Goal: Task Accomplishment & Management: Manage account settings

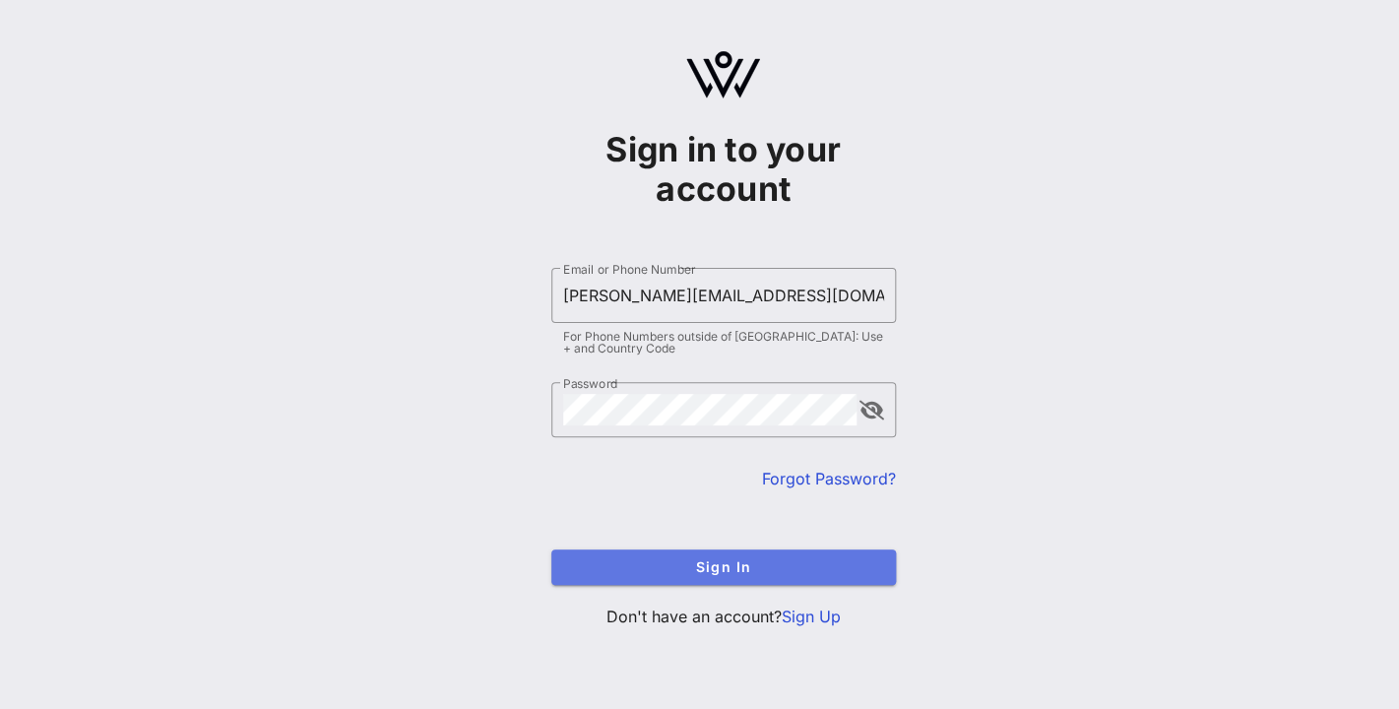
click at [709, 569] on span "Sign In" at bounding box center [723, 566] width 313 height 17
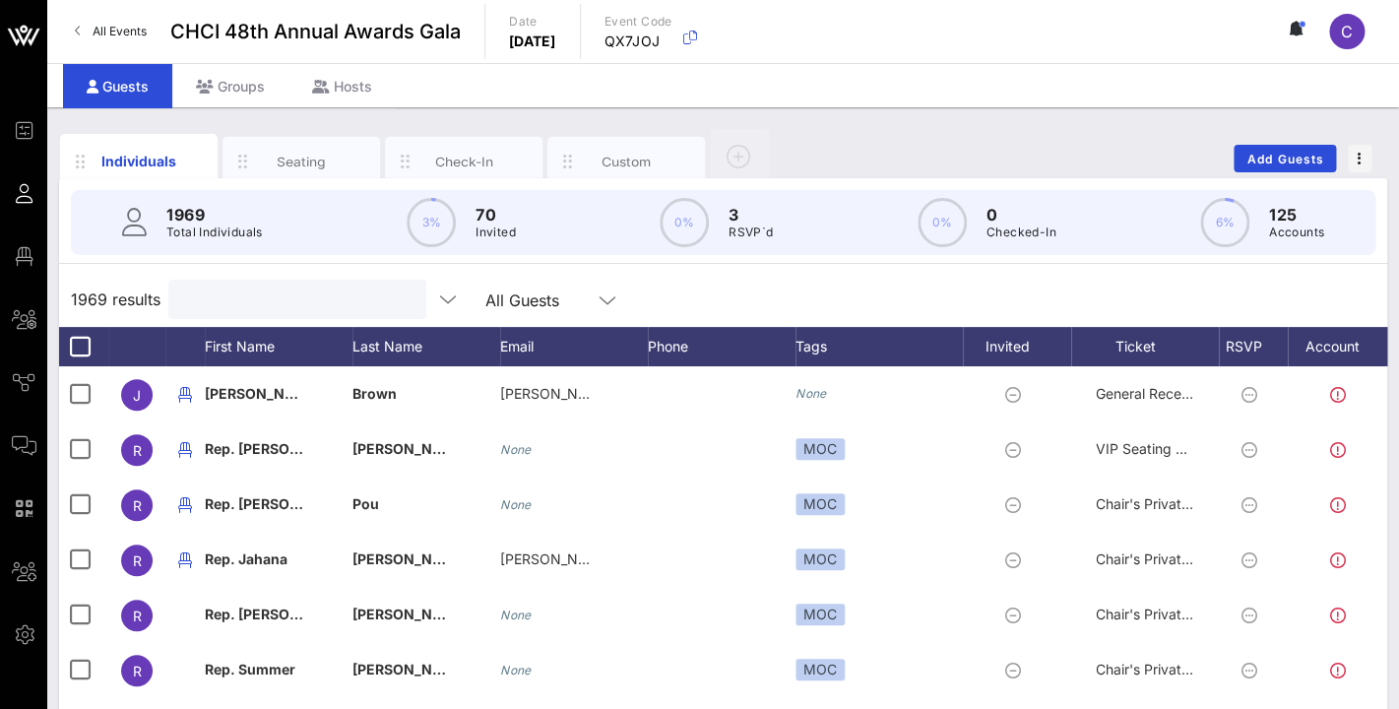
click at [221, 305] on input "text" at bounding box center [295, 300] width 230 height 26
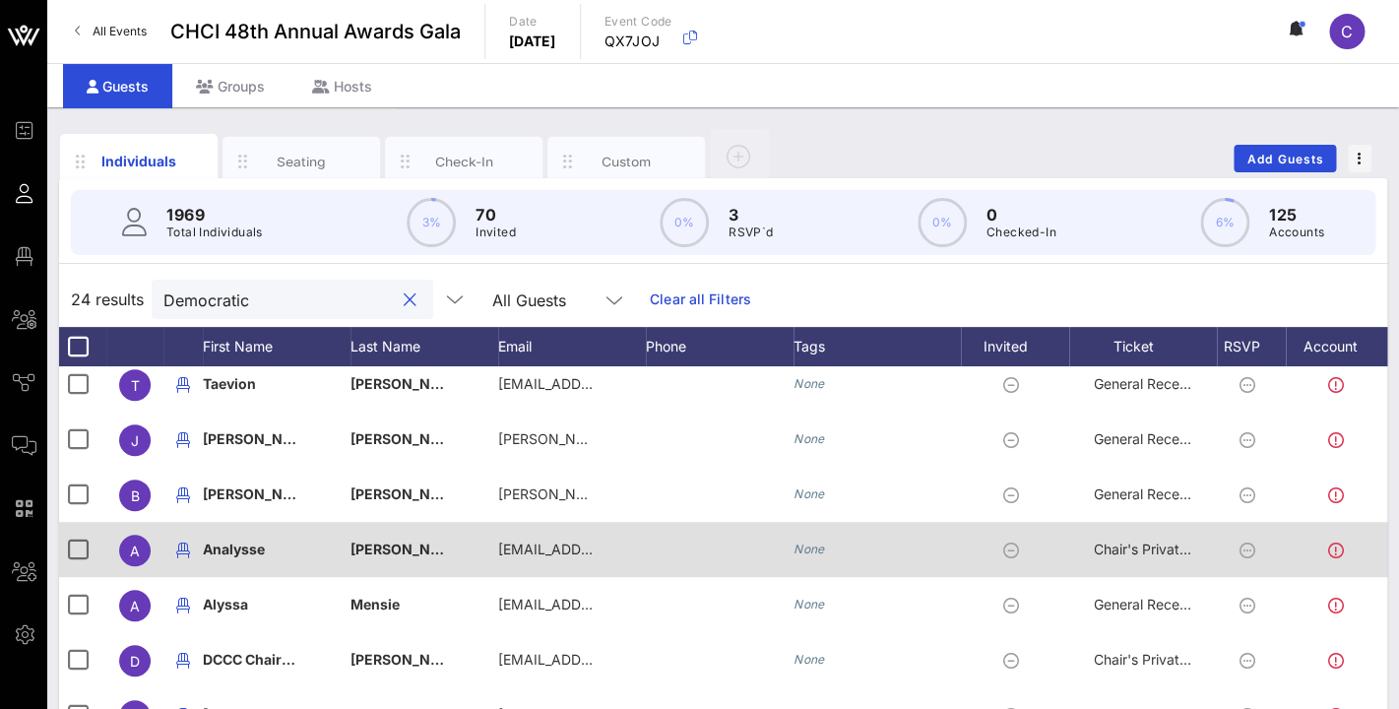
scroll to position [0, 1]
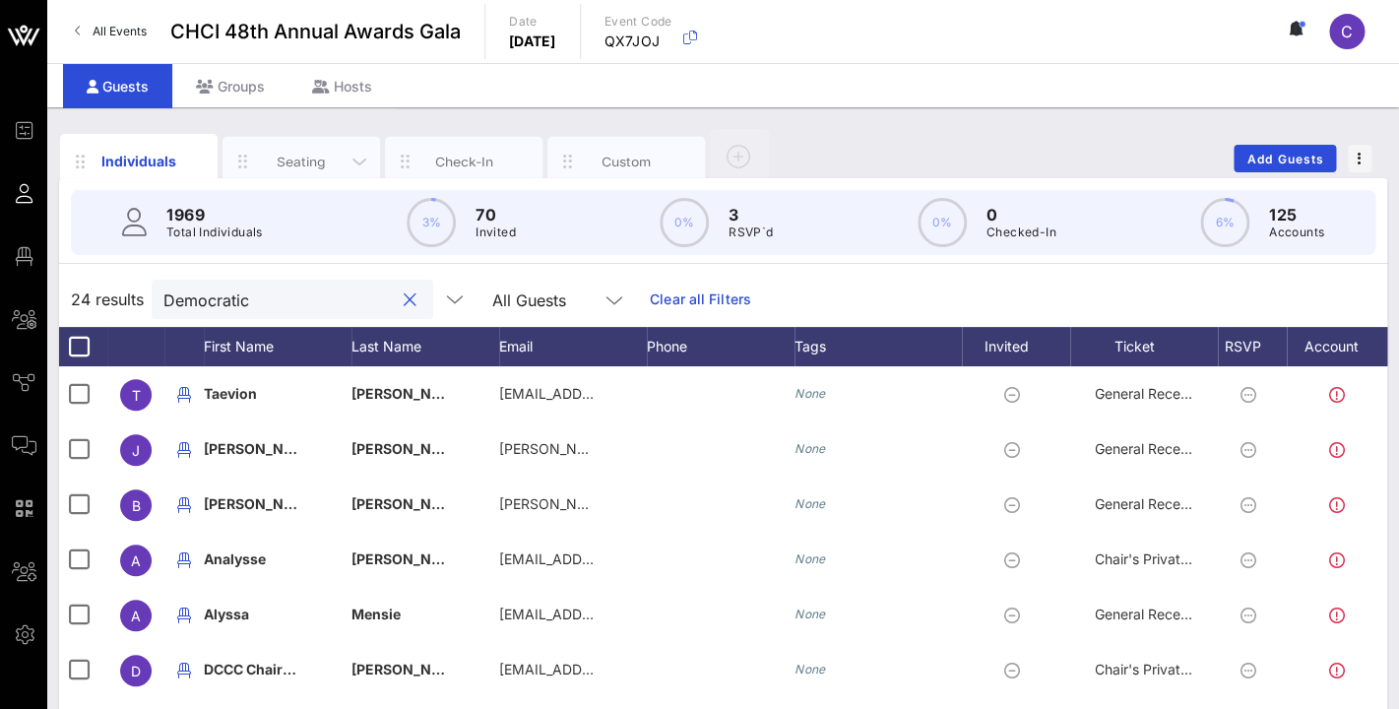
click at [303, 160] on div "Seating" at bounding box center [302, 161] width 88 height 19
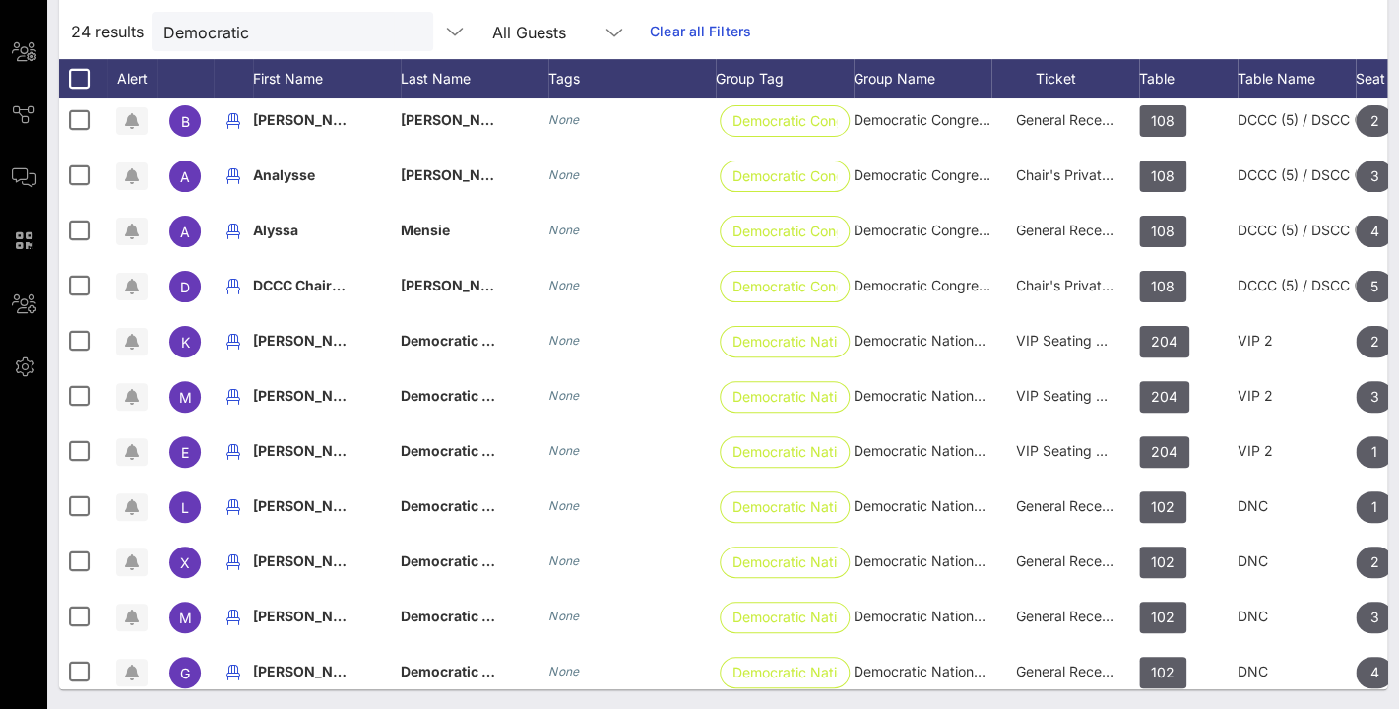
scroll to position [133, 1]
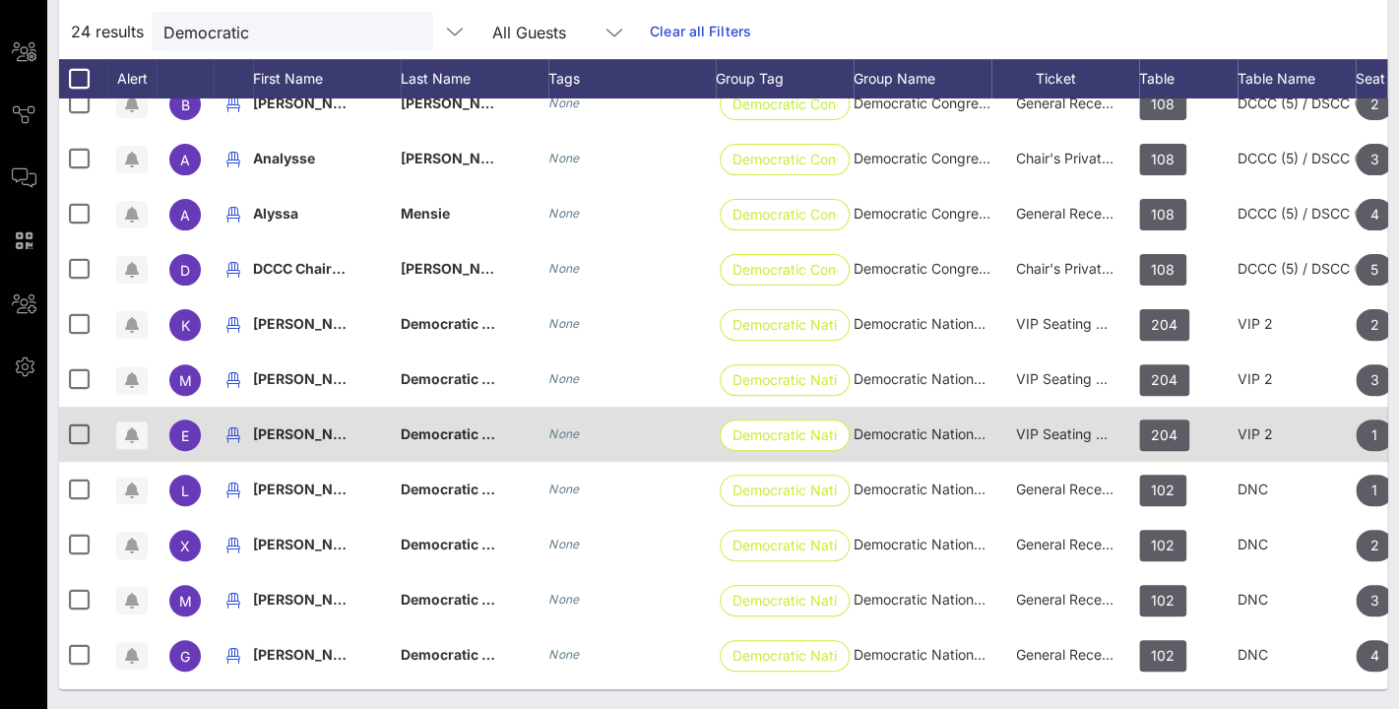
click at [455, 436] on span "Democratic National Committee" at bounding box center [508, 433] width 215 height 17
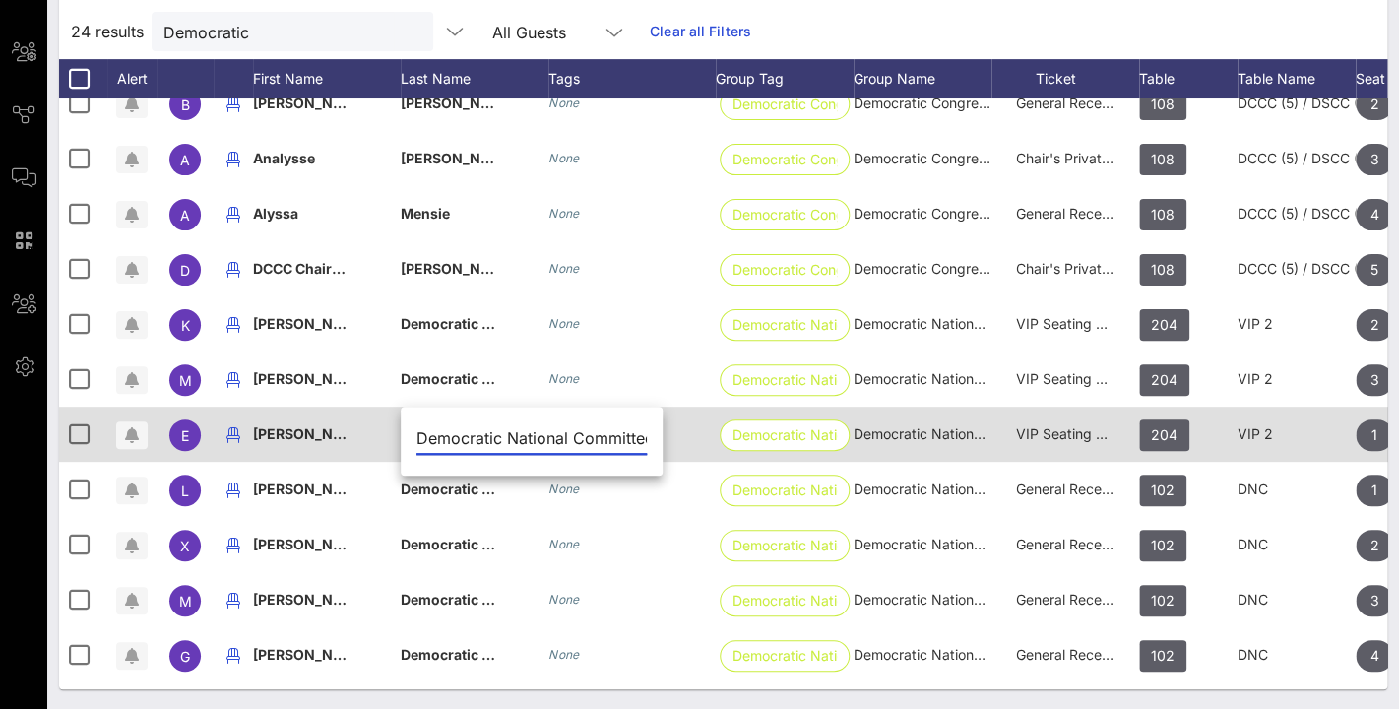
scroll to position [0, 22]
click at [377, 442] on div "[PERSON_NAME]" at bounding box center [327, 446] width 148 height 78
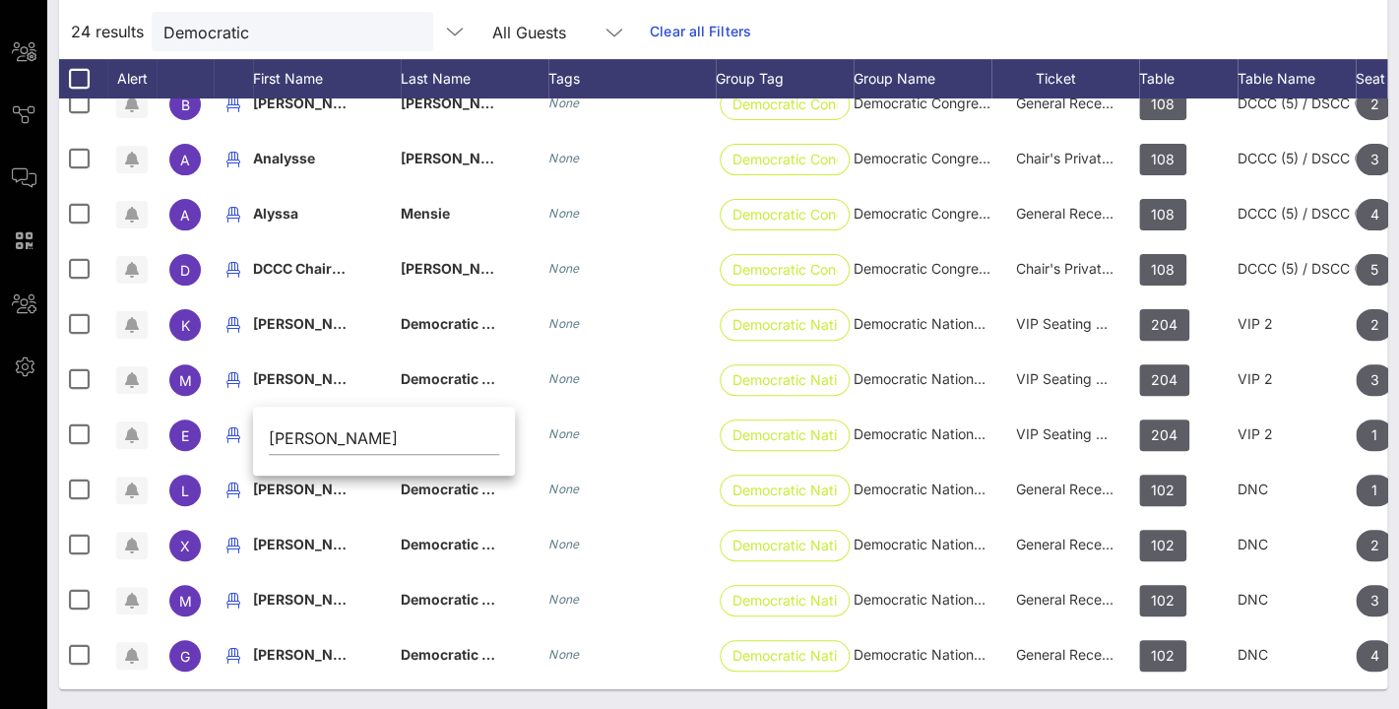
click at [836, 36] on div "24 results Democratic All Guests Clear all Filters" at bounding box center [723, 31] width 1328 height 55
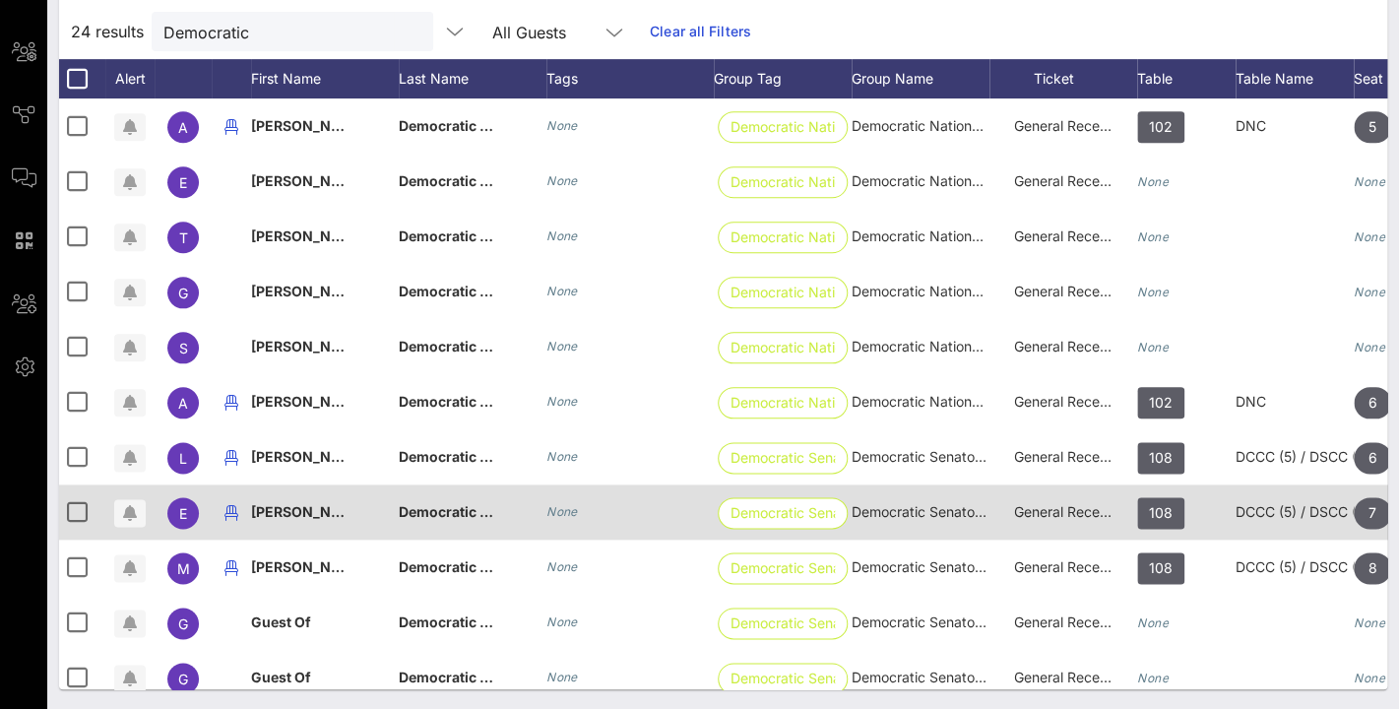
scroll to position [700, 3]
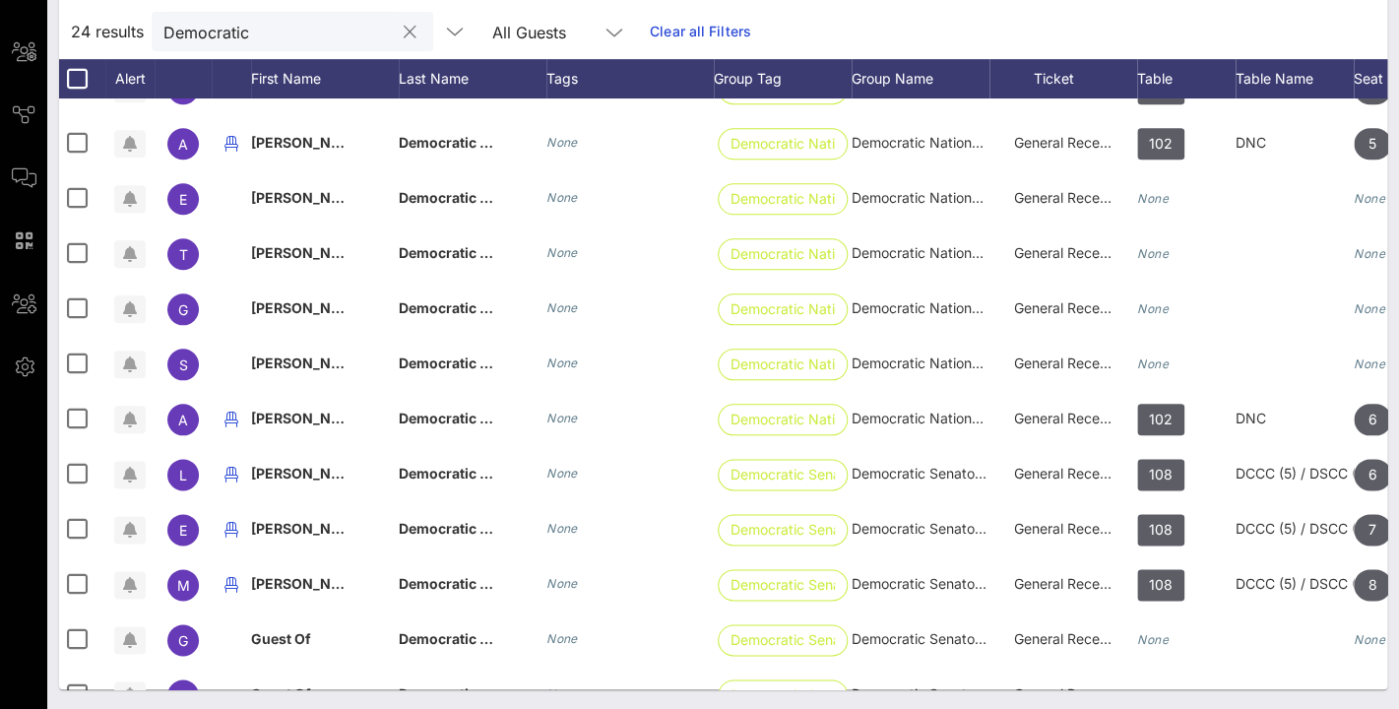
click at [297, 41] on input "Democratic" at bounding box center [278, 32] width 230 height 26
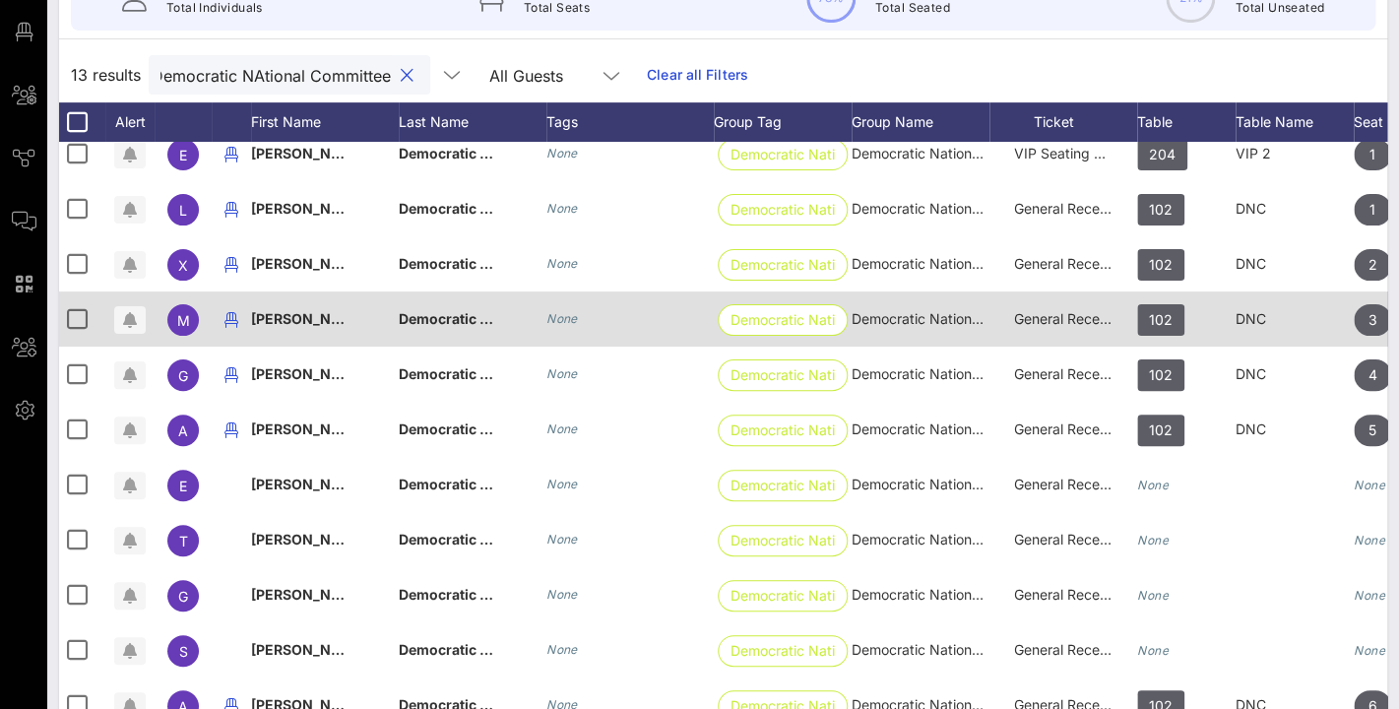
scroll to position [268, 0]
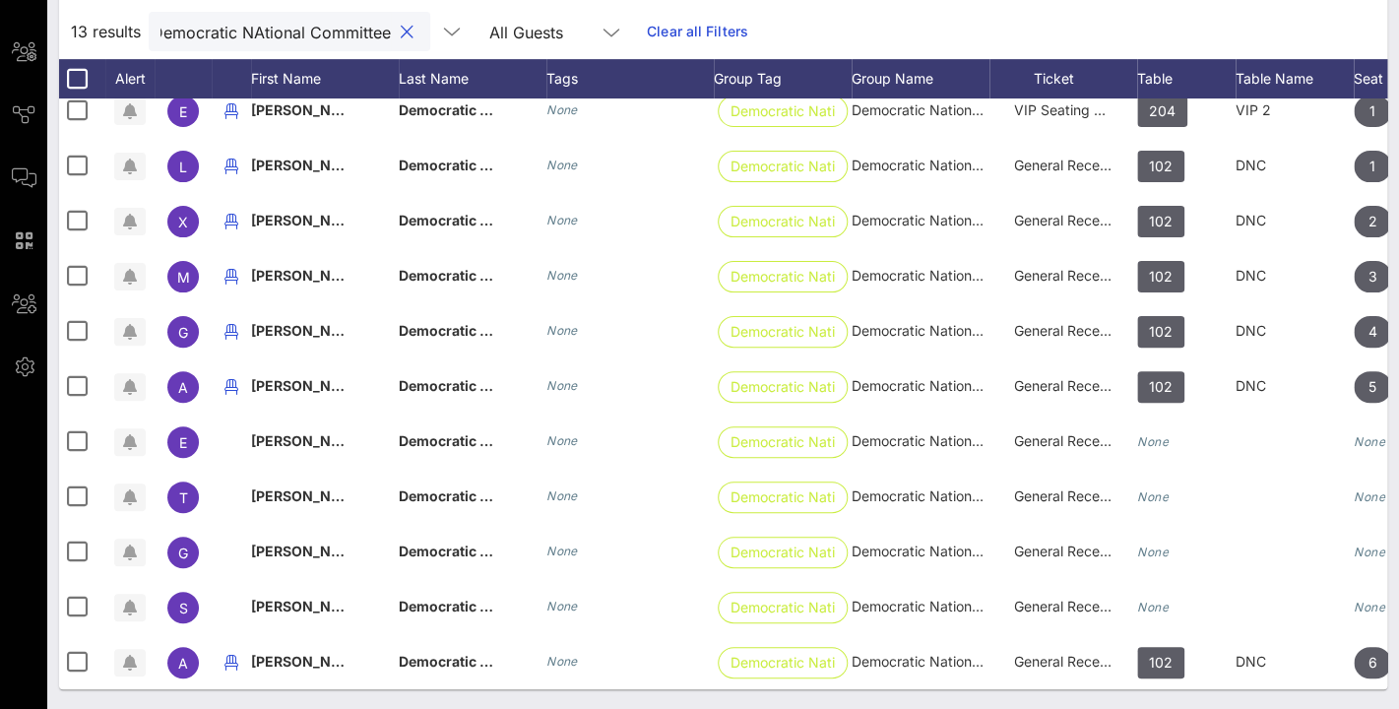
click at [249, 34] on input "Democratic NAtional Committee" at bounding box center [275, 32] width 230 height 26
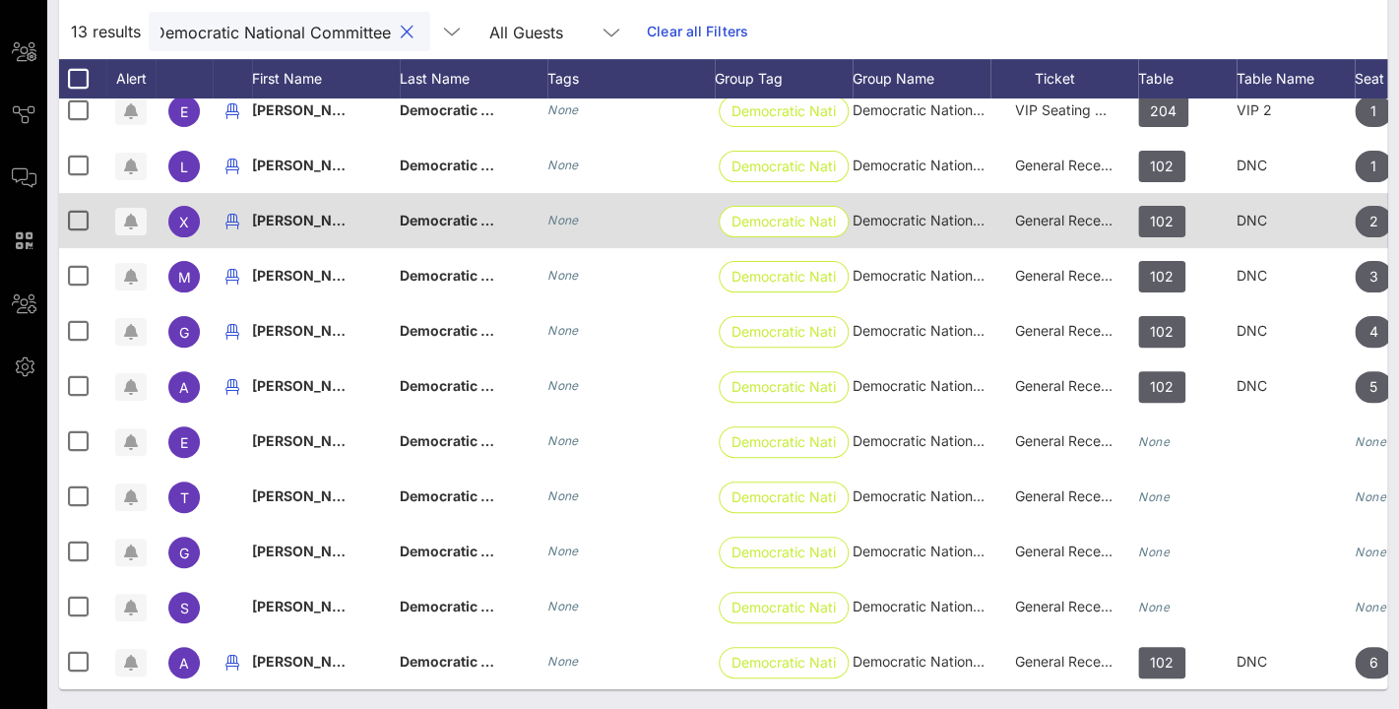
scroll to position [0, 2]
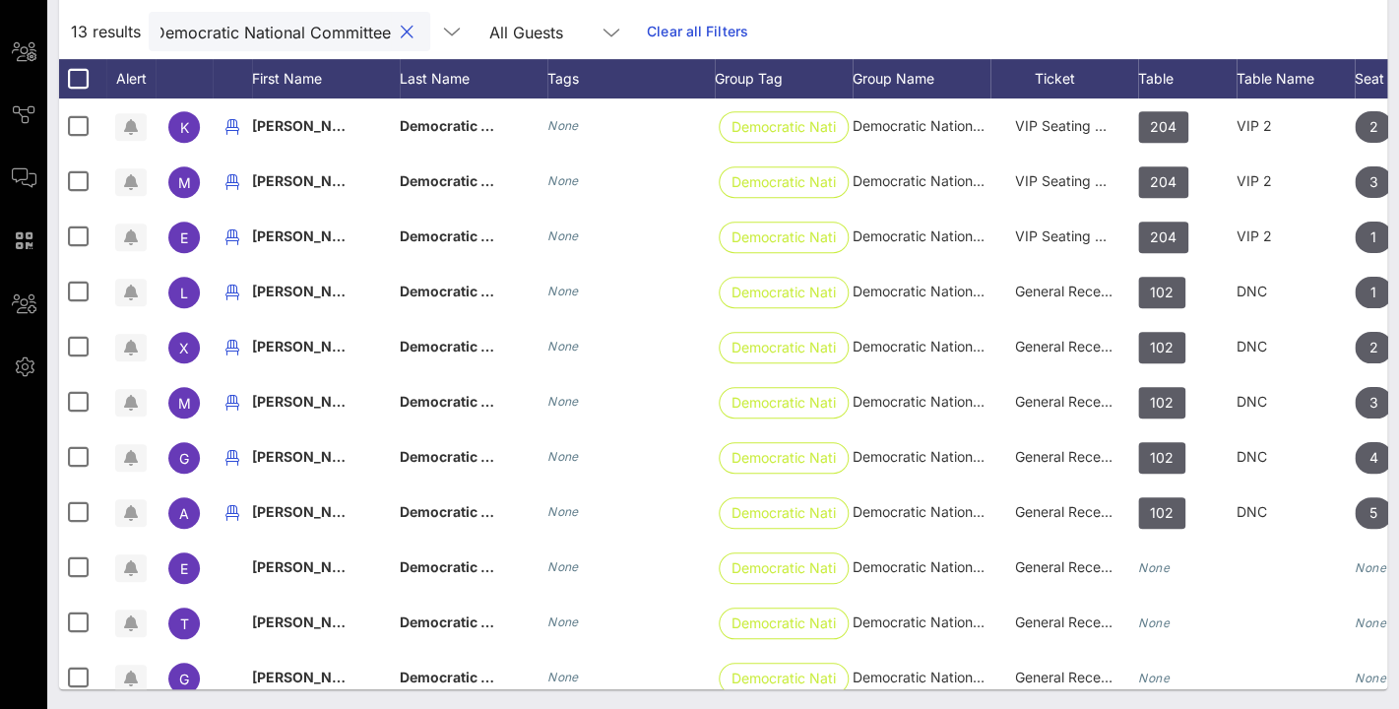
click at [375, 33] on input "Democratic National Committee" at bounding box center [275, 32] width 230 height 26
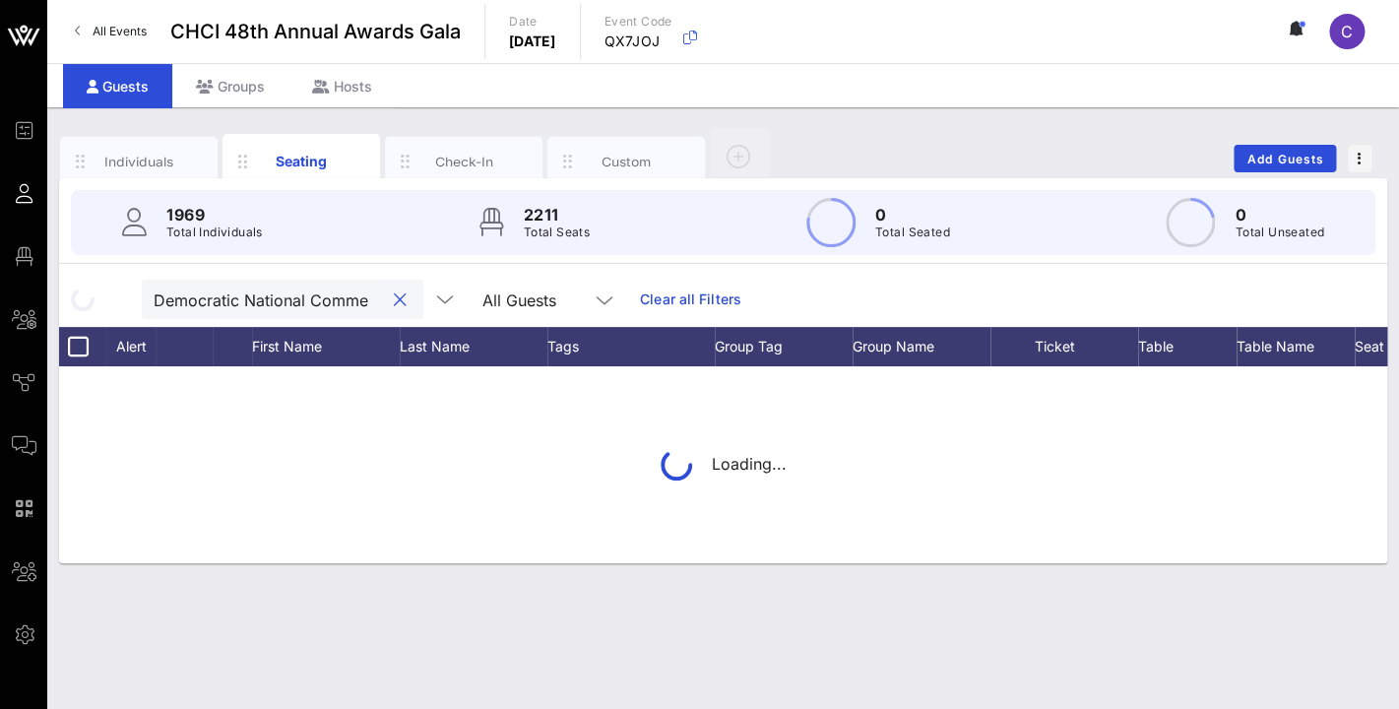
scroll to position [0, 0]
type input "Democratic"
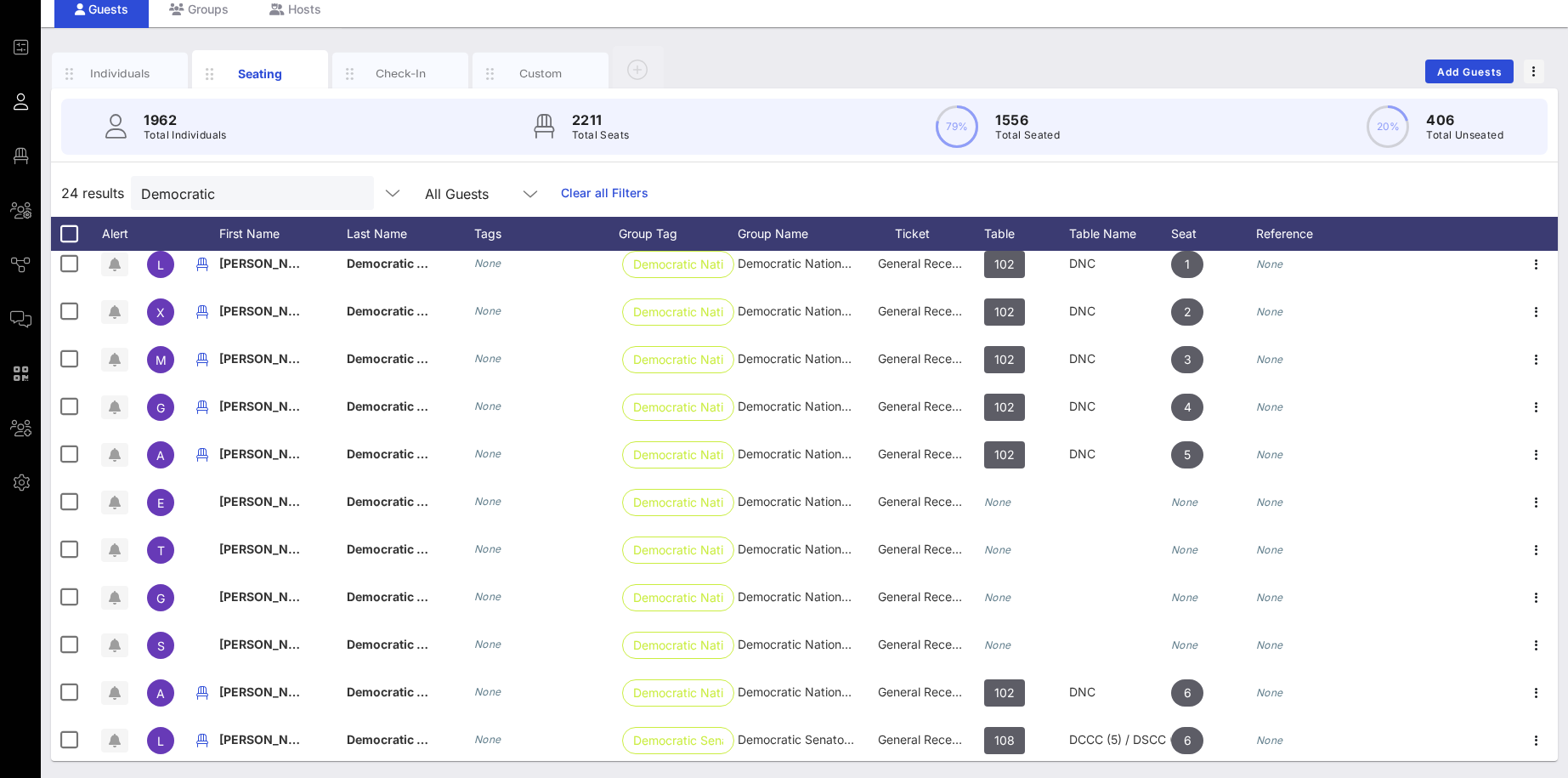
scroll to position [434, 0]
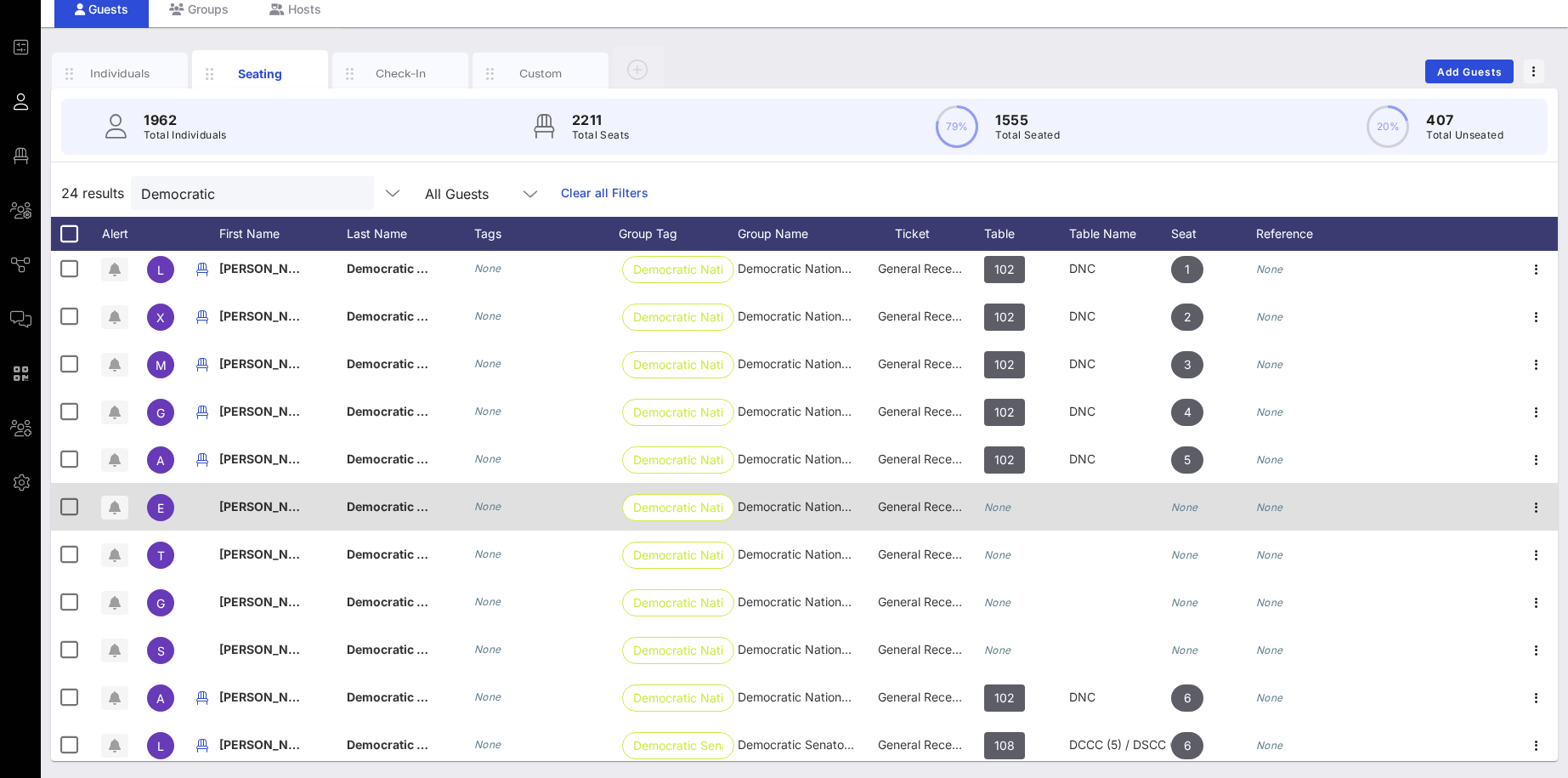
click at [296, 510] on span "[PERSON_NAME]" at bounding box center [269, 506] width 100 height 15
click at [1007, 512] on icon "None" at bounding box center [998, 507] width 28 height 13
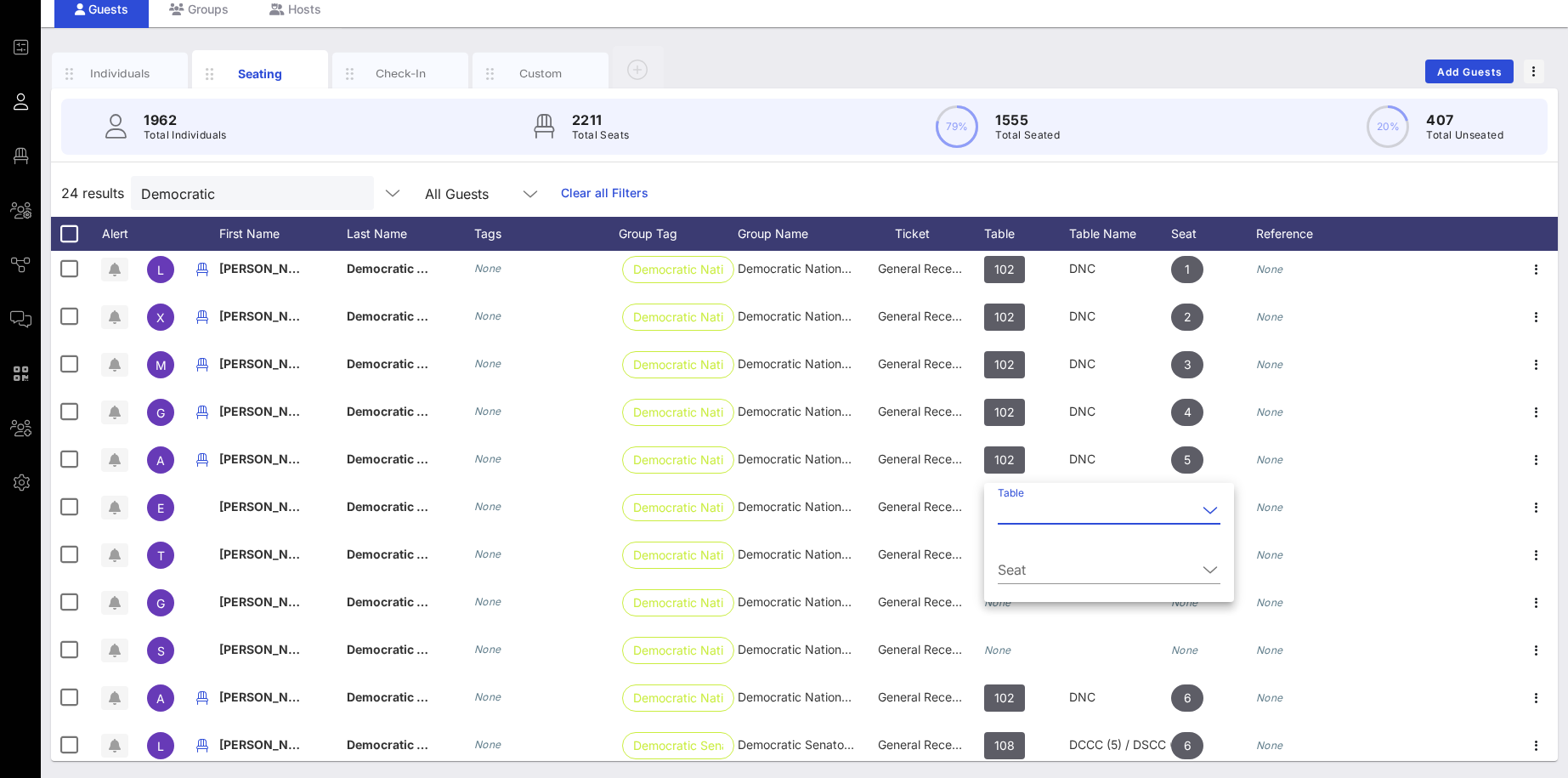
click at [1205, 513] on div at bounding box center [1210, 510] width 21 height 21
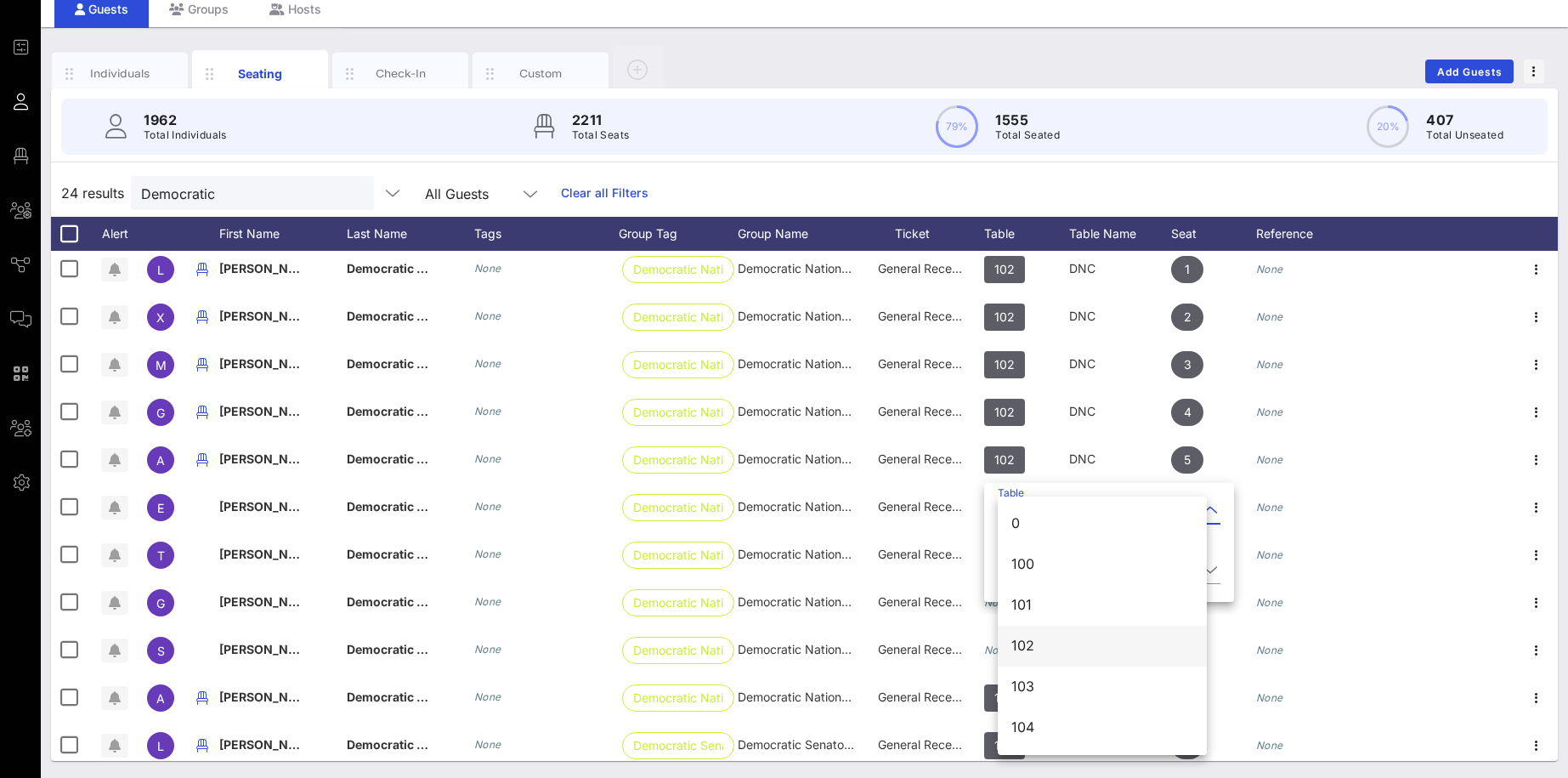
click at [1116, 611] on div "102" at bounding box center [1102, 646] width 182 height 36
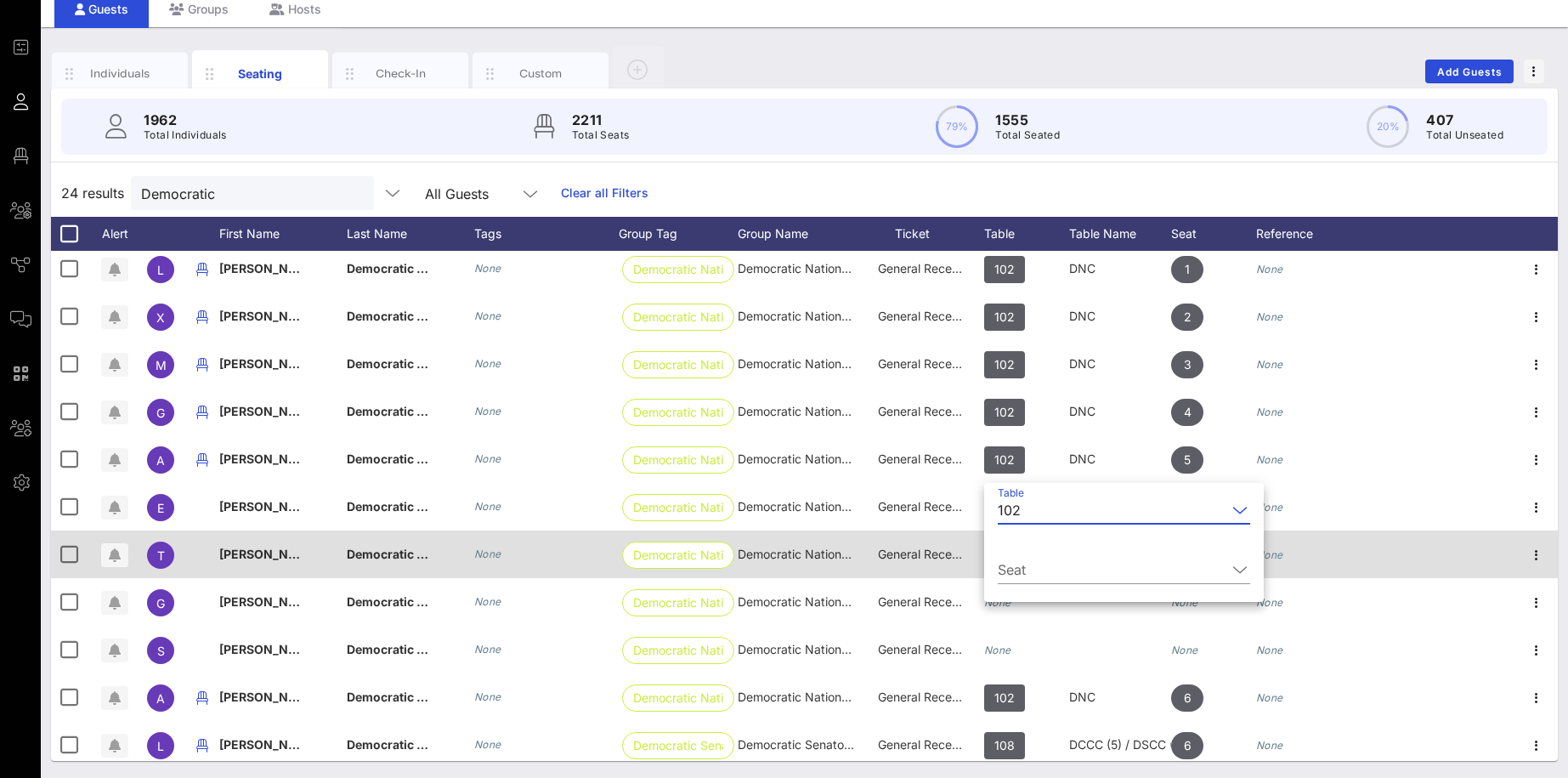
click at [1206, 537] on div at bounding box center [1436, 553] width 157 height 47
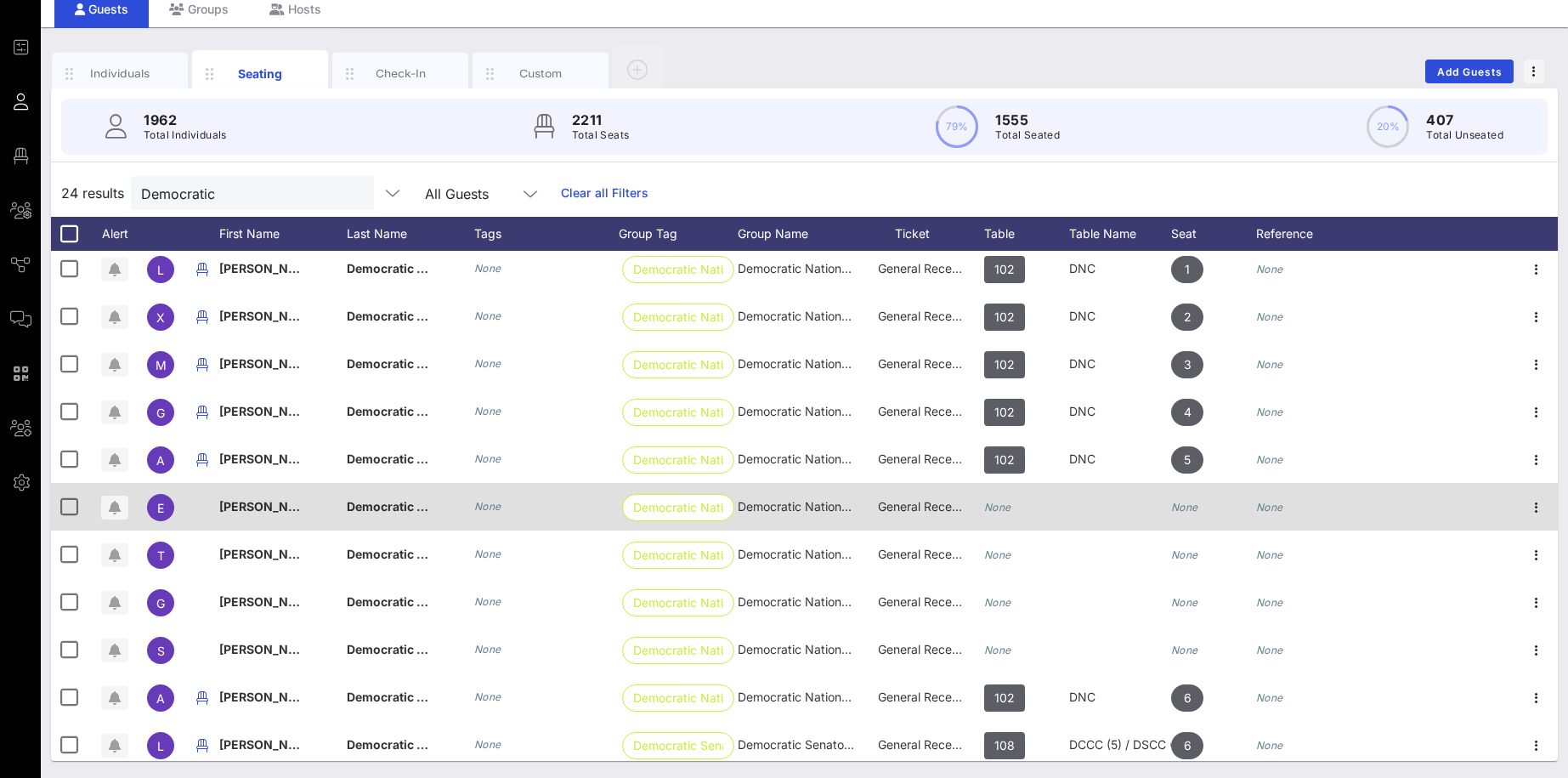
click at [1057, 509] on div "None" at bounding box center [1026, 516] width 85 height 67
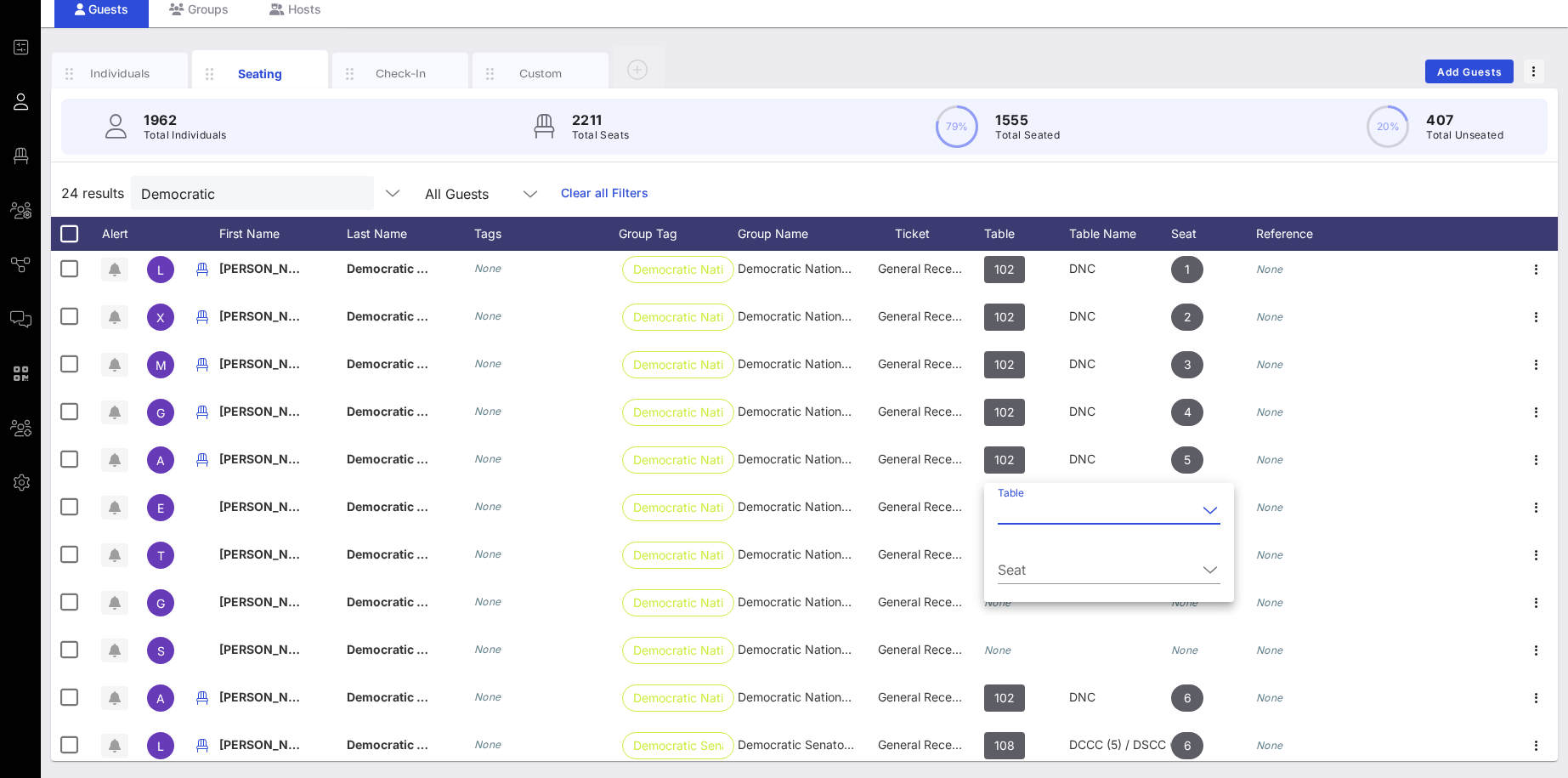
click at [1202, 507] on icon at bounding box center [1210, 510] width 16 height 21
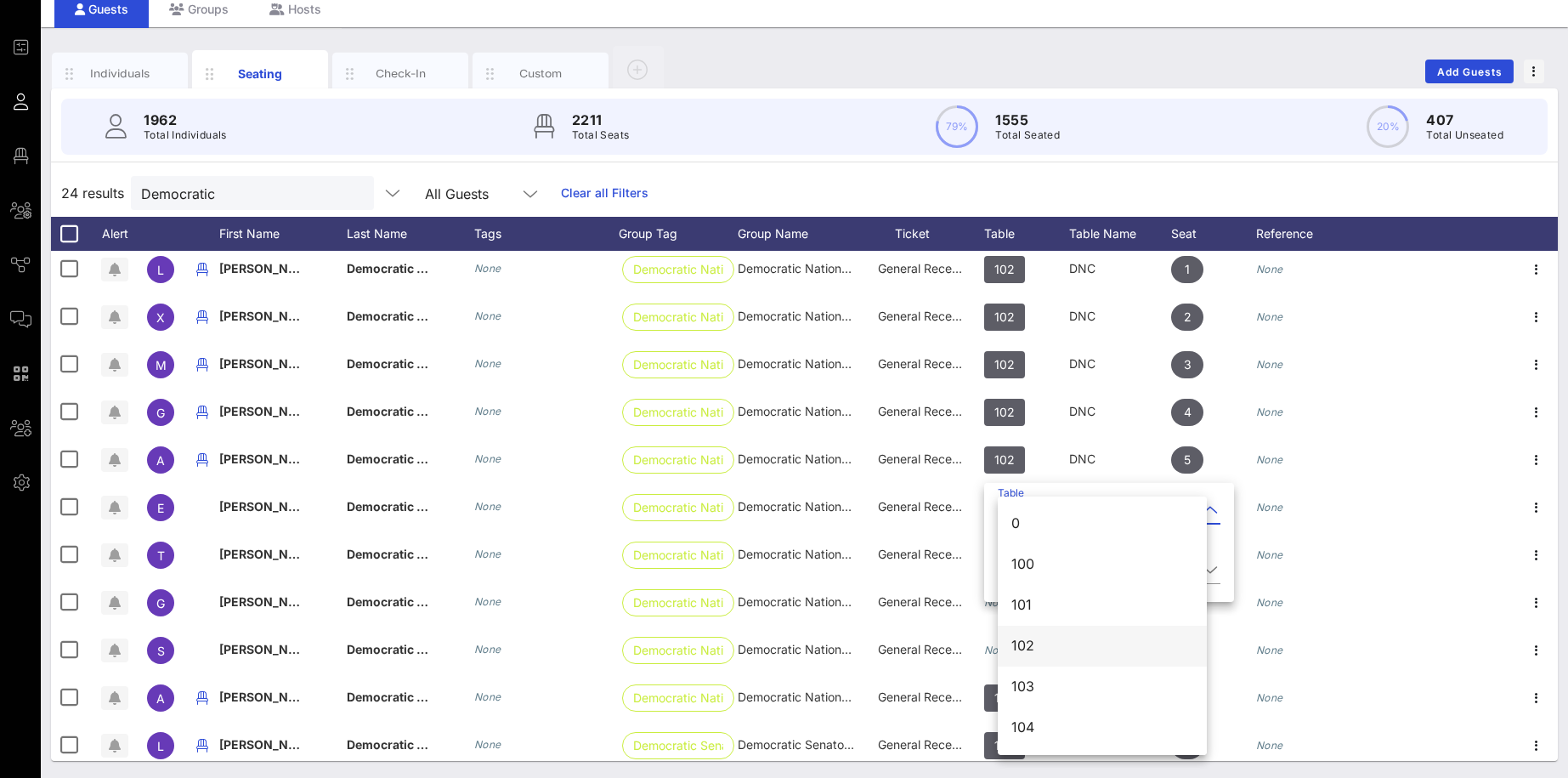
click at [1050, 611] on div "102" at bounding box center [1102, 645] width 182 height 16
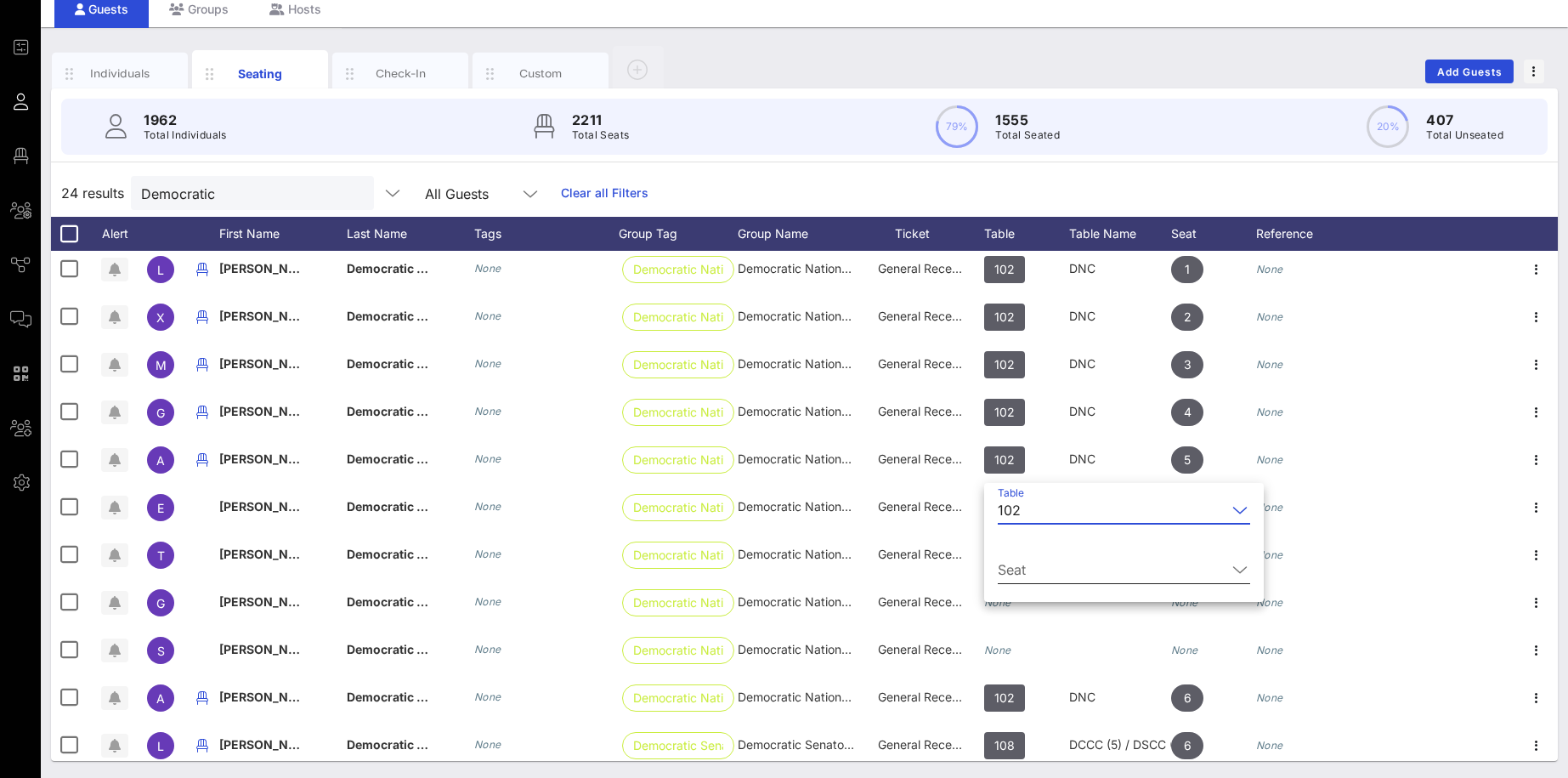
click at [1206, 569] on icon at bounding box center [1240, 570] width 16 height 21
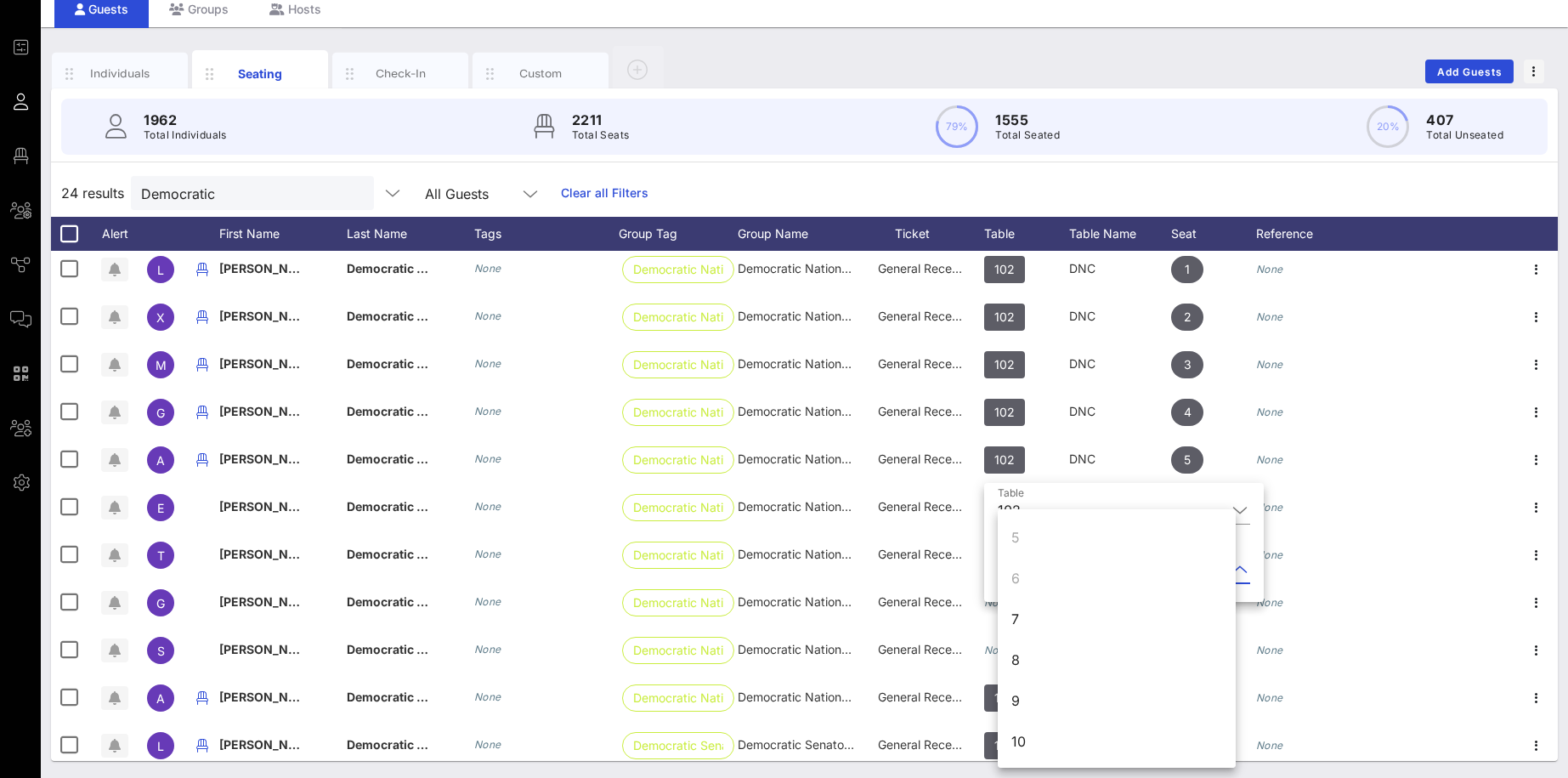
scroll to position [163, 0]
click at [1086, 607] on div "7" at bounding box center [1117, 617] width 238 height 41
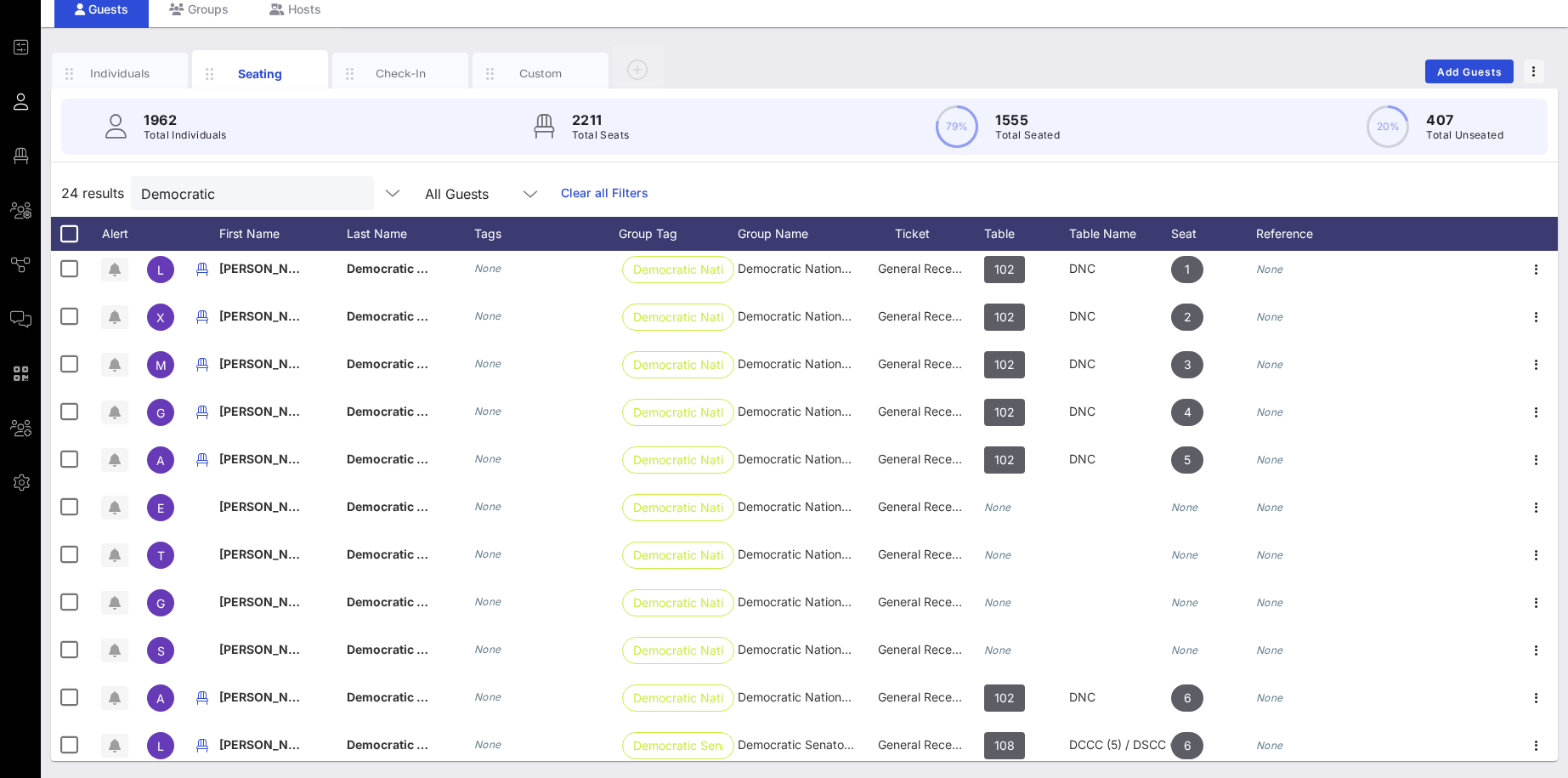
scroll to position [0, 0]
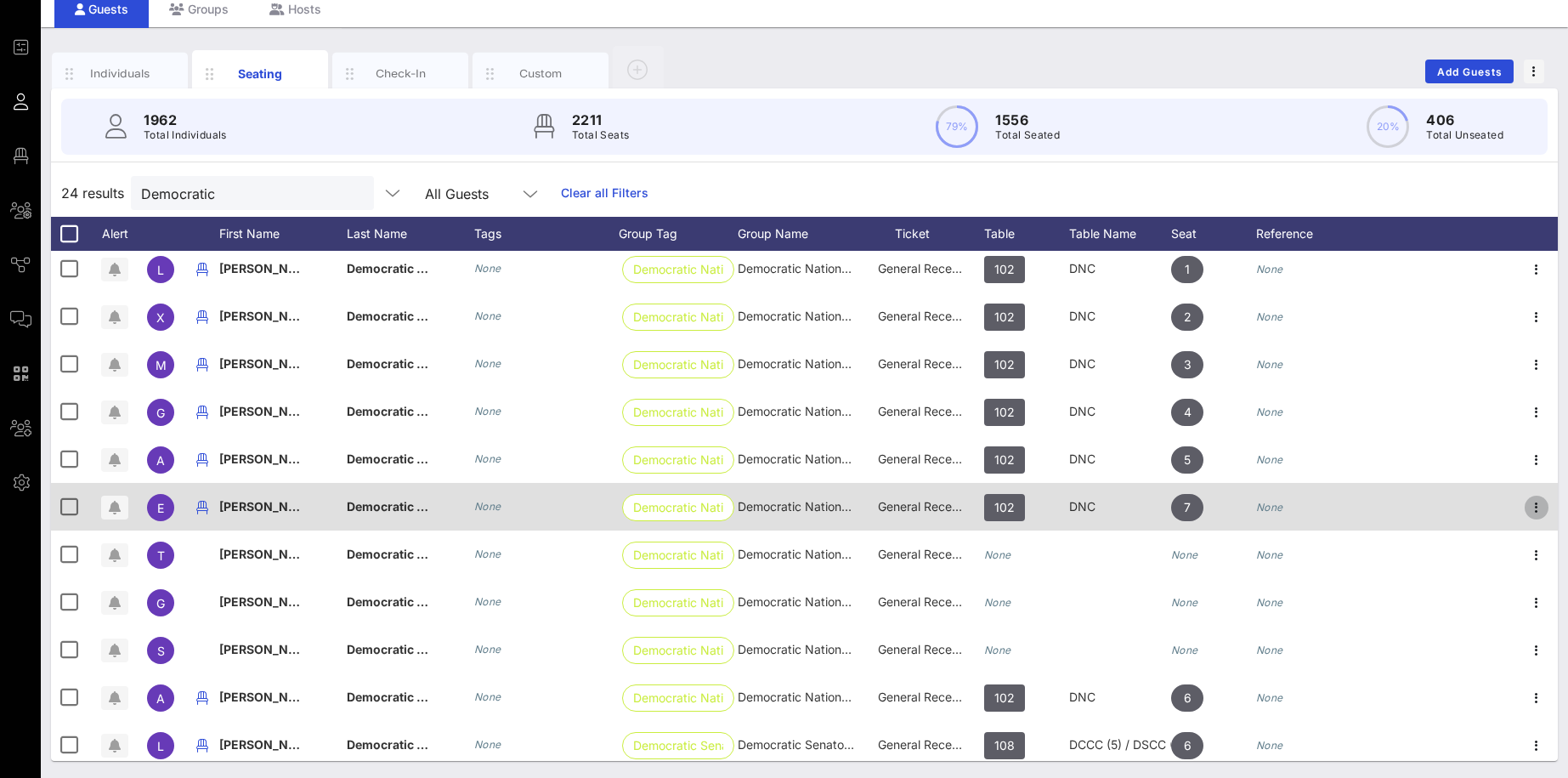
click at [1206, 513] on icon "button" at bounding box center [1536, 508] width 21 height 21
click at [1206, 505] on icon "button" at bounding box center [1536, 508] width 21 height 21
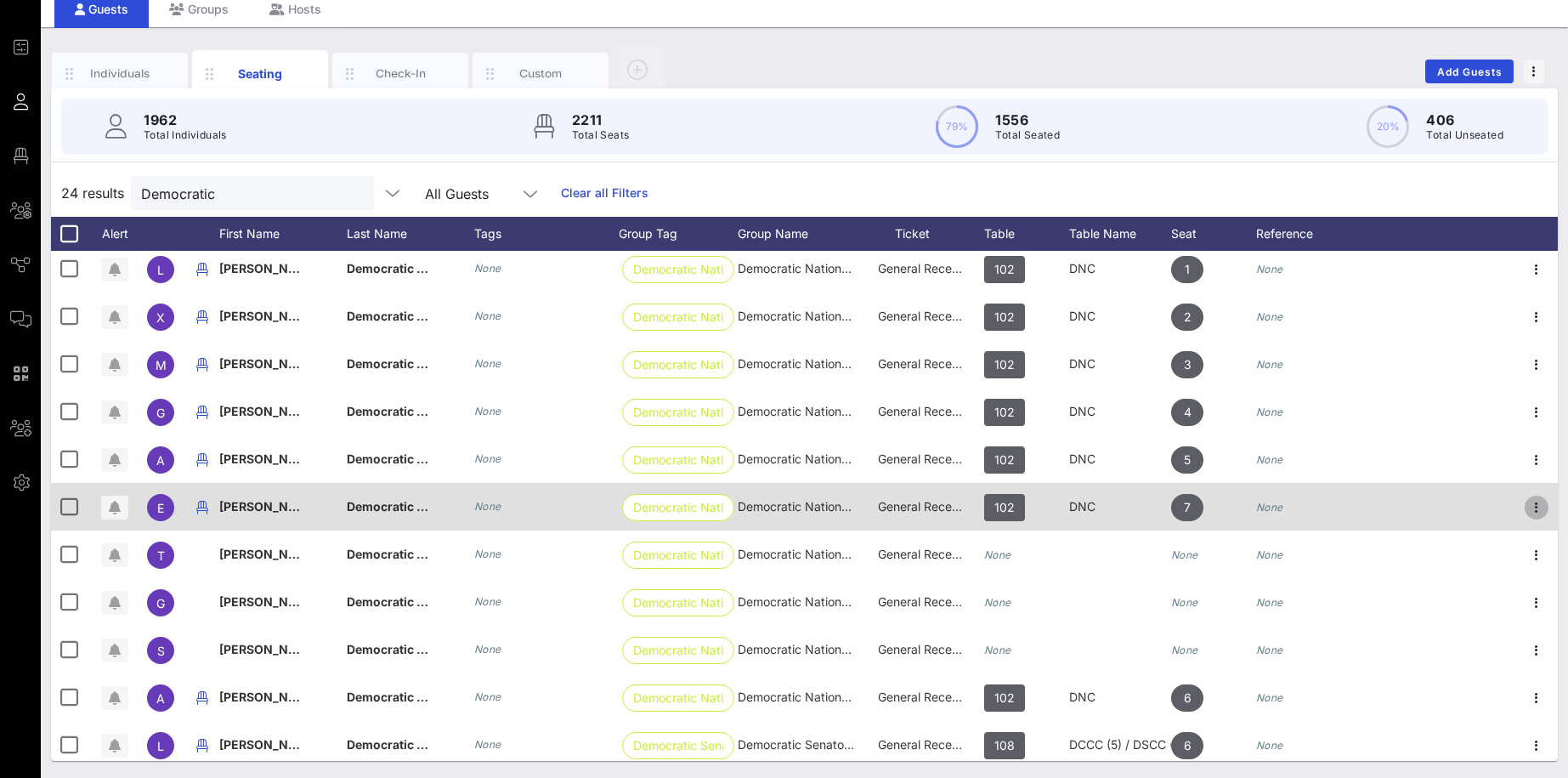
click at [1206, 505] on icon "button" at bounding box center [1536, 508] width 21 height 21
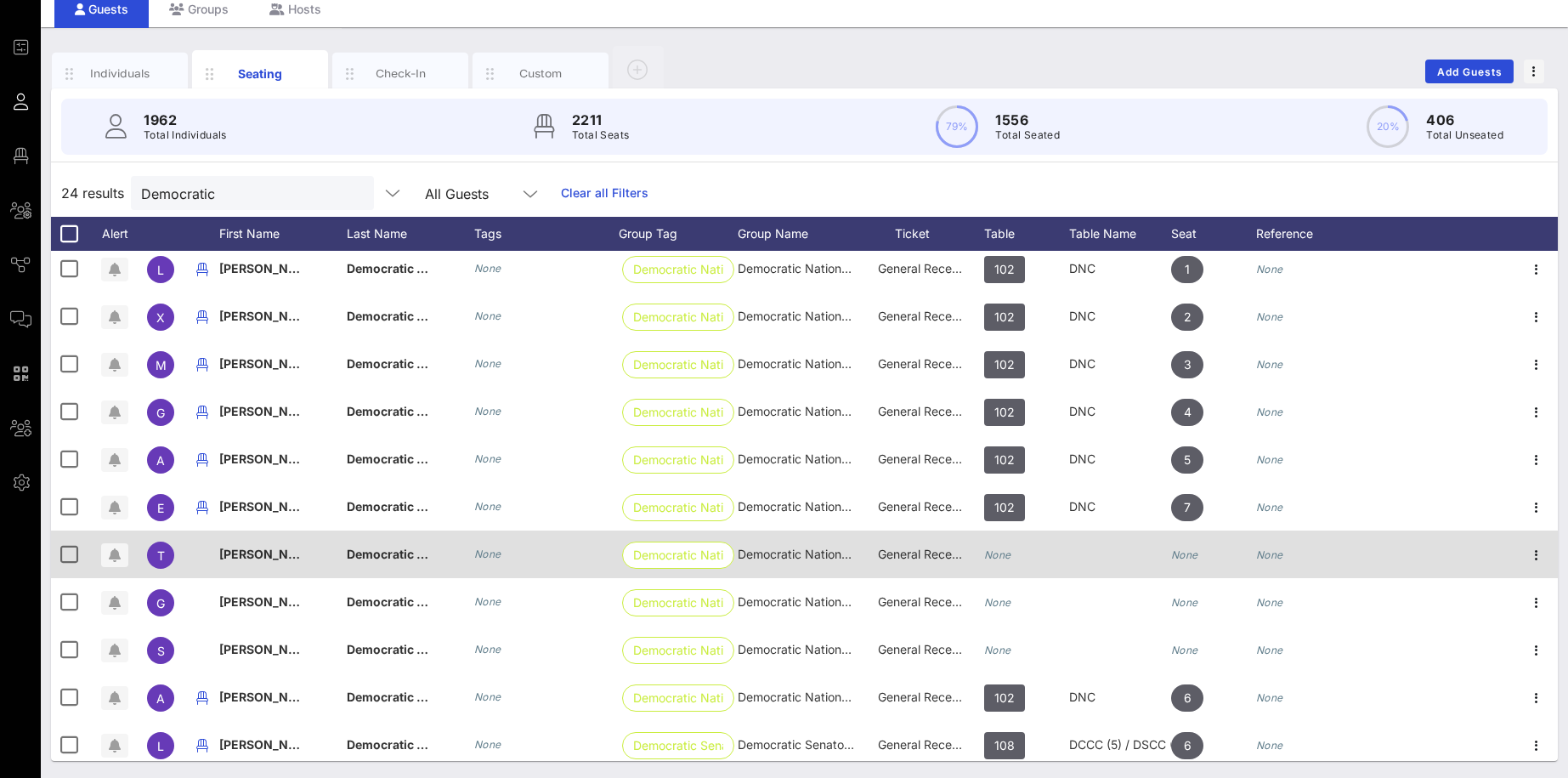
click at [1028, 554] on div "None" at bounding box center [1026, 564] width 85 height 67
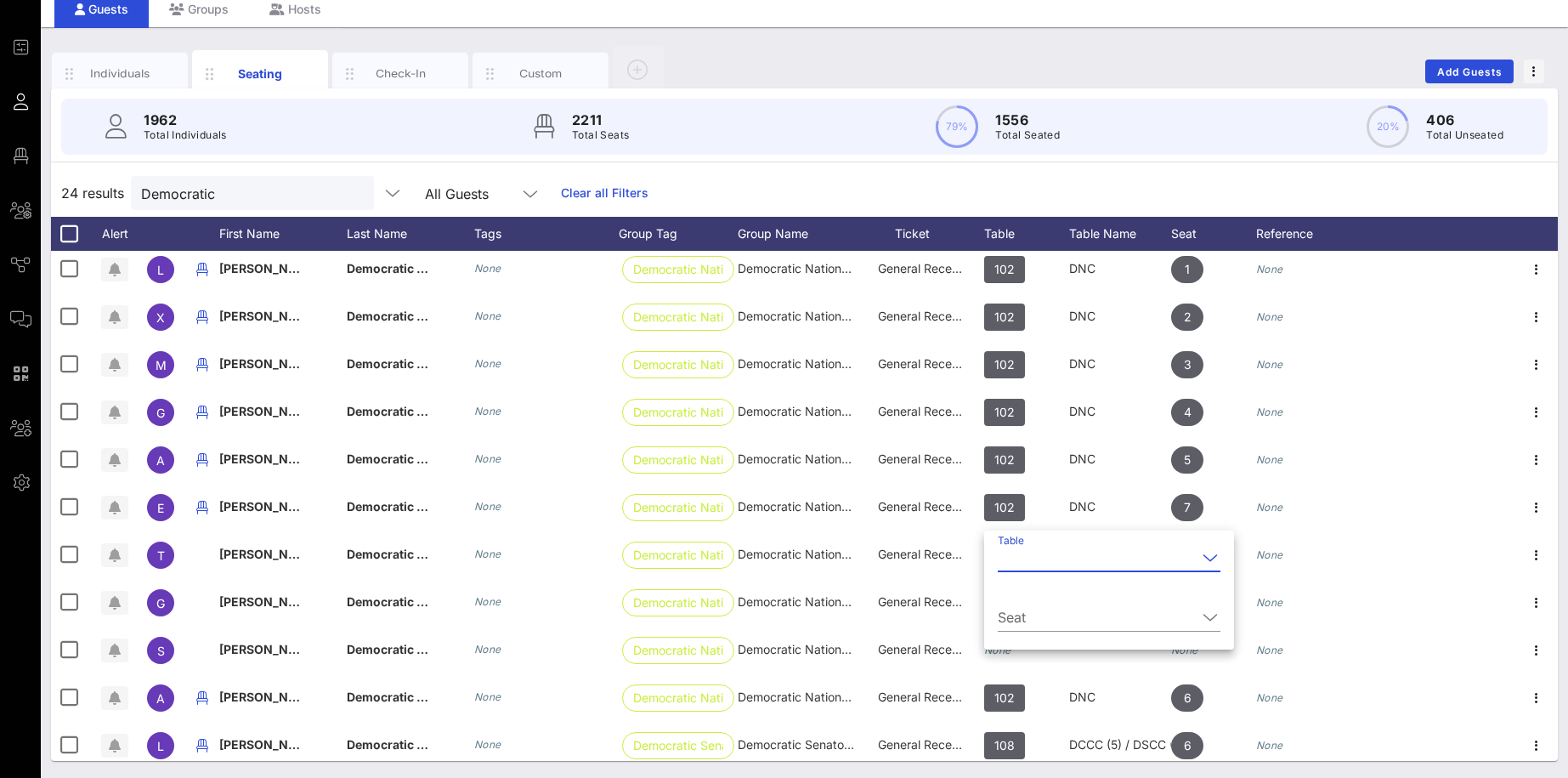
click at [1202, 560] on icon at bounding box center [1210, 558] width 16 height 21
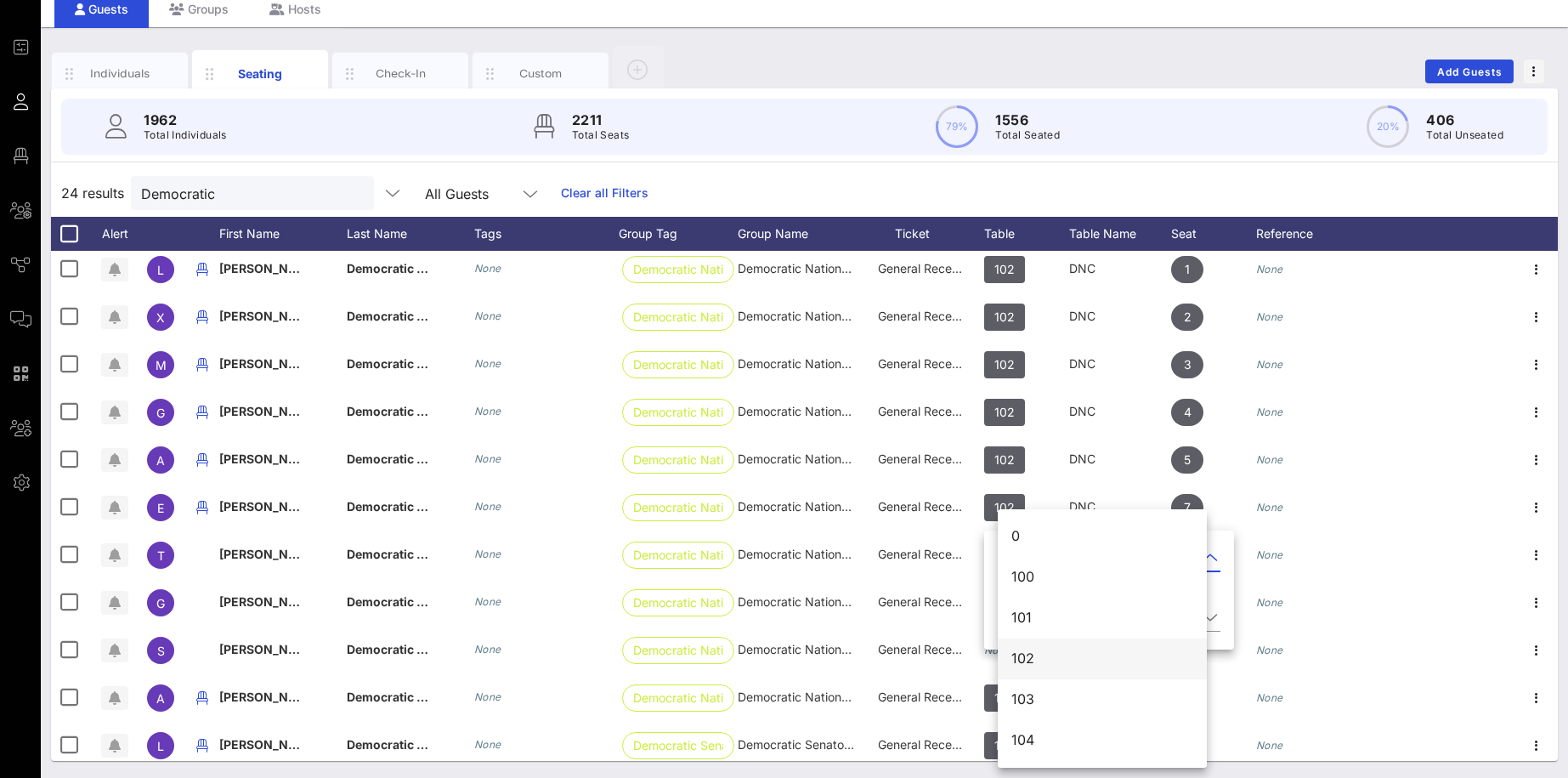
click at [1073, 611] on div "102" at bounding box center [1102, 658] width 182 height 16
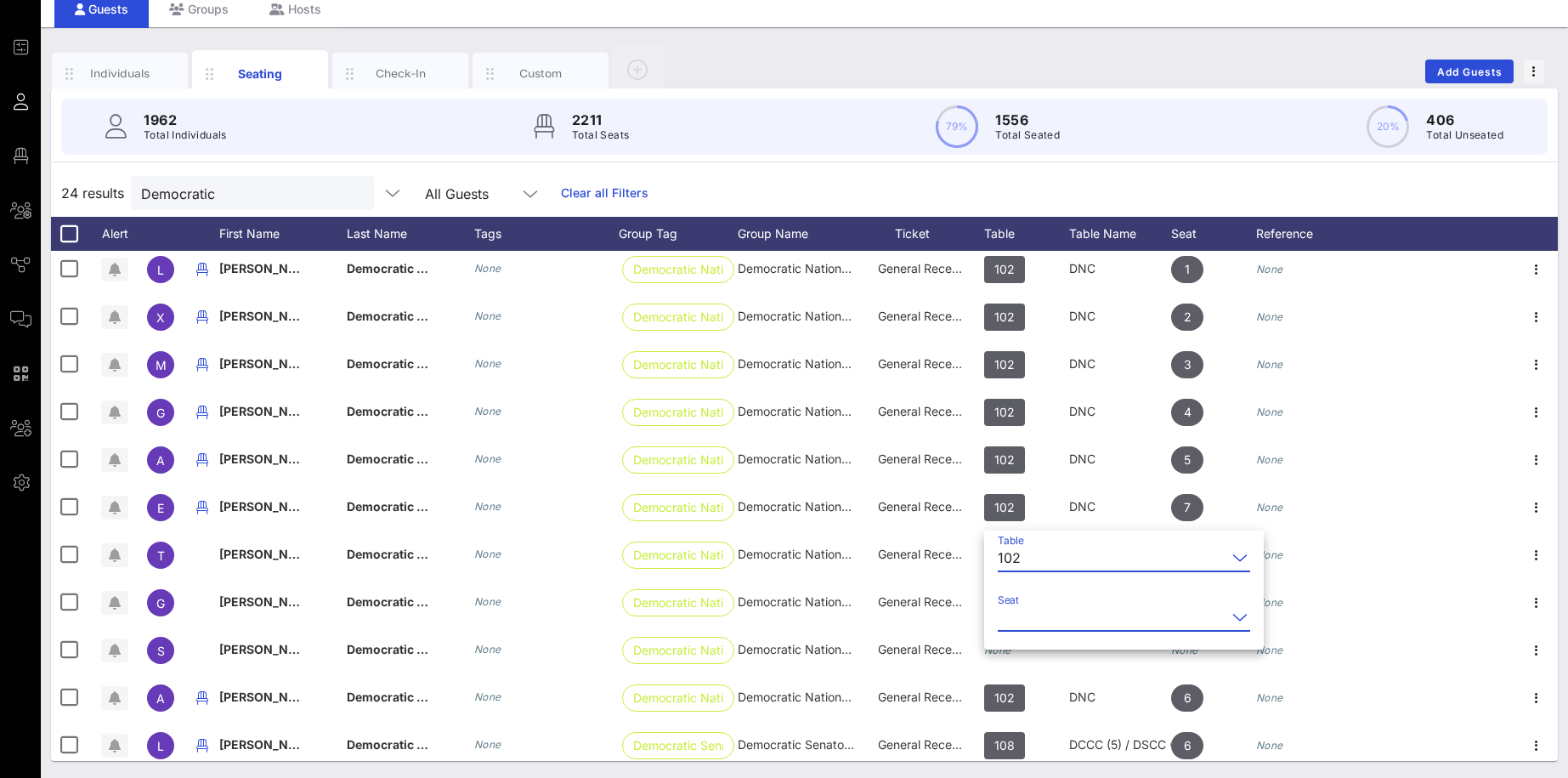
click at [1101, 611] on input "Seat" at bounding box center [1111, 617] width 229 height 28
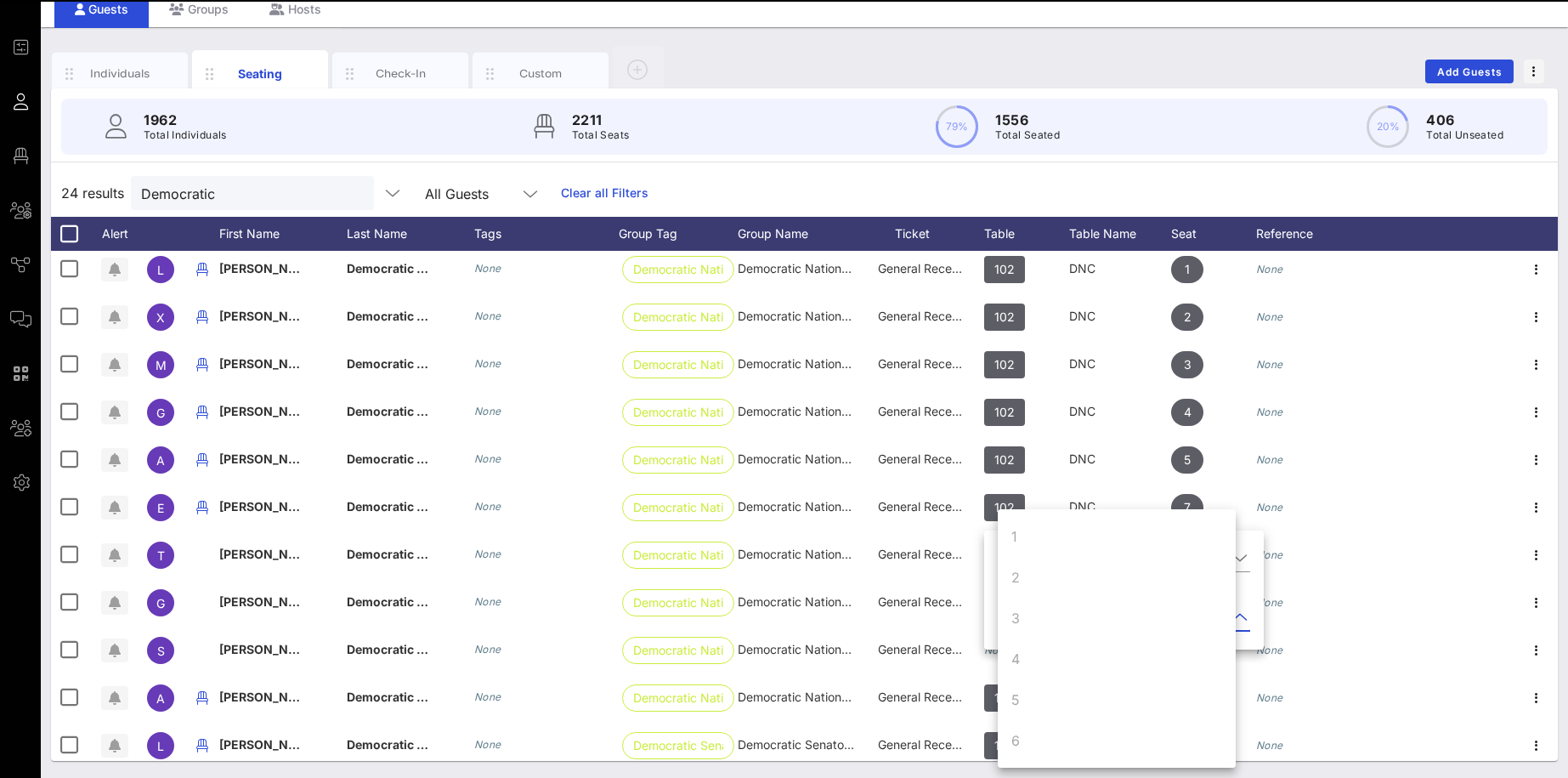
scroll to position [123, 0]
click at [1020, 611] on div "8" at bounding box center [1117, 699] width 238 height 41
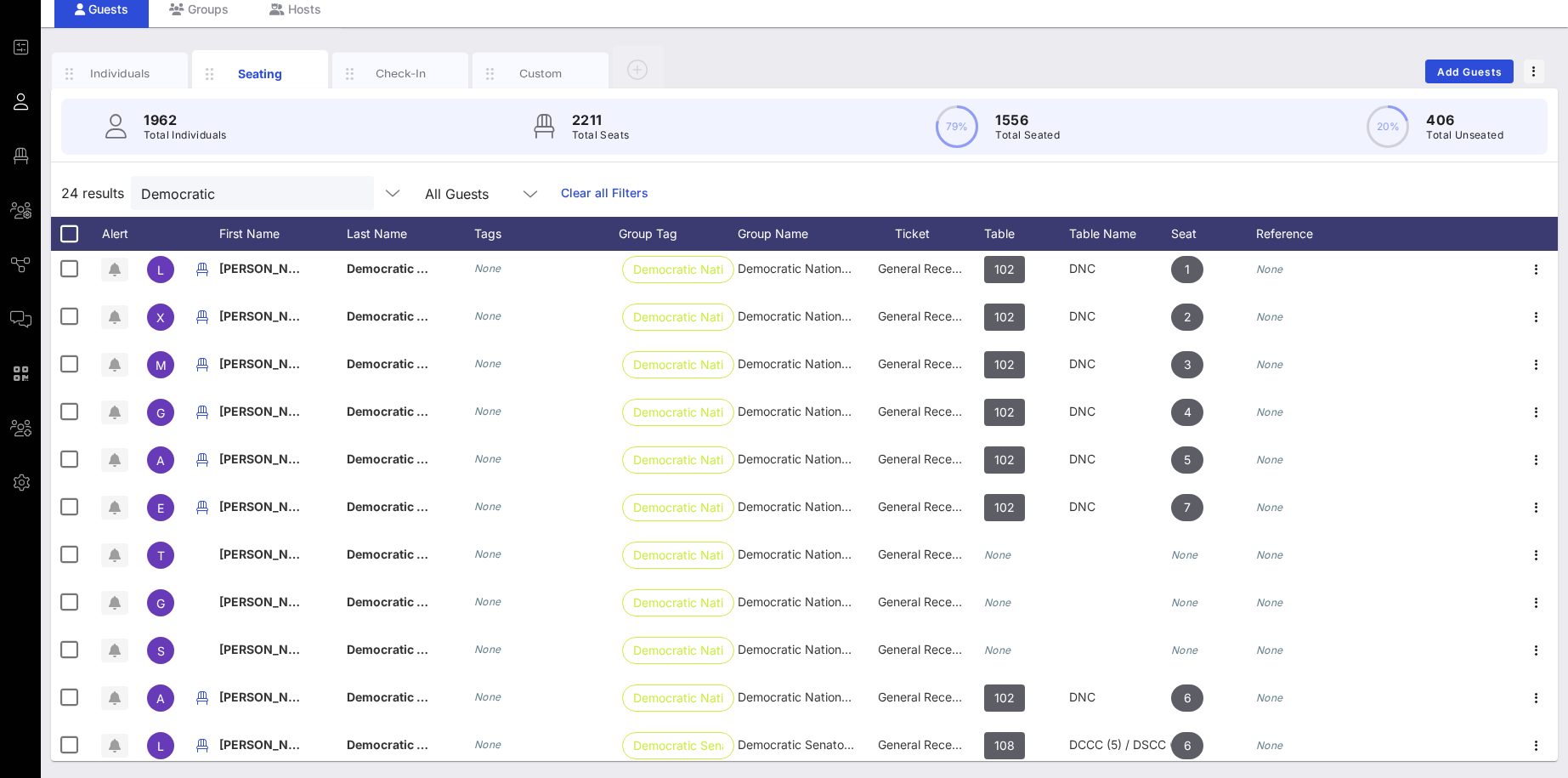
scroll to position [0, 0]
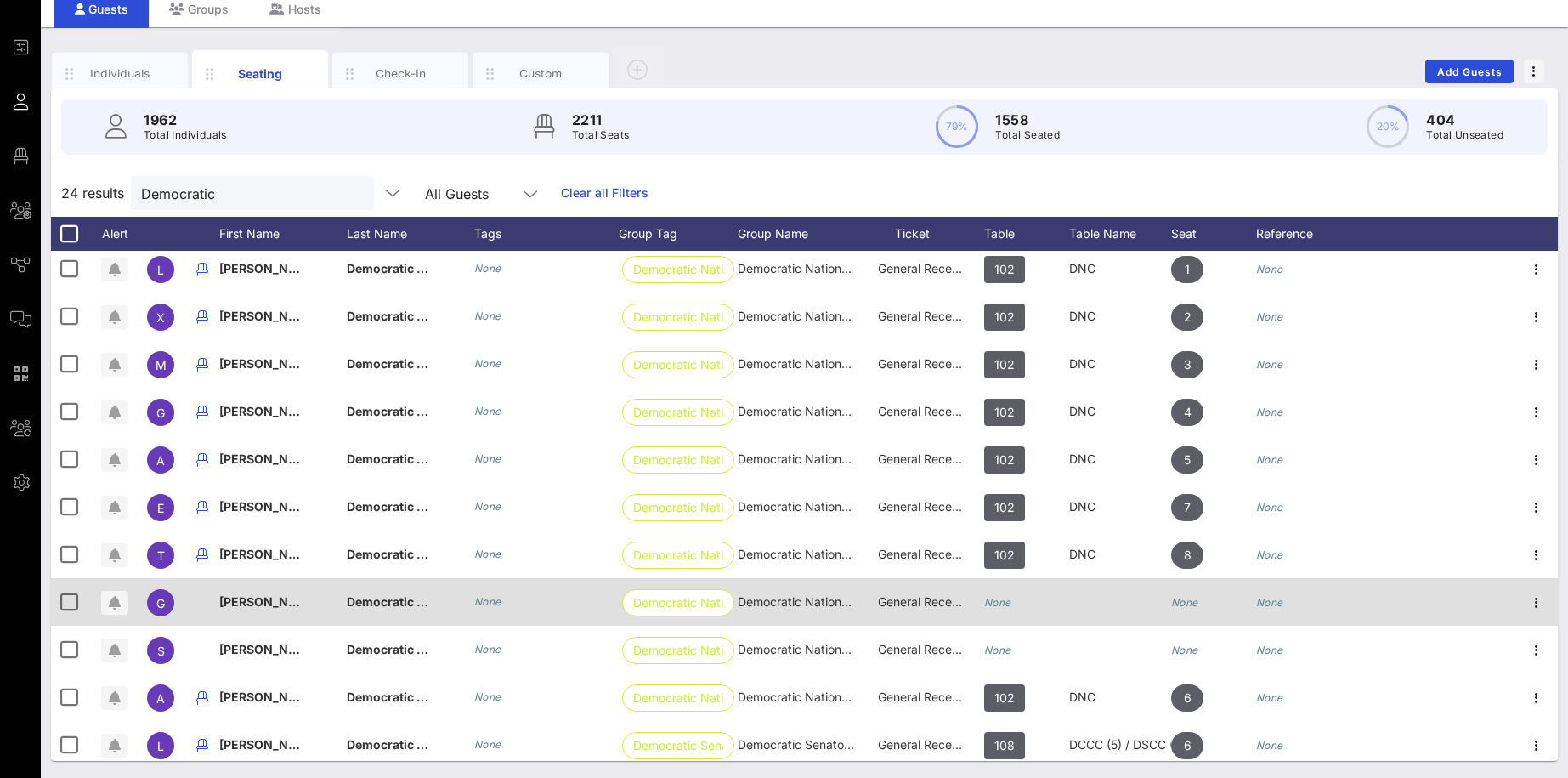
click at [1097, 596] on div at bounding box center [1120, 602] width 102 height 47
click at [1017, 601] on div "None" at bounding box center [1026, 612] width 85 height 67
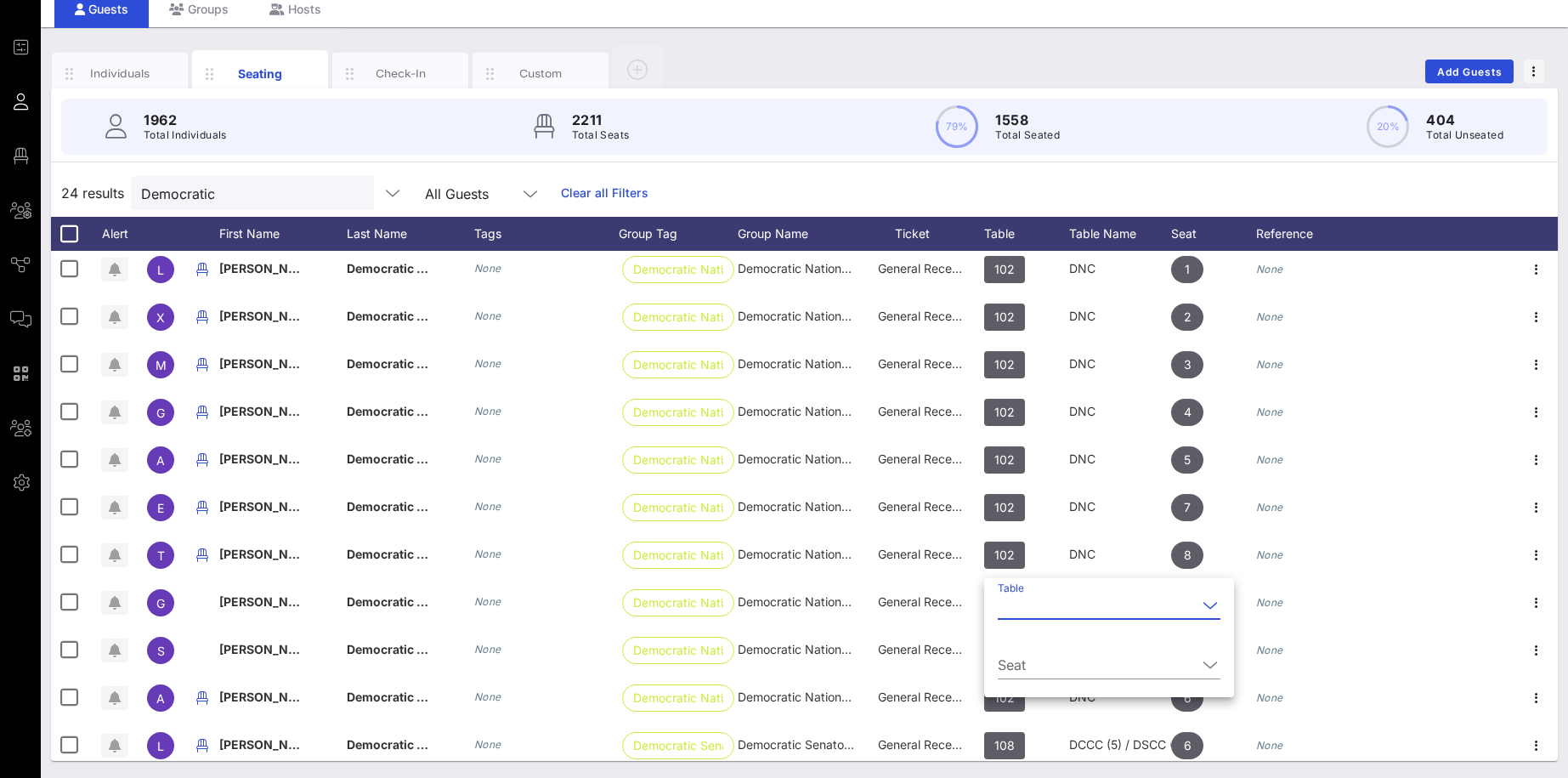
click at [1071, 605] on input "Table" at bounding box center [1097, 605] width 198 height 28
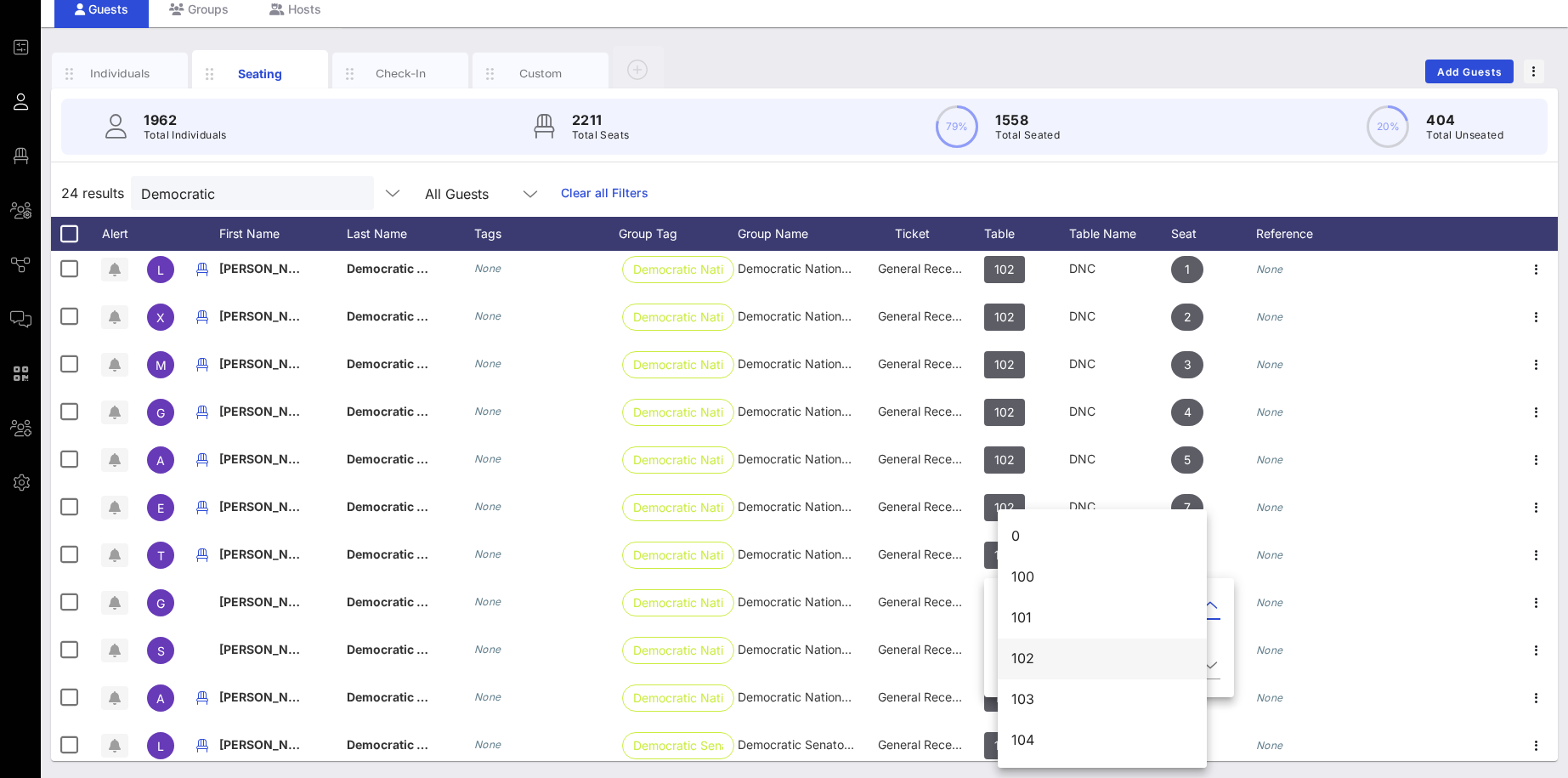
click at [1053, 611] on div "102" at bounding box center [1102, 658] width 182 height 16
click at [1055, 611] on input "Seat" at bounding box center [1097, 665] width 198 height 28
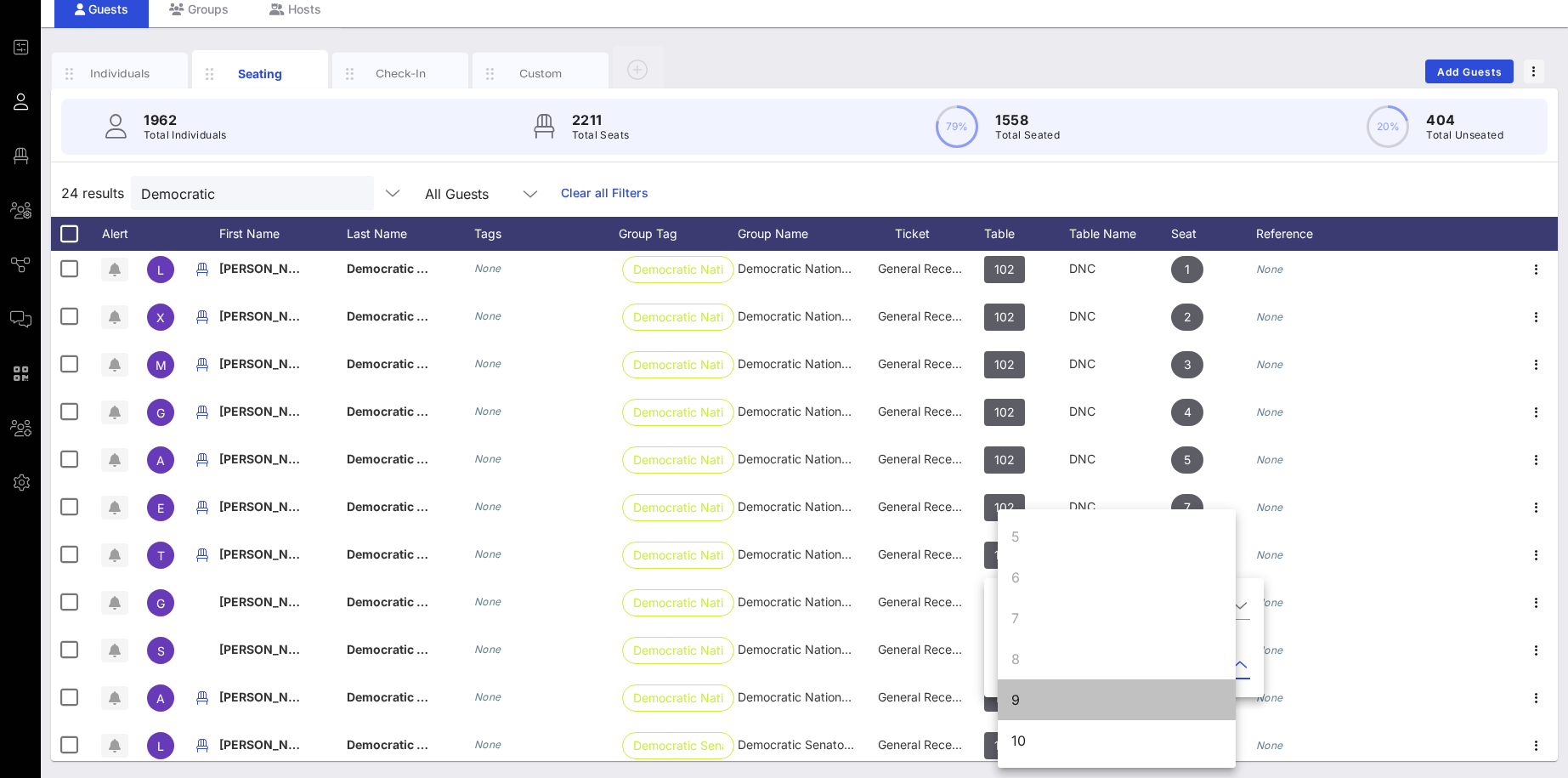
click at [1056, 611] on div "9" at bounding box center [1117, 699] width 238 height 41
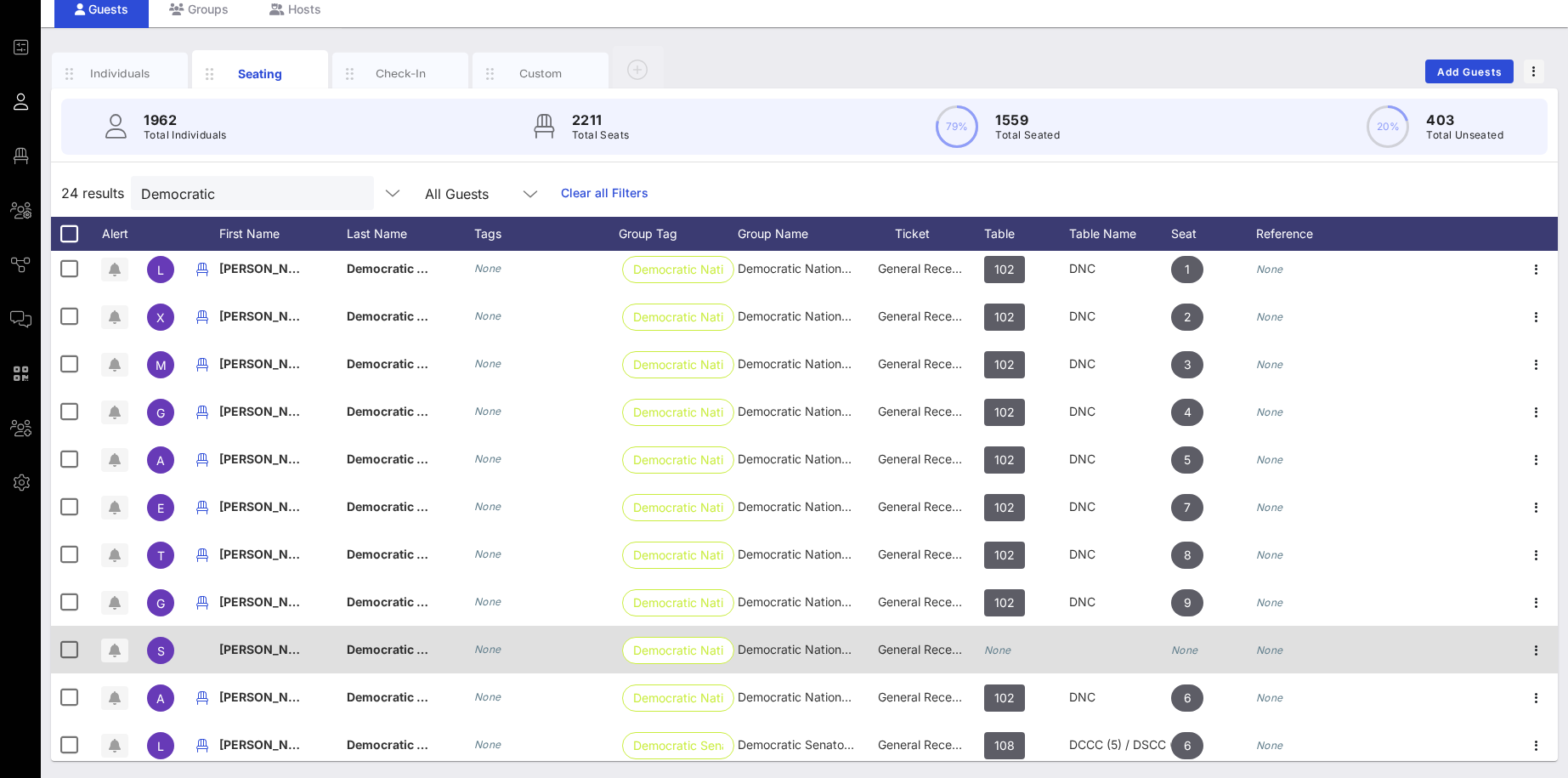
click at [1010, 611] on icon "None" at bounding box center [998, 649] width 28 height 13
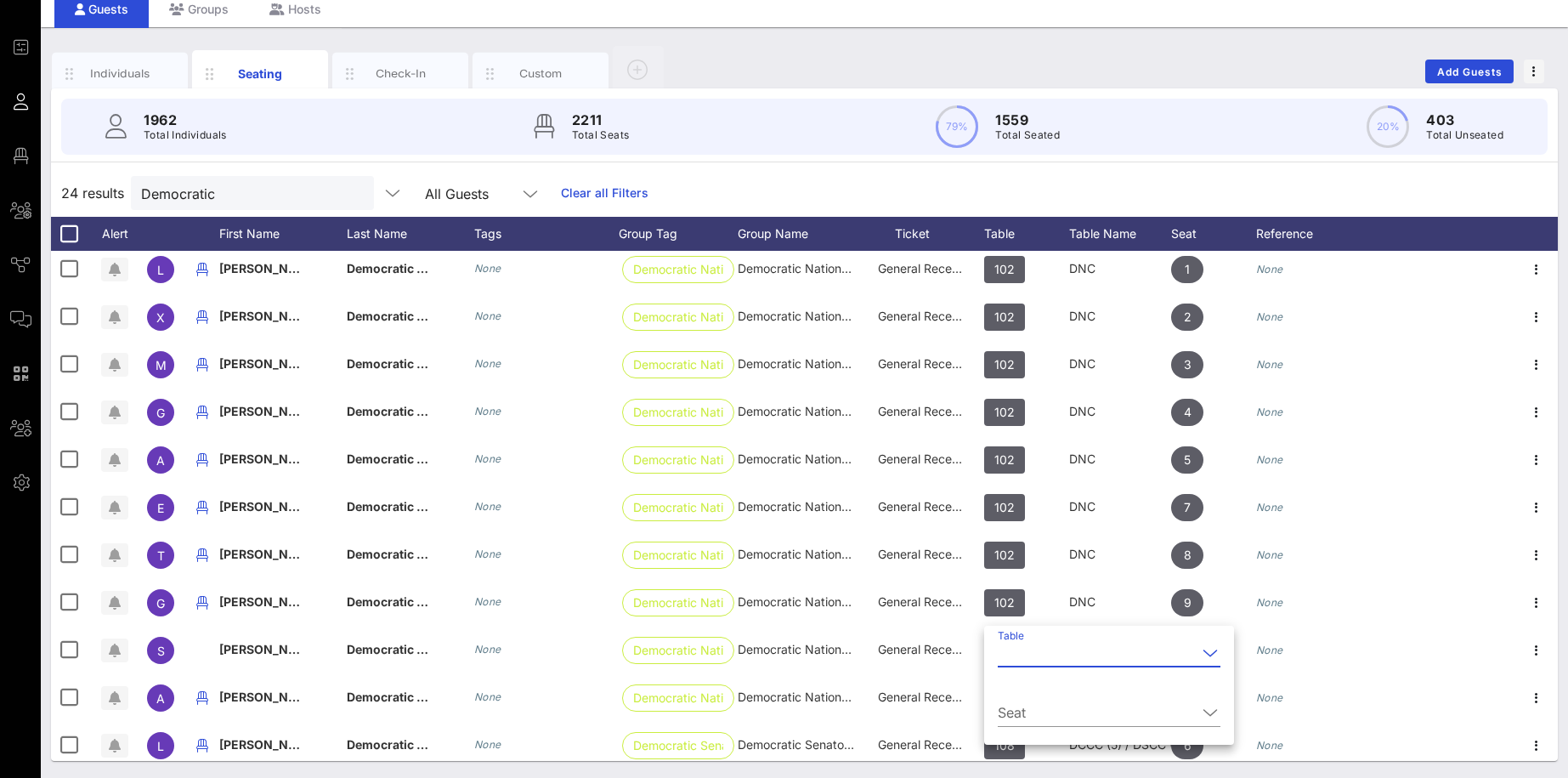
click at [1202, 611] on icon at bounding box center [1210, 653] width 16 height 21
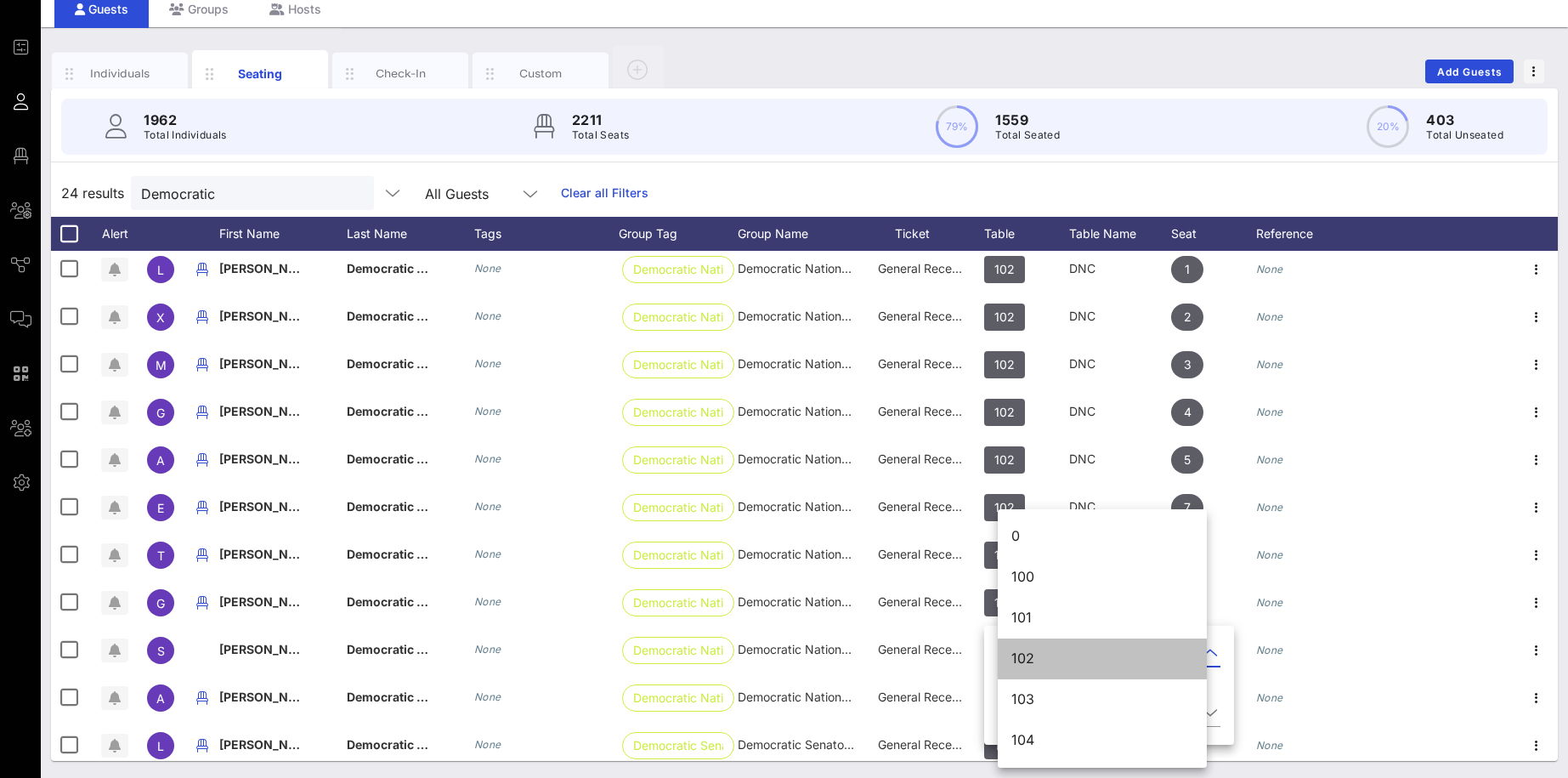
click at [1042, 611] on div "102" at bounding box center [1102, 658] width 182 height 16
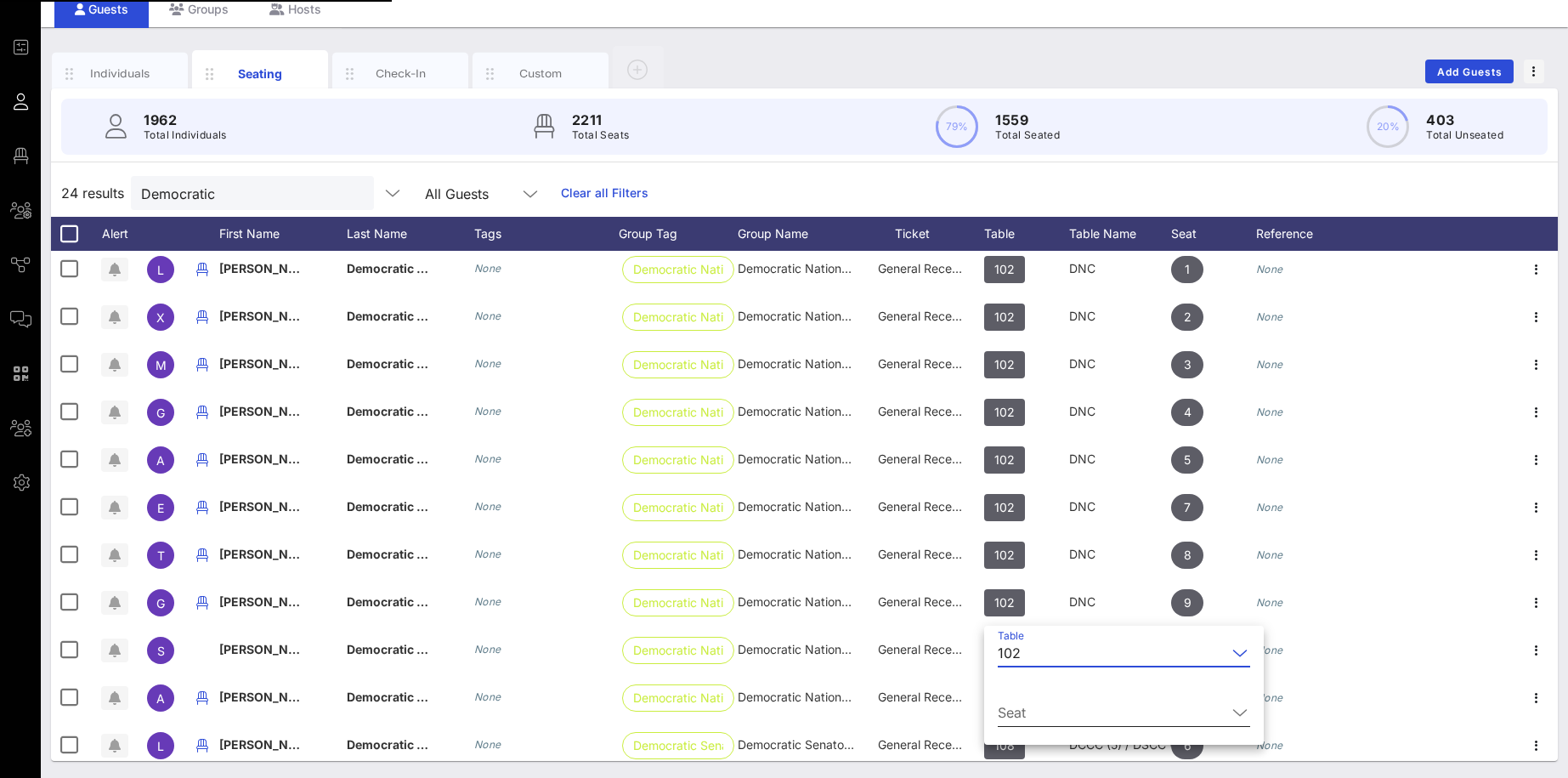
click at [1129, 611] on input "Seat" at bounding box center [1111, 712] width 229 height 28
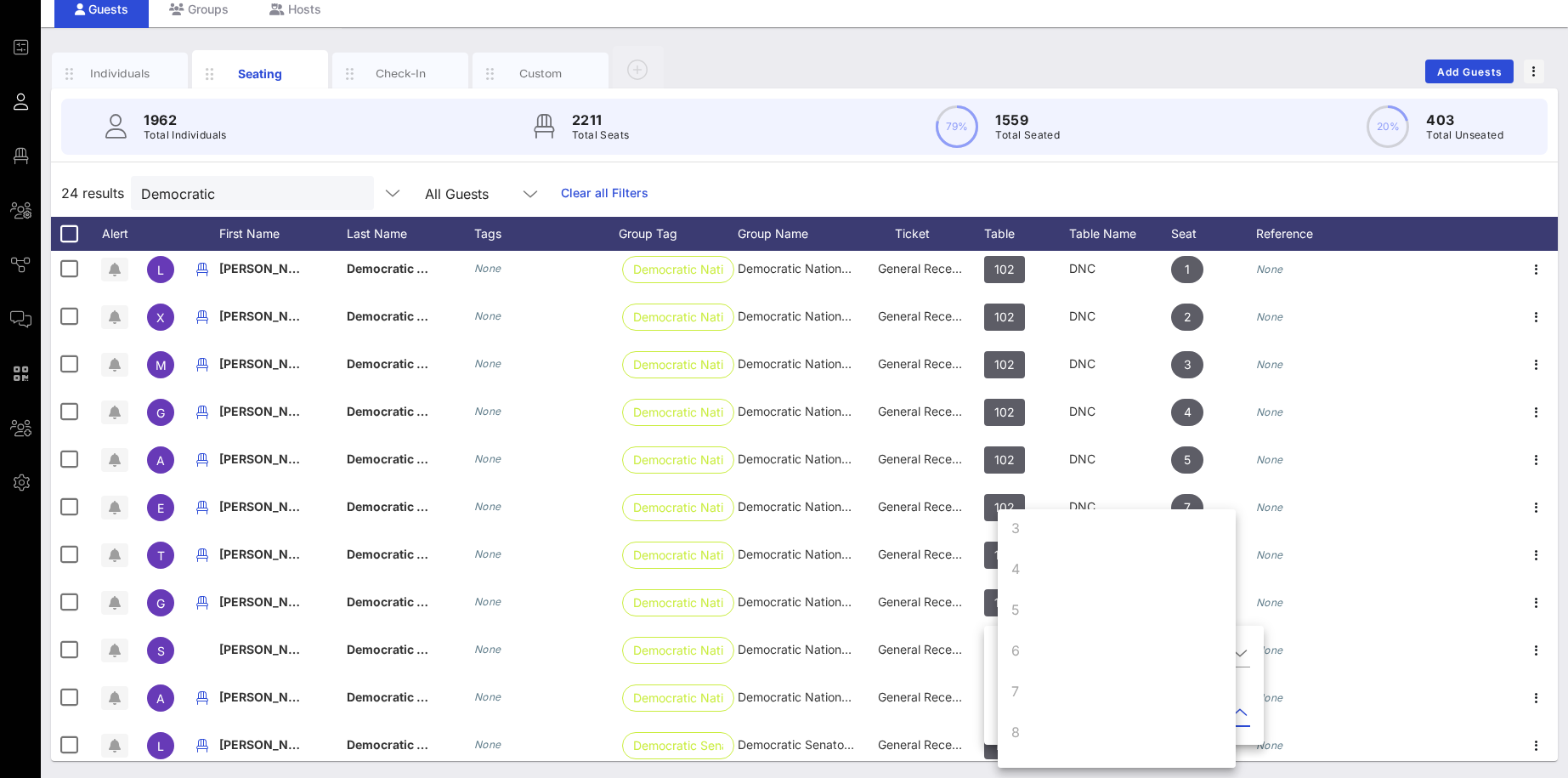
scroll to position [163, 0]
click at [1067, 611] on div "10" at bounding box center [1117, 740] width 238 height 41
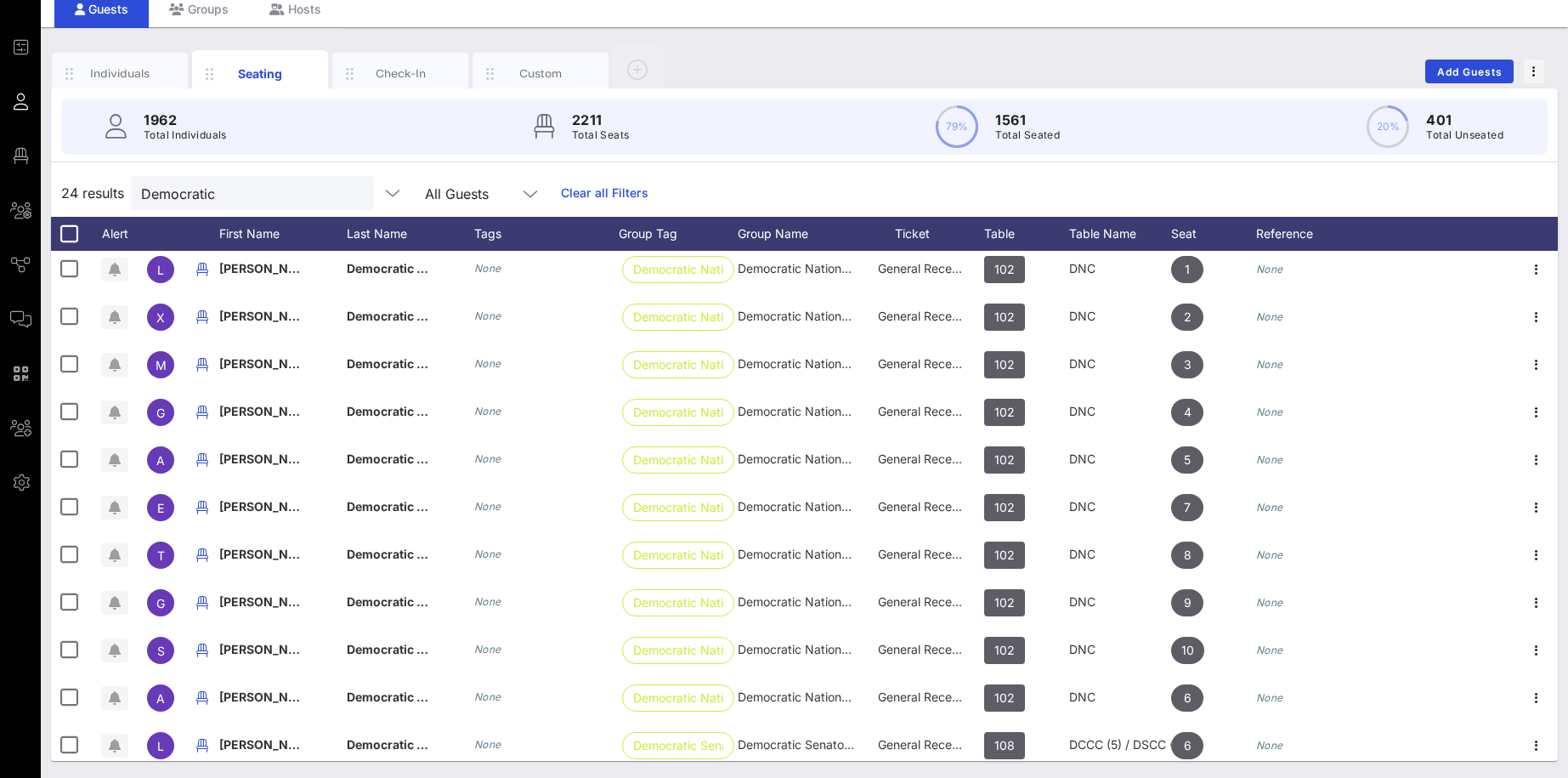
scroll to position [350, 0]
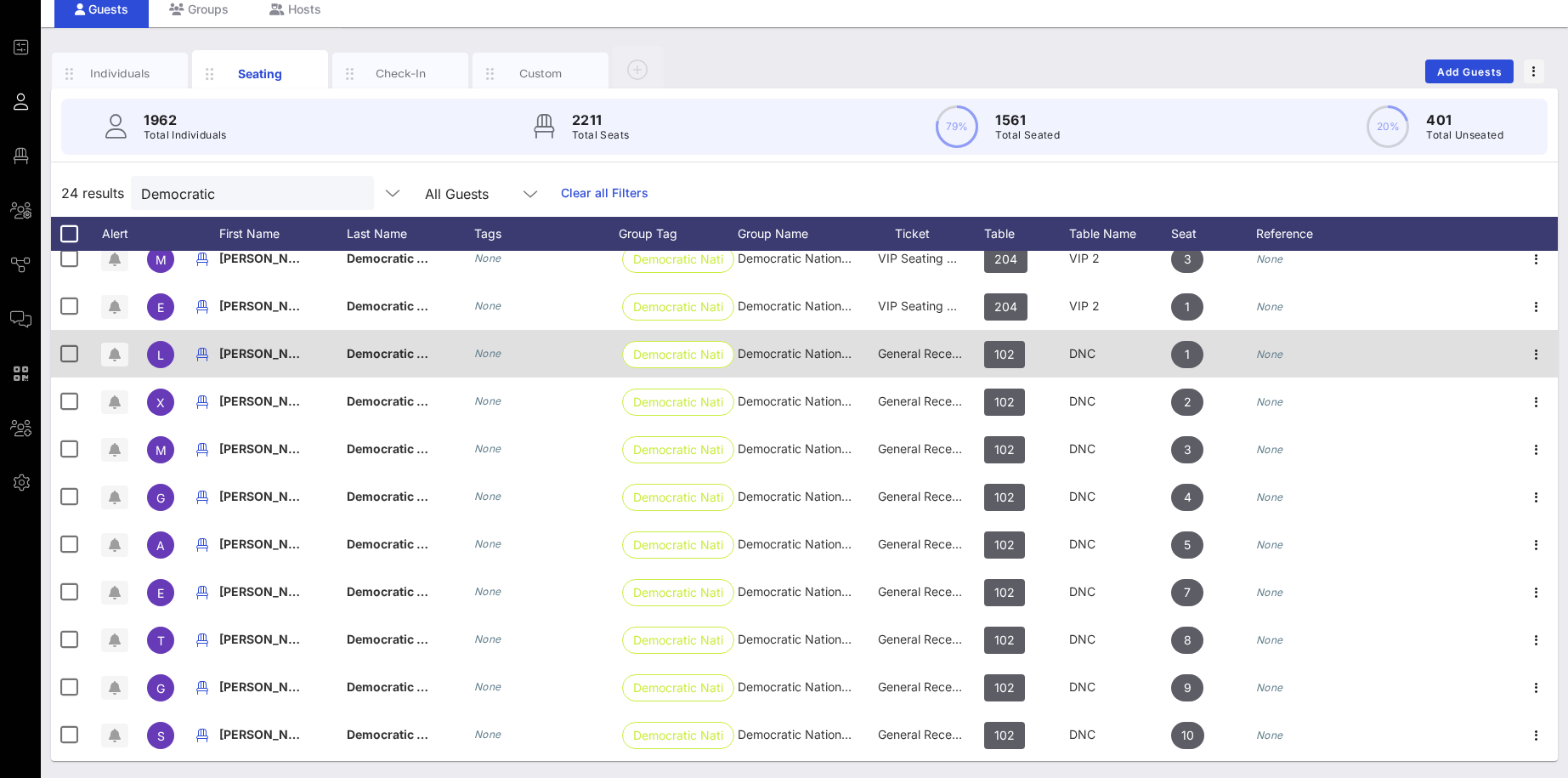
click at [299, 351] on span "[PERSON_NAME]" at bounding box center [269, 353] width 100 height 15
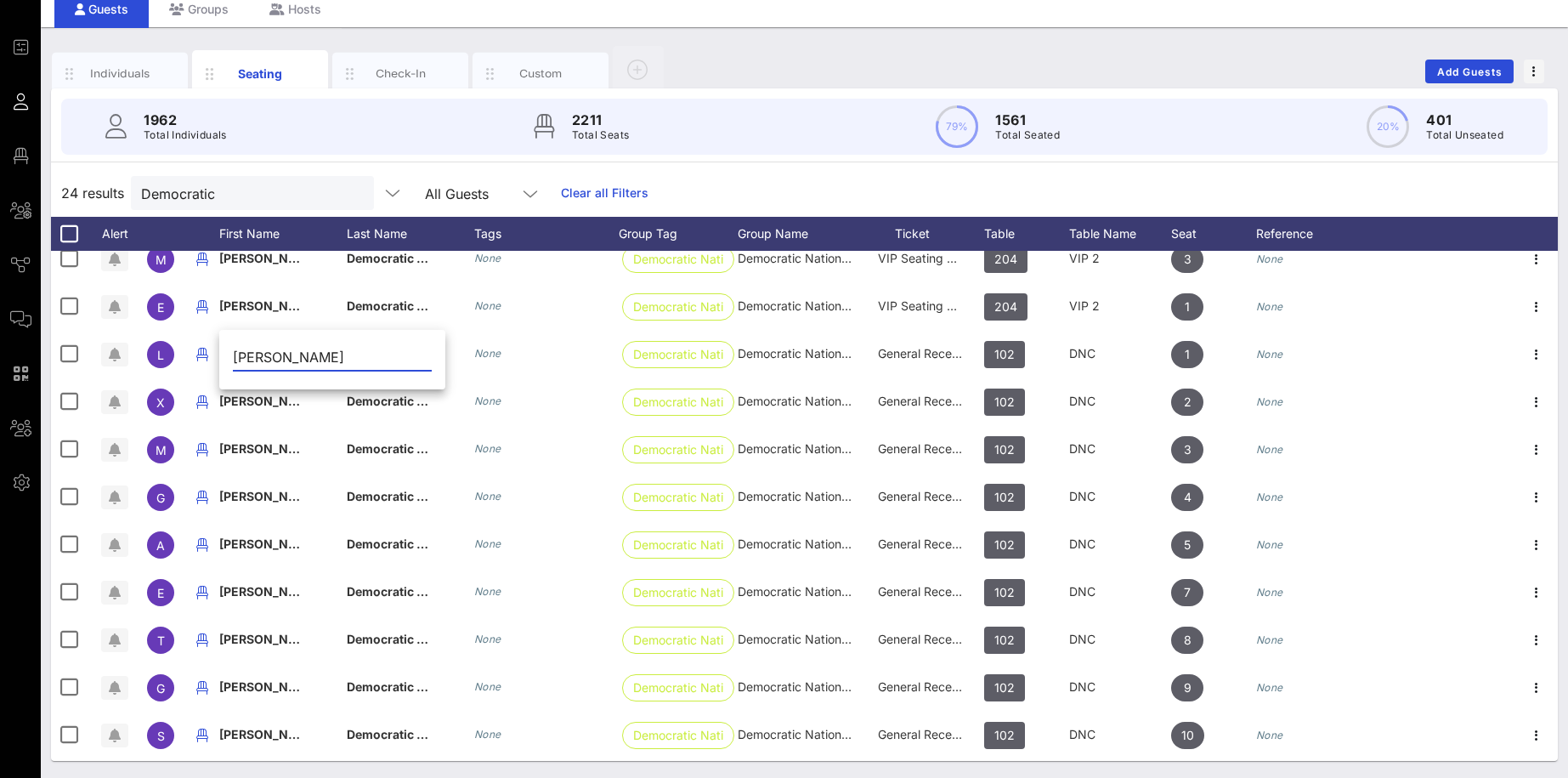
drag, startPoint x: 363, startPoint y: 351, endPoint x: 291, endPoint y: 353, distance: 72.0
click at [291, 353] on input "[PERSON_NAME]" at bounding box center [332, 357] width 198 height 28
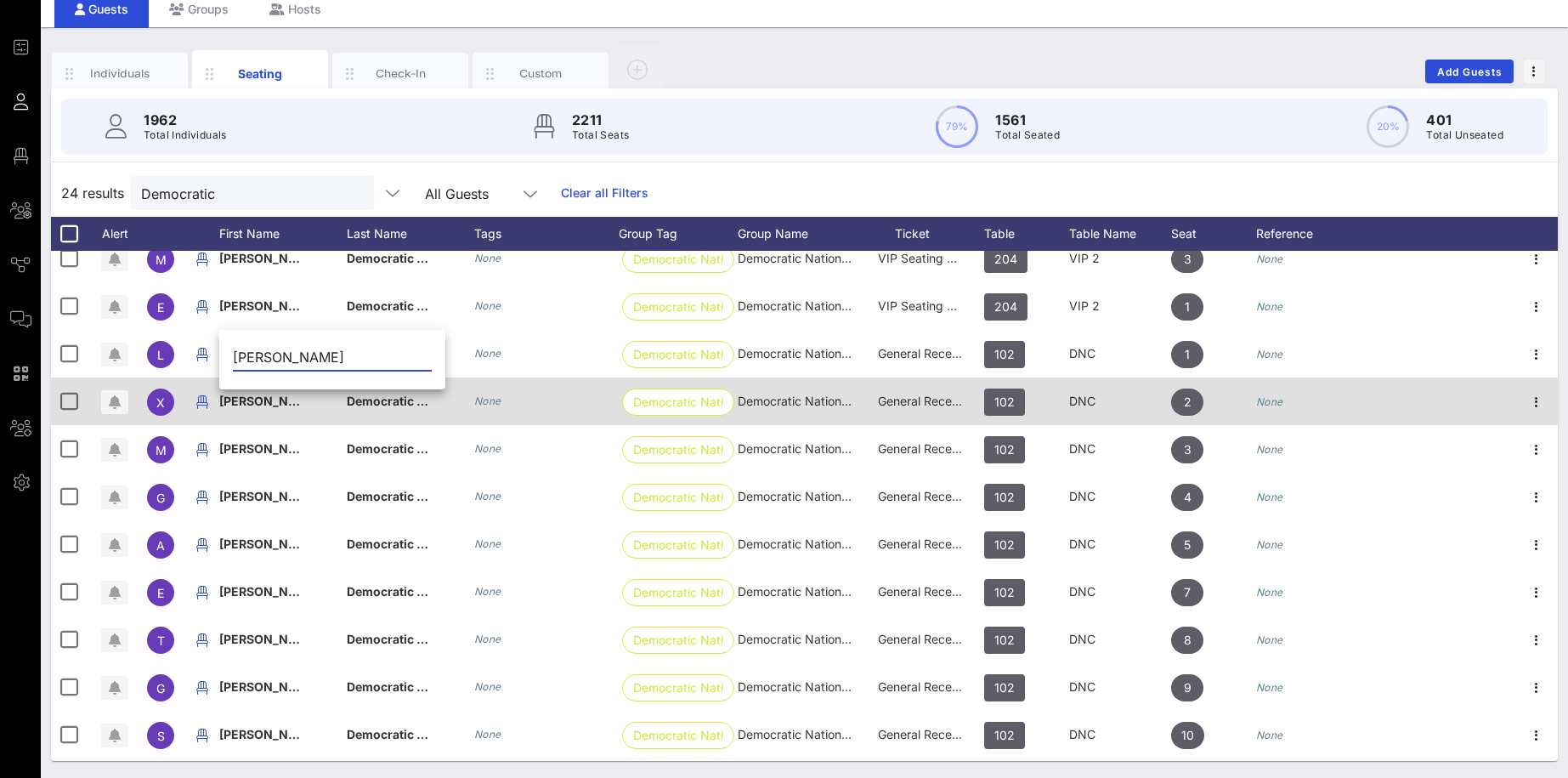
type input "[PERSON_NAME]"
click at [407, 400] on span "Democratic National Committee" at bounding box center [439, 401] width 186 height 15
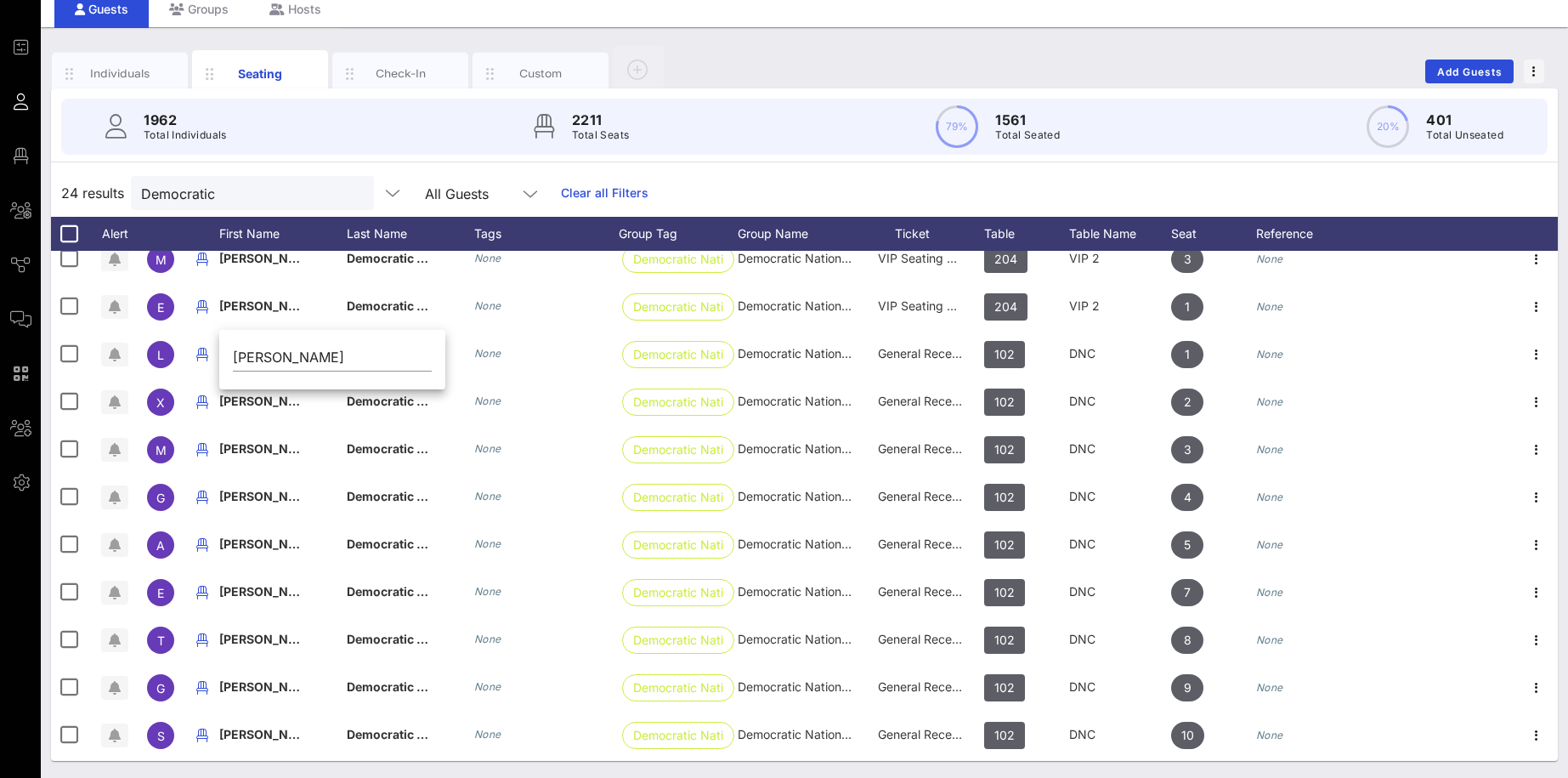
scroll to position [0, 19]
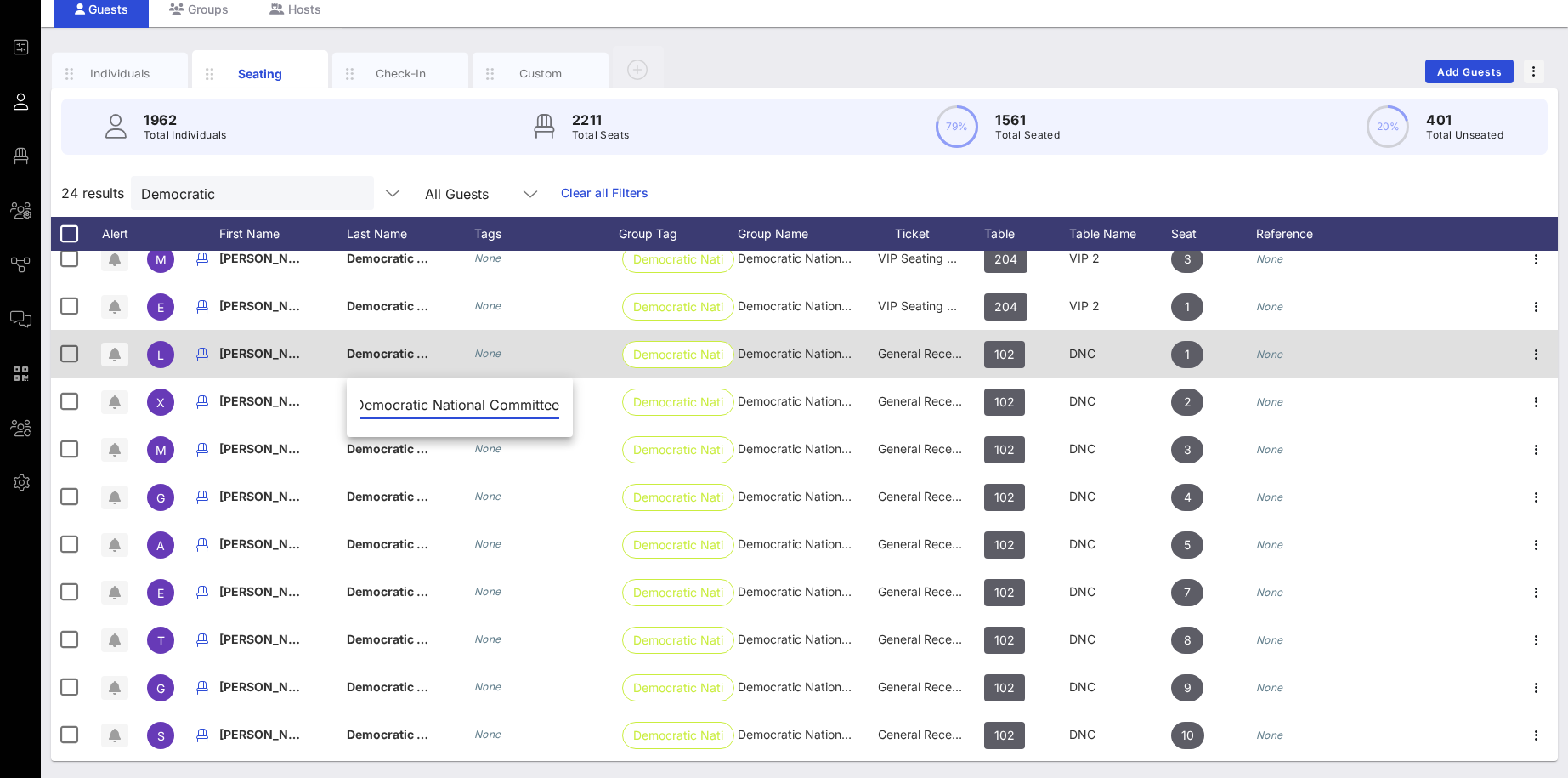
click at [392, 357] on span "Democratic National Committee" at bounding box center [439, 353] width 186 height 15
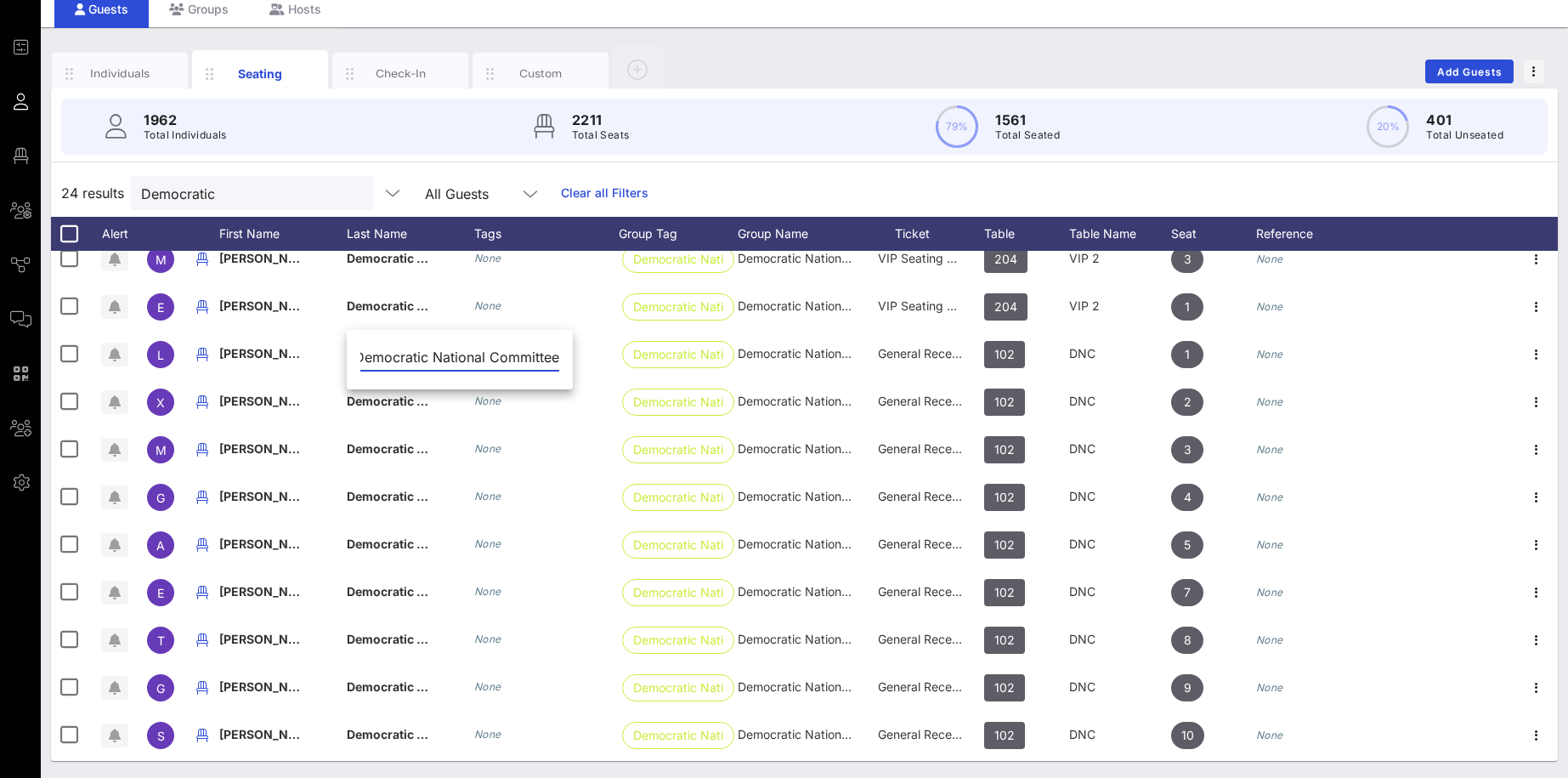
drag, startPoint x: 360, startPoint y: 355, endPoint x: 598, endPoint y: 364, distance: 238.2
click at [559, 364] on input "Democratic National Committee" at bounding box center [459, 357] width 198 height 28
type input "D"
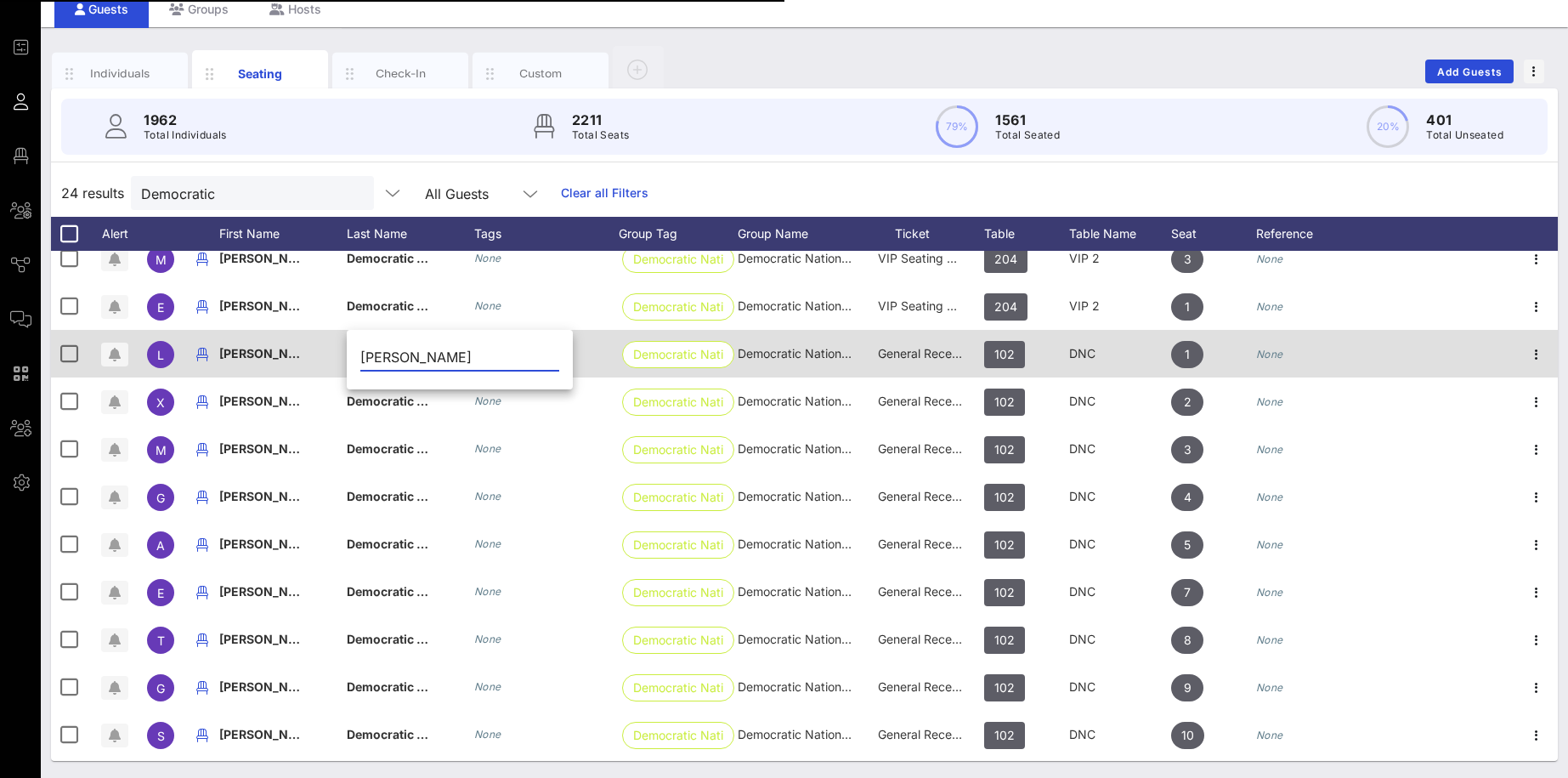
type input "[PERSON_NAME]"
click at [301, 352] on span "[PERSON_NAME]" at bounding box center [269, 353] width 100 height 15
click at [0, 0] on input "[PERSON_NAME]" at bounding box center [0, 0] width 0 height 0
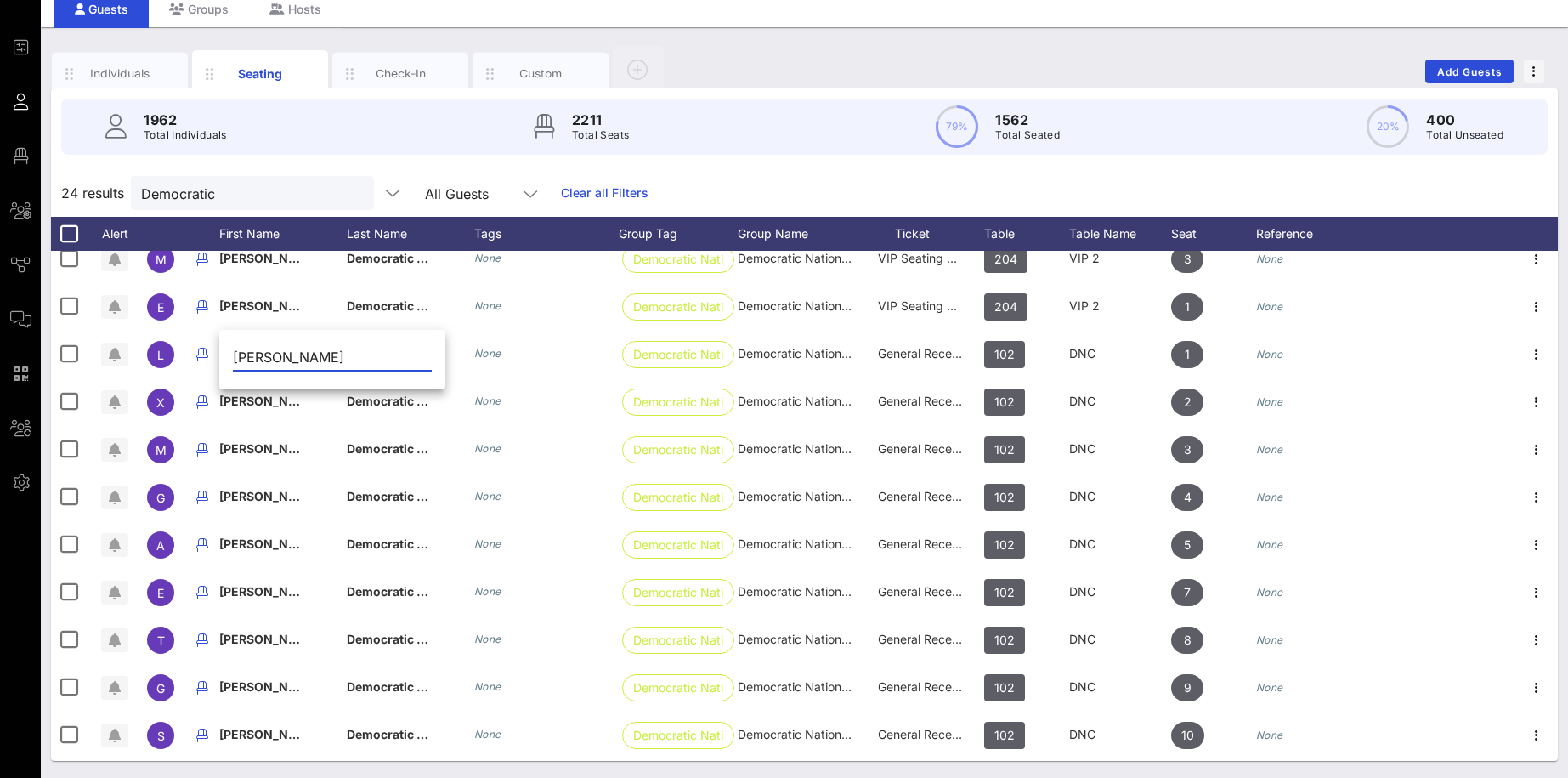
drag, startPoint x: 289, startPoint y: 352, endPoint x: 390, endPoint y: 351, distance: 101.0
click at [390, 351] on input "[PERSON_NAME]" at bounding box center [332, 357] width 198 height 28
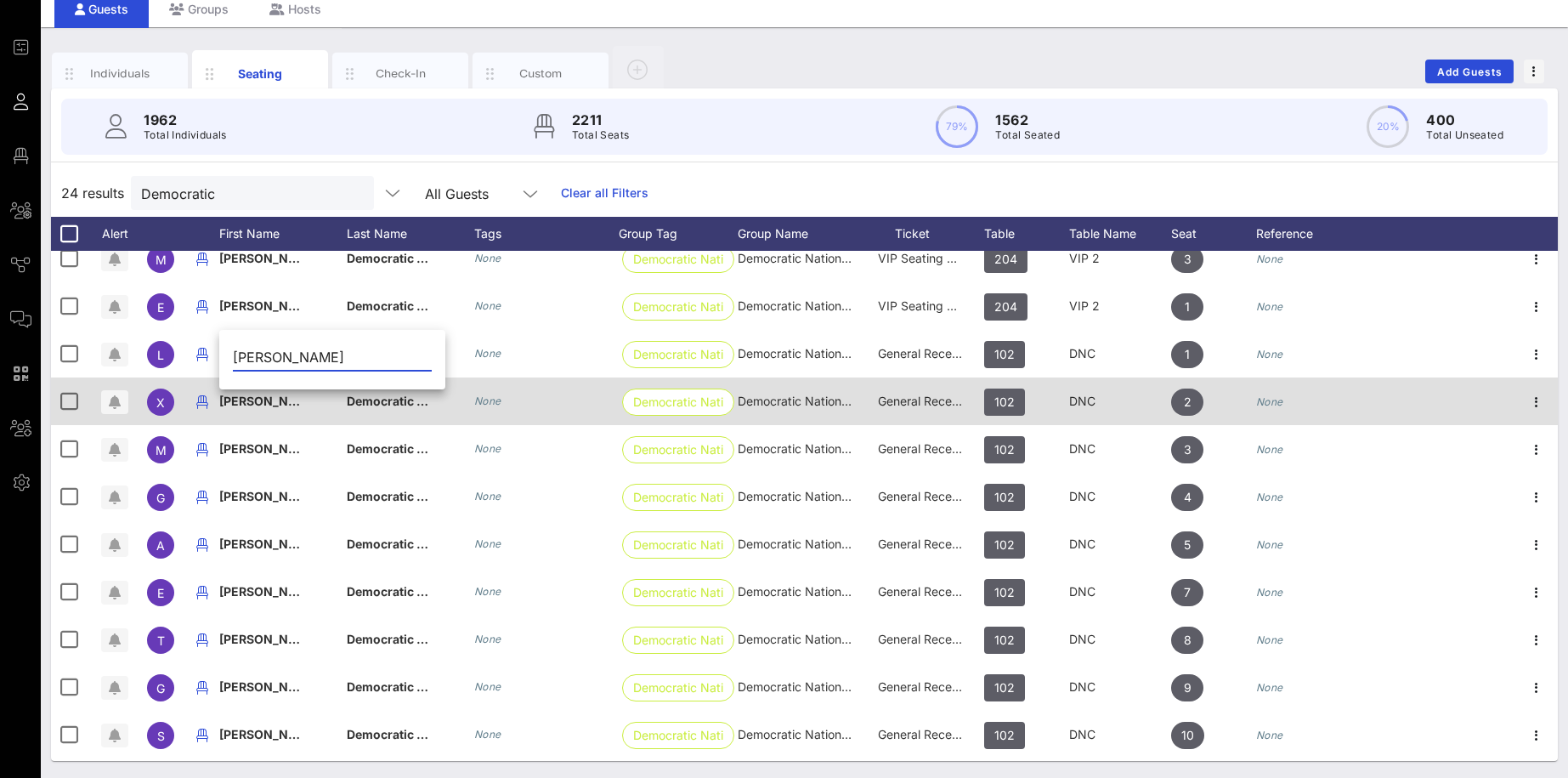
click at [341, 411] on div "[PERSON_NAME]" at bounding box center [283, 411] width 128 height 67
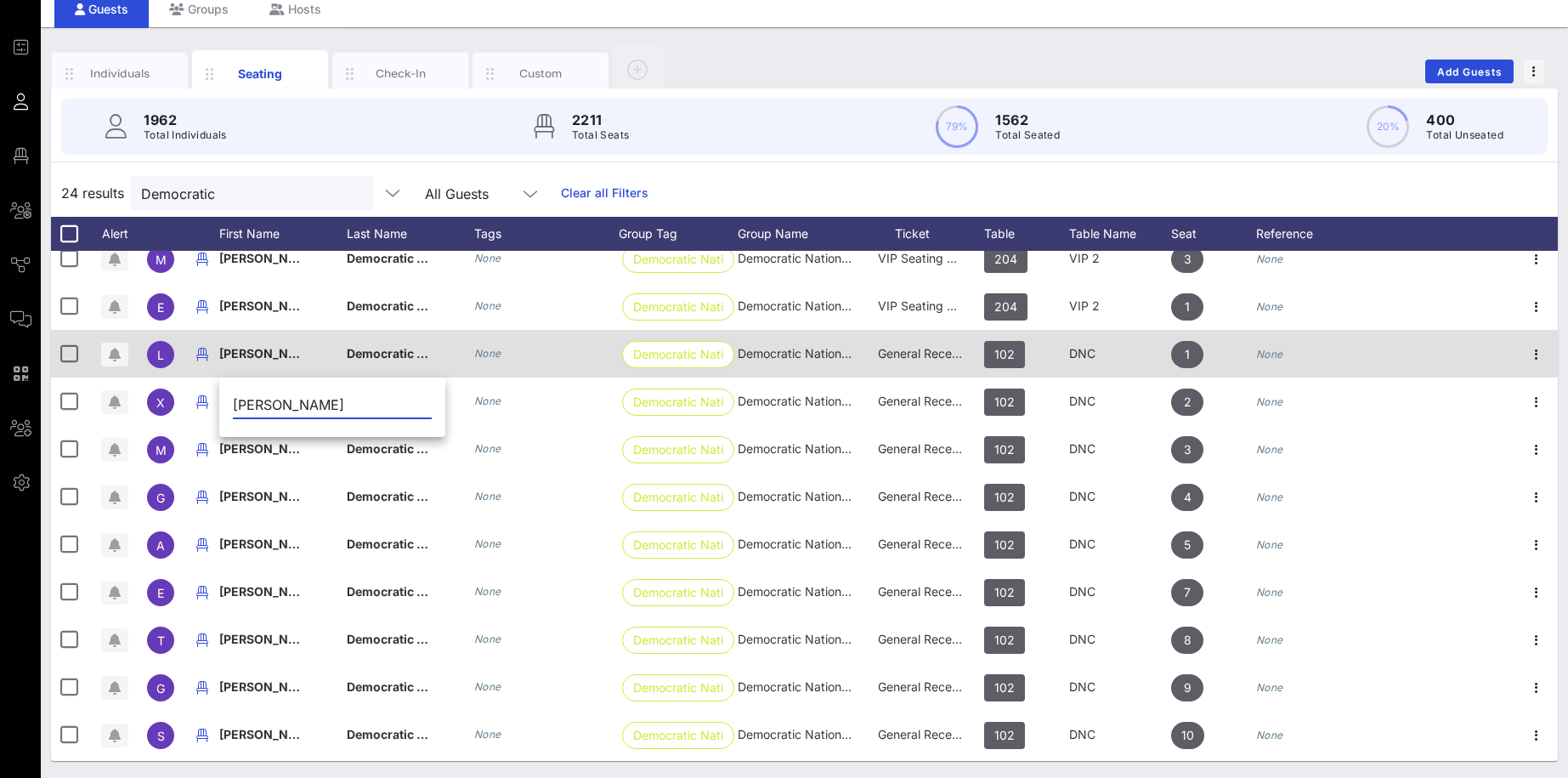
click at [312, 352] on div "[PERSON_NAME]" at bounding box center [283, 364] width 128 height 67
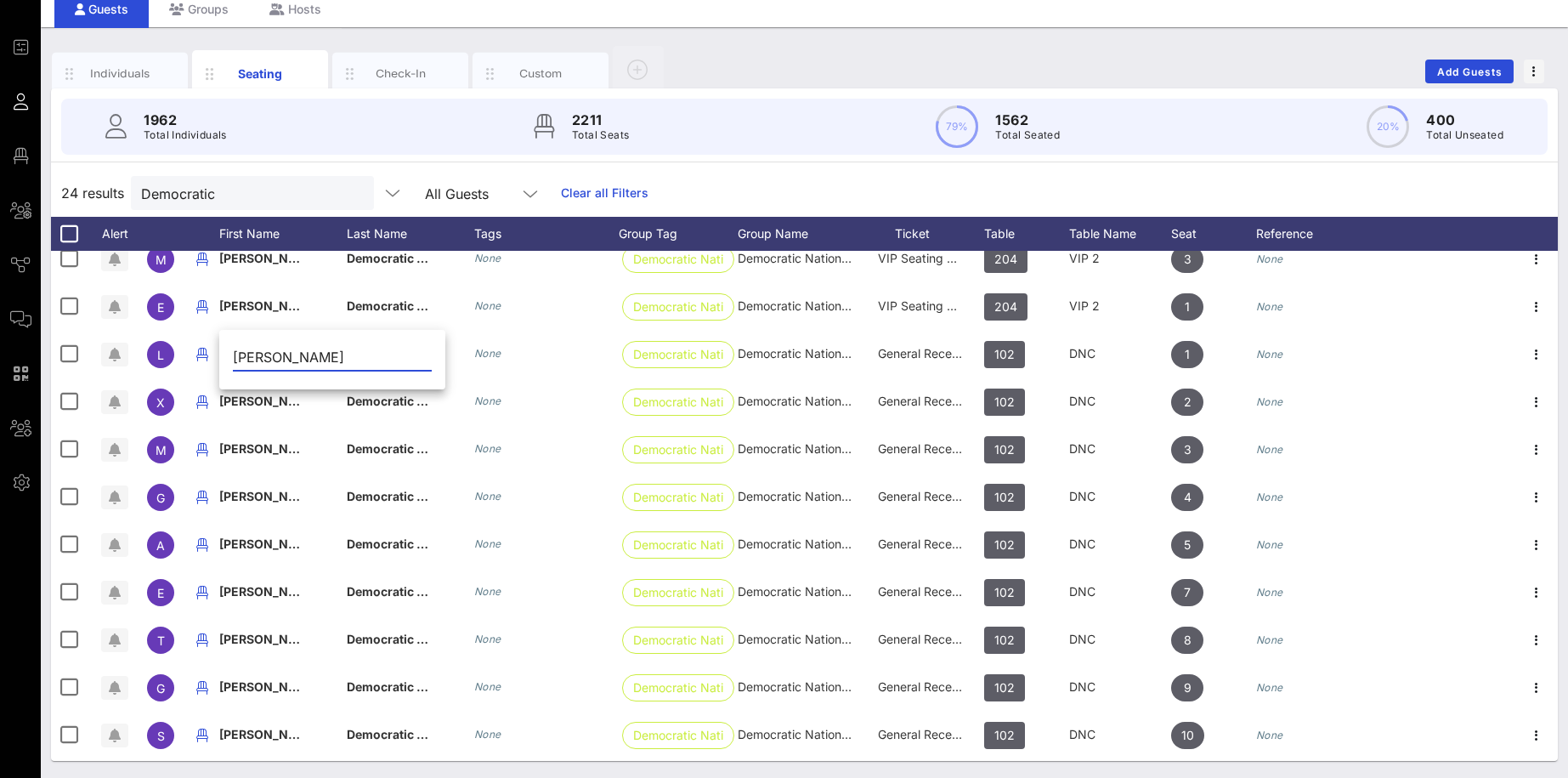
drag, startPoint x: 350, startPoint y: 351, endPoint x: 292, endPoint y: 350, distance: 58.0
click at [292, 350] on input "[PERSON_NAME]" at bounding box center [332, 357] width 198 height 28
type input "[PERSON_NAME]"
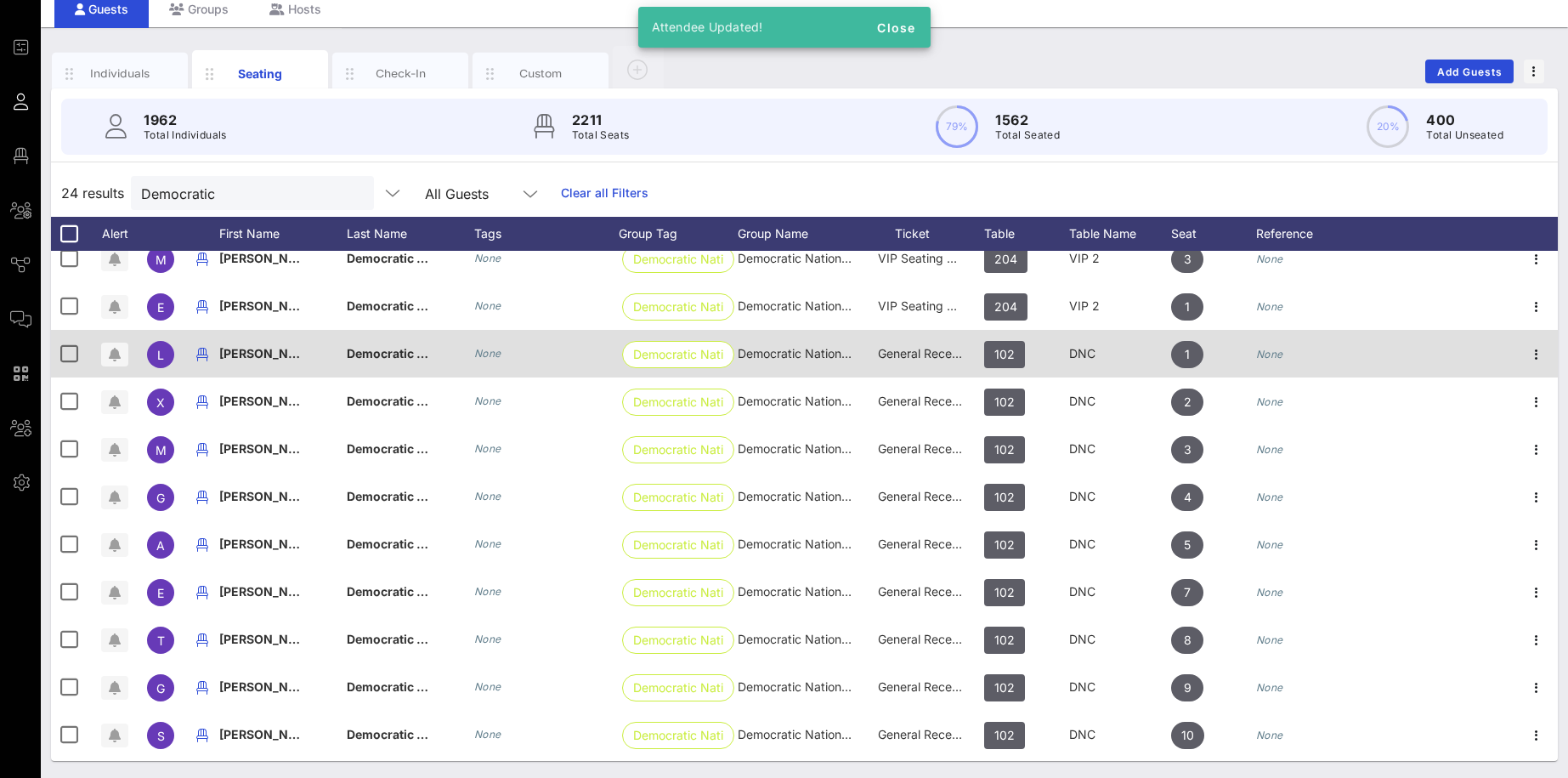
click at [383, 358] on span "Democratic National Committee" at bounding box center [439, 353] width 186 height 15
click at [383, 358] on input "Democratic National Committee" at bounding box center [459, 357] width 198 height 28
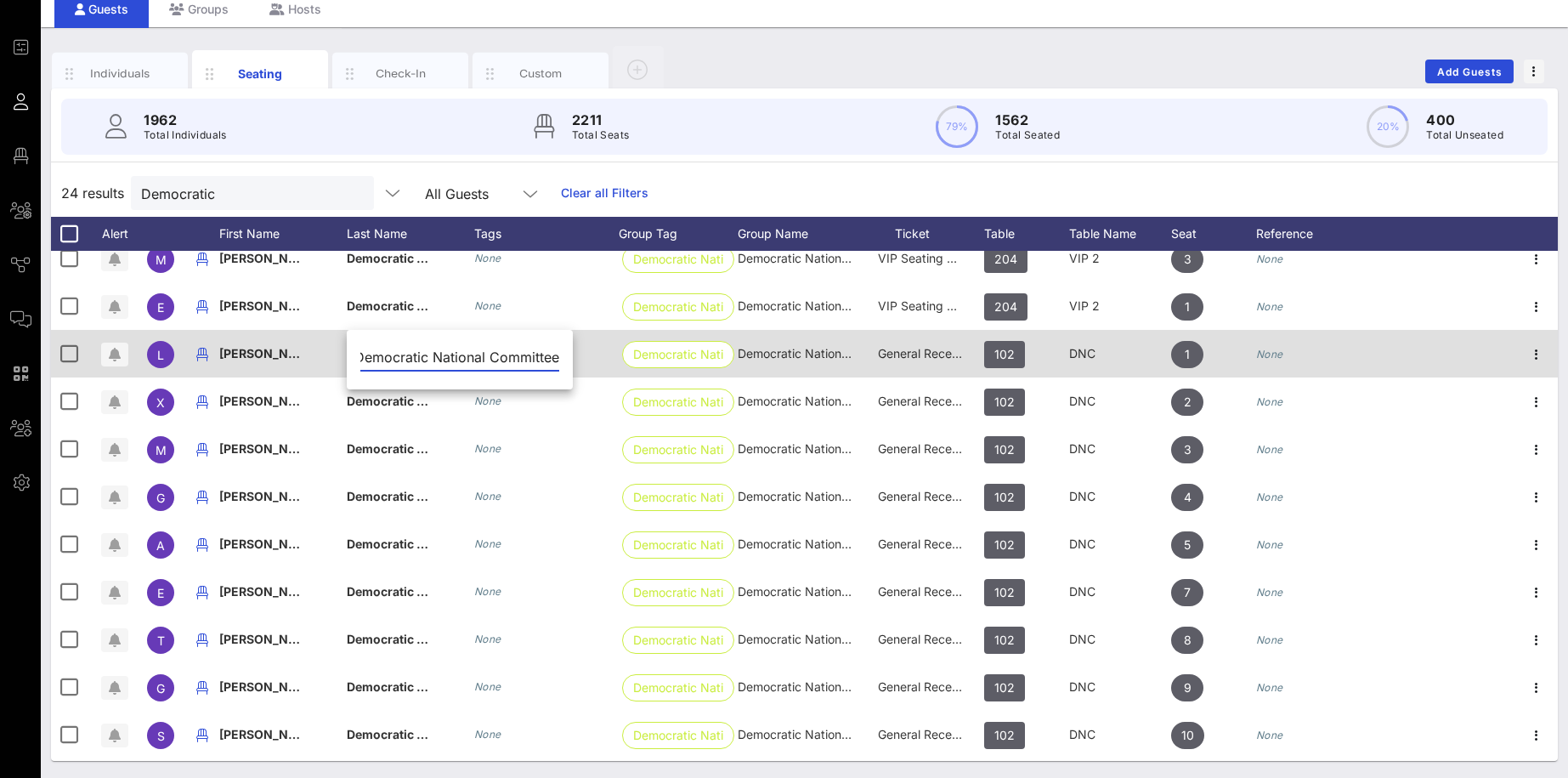
click at [383, 358] on input "Democratic National Committee" at bounding box center [459, 357] width 198 height 28
type input "National Committee"
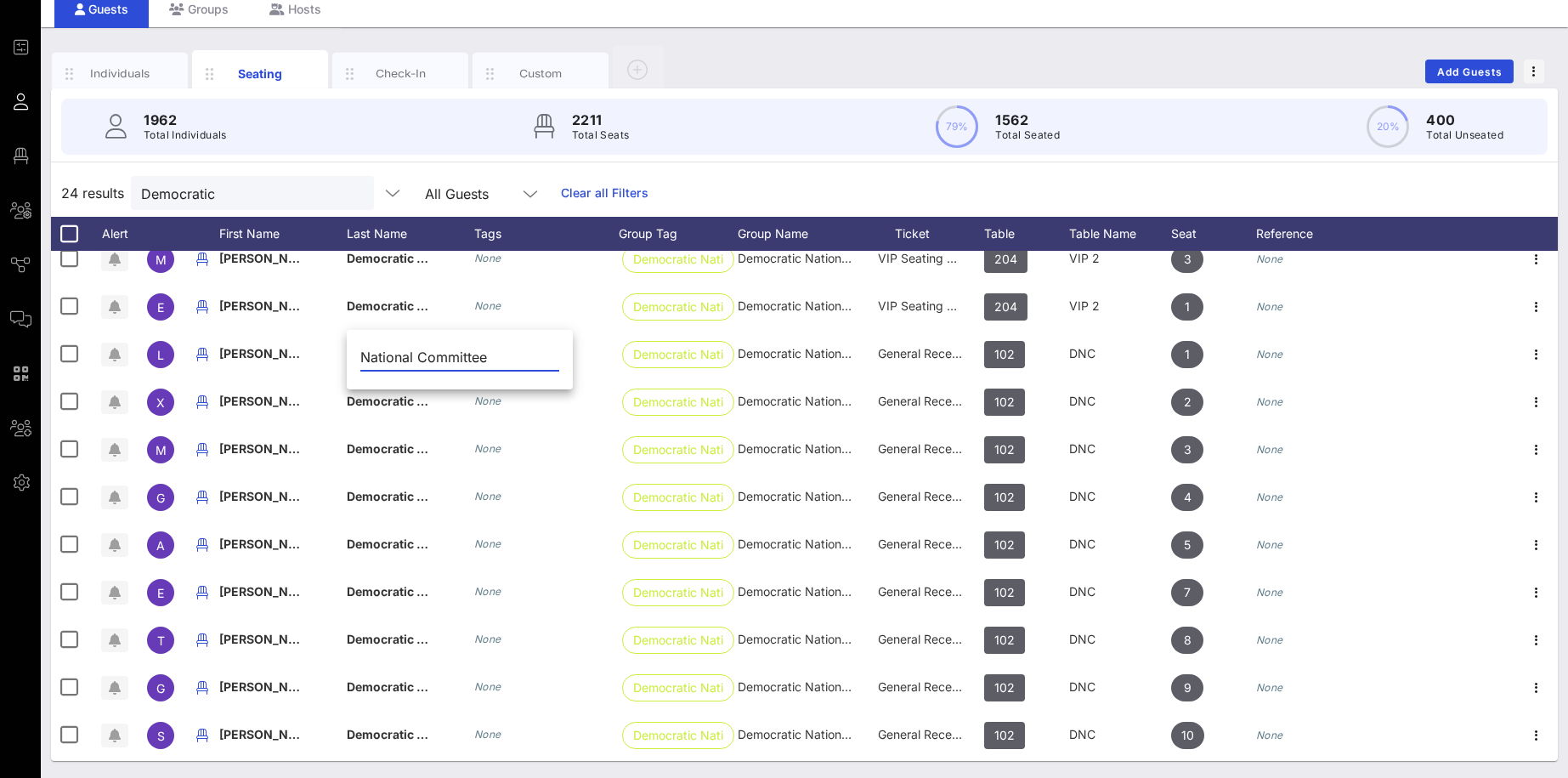
drag, startPoint x: 501, startPoint y: 359, endPoint x: 313, endPoint y: 356, distance: 188.0
click at [360, 356] on input "National Committee" at bounding box center [459, 357] width 198 height 28
paste input "[PERSON_NAME]"
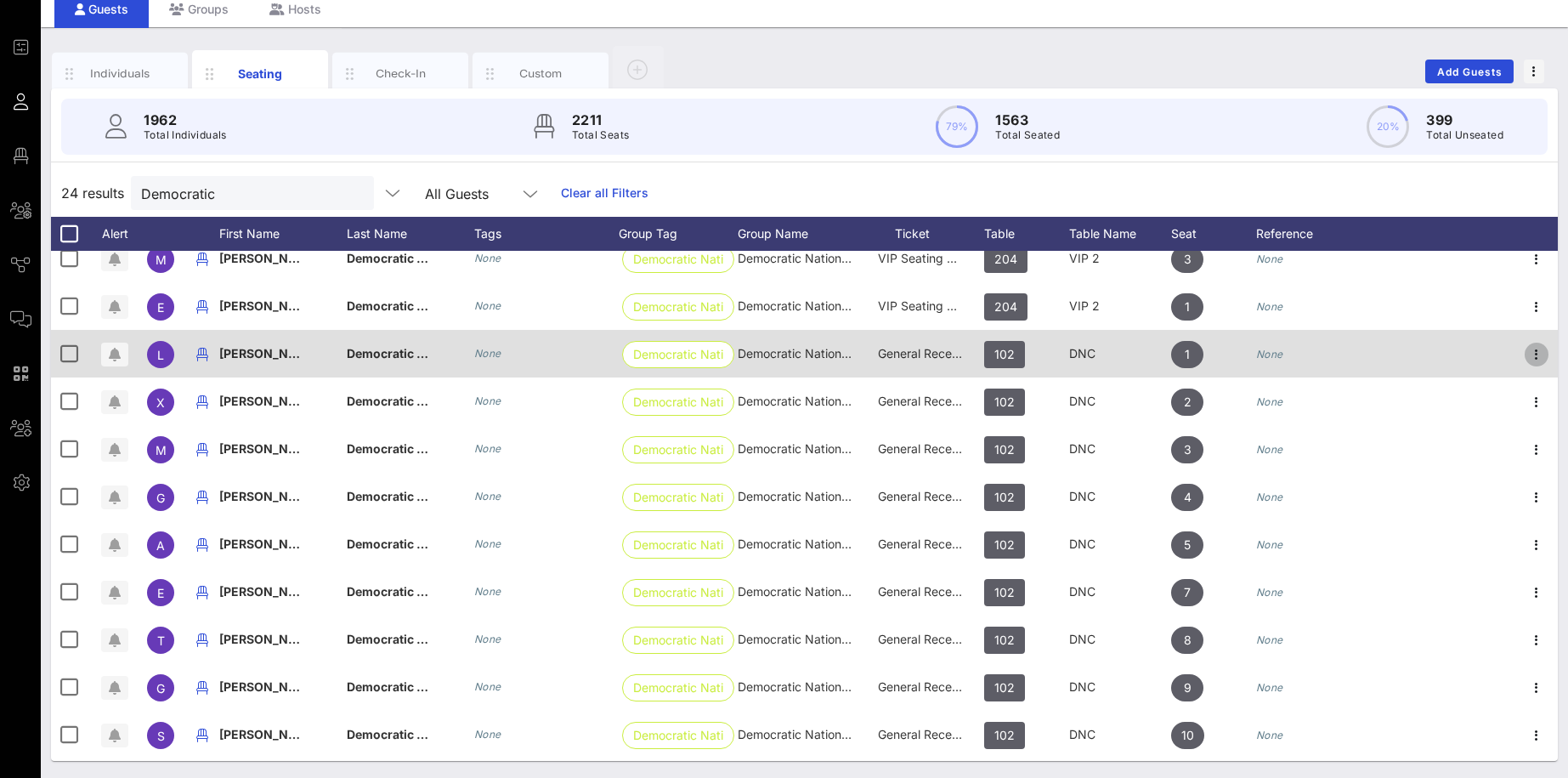
click at [1206, 350] on icon "button" at bounding box center [1536, 355] width 21 height 21
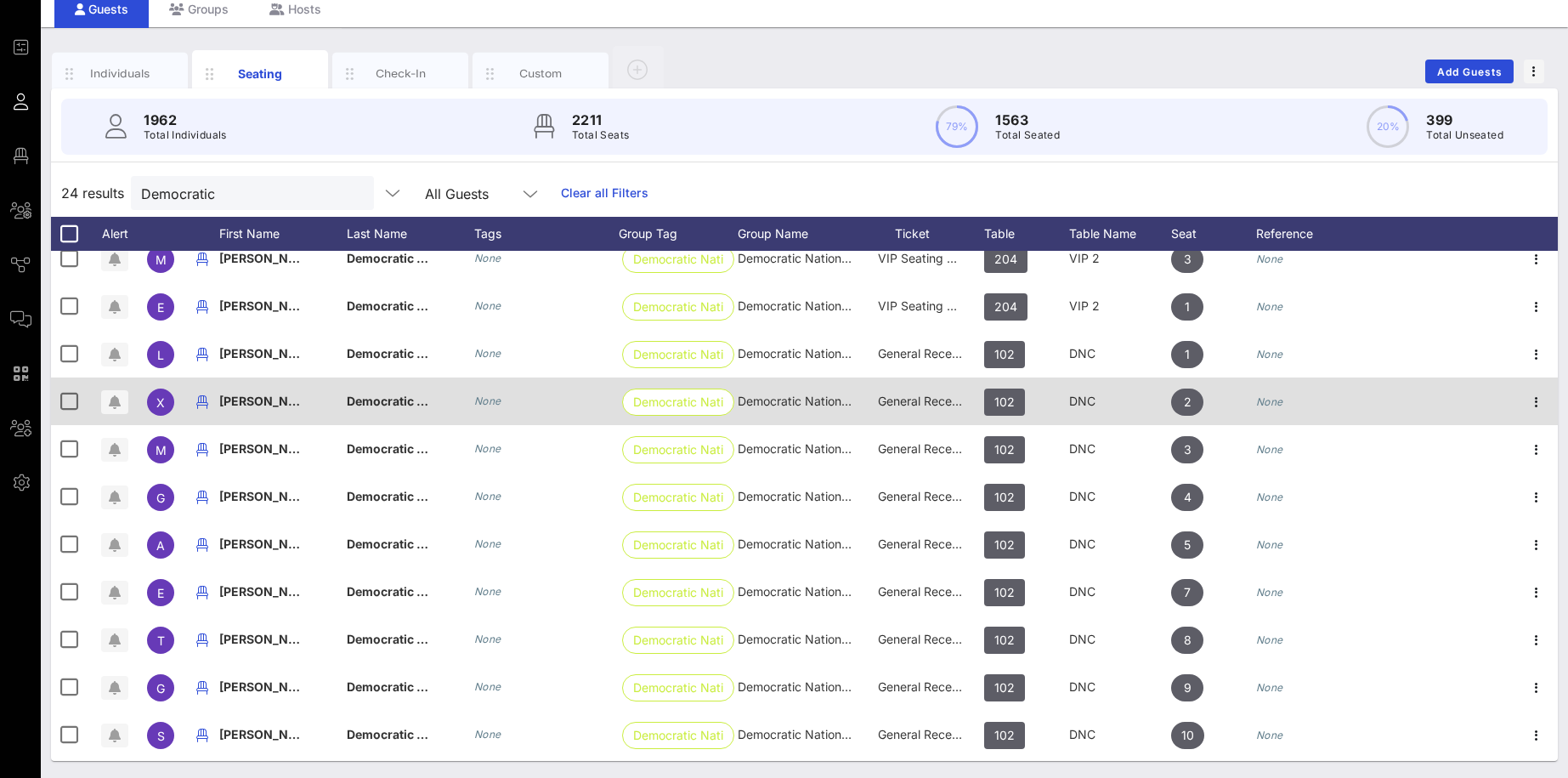
click at [254, 394] on span "[PERSON_NAME]" at bounding box center [269, 401] width 100 height 15
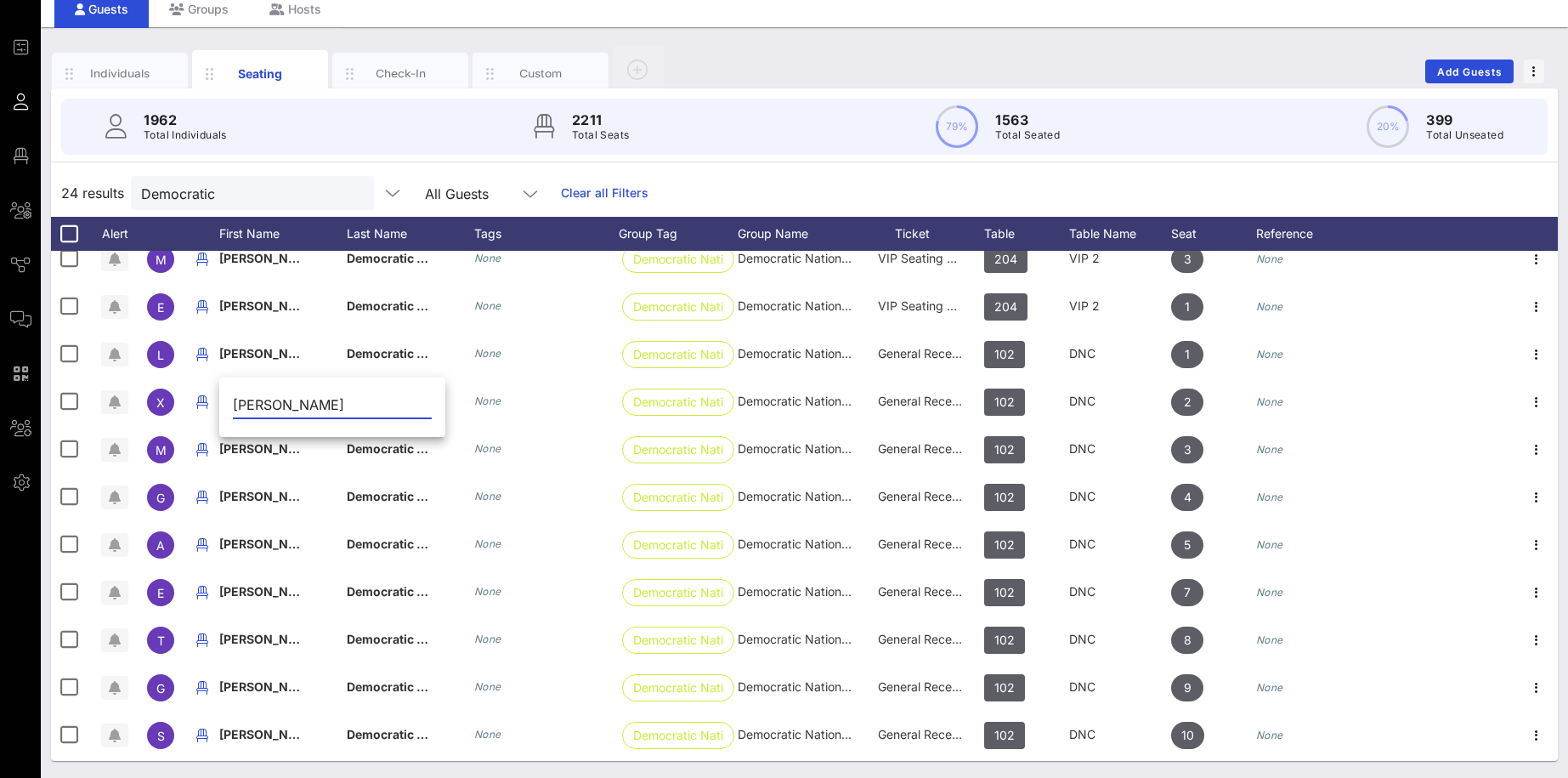
drag, startPoint x: 287, startPoint y: 409, endPoint x: 414, endPoint y: 391, distance: 128.3
click at [414, 391] on input "[PERSON_NAME]" at bounding box center [332, 405] width 198 height 28
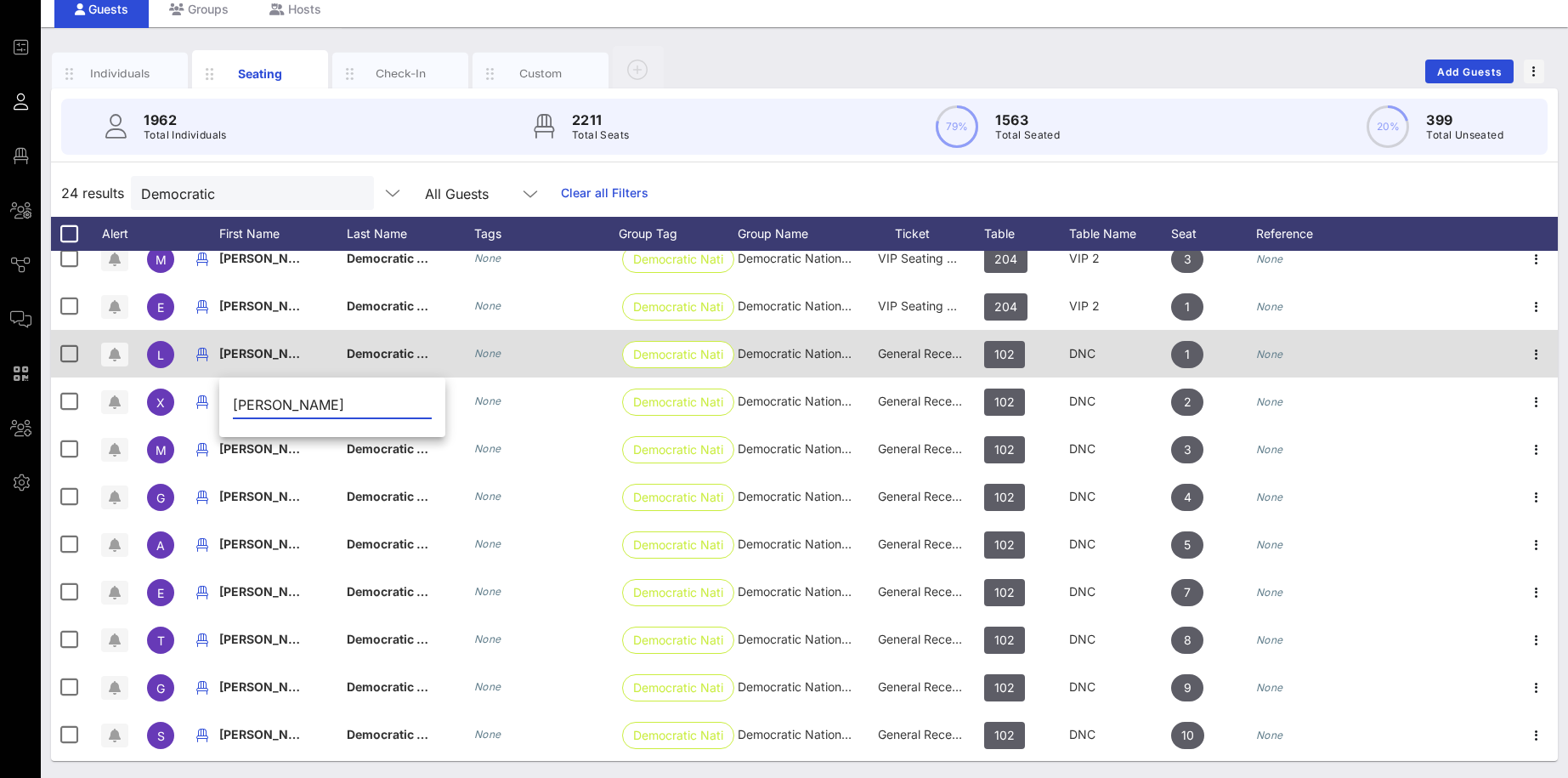
click at [414, 376] on div "Democratic National Committee" at bounding box center [389, 353] width 85 height 47
type input "Democratic National Committee"
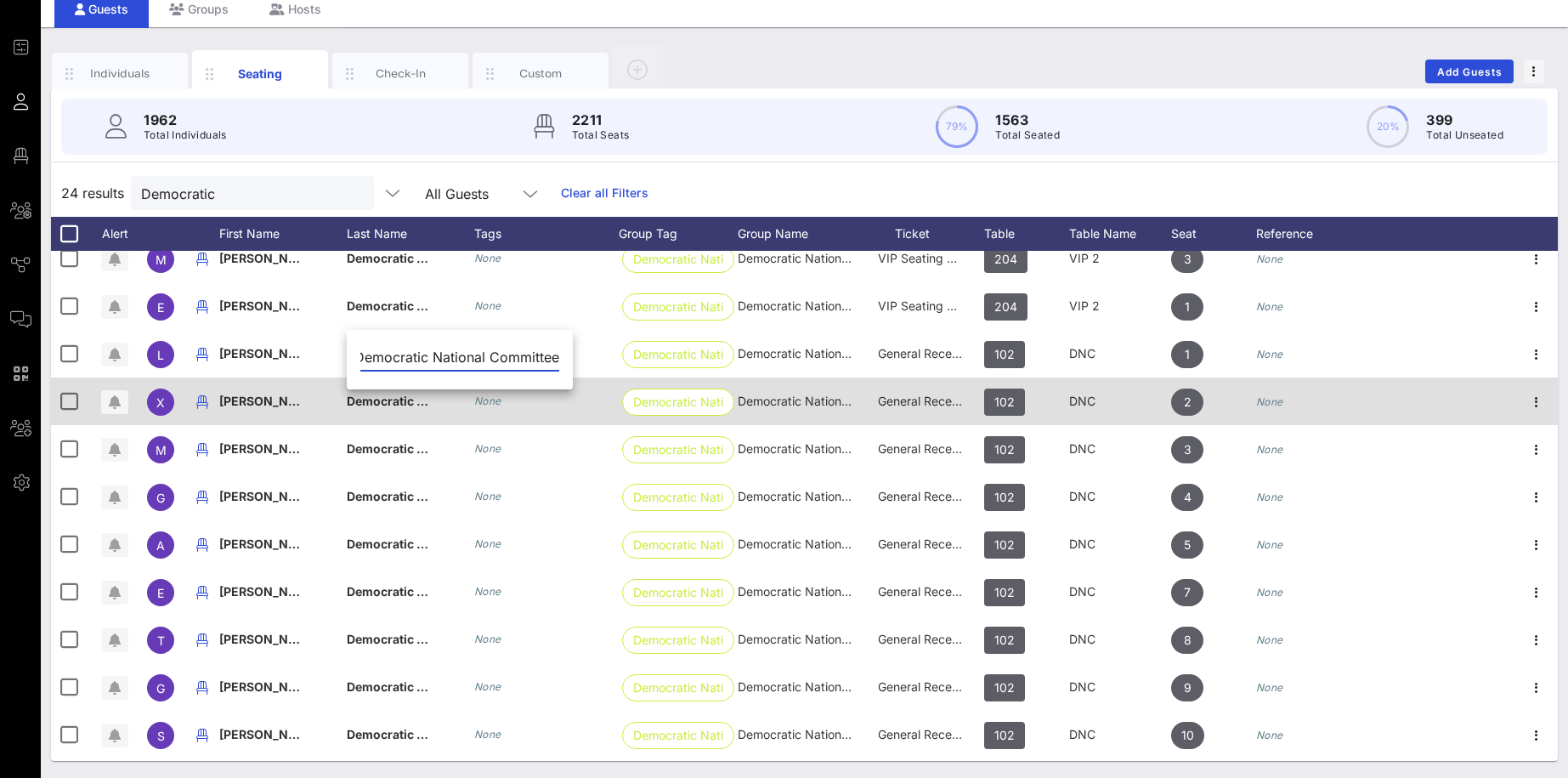
click at [305, 397] on div "[PERSON_NAME]" at bounding box center [283, 411] width 128 height 67
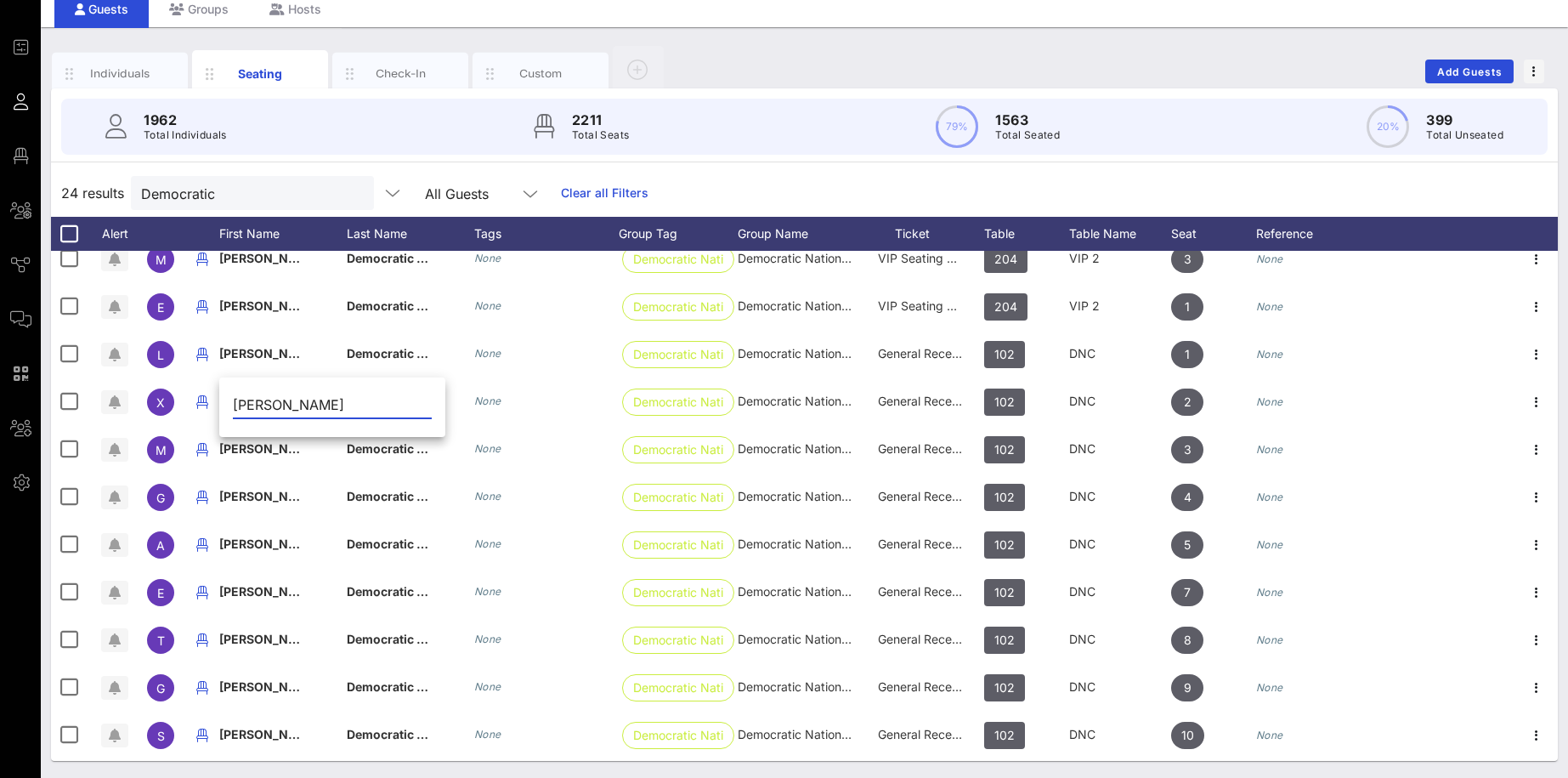
drag, startPoint x: 293, startPoint y: 404, endPoint x: 364, endPoint y: 414, distance: 71.7
click at [364, 414] on input "[PERSON_NAME]" at bounding box center [332, 405] width 198 height 28
drag, startPoint x: 287, startPoint y: 402, endPoint x: 360, endPoint y: 402, distance: 73.0
click at [360, 402] on input "[PERSON_NAME]" at bounding box center [332, 405] width 198 height 28
click at [131, 69] on div "Individuals" at bounding box center [121, 73] width 76 height 16
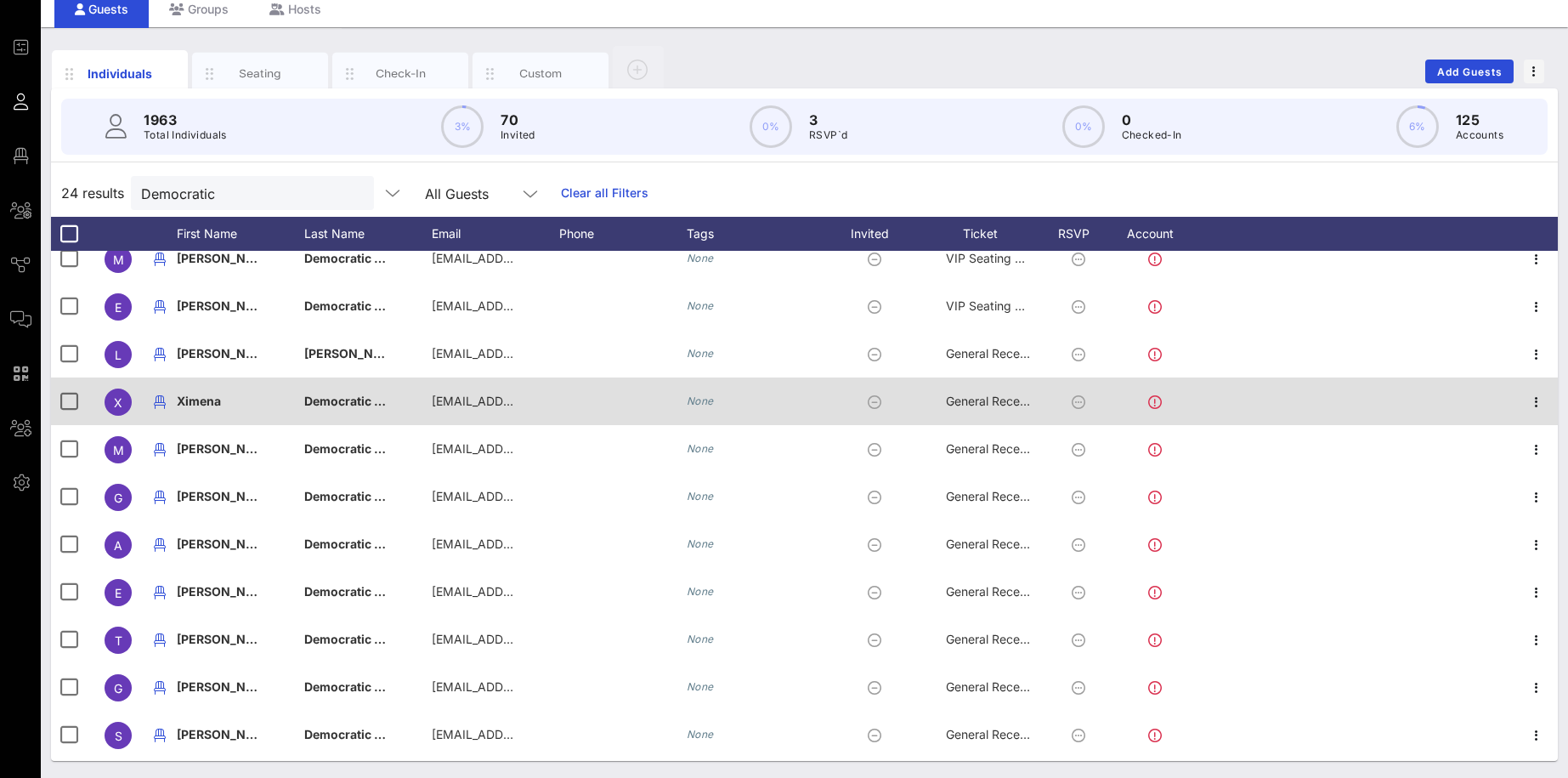
click at [242, 391] on div "Ximena" at bounding box center [241, 411] width 128 height 67
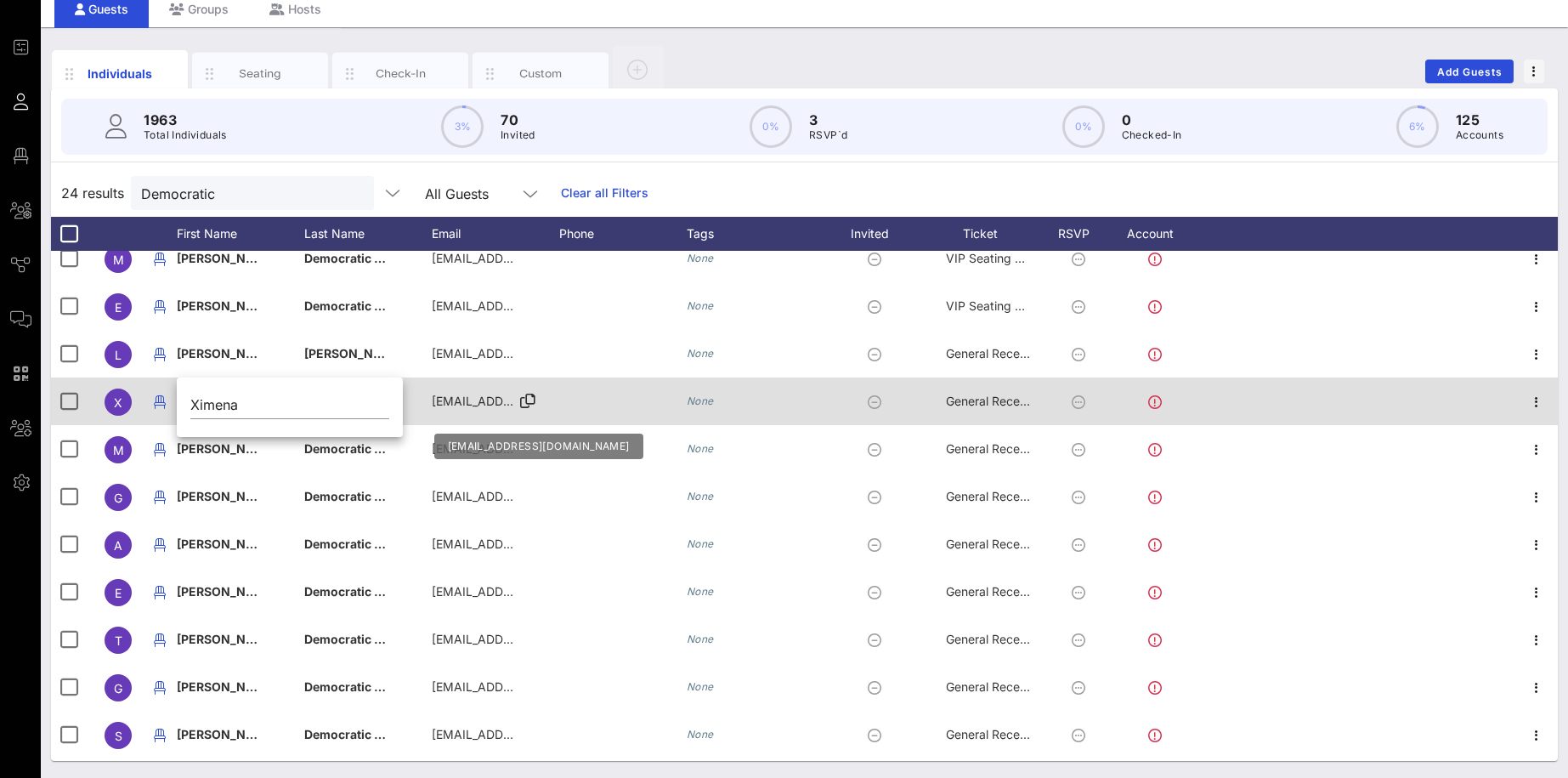
click at [470, 412] on div "[EMAIL_ADDRESS][DOMAIN_NAME]" at bounding box center [474, 401] width 85 height 47
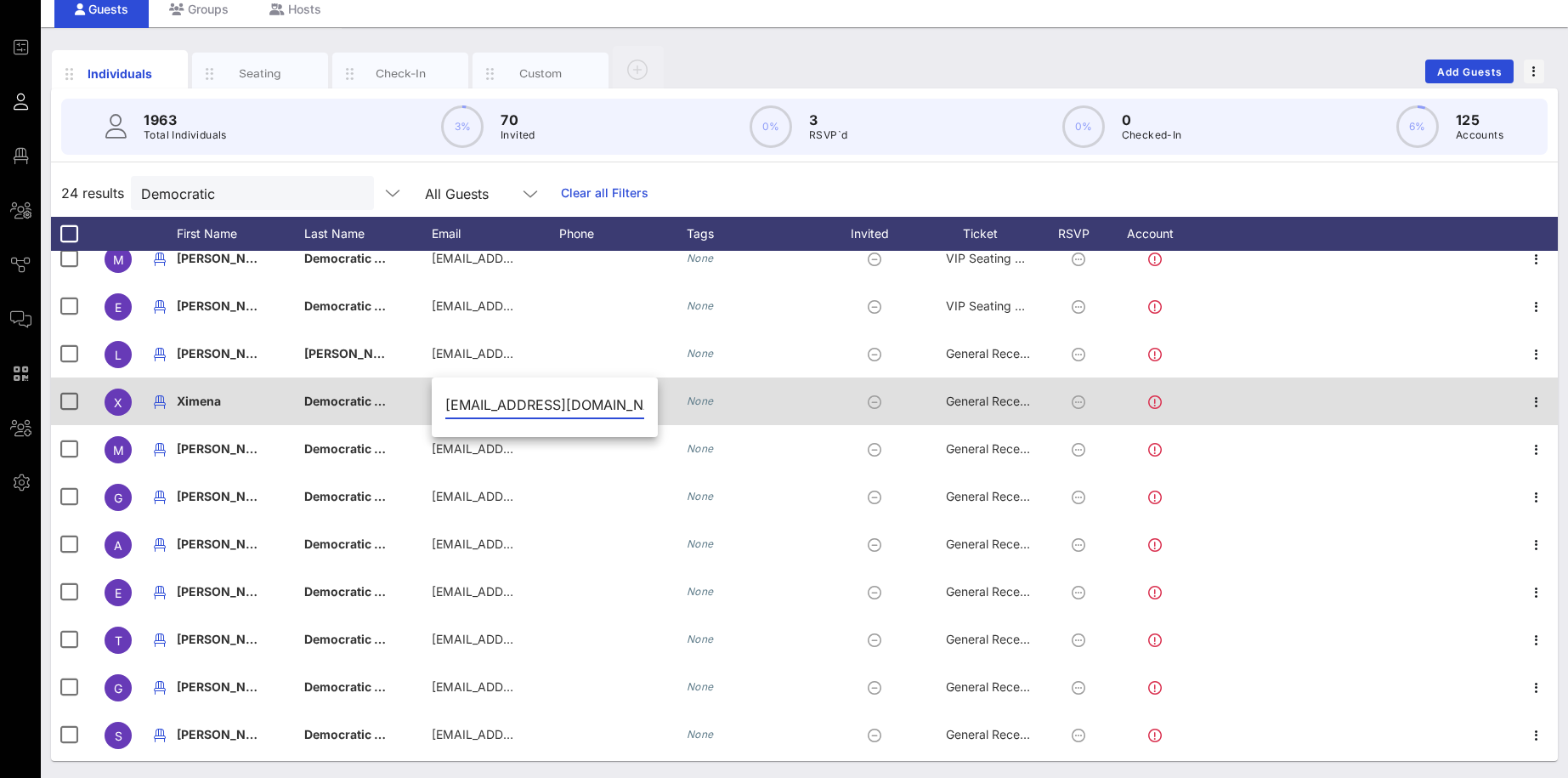
click at [367, 392] on div "Democratic National Committee" at bounding box center [346, 401] width 85 height 47
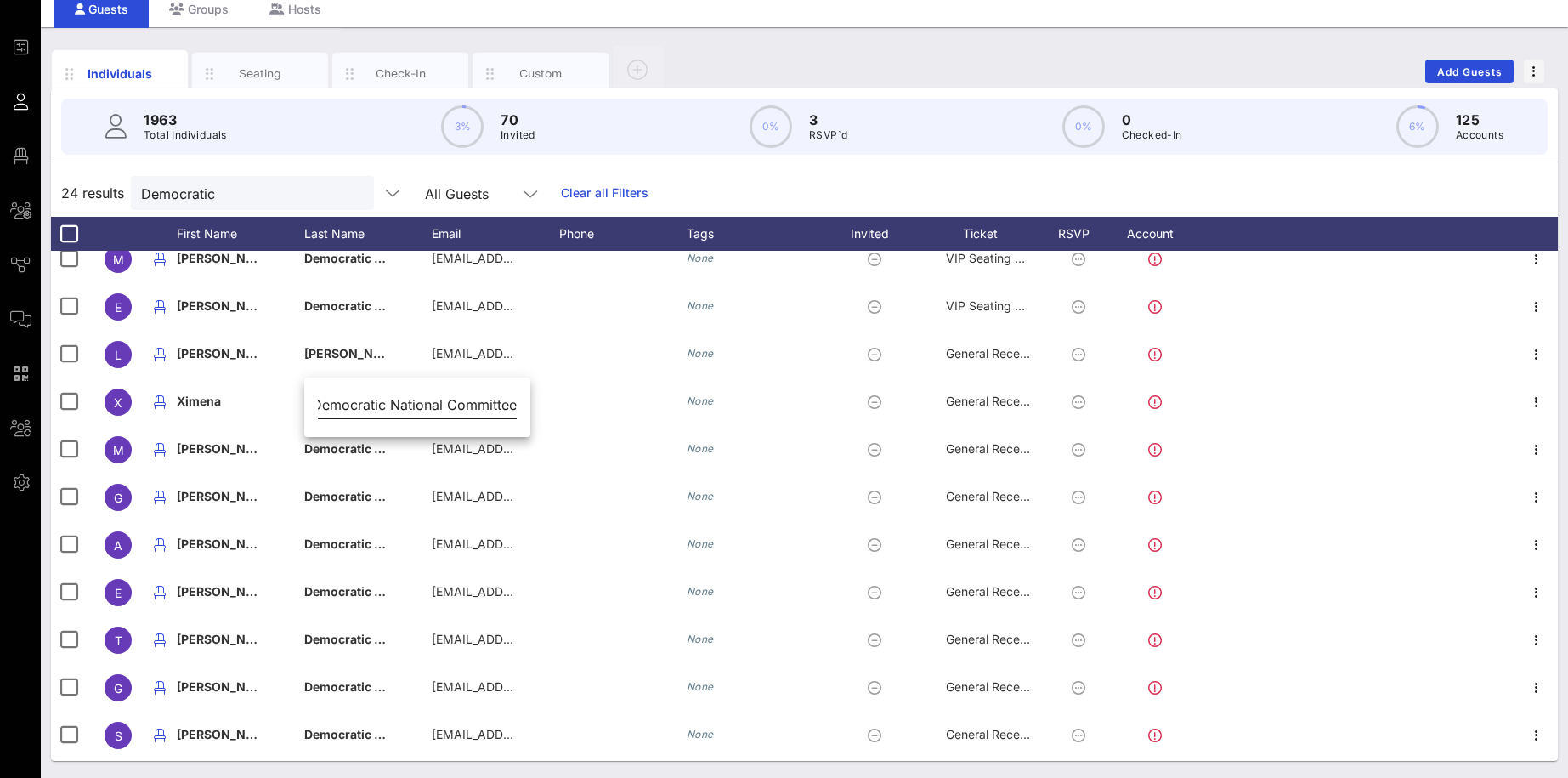
drag, startPoint x: 505, startPoint y: 405, endPoint x: 337, endPoint y: 405, distance: 168.0
click at [336, 405] on div "Democratic National Committee" at bounding box center [417, 408] width 226 height 56
click at [337, 405] on input "Democratic National Committee" at bounding box center [417, 405] width 198 height 28
click at [513, 409] on div "Democratic National Committee" at bounding box center [417, 408] width 226 height 56
drag, startPoint x: 504, startPoint y: 404, endPoint x: 408, endPoint y: 402, distance: 96.0
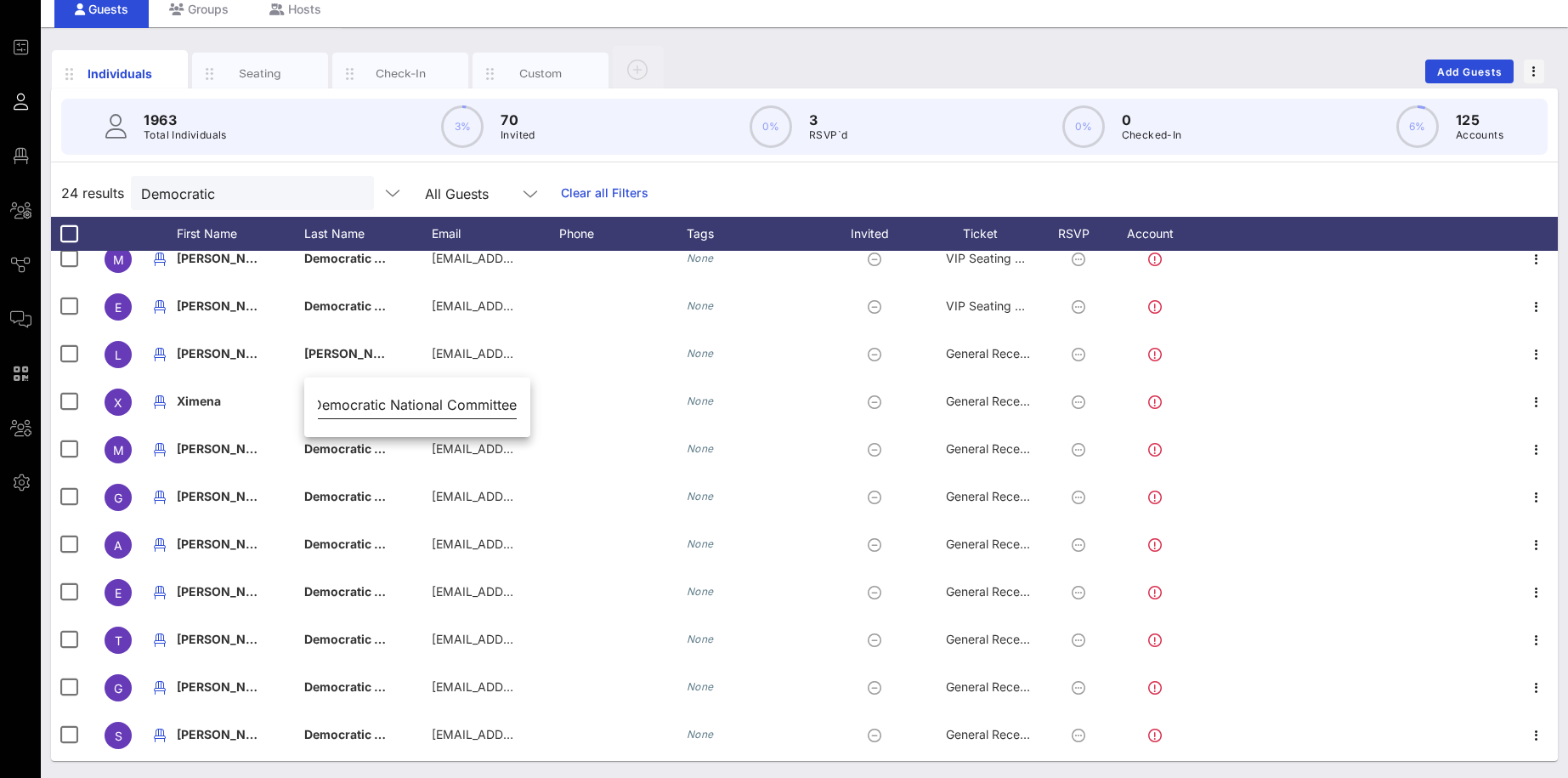
click at [408, 402] on div "Democratic National Committee" at bounding box center [417, 408] width 226 height 56
click at [493, 403] on input "Democratic National Committee" at bounding box center [417, 405] width 198 height 28
drag, startPoint x: 505, startPoint y: 403, endPoint x: 457, endPoint y: 401, distance: 48.0
click at [450, 401] on div "Democratic National Committee" at bounding box center [417, 408] width 226 height 56
click at [457, 401] on input "Democratic National Committee" at bounding box center [417, 405] width 198 height 28
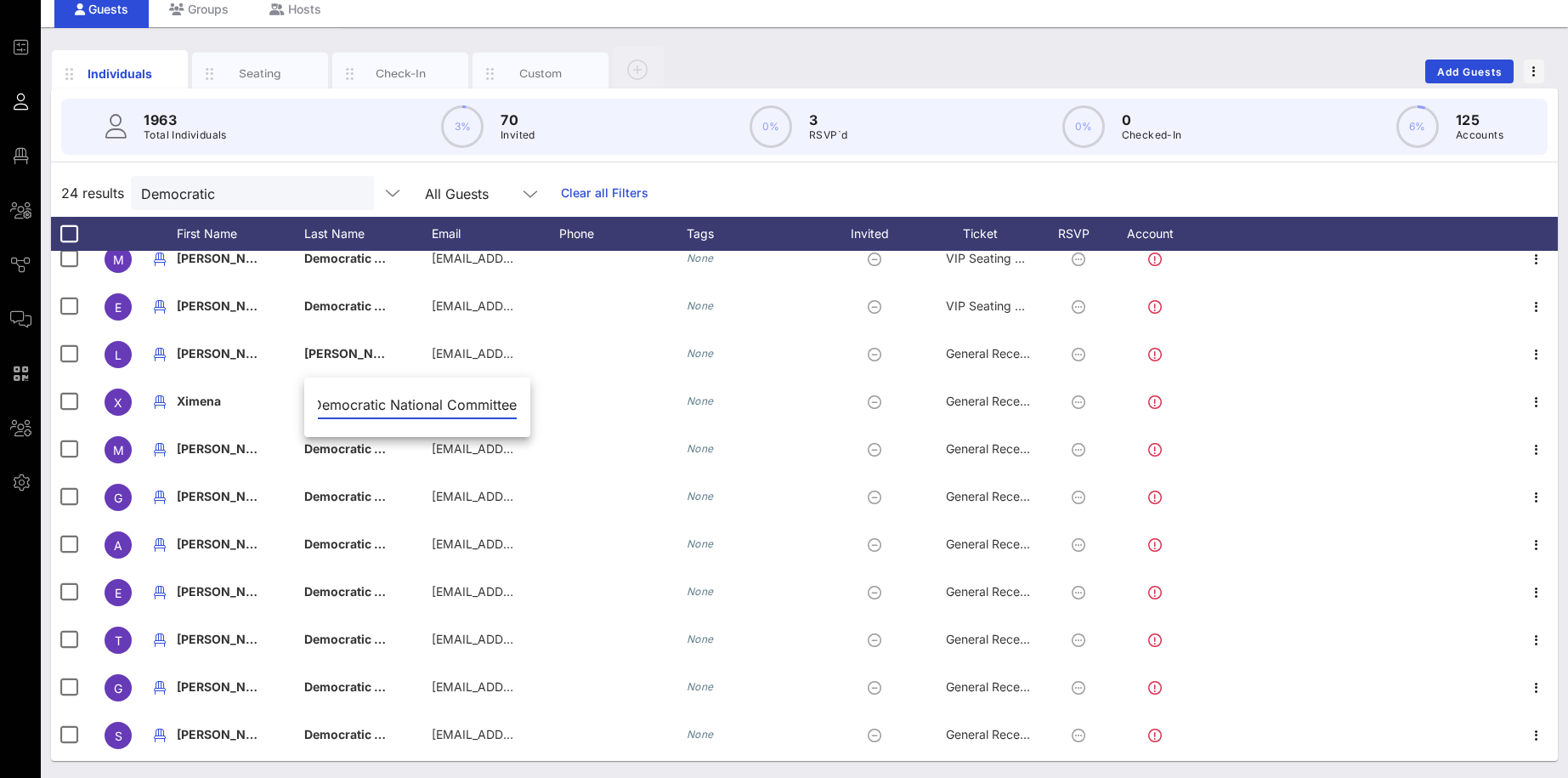
scroll to position [0, 0]
drag, startPoint x: 492, startPoint y: 401, endPoint x: 270, endPoint y: 406, distance: 222.1
click at [318, 406] on input "Democratic National Committee" at bounding box center [417, 405] width 198 height 28
type input "e"
paste input "[PERSON_NAME]"
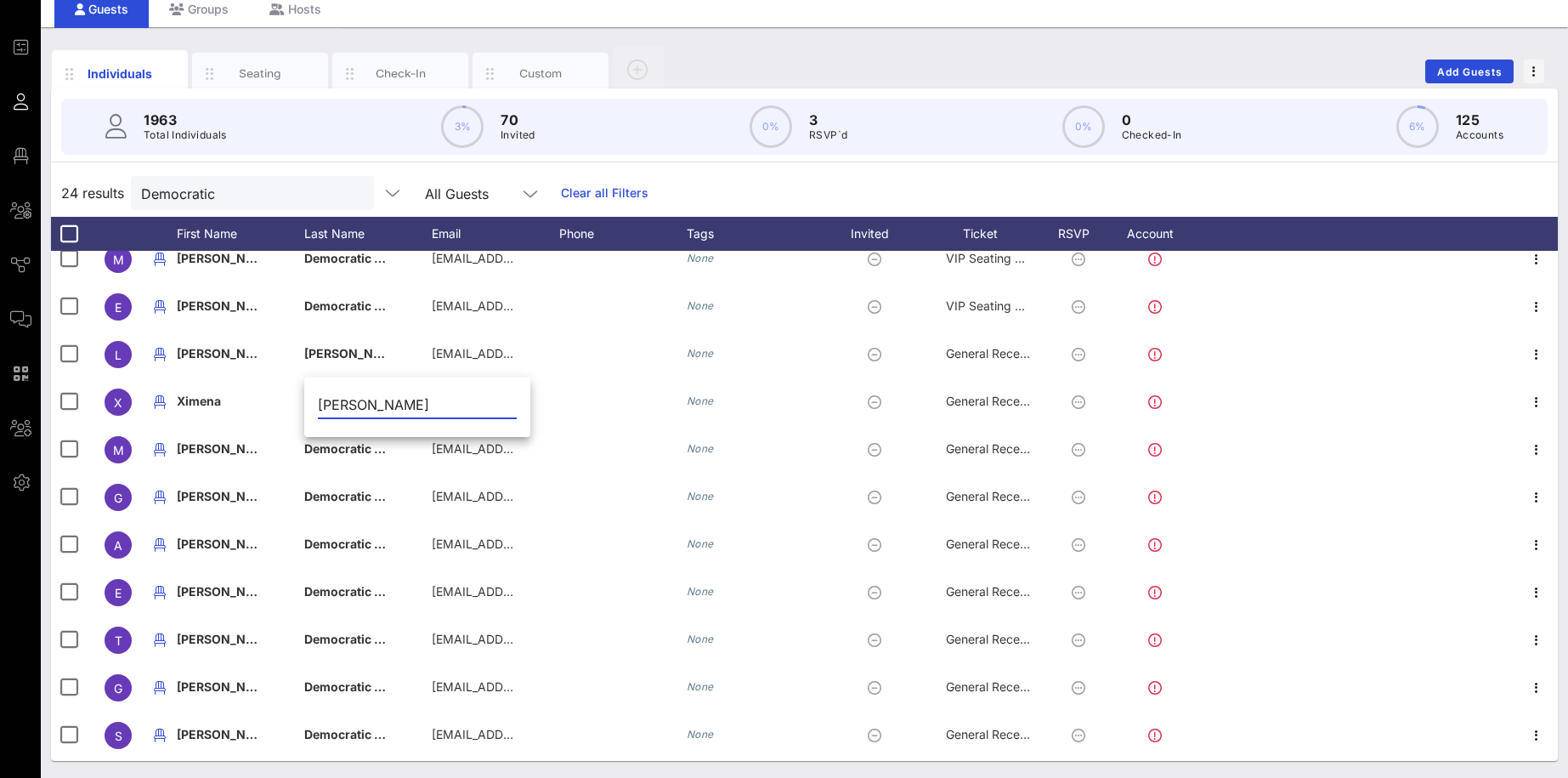
type input "[PERSON_NAME]"
click at [269, 73] on div "Seating" at bounding box center [261, 73] width 76 height 16
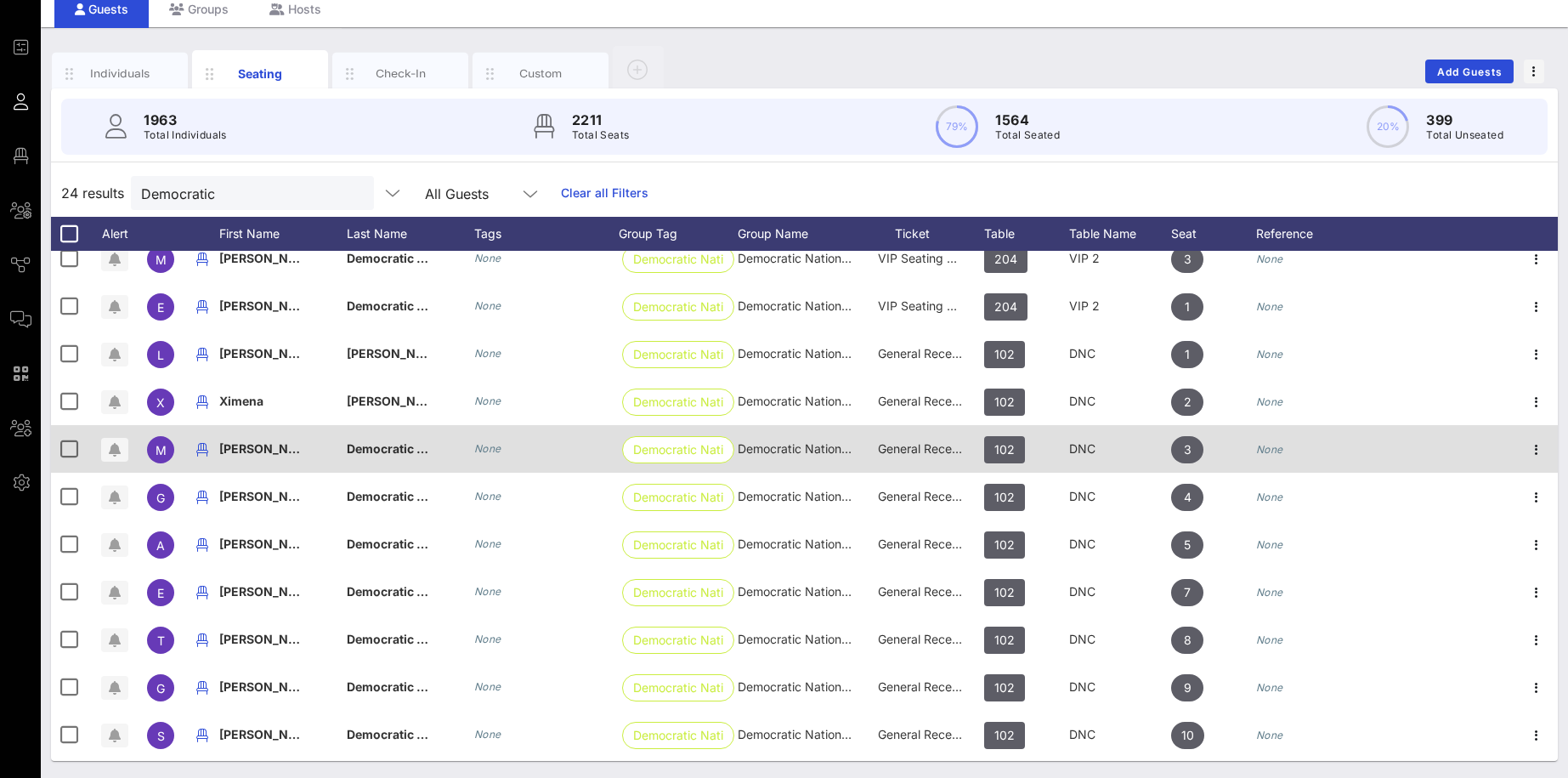
click at [310, 447] on div "[PERSON_NAME]" at bounding box center [283, 459] width 128 height 67
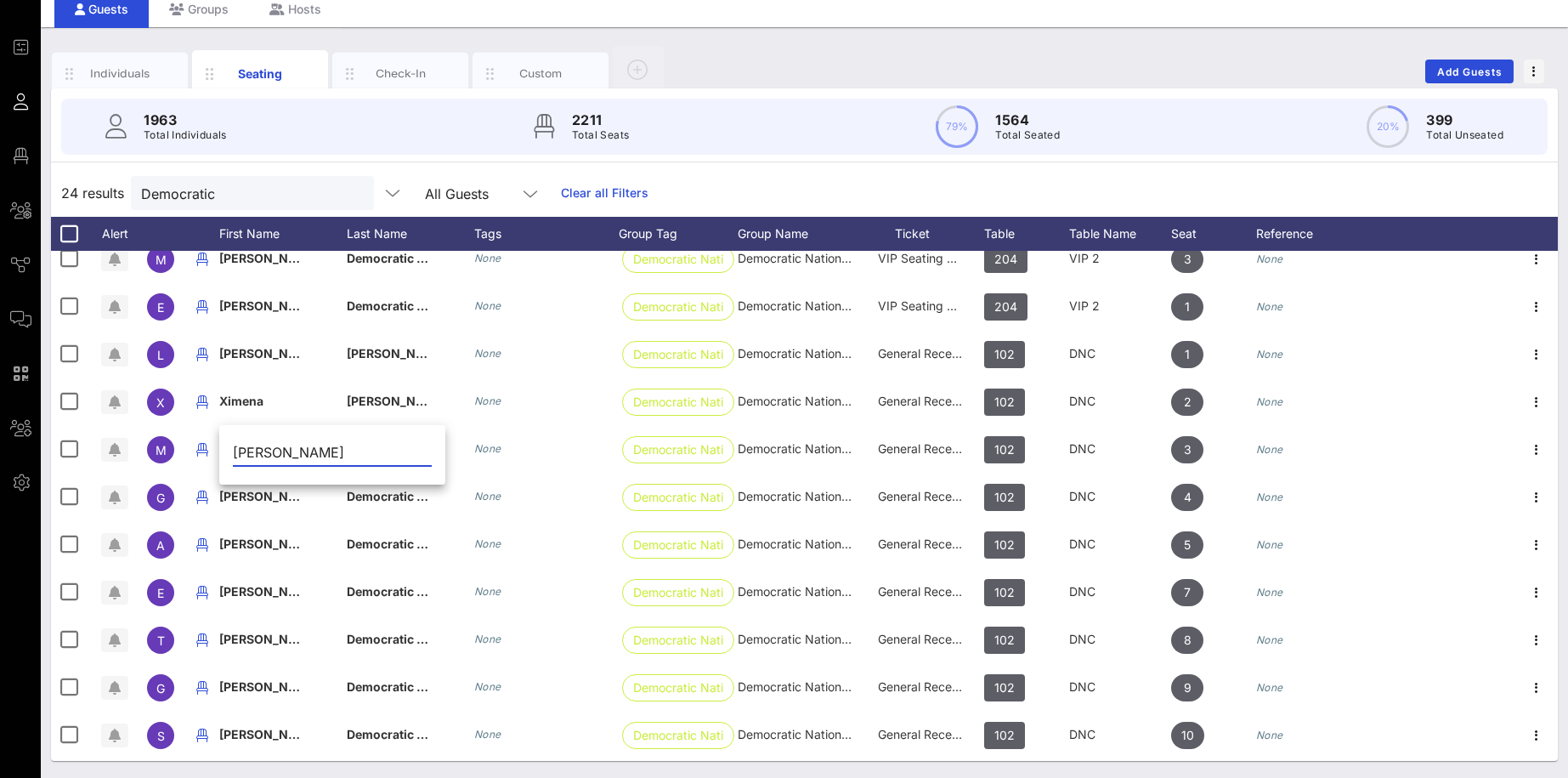
drag, startPoint x: 283, startPoint y: 446, endPoint x: 413, endPoint y: 450, distance: 130.1
click at [413, 450] on input "[PERSON_NAME]" at bounding box center [332, 452] width 198 height 28
type input "[PERSON_NAME]"
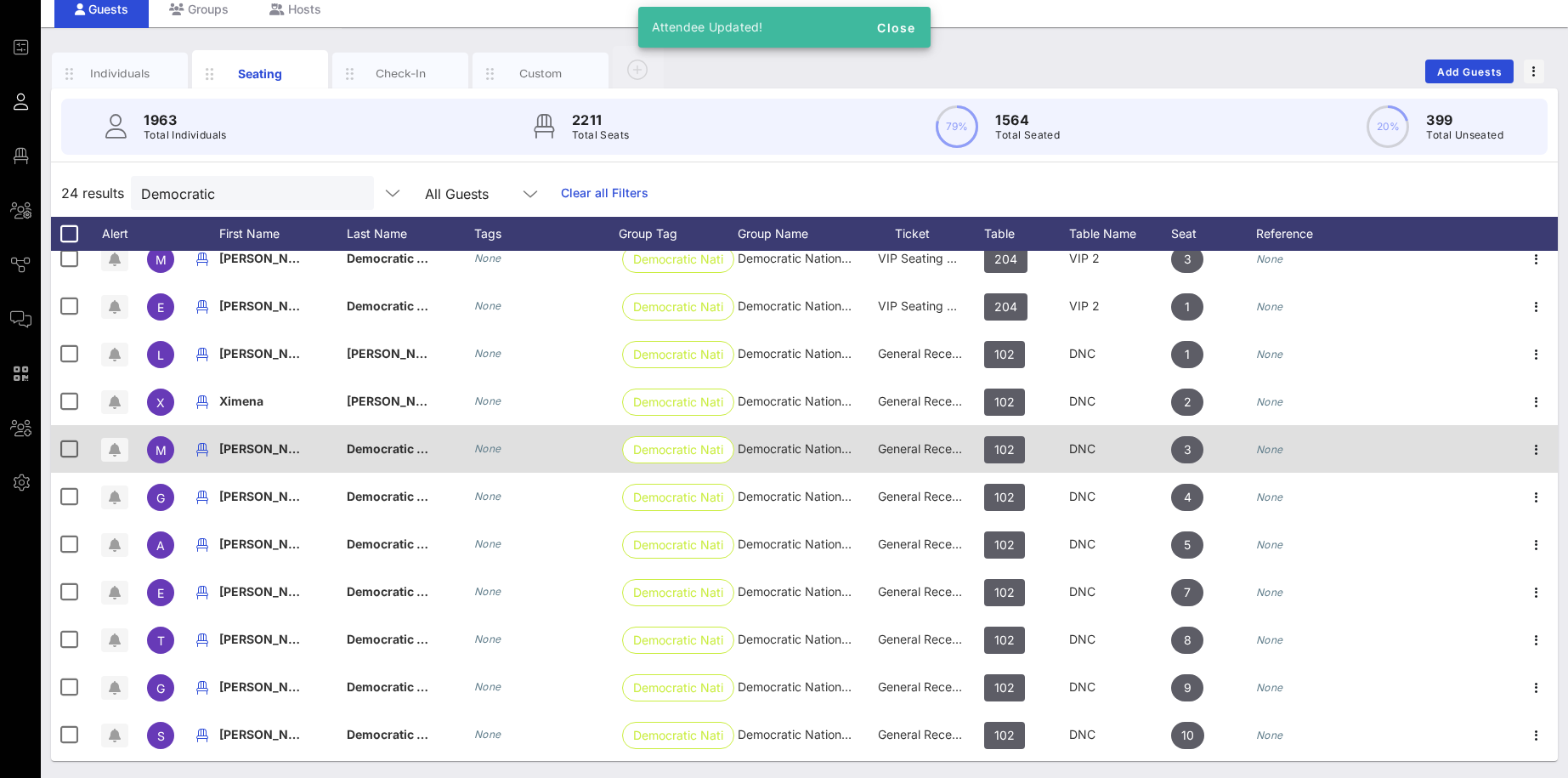
click at [383, 452] on span "Democratic National Committee" at bounding box center [439, 448] width 186 height 15
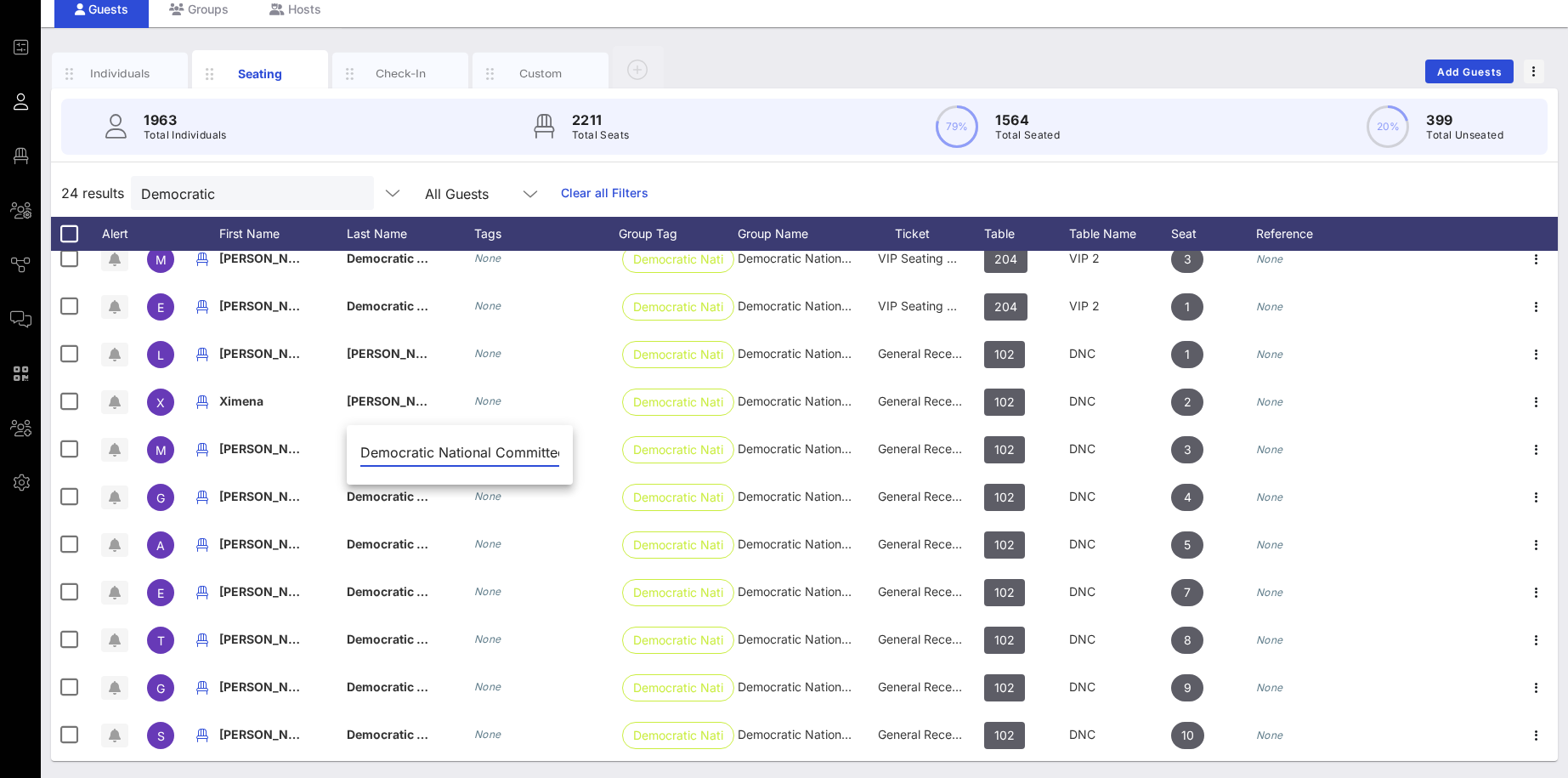
drag, startPoint x: 521, startPoint y: 452, endPoint x: 331, endPoint y: 446, distance: 190.1
click at [360, 446] on input "Democratic National Committee" at bounding box center [459, 452] width 198 height 28
type input "e"
type input "[PERSON_NAME]"
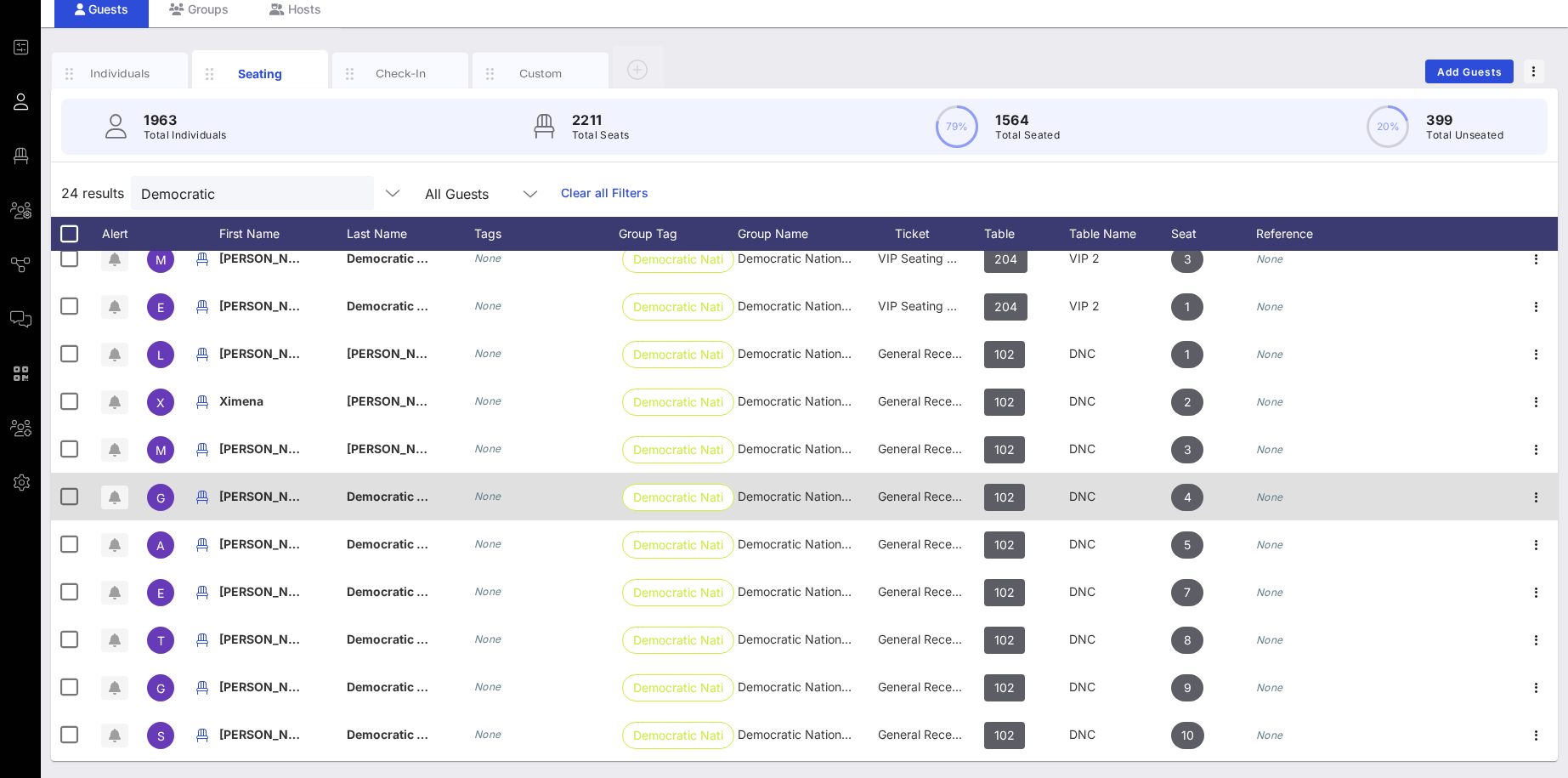
click at [304, 485] on div "[PERSON_NAME]" at bounding box center [261, 496] width 85 height 47
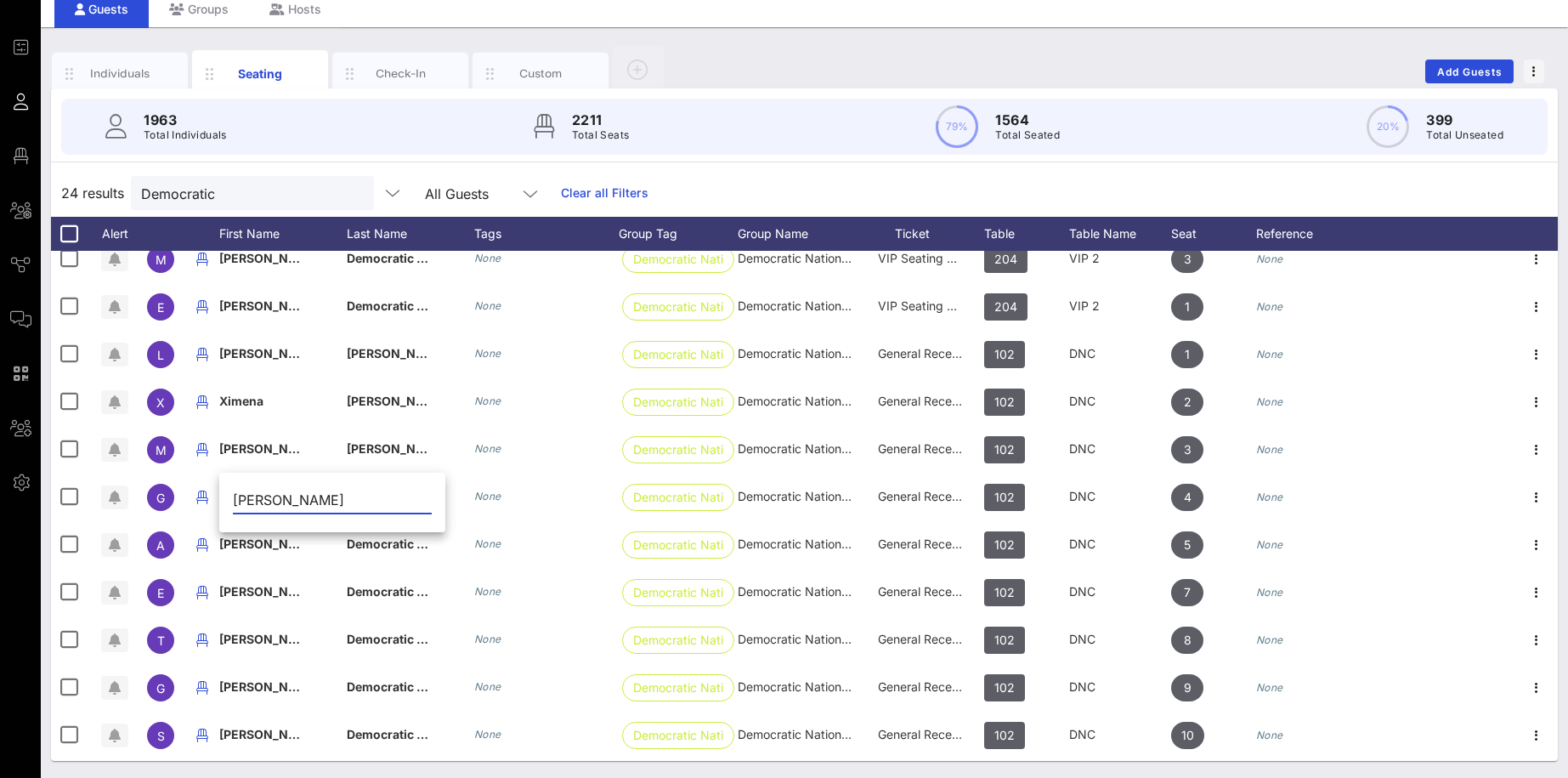
drag, startPoint x: 353, startPoint y: 498, endPoint x: 301, endPoint y: 495, distance: 52.1
click at [301, 495] on input "[PERSON_NAME]" at bounding box center [332, 500] width 198 height 28
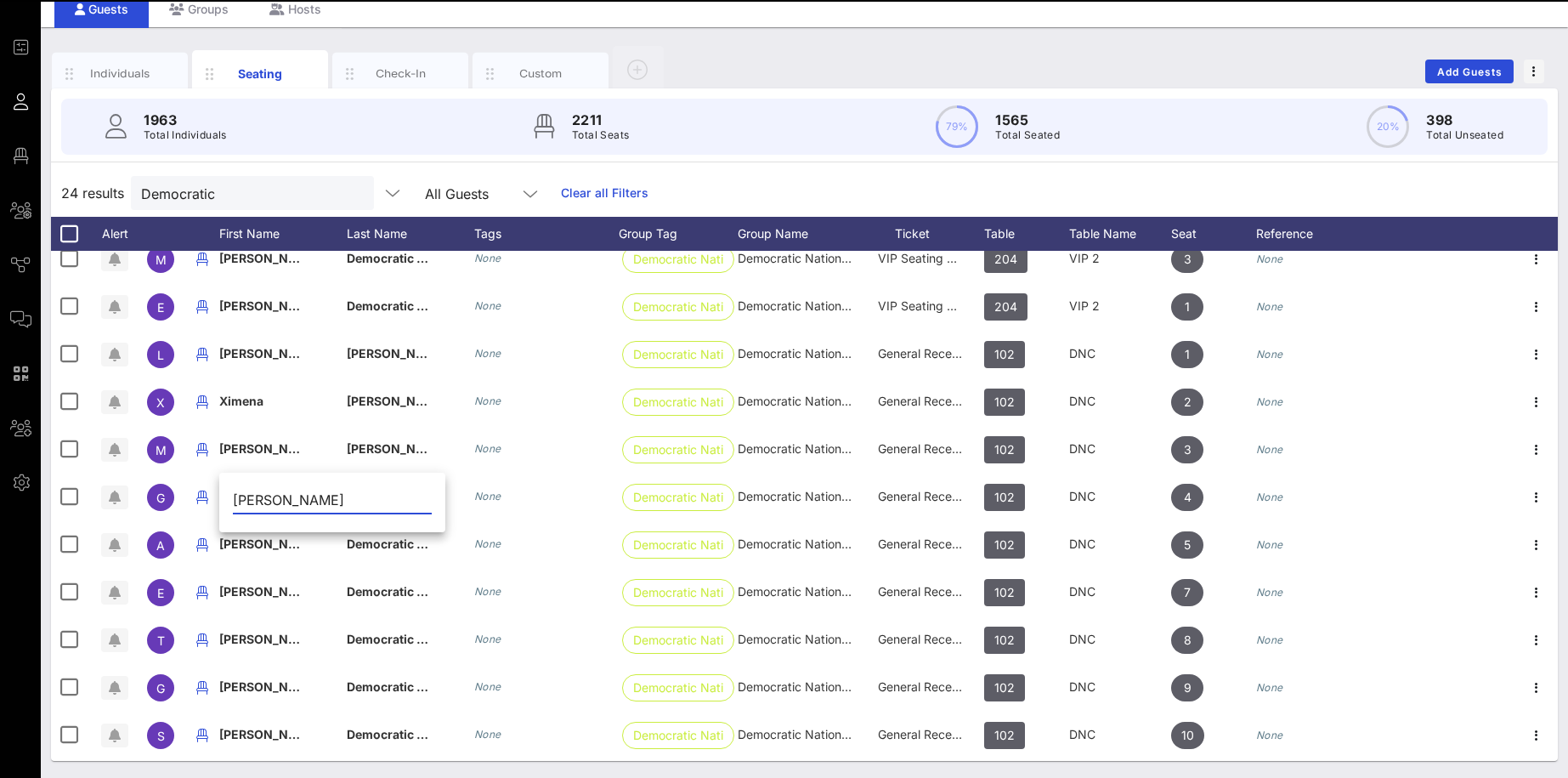
type input "[PERSON_NAME]"
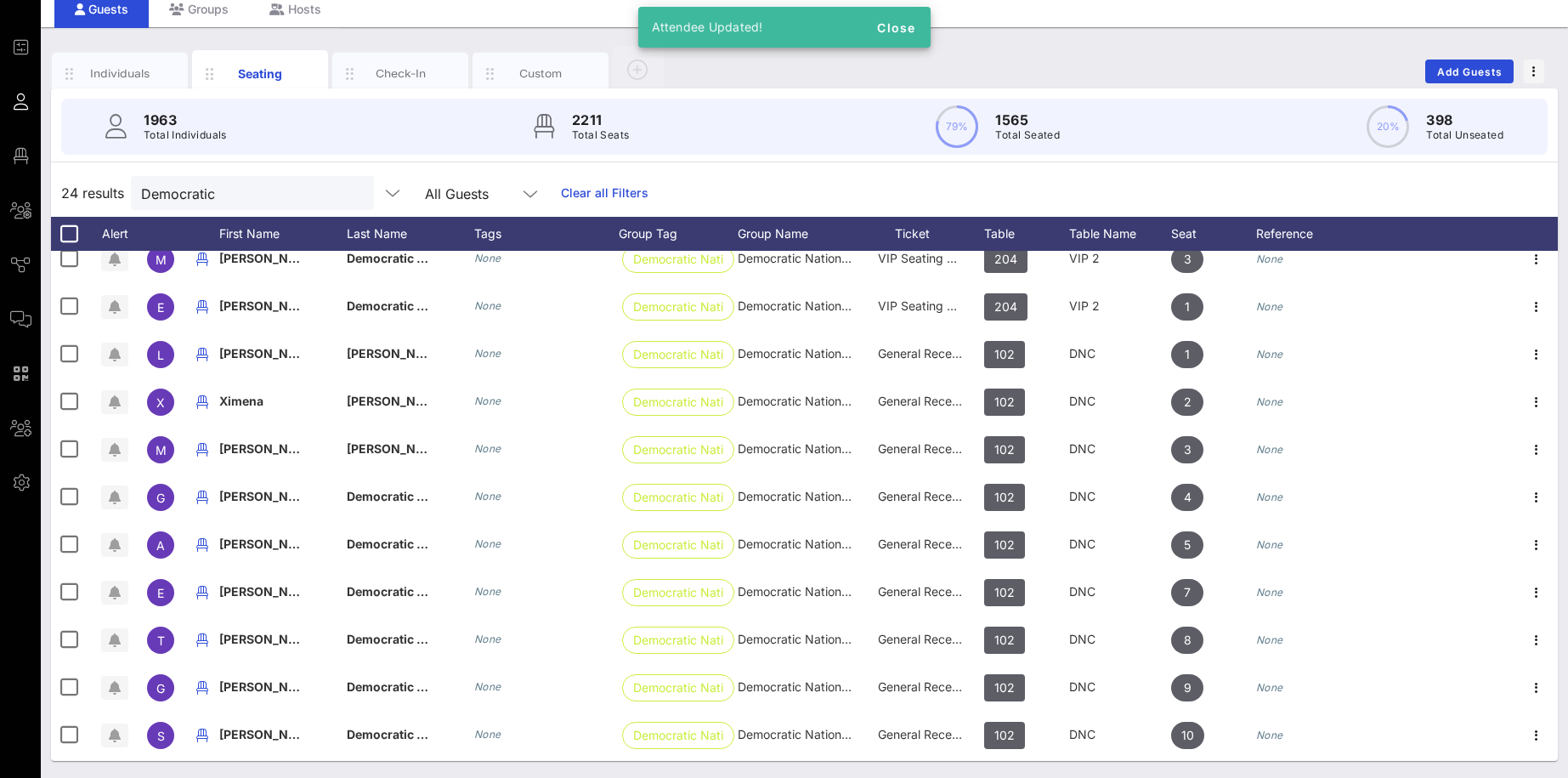
click at [383, 496] on span "Democratic National Committee" at bounding box center [439, 496] width 186 height 15
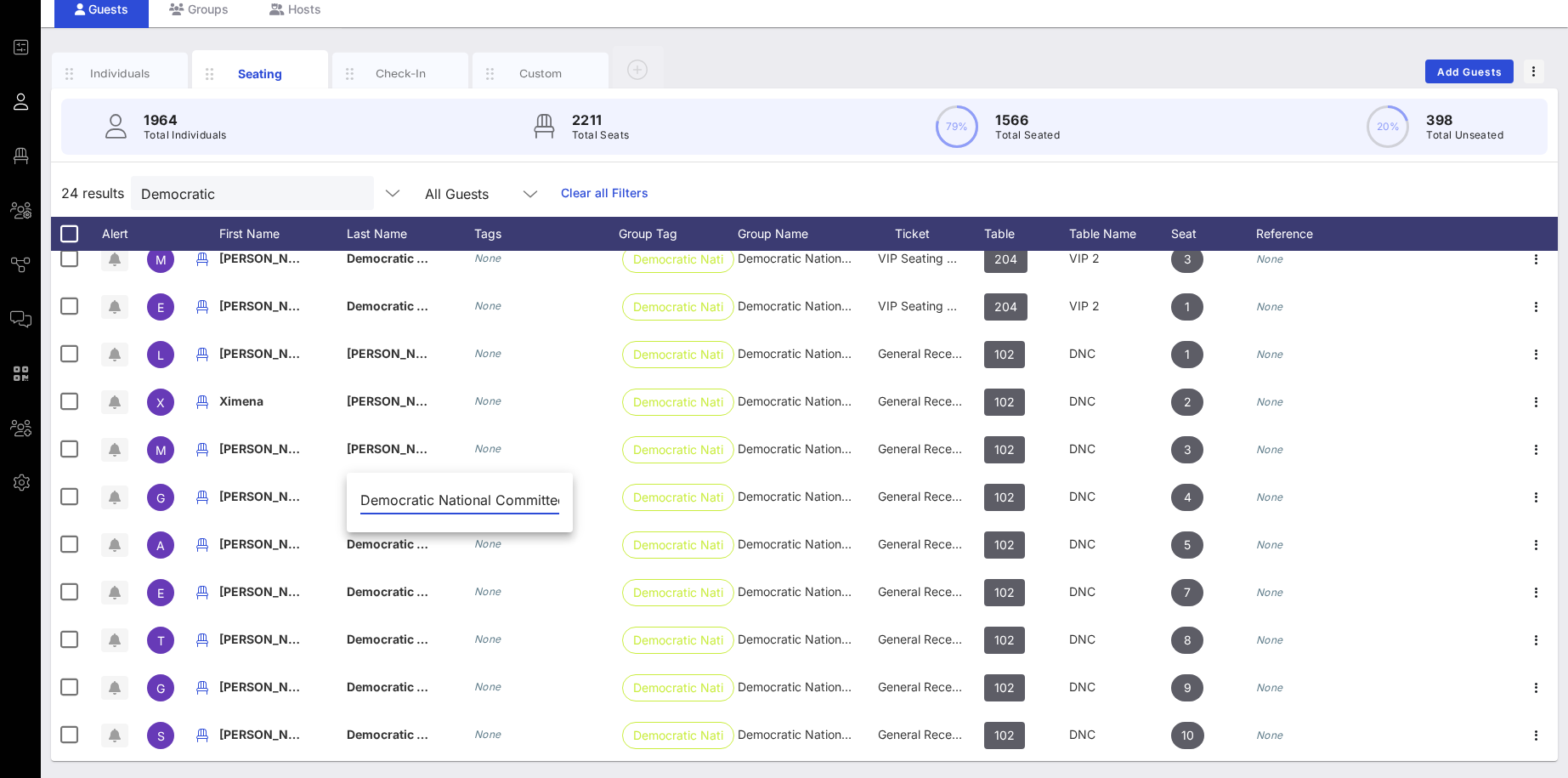
drag, startPoint x: 545, startPoint y: 502, endPoint x: 299, endPoint y: 490, distance: 246.3
click at [360, 490] on input "Democratic National Committee" at bounding box center [459, 500] width 198 height 28
type input "[PERSON_NAME]"
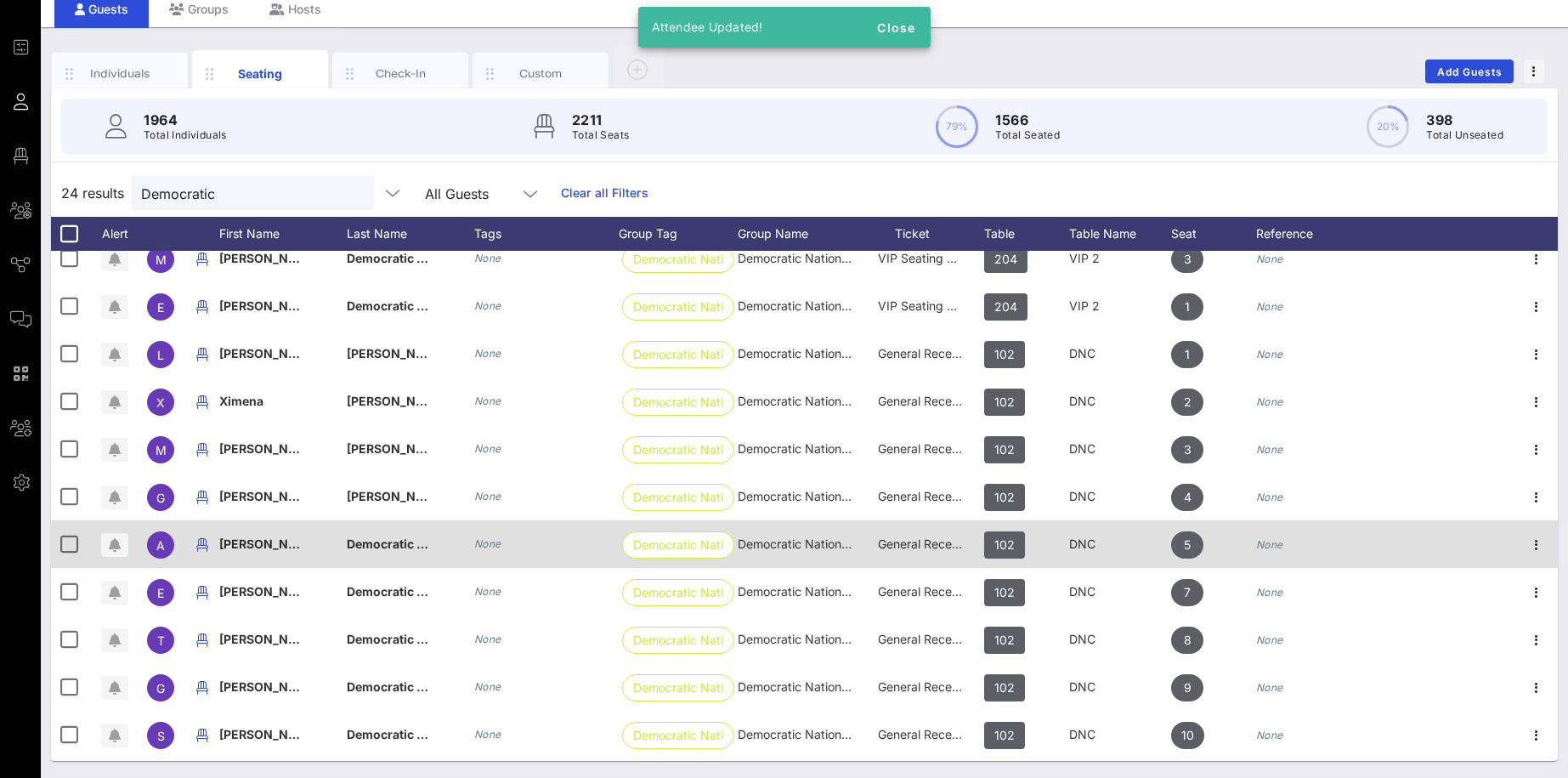
click at [287, 546] on span "[PERSON_NAME]" at bounding box center [269, 543] width 100 height 15
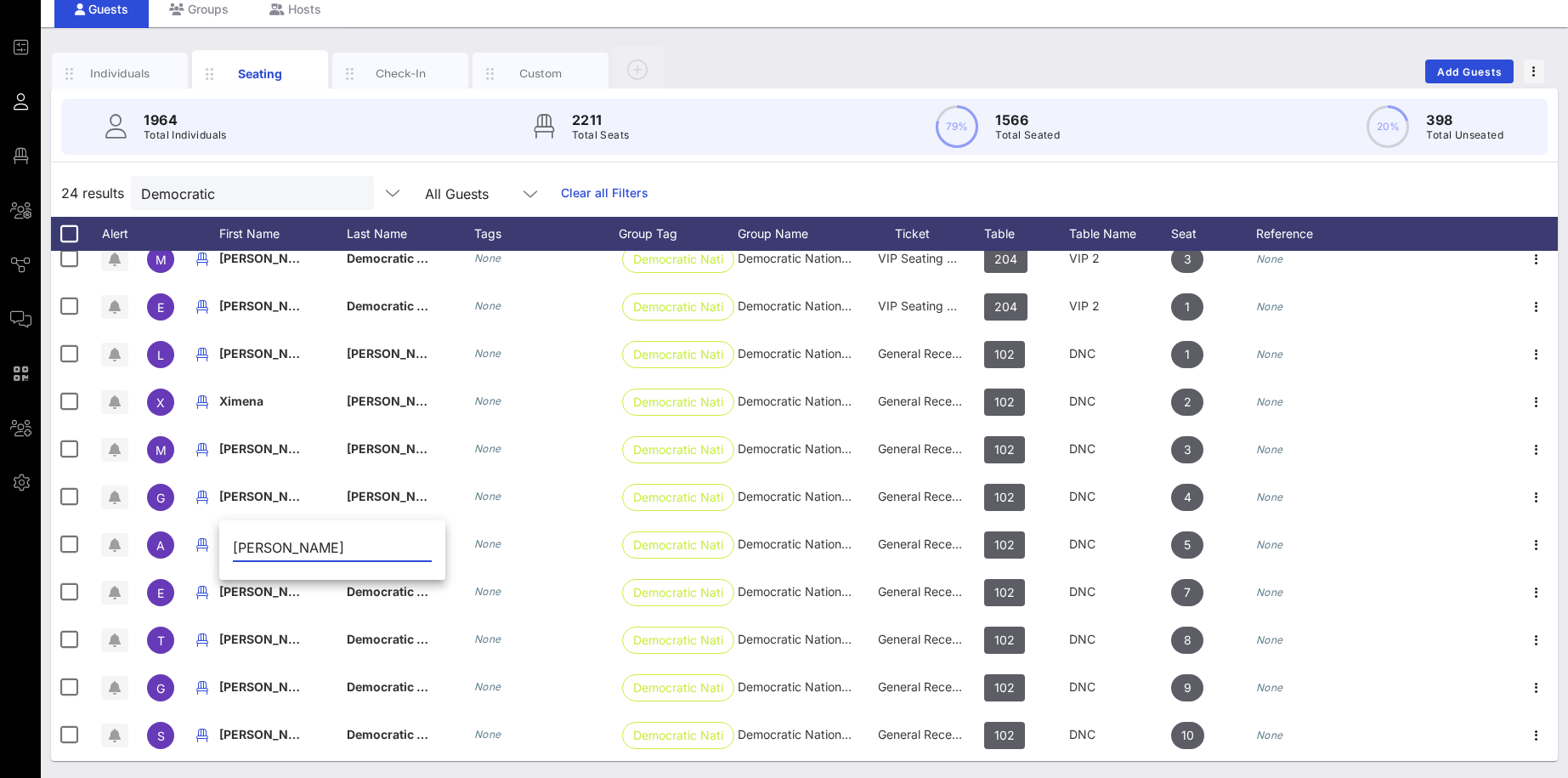
drag, startPoint x: 283, startPoint y: 546, endPoint x: 359, endPoint y: 543, distance: 76.1
click at [359, 543] on input "[PERSON_NAME]" at bounding box center [332, 547] width 198 height 28
type input "[PERSON_NAME]"
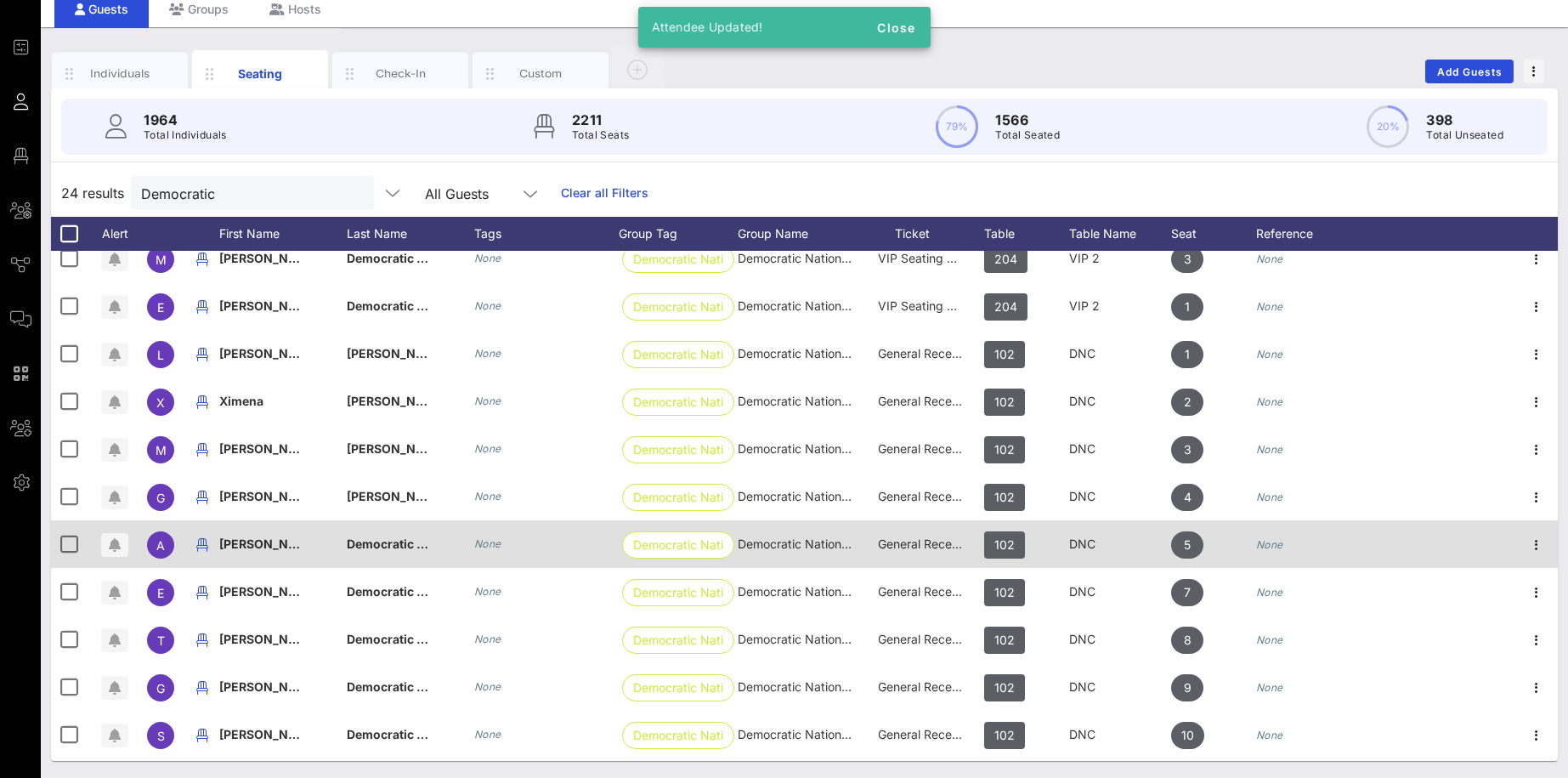
click at [366, 547] on span "Democratic National Committee" at bounding box center [439, 543] width 186 height 15
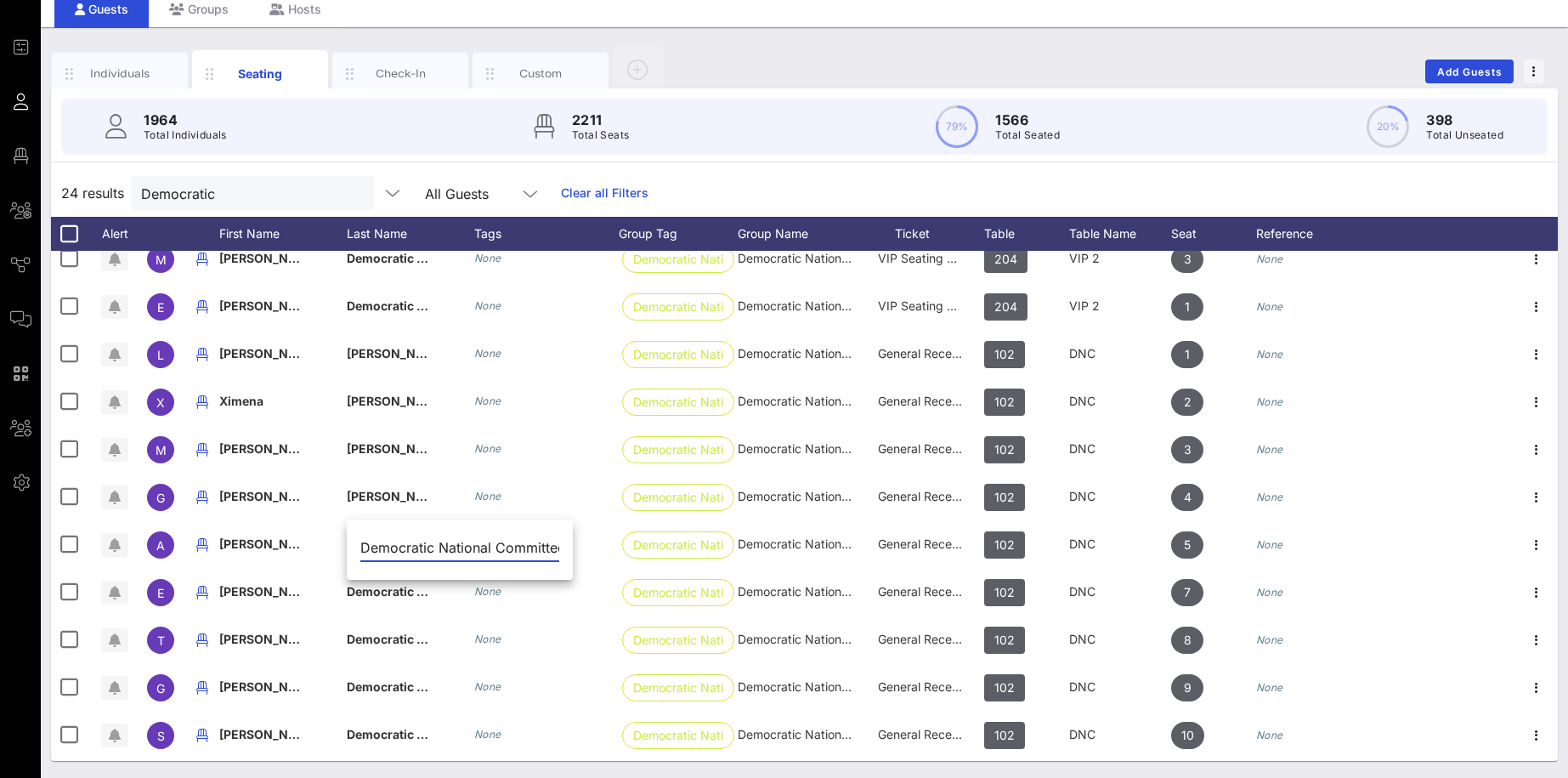
drag, startPoint x: 543, startPoint y: 546, endPoint x: 332, endPoint y: 543, distance: 211.0
click at [360, 543] on input "Democratic National Committee" at bounding box center [459, 547] width 198 height 28
type input "Levein"
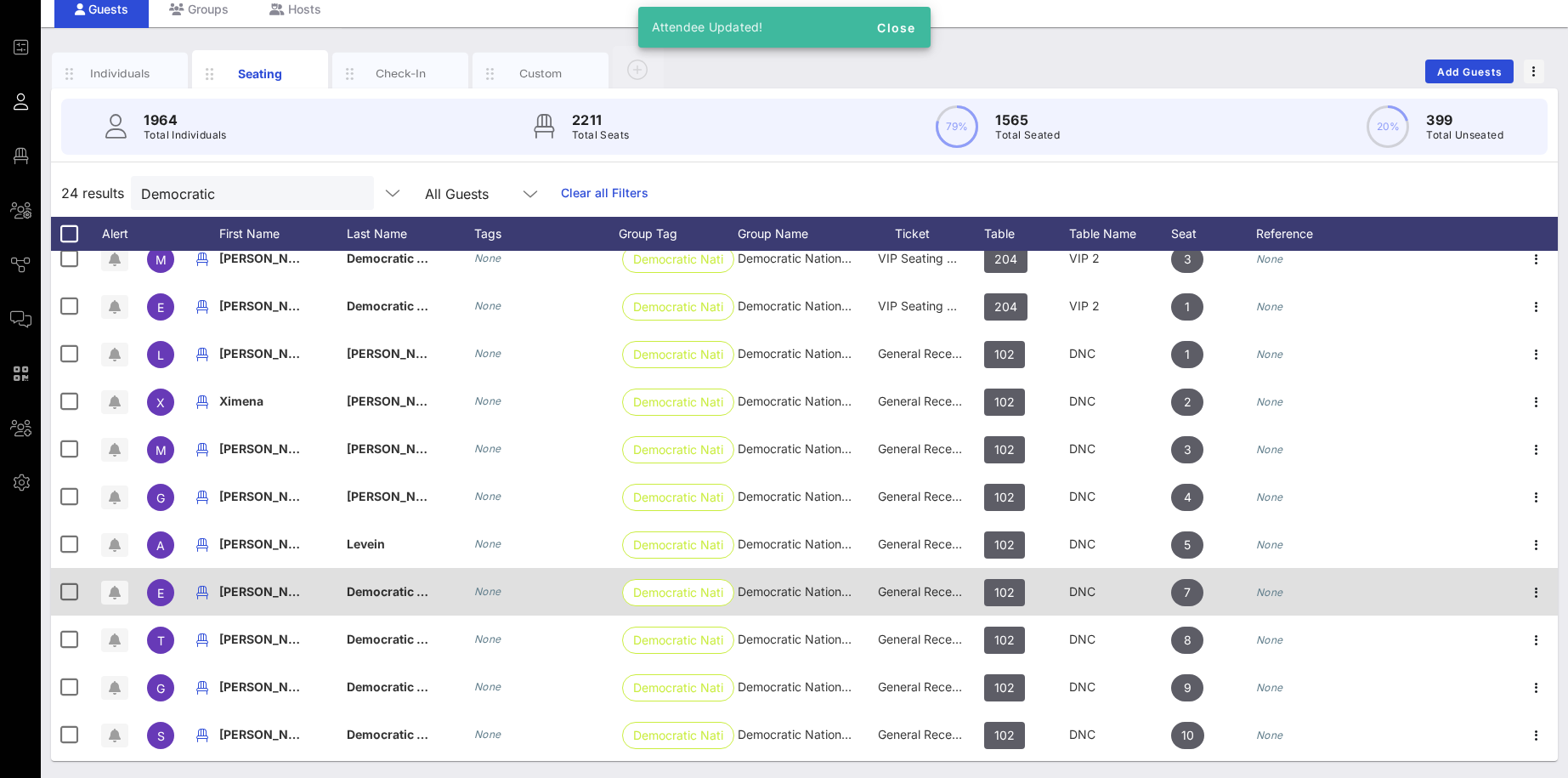
click at [269, 602] on div "[PERSON_NAME]" at bounding box center [261, 591] width 85 height 47
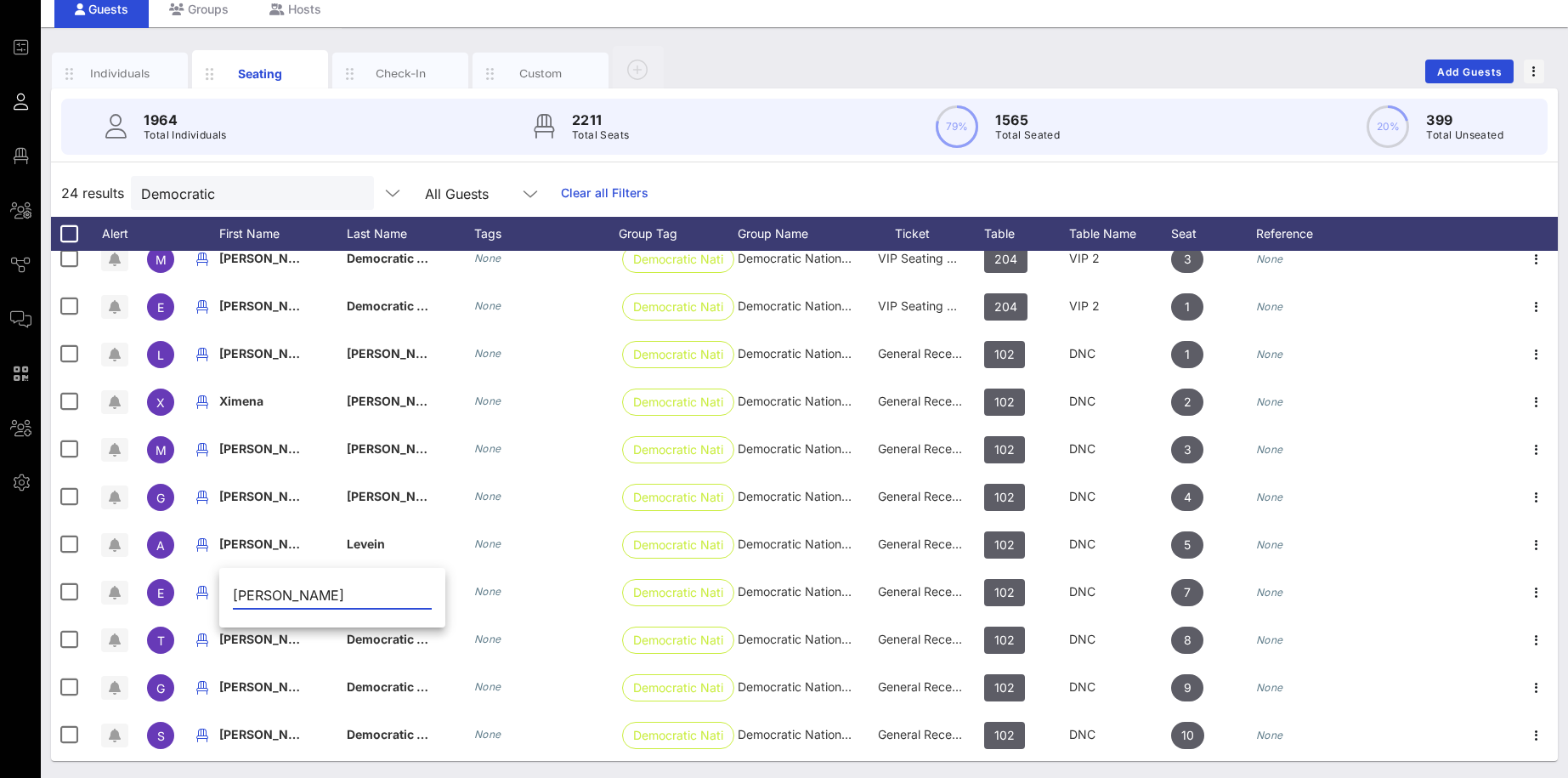
drag, startPoint x: 369, startPoint y: 593, endPoint x: 293, endPoint y: 578, distance: 77.5
click at [293, 587] on input "[PERSON_NAME]" at bounding box center [332, 595] width 198 height 28
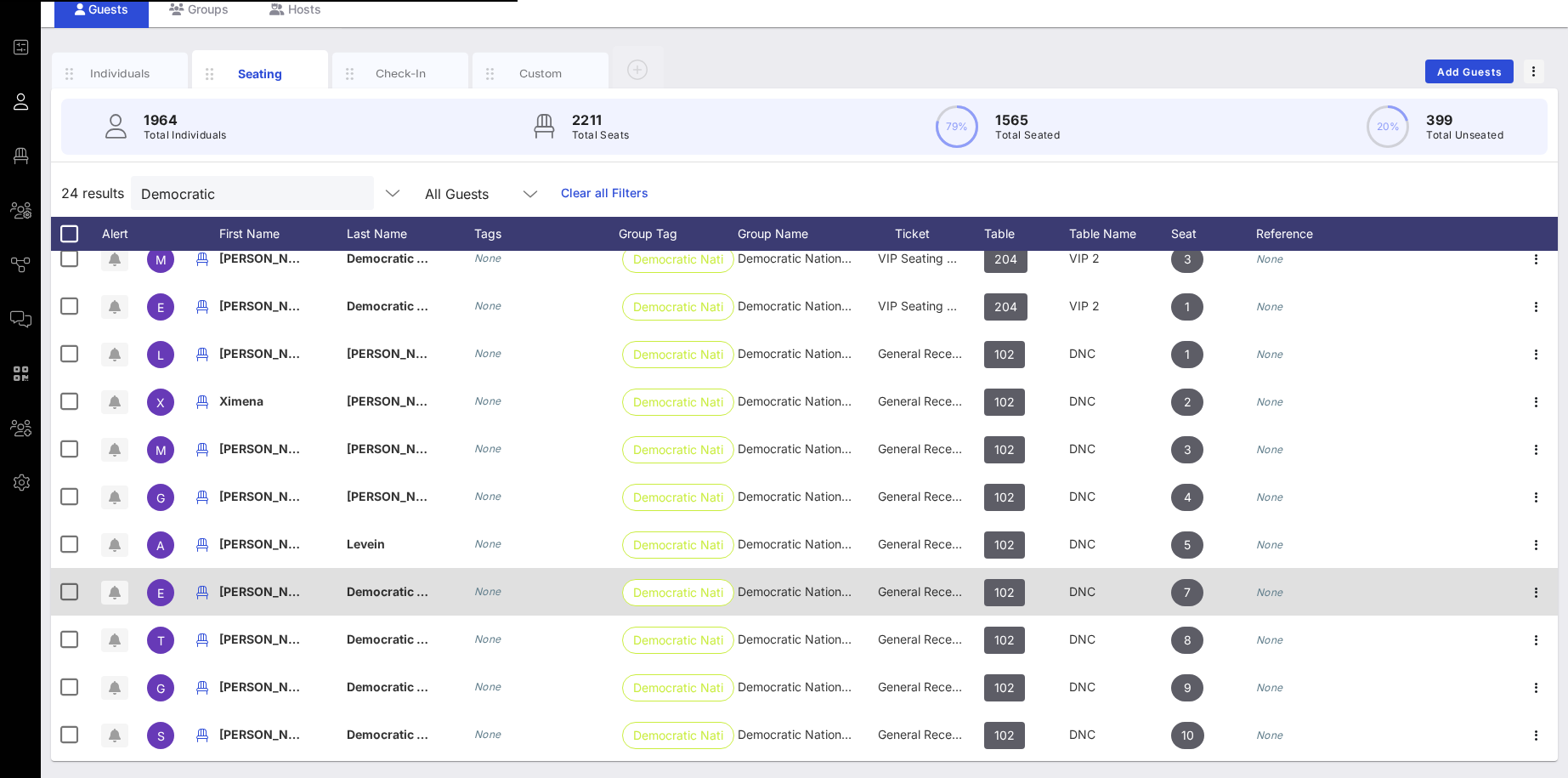
click at [337, 592] on div "[PERSON_NAME]" at bounding box center [283, 602] width 128 height 67
type input "[PERSON_NAME]"
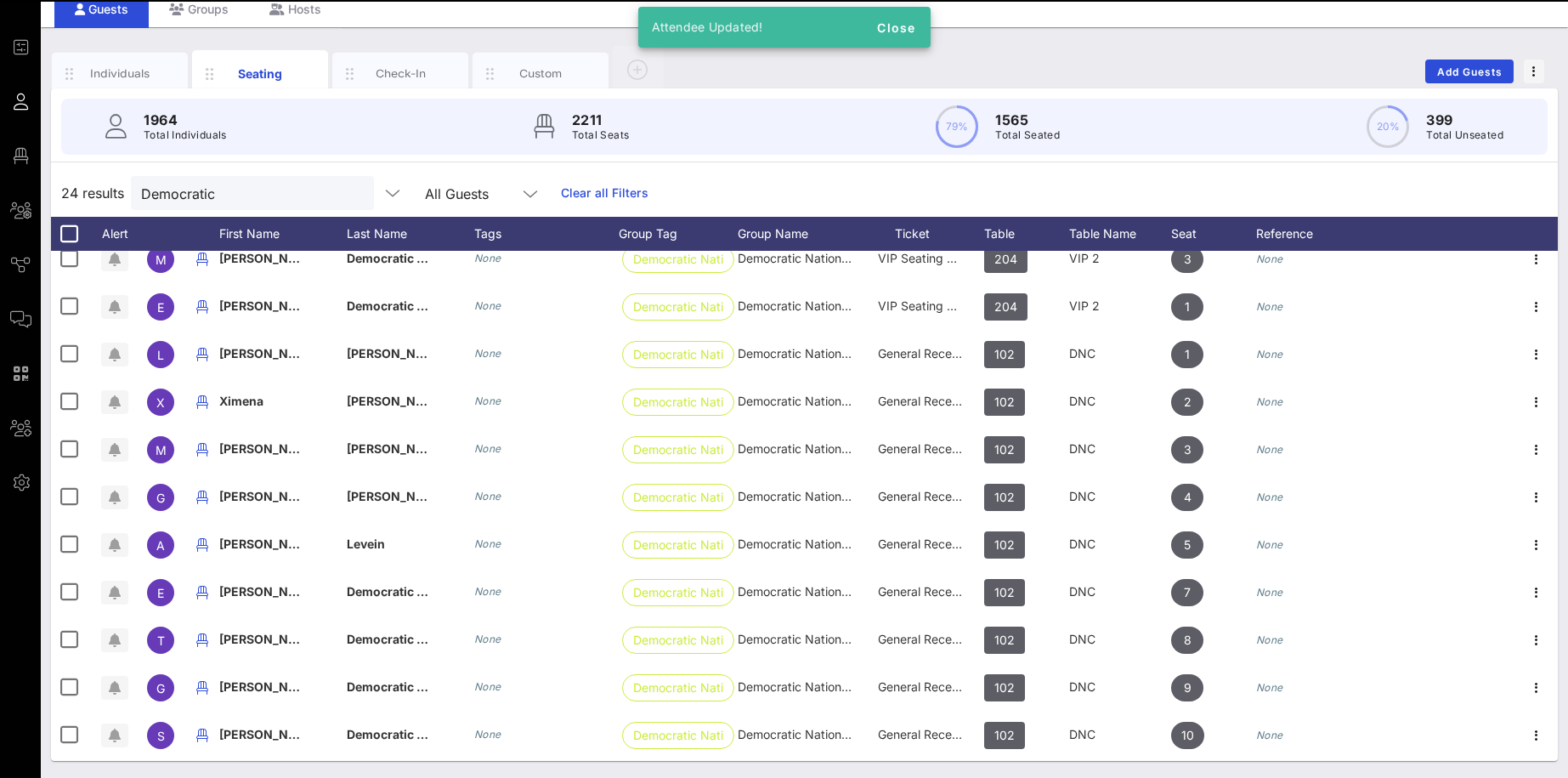
click at [0, 0] on input "[PERSON_NAME]" at bounding box center [0, 0] width 0 height 0
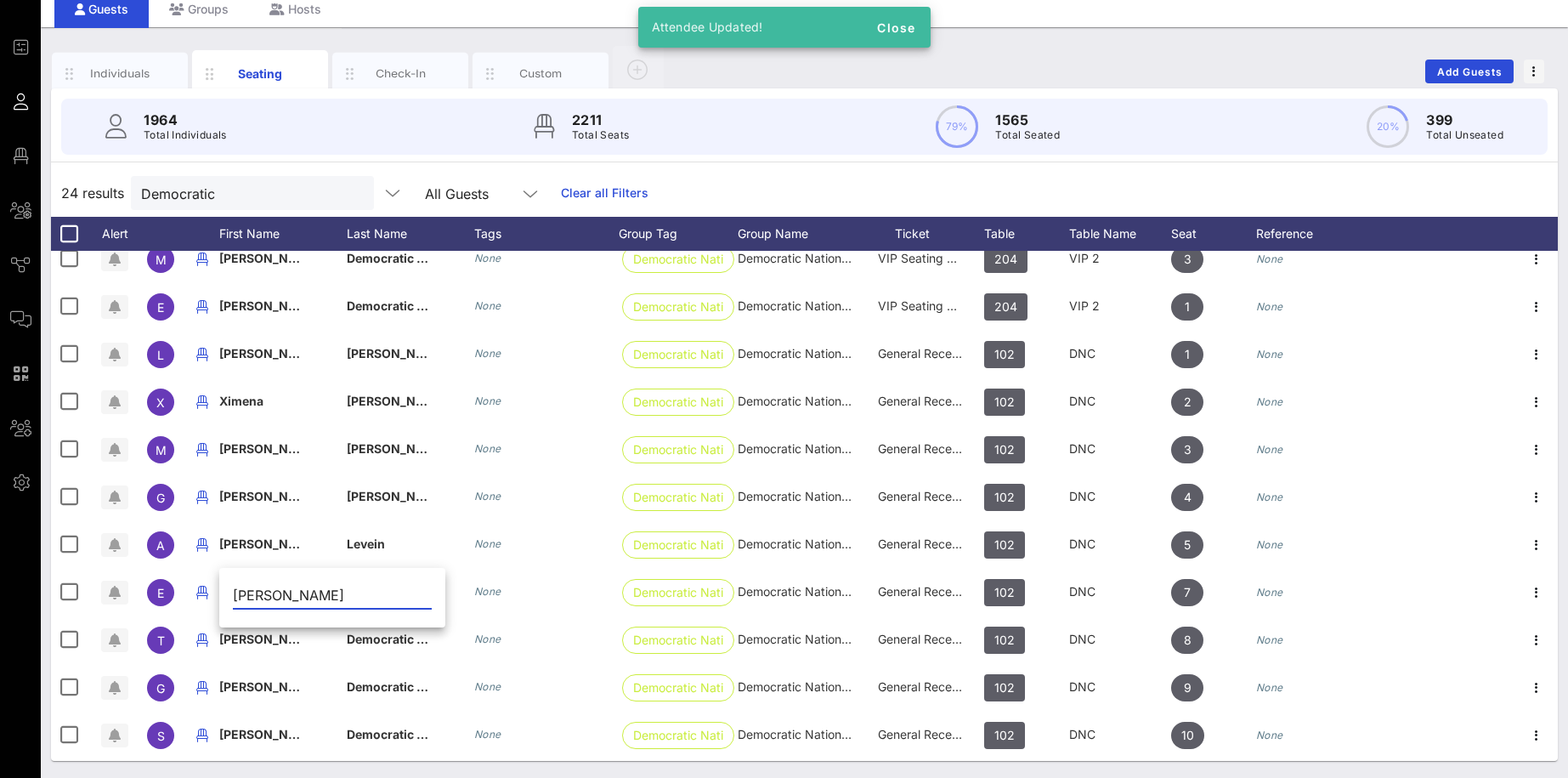
click at [357, 589] on input "[PERSON_NAME]" at bounding box center [332, 595] width 198 height 28
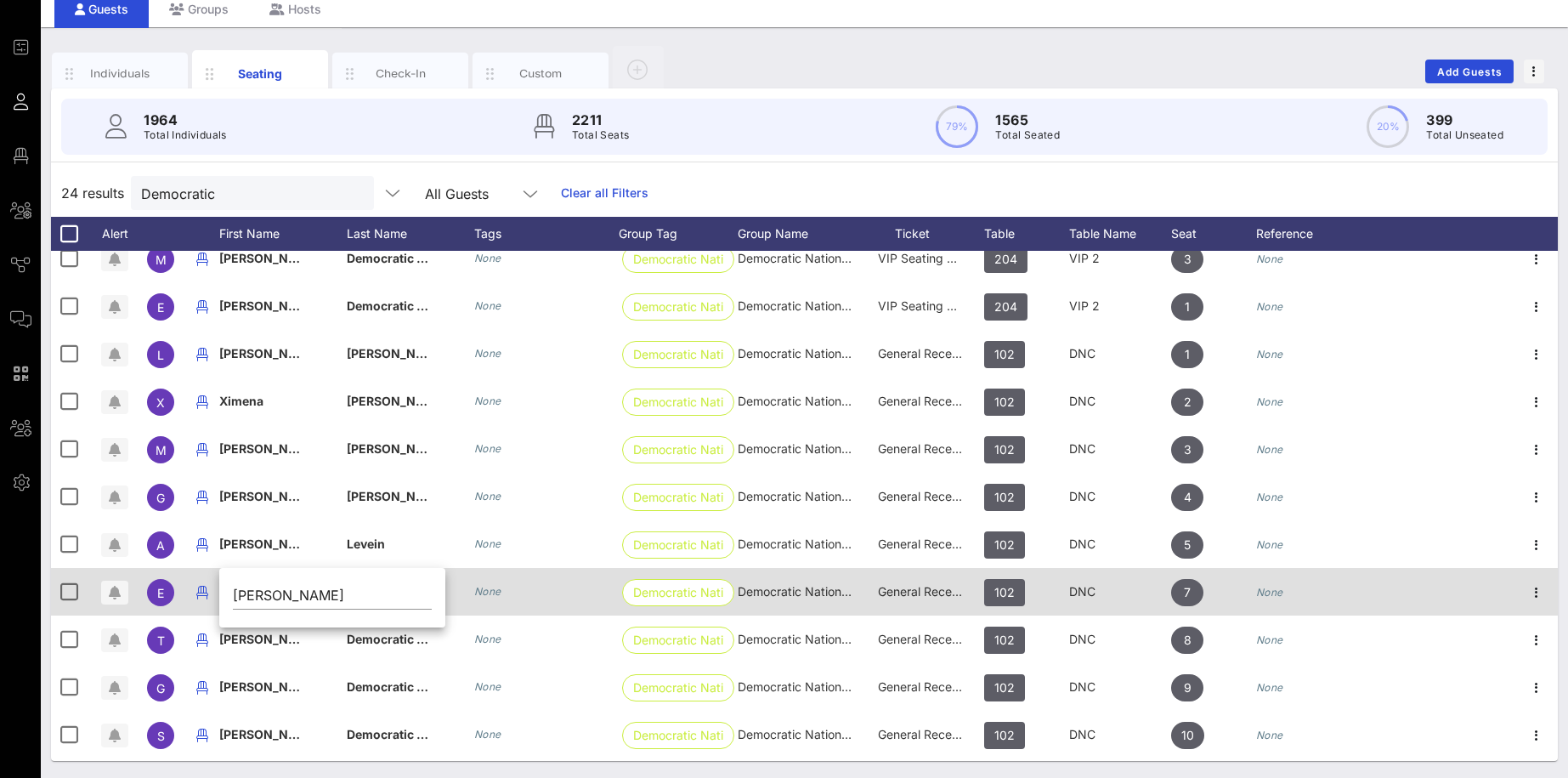
click at [494, 590] on icon "None" at bounding box center [488, 591] width 28 height 13
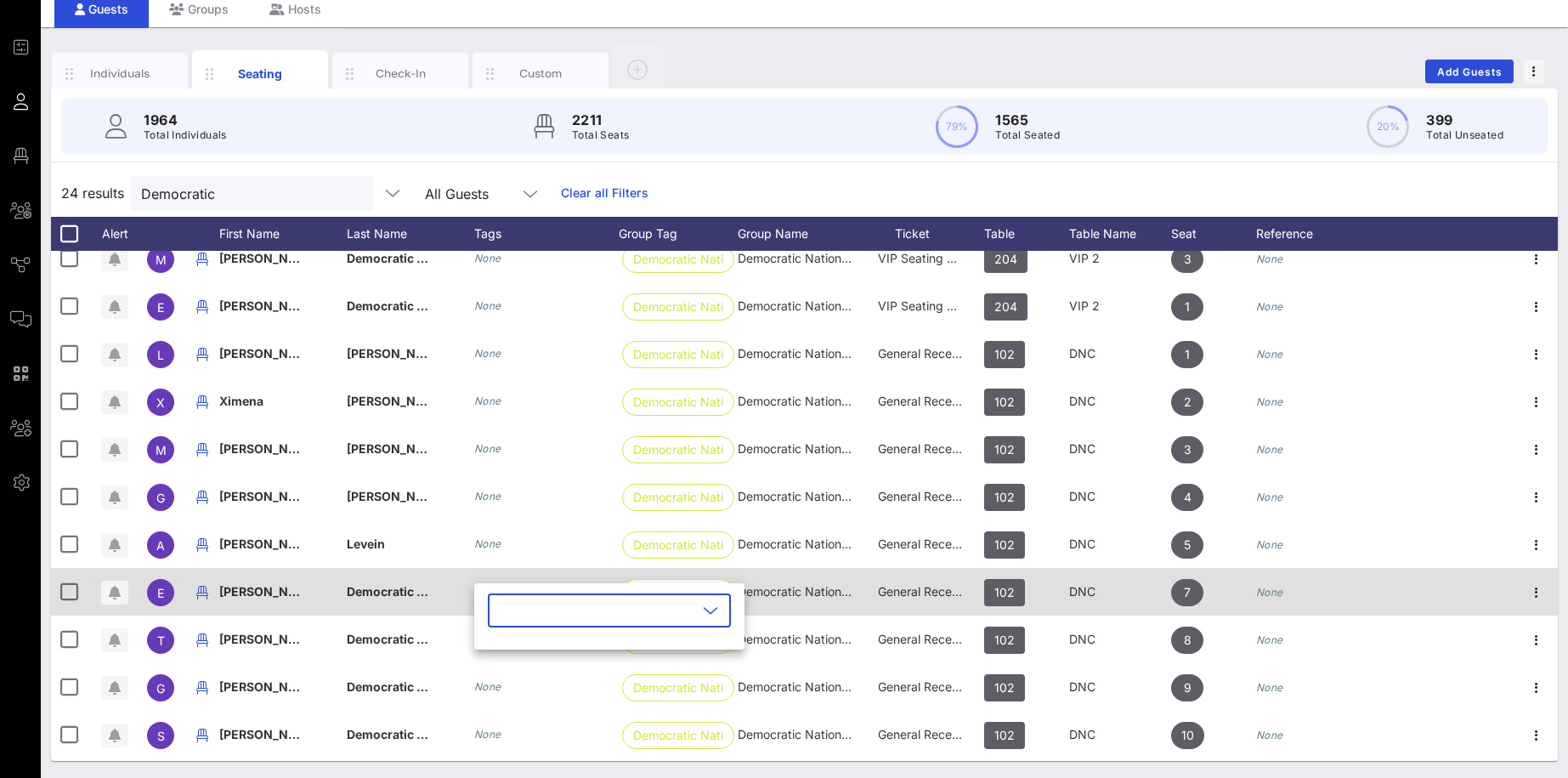
click at [412, 588] on span "Democratic National Committee" at bounding box center [439, 591] width 186 height 15
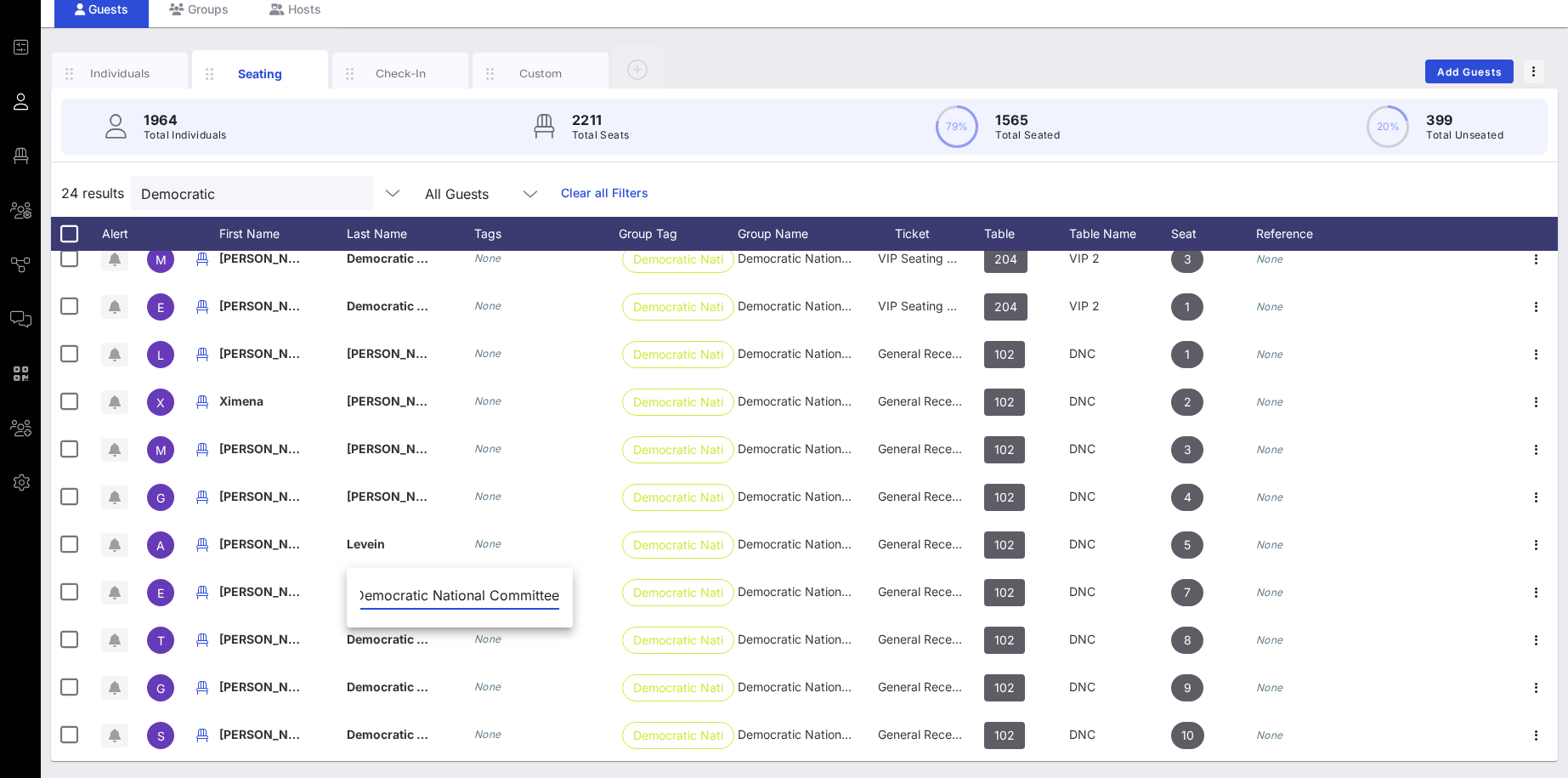
click at [443, 595] on input "Democratic National Committee" at bounding box center [459, 595] width 198 height 28
paste input "[PERSON_NAME]"
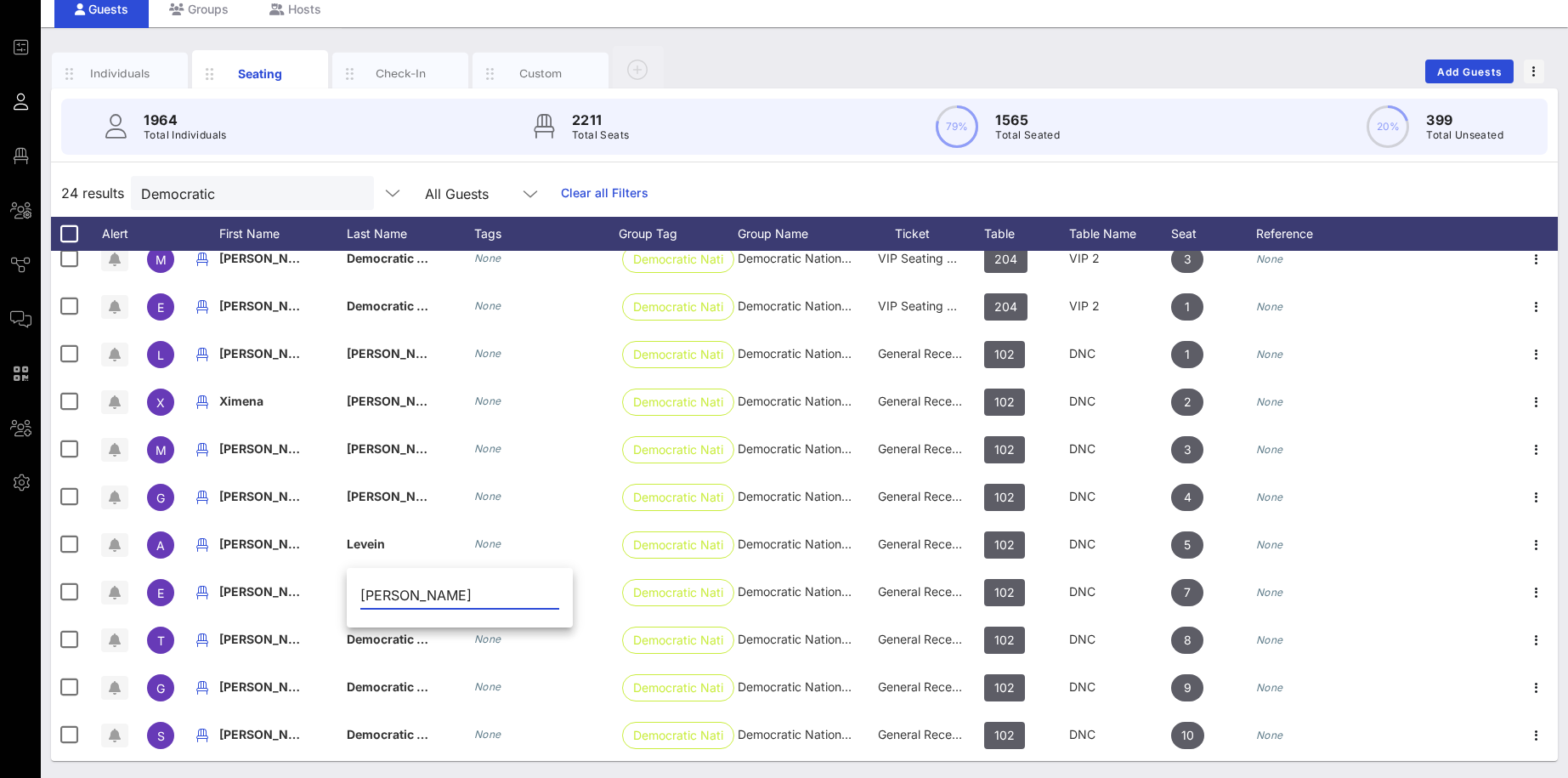
type input "[PERSON_NAME]"
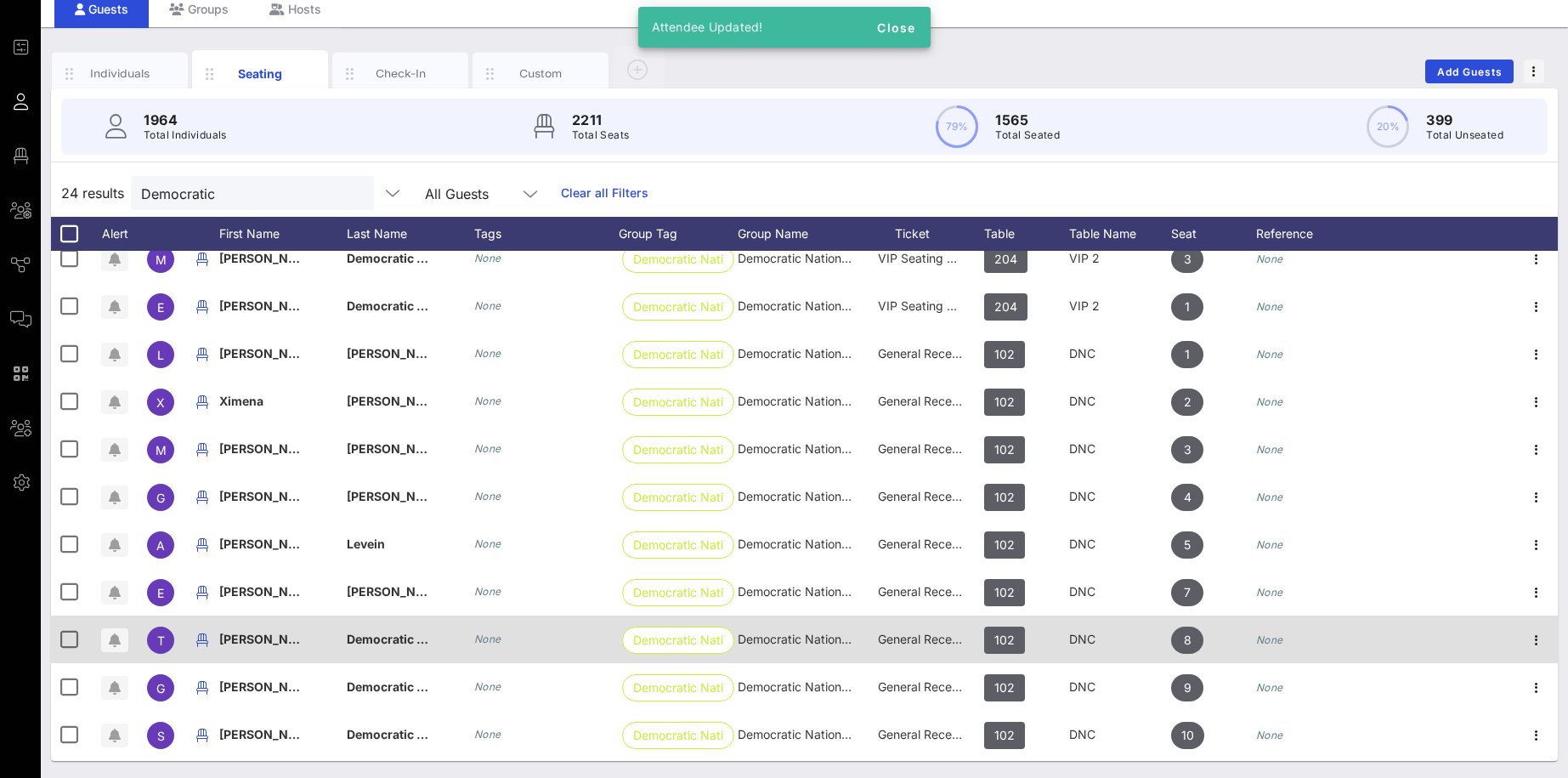
click at [256, 611] on span "[PERSON_NAME]" at bounding box center [269, 639] width 100 height 15
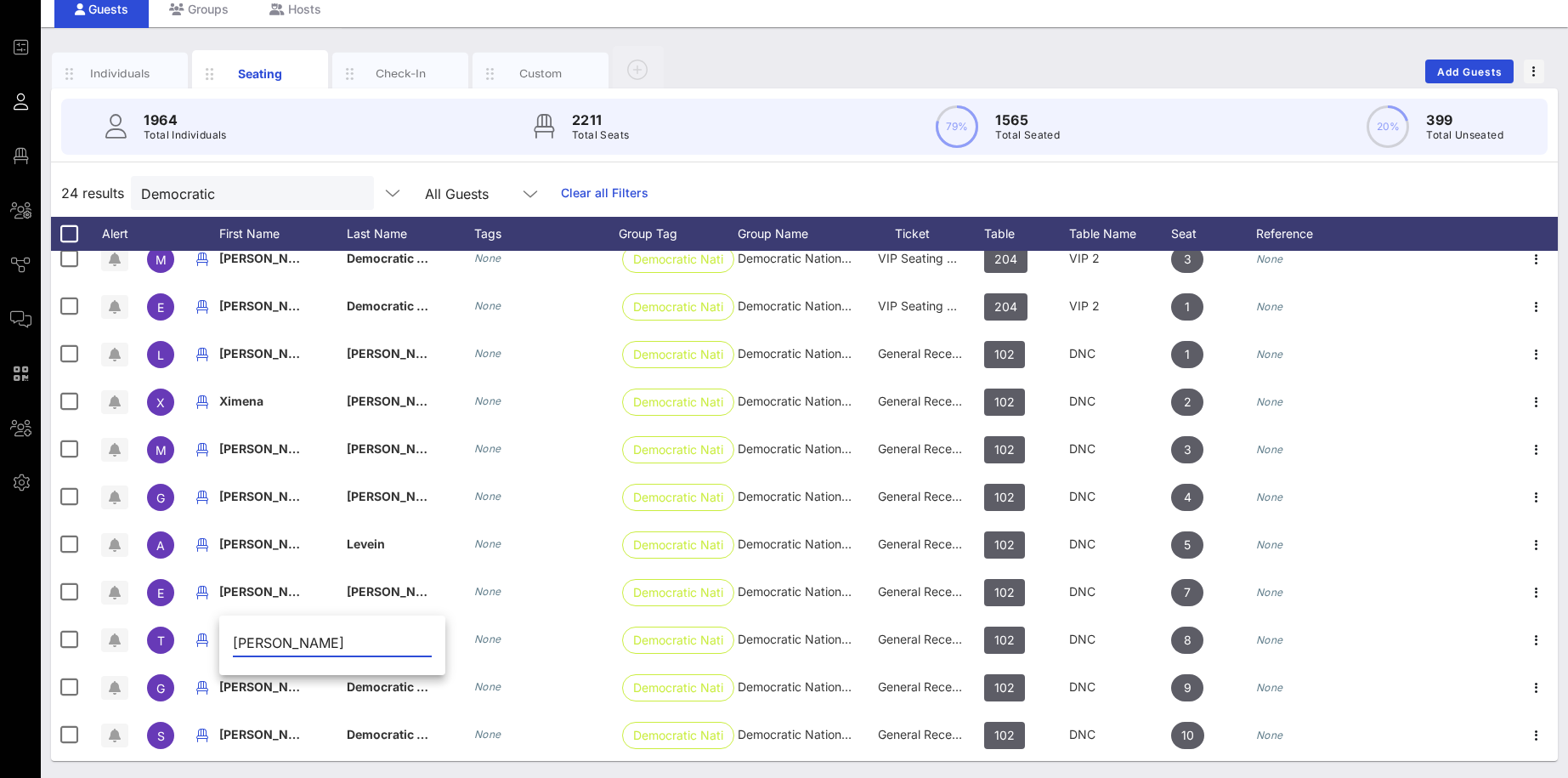
drag, startPoint x: 328, startPoint y: 641, endPoint x: 292, endPoint y: 641, distance: 36.0
click at [292, 611] on input "[PERSON_NAME]" at bounding box center [332, 643] width 198 height 28
type input "[PERSON_NAME]"
click at [308, 611] on input "[PERSON_NAME]" at bounding box center [332, 643] width 198 height 28
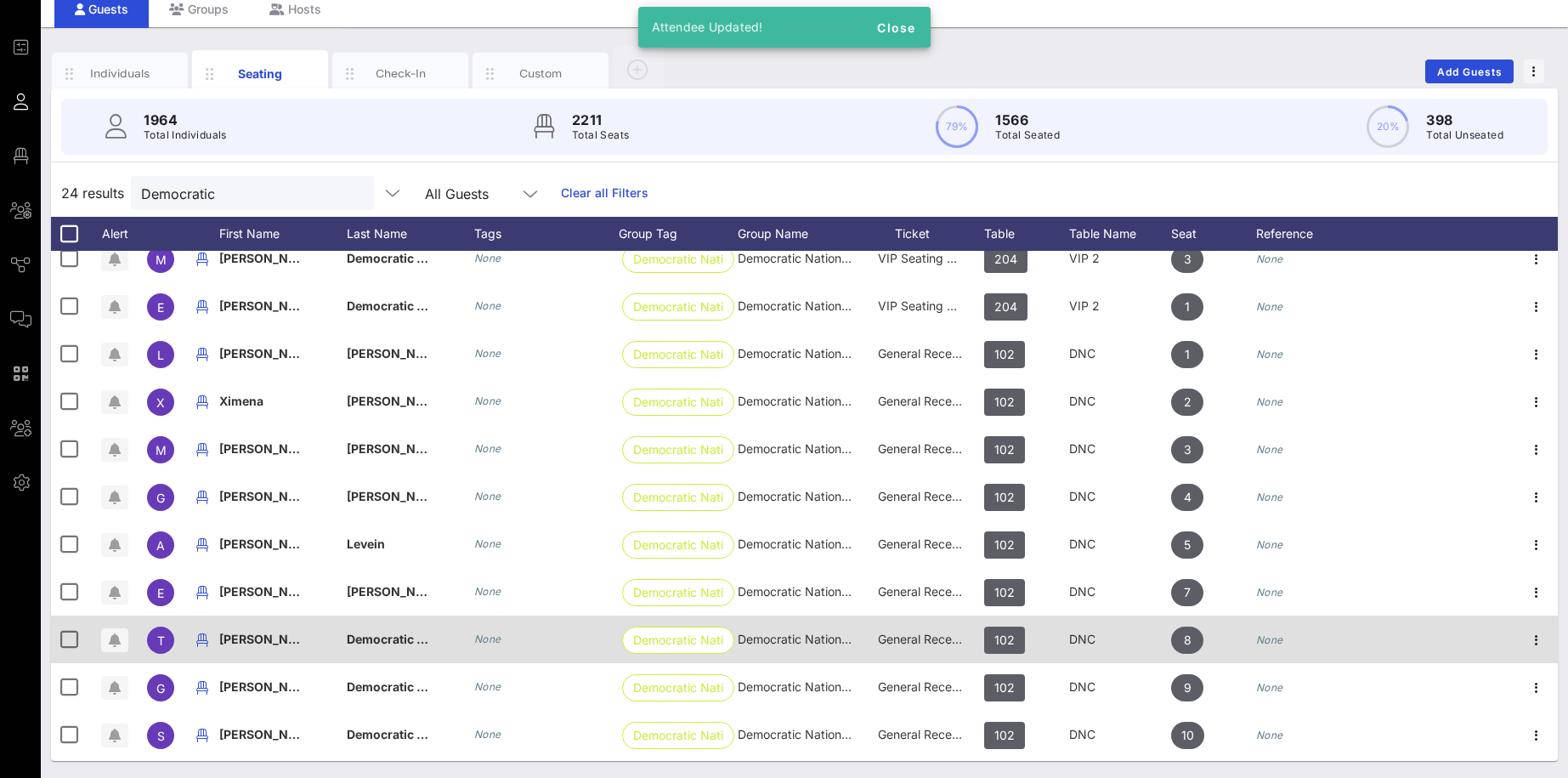
click at [385, 611] on span "Democratic National Committee" at bounding box center [439, 639] width 186 height 15
click at [385, 611] on input "Democratic National Committee" at bounding box center [459, 643] width 198 height 28
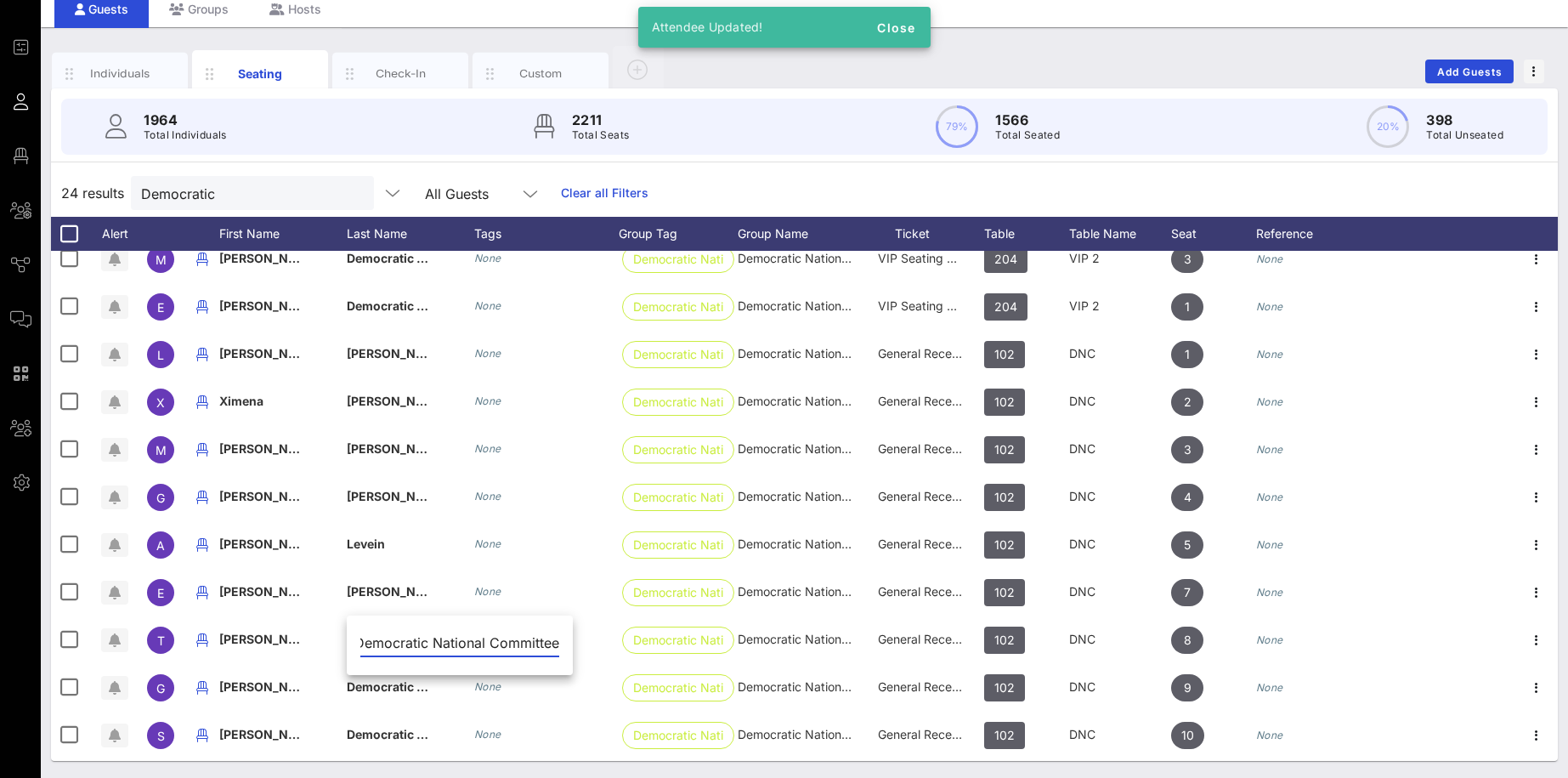
click at [450, 611] on input "Democratic National Committee" at bounding box center [459, 643] width 198 height 28
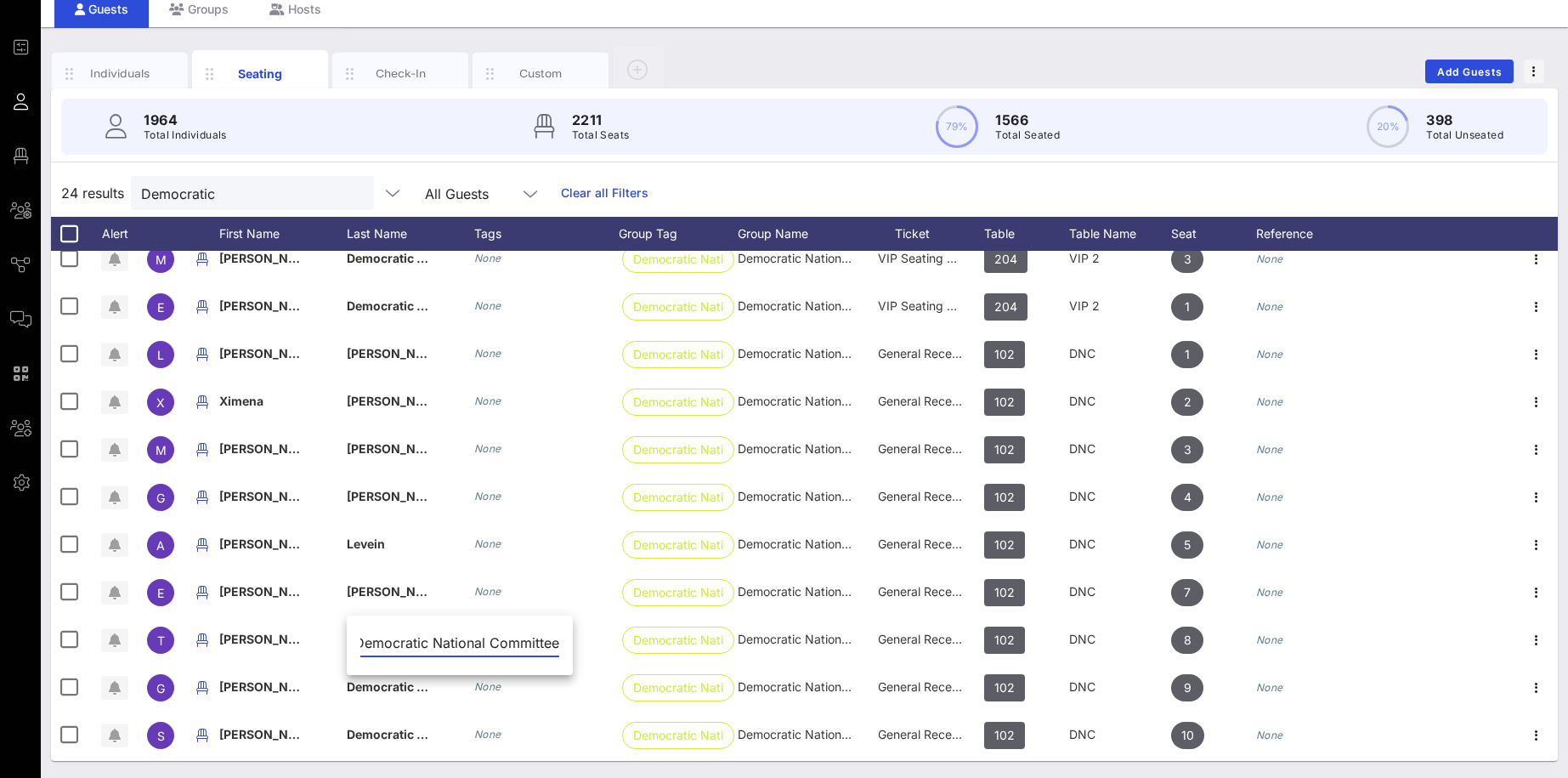
click at [450, 611] on input "Democratic National Committee" at bounding box center [459, 643] width 198 height 28
type input "Pisfil"
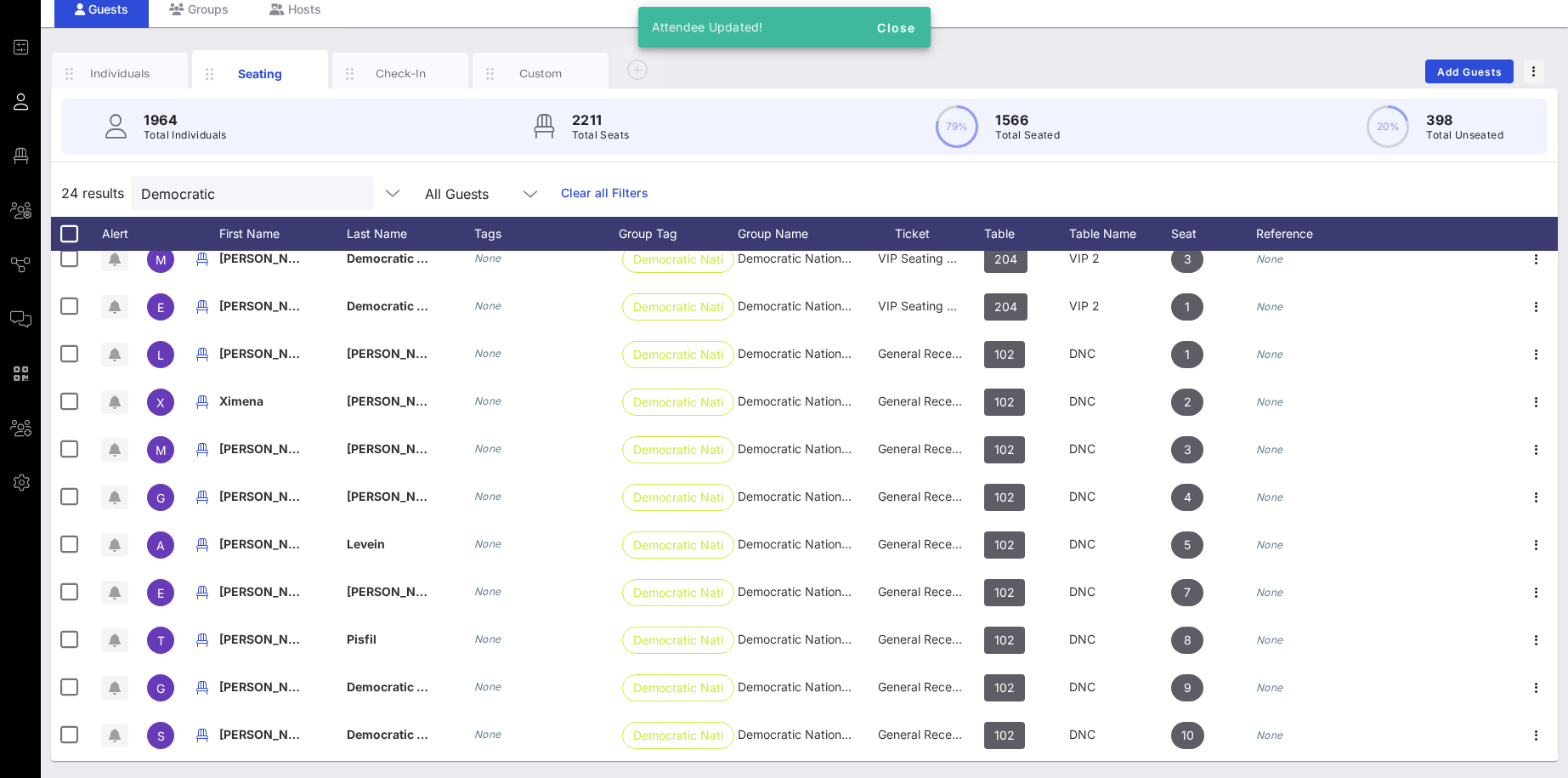
scroll to position [421, 0]
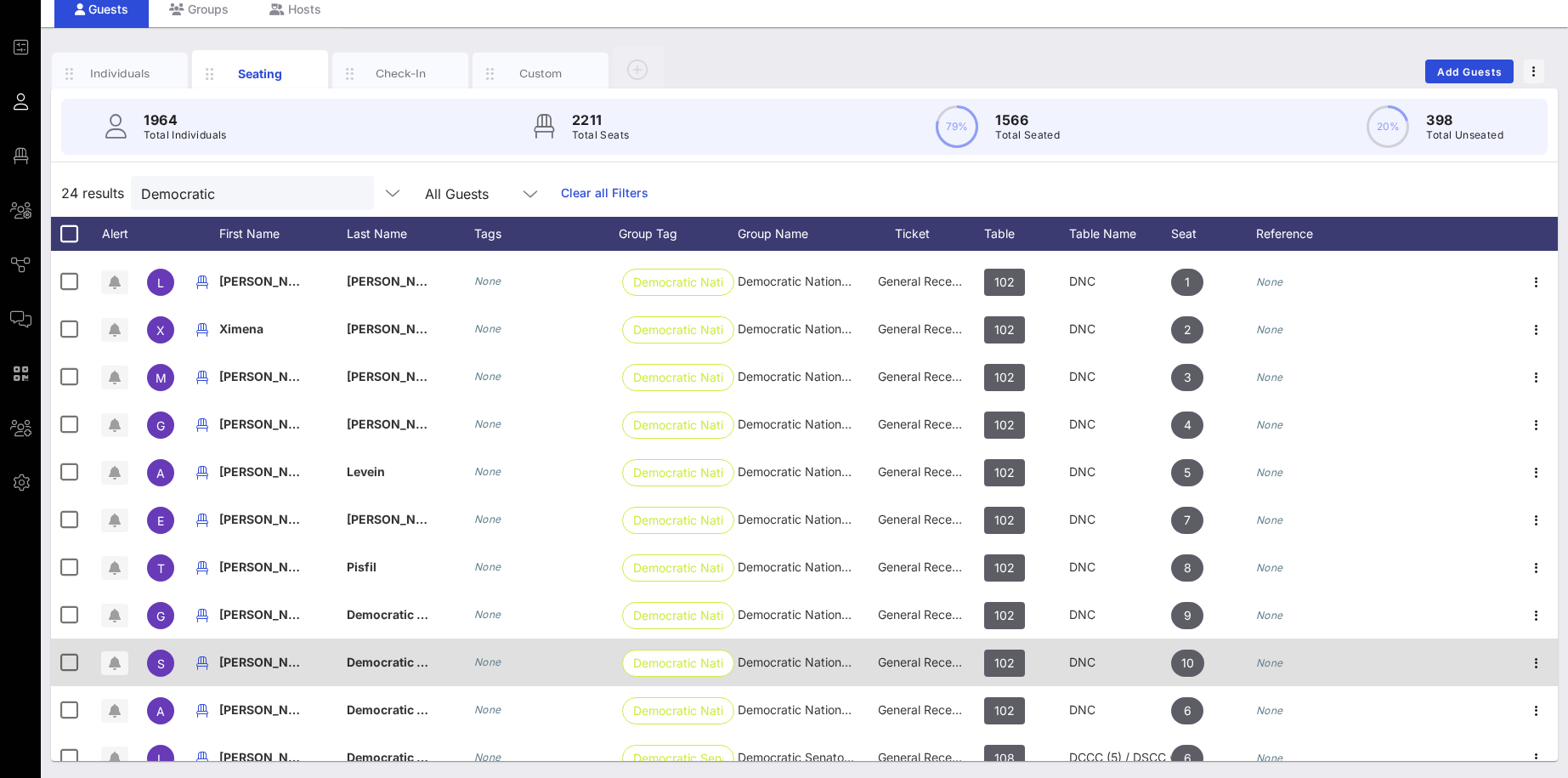
click at [278, 611] on span "[PERSON_NAME]" at bounding box center [269, 661] width 100 height 15
click at [278, 611] on input "[PERSON_NAME]" at bounding box center [332, 666] width 198 height 28
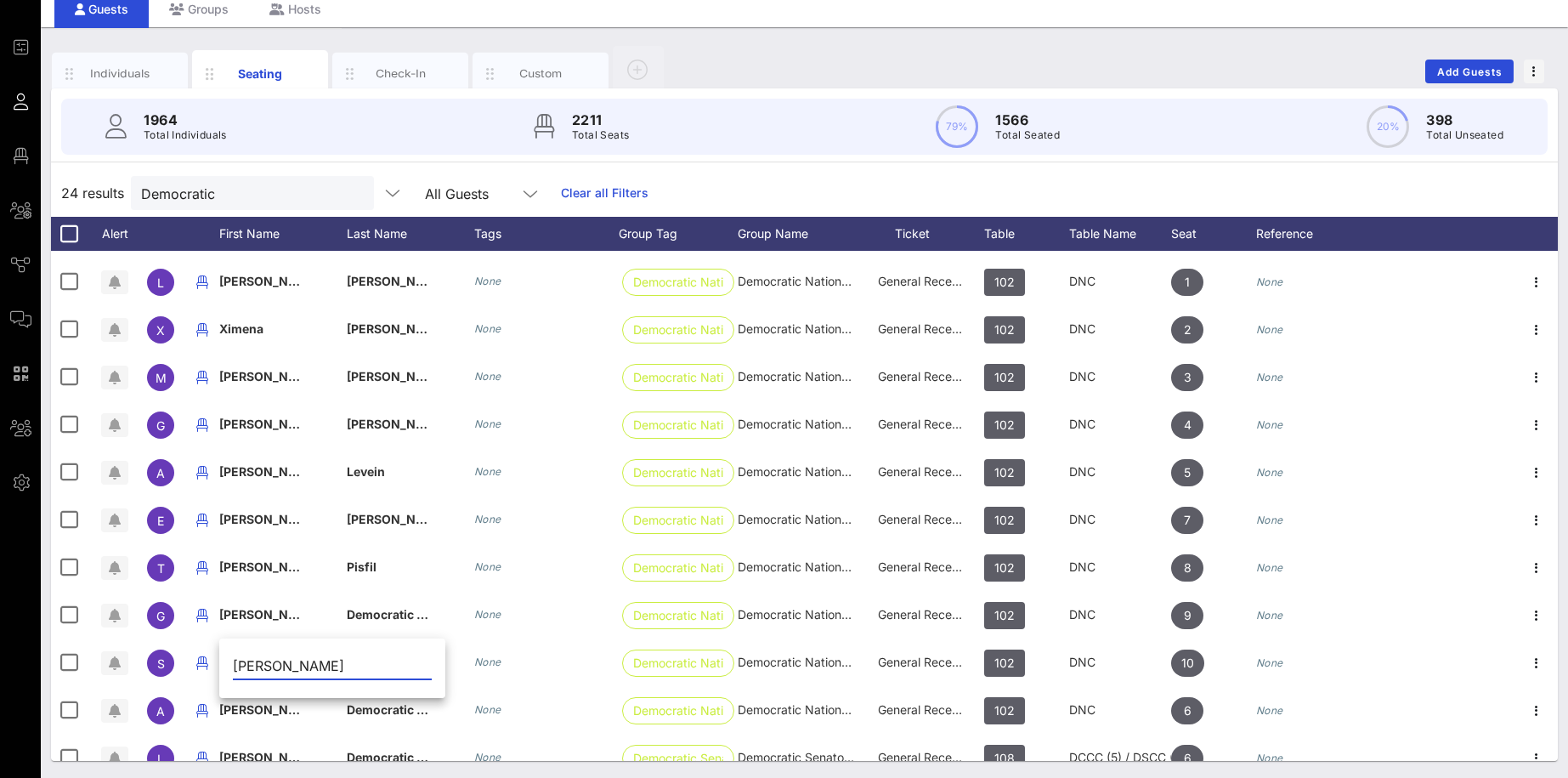
drag, startPoint x: 335, startPoint y: 665, endPoint x: 278, endPoint y: 662, distance: 57.1
click at [278, 611] on input "[PERSON_NAME]" at bounding box center [332, 666] width 198 height 28
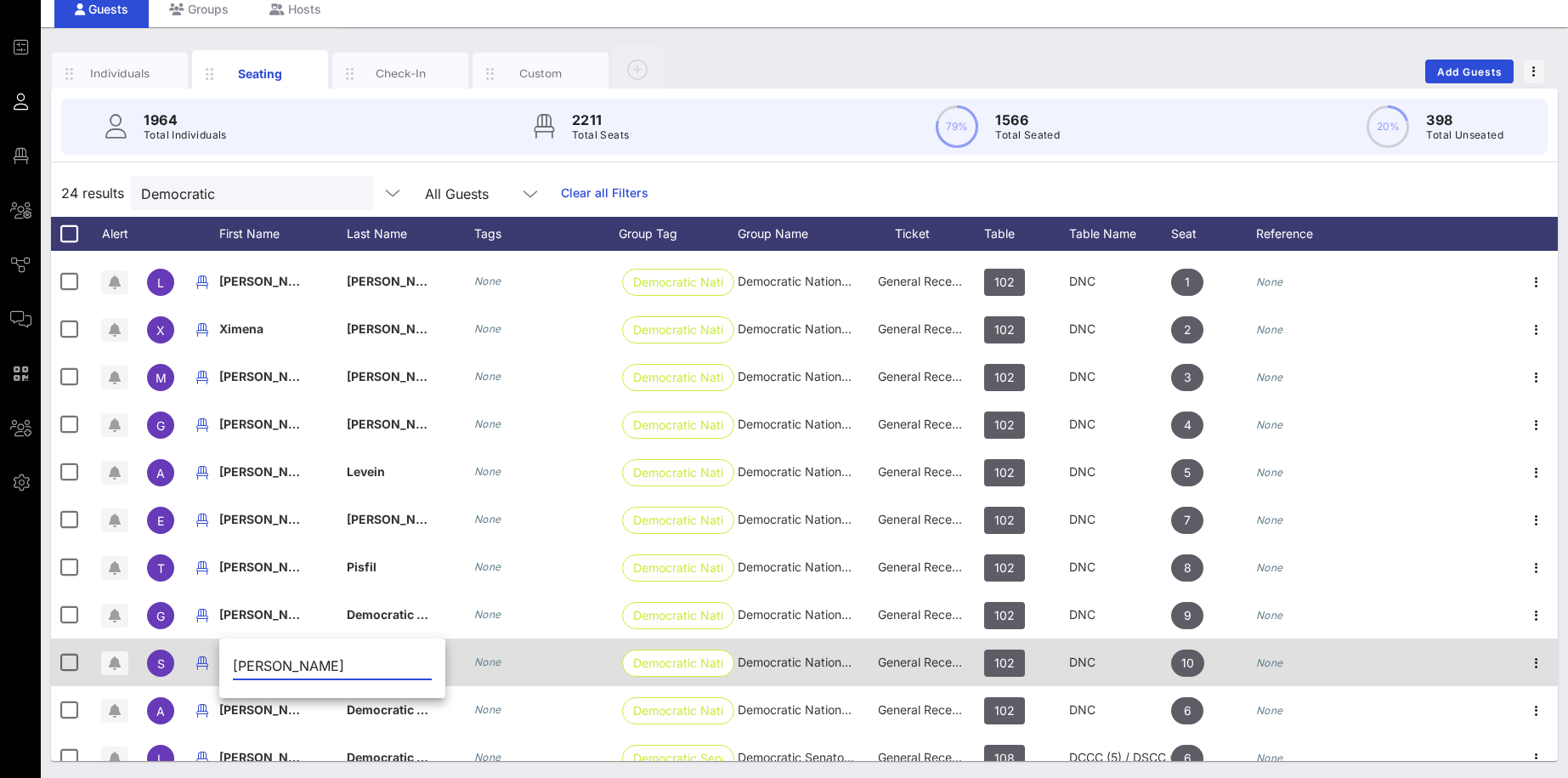
type input "[PERSON_NAME]"
click at [486, 611] on icon "None" at bounding box center [488, 661] width 28 height 13
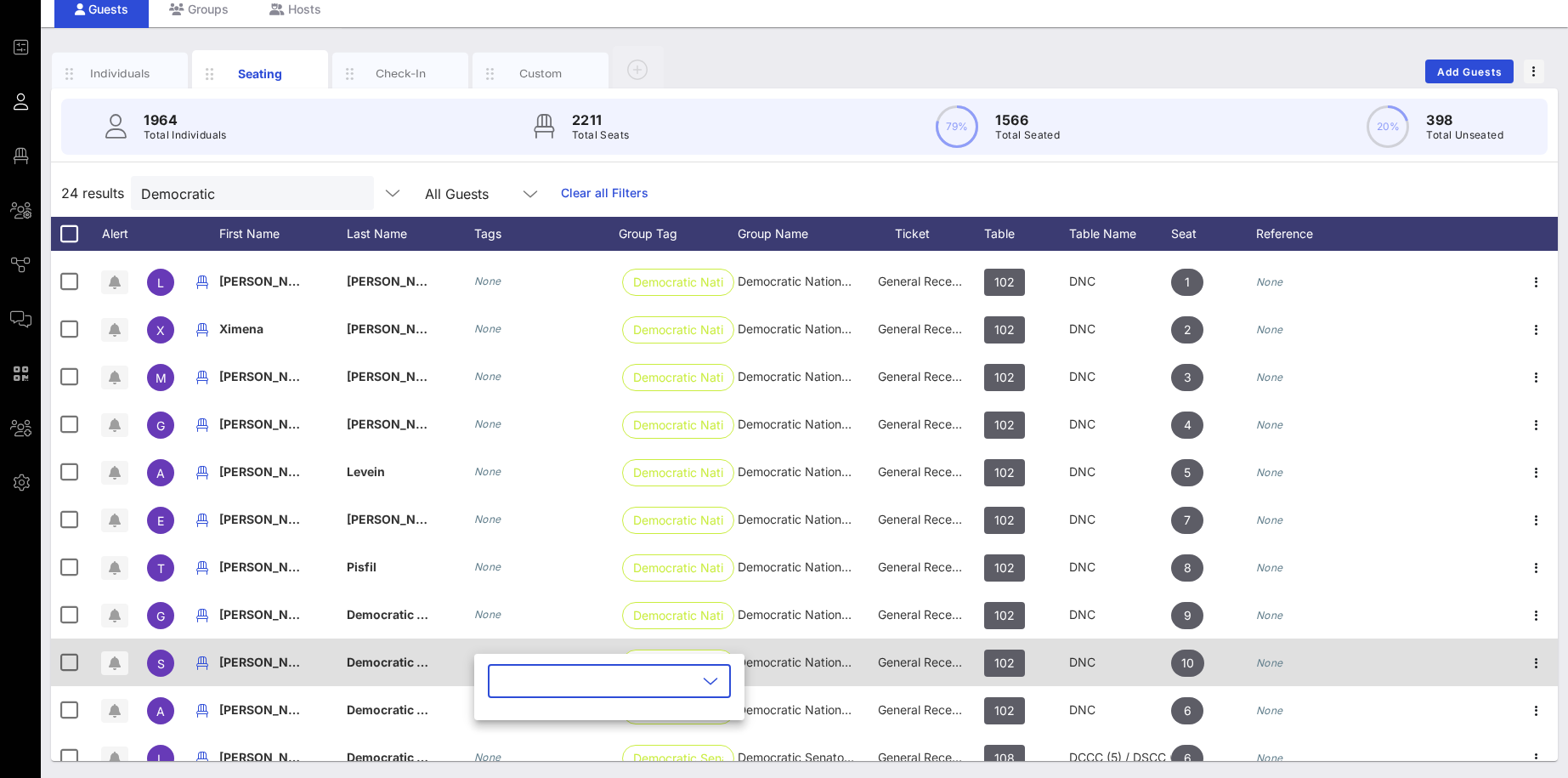
click at [394, 611] on span "Democratic National Committee" at bounding box center [439, 661] width 186 height 15
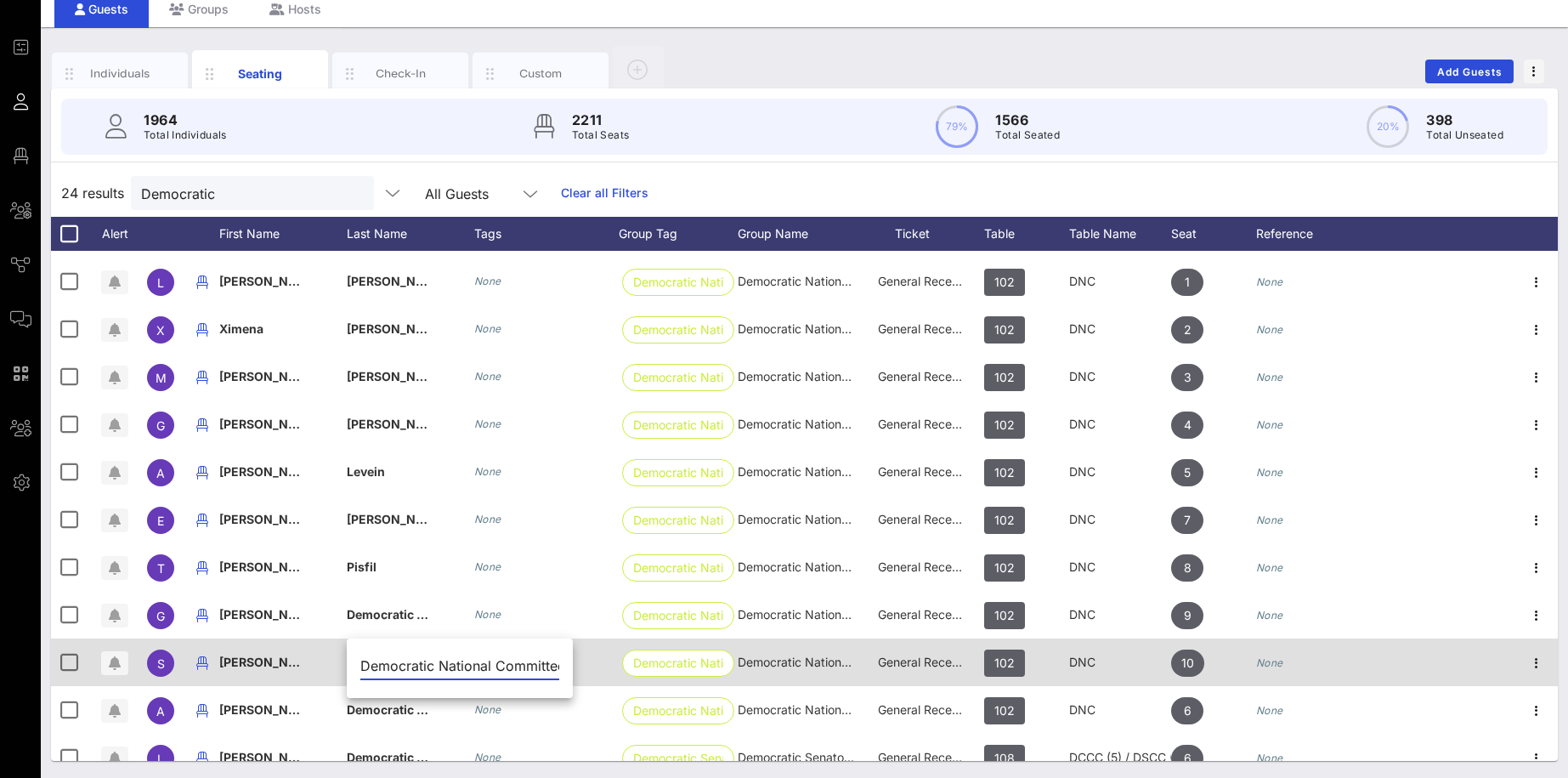
scroll to position [0, 19]
click at [394, 611] on input "Democratic National Committee" at bounding box center [459, 666] width 198 height 28
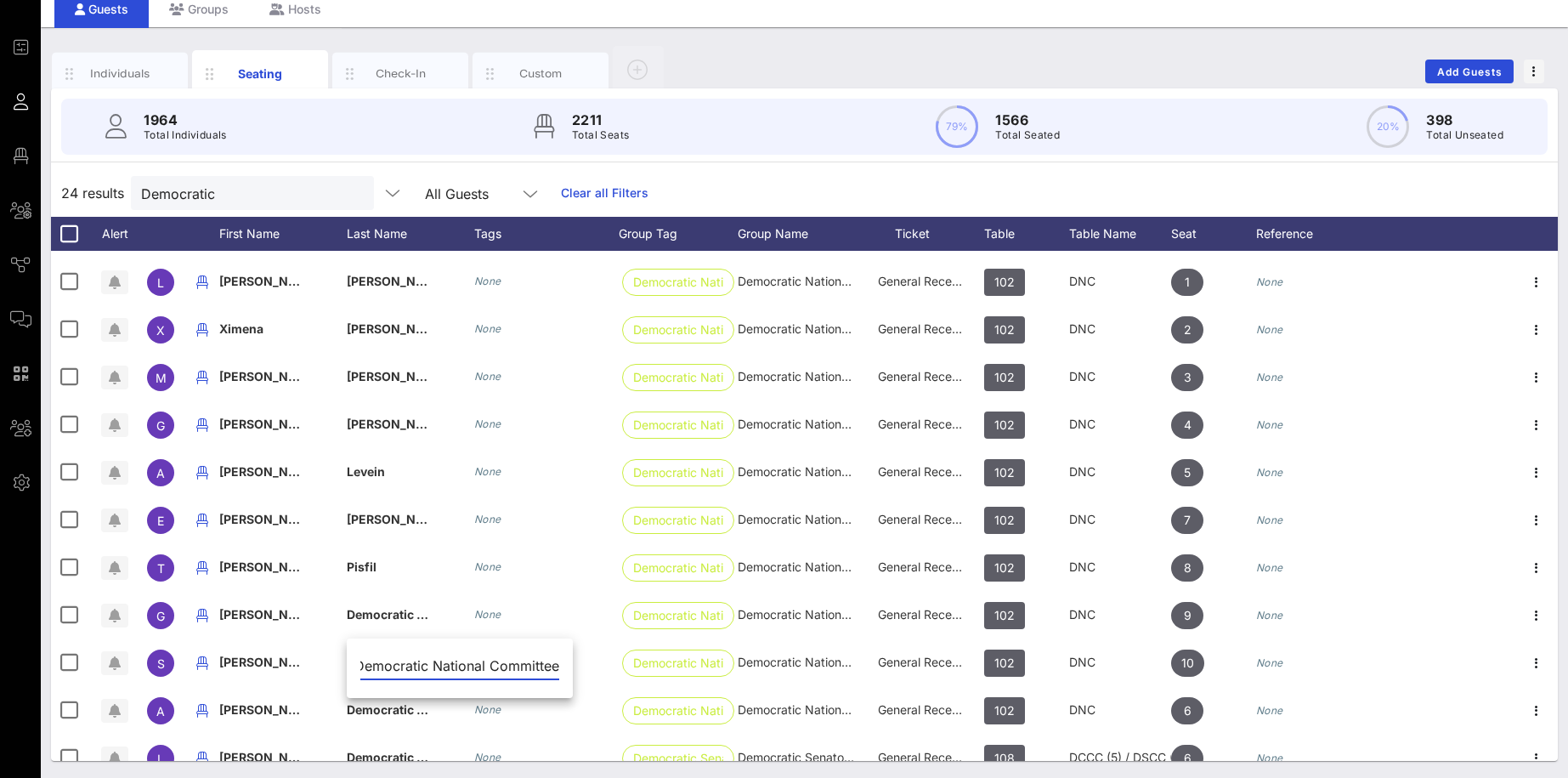
click at [414, 611] on input "Democratic National Committee" at bounding box center [459, 666] width 198 height 28
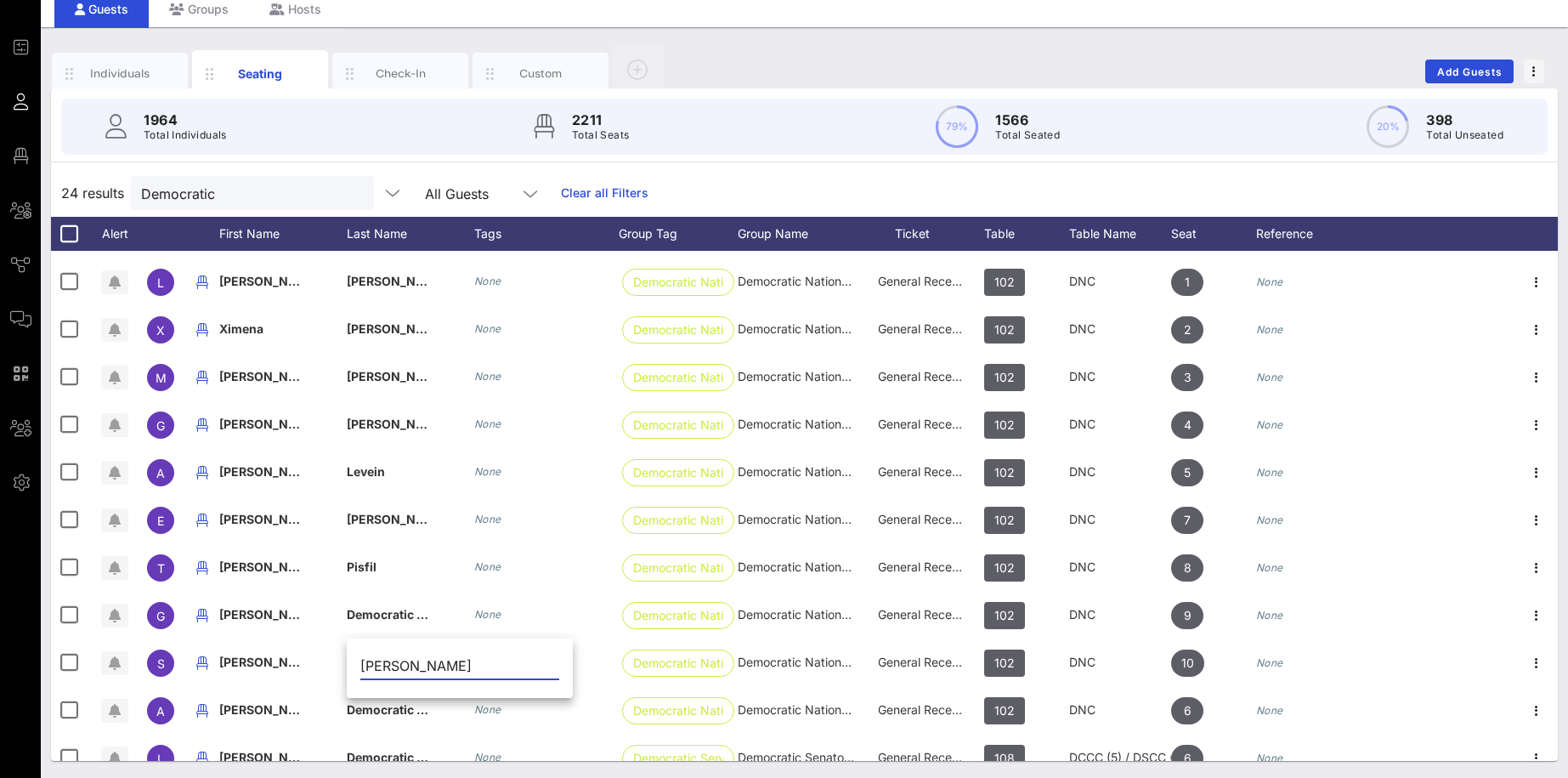
type input "[PERSON_NAME]"
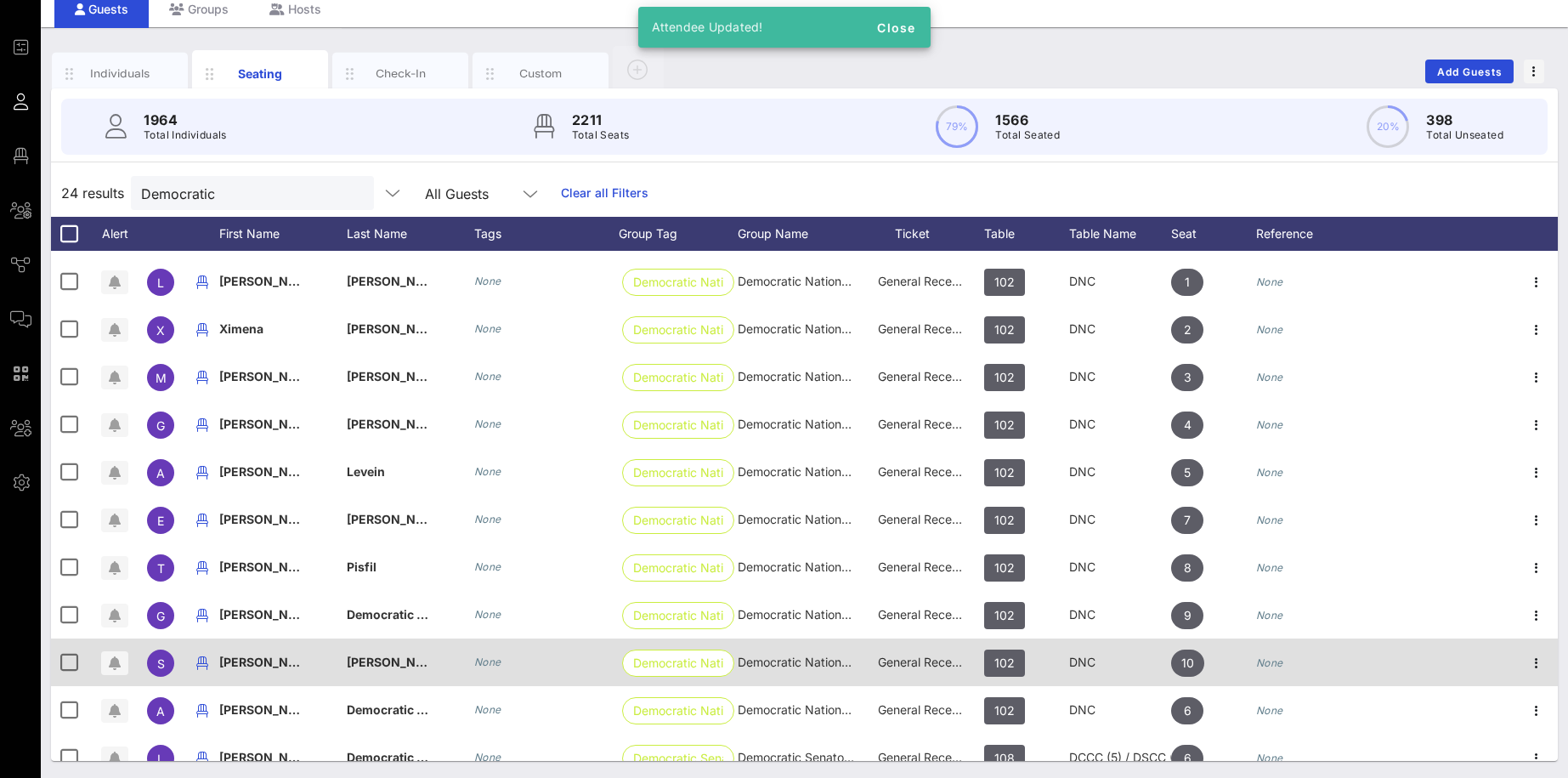
click at [275, 611] on span "[PERSON_NAME]" at bounding box center [269, 661] width 100 height 15
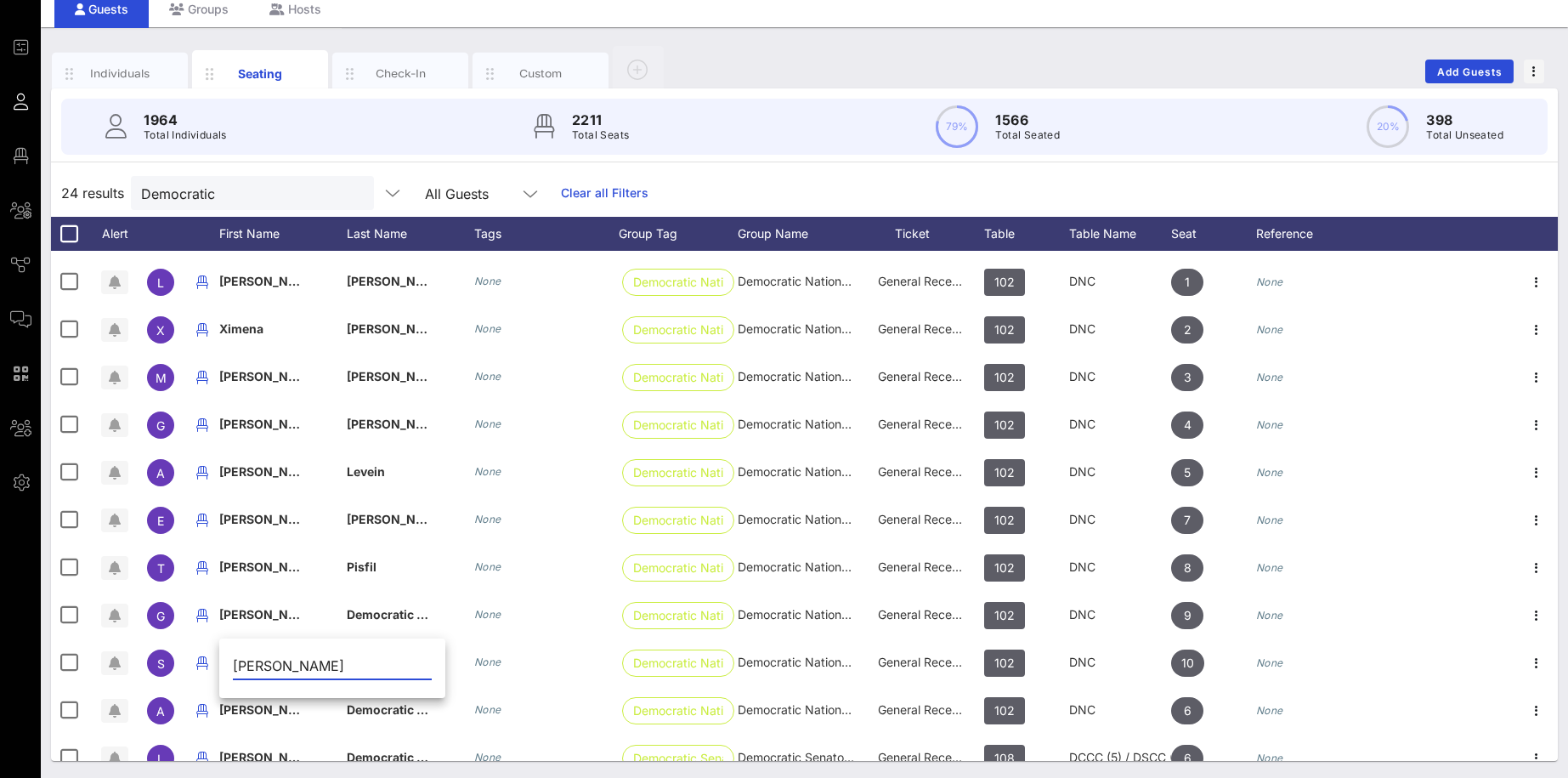
drag, startPoint x: 340, startPoint y: 667, endPoint x: 278, endPoint y: 661, distance: 62.3
click at [278, 611] on input "[PERSON_NAME]" at bounding box center [332, 666] width 198 height 28
type input "[PERSON_NAME]"
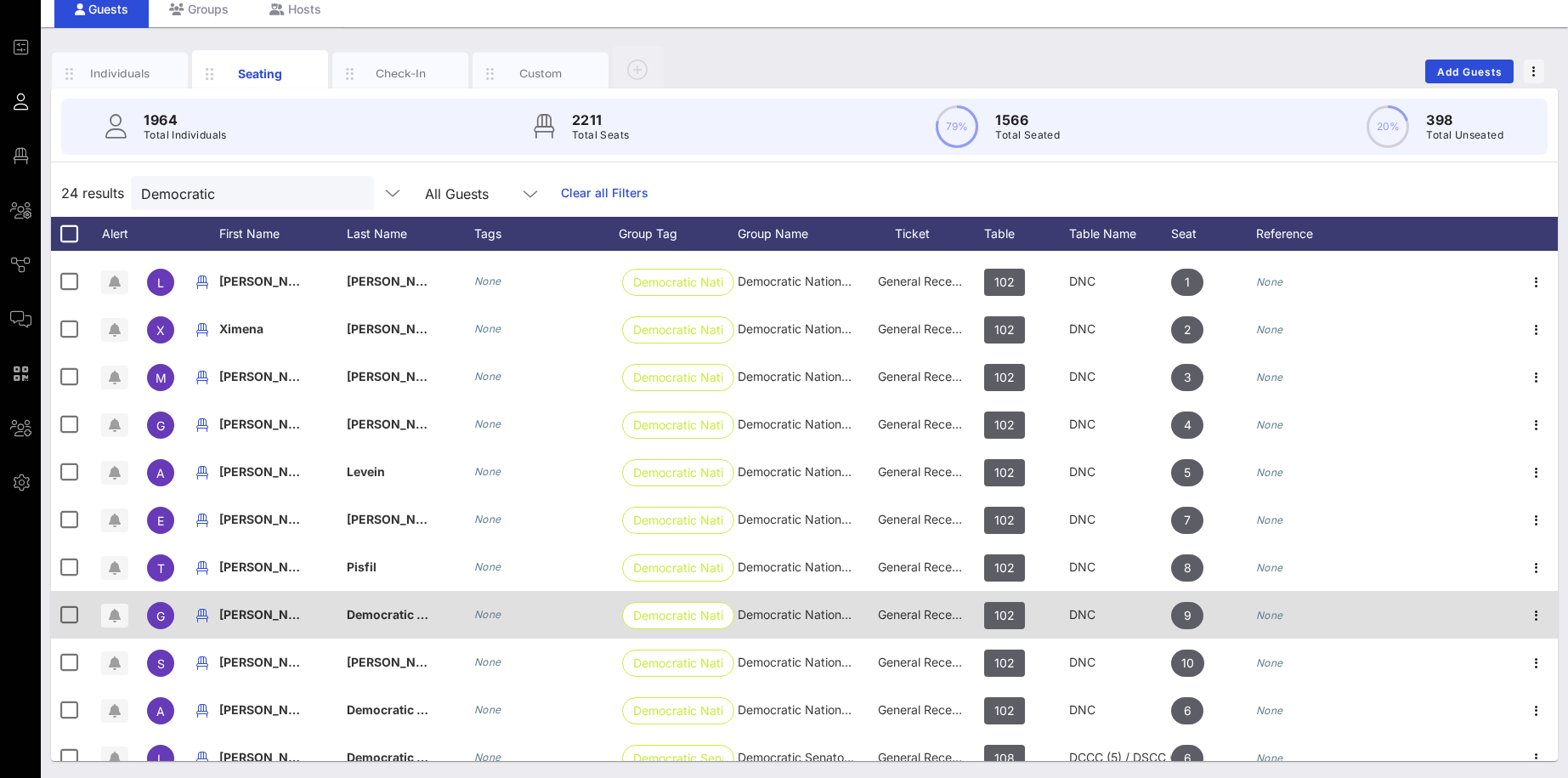
click at [268, 611] on span "[PERSON_NAME]" at bounding box center [269, 614] width 100 height 15
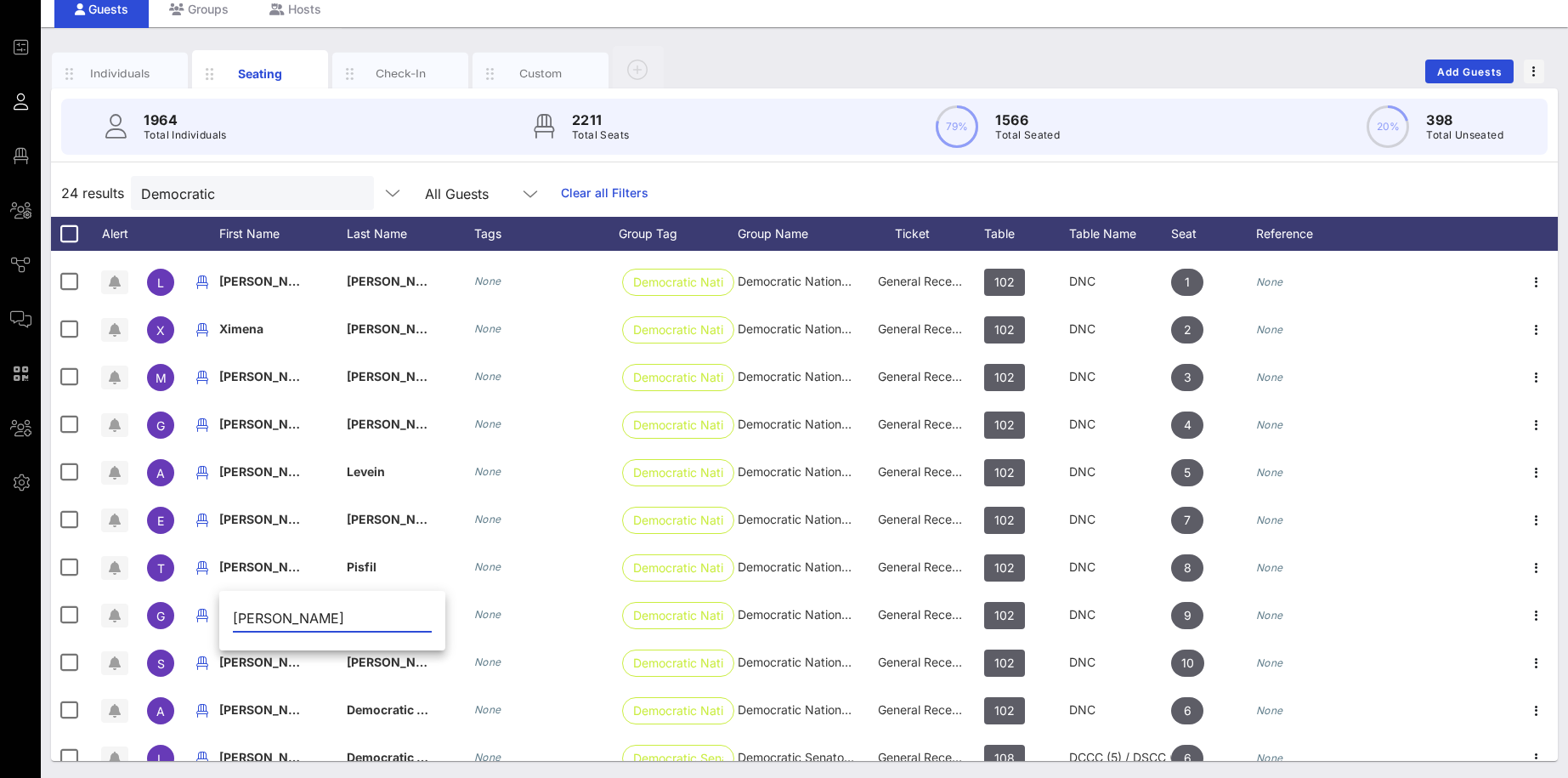
drag, startPoint x: 323, startPoint y: 618, endPoint x: 285, endPoint y: 619, distance: 38.0
click at [285, 611] on input "[PERSON_NAME]" at bounding box center [332, 618] width 198 height 28
type input "[PERSON_NAME]"
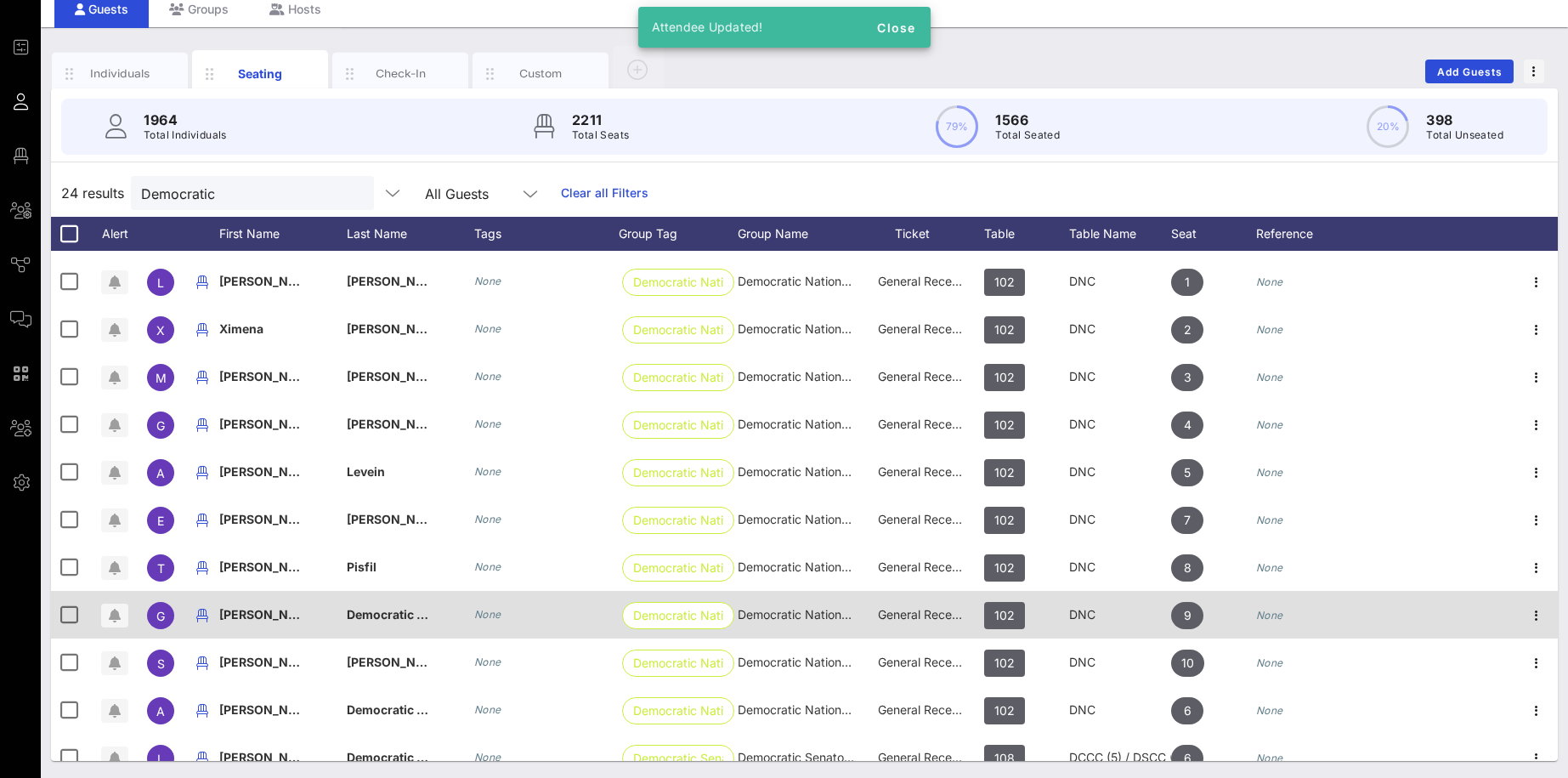
click at [375, 611] on span "Democratic National Committee" at bounding box center [439, 614] width 186 height 15
click at [375, 611] on input "Democratic National Committee" at bounding box center [459, 618] width 198 height 28
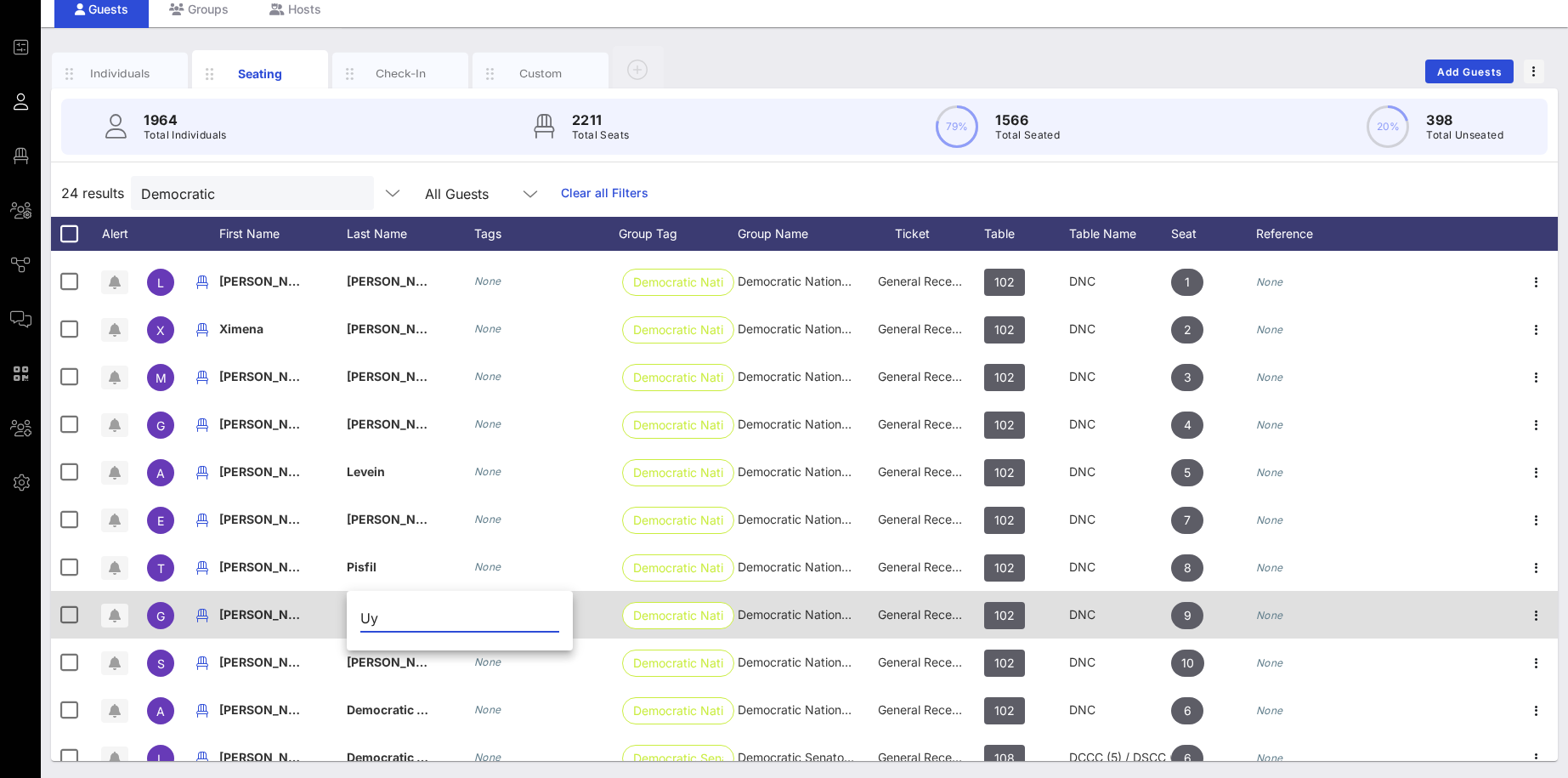
type input "Uy"
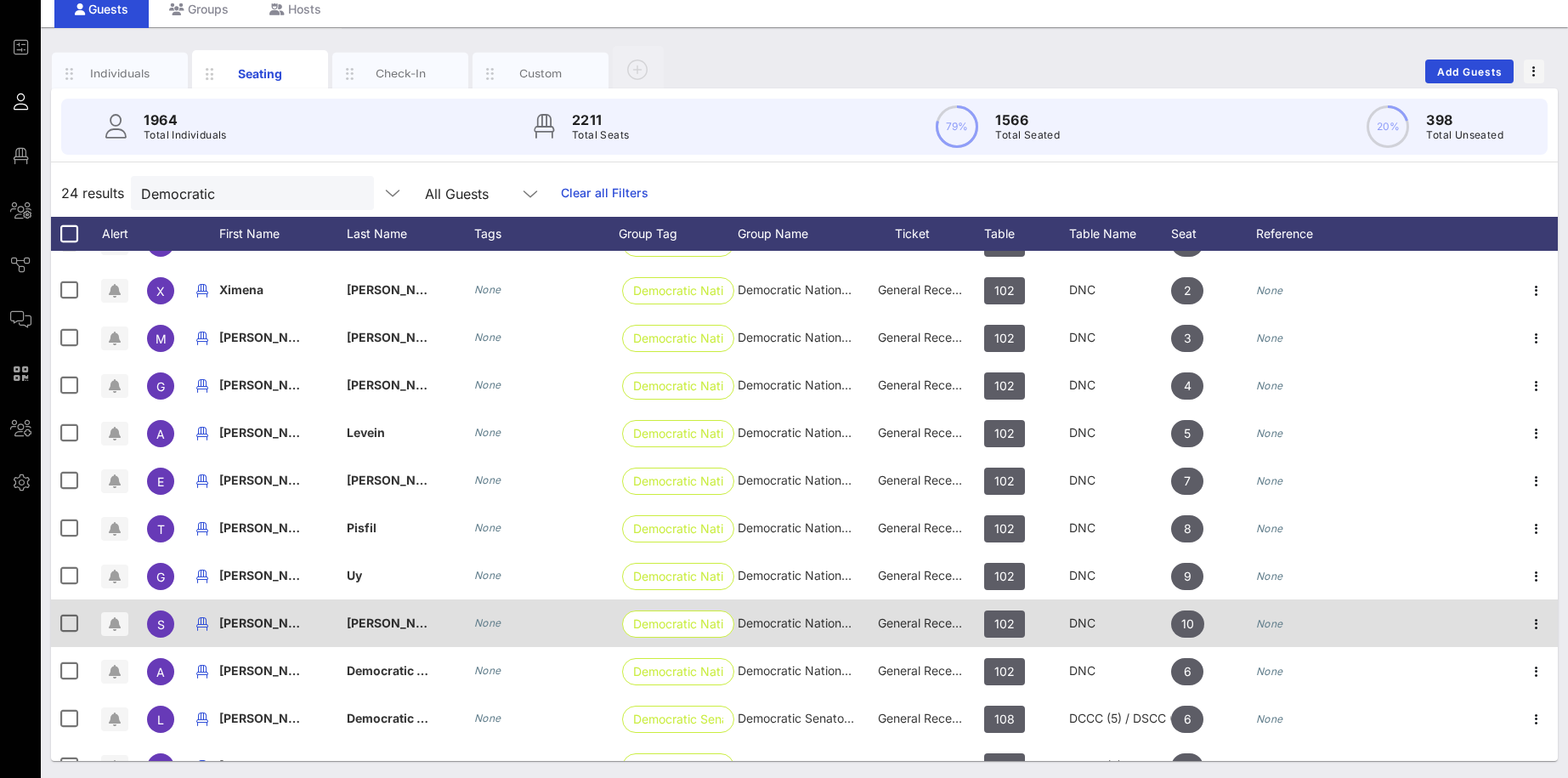
scroll to position [464, 0]
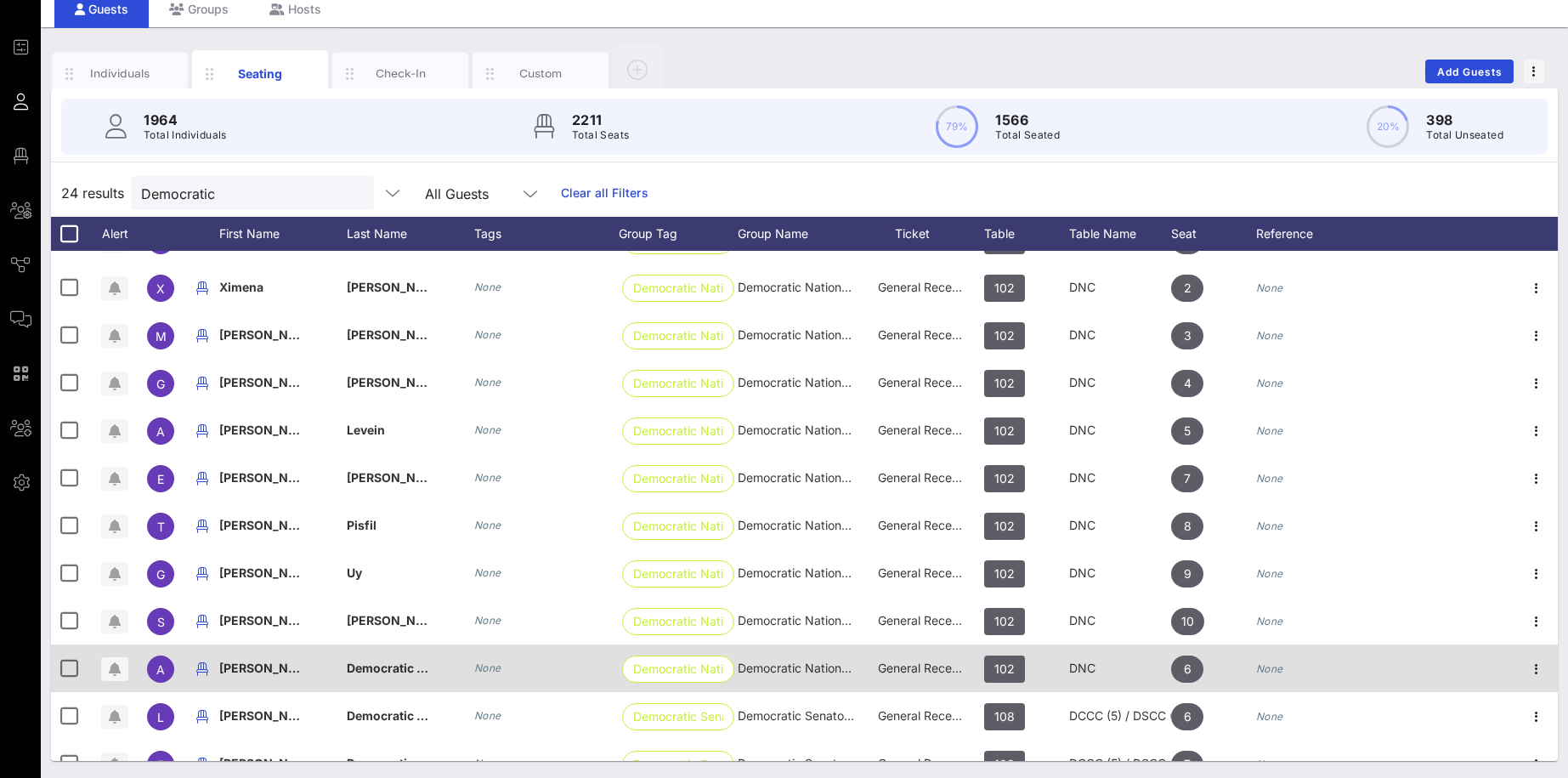
click at [388, 611] on span "Democratic National Committee" at bounding box center [439, 667] width 186 height 15
click at [304, 611] on div "[PERSON_NAME]" at bounding box center [283, 678] width 128 height 67
click at [304, 611] on input "[PERSON_NAME]" at bounding box center [332, 672] width 198 height 28
type input "[PERSON_NAME]"
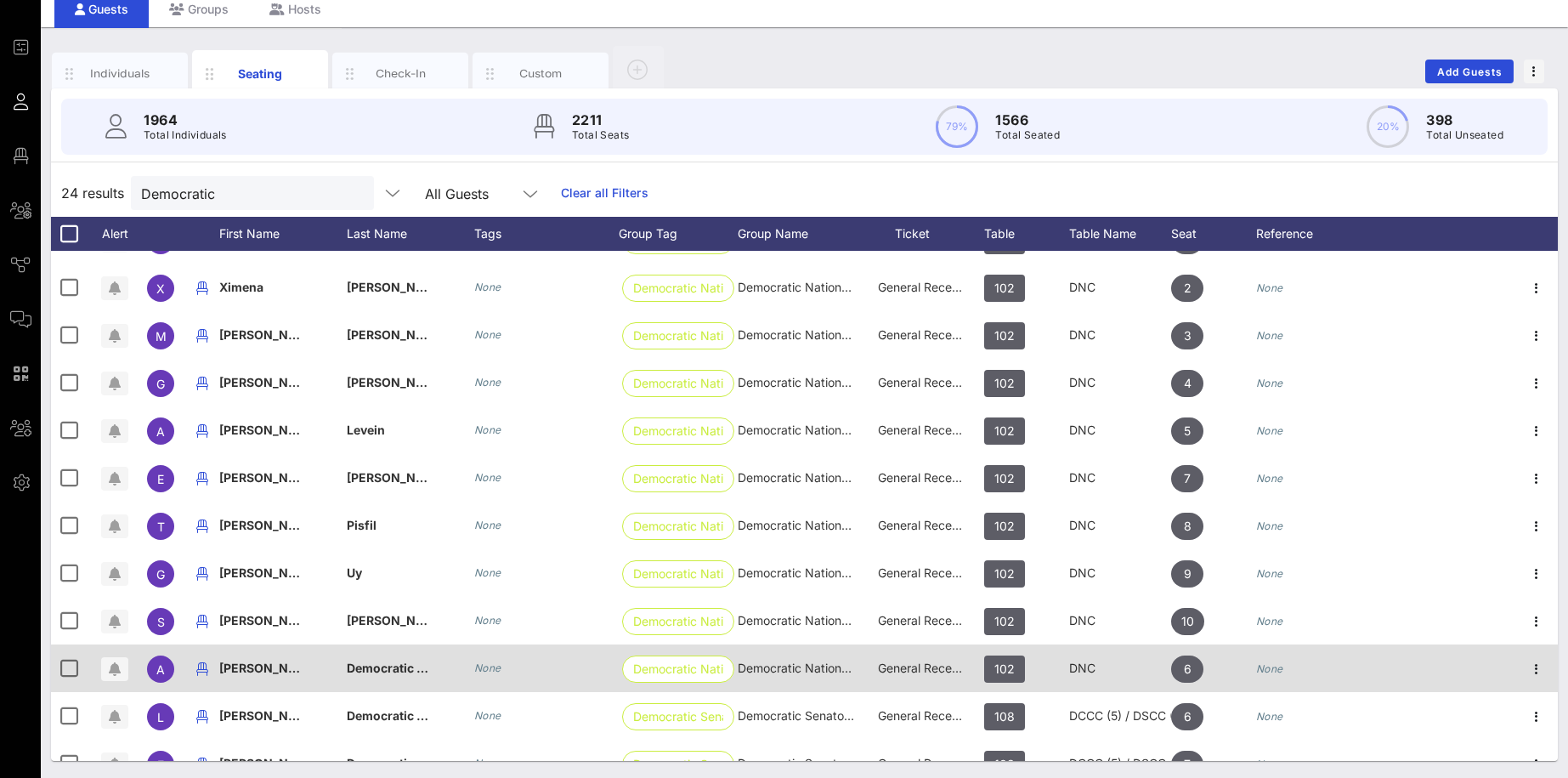
click at [373, 611] on div "Democratic National Committee" at bounding box center [389, 667] width 85 height 47
click at [373, 611] on div "Democratic National Committee" at bounding box center [472, 675] width 198 height 56
click at [373, 611] on div "Democratic National Committee" at bounding box center [459, 675] width 198 height 56
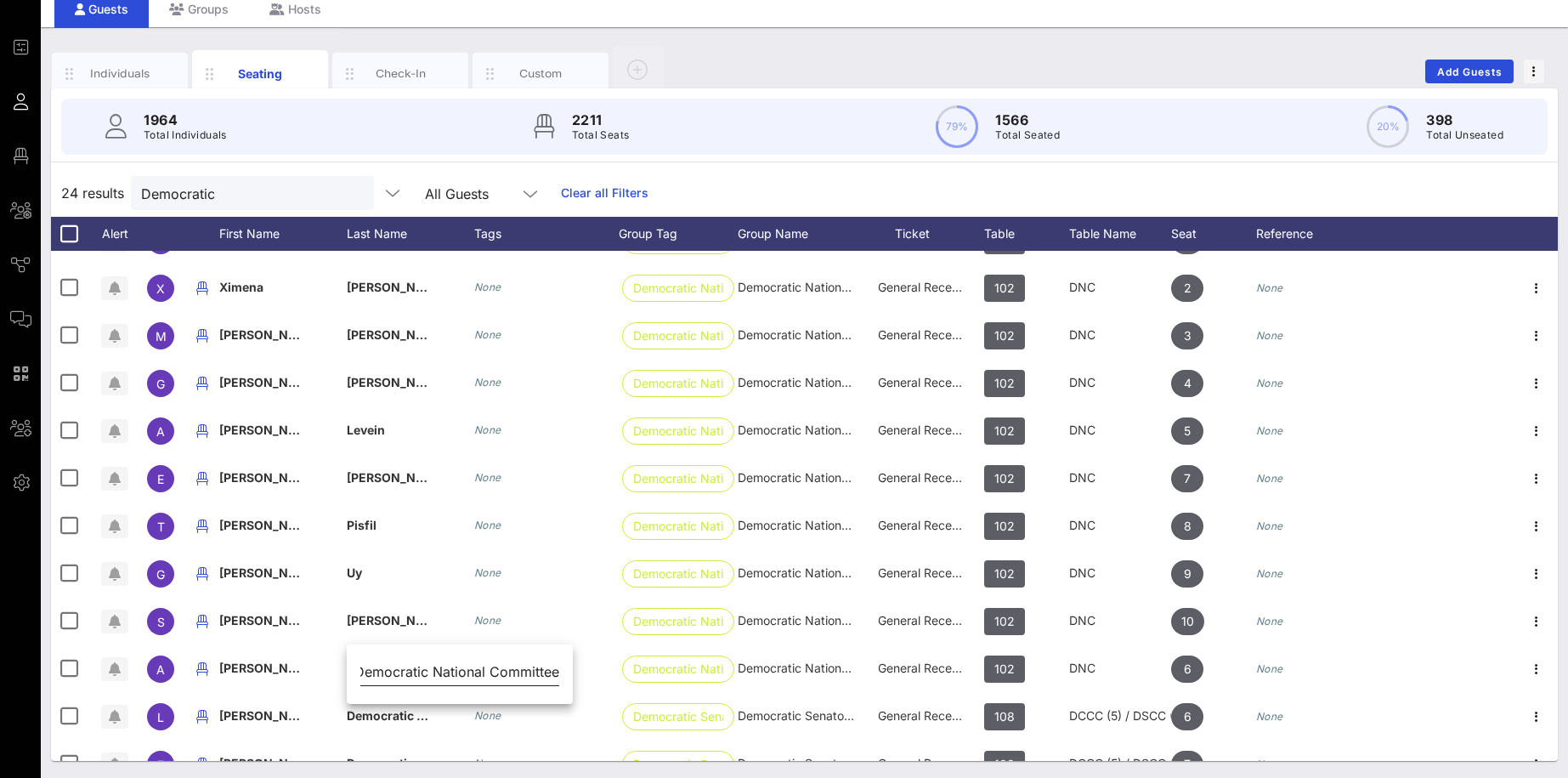
click at [382, 611] on input "Democratic National Committee" at bounding box center [459, 672] width 198 height 28
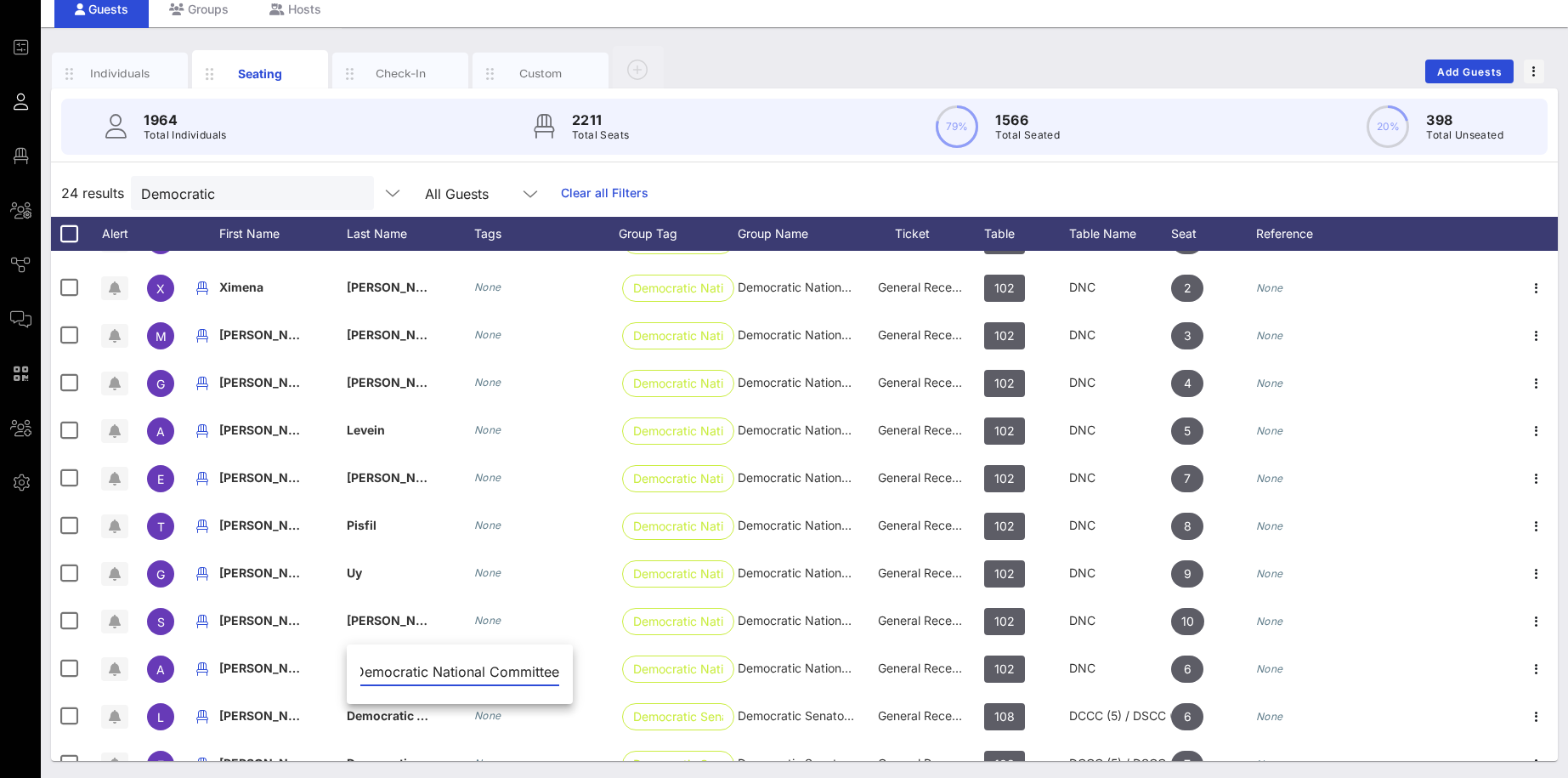
click at [382, 611] on input "Democratic National Committee" at bounding box center [459, 672] width 198 height 28
paste input "[PERSON_NAME]"
type input "[PERSON_NAME]"
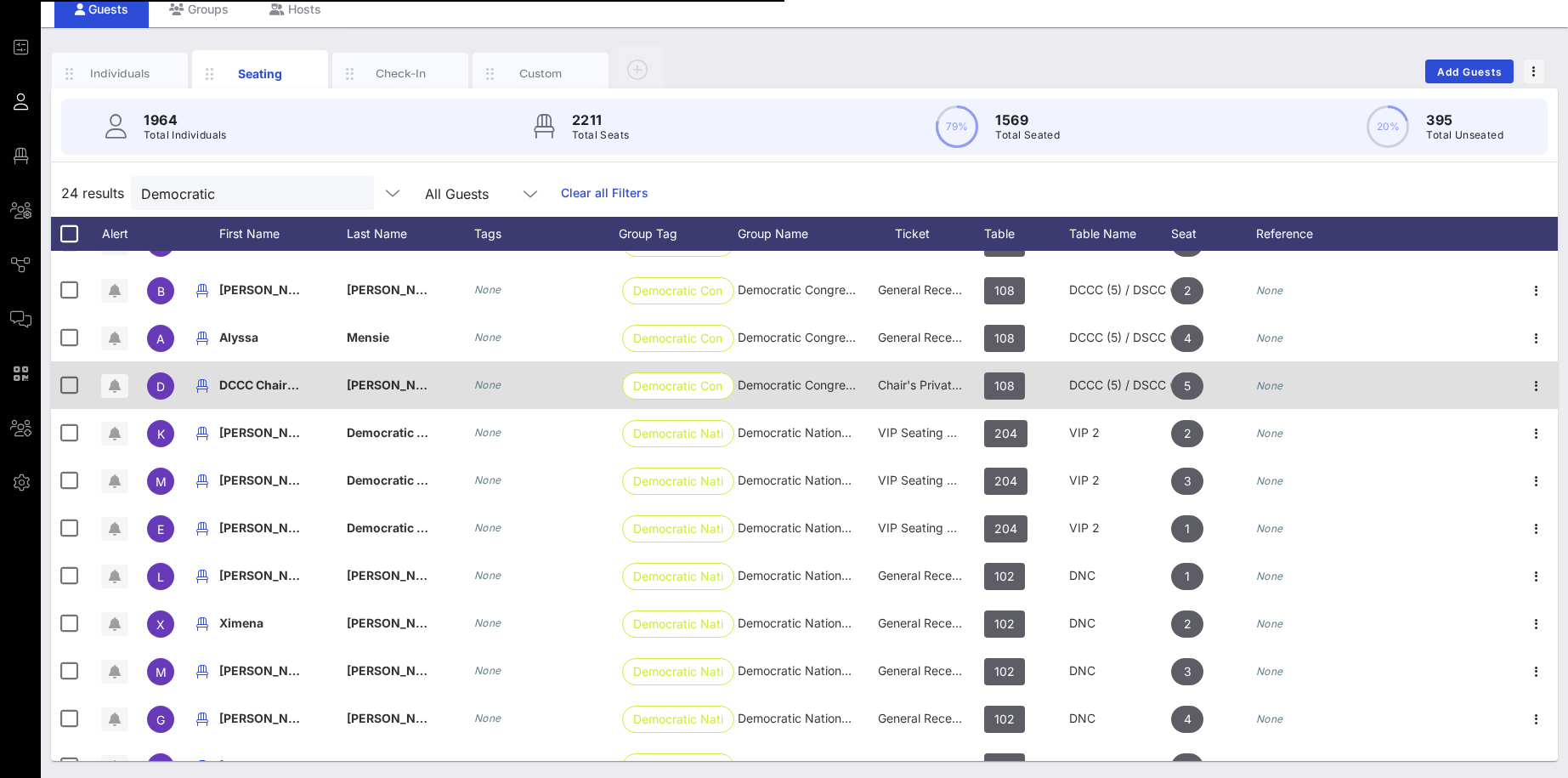
scroll to position [153, 0]
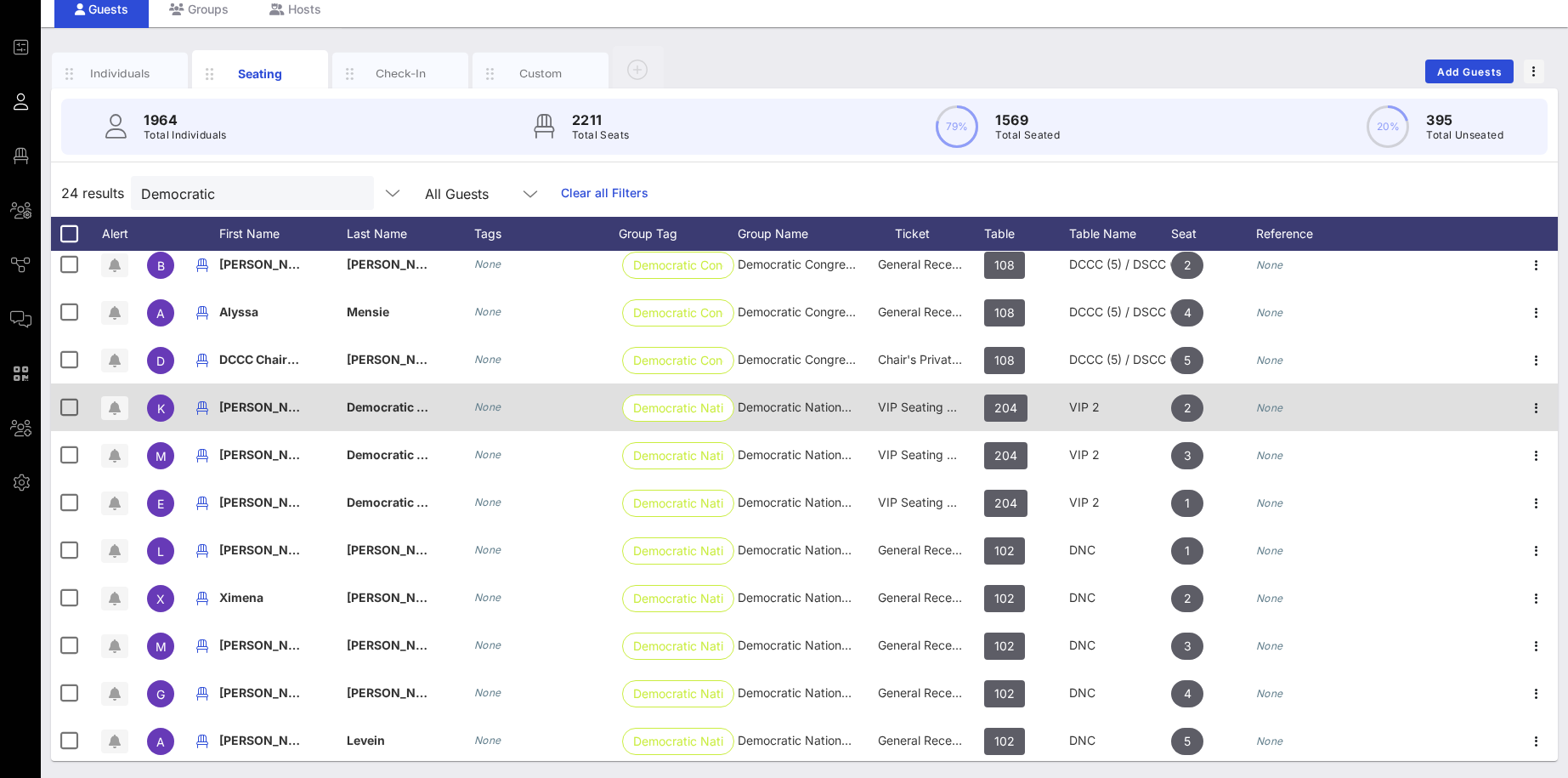
click at [277, 405] on span "[PERSON_NAME]" at bounding box center [269, 407] width 100 height 15
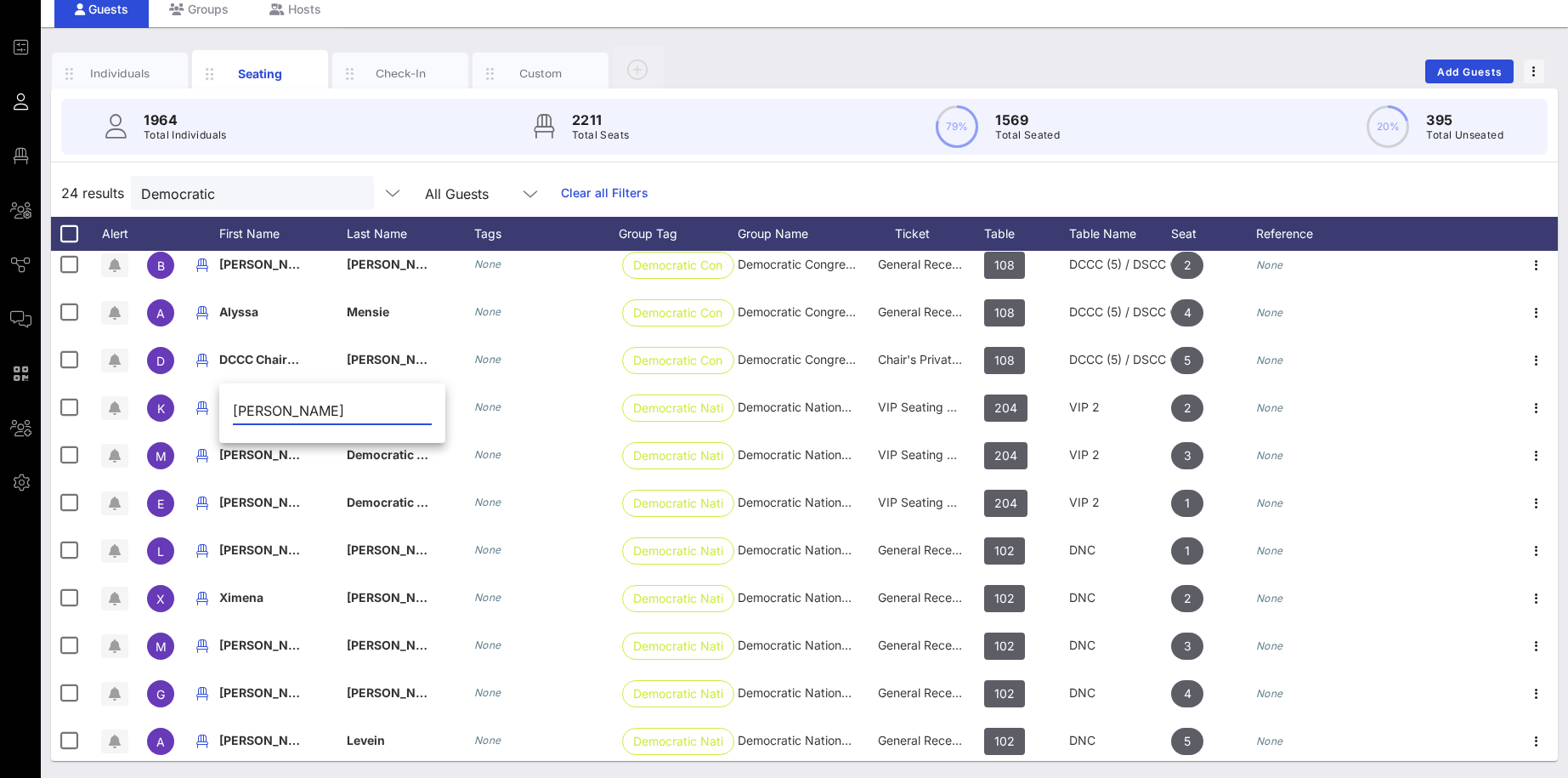
drag, startPoint x: 263, startPoint y: 404, endPoint x: 338, endPoint y: 408, distance: 75.1
click at [338, 408] on input "[PERSON_NAME]" at bounding box center [332, 411] width 198 height 28
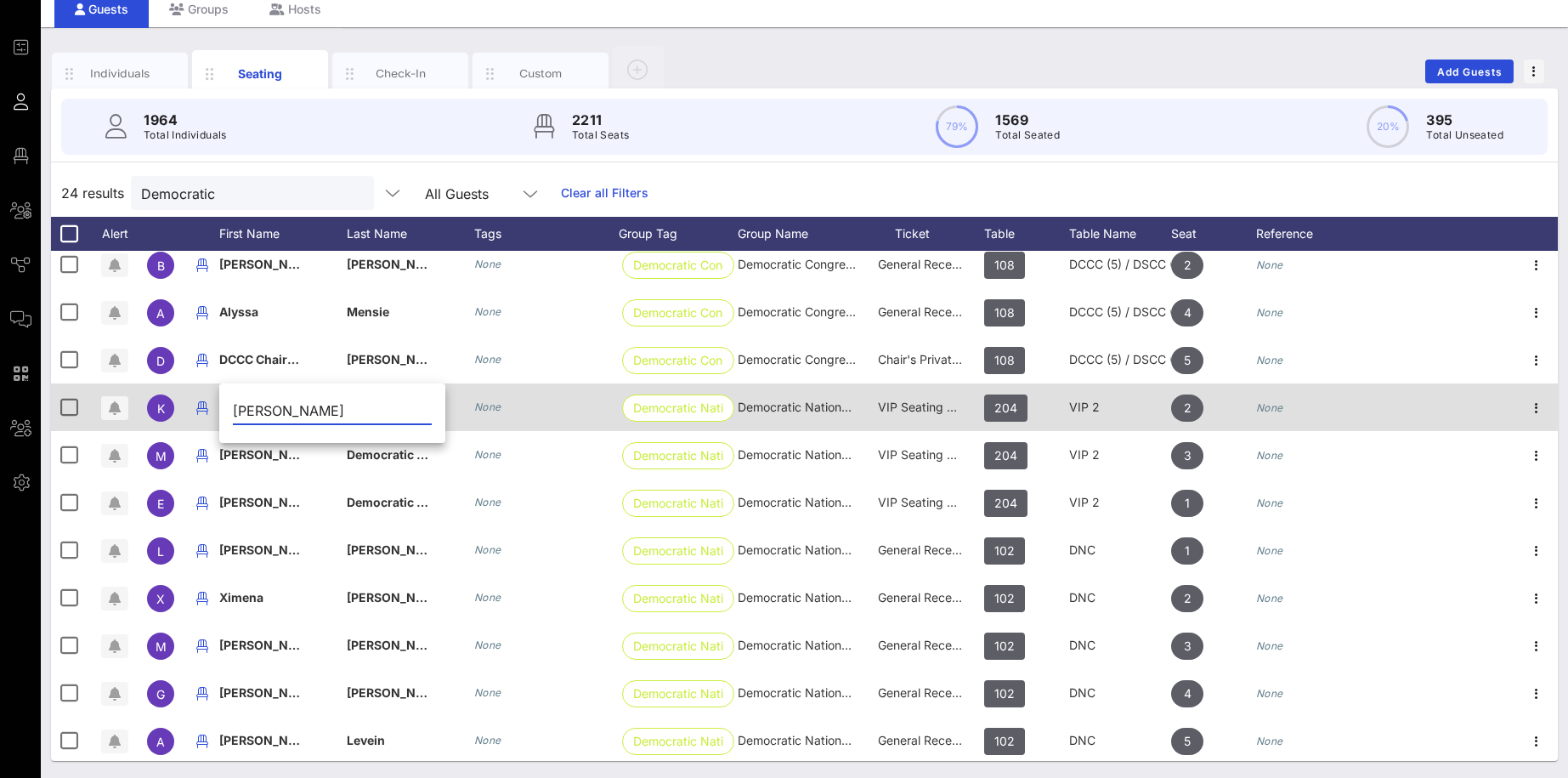
type input "[PERSON_NAME]"
click at [469, 407] on div "Democratic National Committee" at bounding box center [411, 417] width 128 height 67
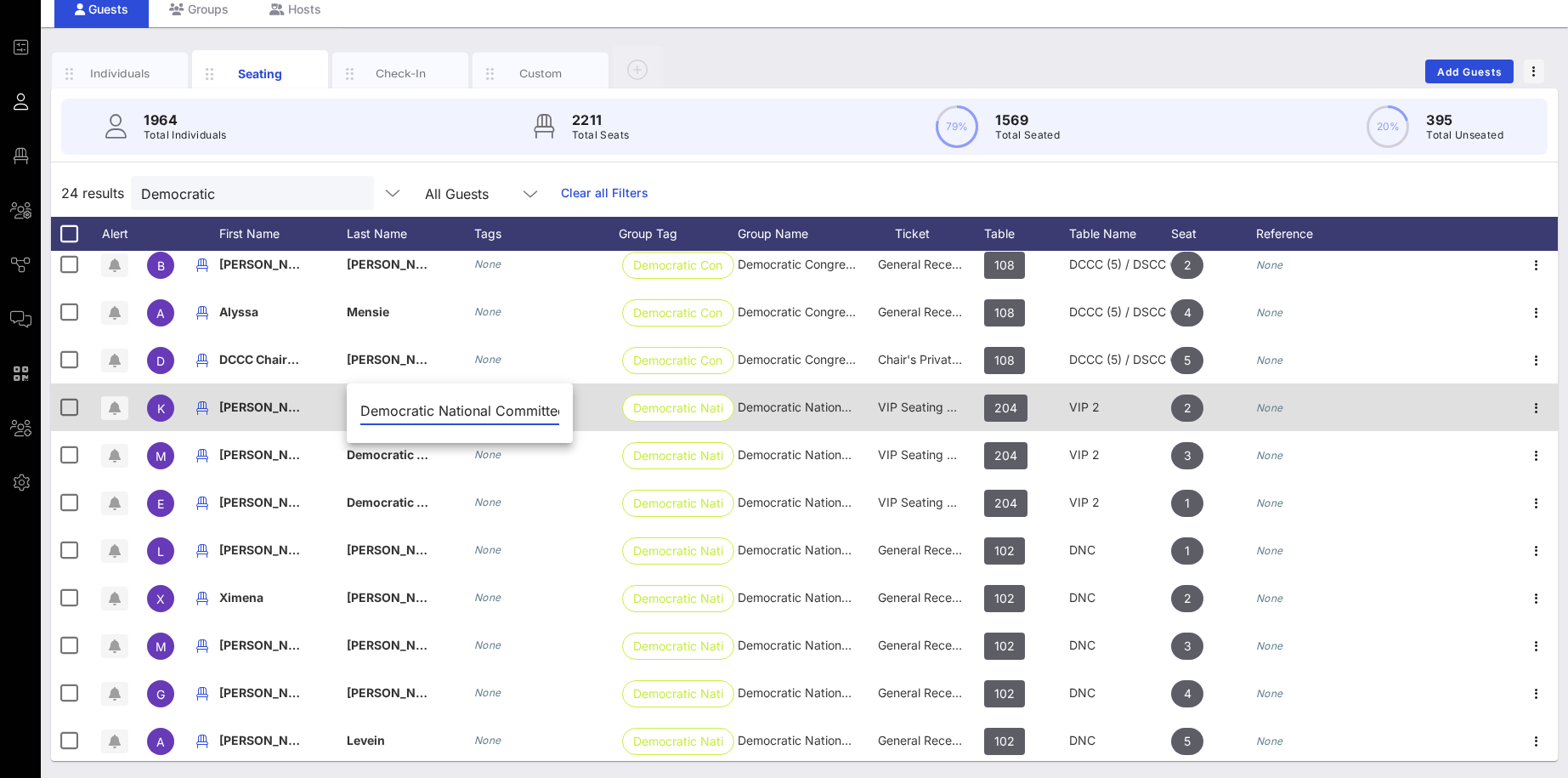
scroll to position [0, 19]
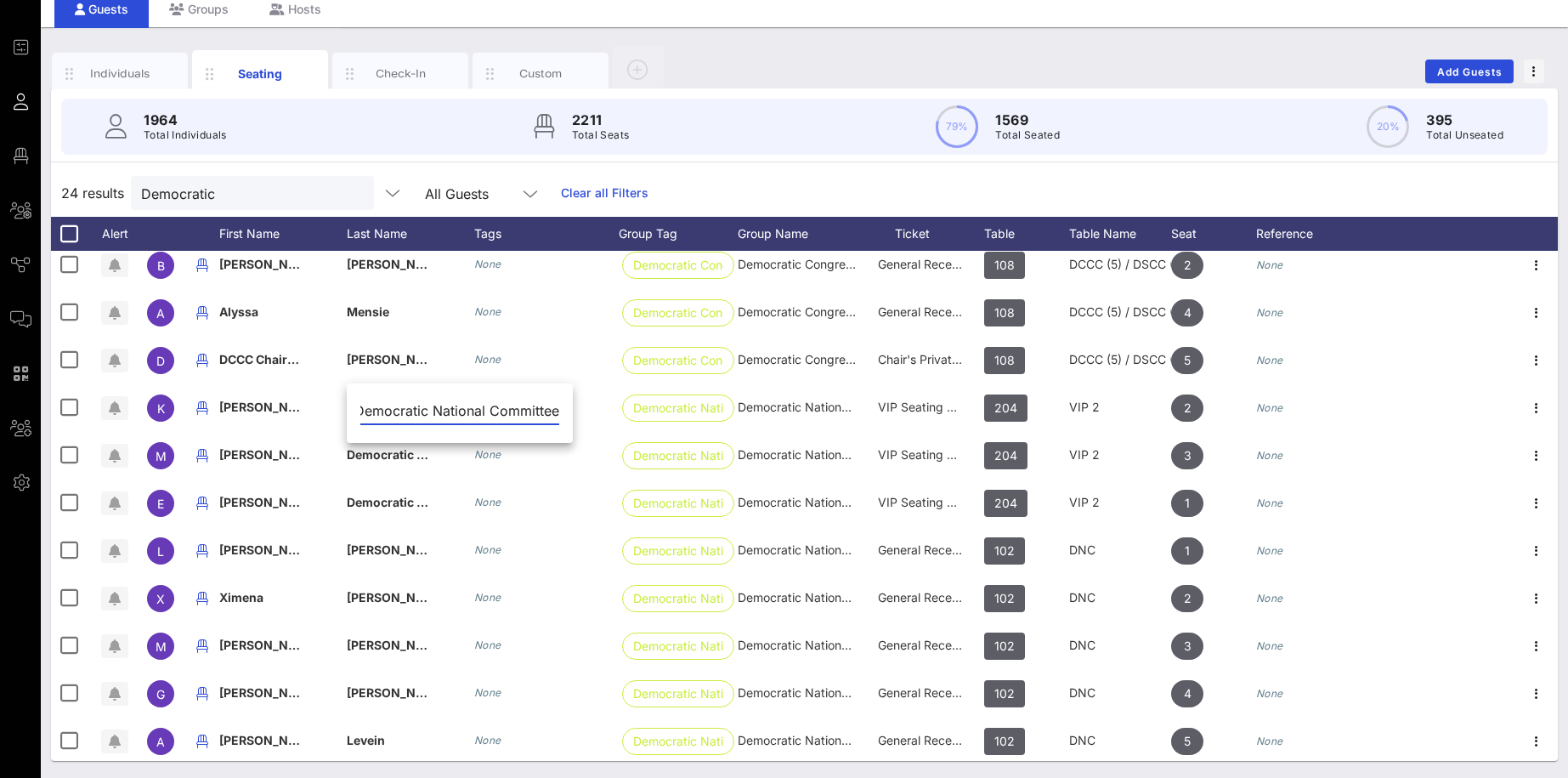
click at [403, 407] on input "Democratic National Committee" at bounding box center [459, 411] width 198 height 28
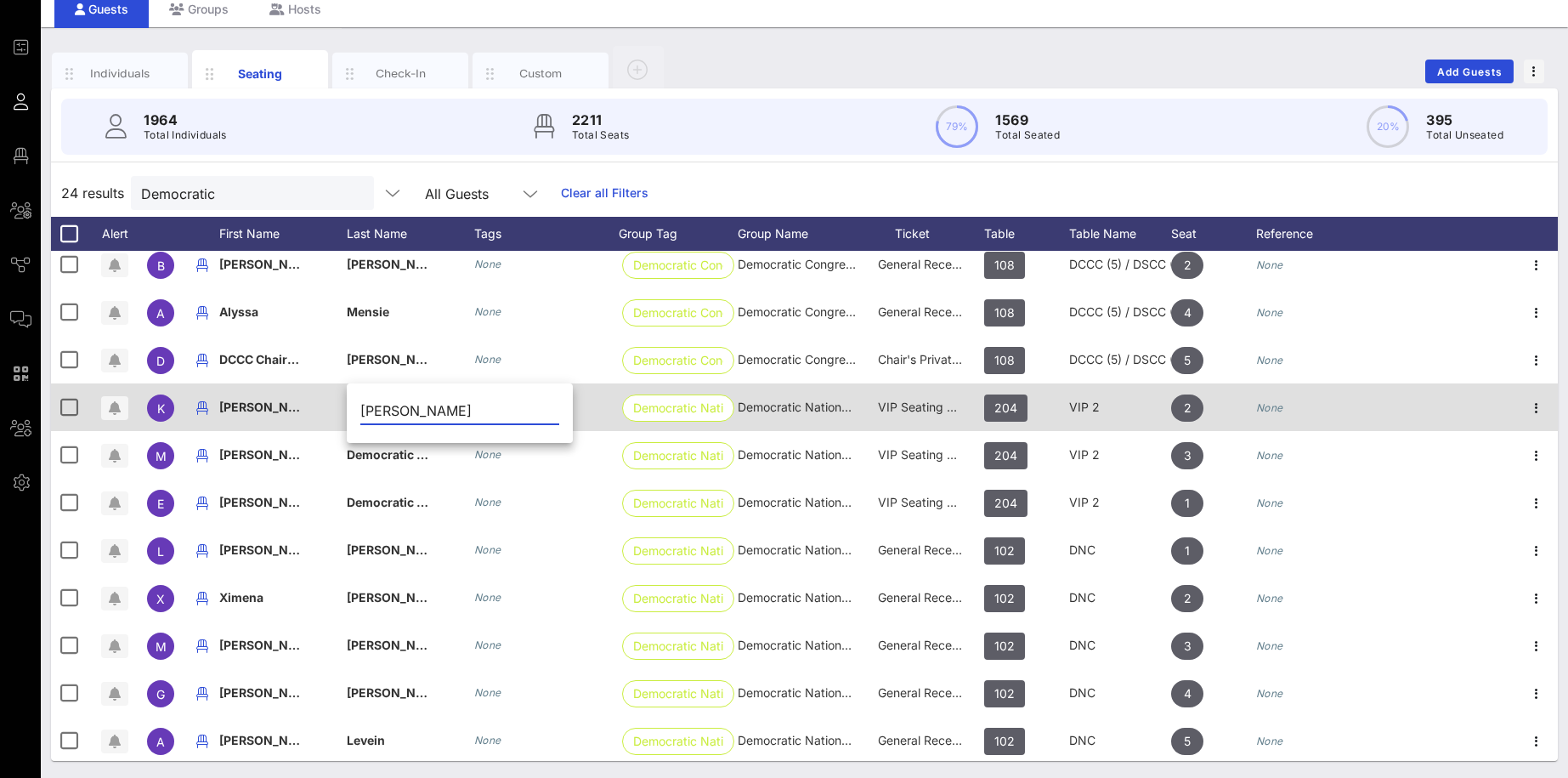
type input "[PERSON_NAME]"
click at [572, 410] on div "None" at bounding box center [545, 407] width 144 height 47
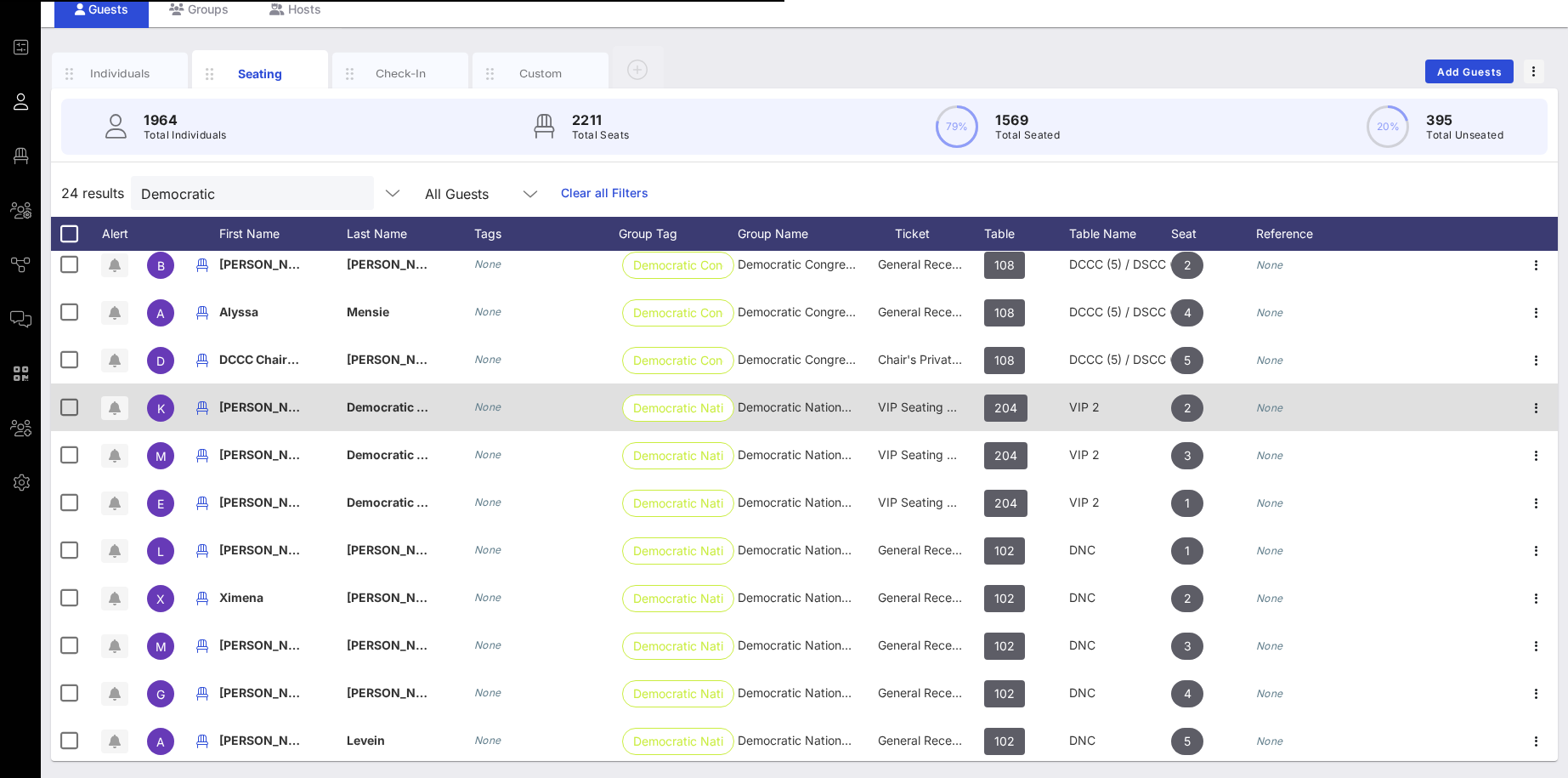
click at [417, 408] on span "Democratic National Committee" at bounding box center [439, 407] width 186 height 15
click at [278, 408] on span "[PERSON_NAME]" at bounding box center [269, 407] width 100 height 15
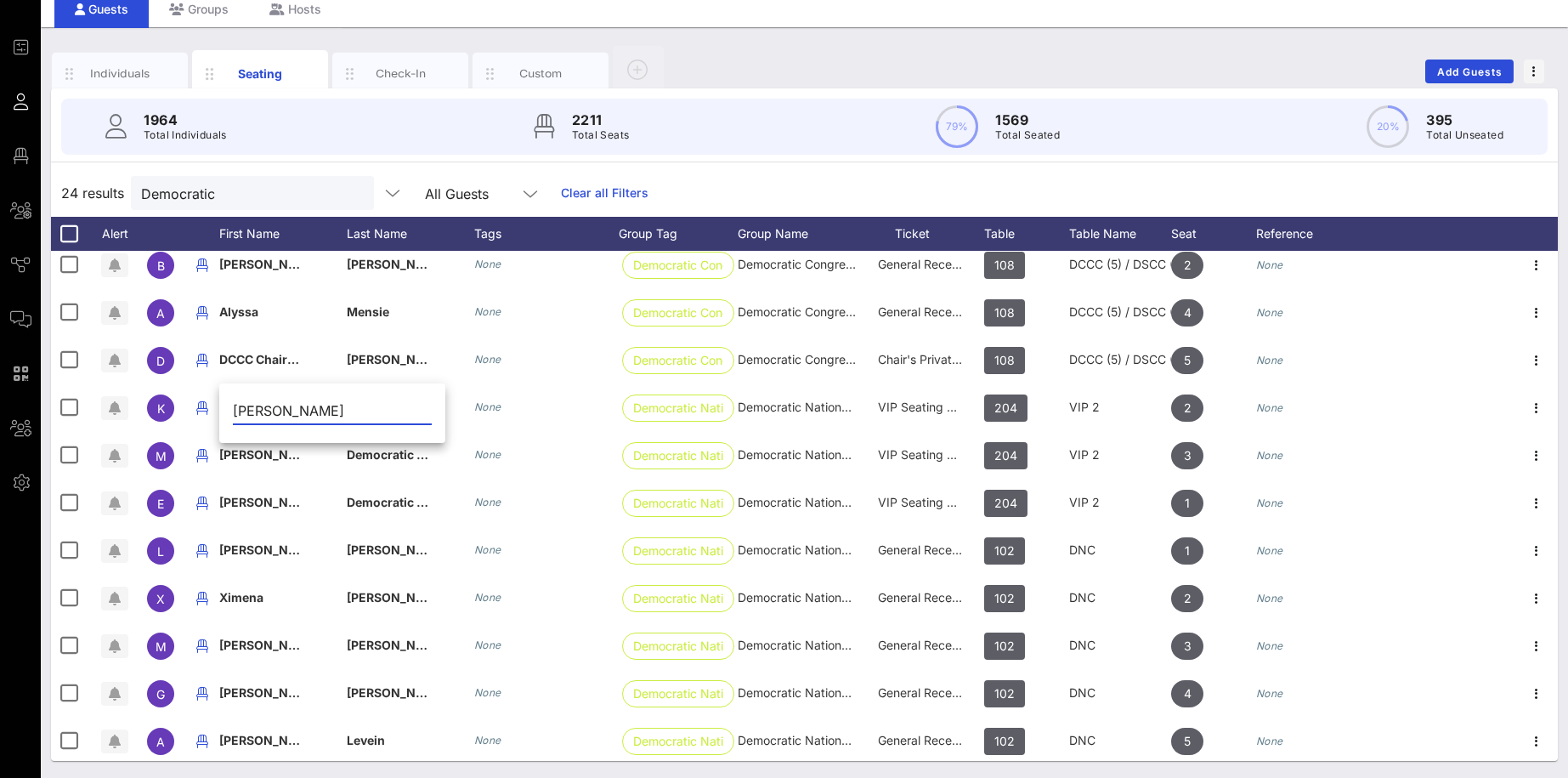
click at [385, 405] on input "[PERSON_NAME]" at bounding box center [332, 411] width 198 height 28
drag, startPoint x: 368, startPoint y: 405, endPoint x: 264, endPoint y: 413, distance: 104.3
click at [264, 413] on input "[PERSON_NAME]" at bounding box center [332, 411] width 198 height 28
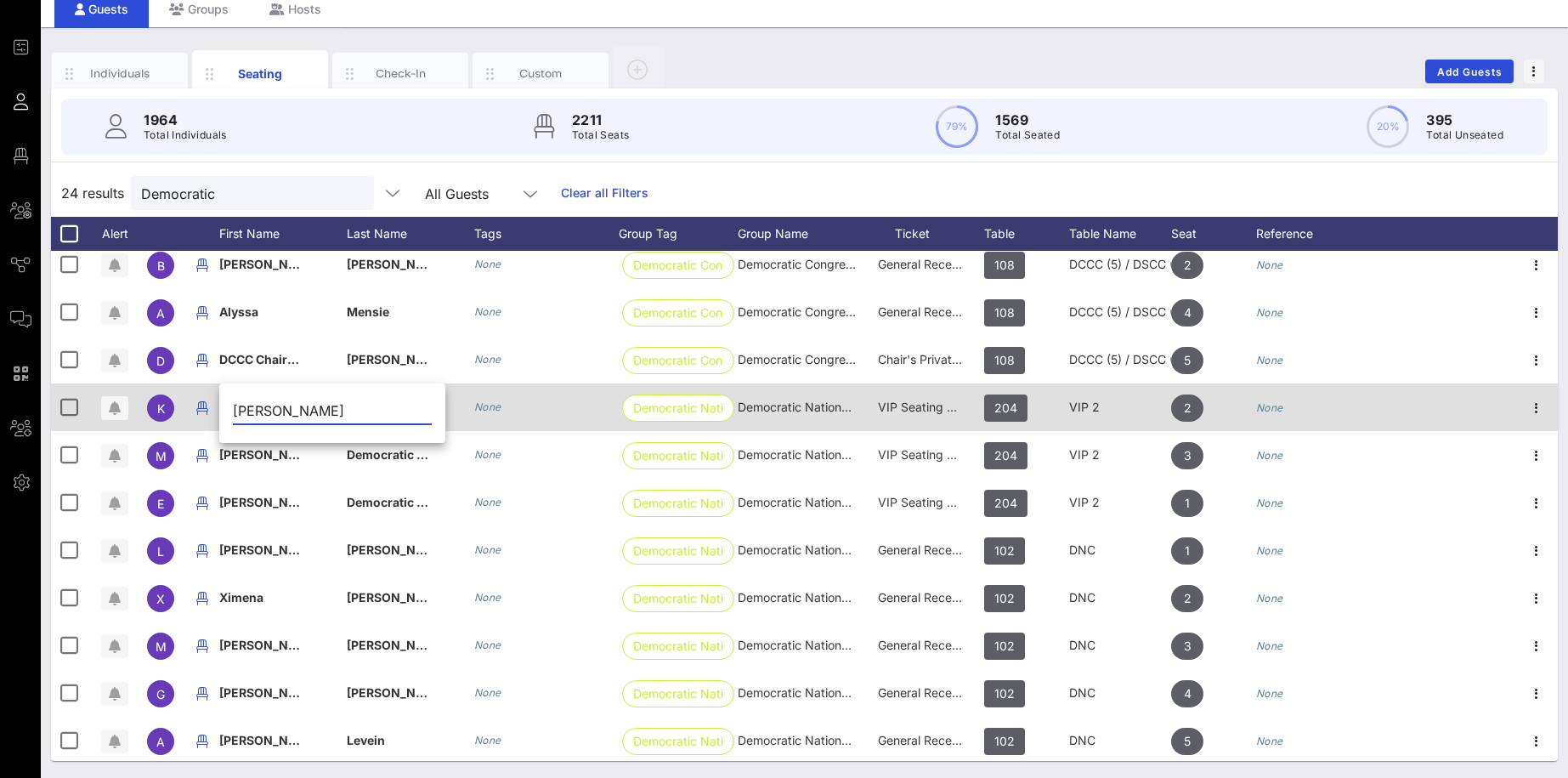
type input "[PERSON_NAME]"
click at [455, 414] on div "Democratic National Committee" at bounding box center [411, 417] width 128 height 67
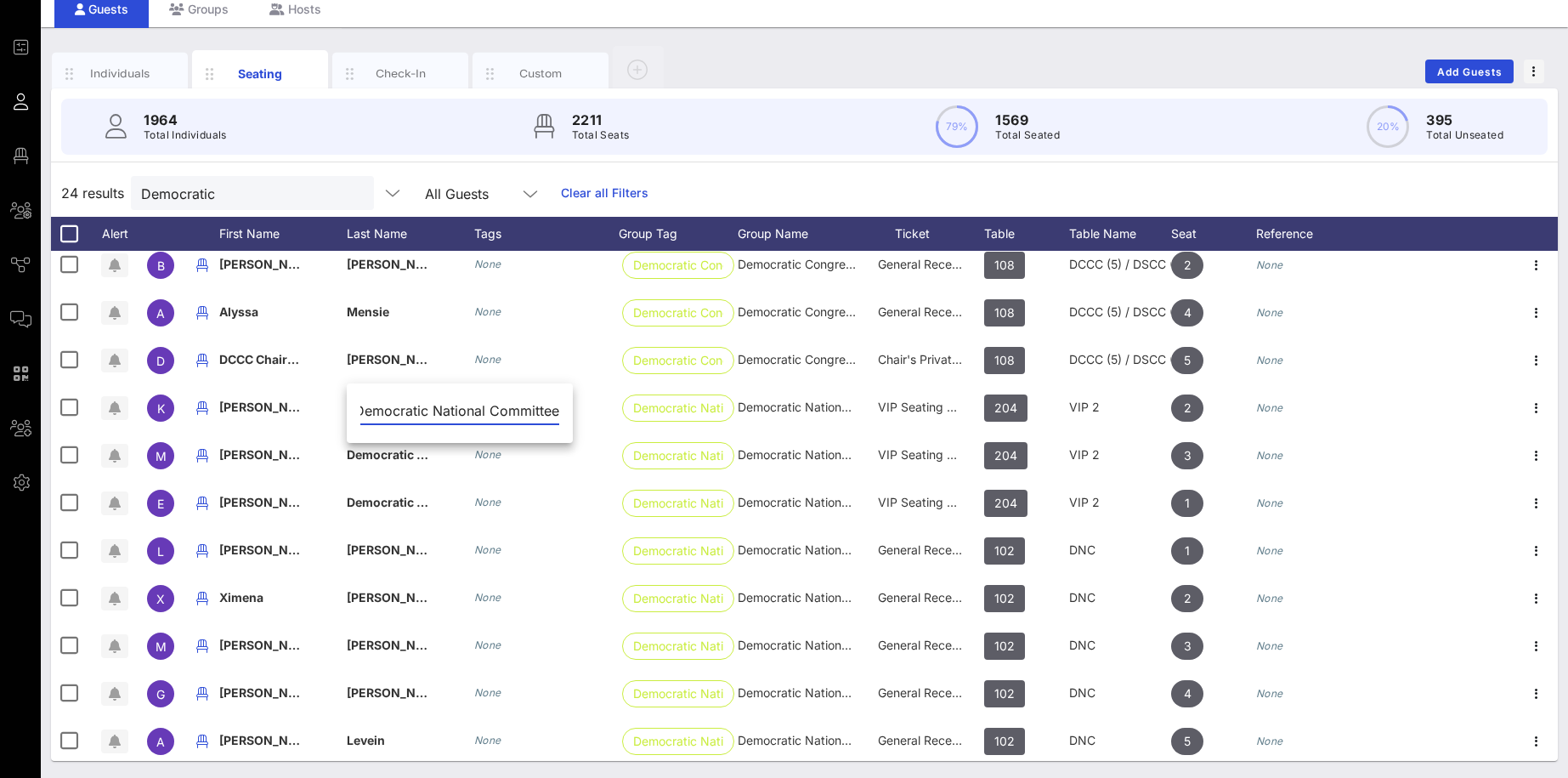
click at [416, 408] on input "Democratic National Committee" at bounding box center [459, 411] width 198 height 28
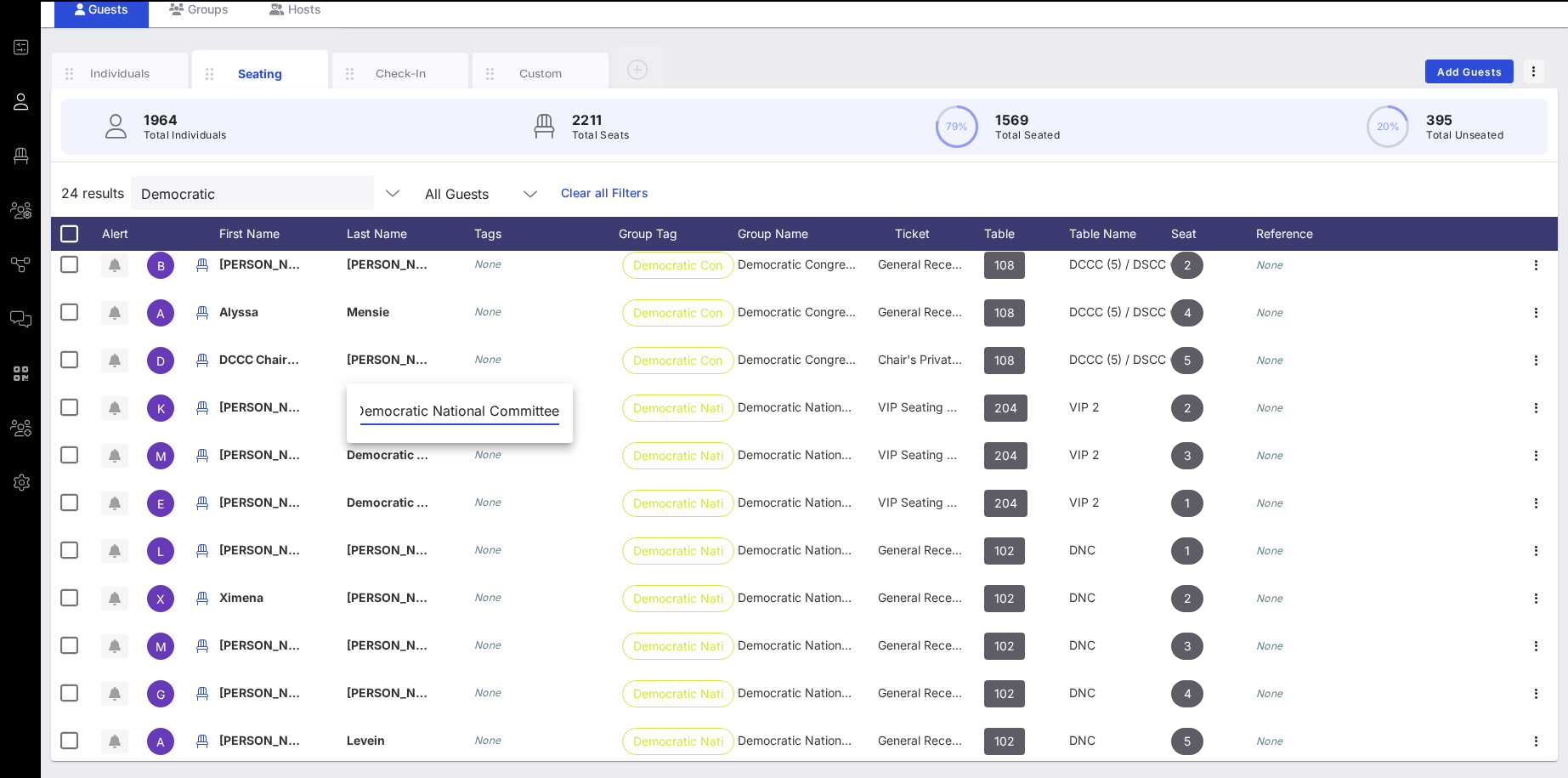
paste input "[PERSON_NAME]"
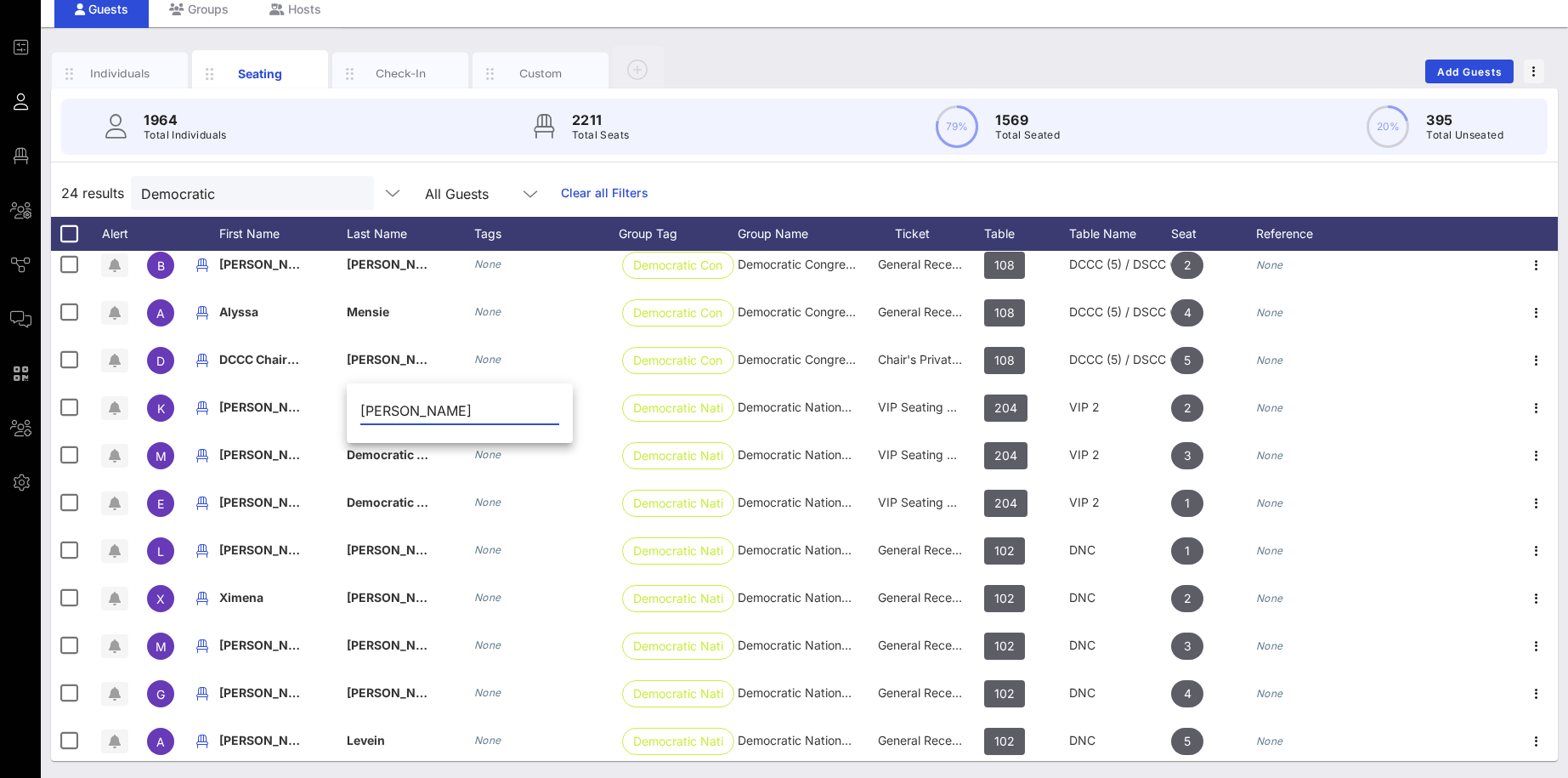
type input "[PERSON_NAME]"
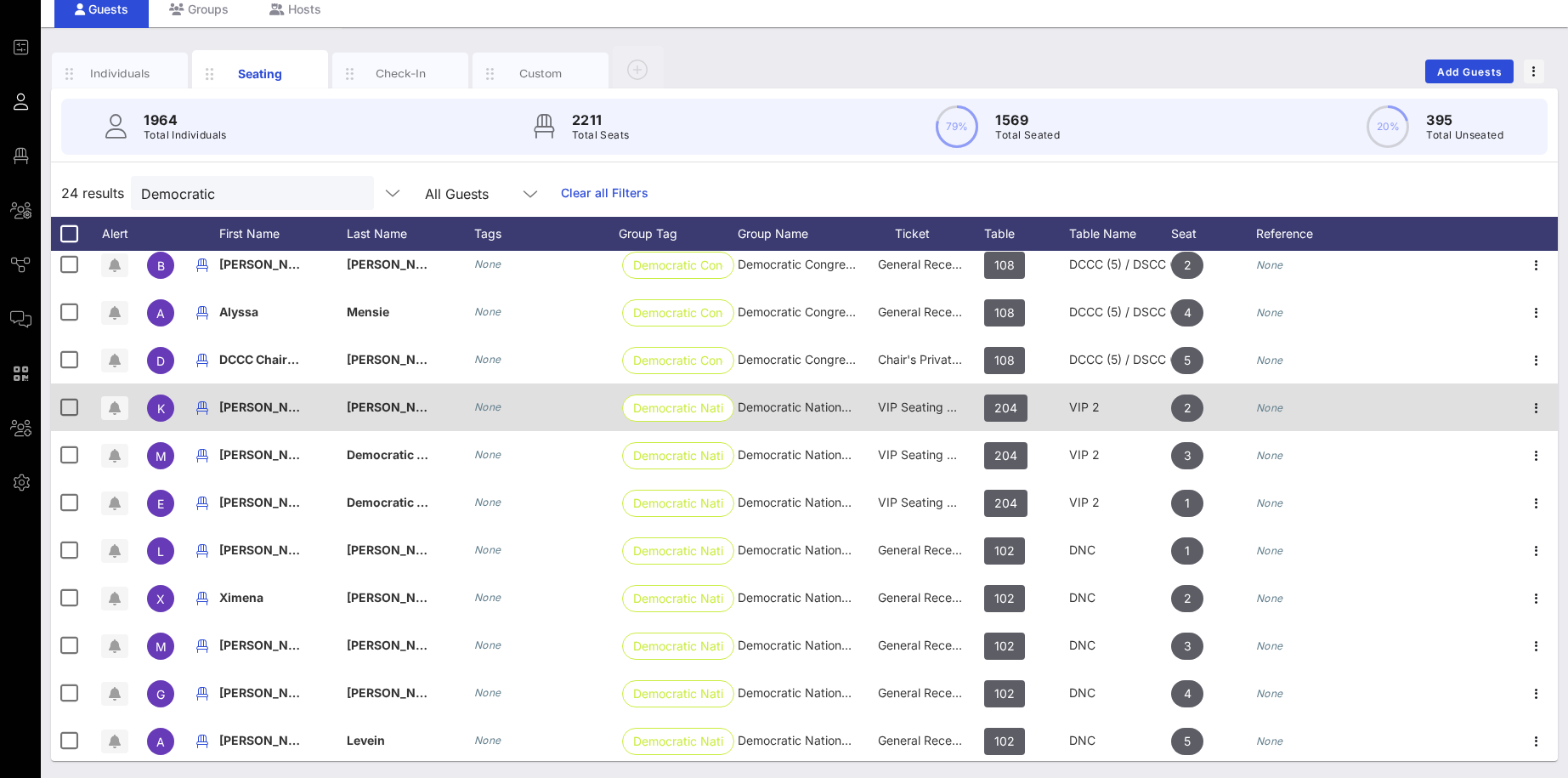
click at [273, 409] on span "[PERSON_NAME]" at bounding box center [269, 407] width 100 height 15
click at [273, 409] on input "[PERSON_NAME]" at bounding box center [332, 411] width 198 height 28
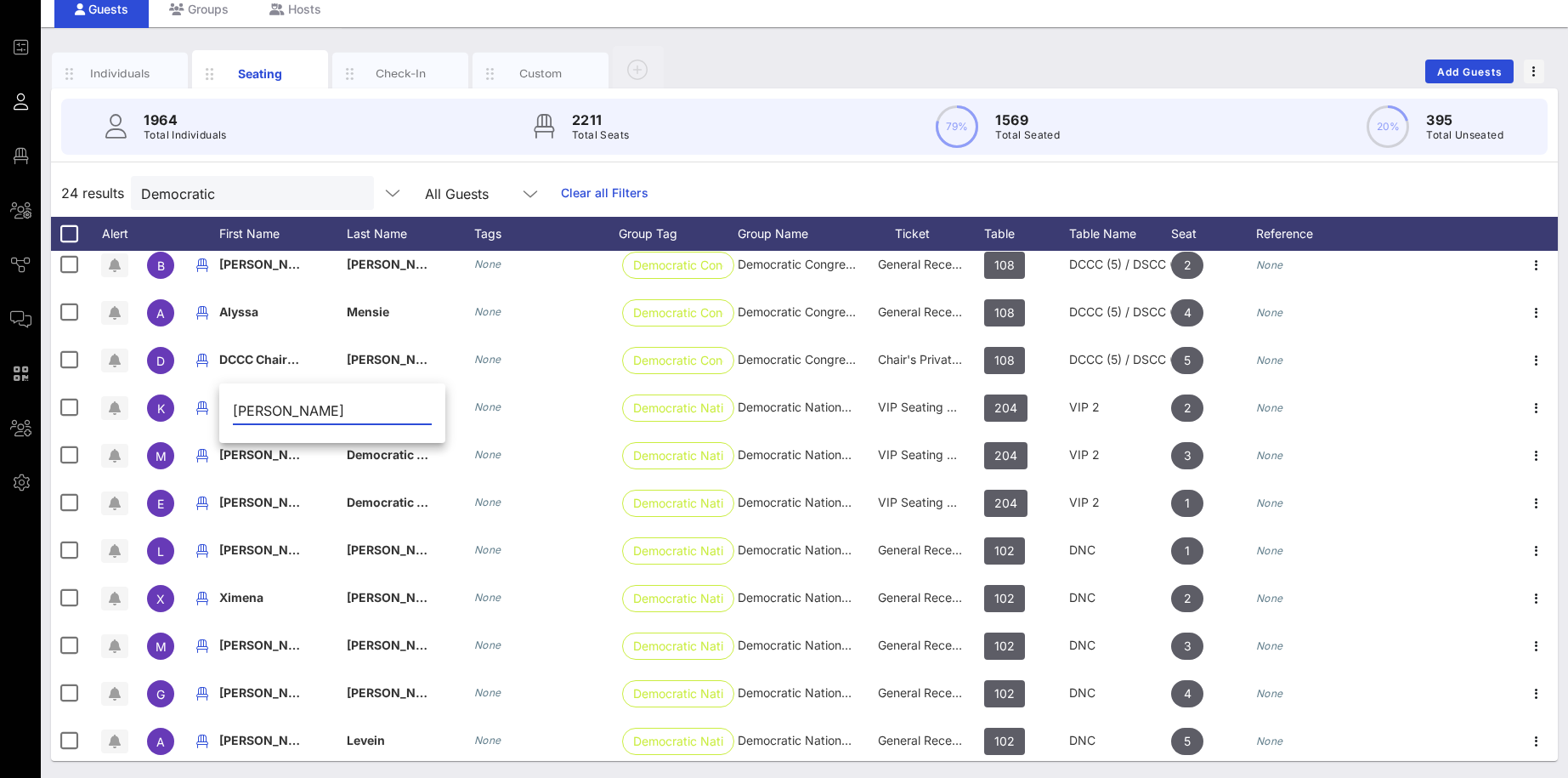
type input "[PERSON_NAME]"
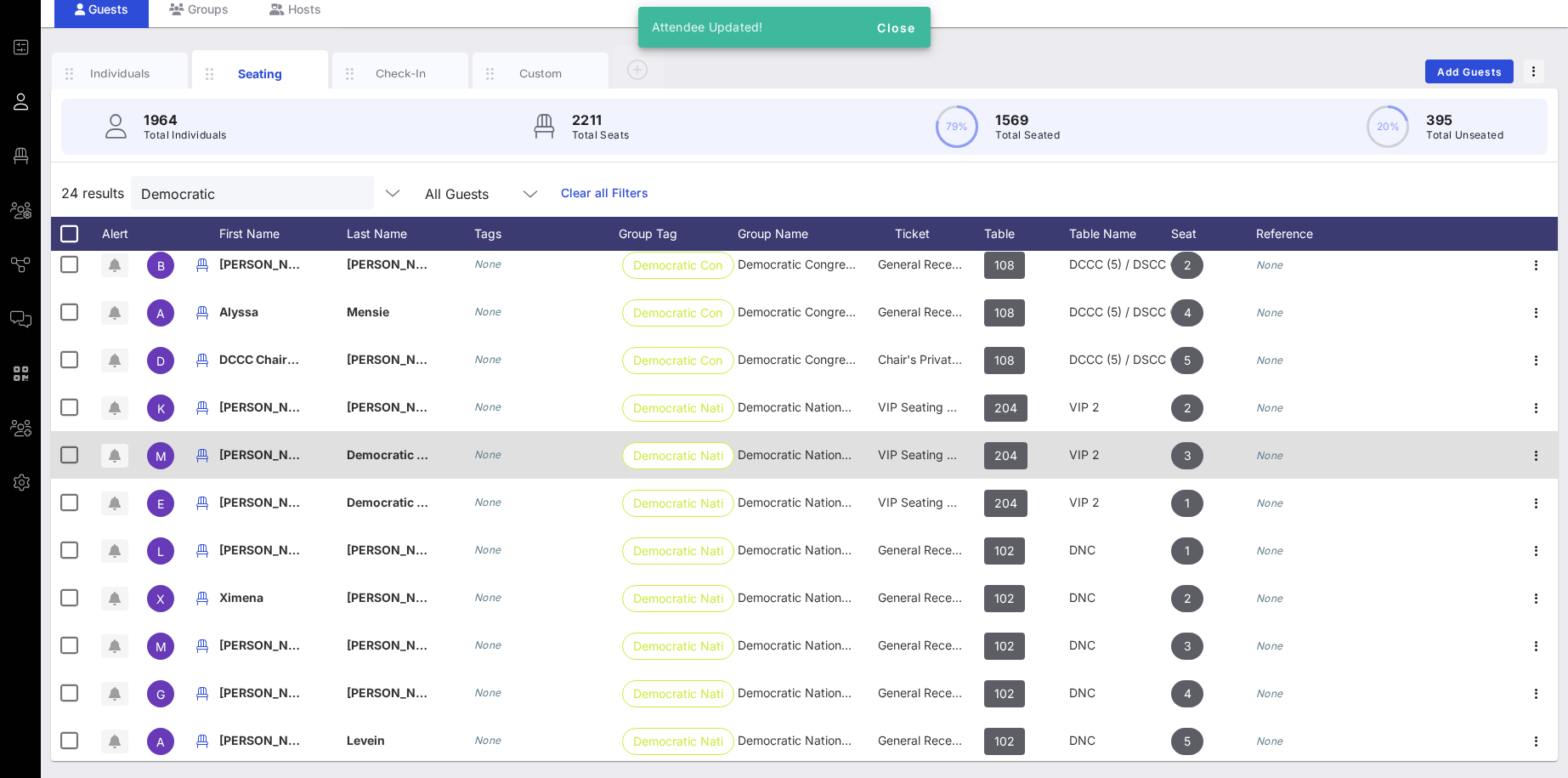
click at [258, 452] on span "[PERSON_NAME]" at bounding box center [269, 454] width 100 height 15
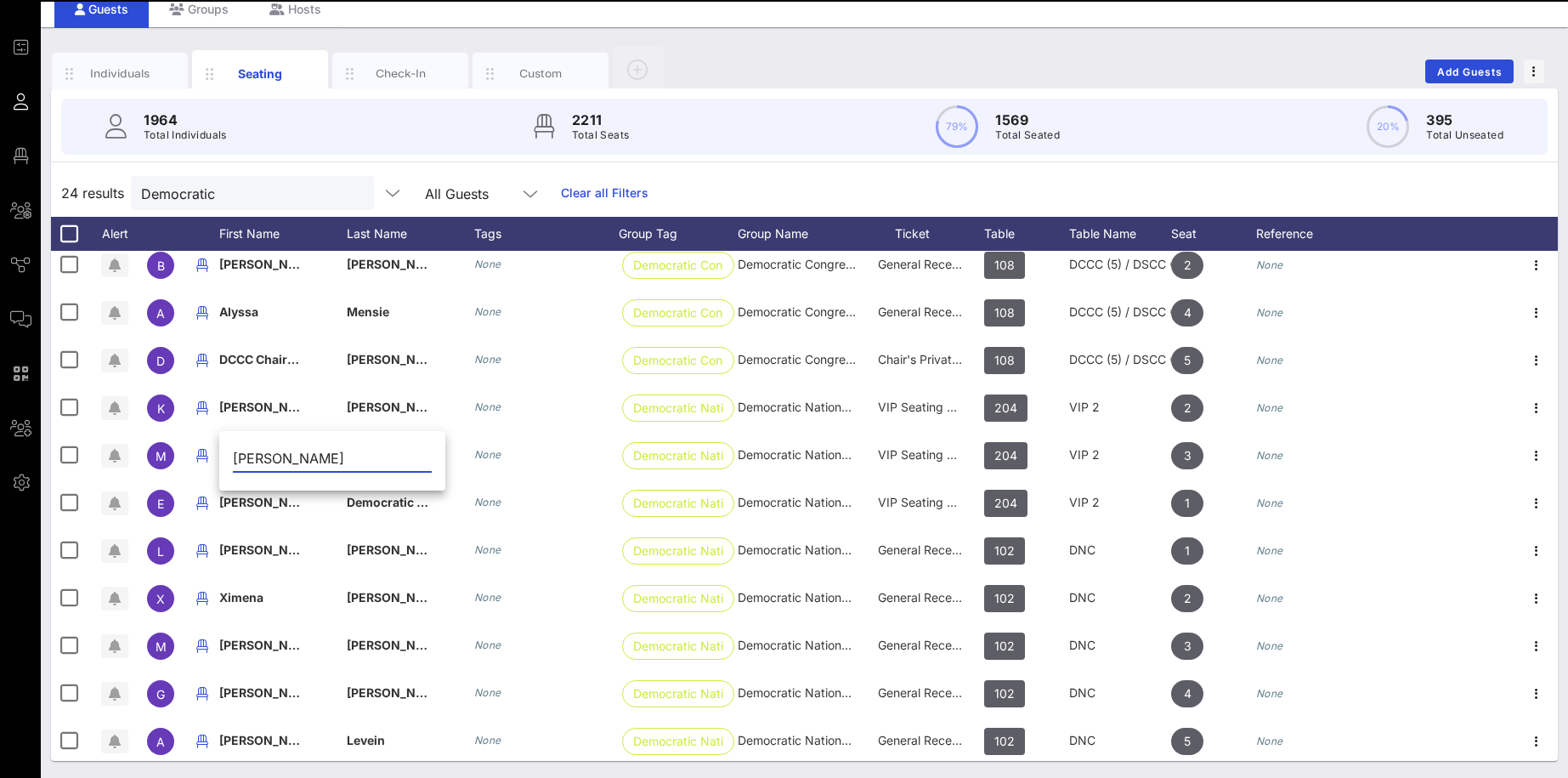
drag, startPoint x: 274, startPoint y: 455, endPoint x: 362, endPoint y: 459, distance: 88.1
click at [362, 459] on input "[PERSON_NAME]" at bounding box center [332, 459] width 198 height 28
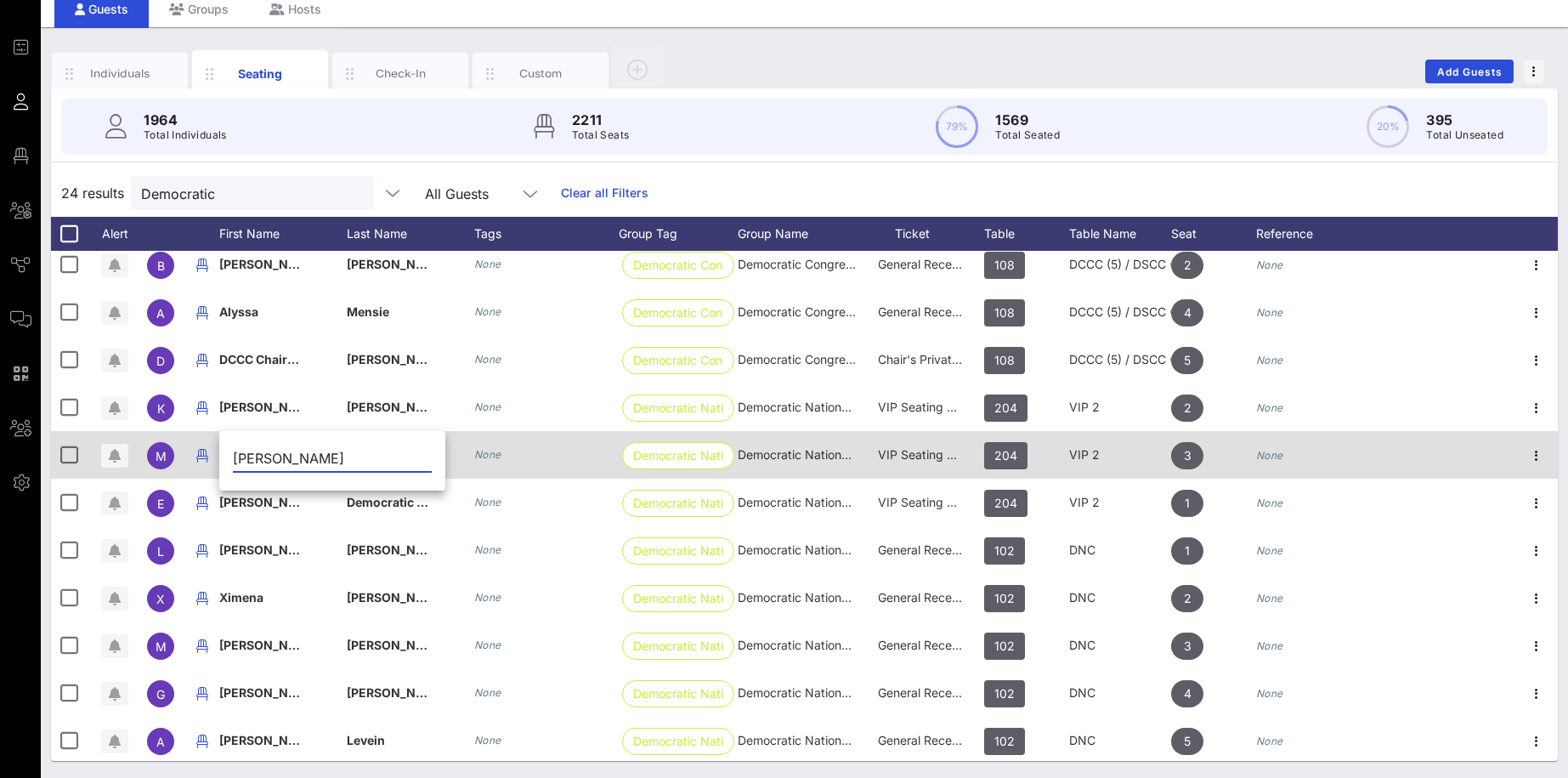
type input "[PERSON_NAME]"
click at [449, 456] on div "Democratic National Committee" at bounding box center [411, 465] width 128 height 67
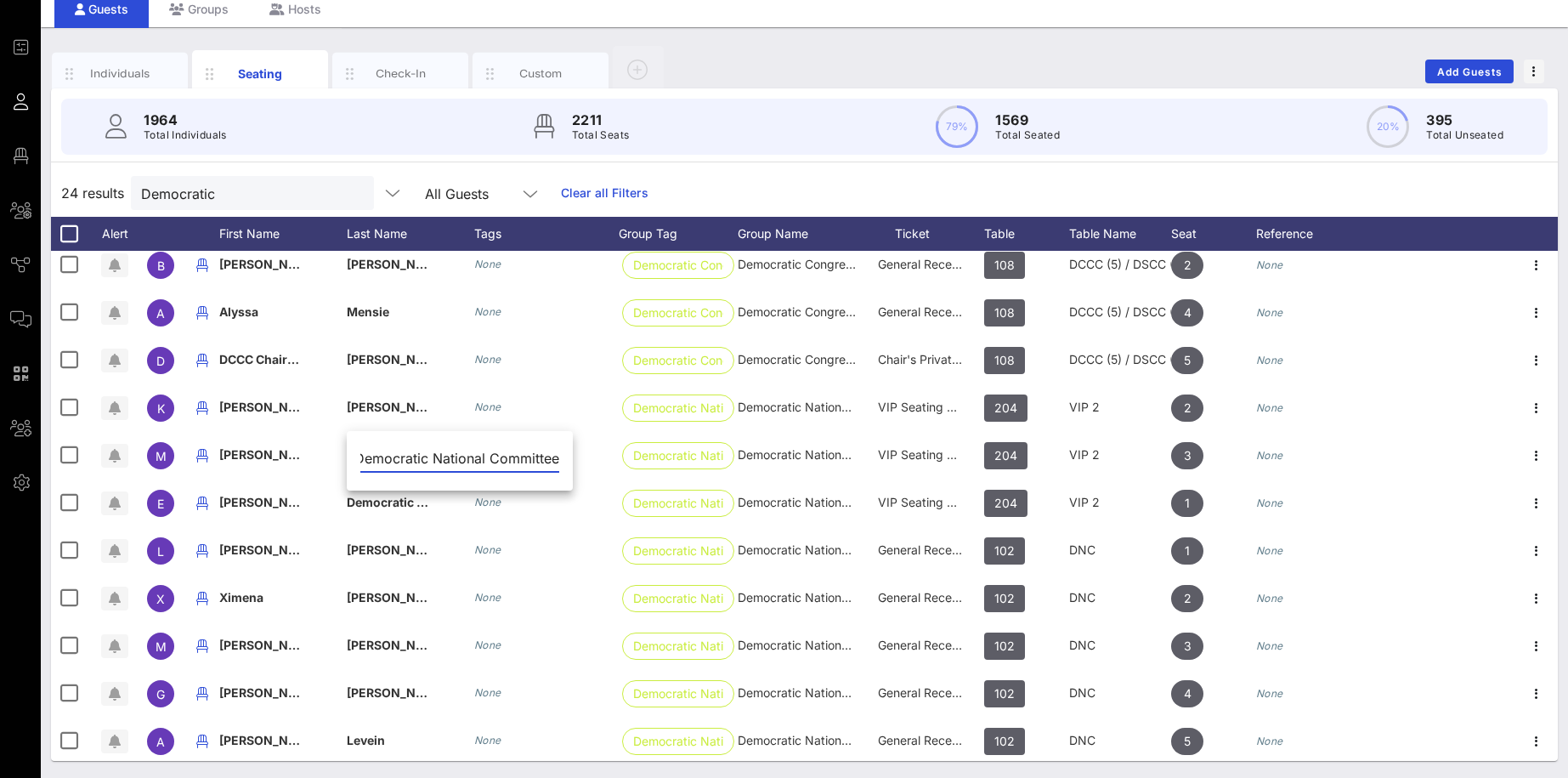
click at [397, 455] on input "Democratic National Committee" at bounding box center [459, 459] width 198 height 28
paste input "[PERSON_NAME]"
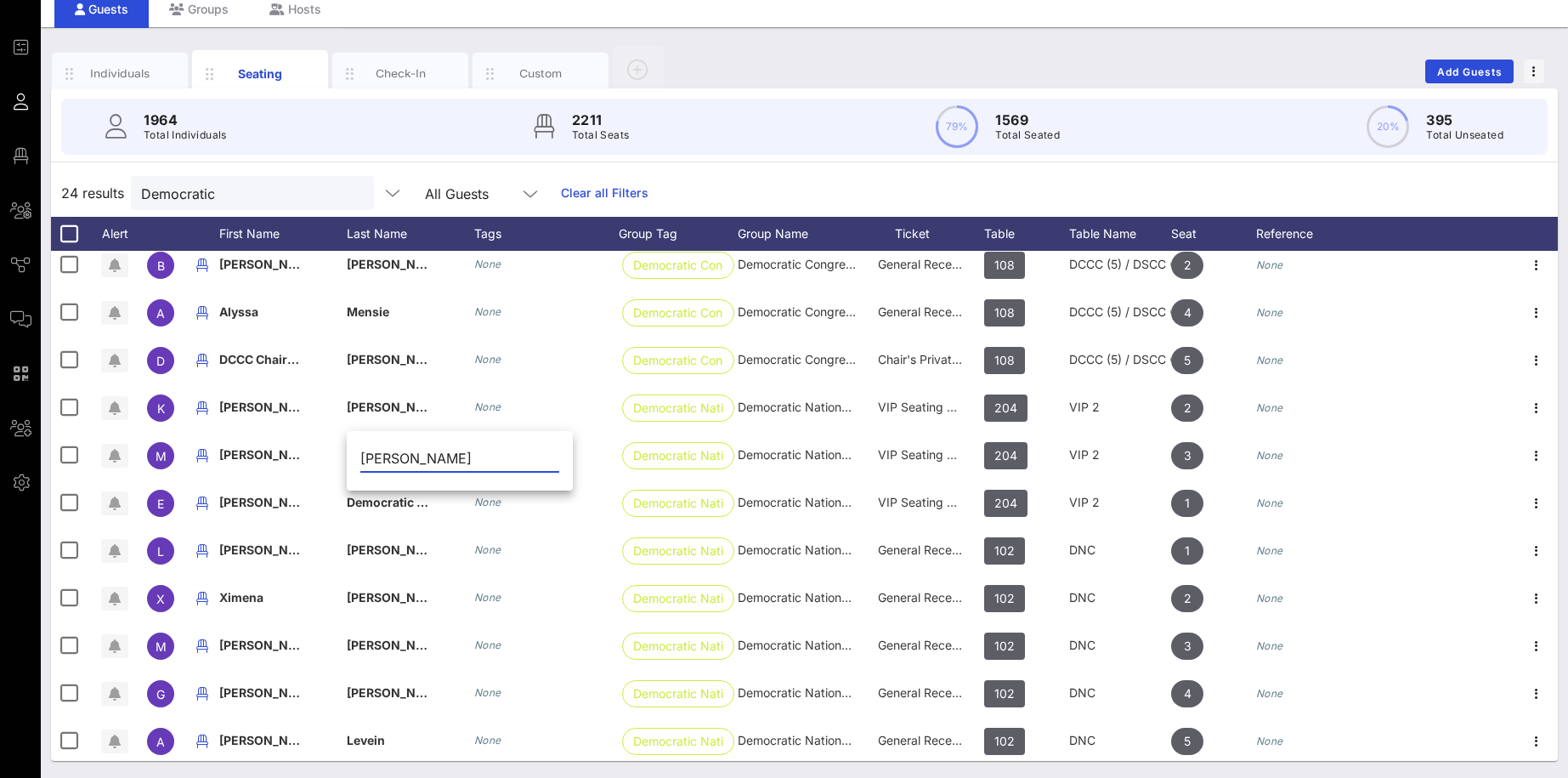
type input "[PERSON_NAME]"
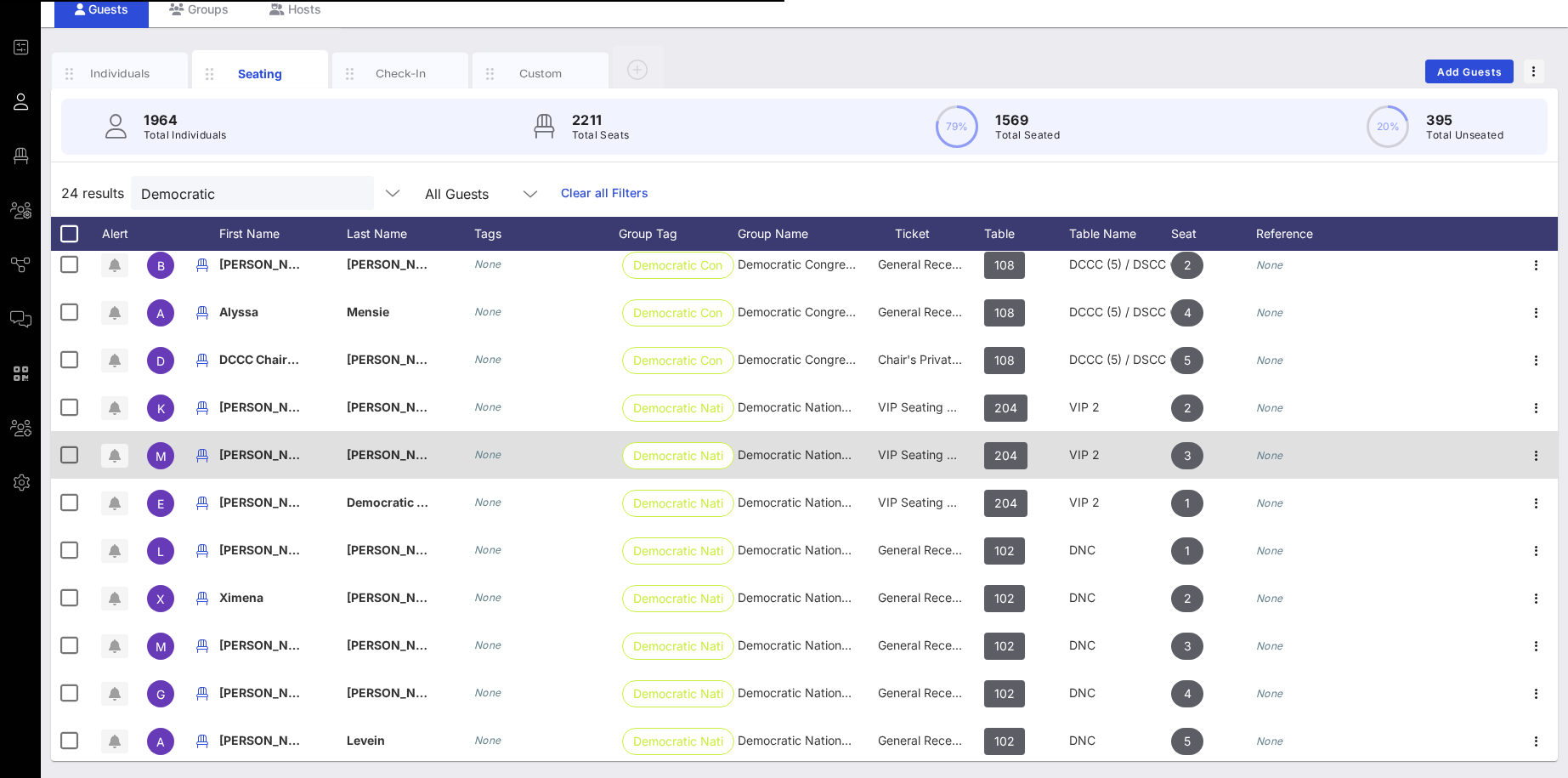
click at [286, 459] on span "[PERSON_NAME]" at bounding box center [269, 454] width 100 height 15
click at [0, 0] on input "[PERSON_NAME]" at bounding box center [0, 0] width 0 height 0
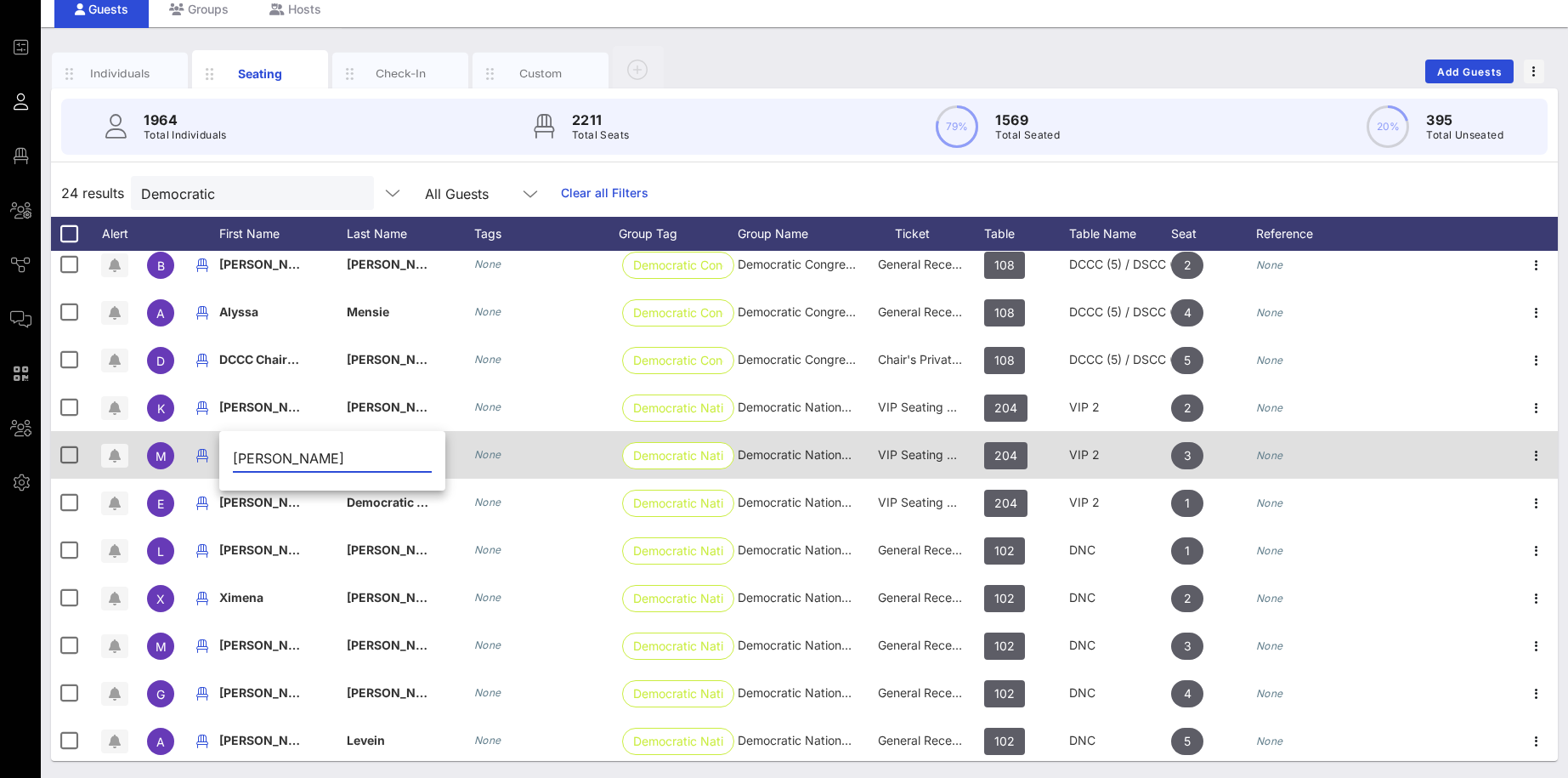
type input "[PERSON_NAME]"
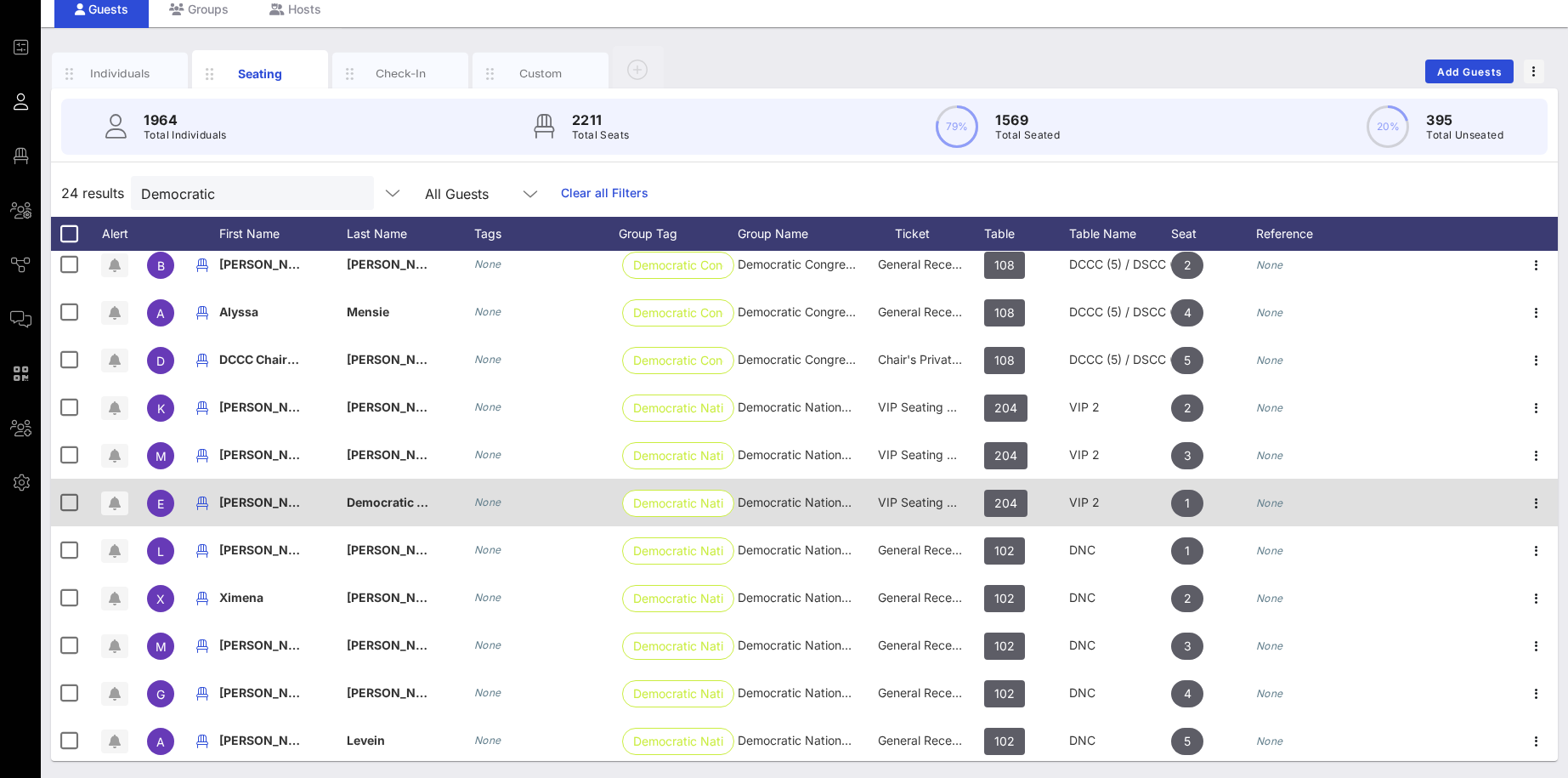
click at [290, 500] on span "[PERSON_NAME]" at bounding box center [269, 502] width 100 height 15
click at [290, 500] on input "[PERSON_NAME]" at bounding box center [332, 506] width 198 height 28
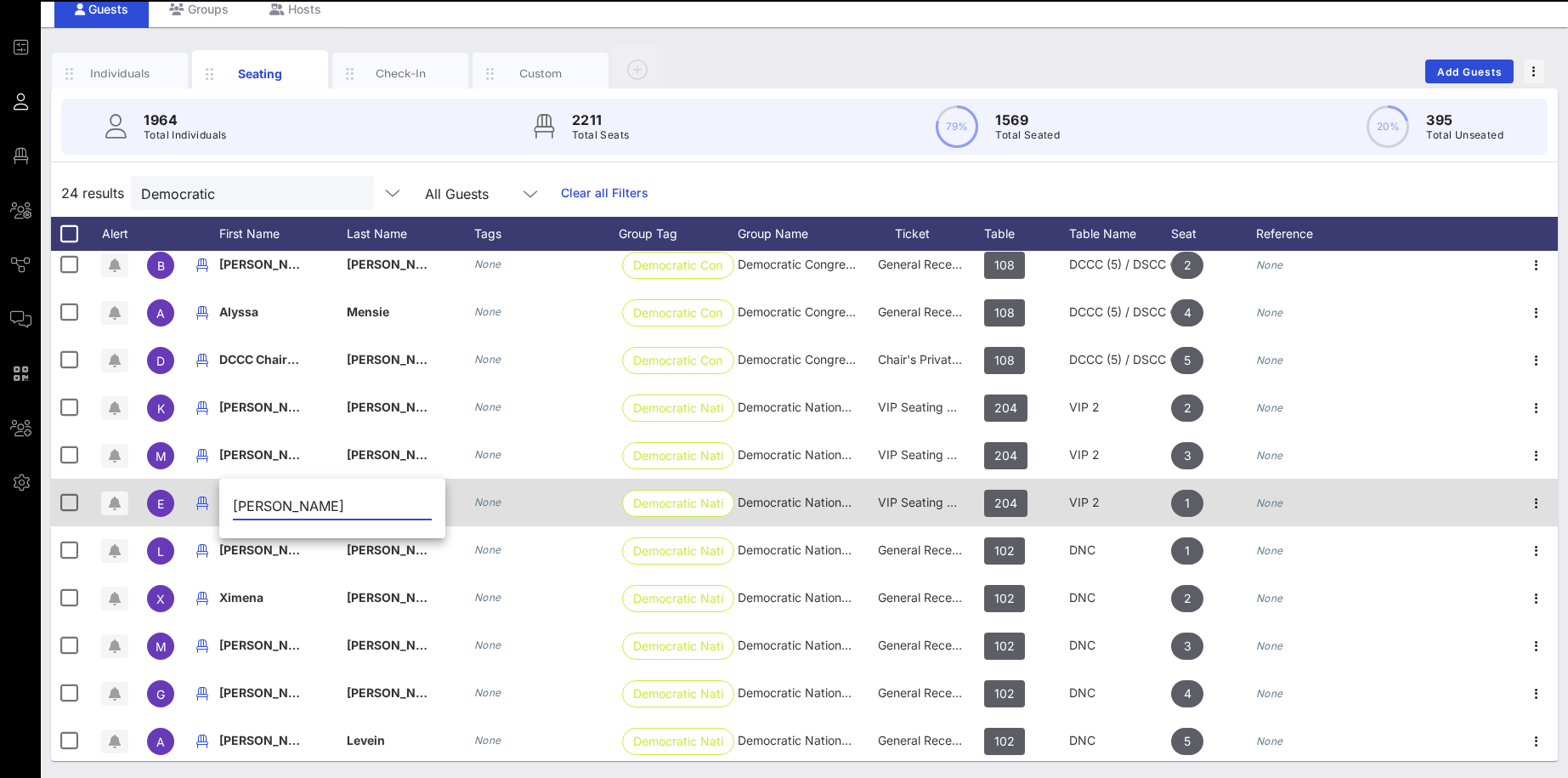
type input "[PERSON_NAME]"
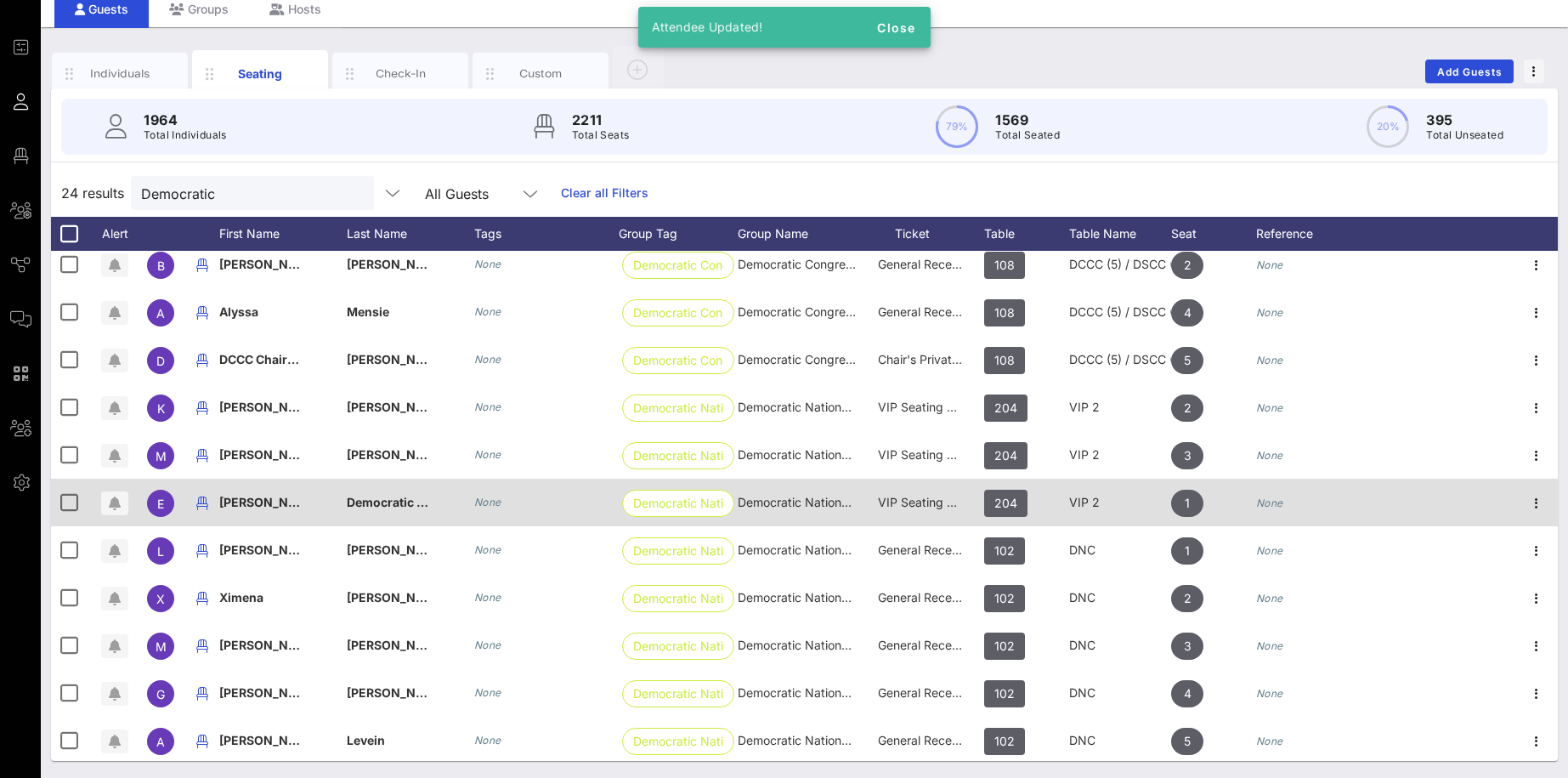
click at [371, 496] on span "Democratic National Committee" at bounding box center [439, 502] width 186 height 15
click at [371, 496] on input "Democratic National Committee" at bounding box center [459, 506] width 198 height 28
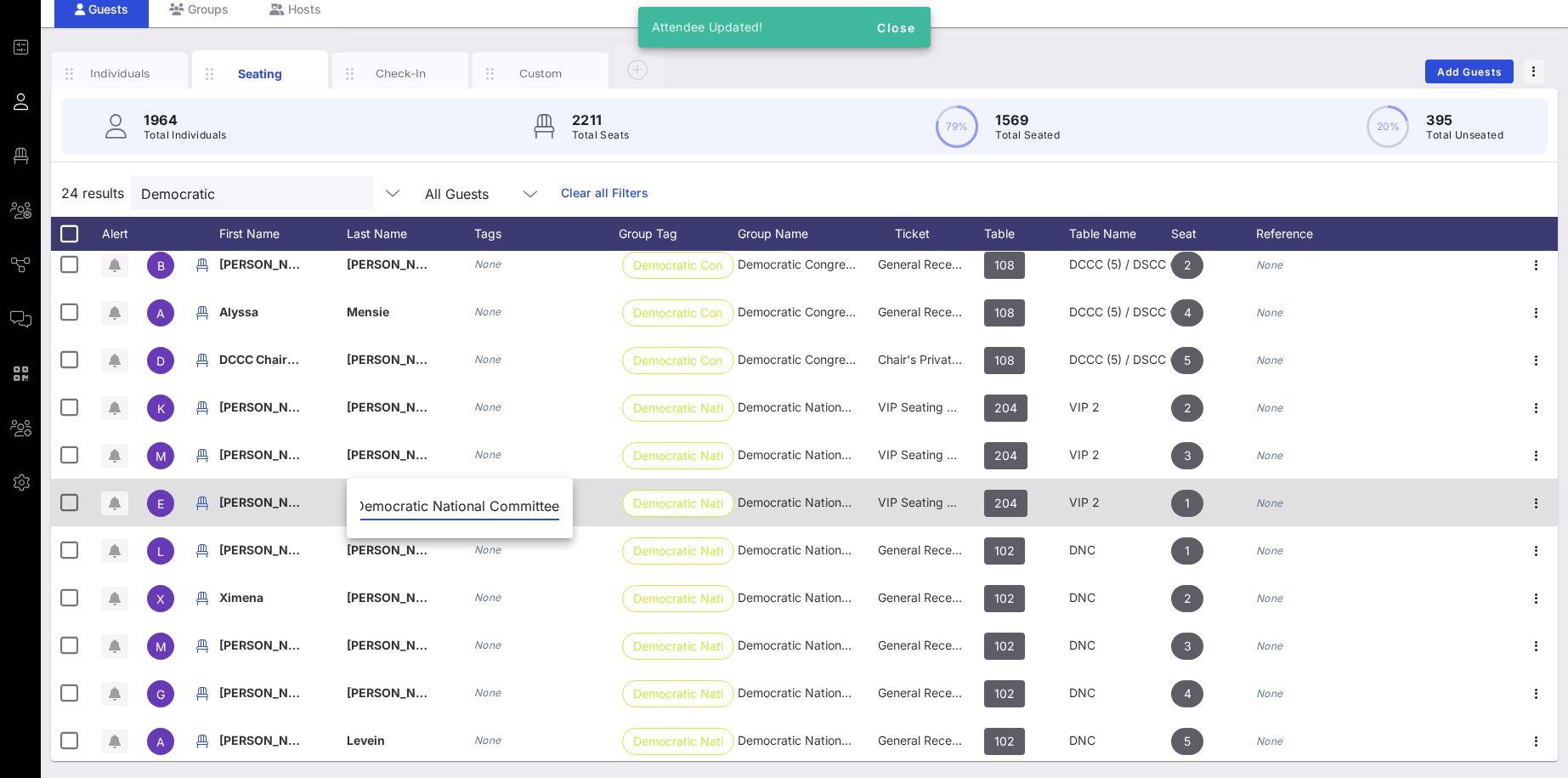
click at [371, 496] on input "Democratic National Committee" at bounding box center [459, 506] width 198 height 28
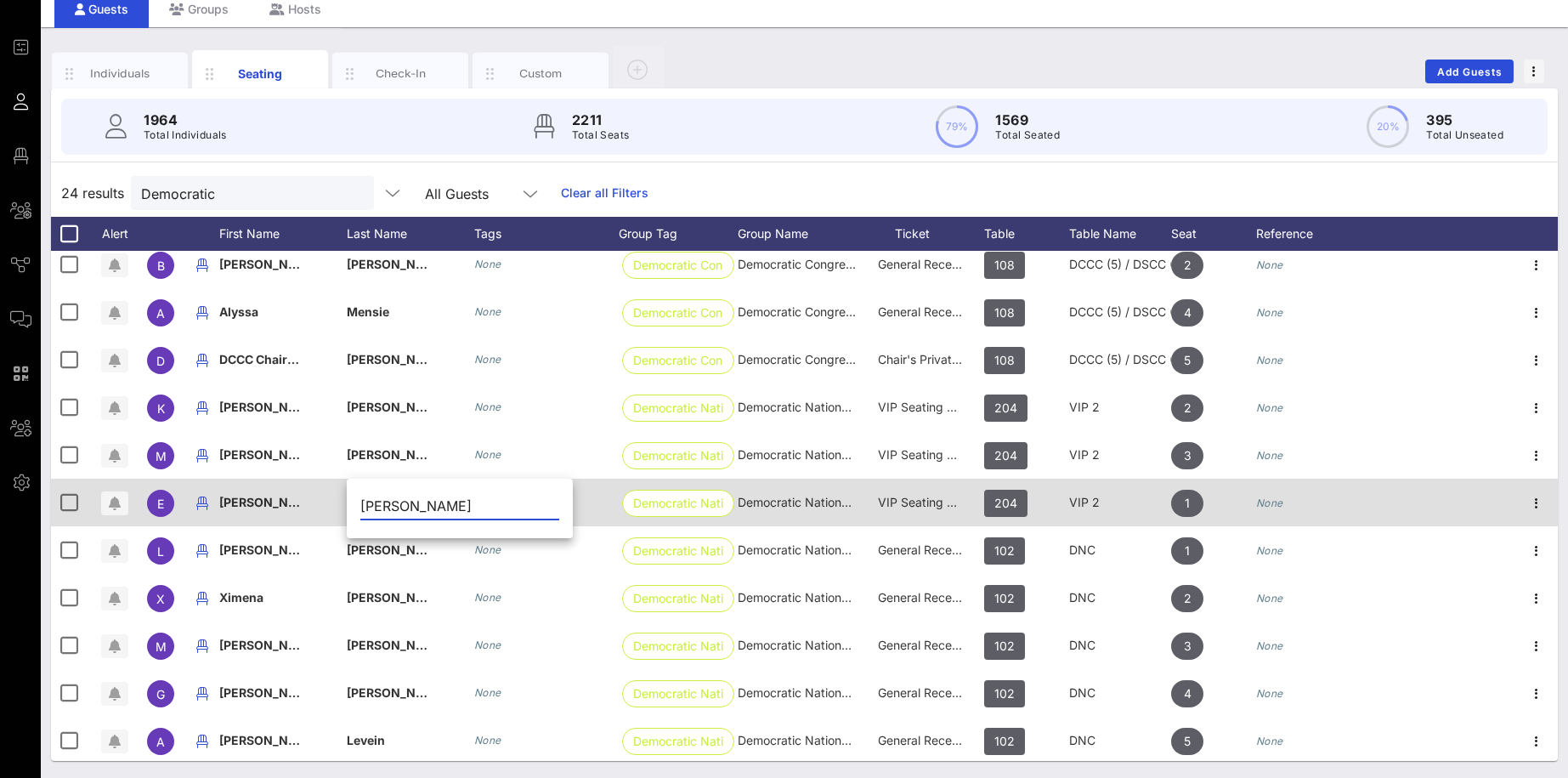
scroll to position [0, 0]
type input "[PERSON_NAME]"
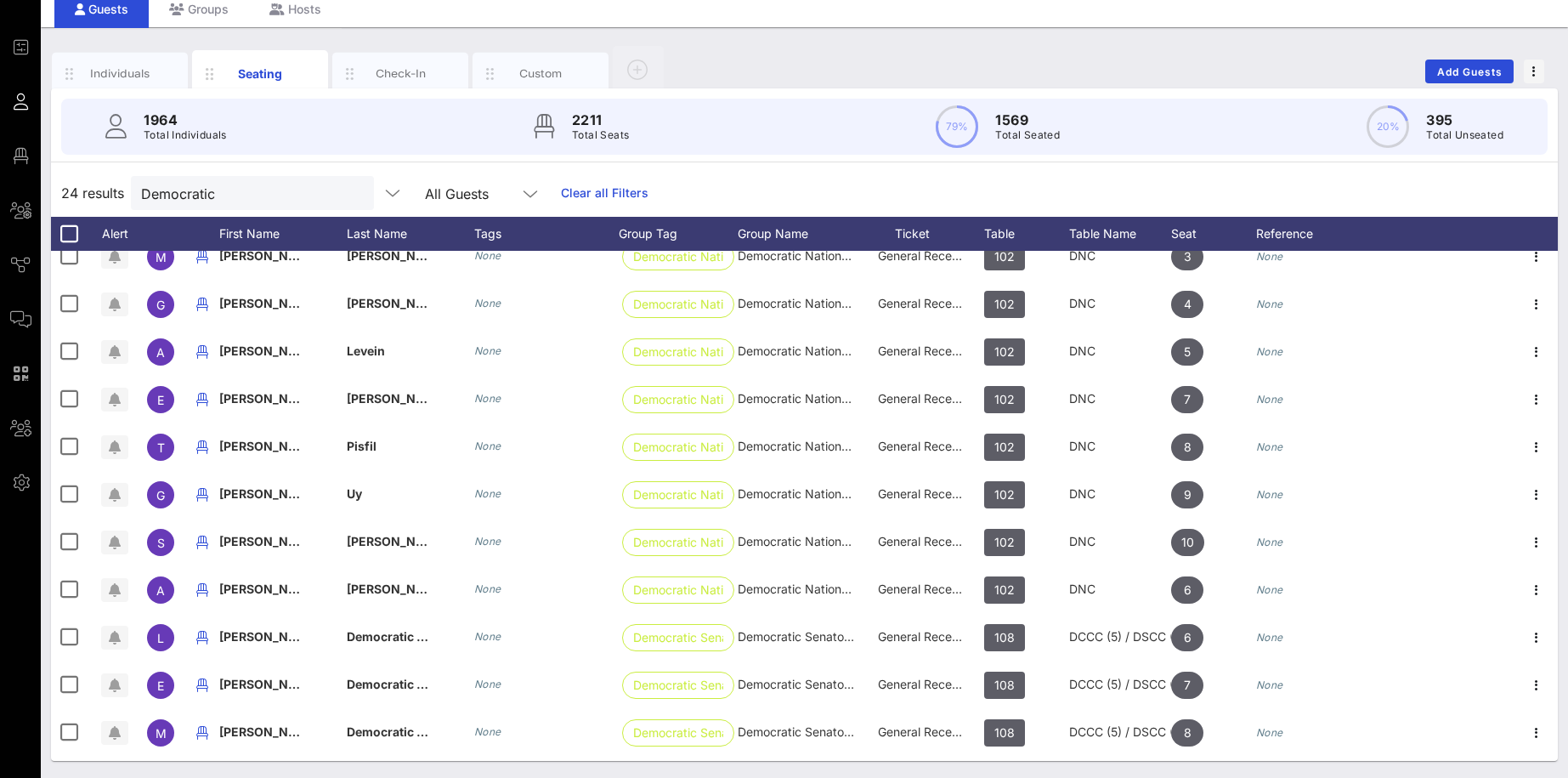
scroll to position [633, 0]
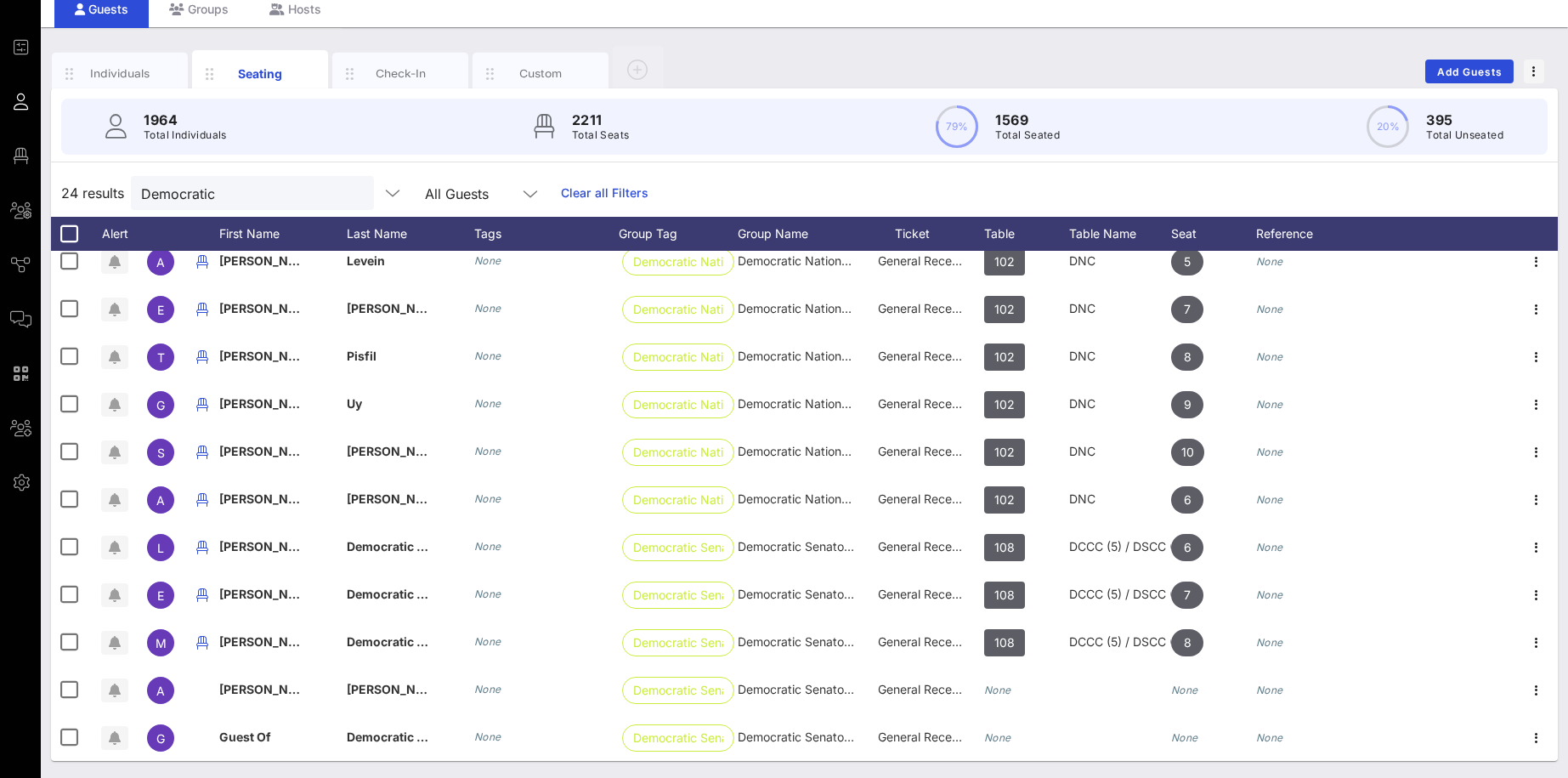
click at [372, 544] on span "Democratic Senatorial Campaign Committee (DSCC)" at bounding box center [498, 546] width 302 height 15
click at [372, 544] on input "Democratic Senatorial Campaign Committee (DSCC)" at bounding box center [459, 550] width 198 height 28
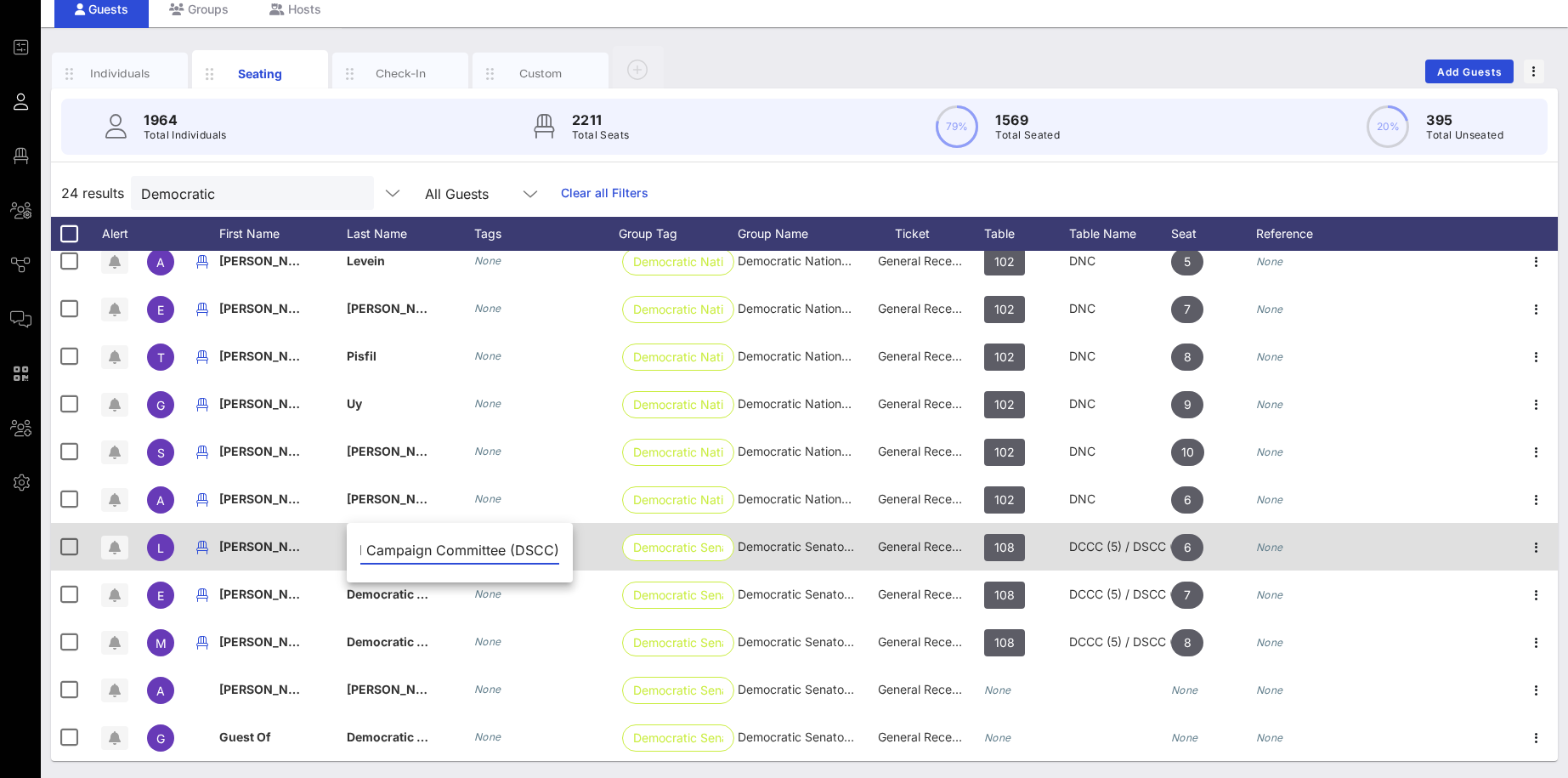
click at [296, 541] on span "[PERSON_NAME]" at bounding box center [269, 546] width 100 height 15
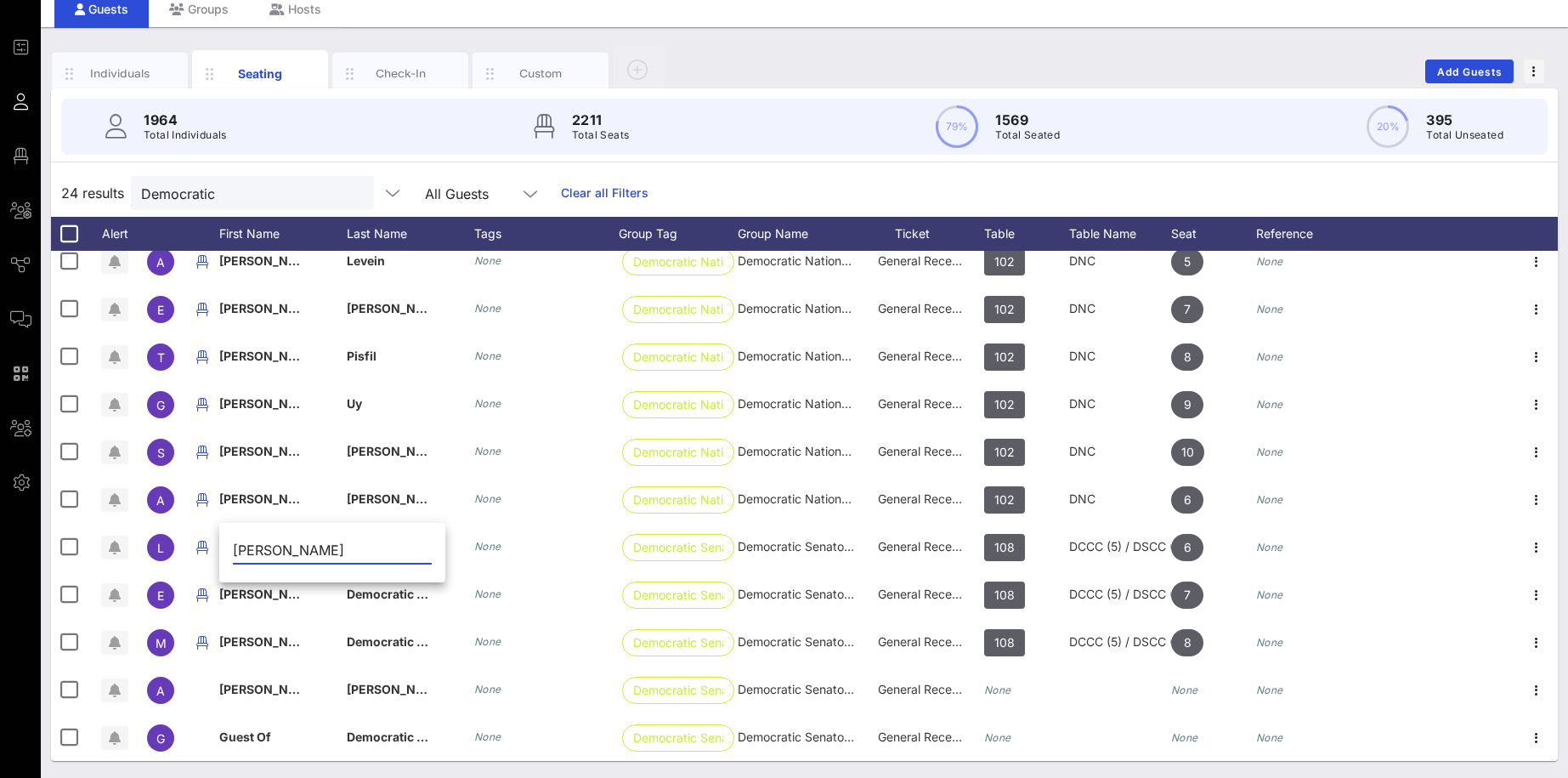
drag, startPoint x: 289, startPoint y: 547, endPoint x: 367, endPoint y: 563, distance: 79.6
click at [367, 563] on input "[PERSON_NAME]" at bounding box center [332, 550] width 198 height 28
type input "Londyn"
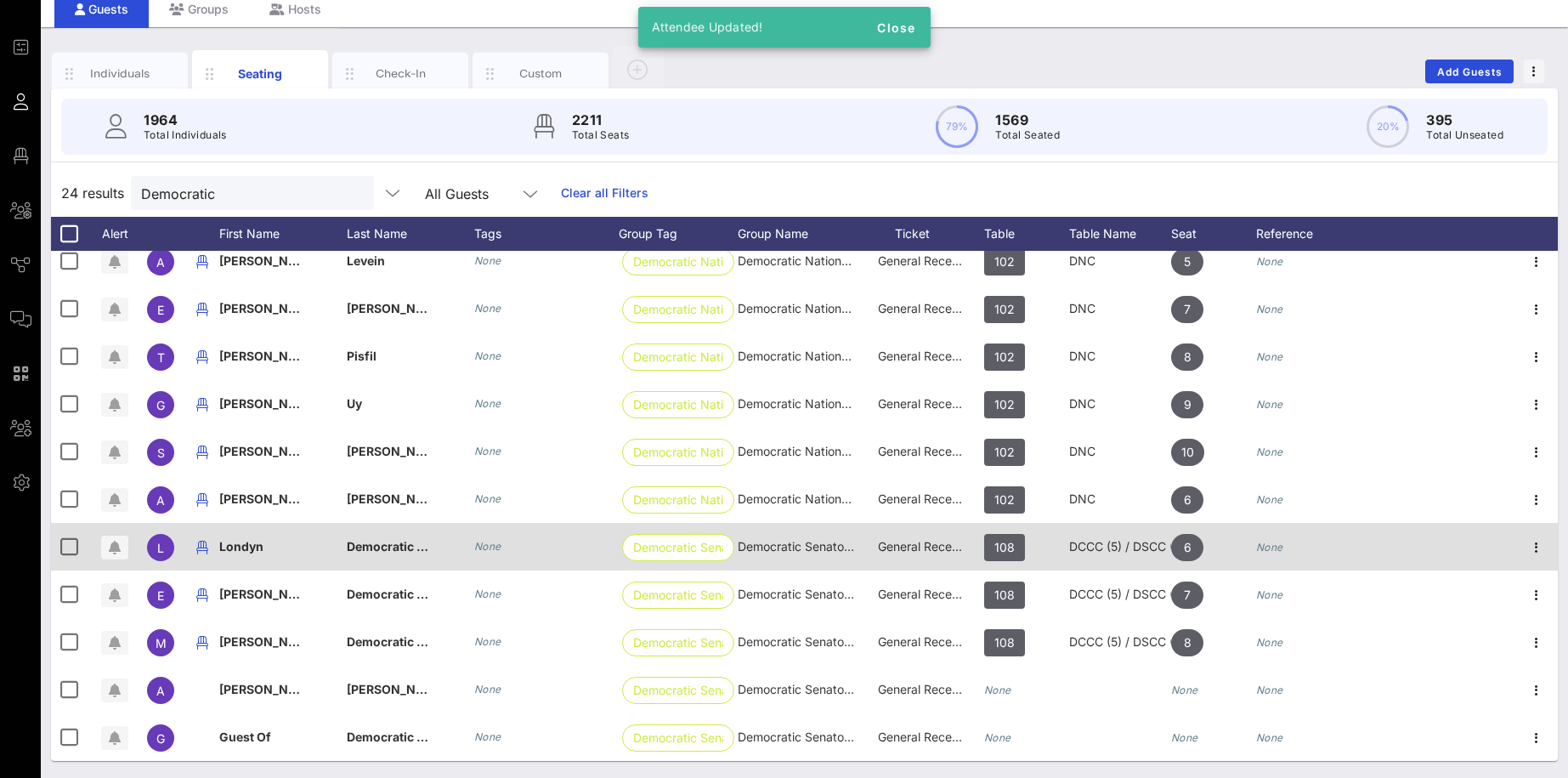
click at [373, 550] on span "Democratic Senatorial Campaign Committee (DSCC)" at bounding box center [498, 546] width 302 height 15
click at [373, 550] on input "Democratic Senatorial Campaign Committee (DSCC)" at bounding box center [459, 550] width 198 height 28
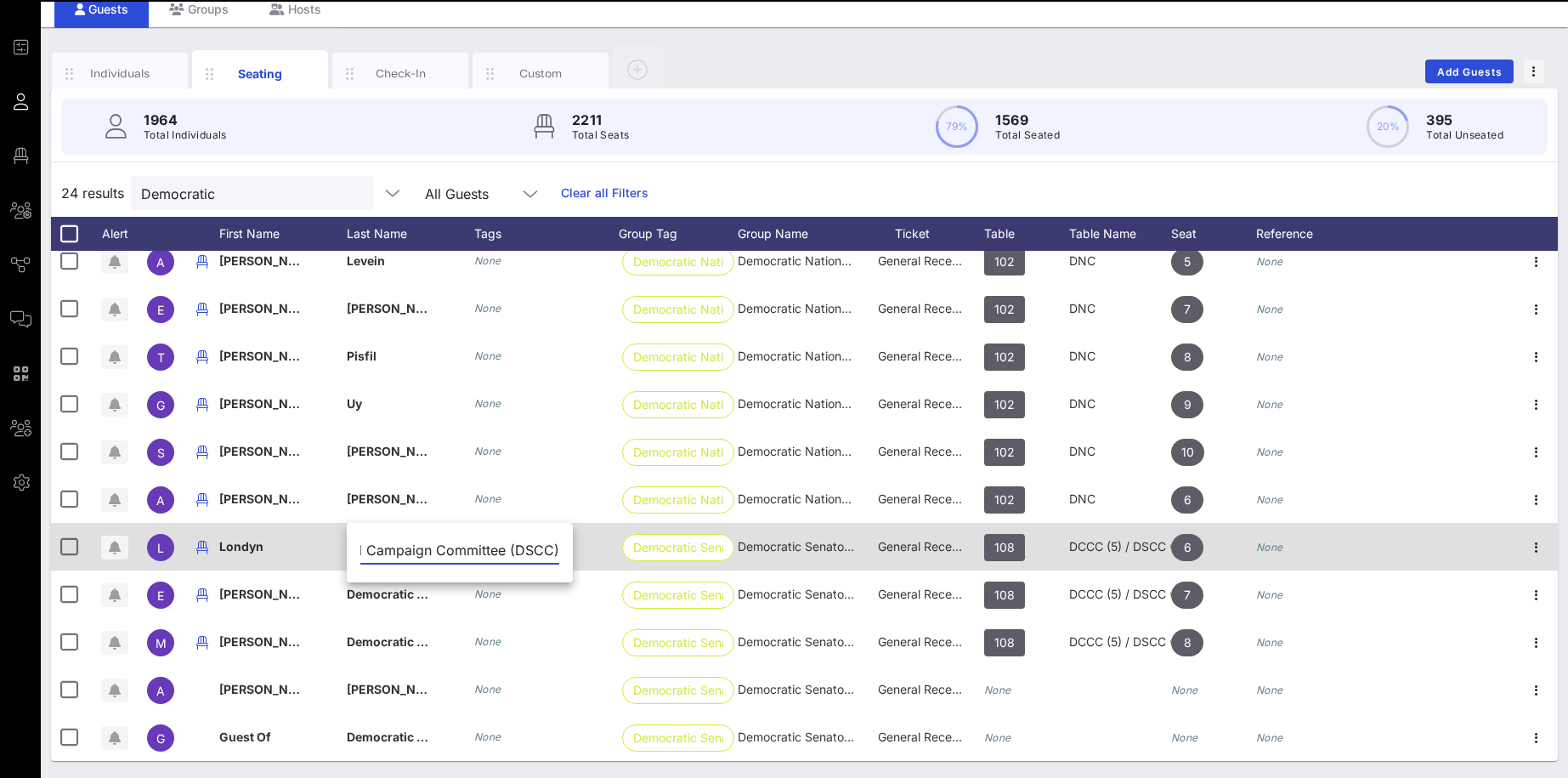
paste input "[PERSON_NAME]"
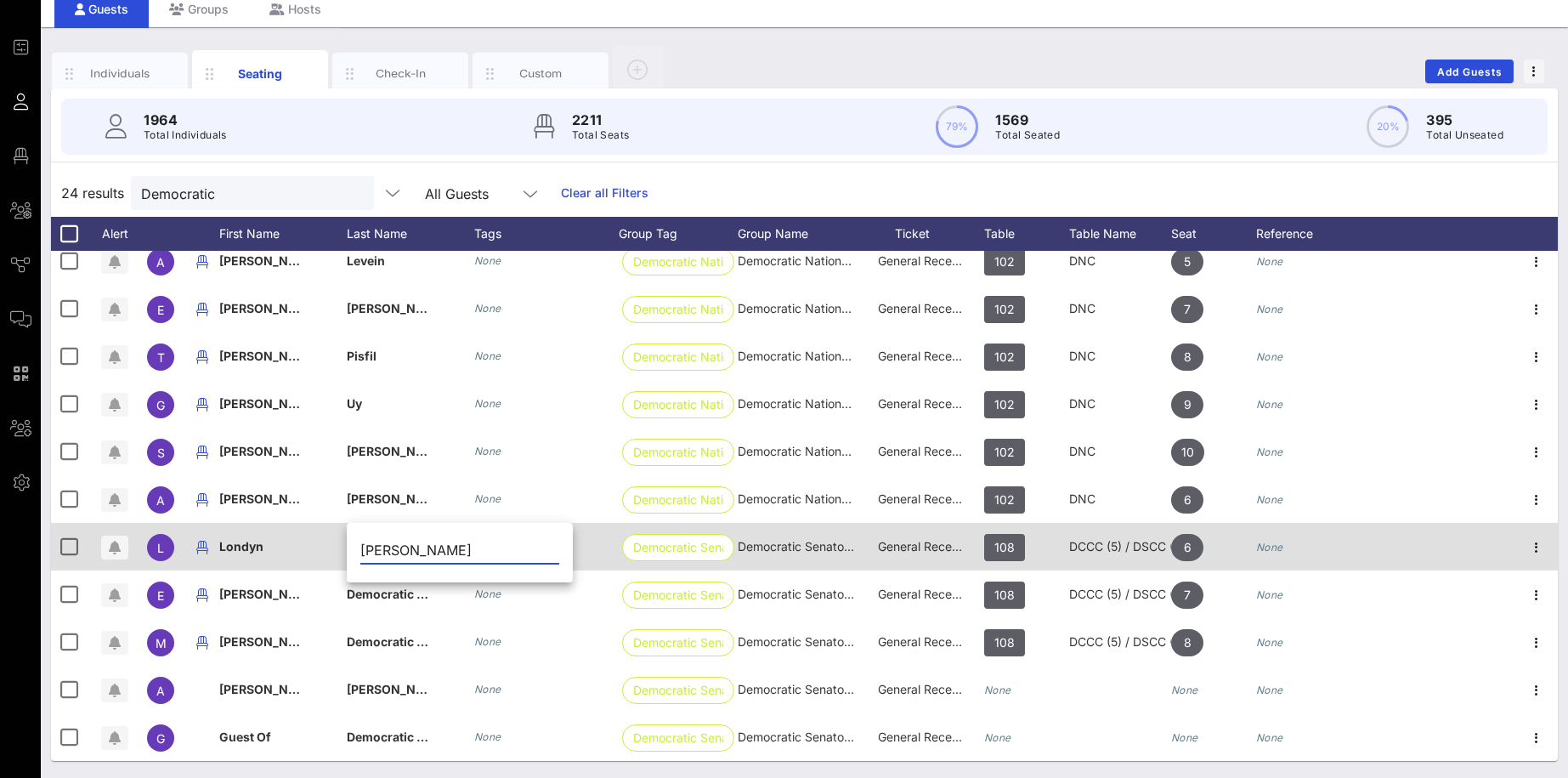
type input "[PERSON_NAME]"
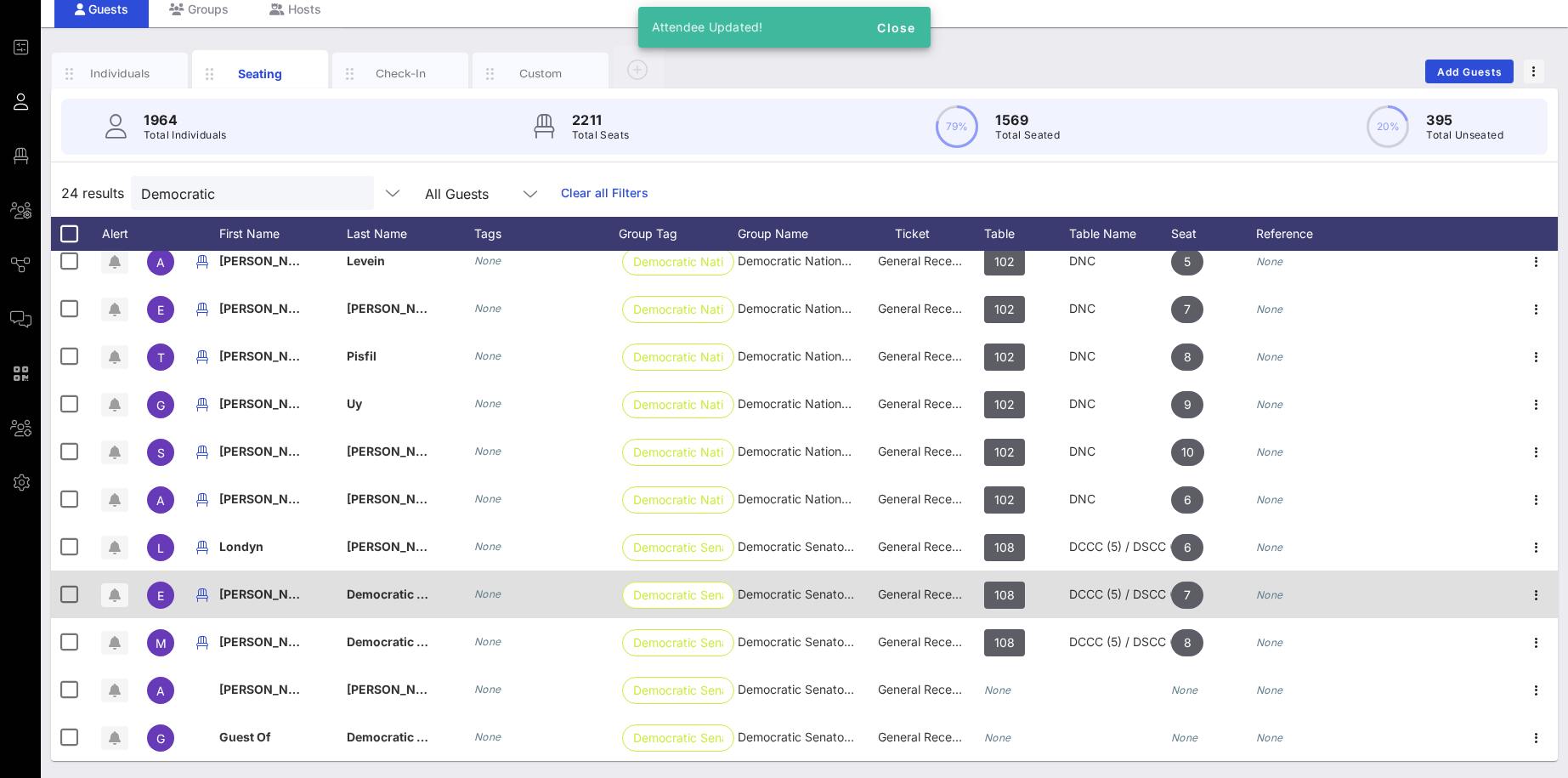
click at [268, 599] on span "[PERSON_NAME]" at bounding box center [269, 593] width 100 height 15
click at [268, 599] on input "[PERSON_NAME]" at bounding box center [332, 598] width 198 height 28
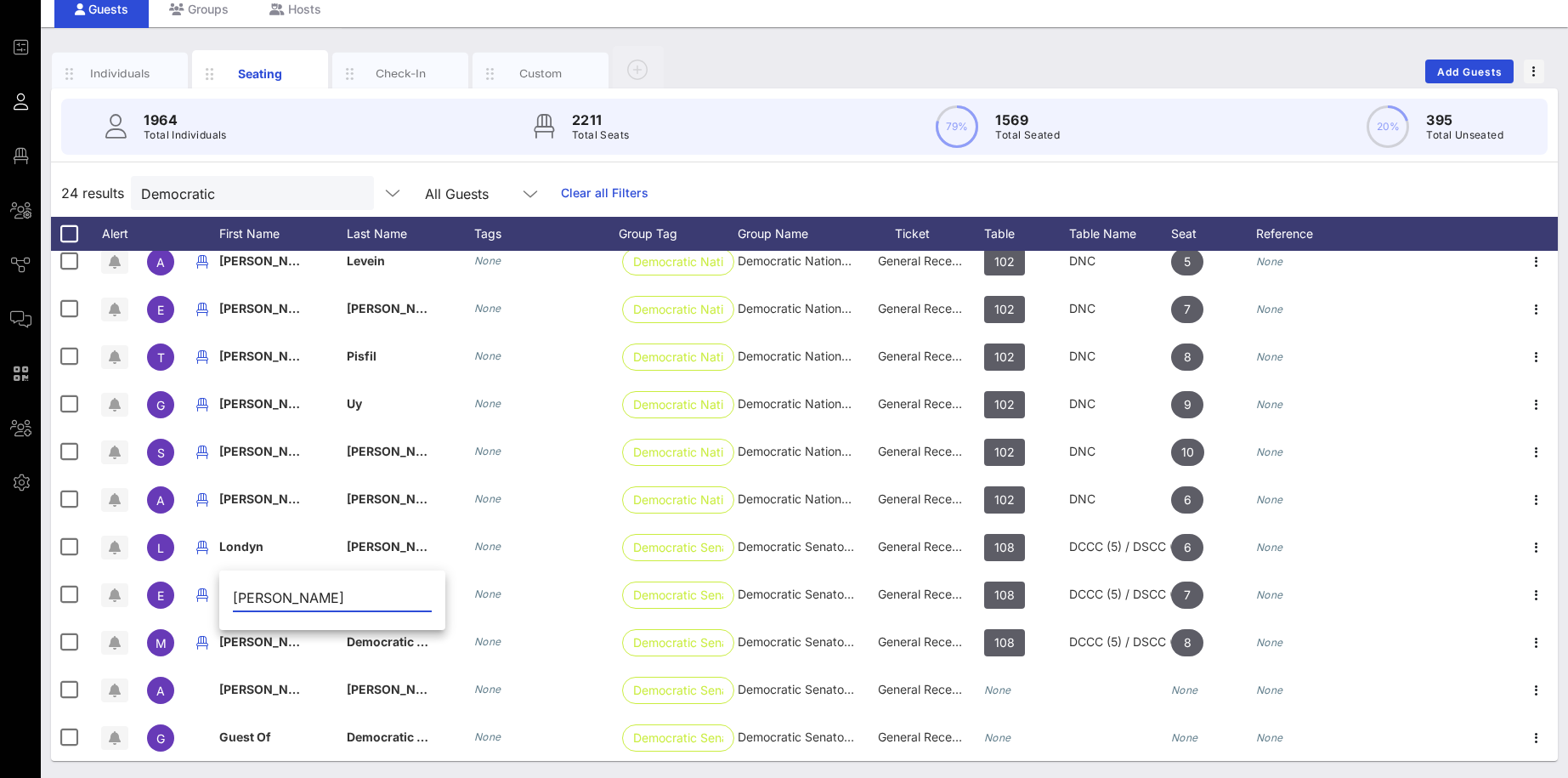
drag, startPoint x: 278, startPoint y: 595, endPoint x: 320, endPoint y: 605, distance: 43.2
click at [320, 605] on input "[PERSON_NAME]" at bounding box center [332, 598] width 198 height 28
type input "[PERSON_NAME]"
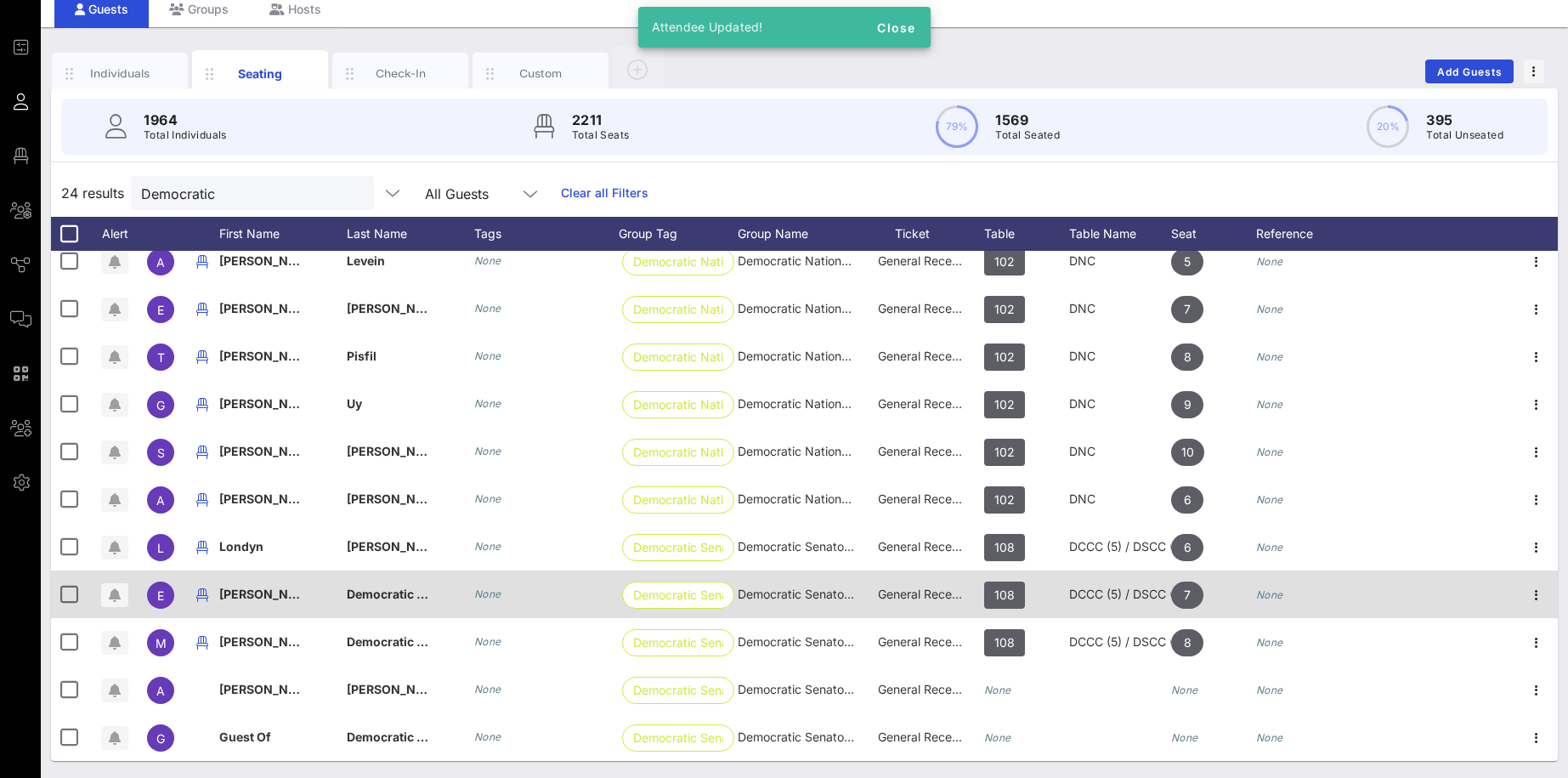
click at [379, 600] on span "Democratic Senatorial Campaign Committee (DSCC)" at bounding box center [498, 593] width 302 height 15
click at [379, 600] on input "Democratic Senatorial Campaign Committee (DSCC)" at bounding box center [459, 598] width 198 height 28
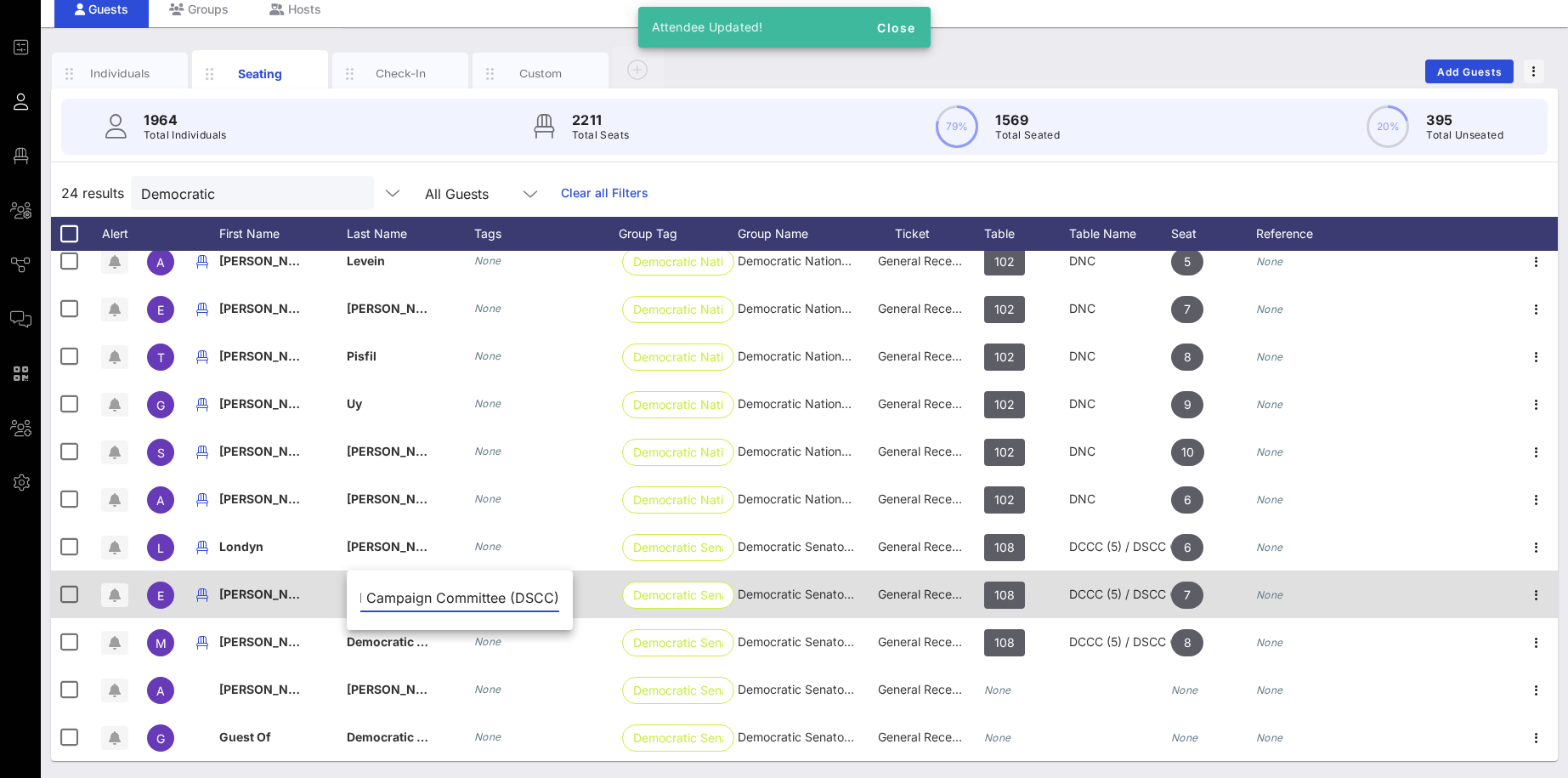
click at [379, 600] on input "Democratic Senatorial Campaign Committee (DSCC)" at bounding box center [459, 598] width 198 height 28
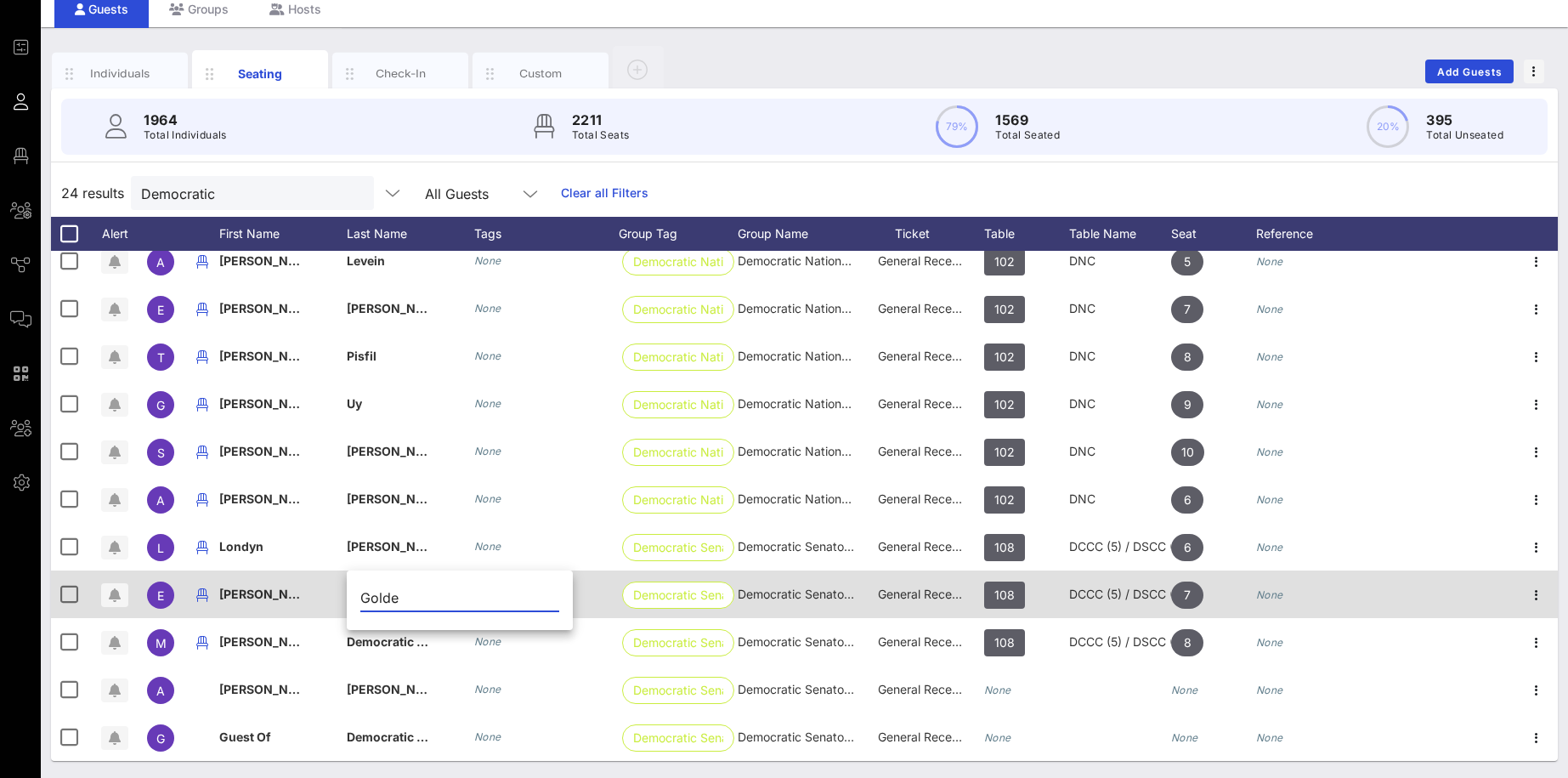
scroll to position [0, 0]
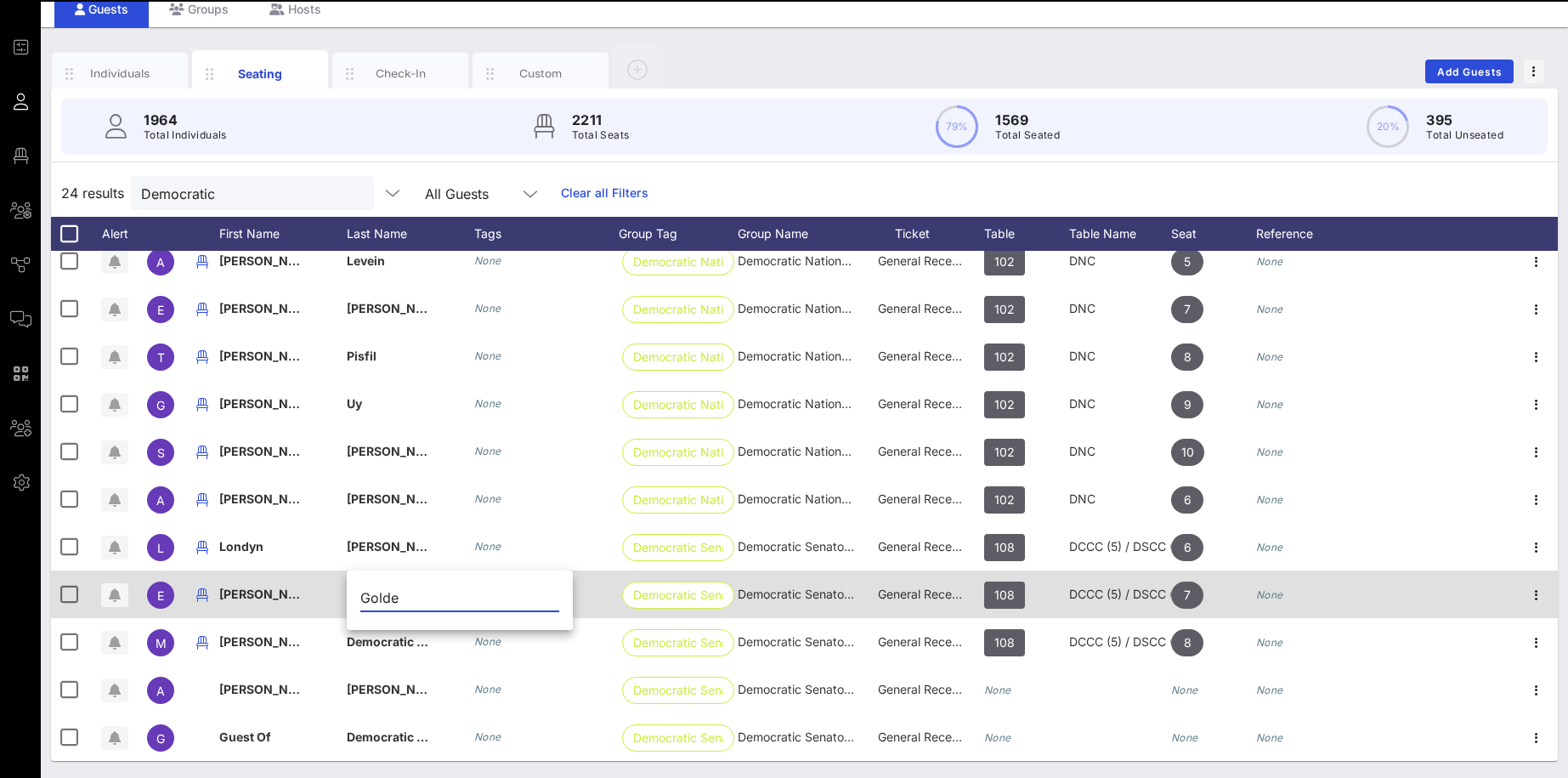
type input "Golde"
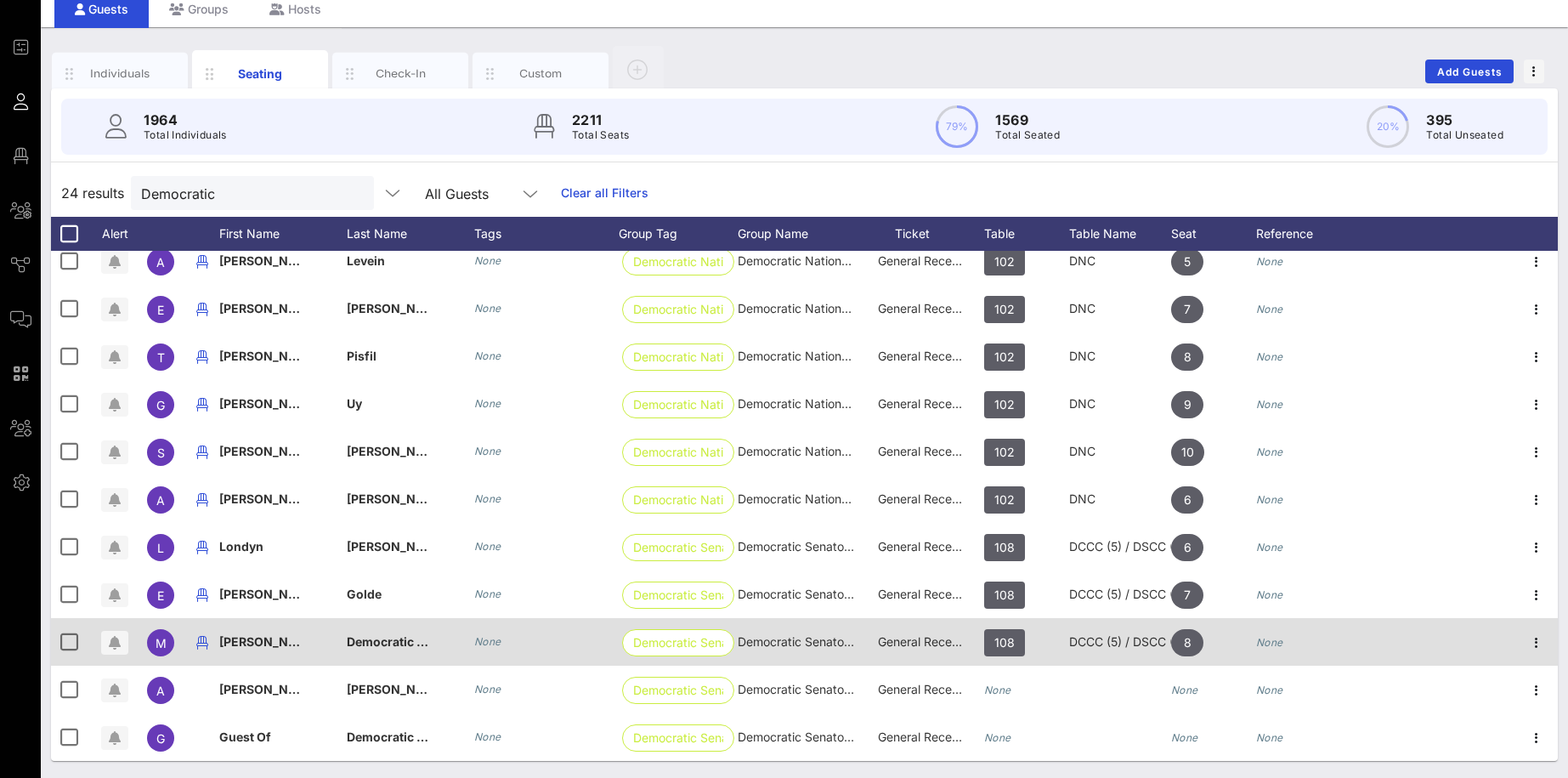
click at [280, 611] on div "[PERSON_NAME]" at bounding box center [261, 642] width 85 height 47
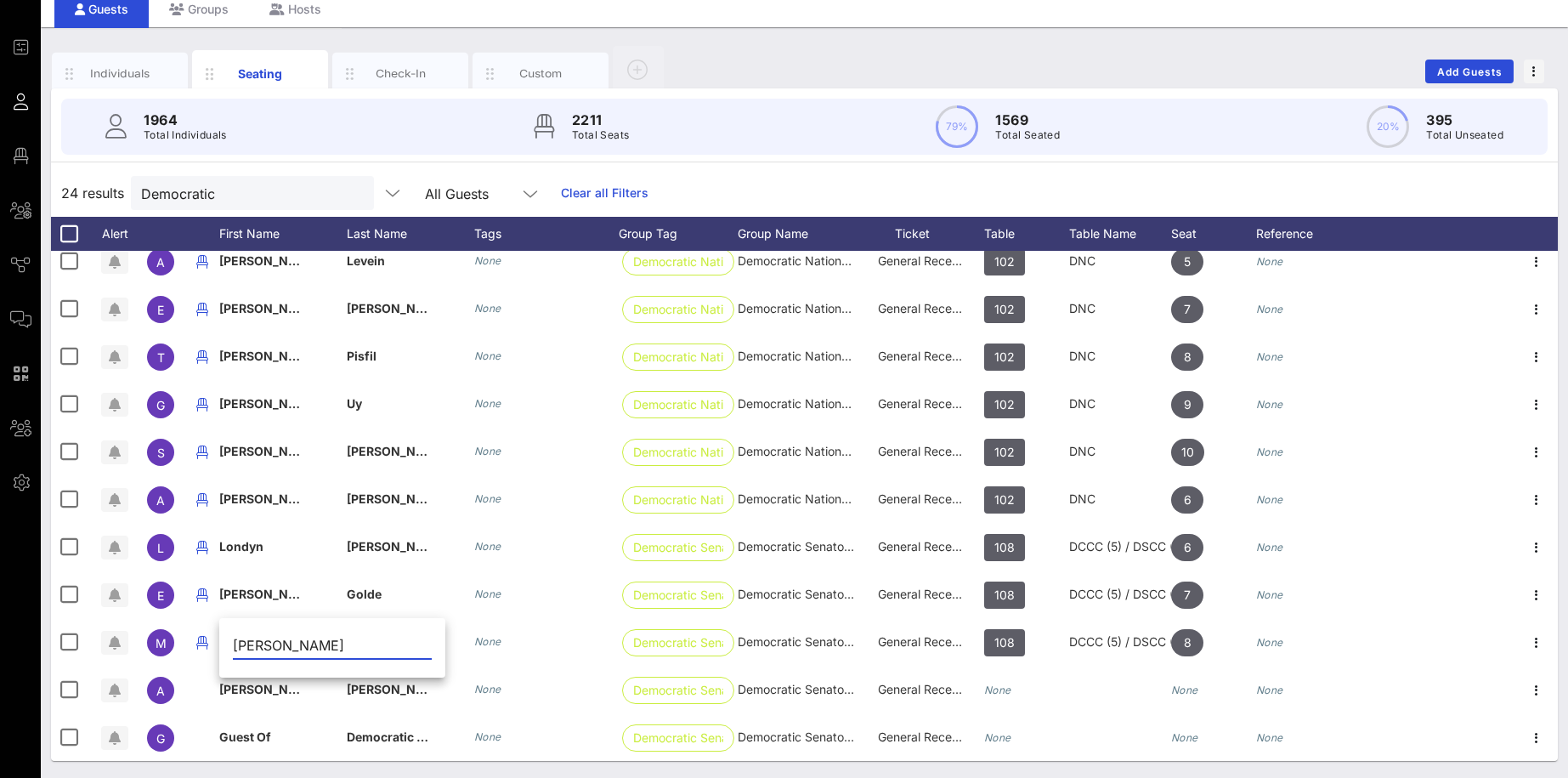
drag, startPoint x: 285, startPoint y: 643, endPoint x: 407, endPoint y: 641, distance: 122.0
click at [407, 611] on input "[PERSON_NAME]" at bounding box center [332, 646] width 198 height 28
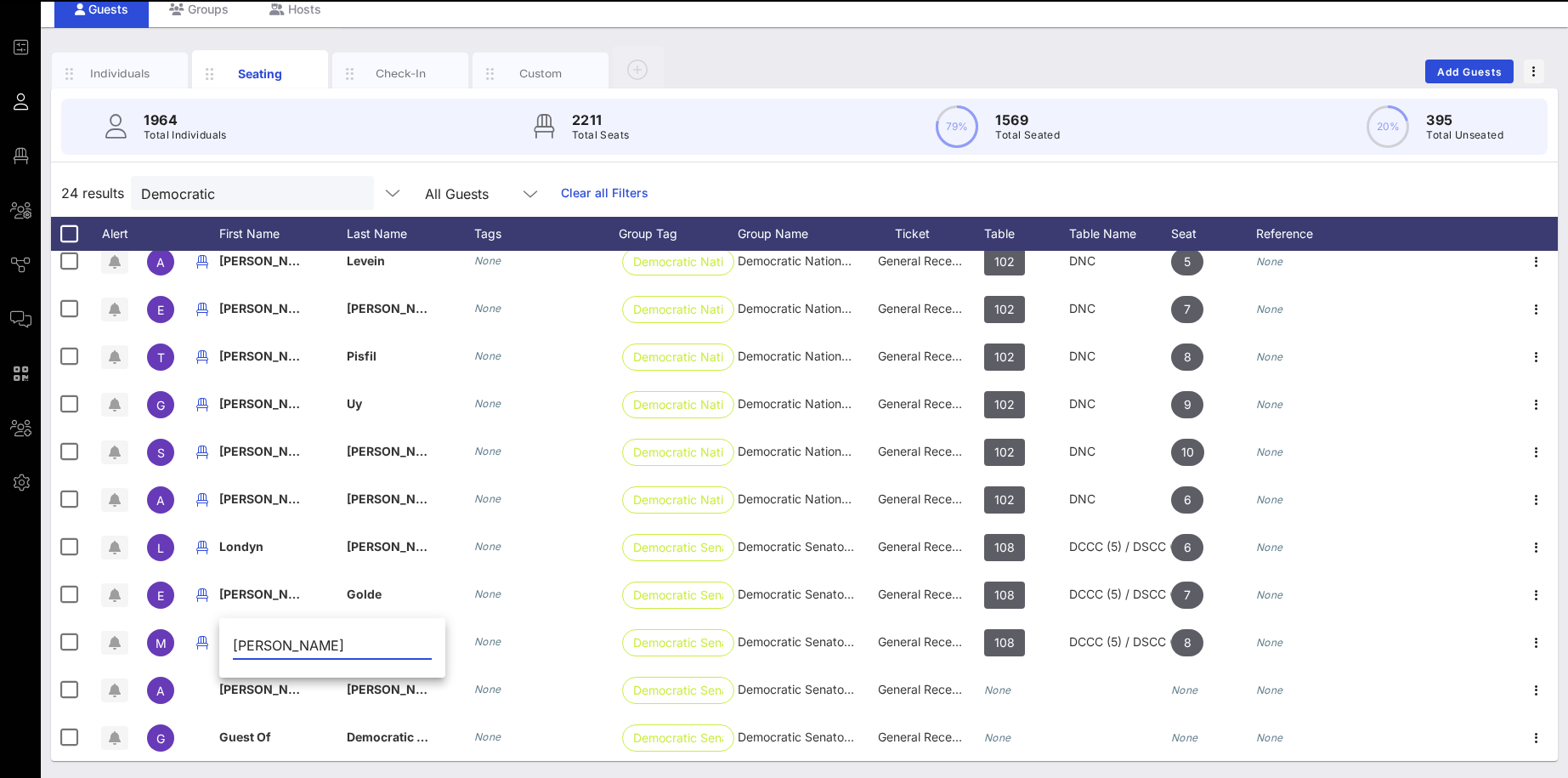
type input "[PERSON_NAME]"
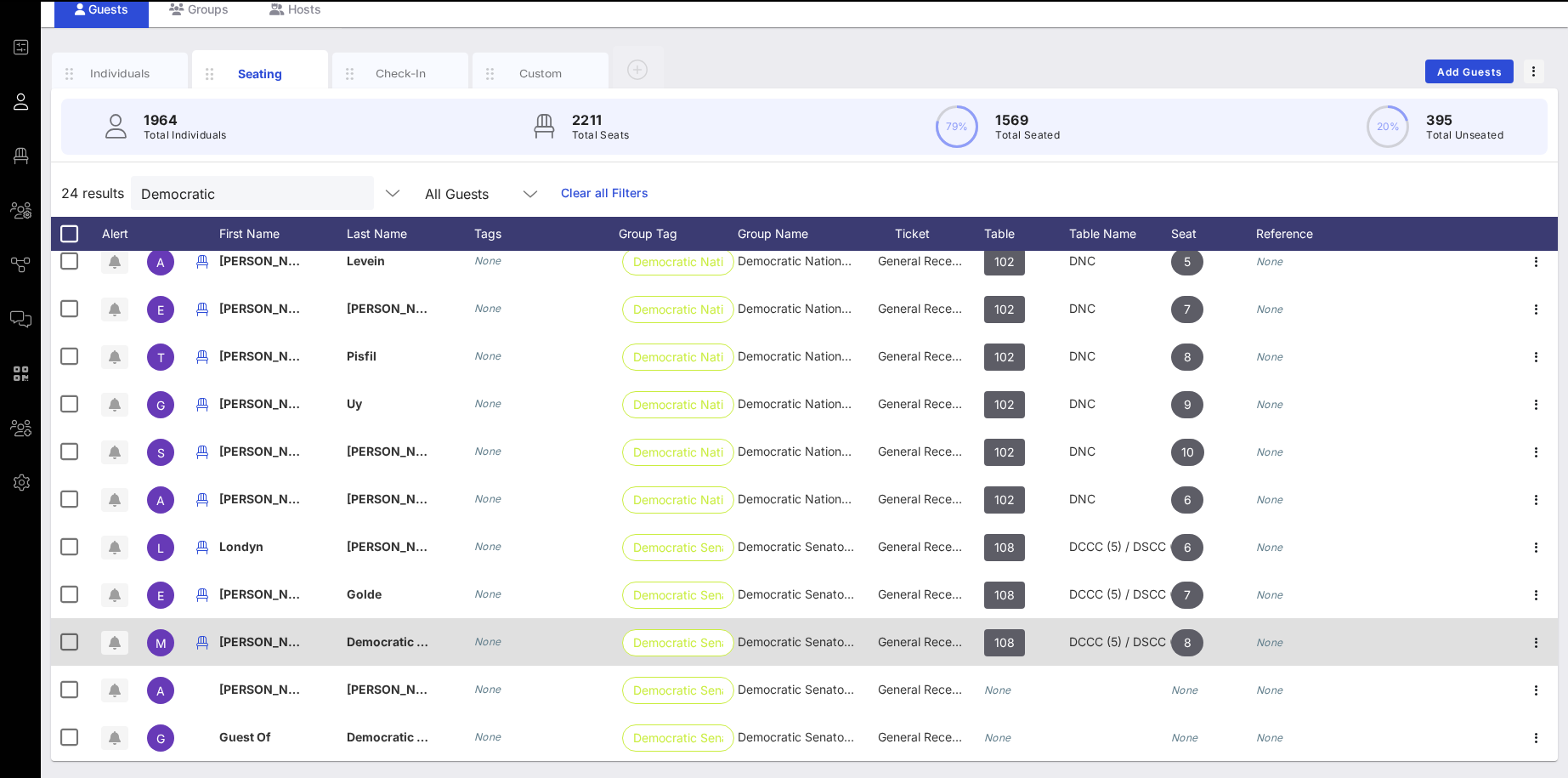
click at [393, 611] on span "Democratic Senatorial Campaign Committee (DSCC)" at bounding box center [498, 642] width 302 height 15
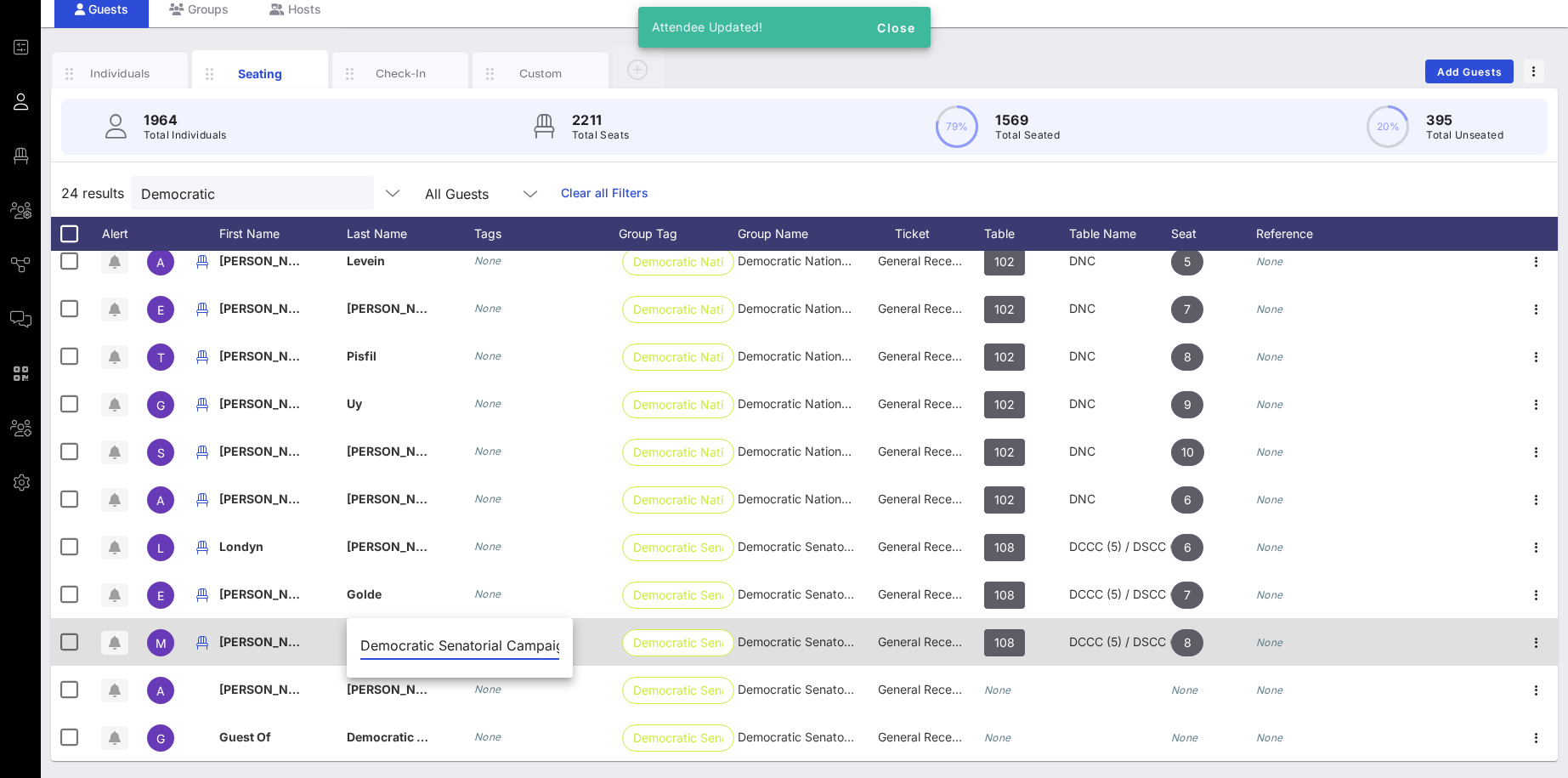
click at [393, 611] on input "Democratic Senatorial Campaign Committee (DSCC)" at bounding box center [459, 646] width 198 height 28
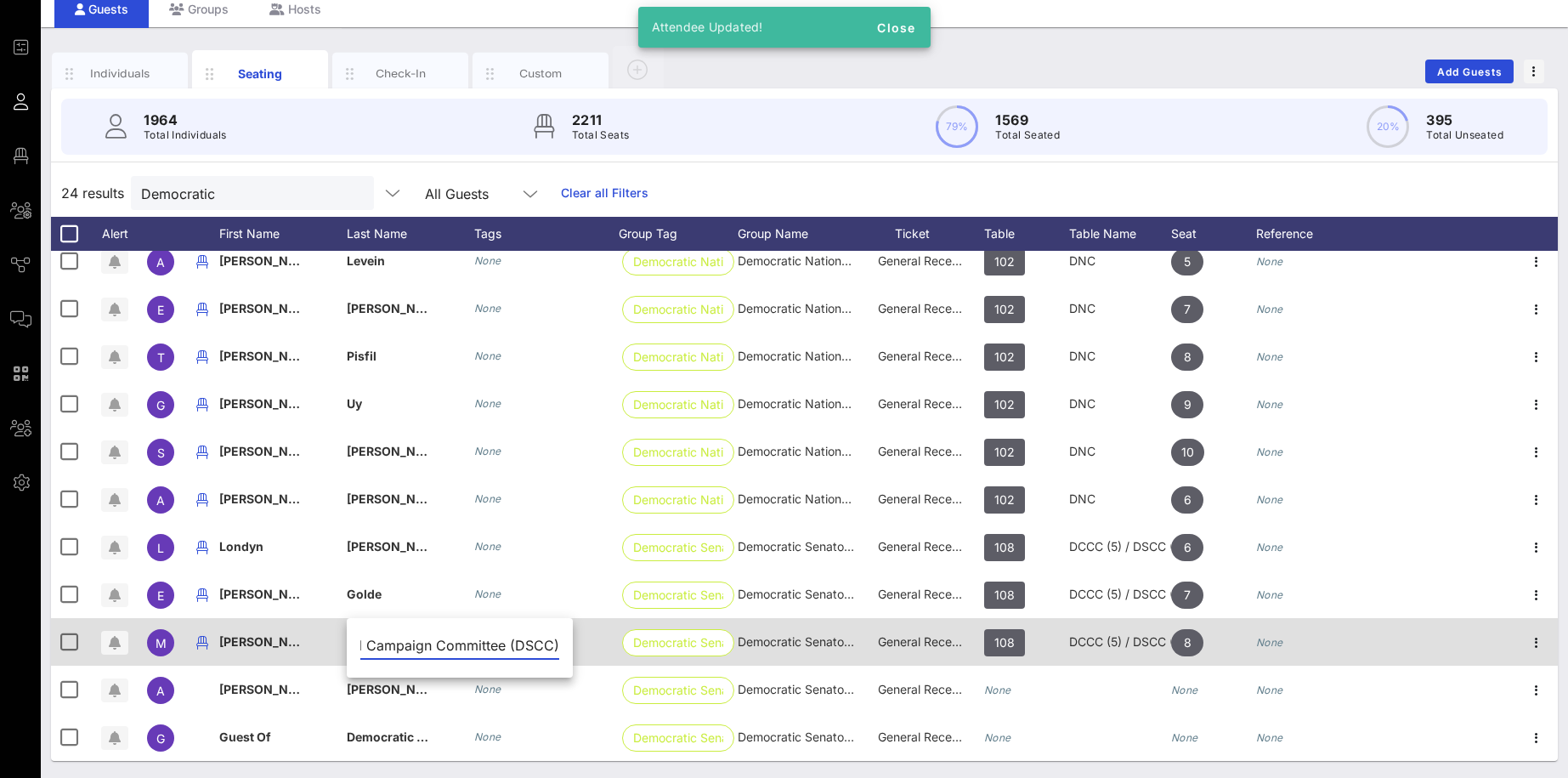
click at [393, 611] on input "Democratic Senatorial Campaign Committee (DSCC)" at bounding box center [459, 646] width 198 height 28
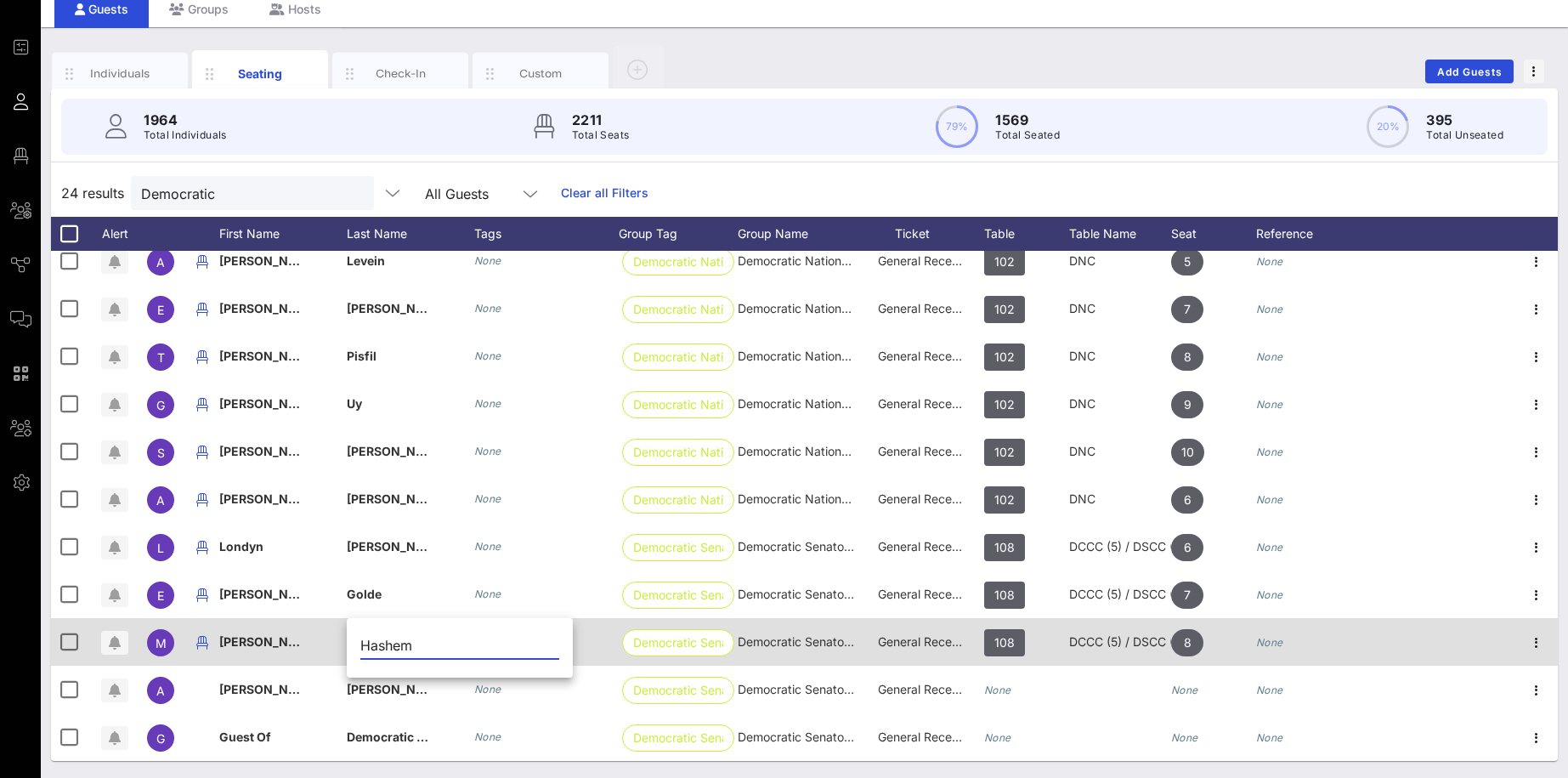
type input "Hashem"
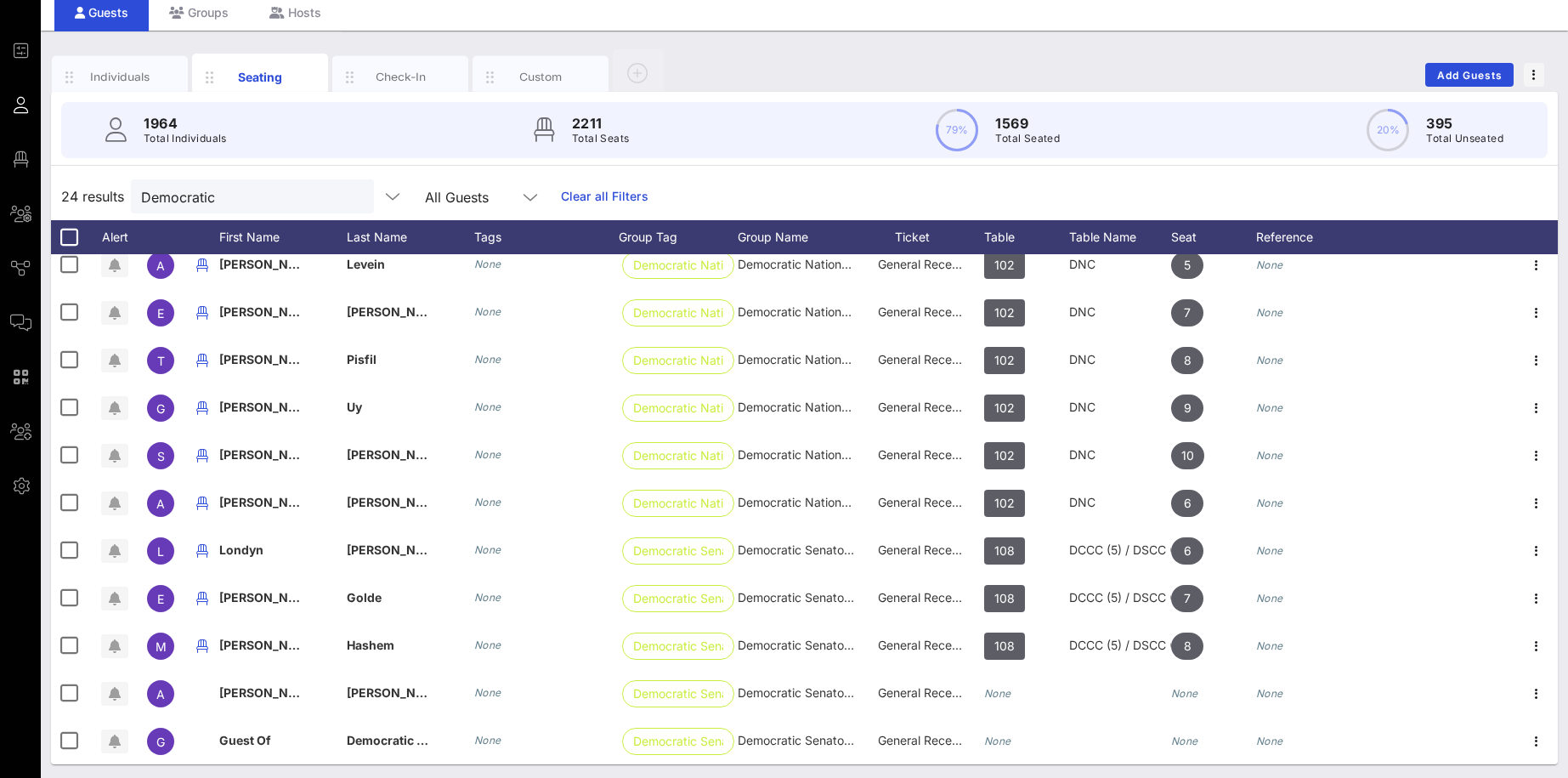
scroll to position [66, 0]
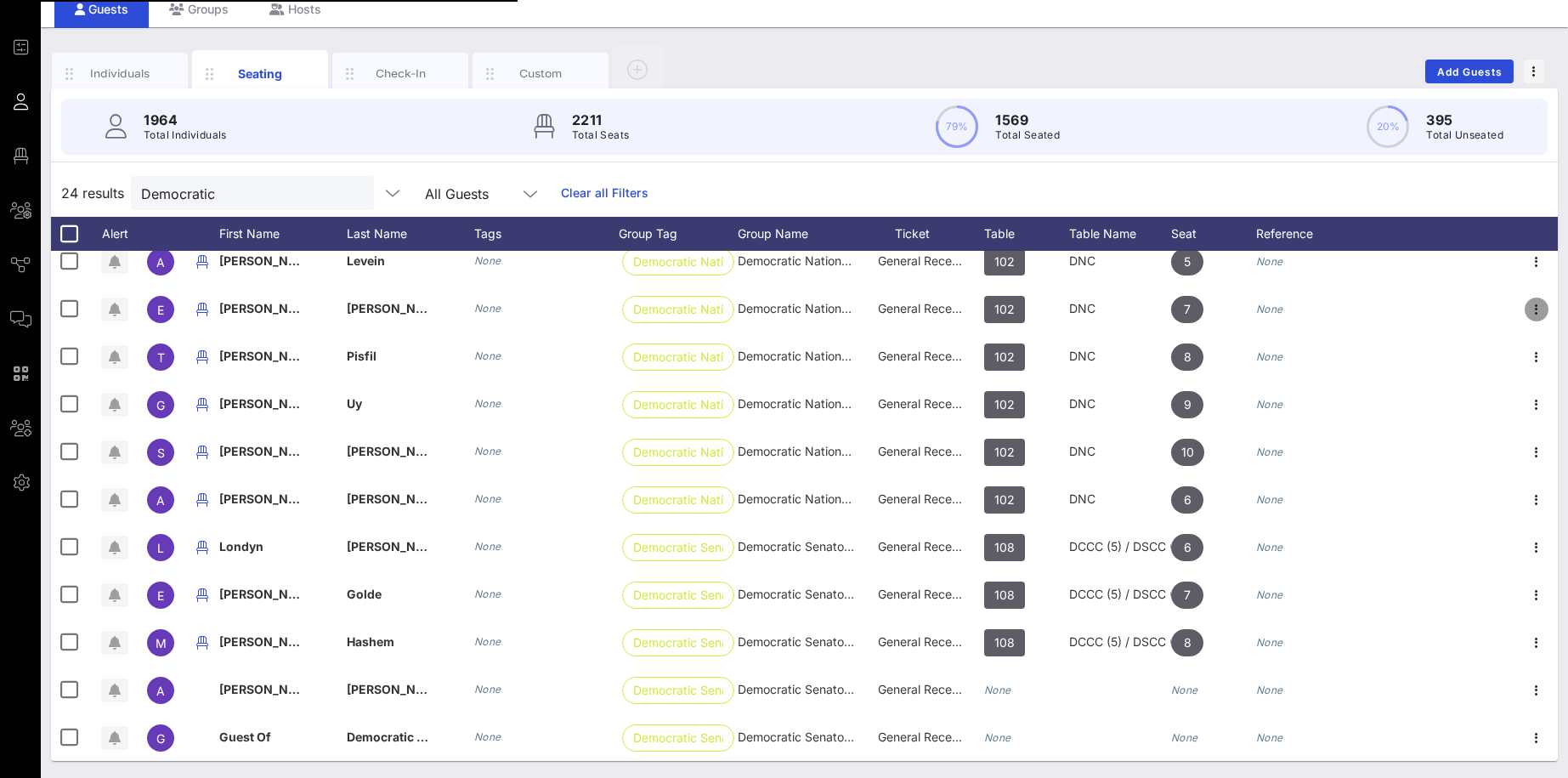
click at [1206, 310] on icon "button" at bounding box center [1536, 310] width 21 height 21
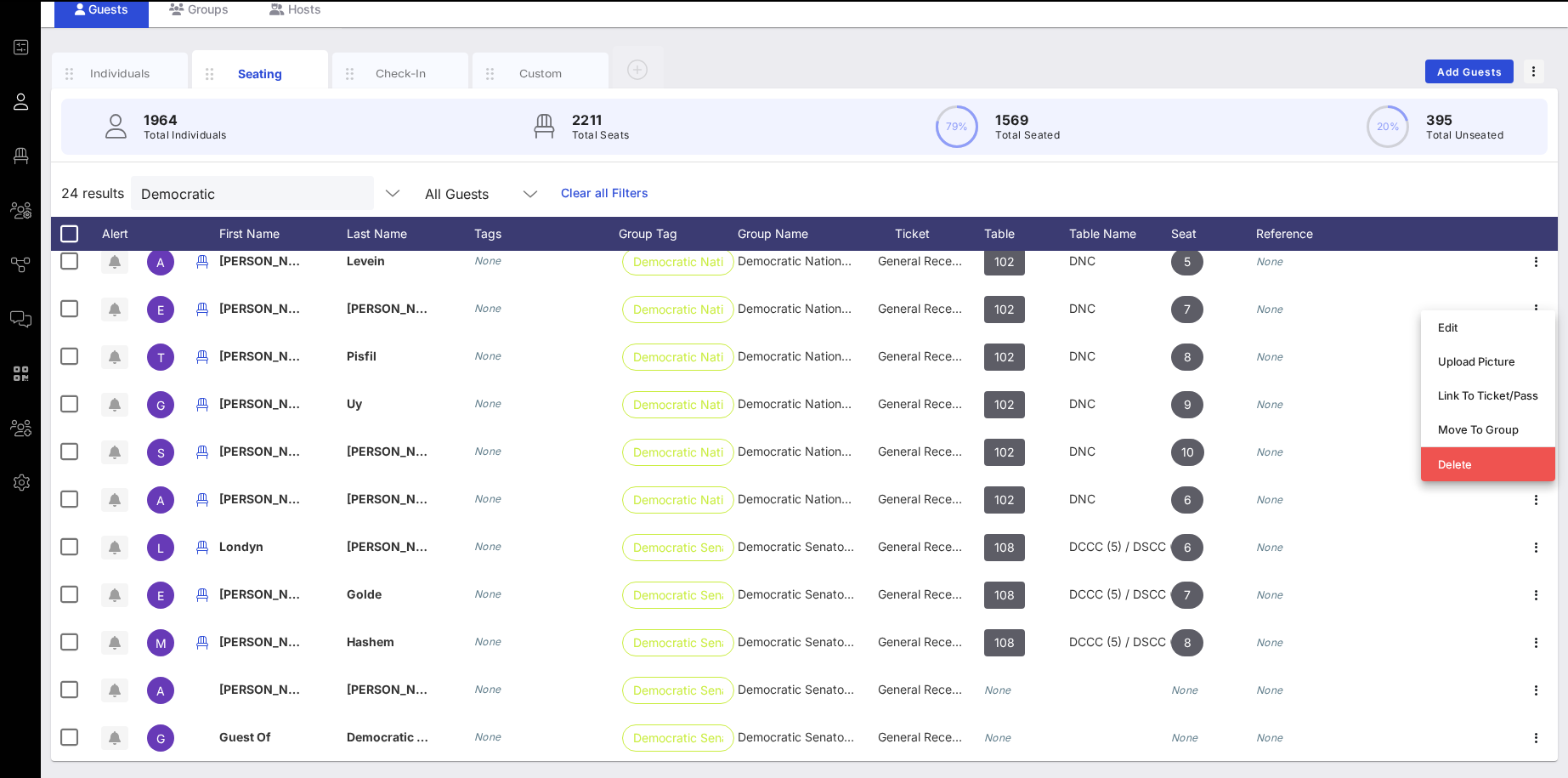
click at [1206, 196] on div "24 results Democratic All Guests Clear all Filters" at bounding box center [804, 193] width 1507 height 47
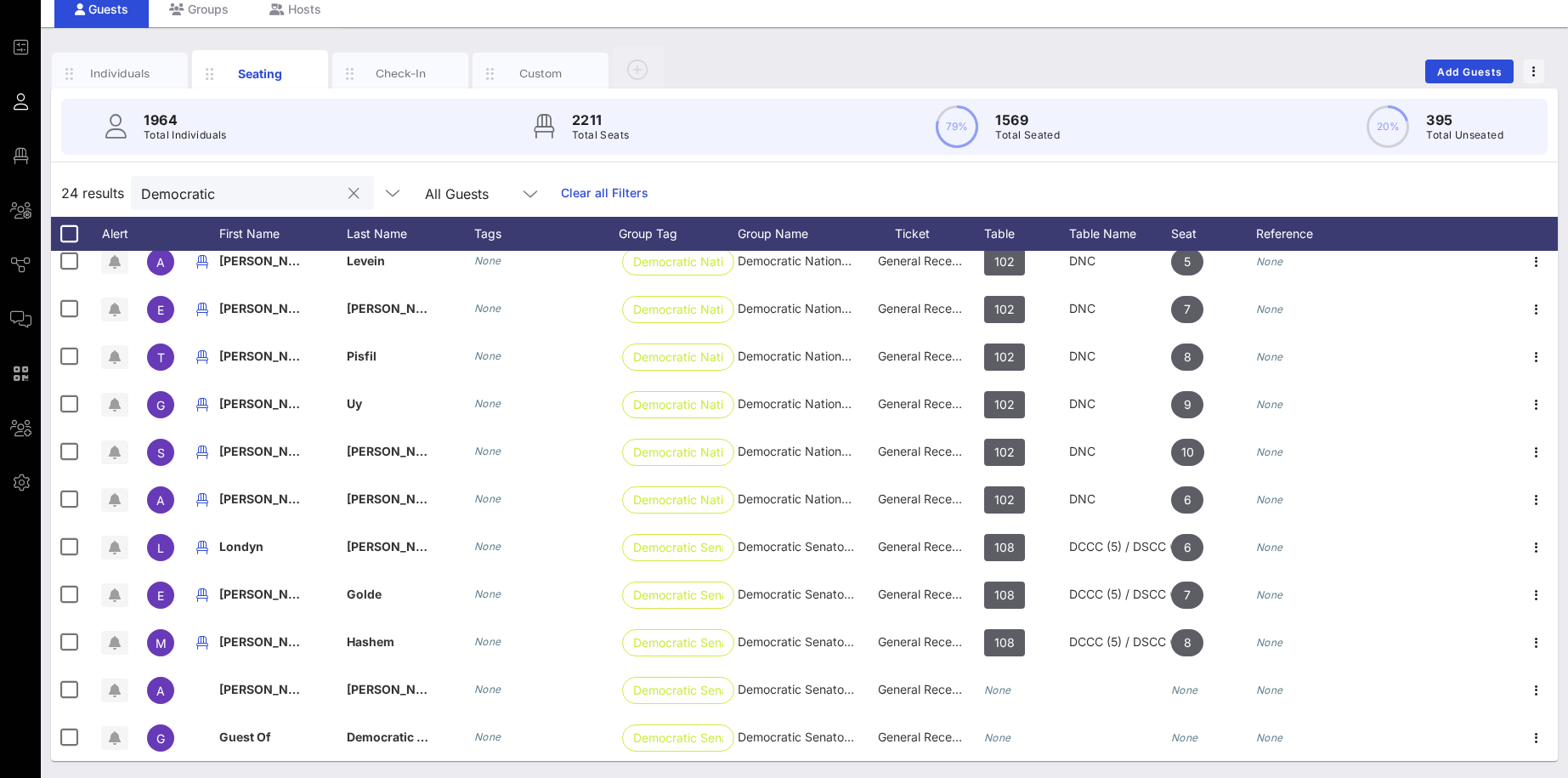
click at [349, 193] on button "clear icon" at bounding box center [354, 194] width 11 height 17
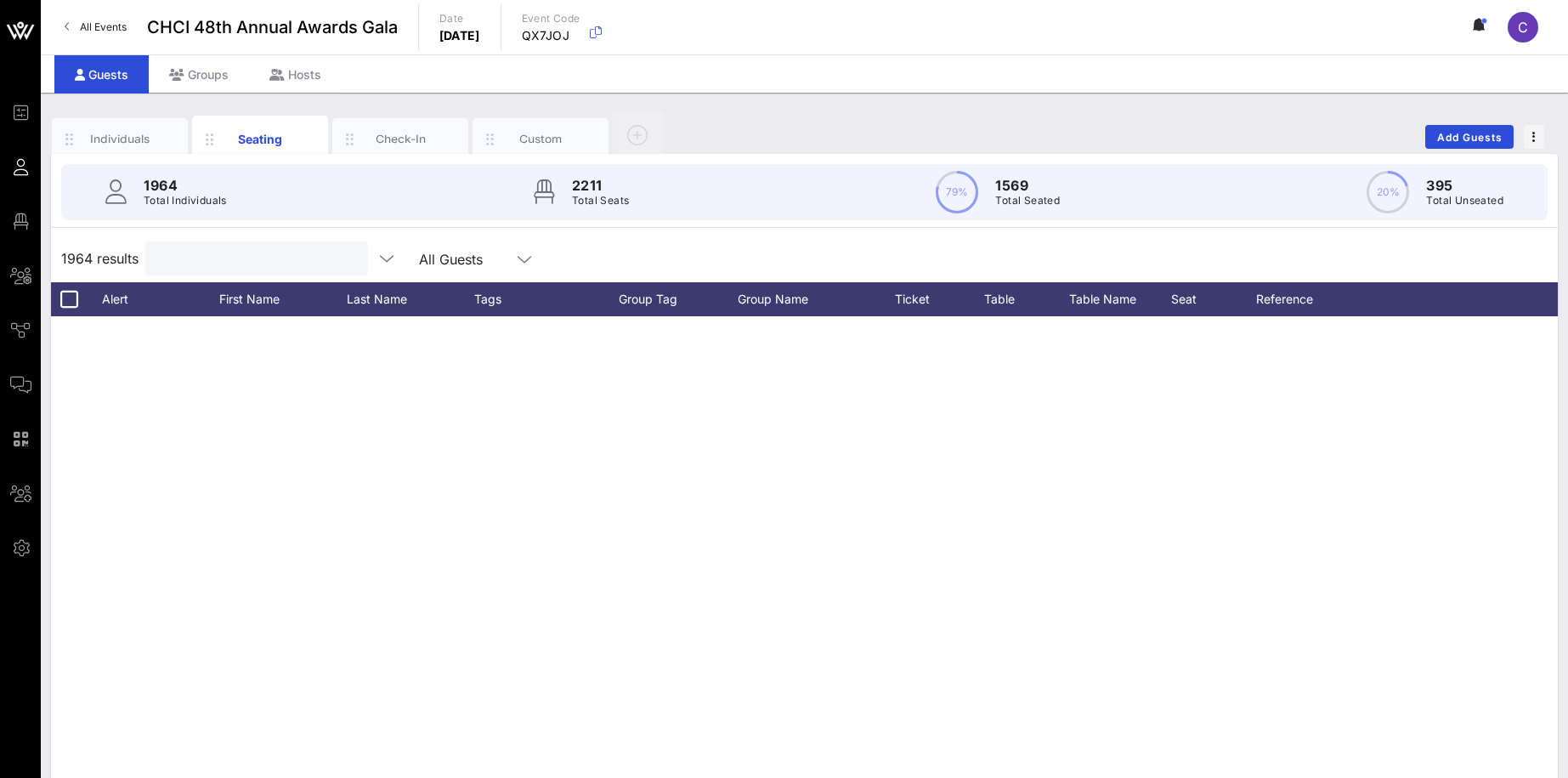
scroll to position [648, 0]
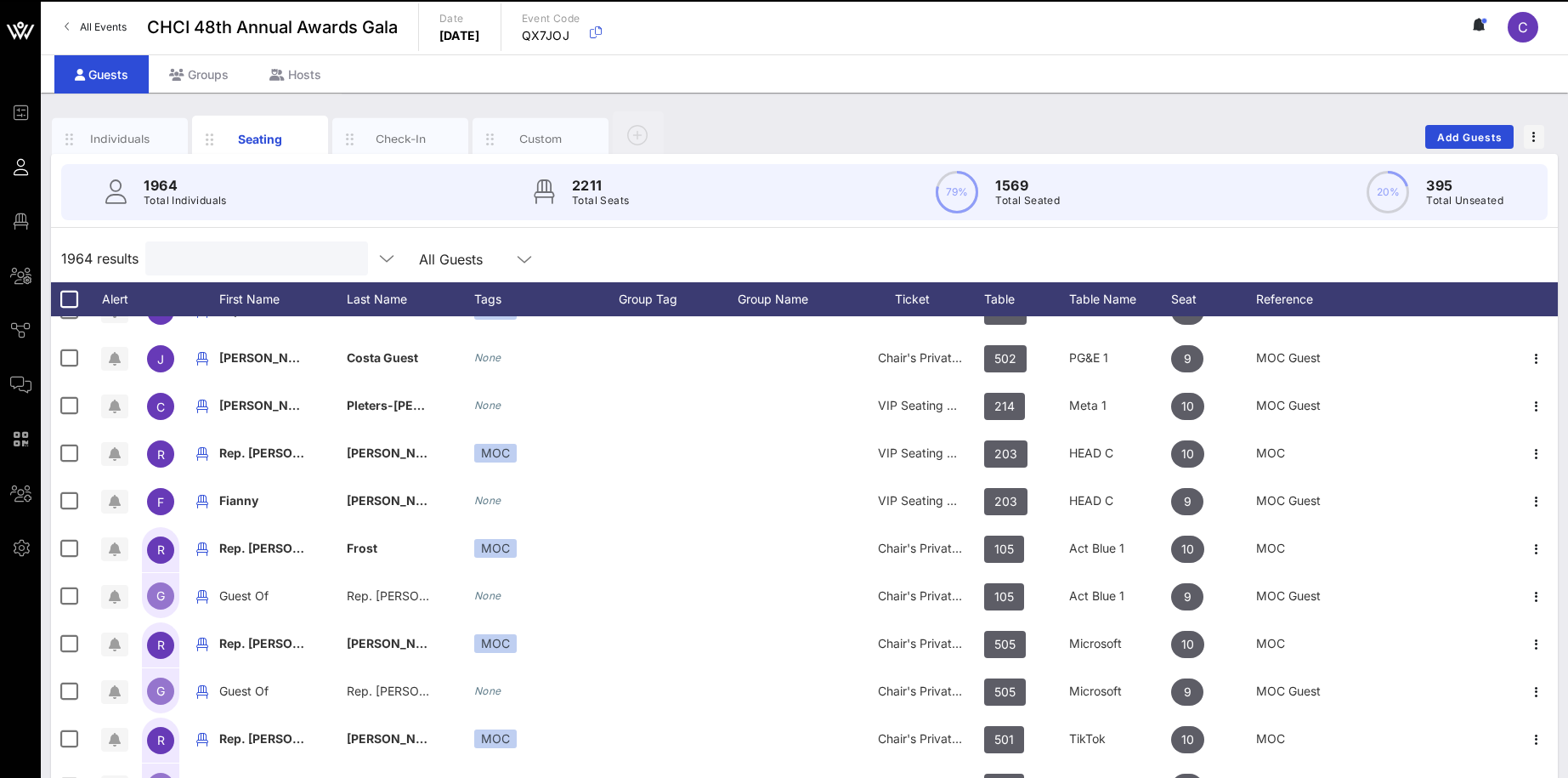
click at [289, 266] on input "text" at bounding box center [255, 259] width 198 height 22
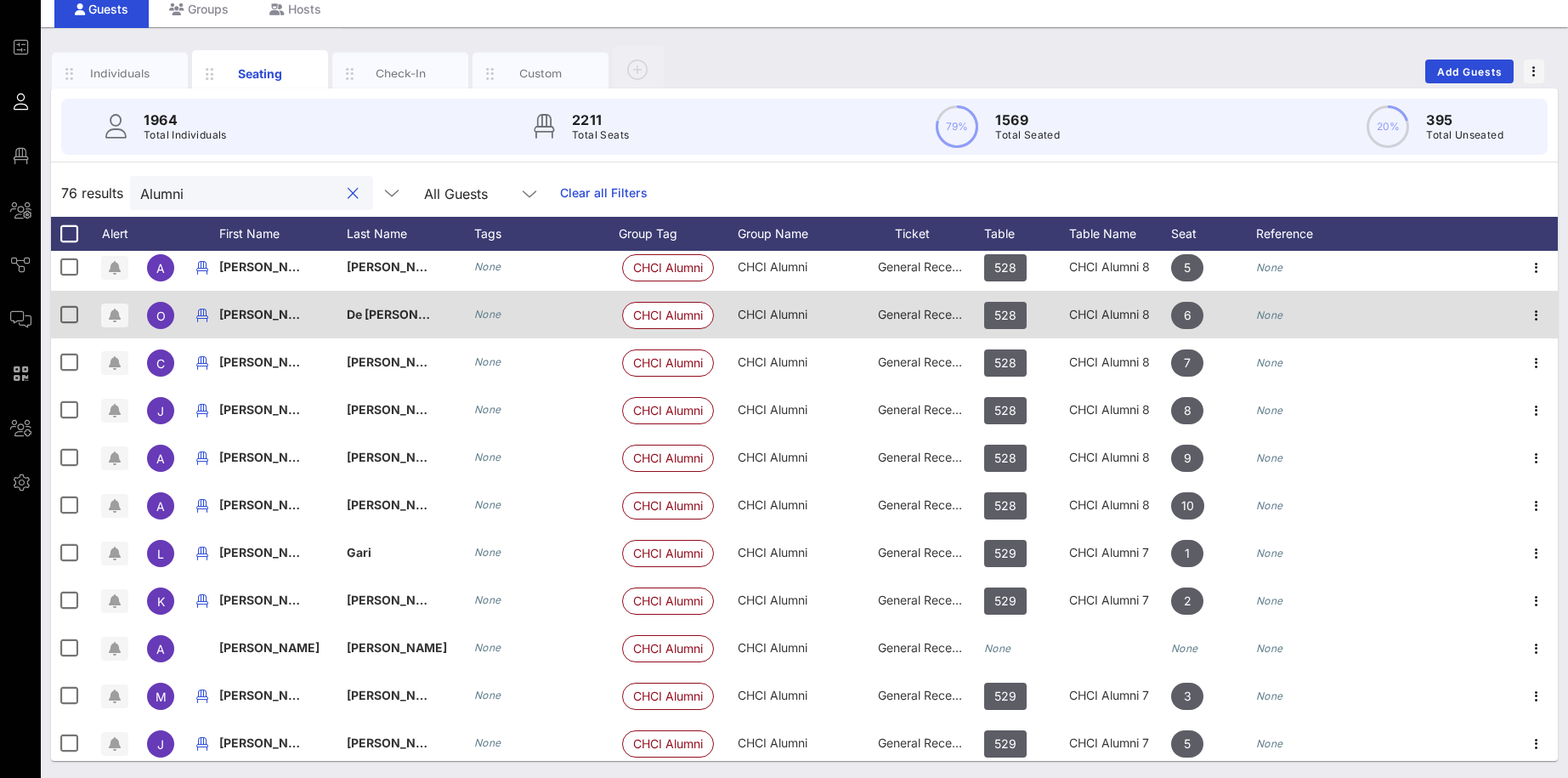
scroll to position [3109, 0]
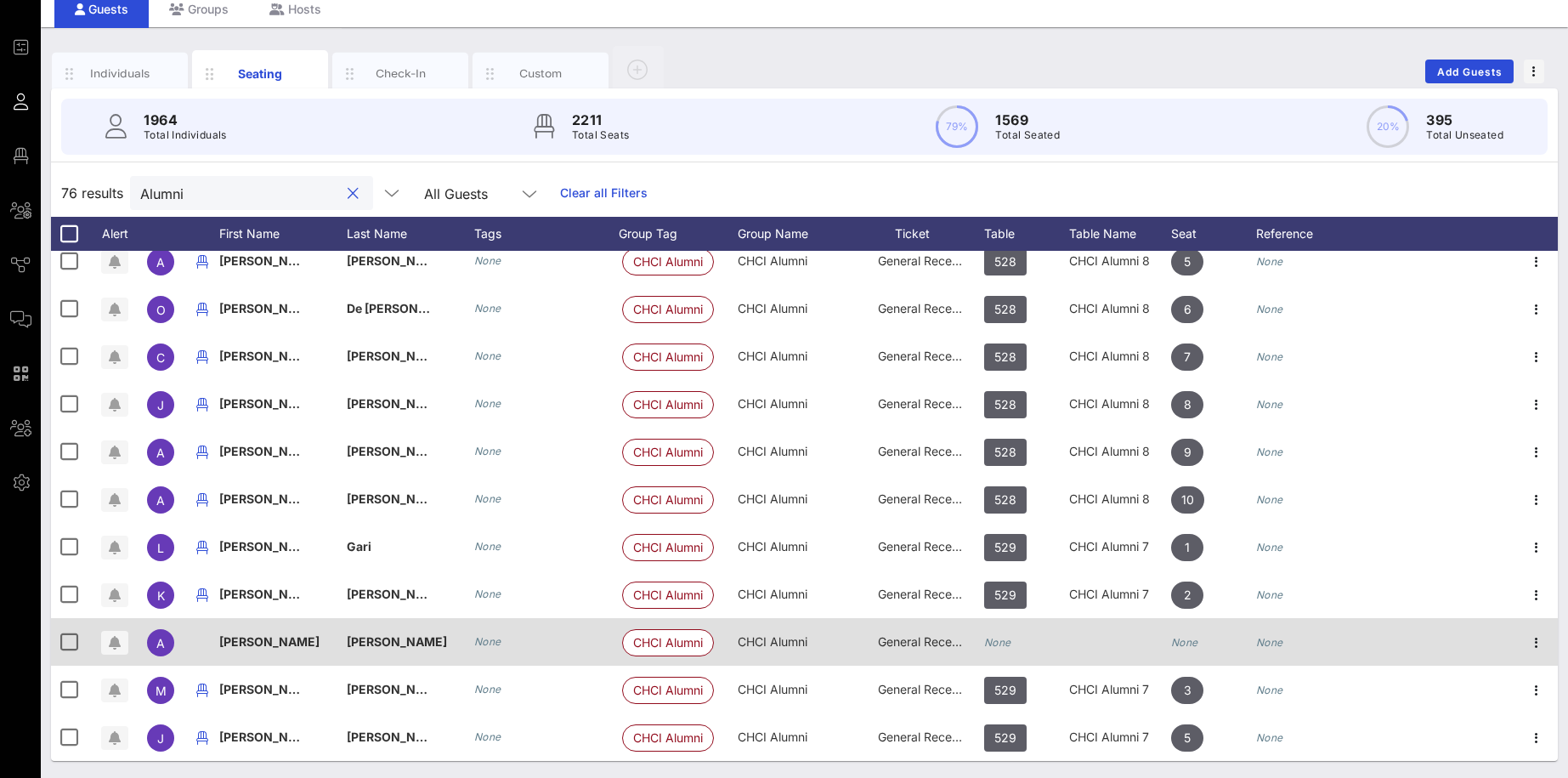
click at [1023, 611] on div "None" at bounding box center [1026, 652] width 85 height 67
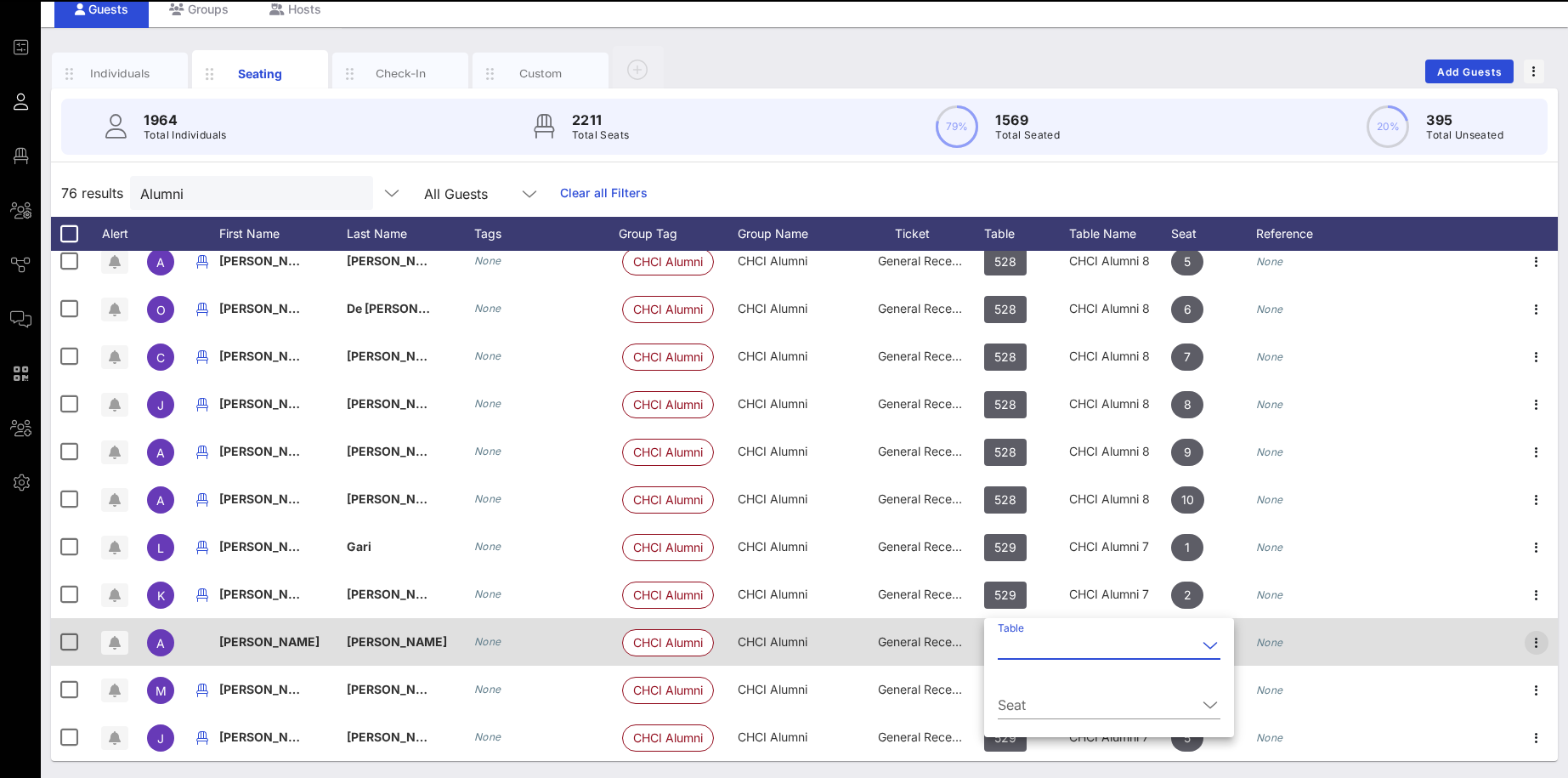
click at [1206, 611] on icon "button" at bounding box center [1536, 643] width 21 height 21
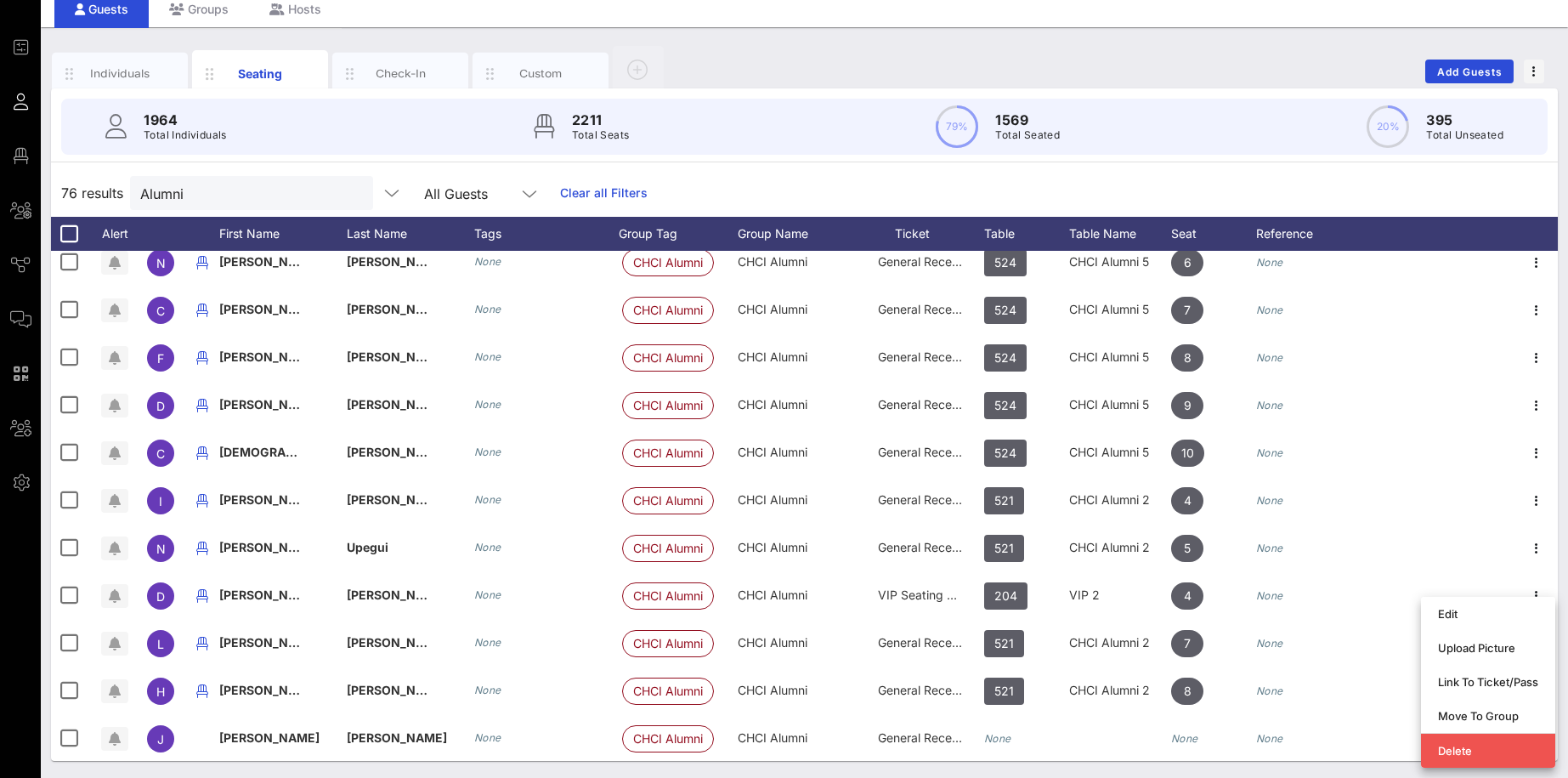
scroll to position [2154, 0]
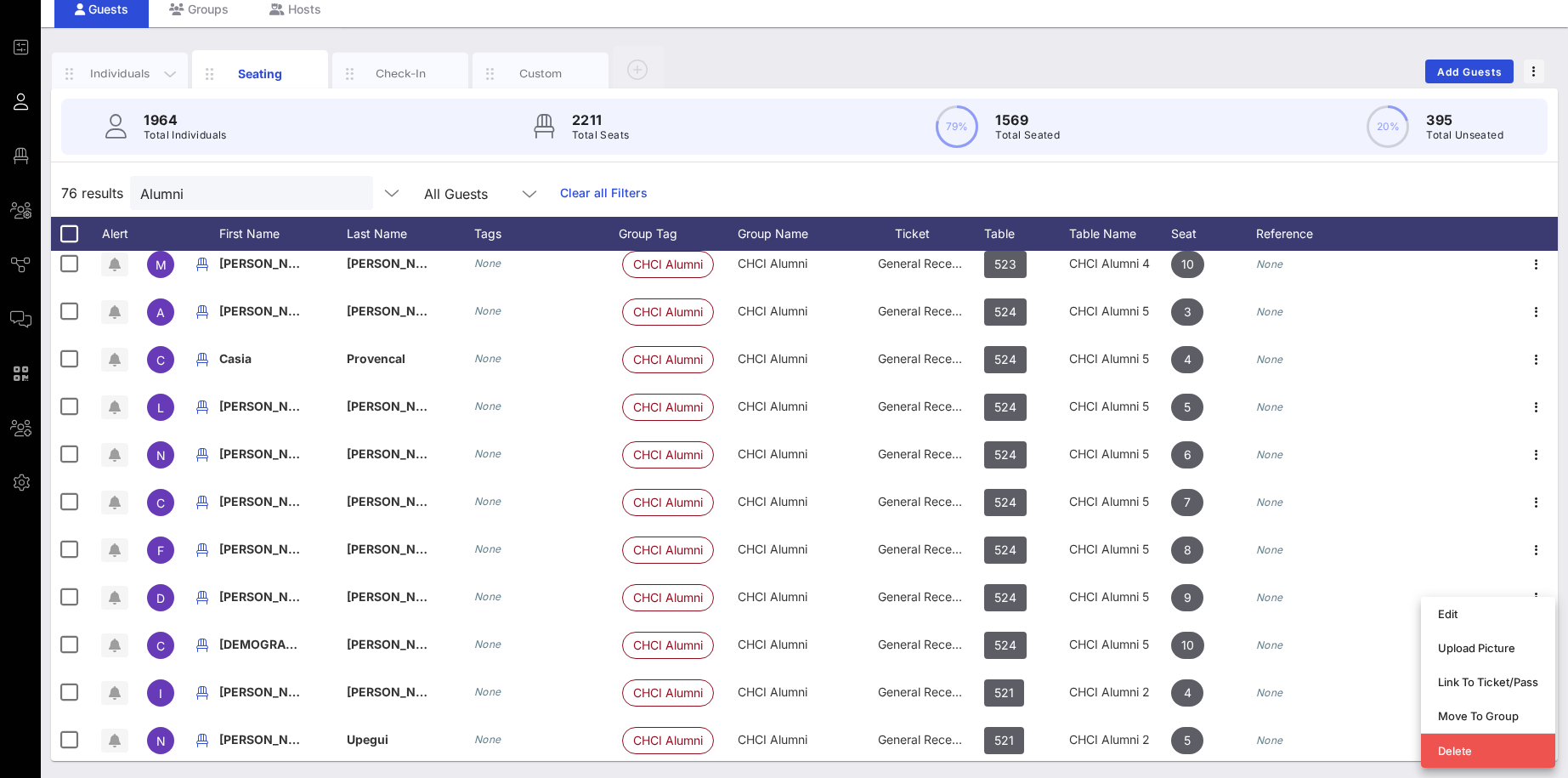
click at [135, 74] on div "Individuals" at bounding box center [121, 73] width 76 height 16
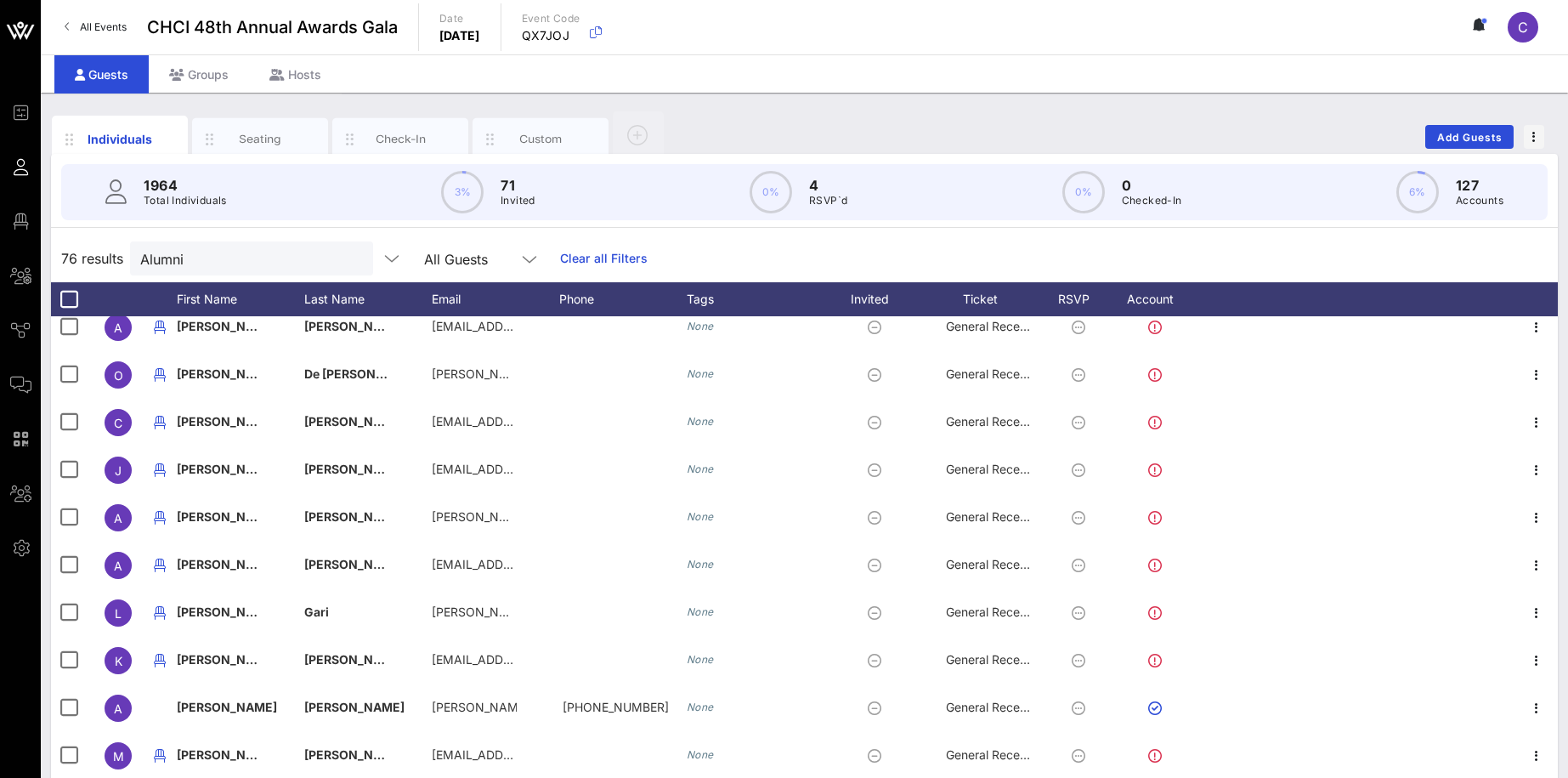
scroll to position [66, 0]
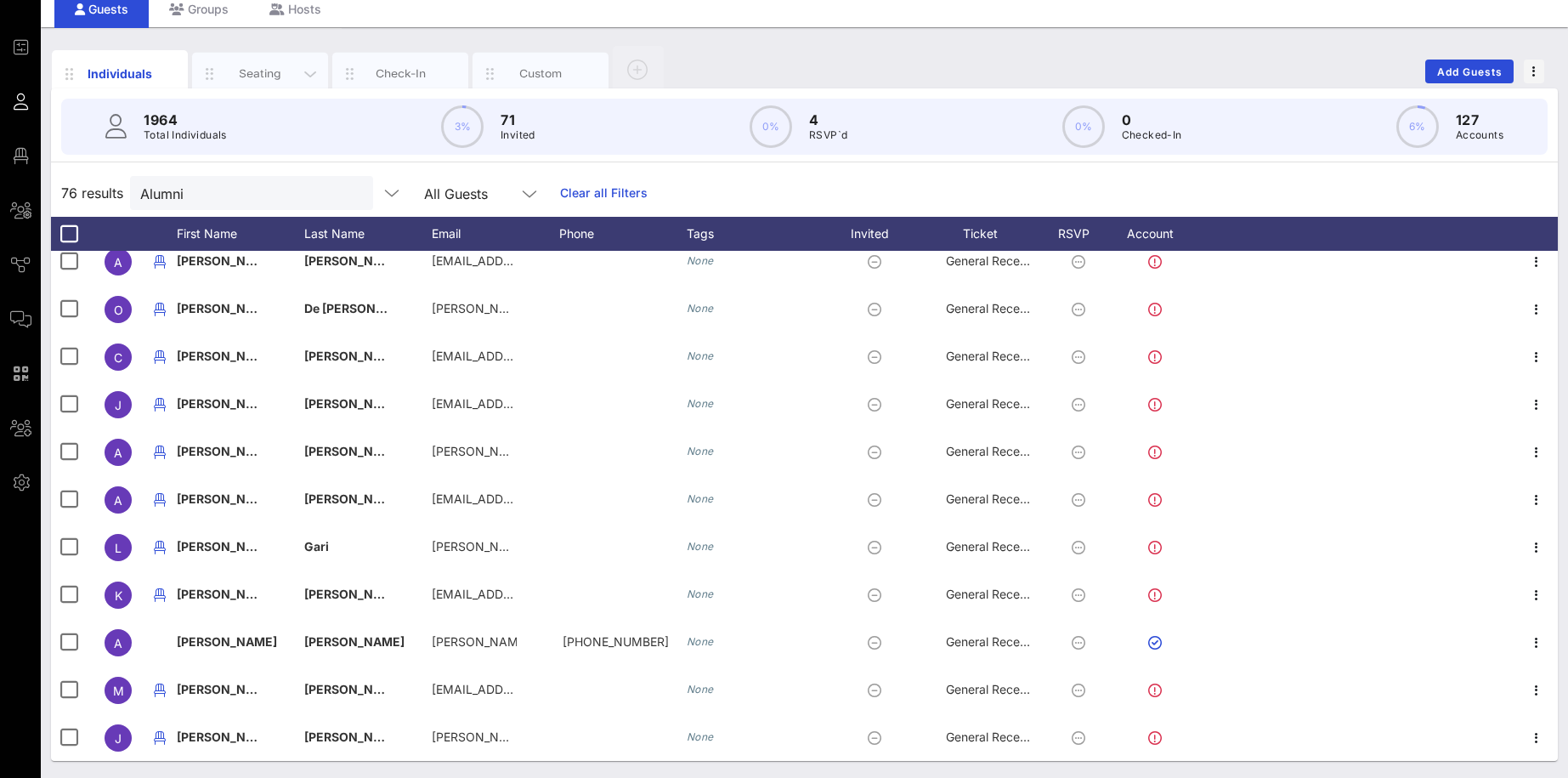
click at [255, 75] on div "Seating" at bounding box center [261, 73] width 76 height 16
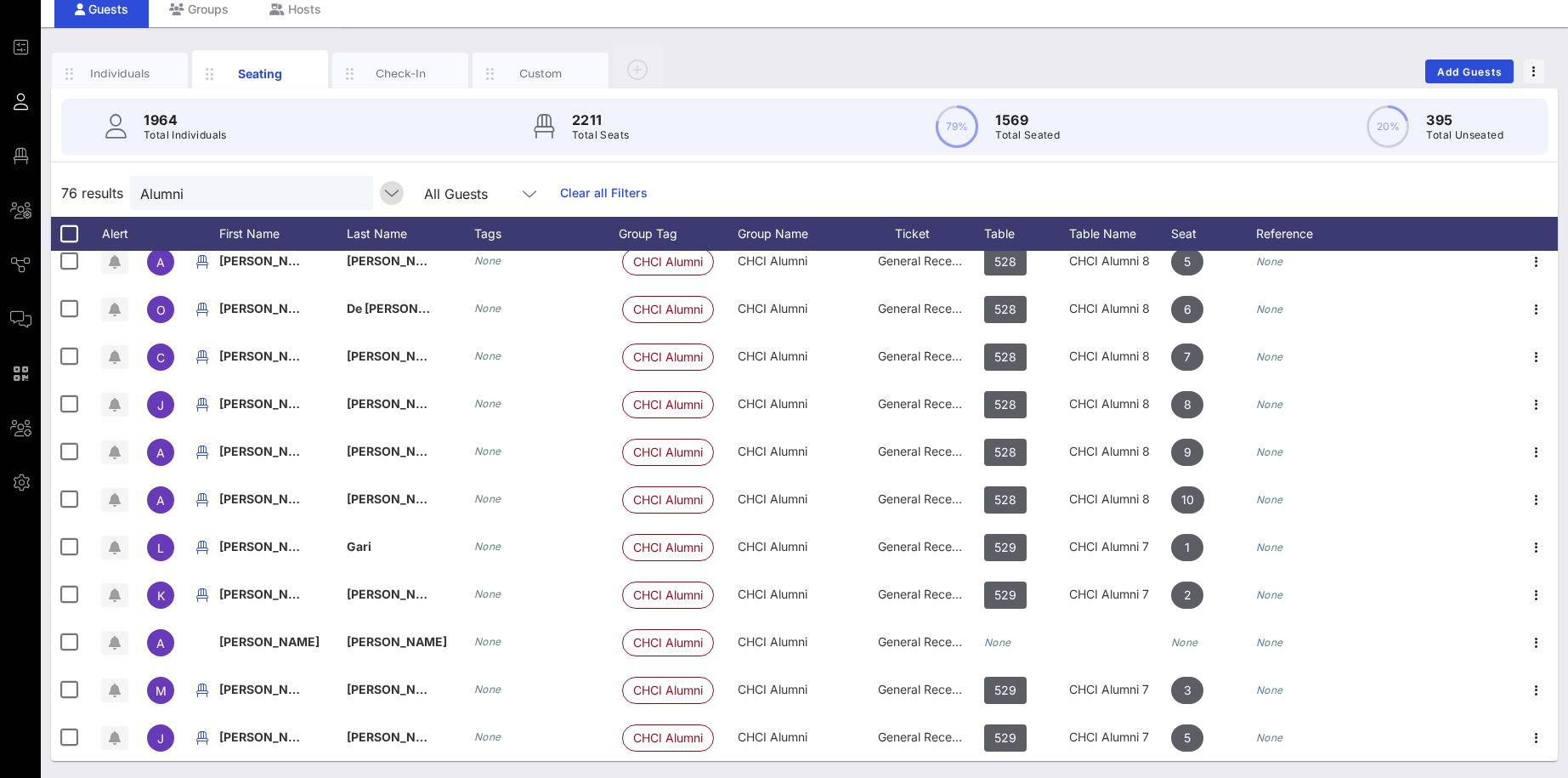
click at [381, 191] on icon "button" at bounding box center [392, 193] width 21 height 21
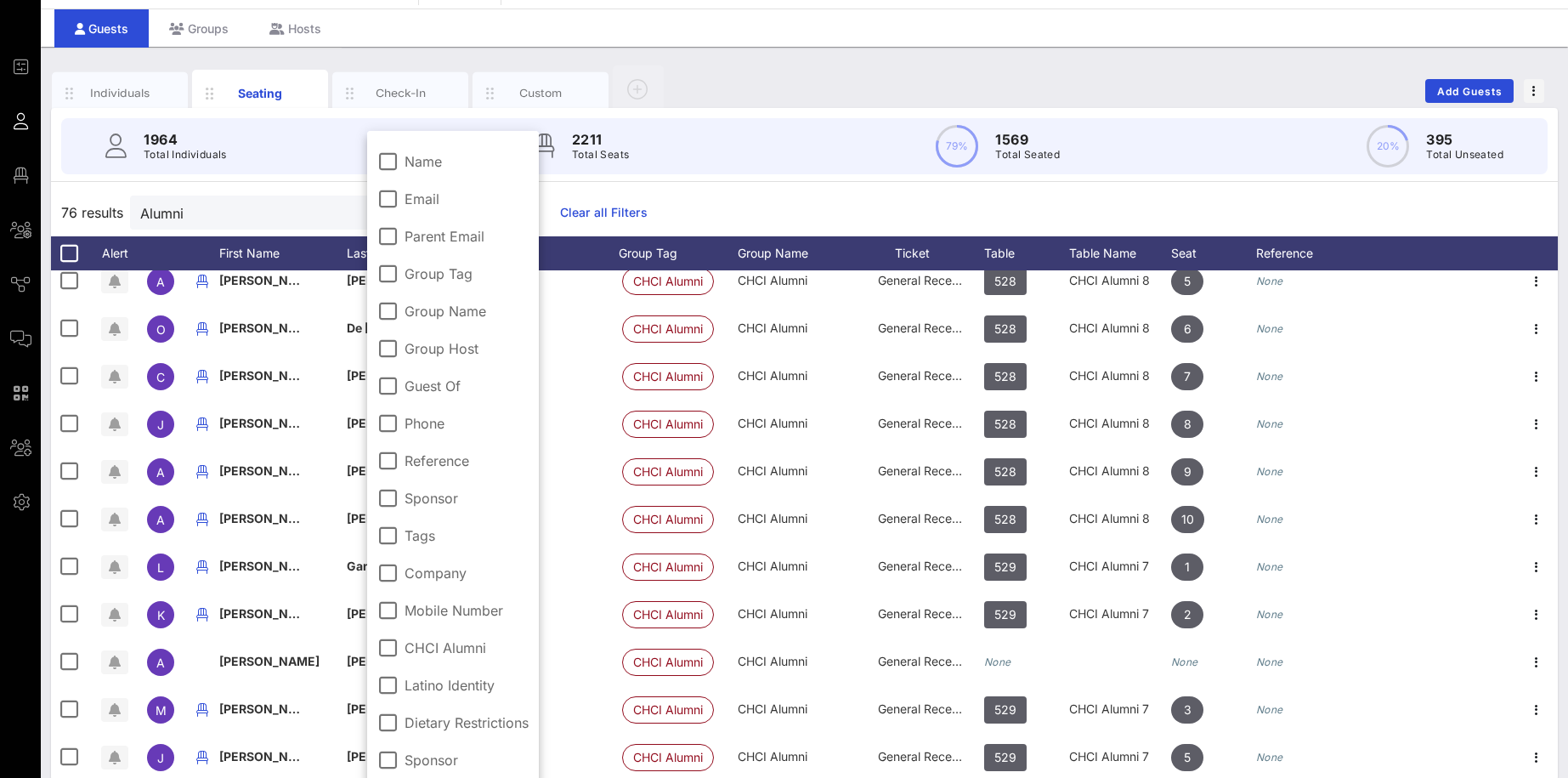
scroll to position [62, 0]
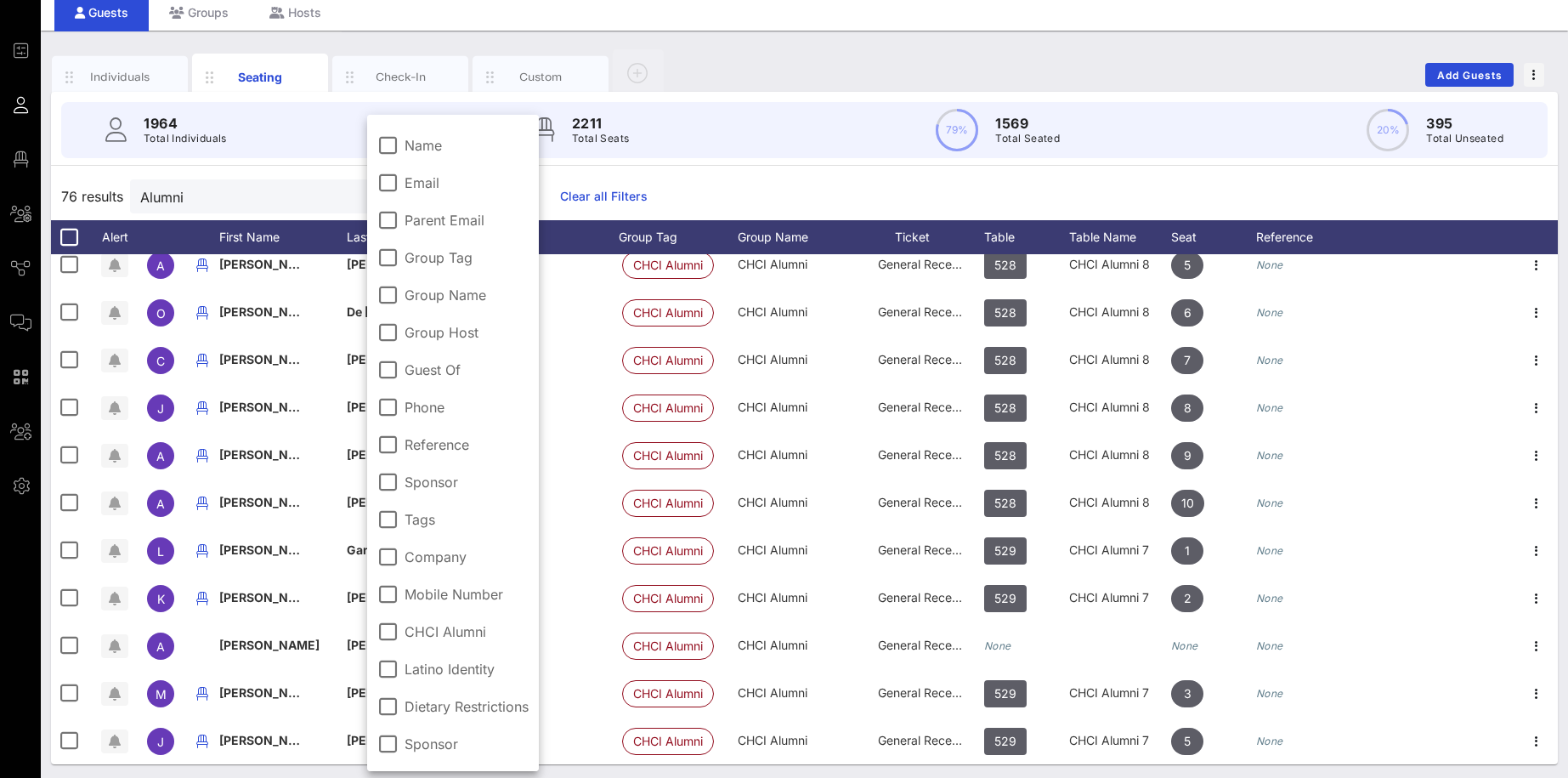
click at [765, 213] on div "76 results Alumni All Guests Clear all Filters" at bounding box center [804, 196] width 1507 height 47
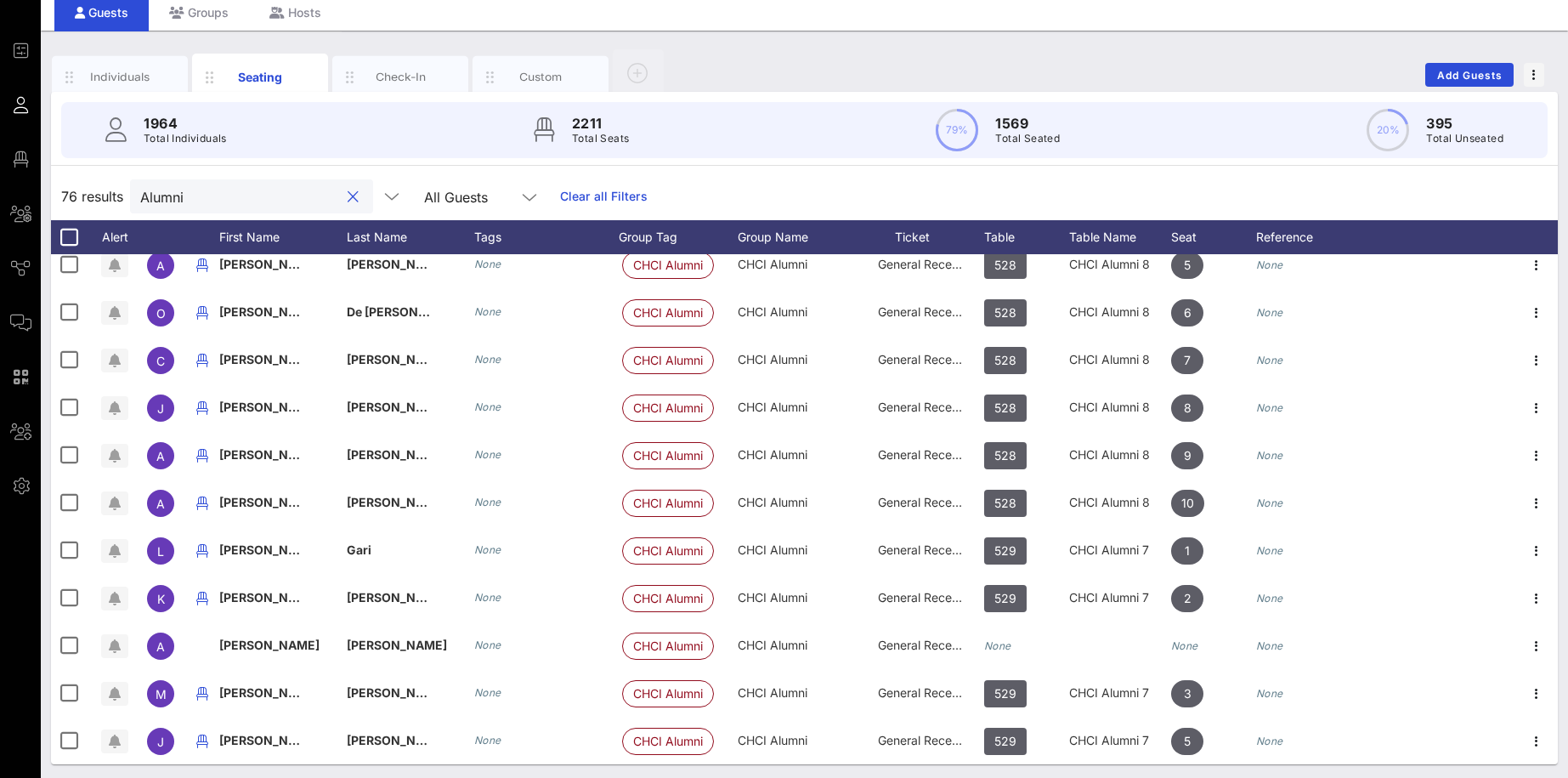
click at [249, 200] on input "Alumni" at bounding box center [239, 197] width 198 height 22
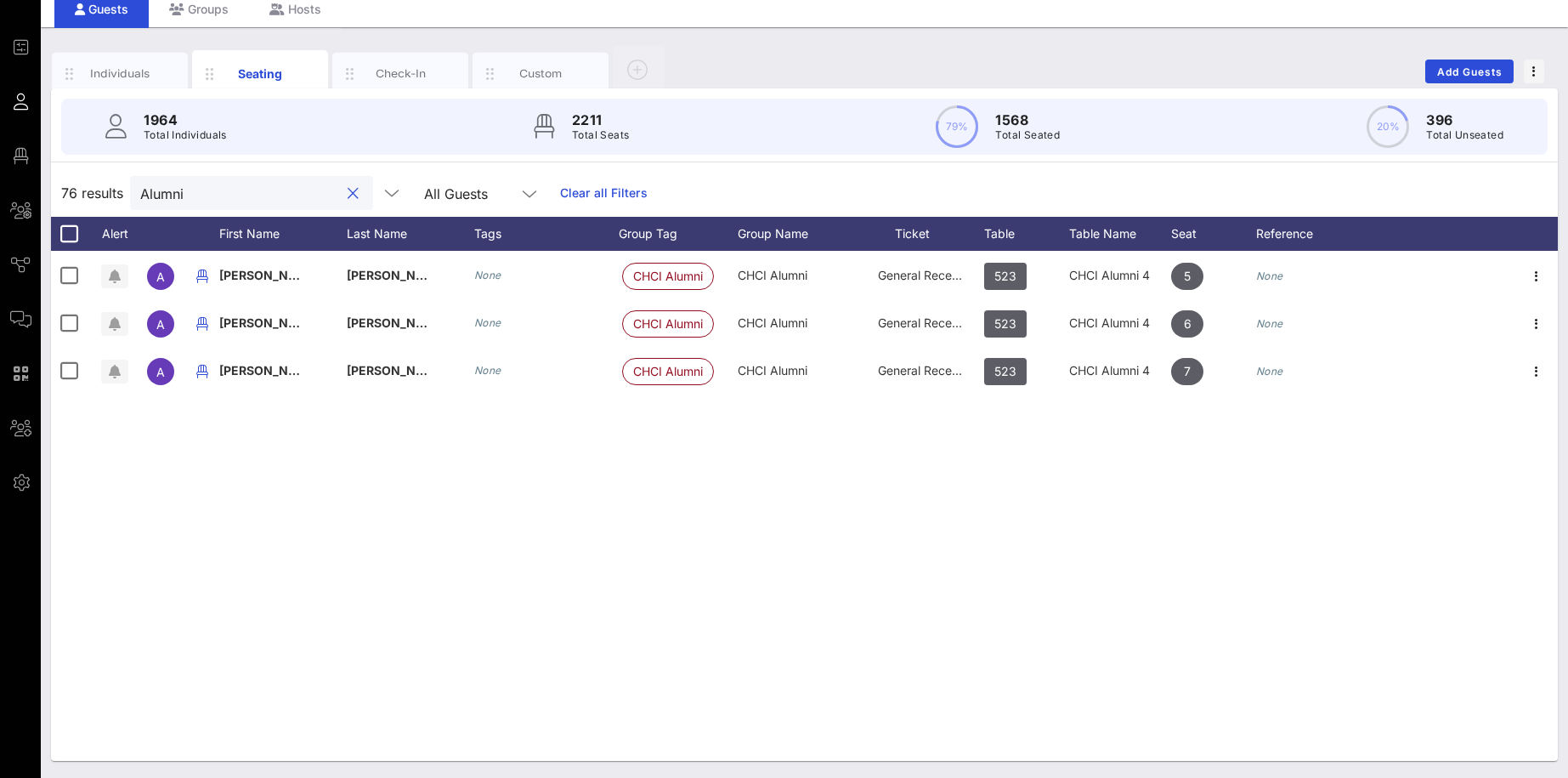
scroll to position [0, 0]
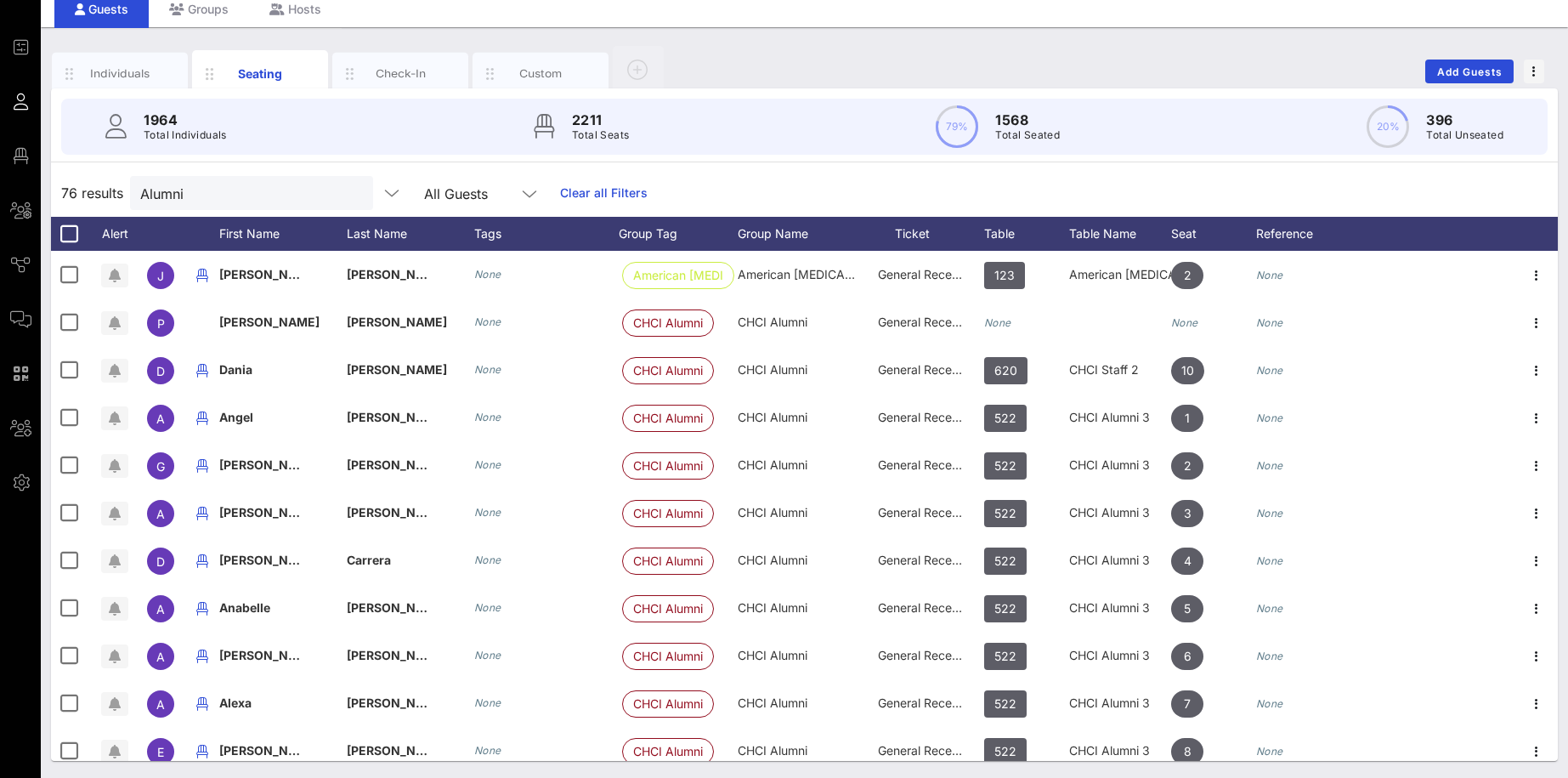
click at [822, 182] on div "76 results Alumni All Guests Clear all Filters" at bounding box center [804, 193] width 1507 height 47
click at [923, 187] on div "76 results Alumni All Guests Clear all Filters" at bounding box center [804, 193] width 1507 height 47
click at [214, 191] on input "Alumni" at bounding box center [239, 193] width 198 height 22
drag, startPoint x: 214, startPoint y: 191, endPoint x: 134, endPoint y: 187, distance: 80.1
click at [140, 187] on input "Alumni" at bounding box center [239, 193] width 198 height 22
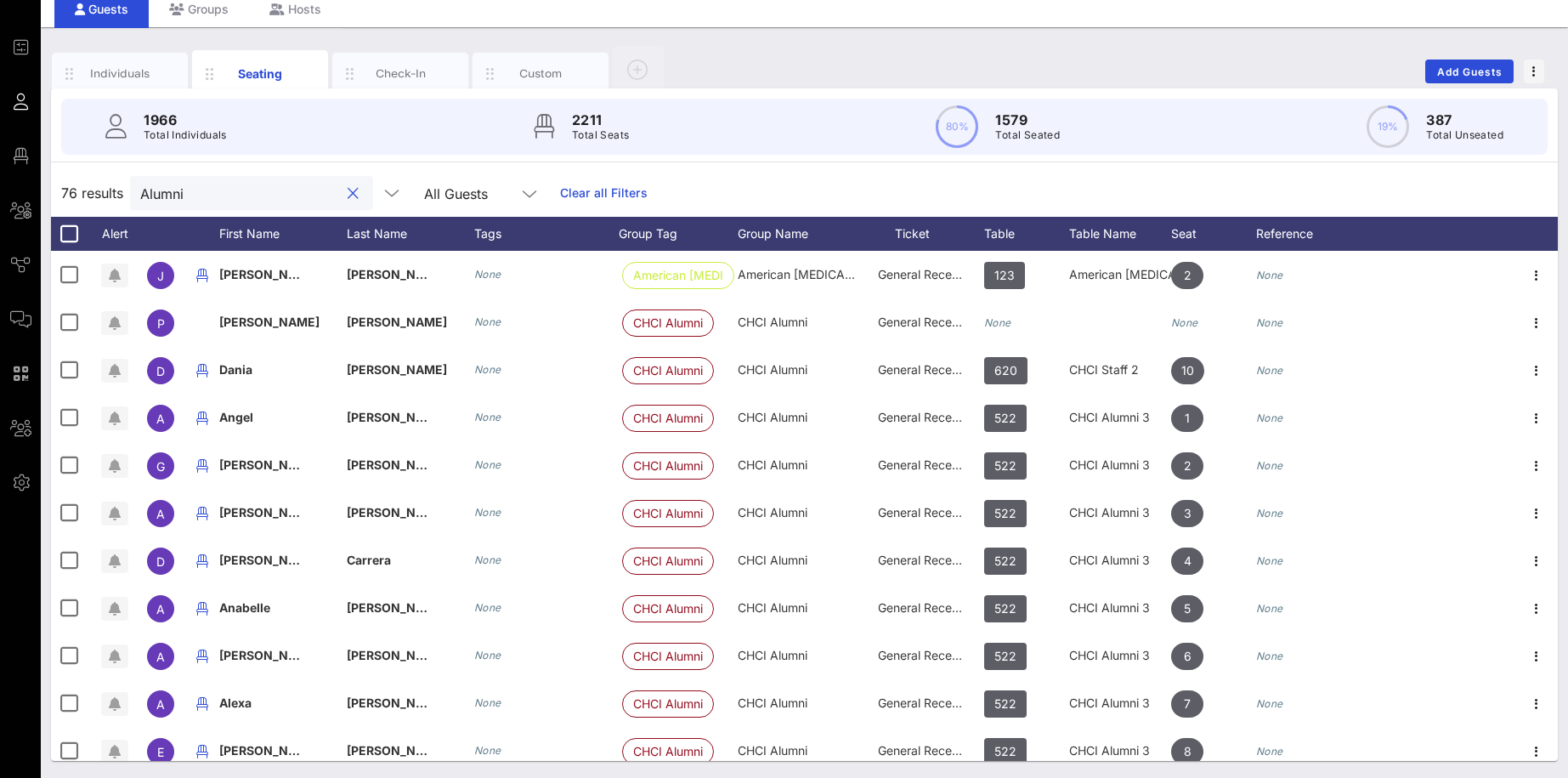
paste input "Montes de Oca"
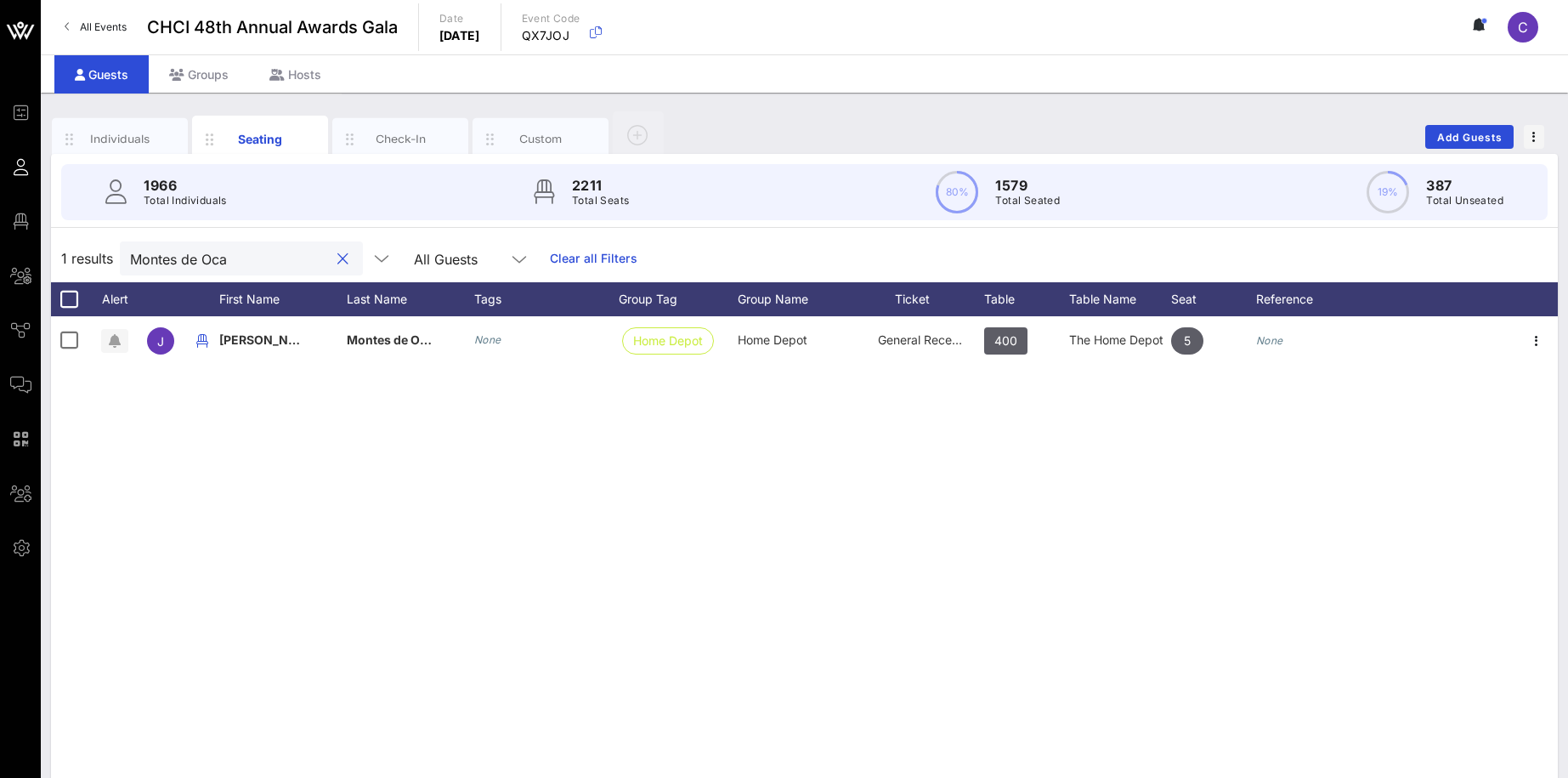
type input "Montes de Oca"
click at [253, 341] on div "[PERSON_NAME]" at bounding box center [283, 350] width 128 height 67
drag, startPoint x: 272, startPoint y: 346, endPoint x: 229, endPoint y: 346, distance: 43.0
click at [233, 346] on input "[PERSON_NAME]" at bounding box center [332, 344] width 198 height 28
drag, startPoint x: 276, startPoint y: 344, endPoint x: 364, endPoint y: 345, distance: 88.0
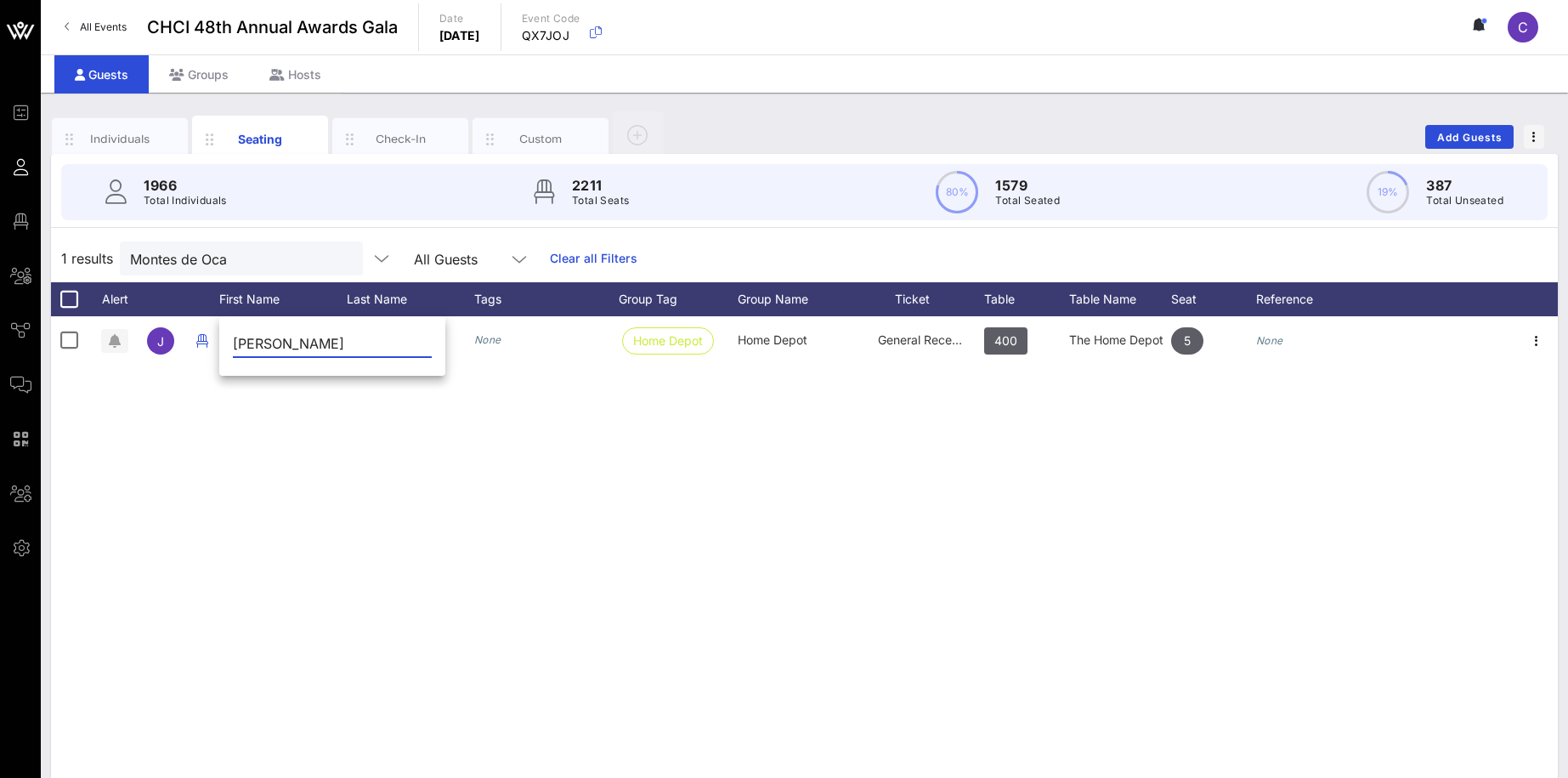
click at [364, 345] on input "[PERSON_NAME]" at bounding box center [332, 344] width 198 height 28
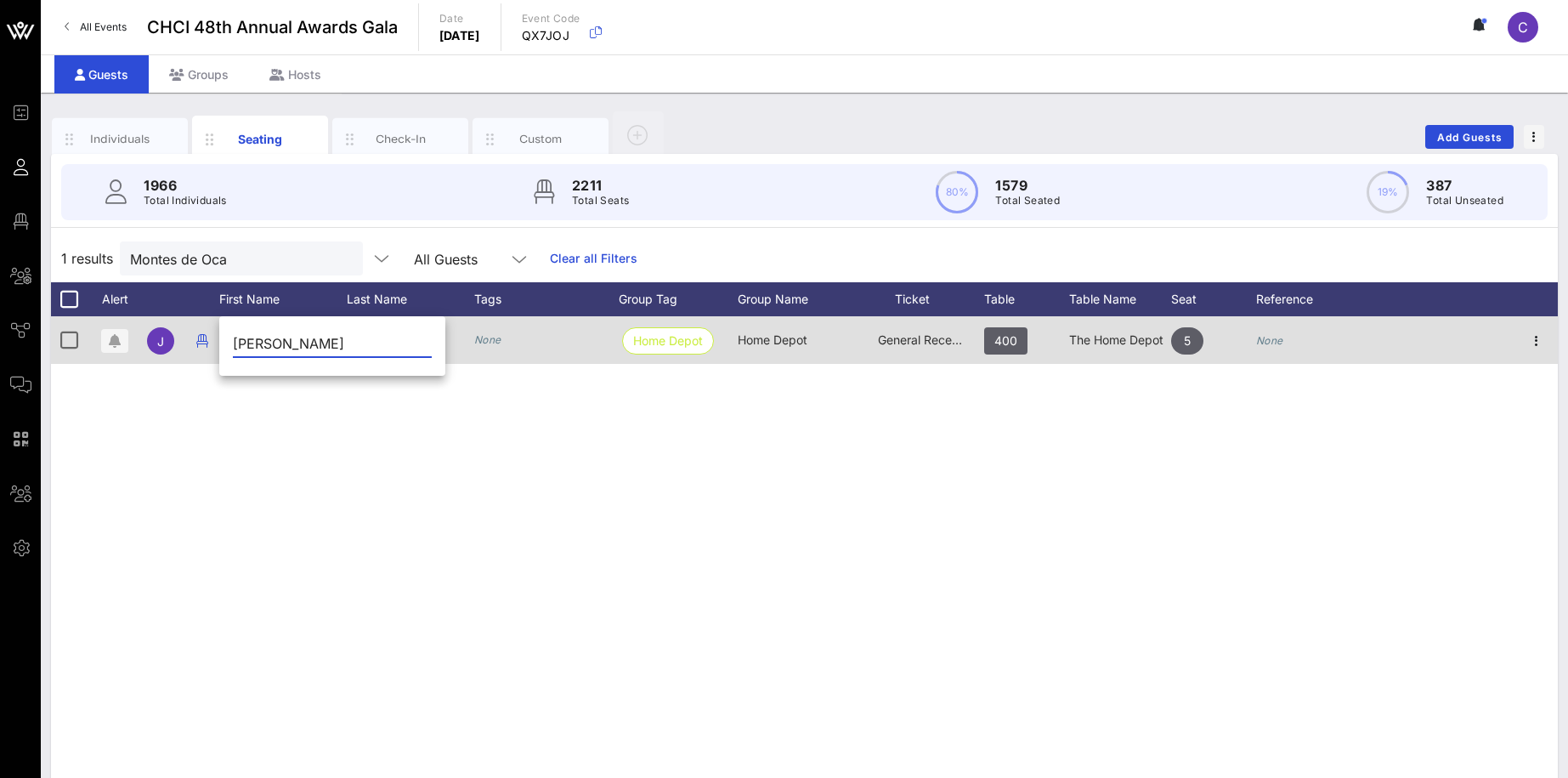
type input "[PERSON_NAME]"
click at [456, 344] on div "Montes de Oca" at bounding box center [411, 350] width 128 height 67
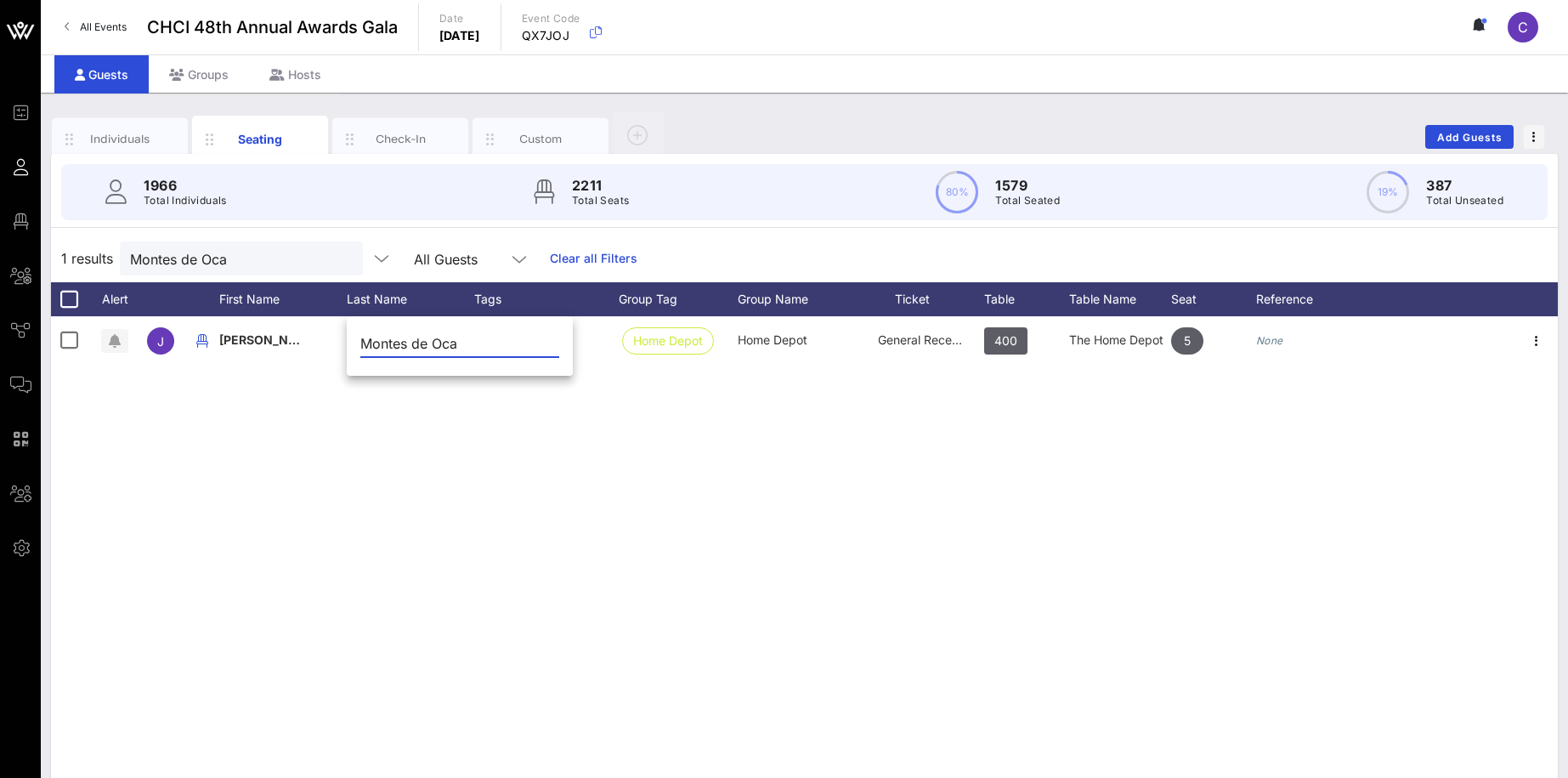
click at [419, 345] on input "Montes de Oca" at bounding box center [459, 344] width 198 height 28
drag, startPoint x: 469, startPoint y: 344, endPoint x: 308, endPoint y: 342, distance: 161.0
click at [360, 342] on input "Montes de Oca" at bounding box center [459, 344] width 198 height 28
paste input "Batist"
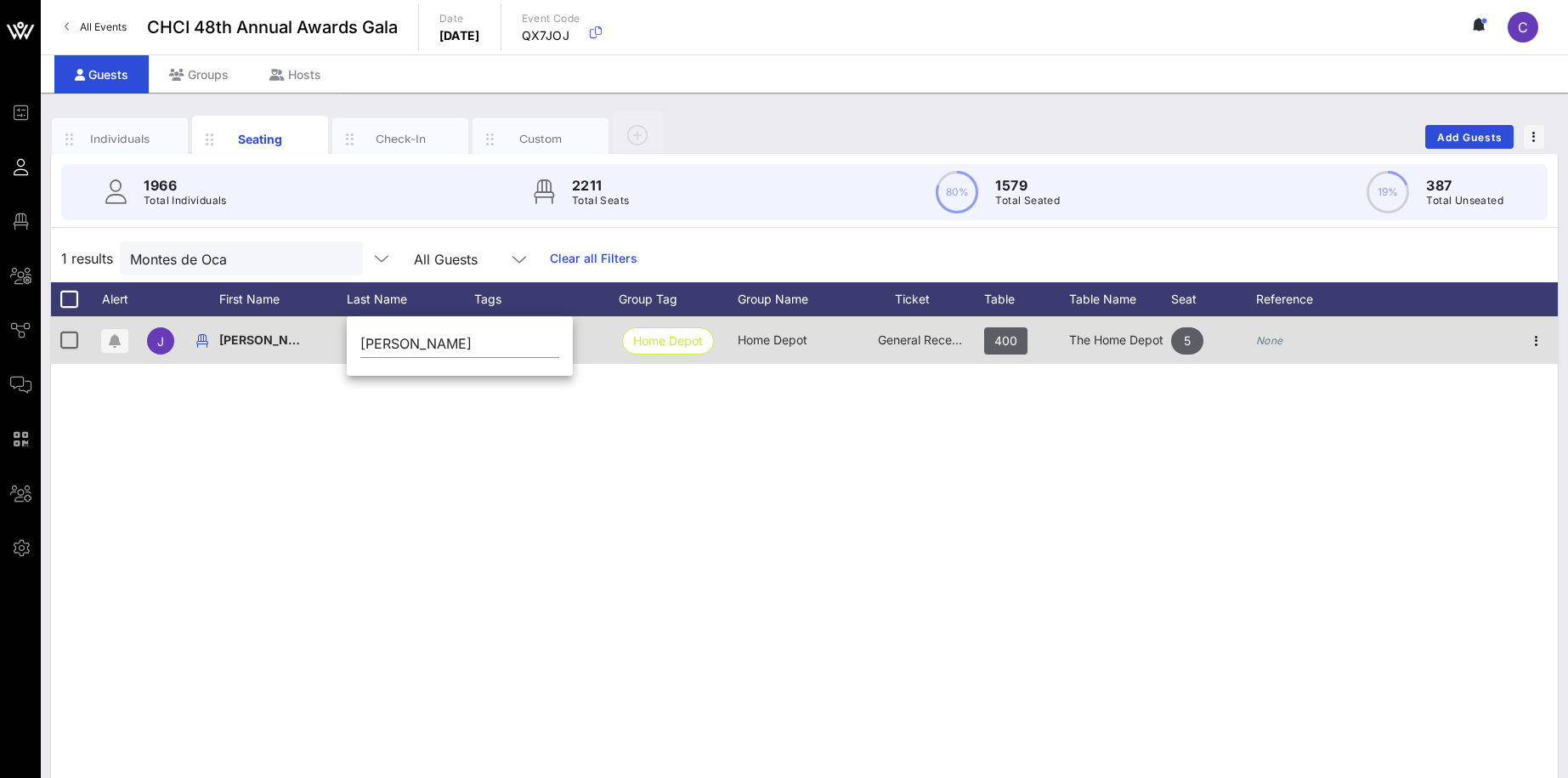
click at [799, 346] on span "Home Depot" at bounding box center [772, 339] width 70 height 15
click at [922, 334] on span "General Reception" at bounding box center [929, 339] width 102 height 15
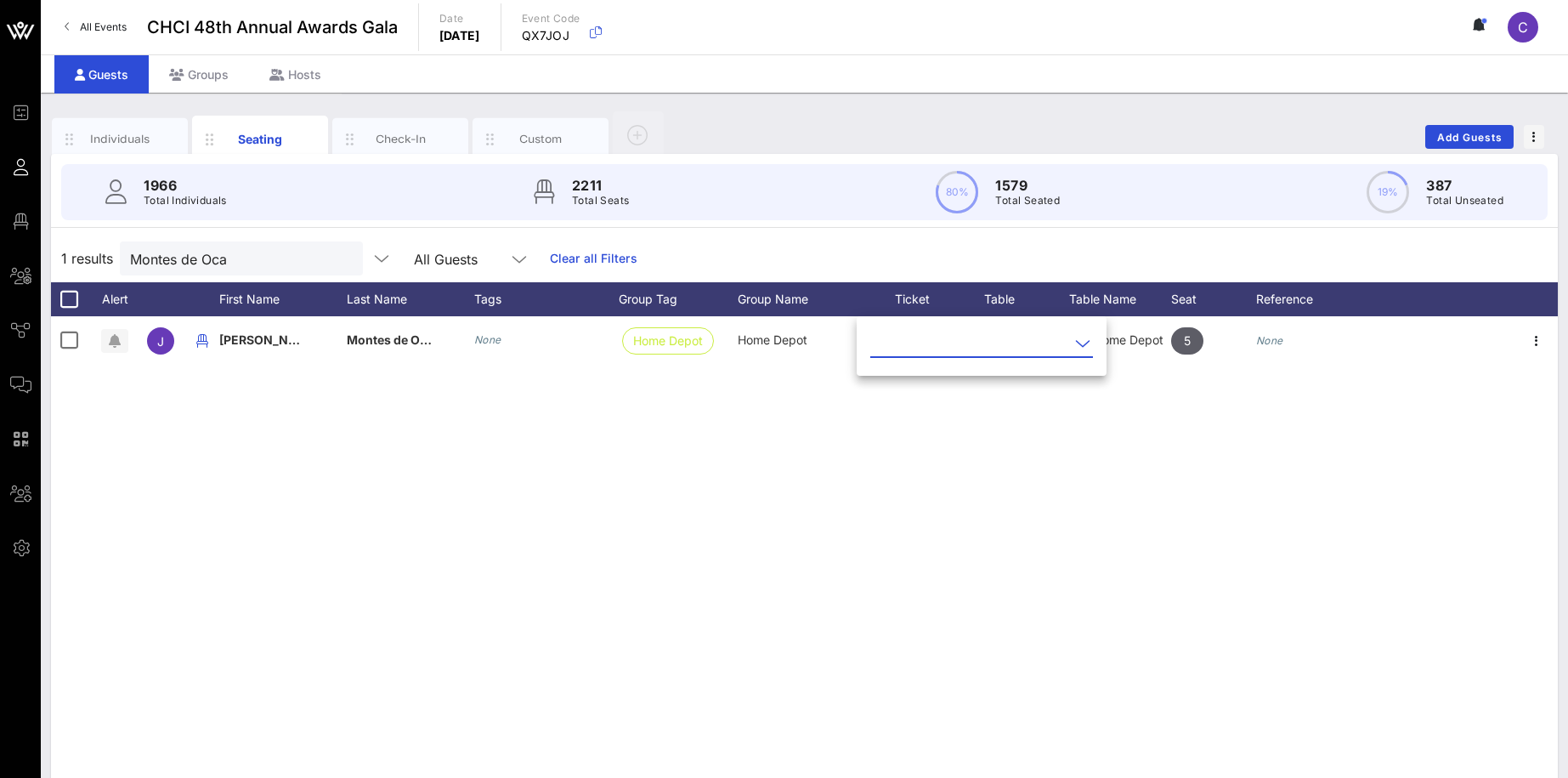
click at [1034, 447] on div "J [PERSON_NAME] de Oca None Home Depot Home Depot General Reception 400 The Hom…" at bounding box center [804, 571] width 1507 height 510
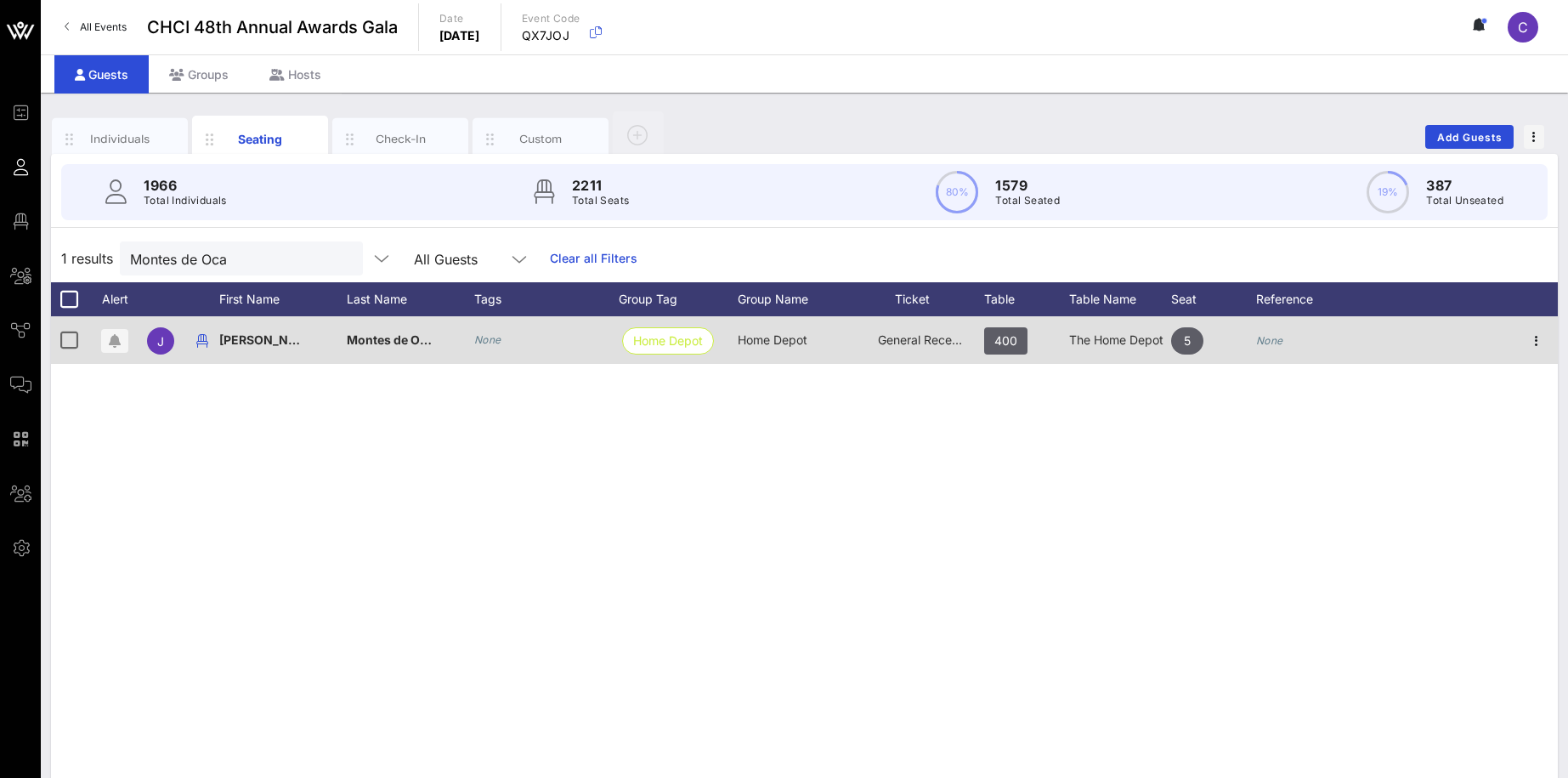
click at [396, 332] on span "Montes de Oca" at bounding box center [390, 339] width 86 height 15
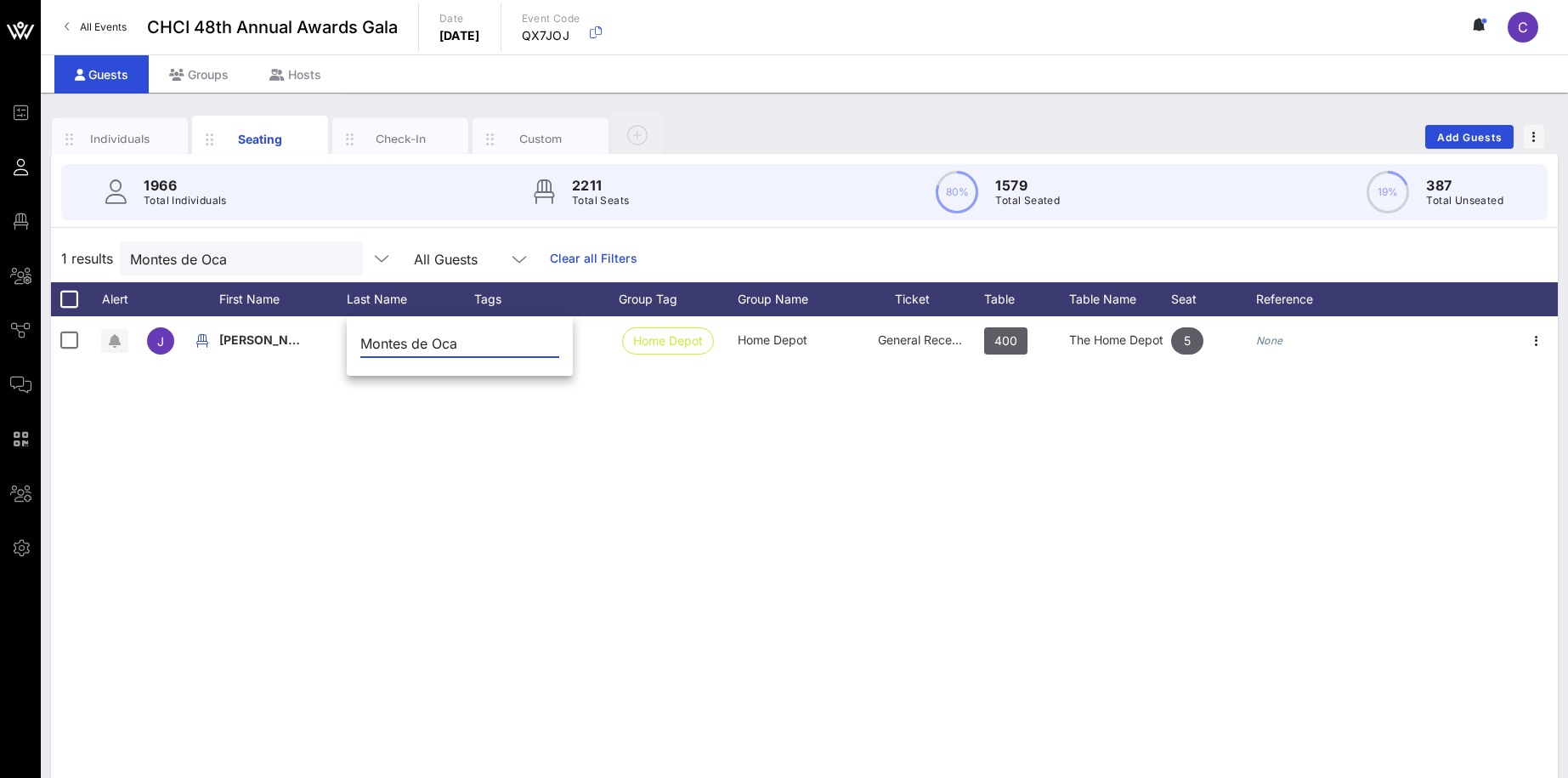
drag, startPoint x: 465, startPoint y: 343, endPoint x: 338, endPoint y: 345, distance: 127.0
click at [360, 345] on input "Montes de Oca" at bounding box center [459, 344] width 198 height 28
paste input "Batist"
type input "[PERSON_NAME]"
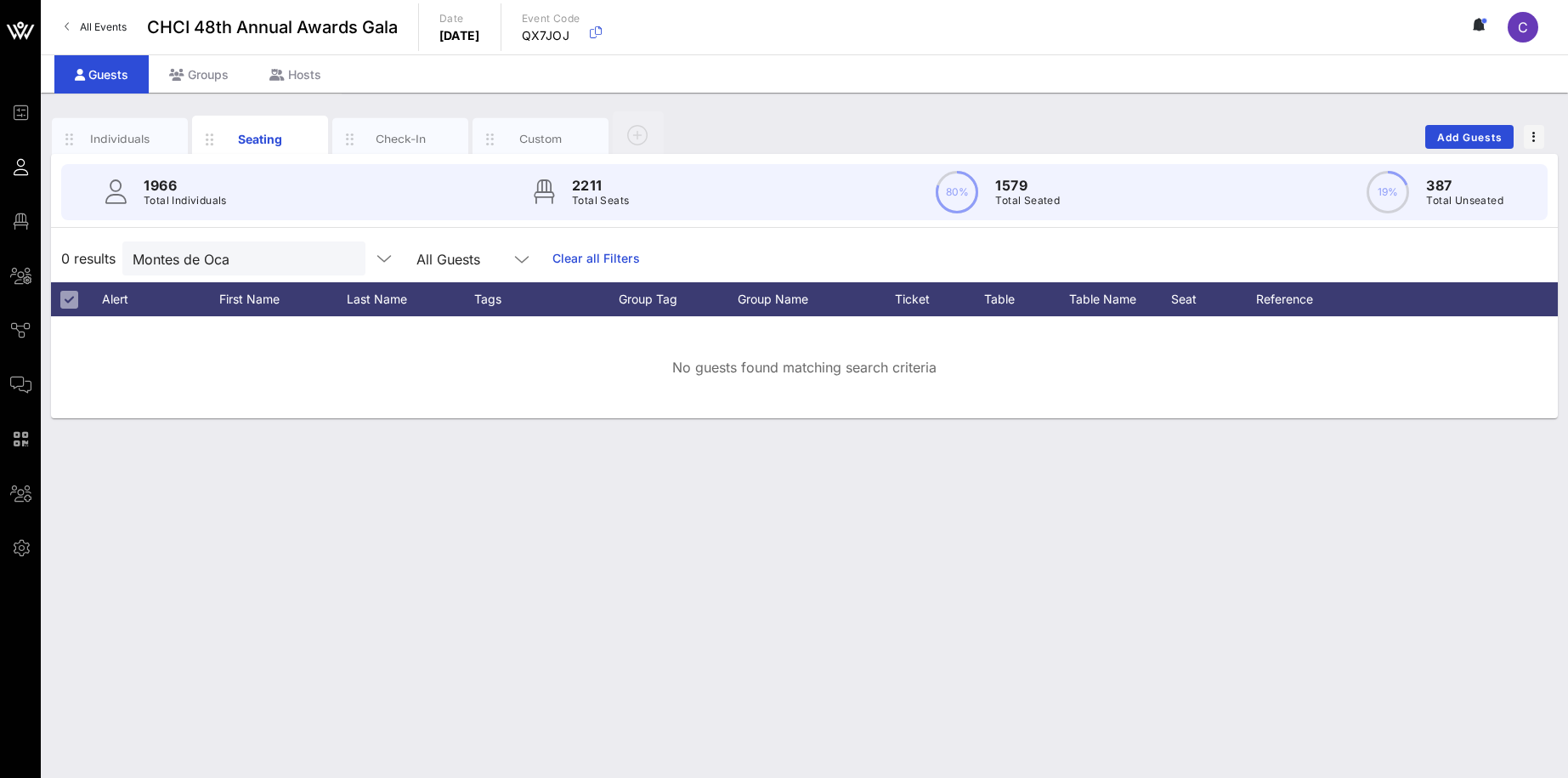
click at [676, 369] on div "No guests found matching search criteria" at bounding box center [804, 367] width 1507 height 102
drag, startPoint x: 298, startPoint y: 253, endPoint x: 114, endPoint y: 266, distance: 184.5
click at [133, 266] on input "Montes de Oca" at bounding box center [232, 259] width 198 height 22
paste input "Batist"
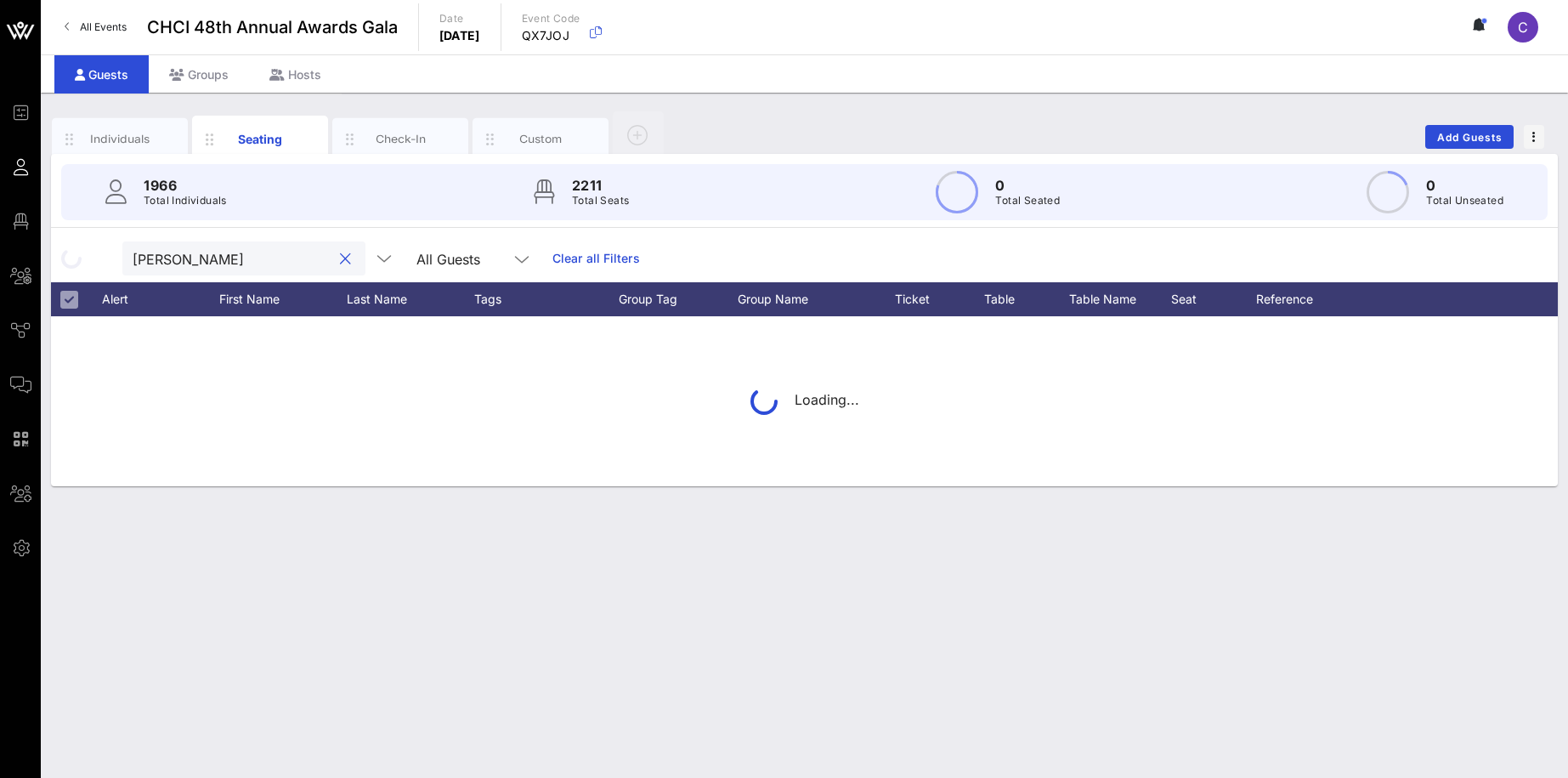
type input "[PERSON_NAME]"
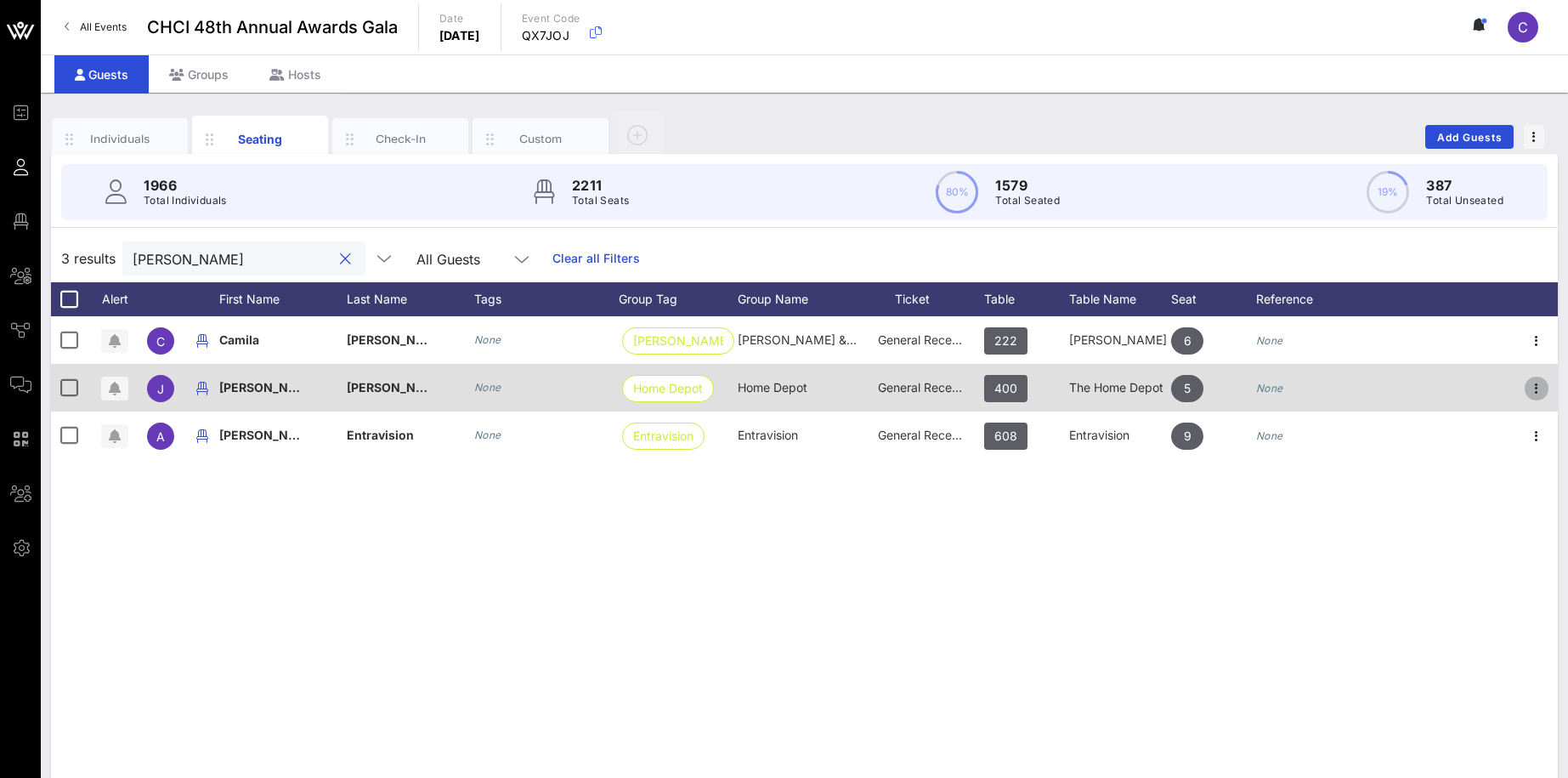
click at [1206, 387] on icon "button" at bounding box center [1536, 389] width 21 height 21
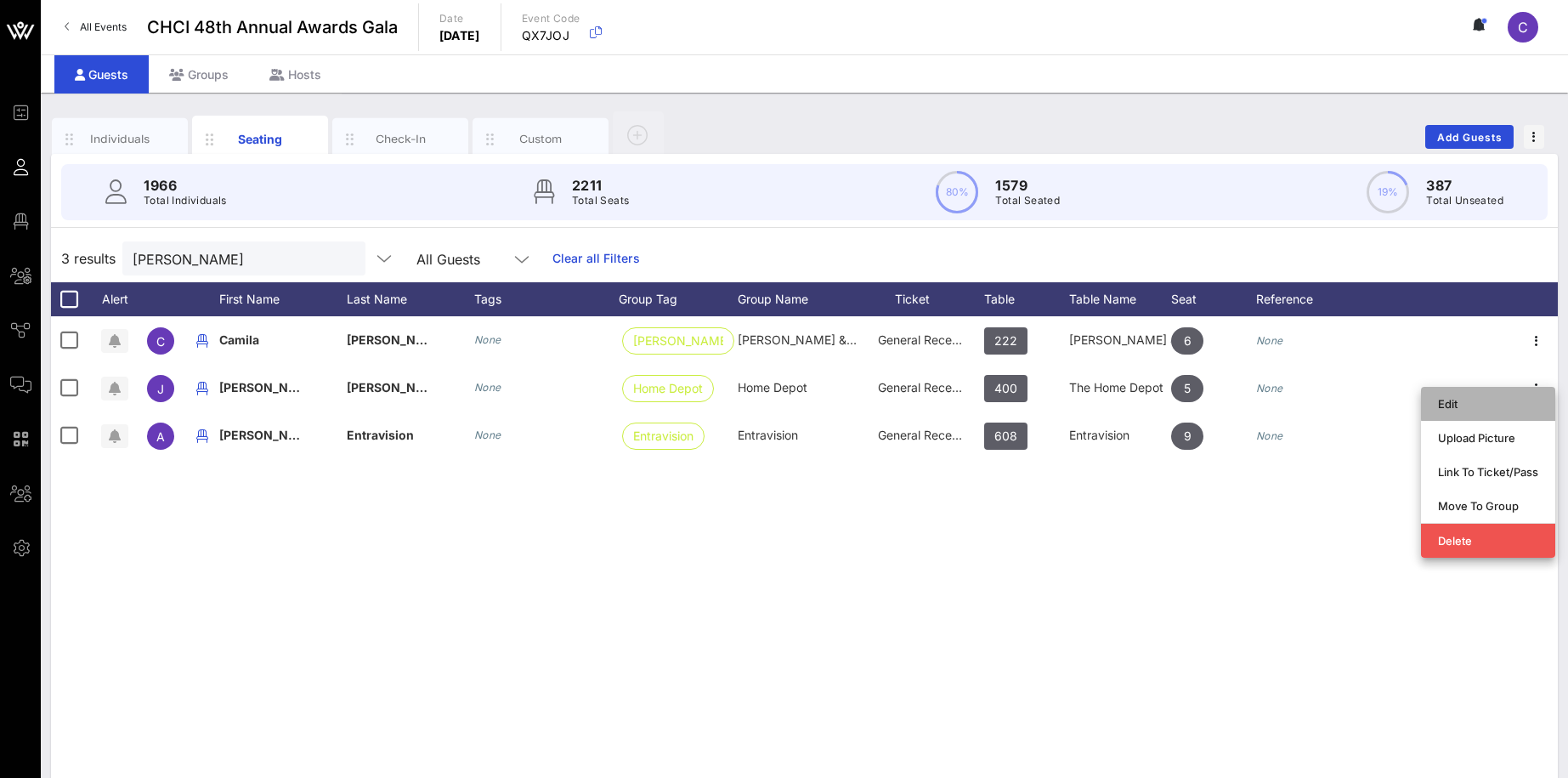
click at [1206, 403] on div "Edit" at bounding box center [1488, 404] width 100 height 14
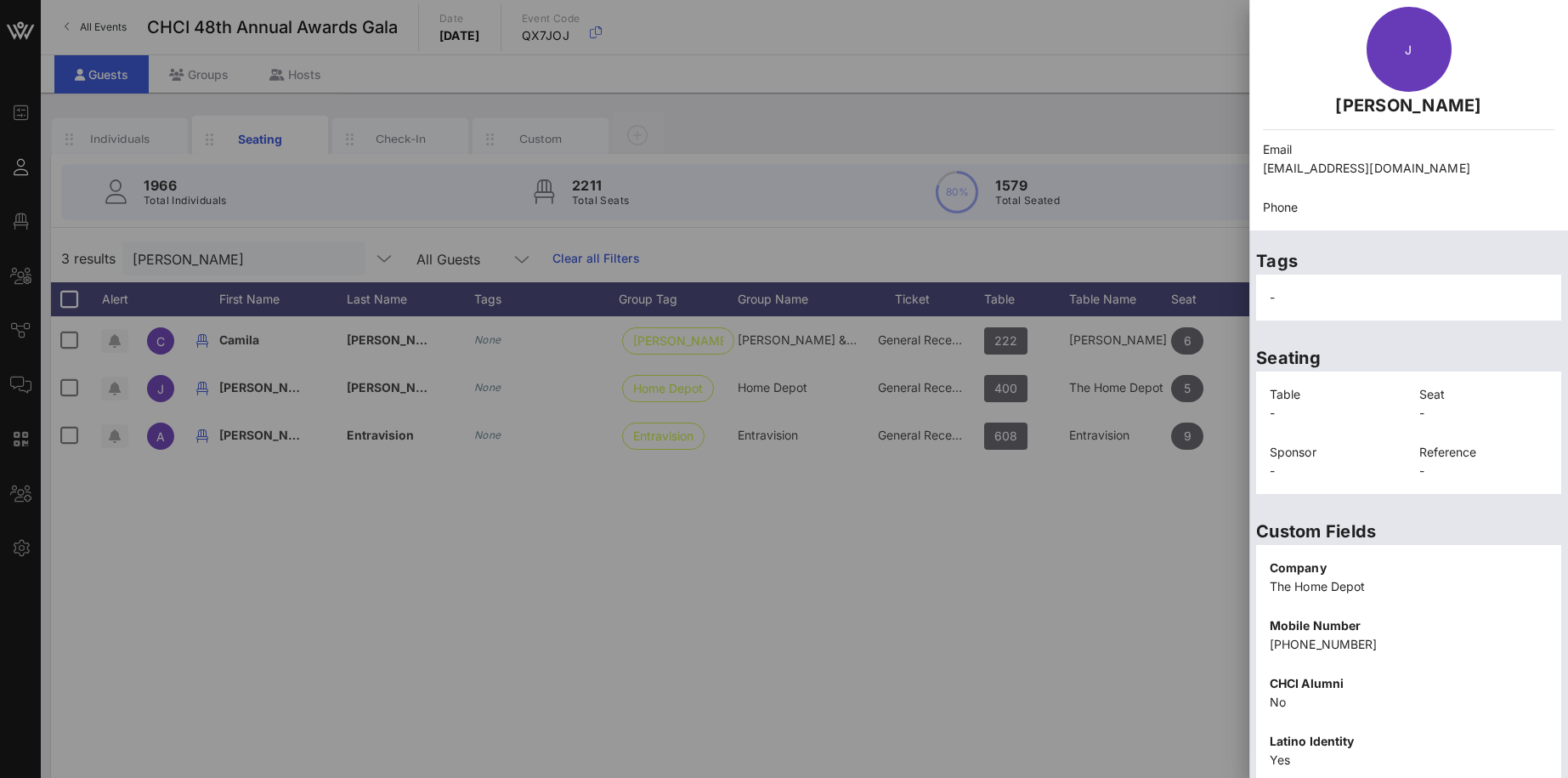
scroll to position [85, 0]
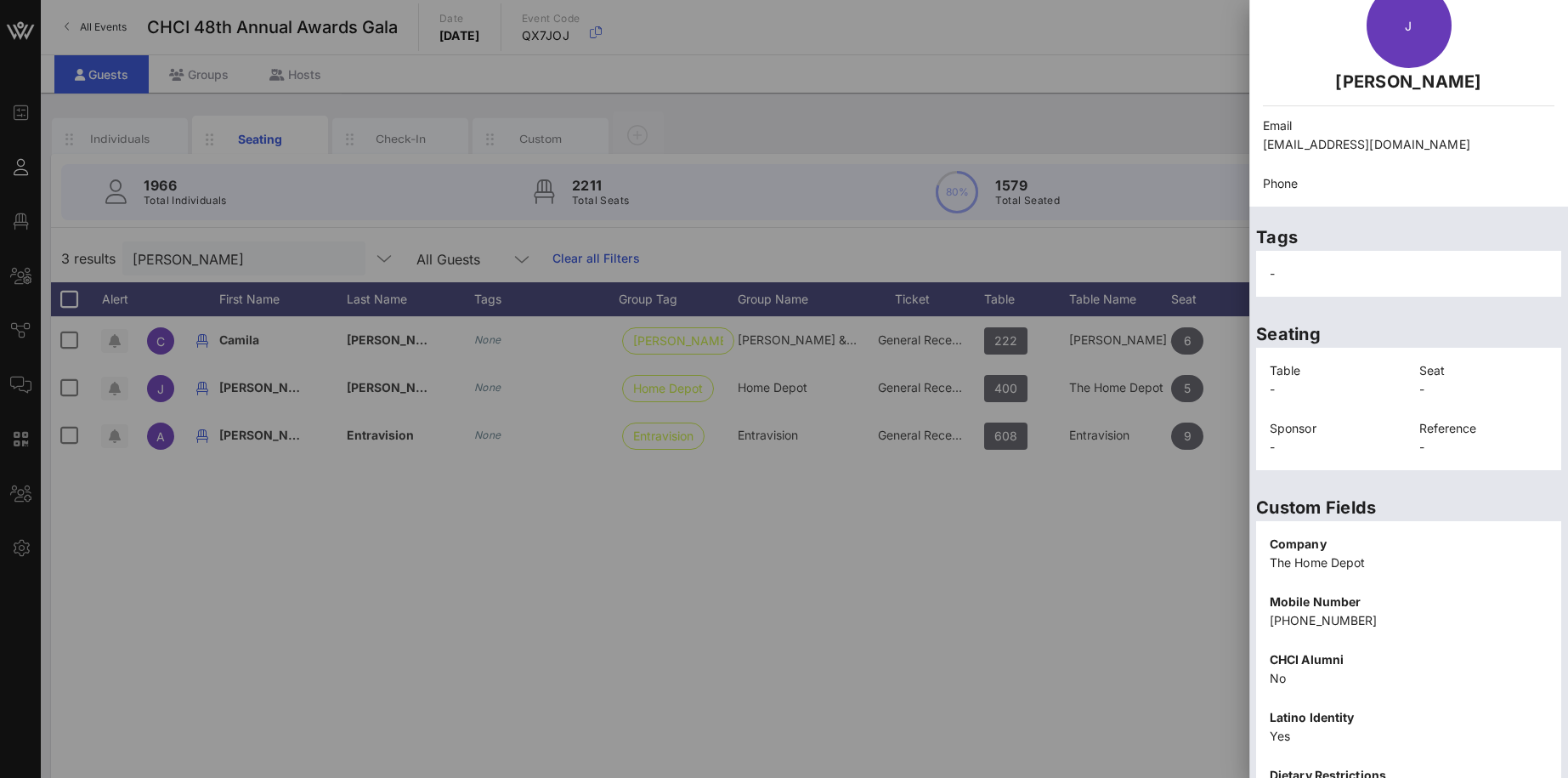
click at [1206, 611] on p "[PHONE_NUMBER]" at bounding box center [1408, 621] width 278 height 19
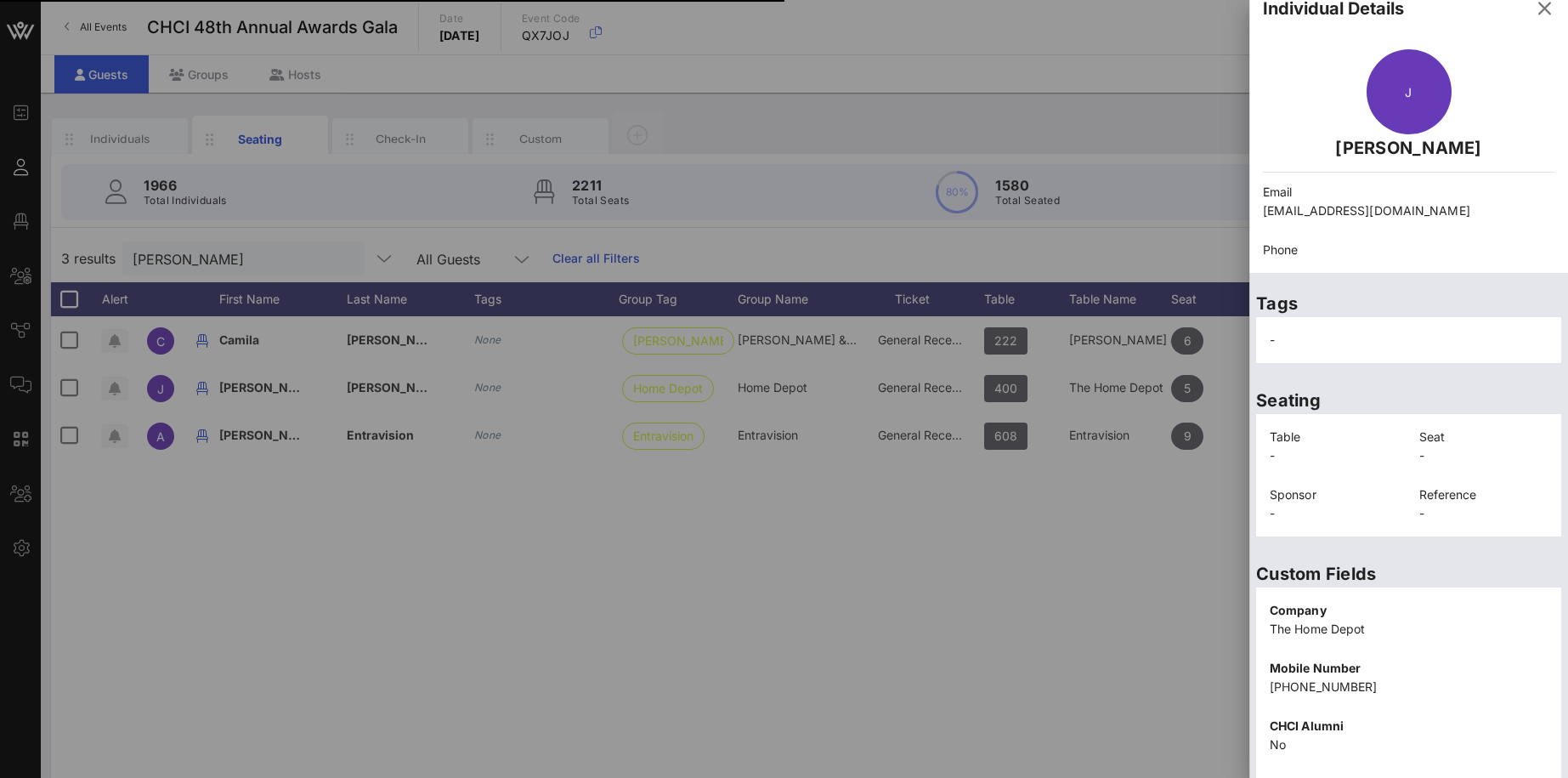
scroll to position [23, 0]
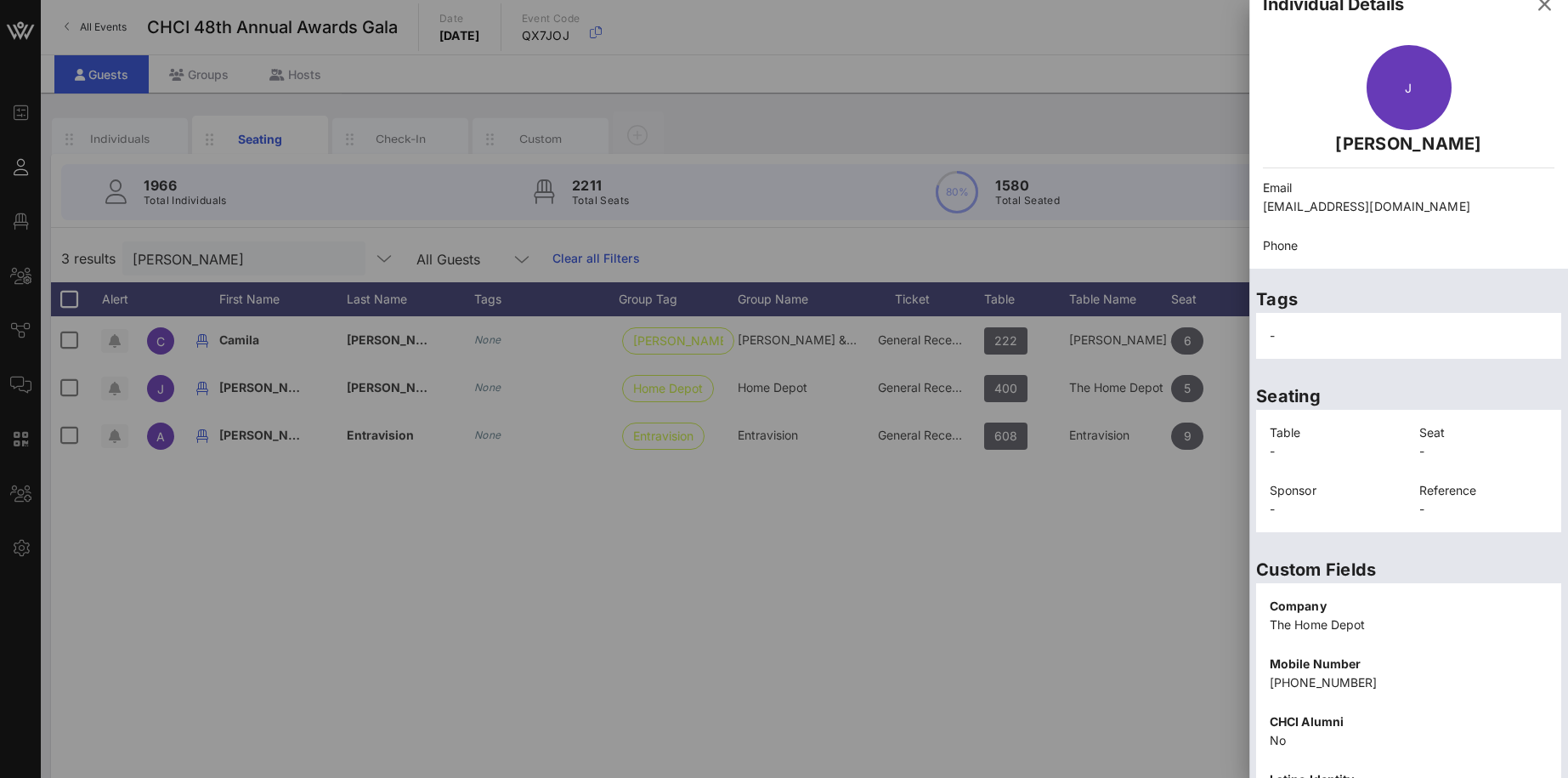
click at [1206, 611] on p "[PHONE_NUMBER]" at bounding box center [1408, 683] width 278 height 19
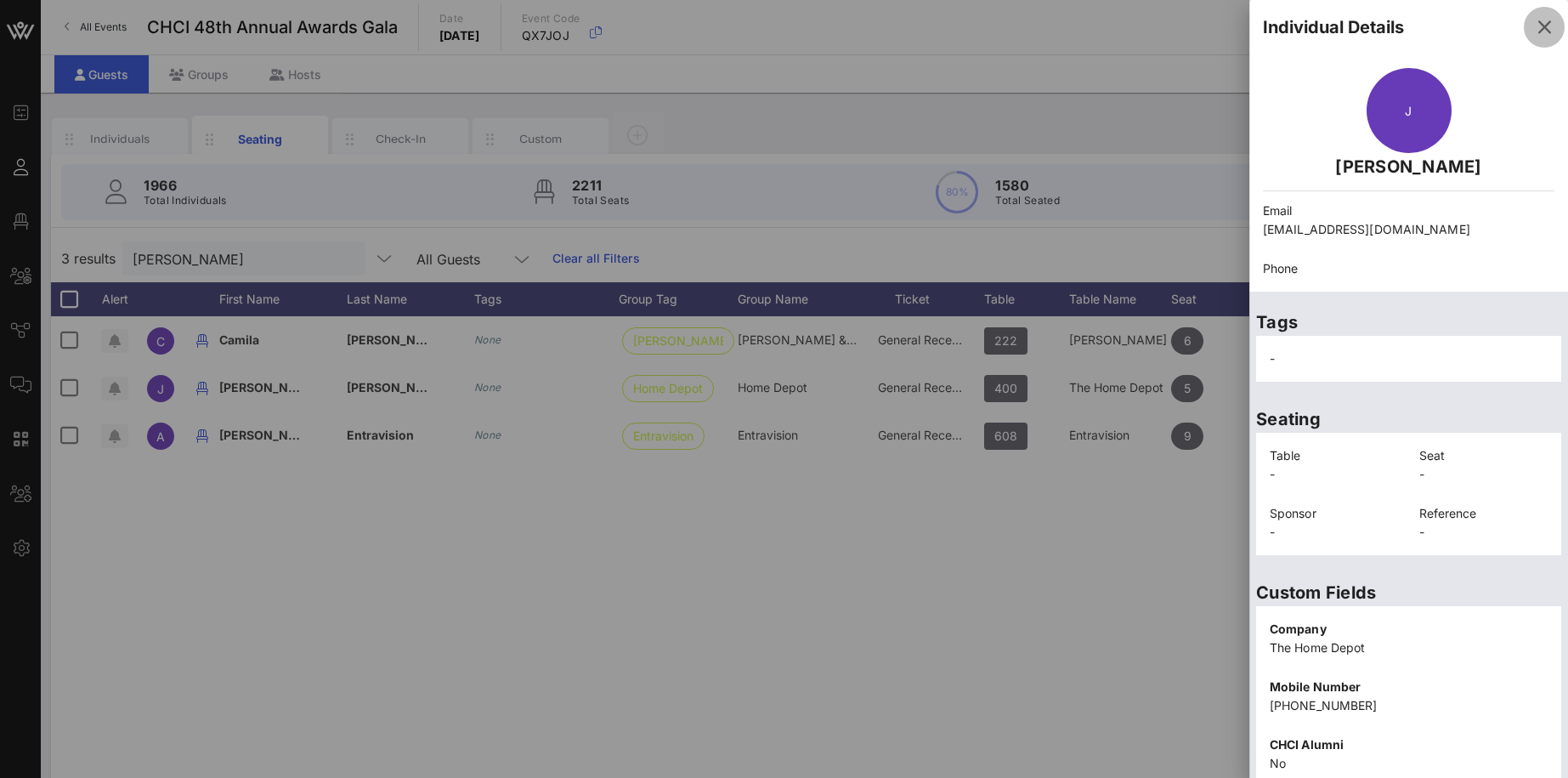
click at [1206, 24] on icon "button" at bounding box center [1544, 28] width 21 height 21
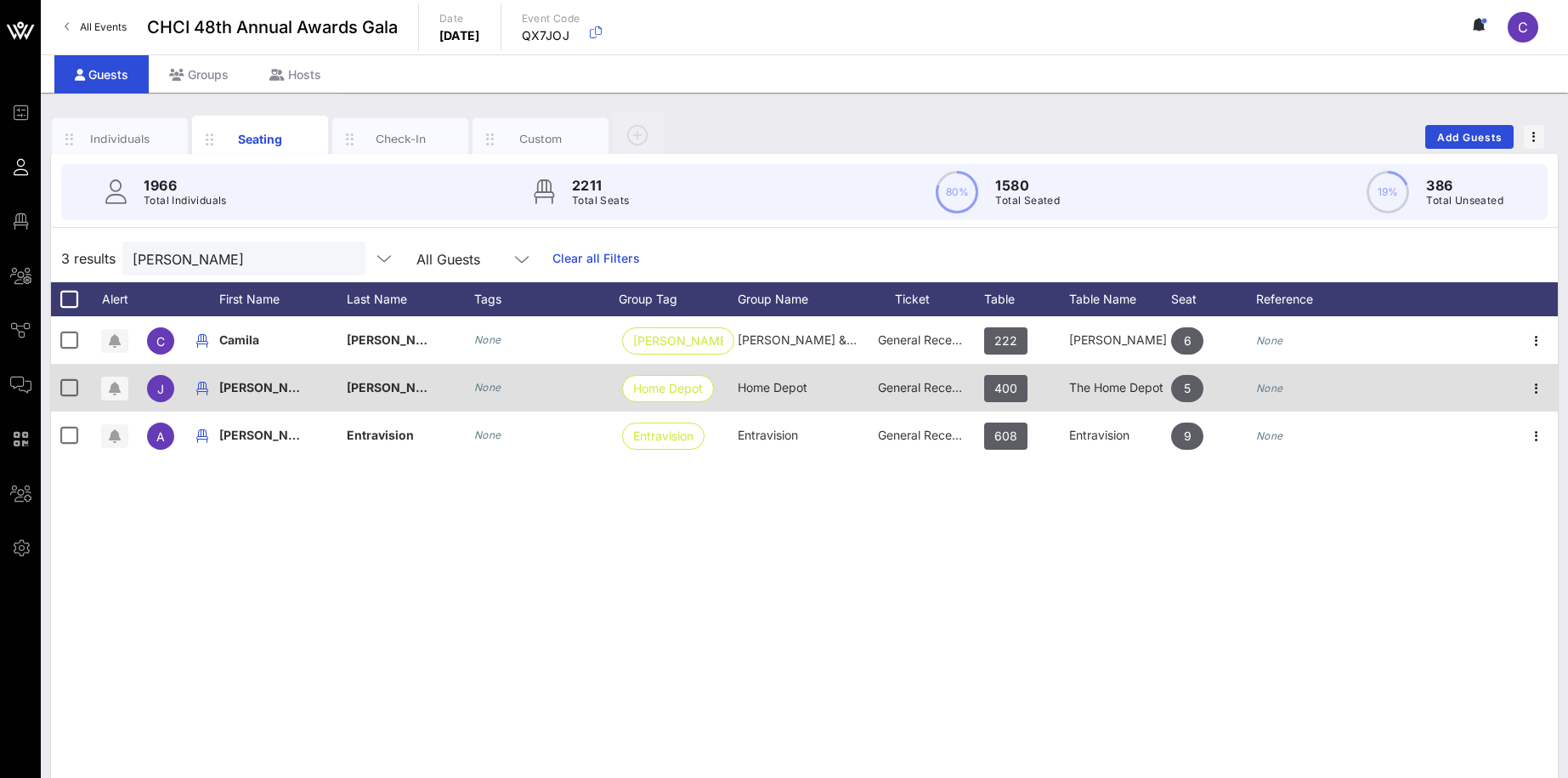
click at [362, 393] on span "[PERSON_NAME]" at bounding box center [397, 387] width 100 height 15
click at [362, 393] on div "[PERSON_NAME]" at bounding box center [460, 395] width 226 height 56
click at [1206, 389] on icon "button" at bounding box center [1536, 389] width 21 height 21
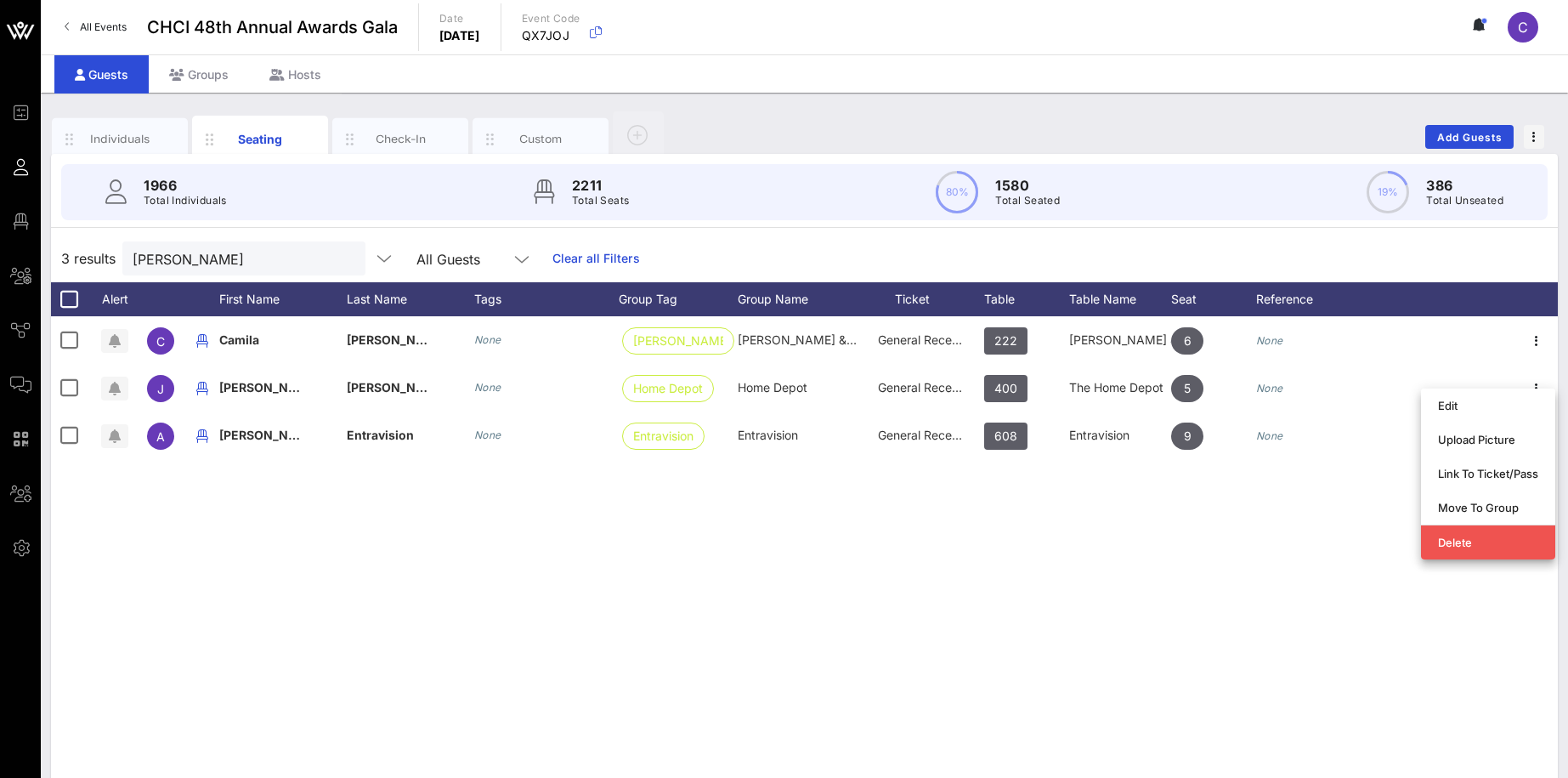
click at [1206, 586] on div "C [PERSON_NAME] None [PERSON_NAME] & [PERSON_NAME] [PERSON_NAME] & [PERSON_NAME…" at bounding box center [804, 571] width 1507 height 510
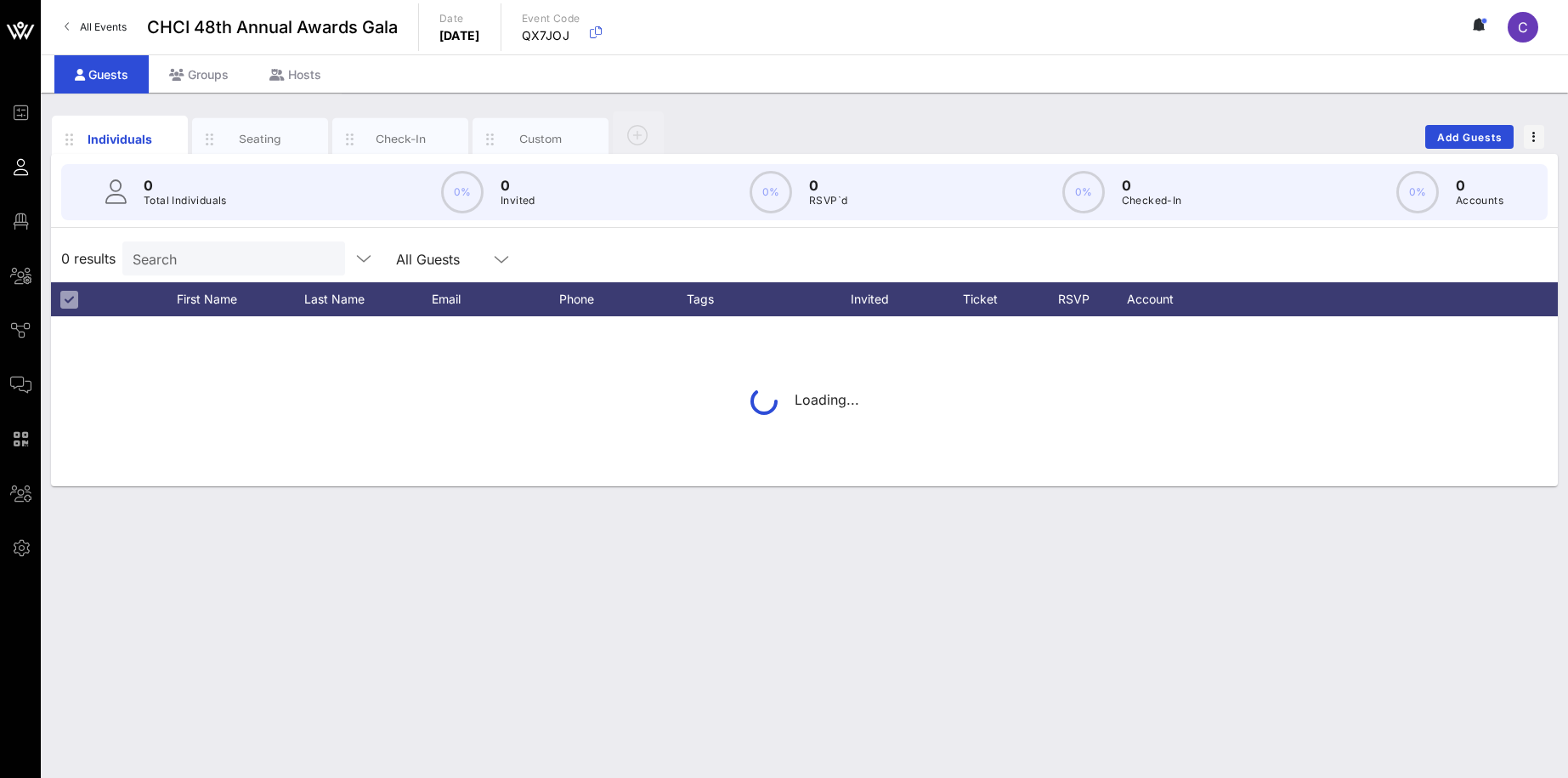
click at [164, 256] on input "Search" at bounding box center [232, 259] width 198 height 22
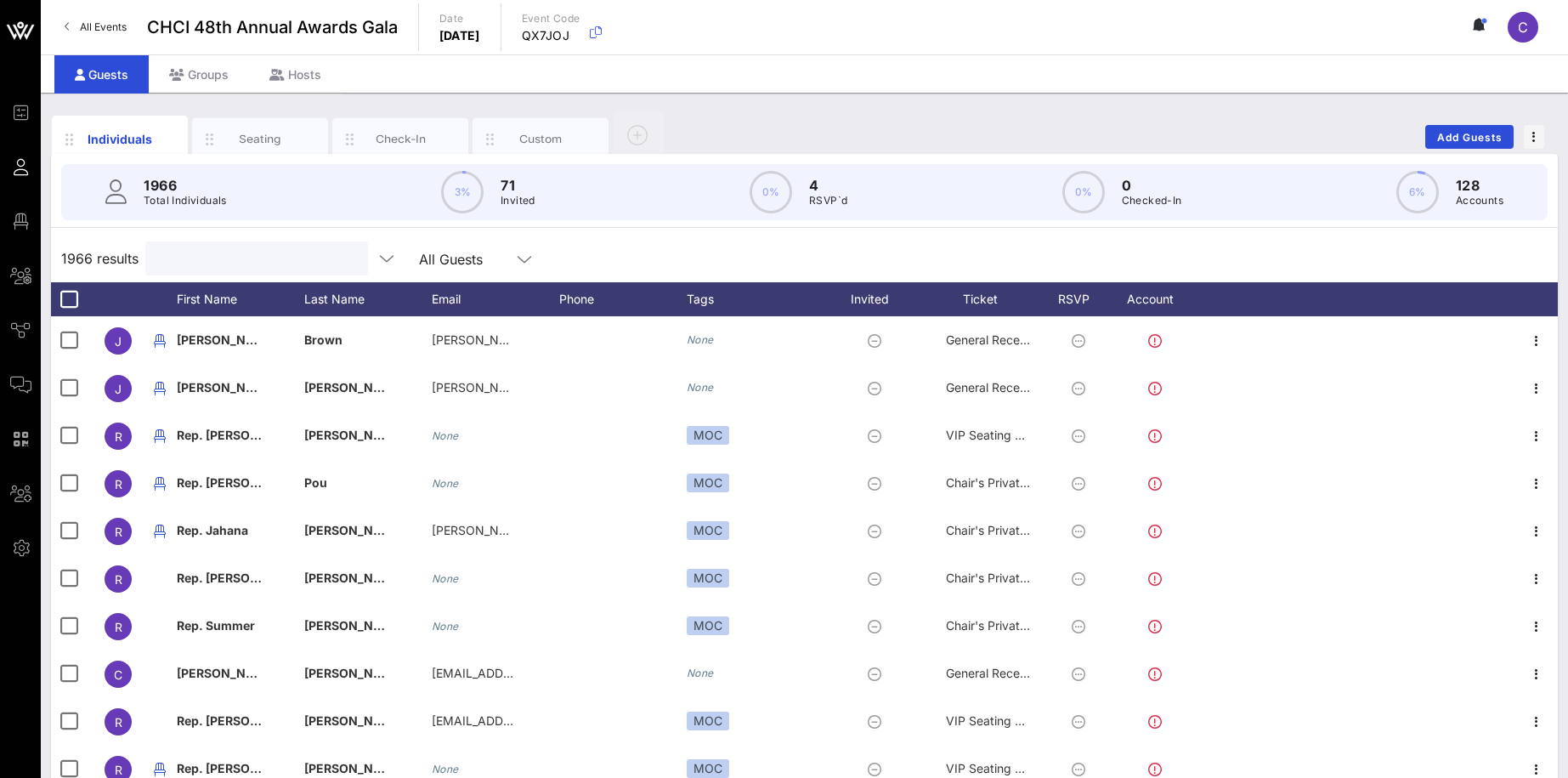
paste input "(787) 445-9814"
type input "(787) 445-9814"
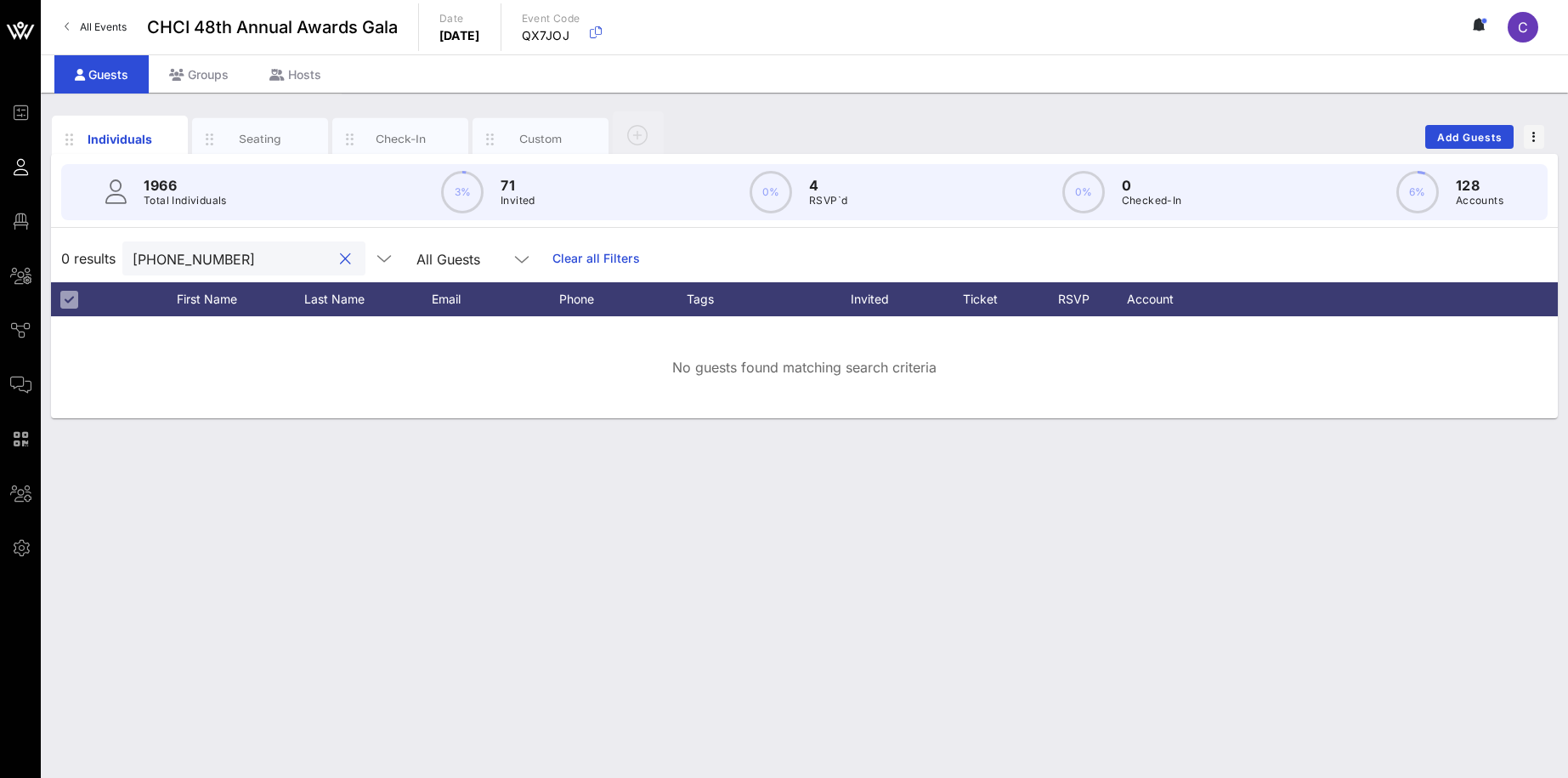
drag, startPoint x: 251, startPoint y: 255, endPoint x: 65, endPoint y: 254, distance: 186.0
click at [133, 254] on input "(787) 445-9814" at bounding box center [232, 259] width 198 height 22
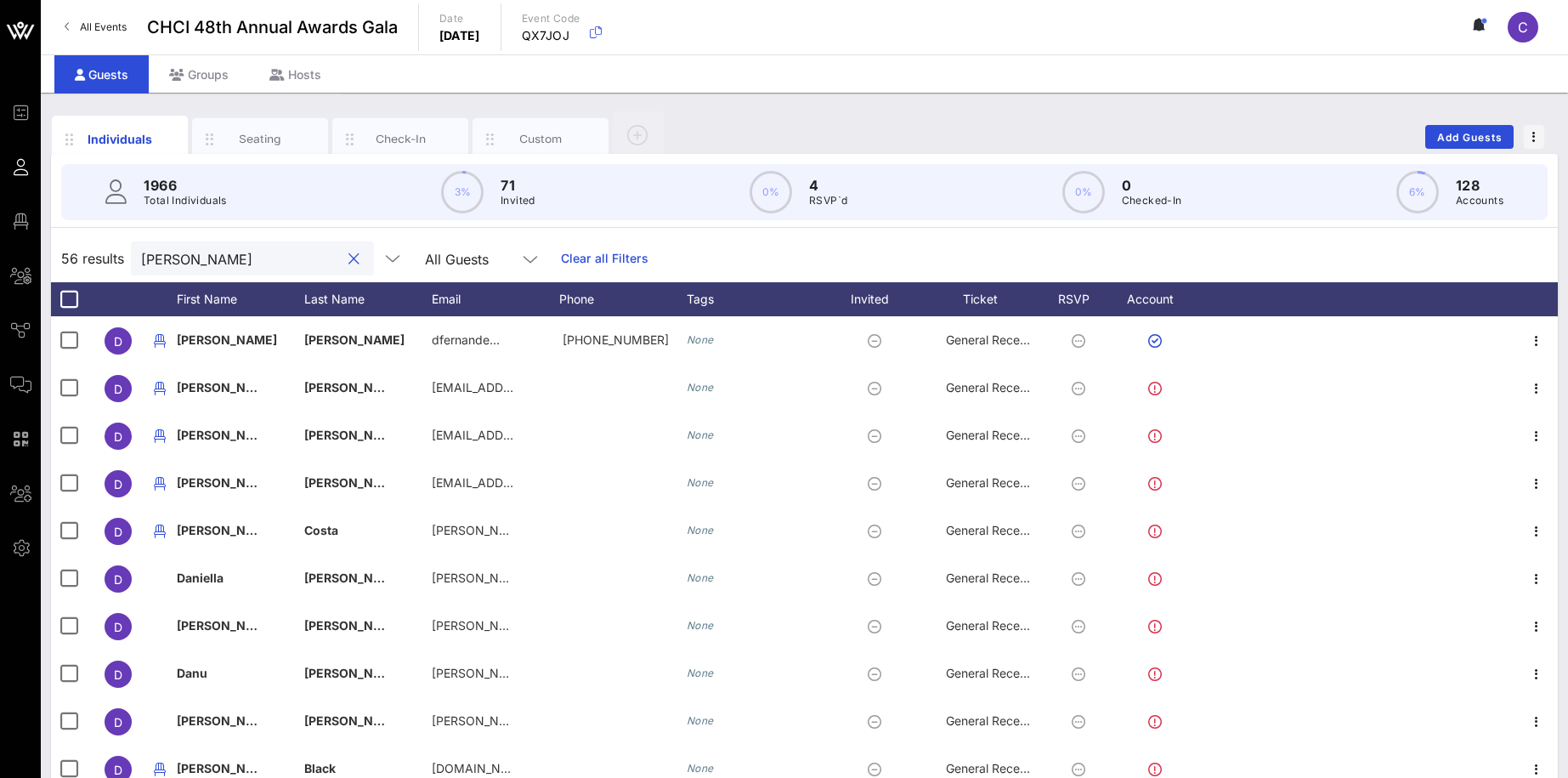
drag, startPoint x: 228, startPoint y: 253, endPoint x: 103, endPoint y: 250, distance: 125.0
click at [141, 254] on input "[PERSON_NAME]" at bounding box center [240, 259] width 198 height 22
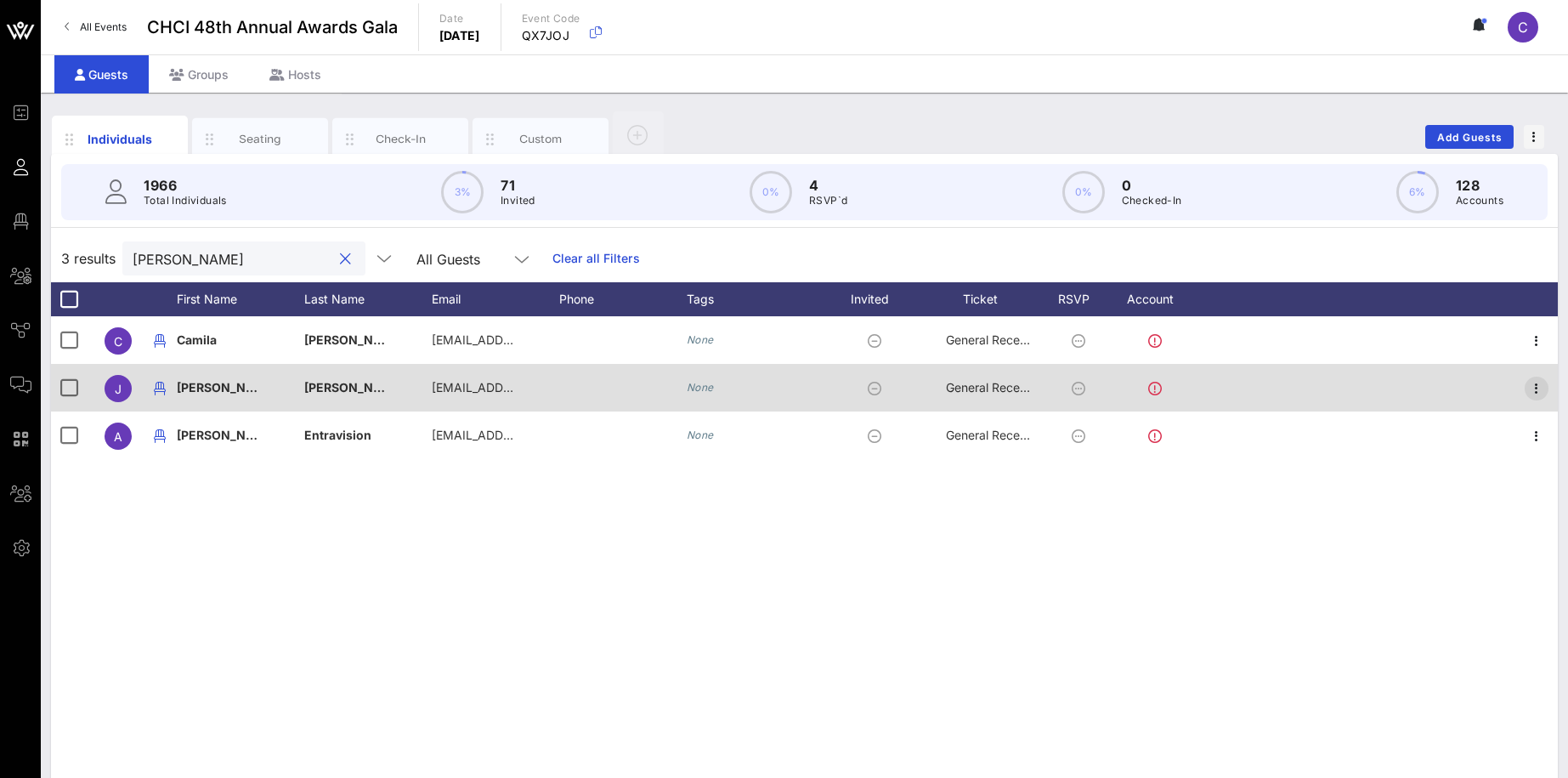
type input "[PERSON_NAME]"
click at [1532, 389] on icon "button" at bounding box center [1536, 389] width 21 height 21
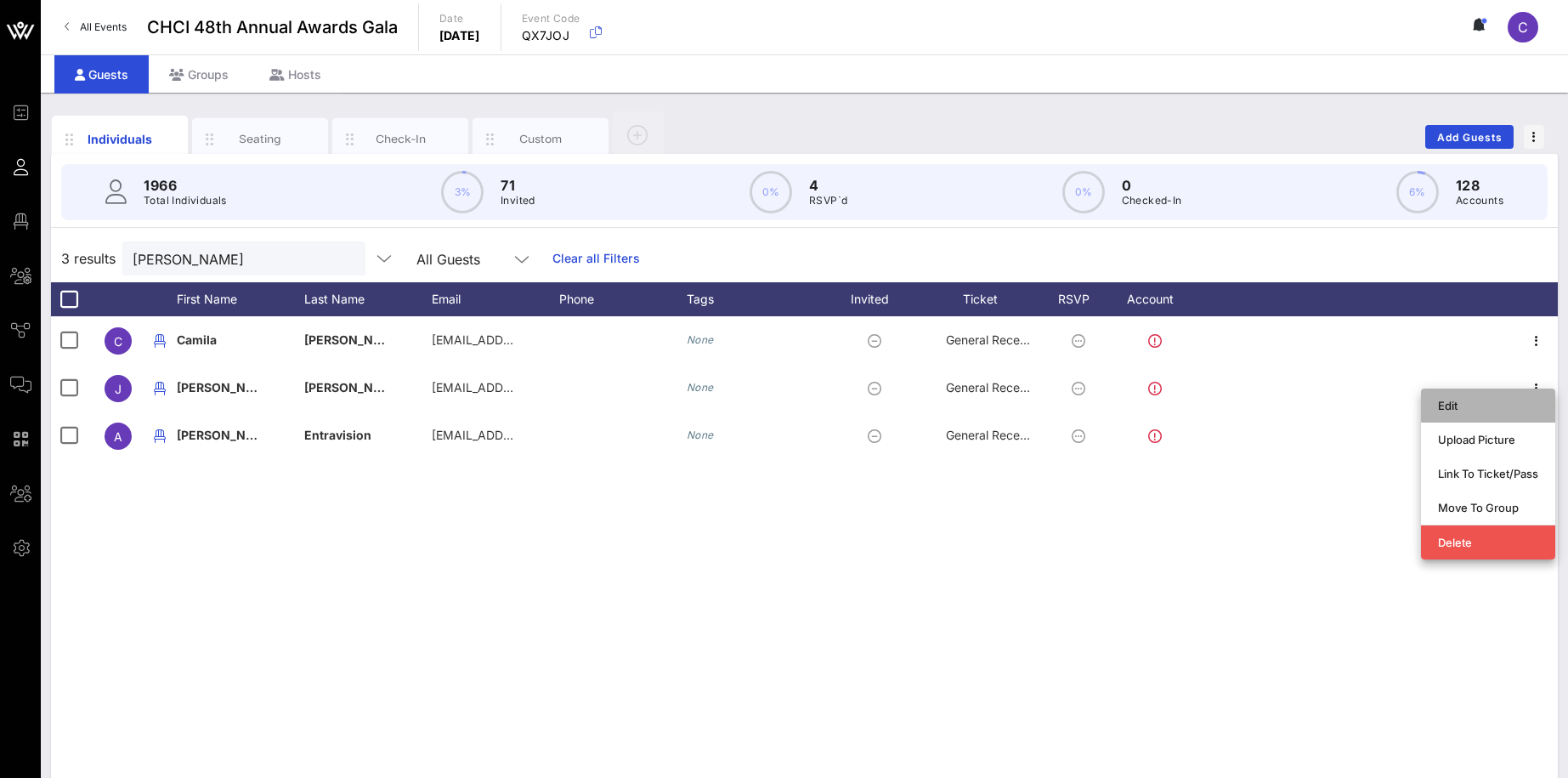
click at [1452, 408] on div "Edit" at bounding box center [1488, 406] width 100 height 14
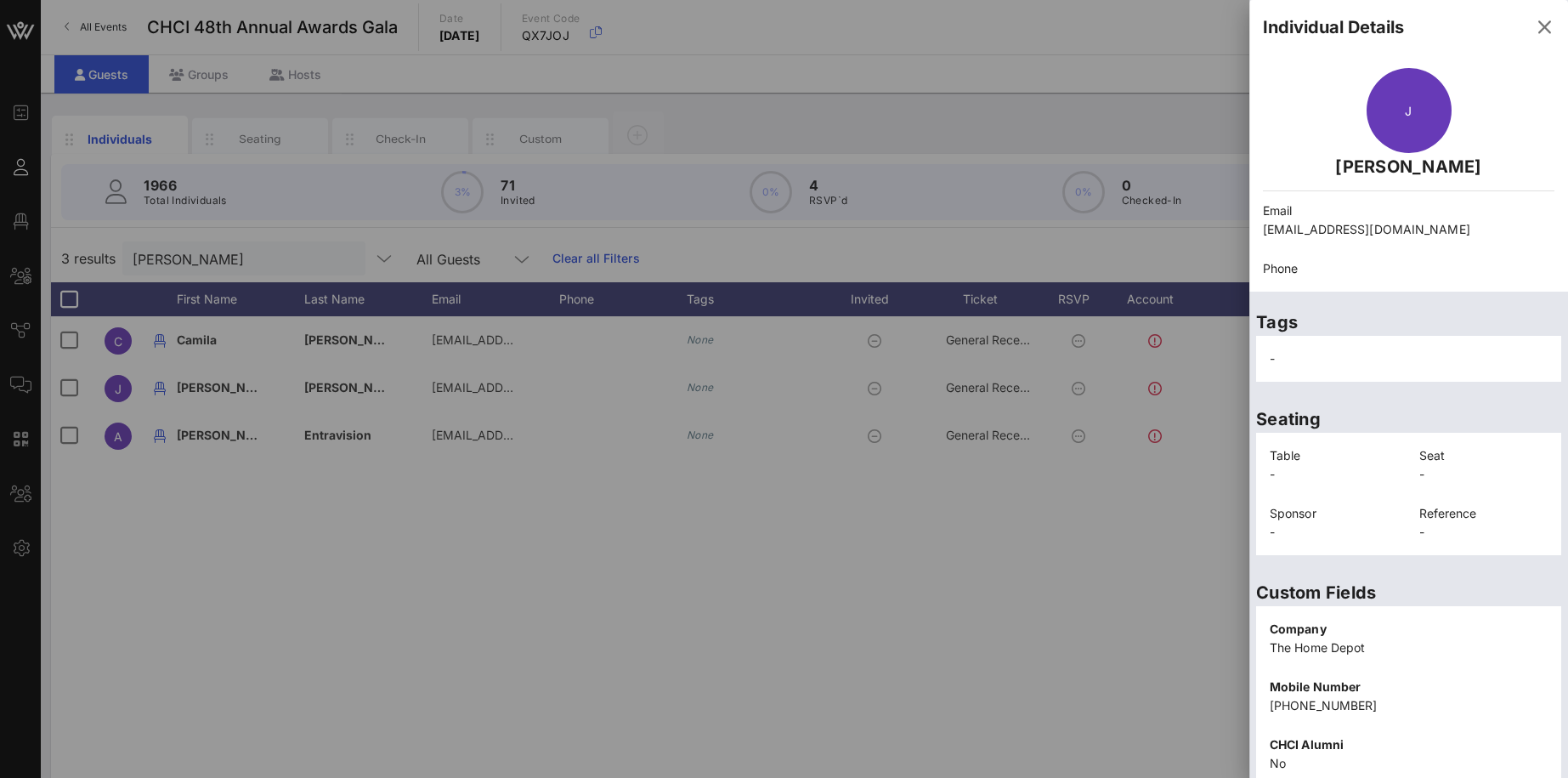
click at [938, 542] on div at bounding box center [784, 389] width 1568 height 778
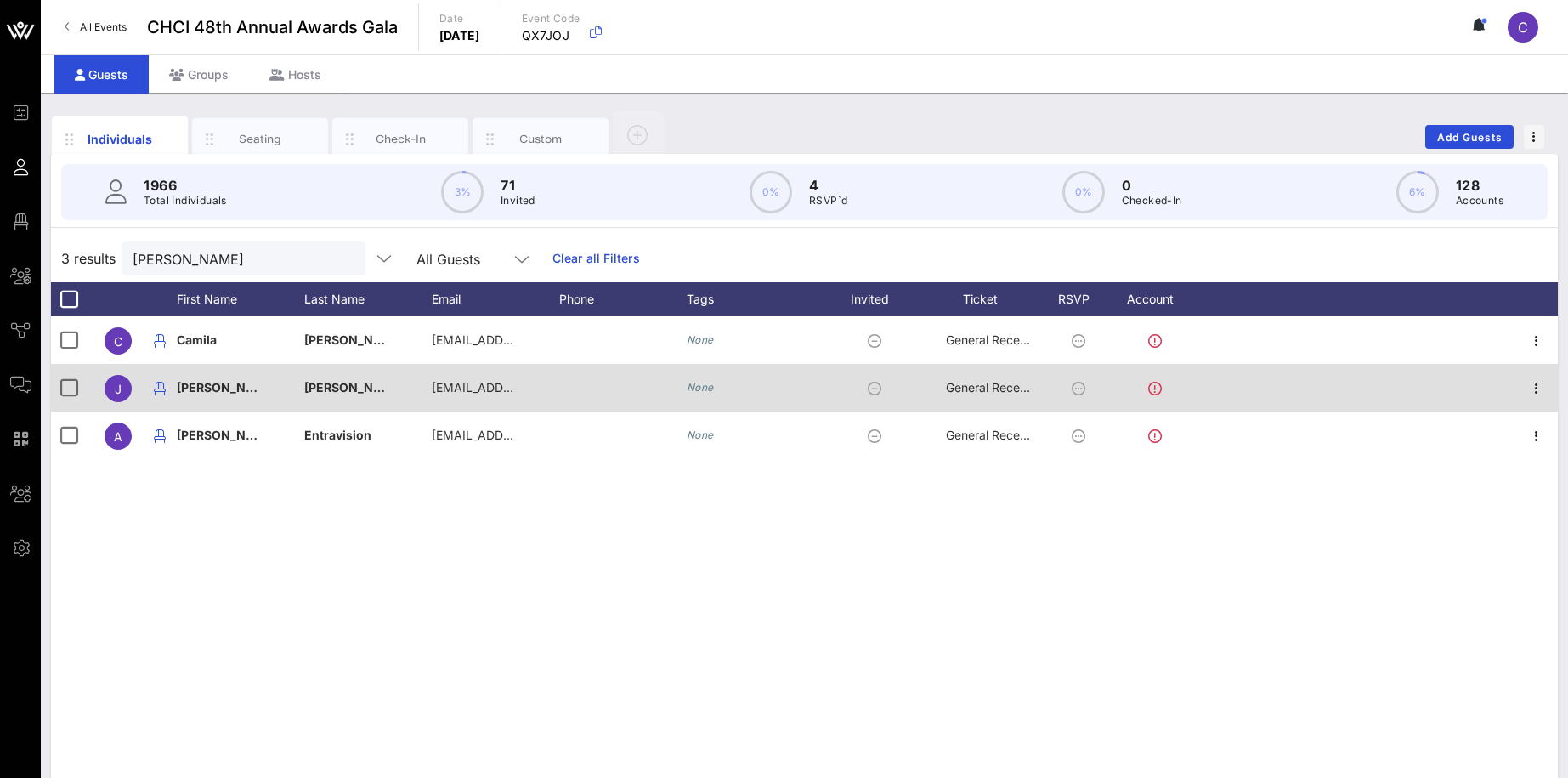
click at [211, 380] on div "[PERSON_NAME]" at bounding box center [241, 397] width 128 height 67
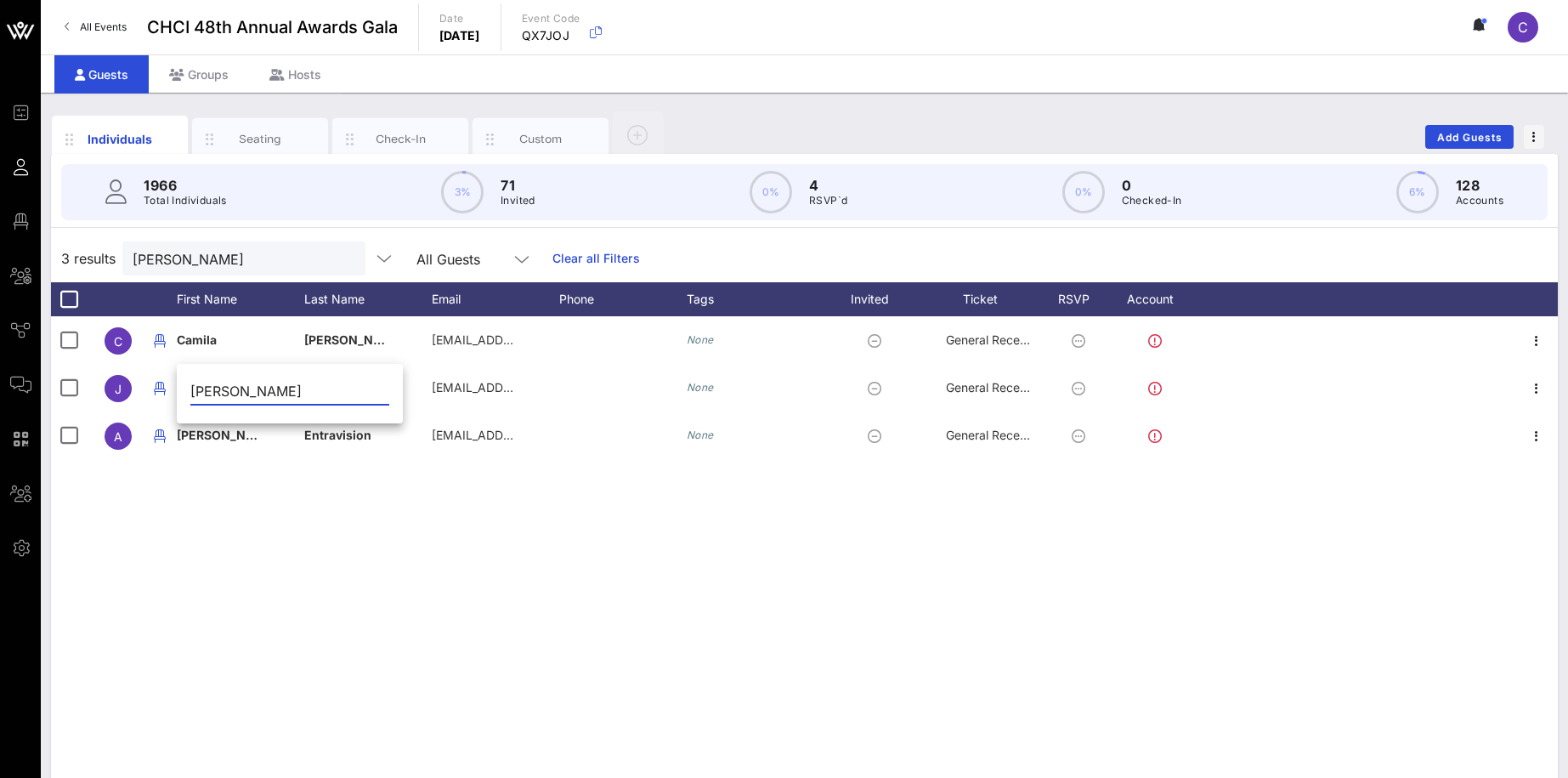
drag, startPoint x: 193, startPoint y: 389, endPoint x: 180, endPoint y: 388, distance: 13.0
click at [191, 388] on input "[PERSON_NAME]" at bounding box center [290, 391] width 198 height 28
click at [200, 485] on div "C Camila Batista cbatist8@its.jnj.com None General Reception J Jose Batista jos…" at bounding box center [804, 571] width 1507 height 510
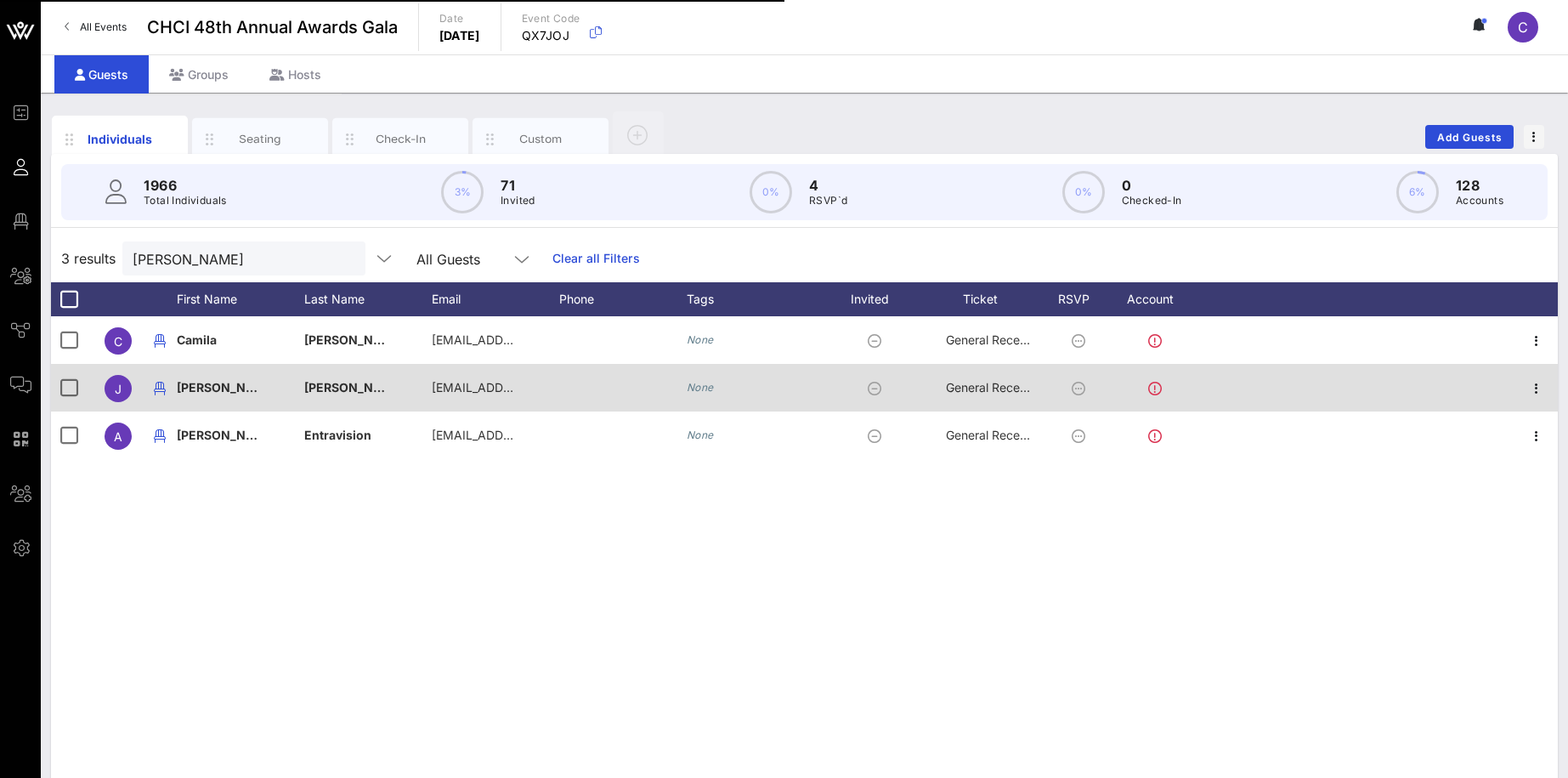
click at [217, 389] on div "[PERSON_NAME]" at bounding box center [241, 397] width 128 height 67
click at [0, 0] on input "[PERSON_NAME]" at bounding box center [0, 0] width 0 height 0
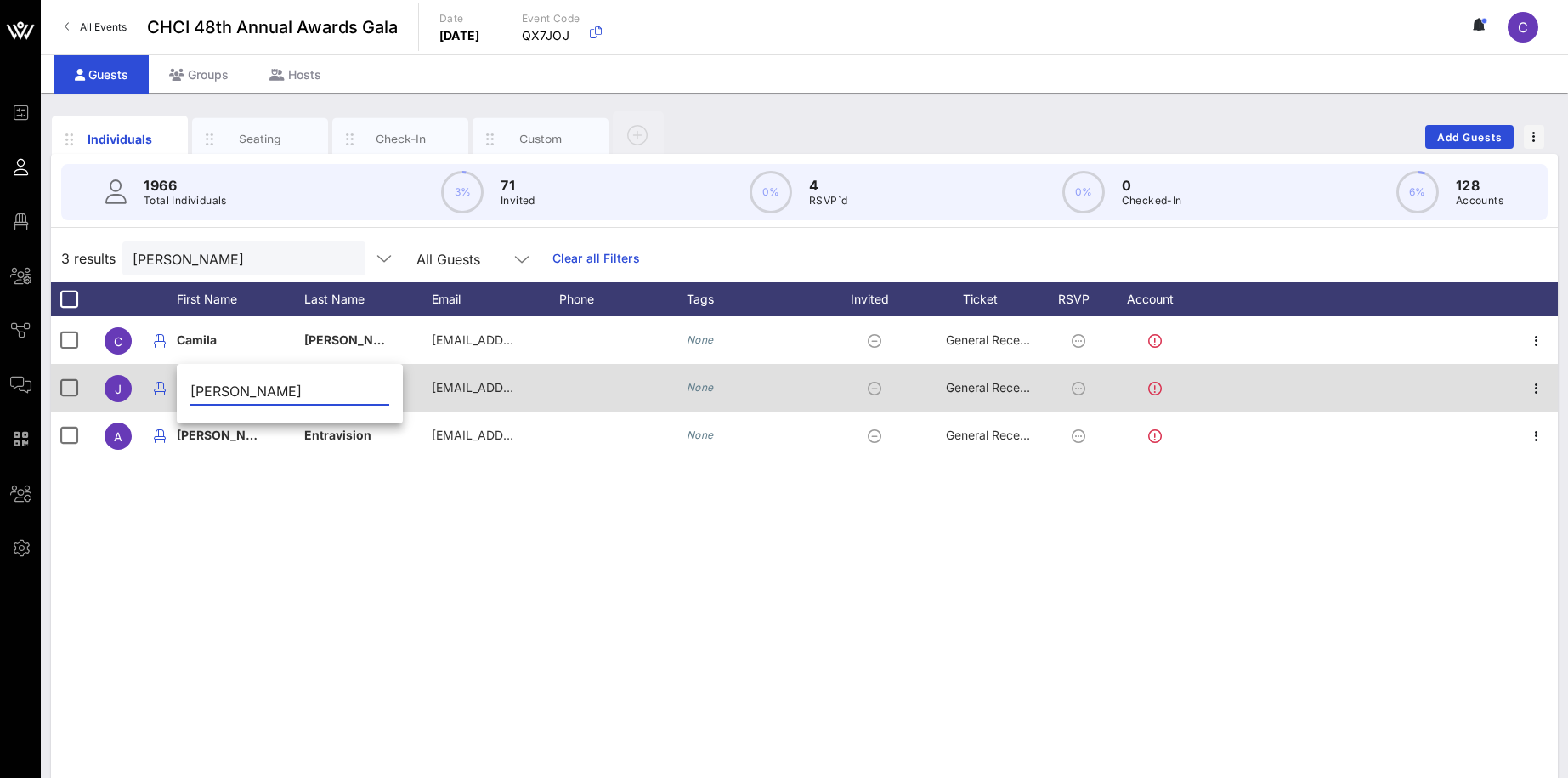
type input "[PERSON_NAME]"
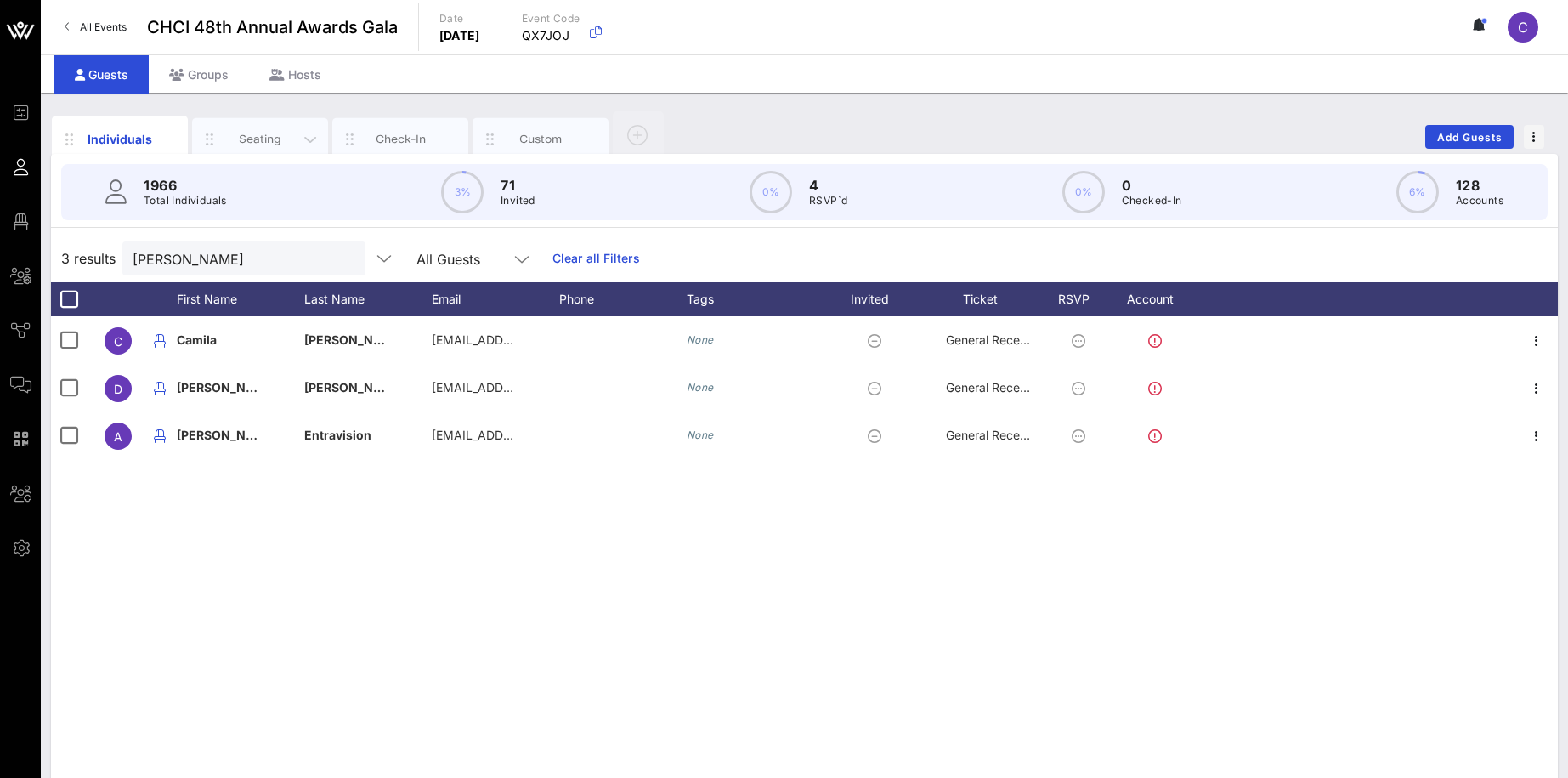
click at [247, 136] on div "Seating" at bounding box center [261, 139] width 76 height 16
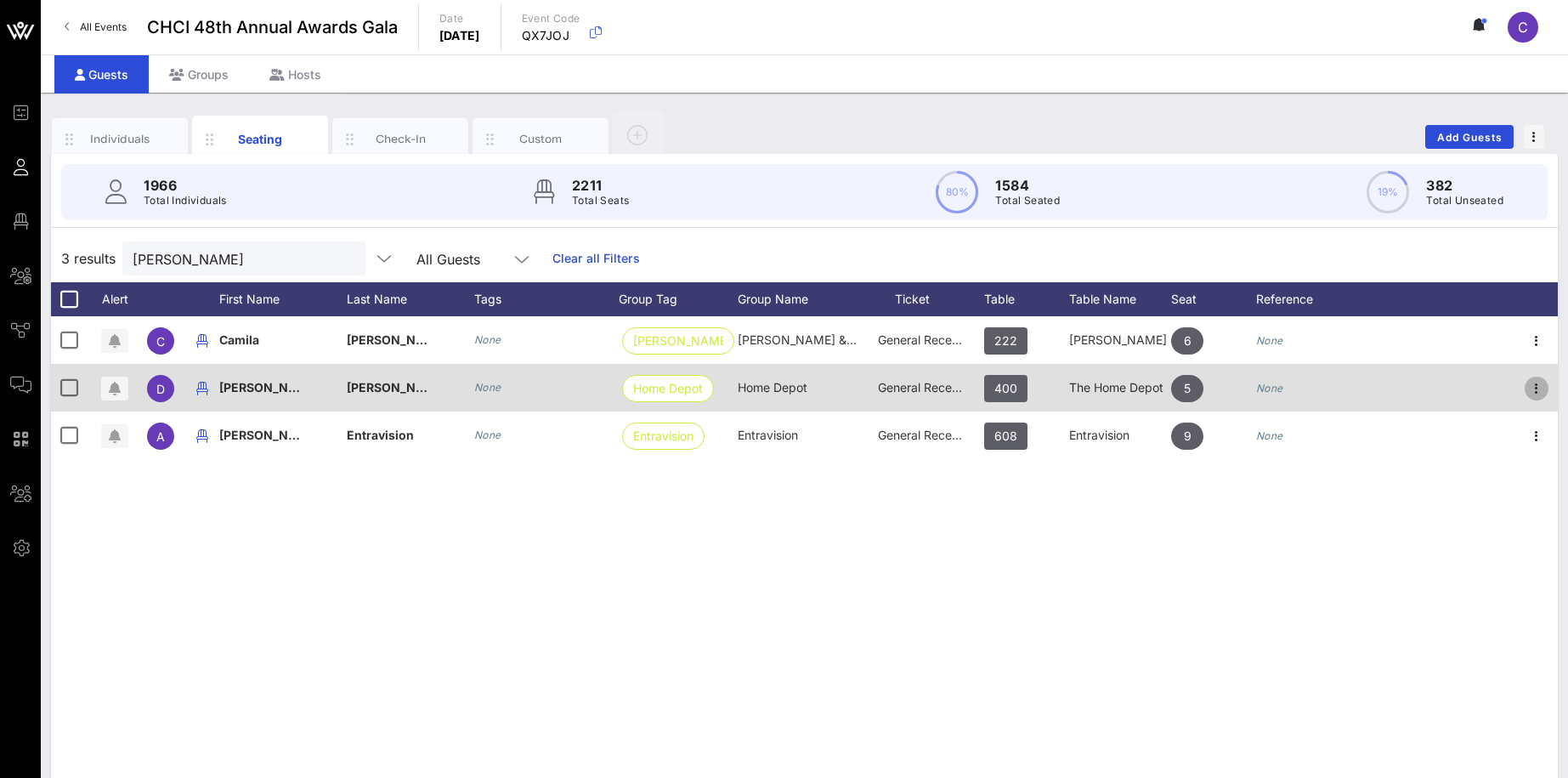
click at [1540, 390] on icon "button" at bounding box center [1536, 389] width 21 height 21
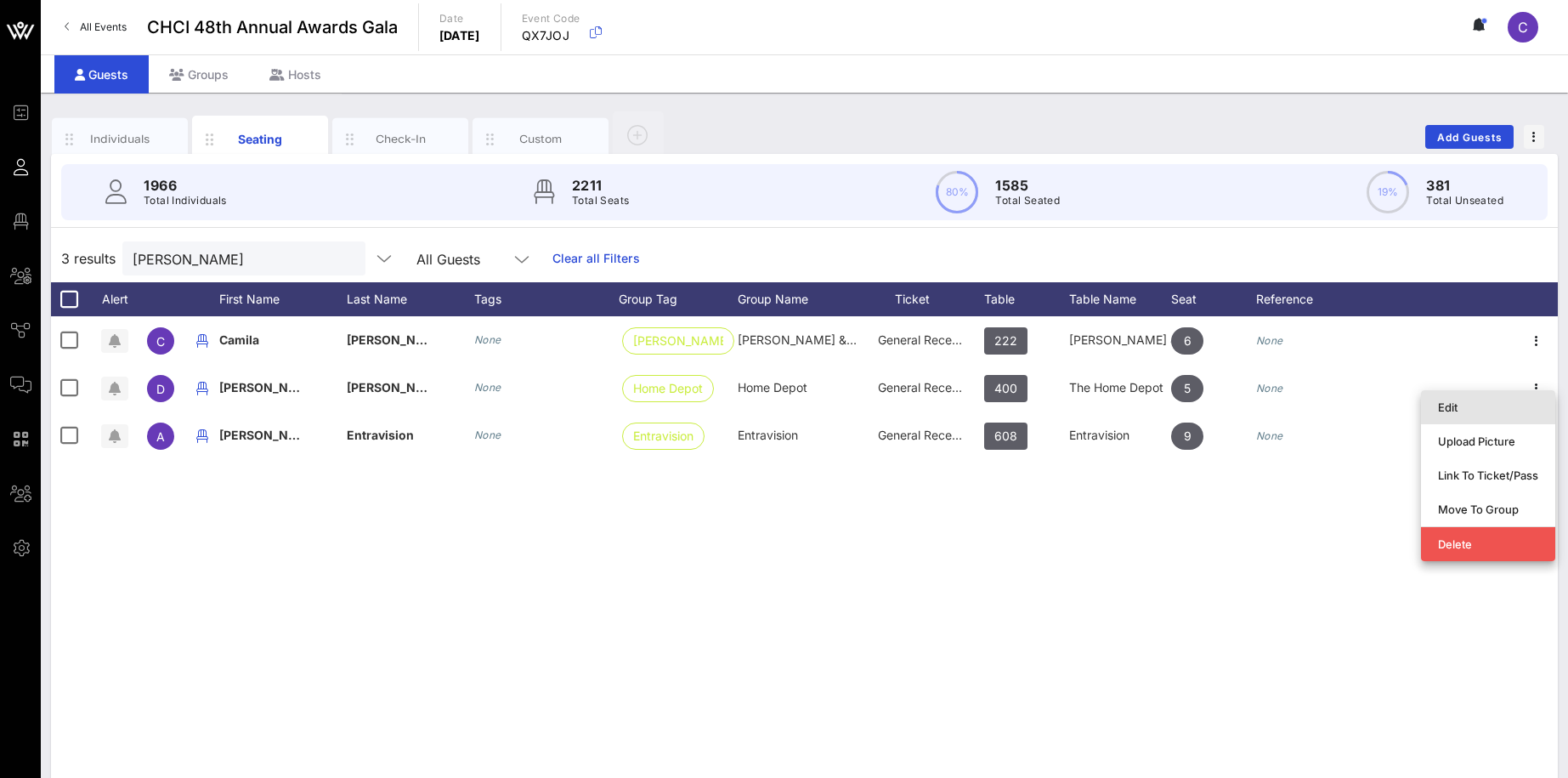
click at [1449, 407] on div "Edit" at bounding box center [1488, 408] width 100 height 14
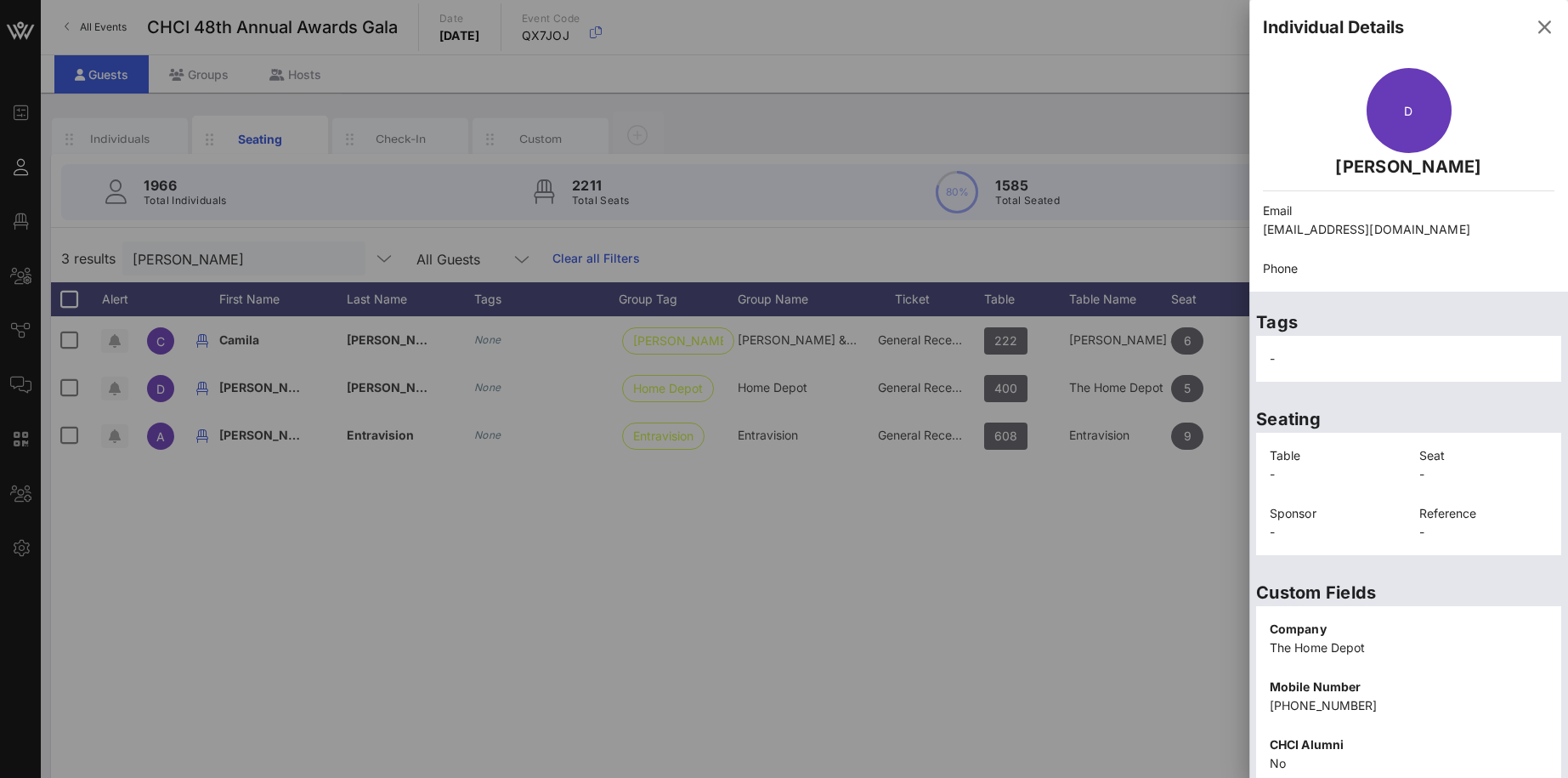
click at [1464, 231] on p "[EMAIL_ADDRESS][DOMAIN_NAME]" at bounding box center [1408, 230] width 292 height 19
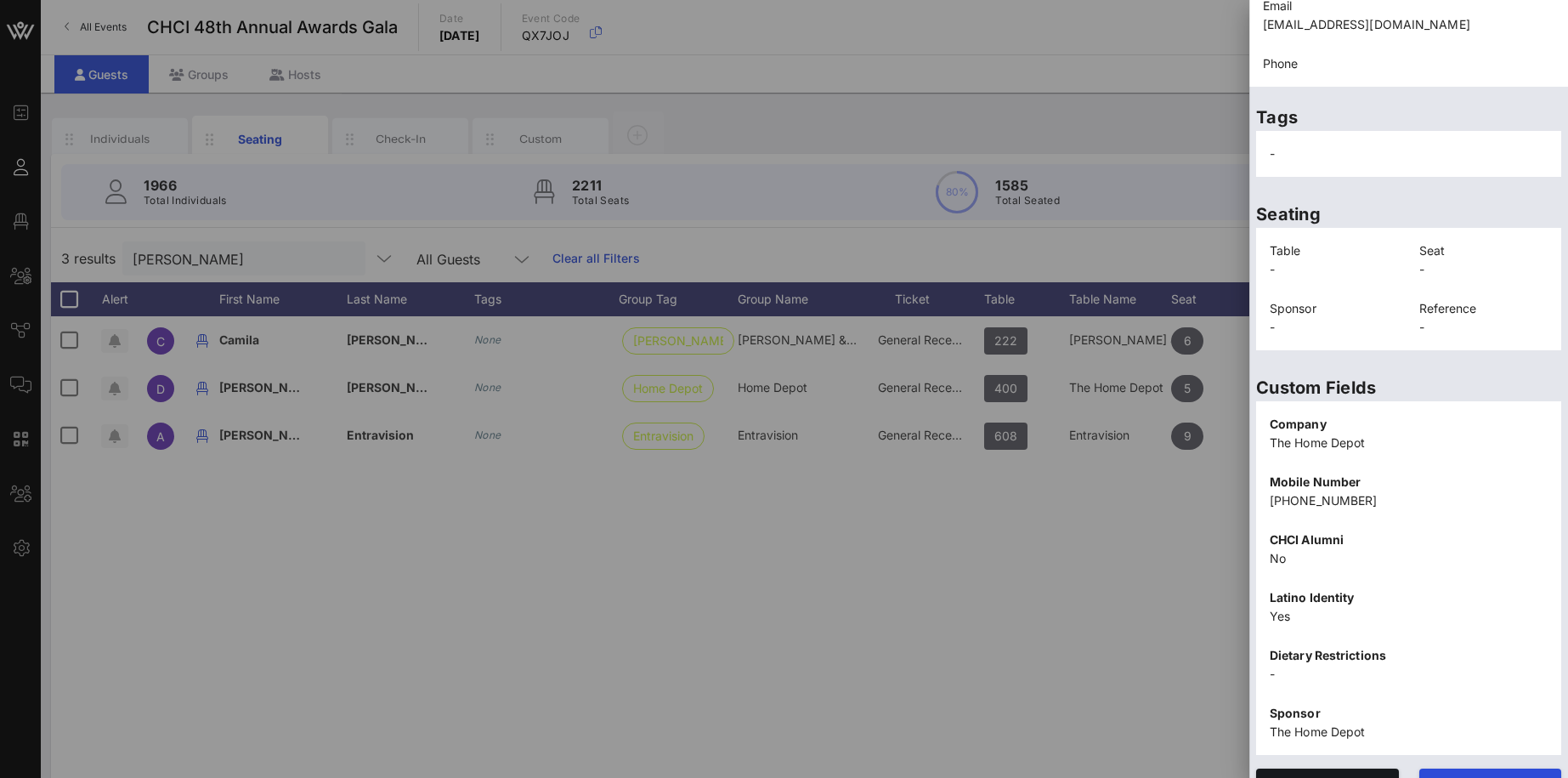
scroll to position [237, 0]
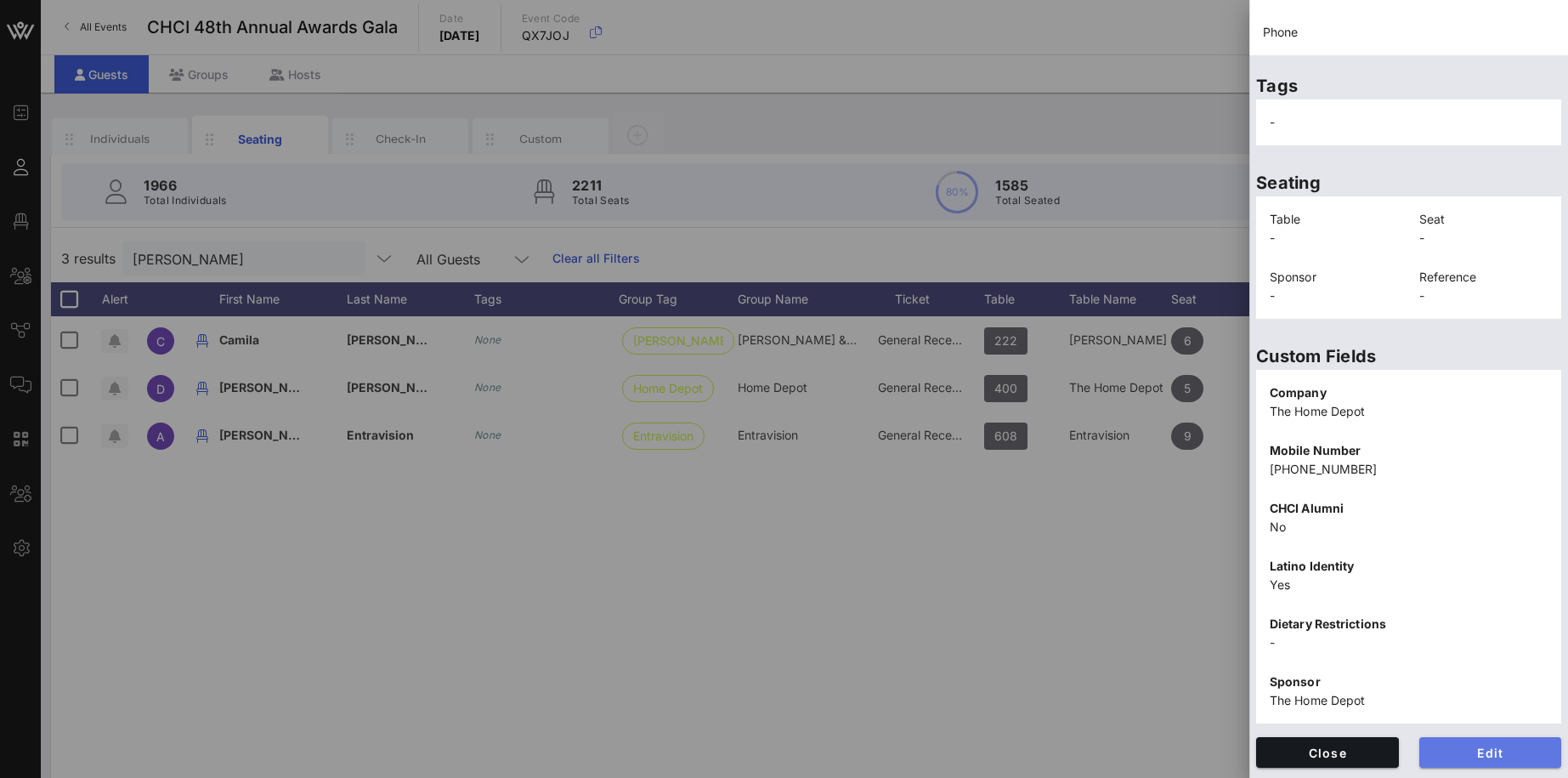
click at [1494, 747] on span "Edit" at bounding box center [1490, 752] width 116 height 15
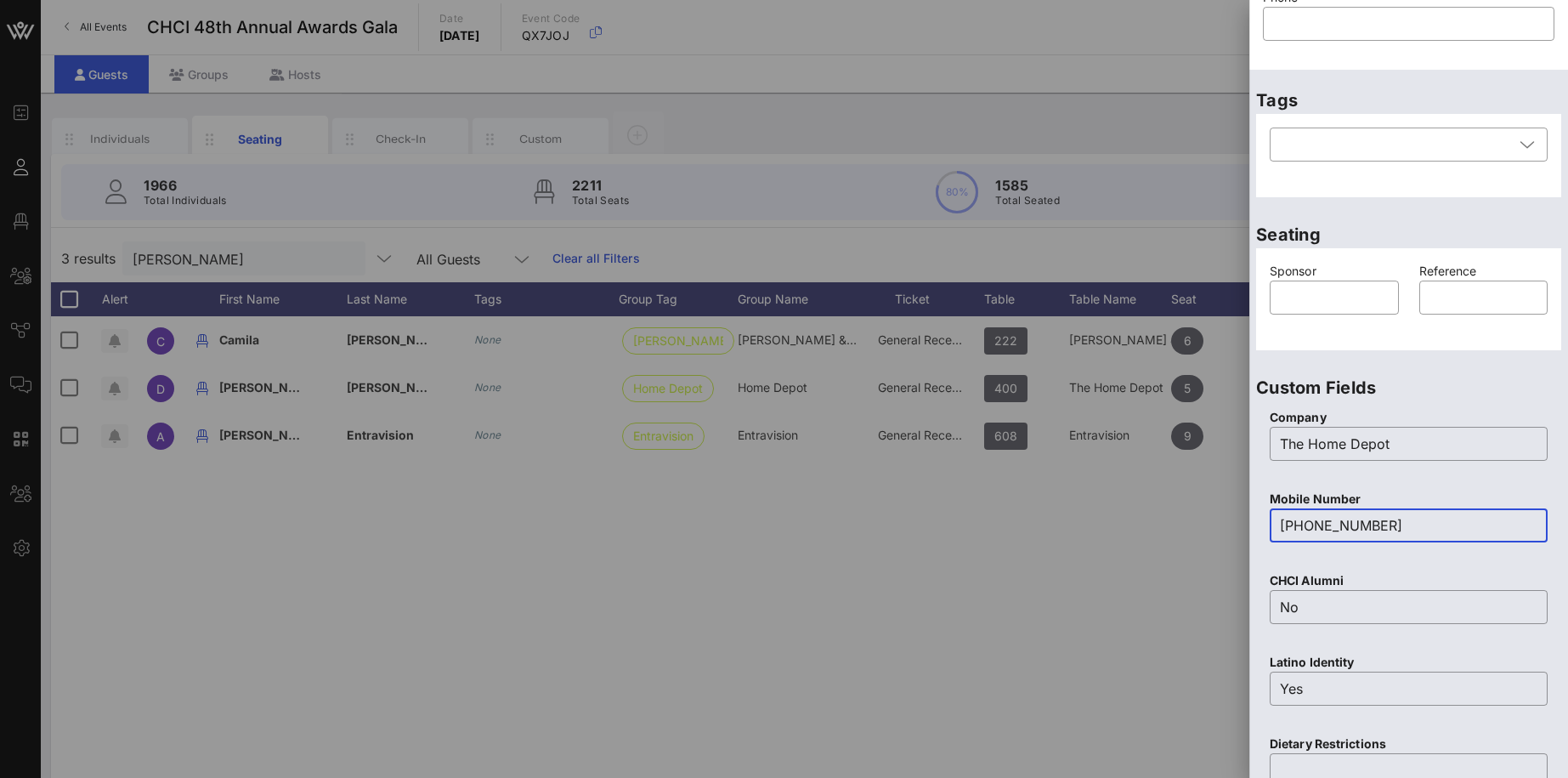
click at [1390, 524] on input "[PHONE_NUMBER]" at bounding box center [1408, 526] width 257 height 28
drag, startPoint x: 1390, startPoint y: 524, endPoint x: 1214, endPoint y: 523, distance: 176.0
click at [1280, 523] on input "[PHONE_NUMBER]" at bounding box center [1408, 526] width 257 height 28
paste input "(787) 445-9814"
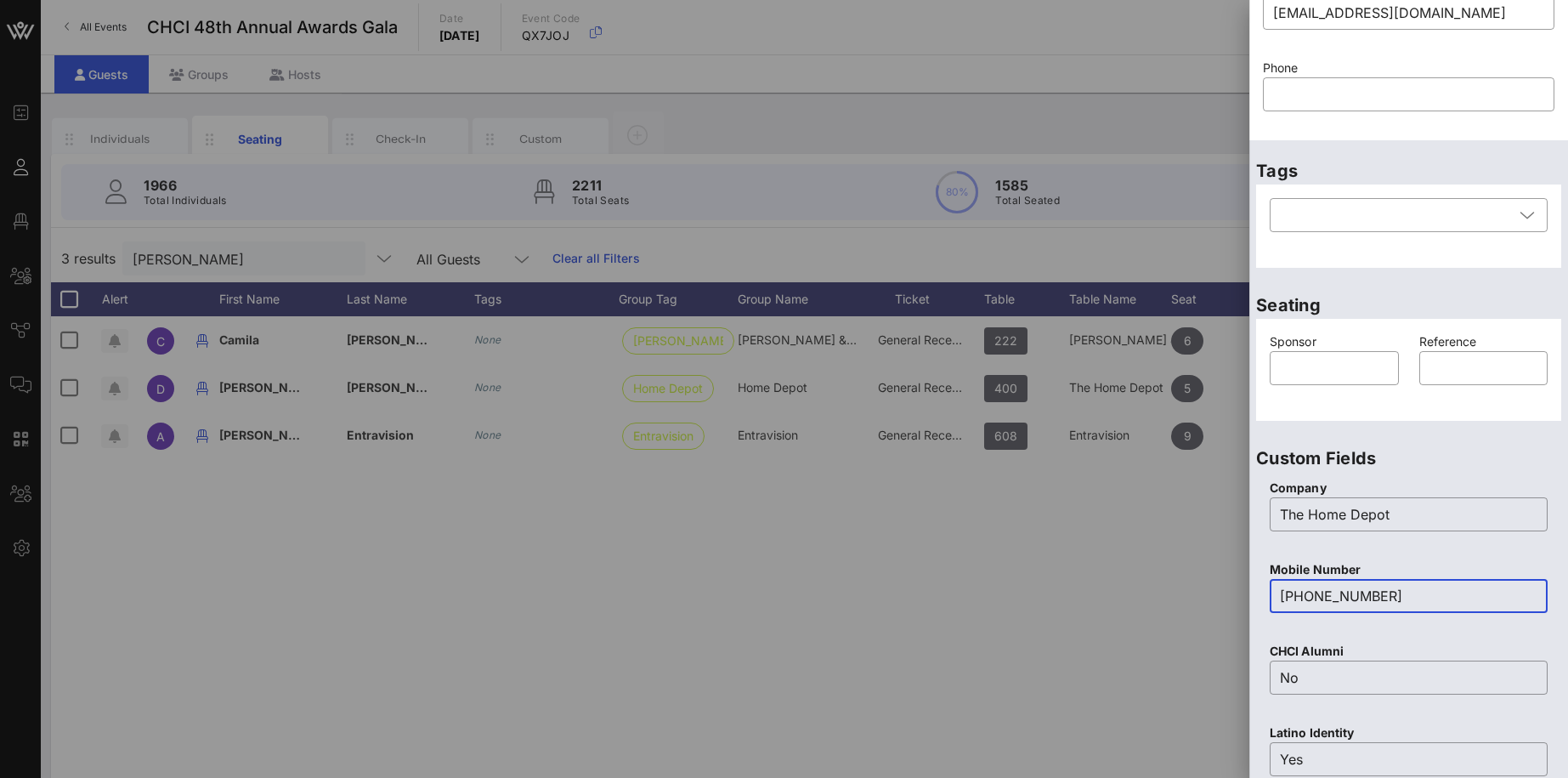
scroll to position [0, 0]
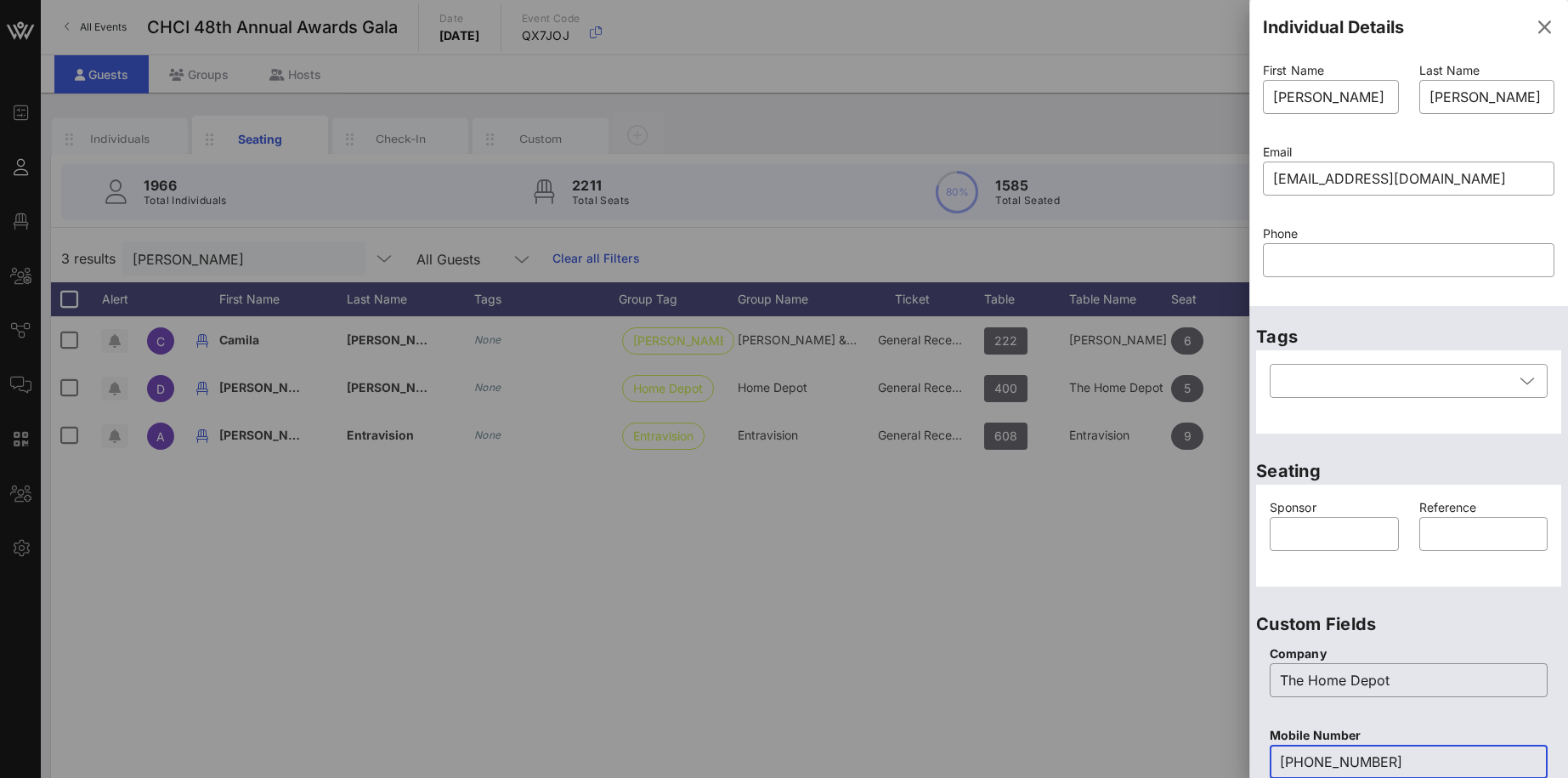
type input "(787) 445-9814"
drag, startPoint x: 1531, startPoint y: 178, endPoint x: 1248, endPoint y: 168, distance: 283.2
click at [1273, 168] on input "[EMAIL_ADDRESS][DOMAIN_NAME]" at bounding box center [1408, 179] width 271 height 28
paste input "dbatista@chli.org"
type input "dbatista@chli.org"
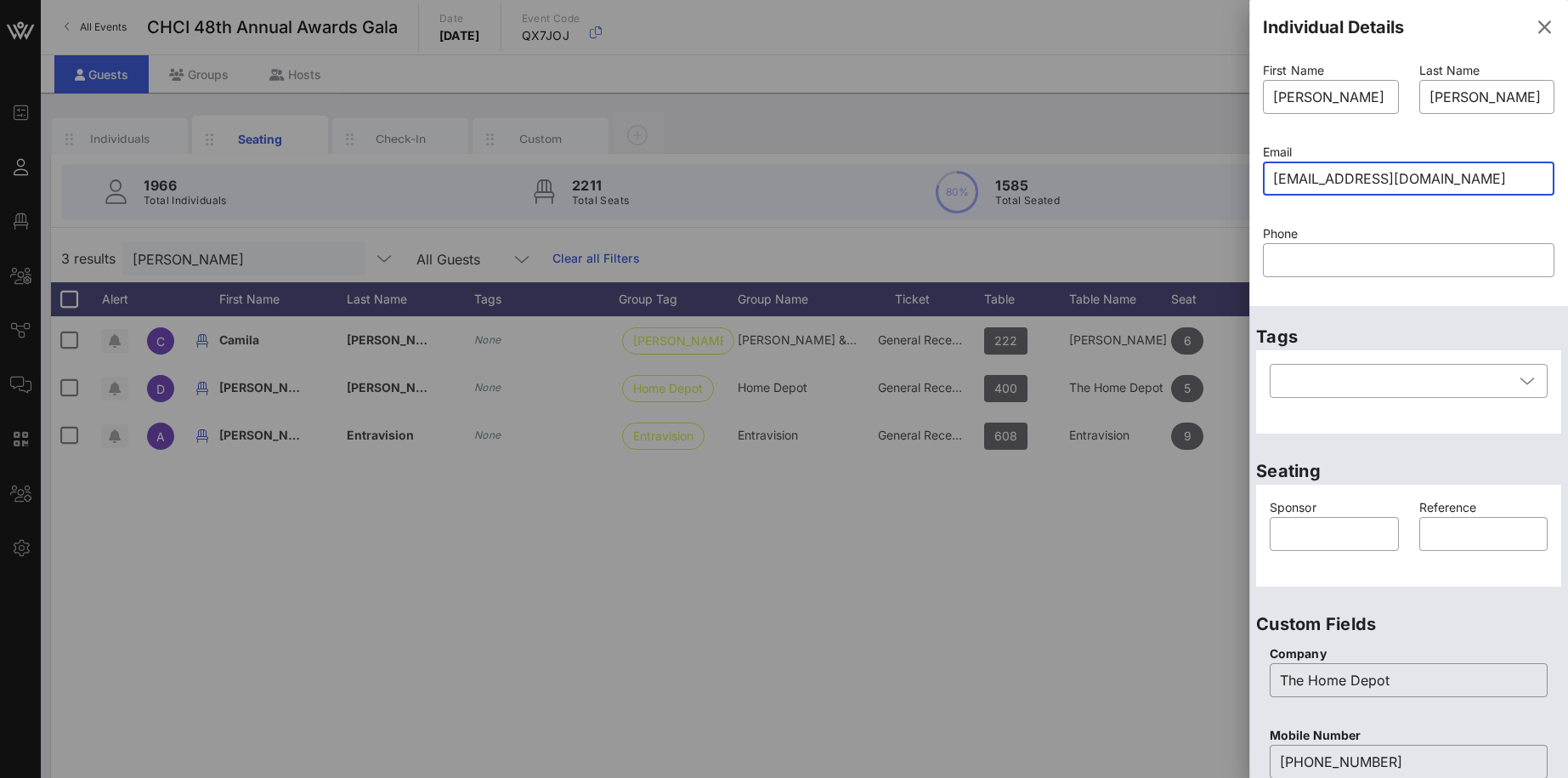
click at [1317, 225] on p "Phone" at bounding box center [1408, 234] width 292 height 19
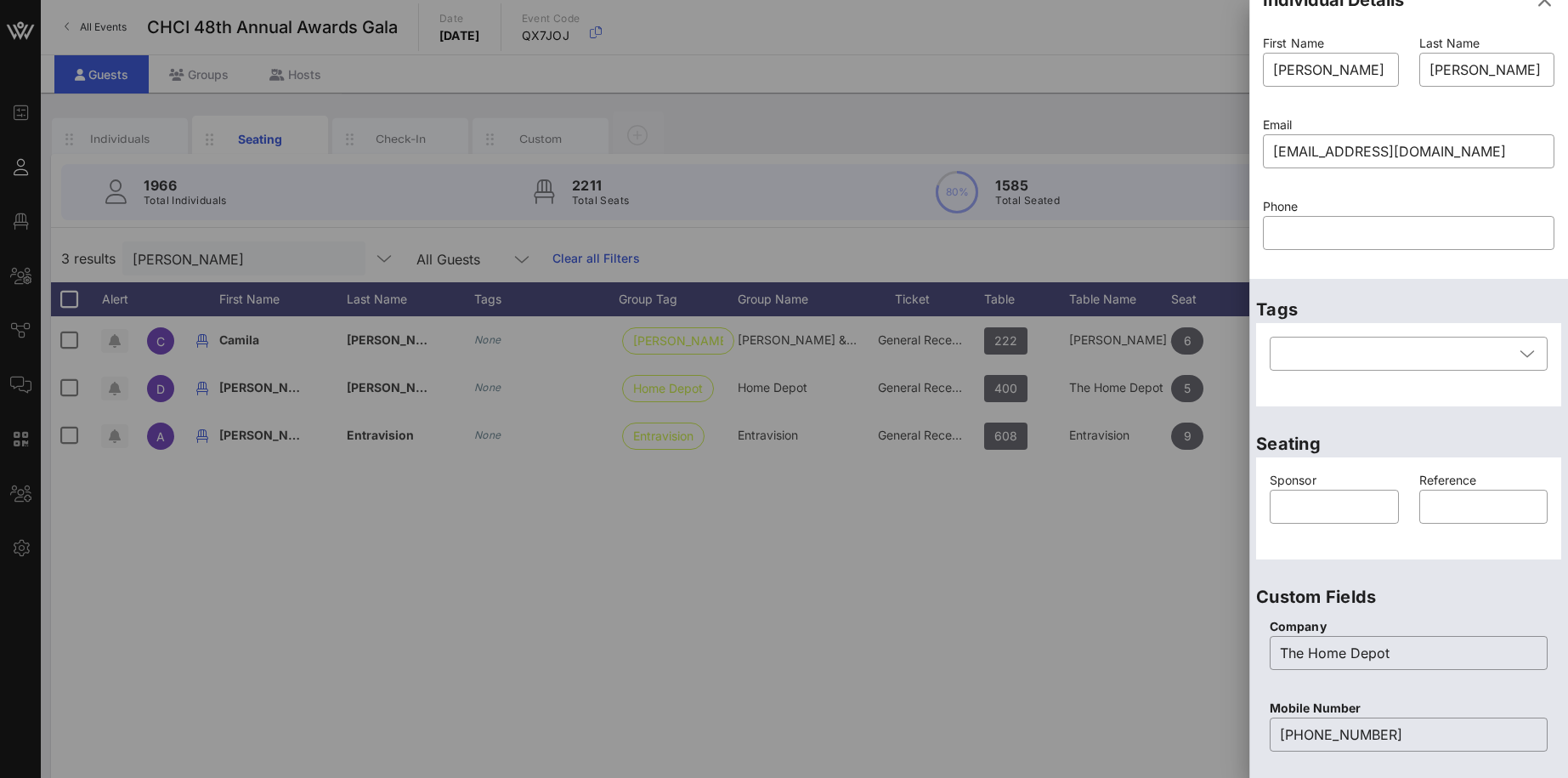
scroll to position [582, 0]
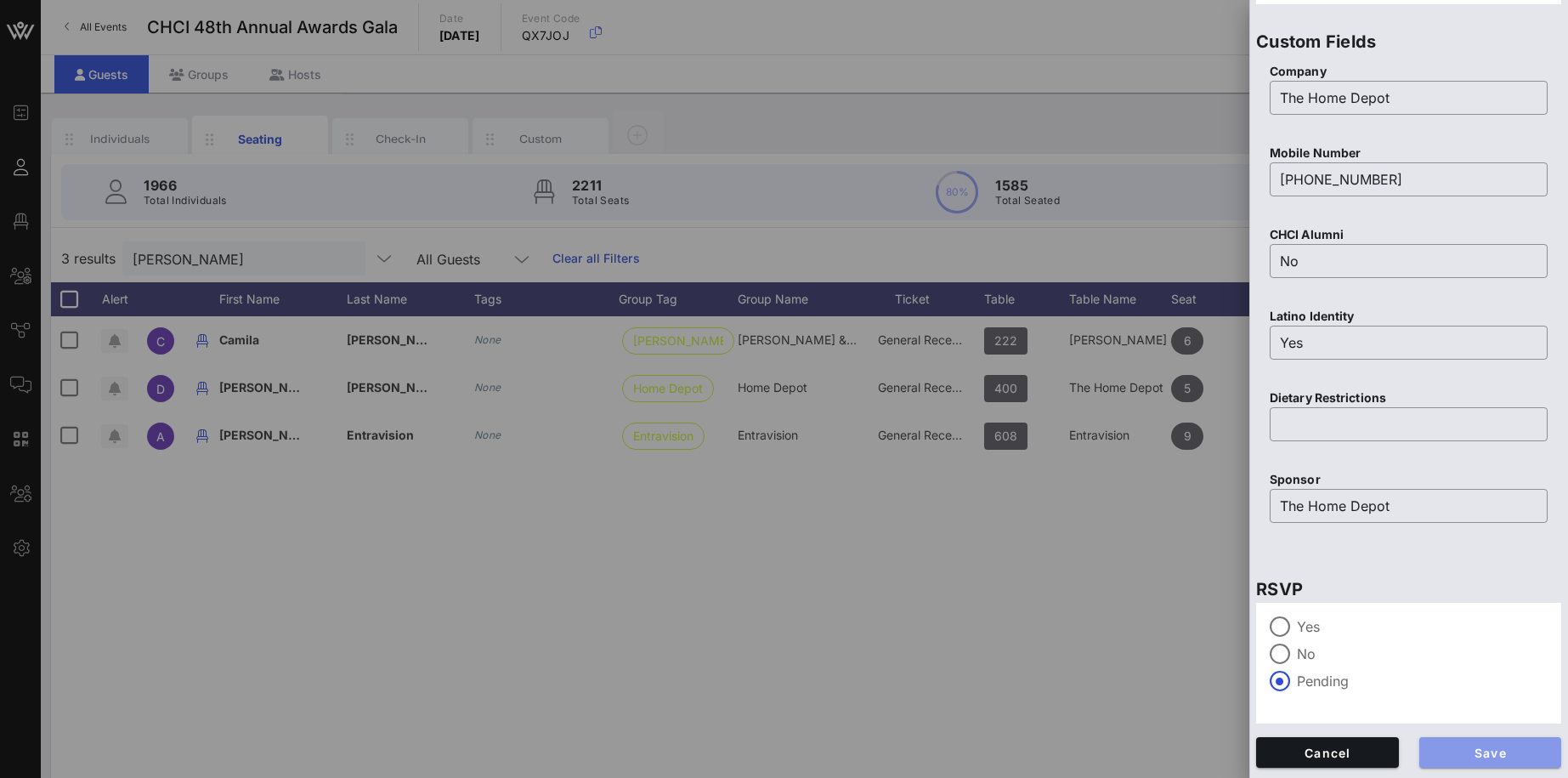
click at [1512, 756] on span "Save" at bounding box center [1490, 752] width 116 height 15
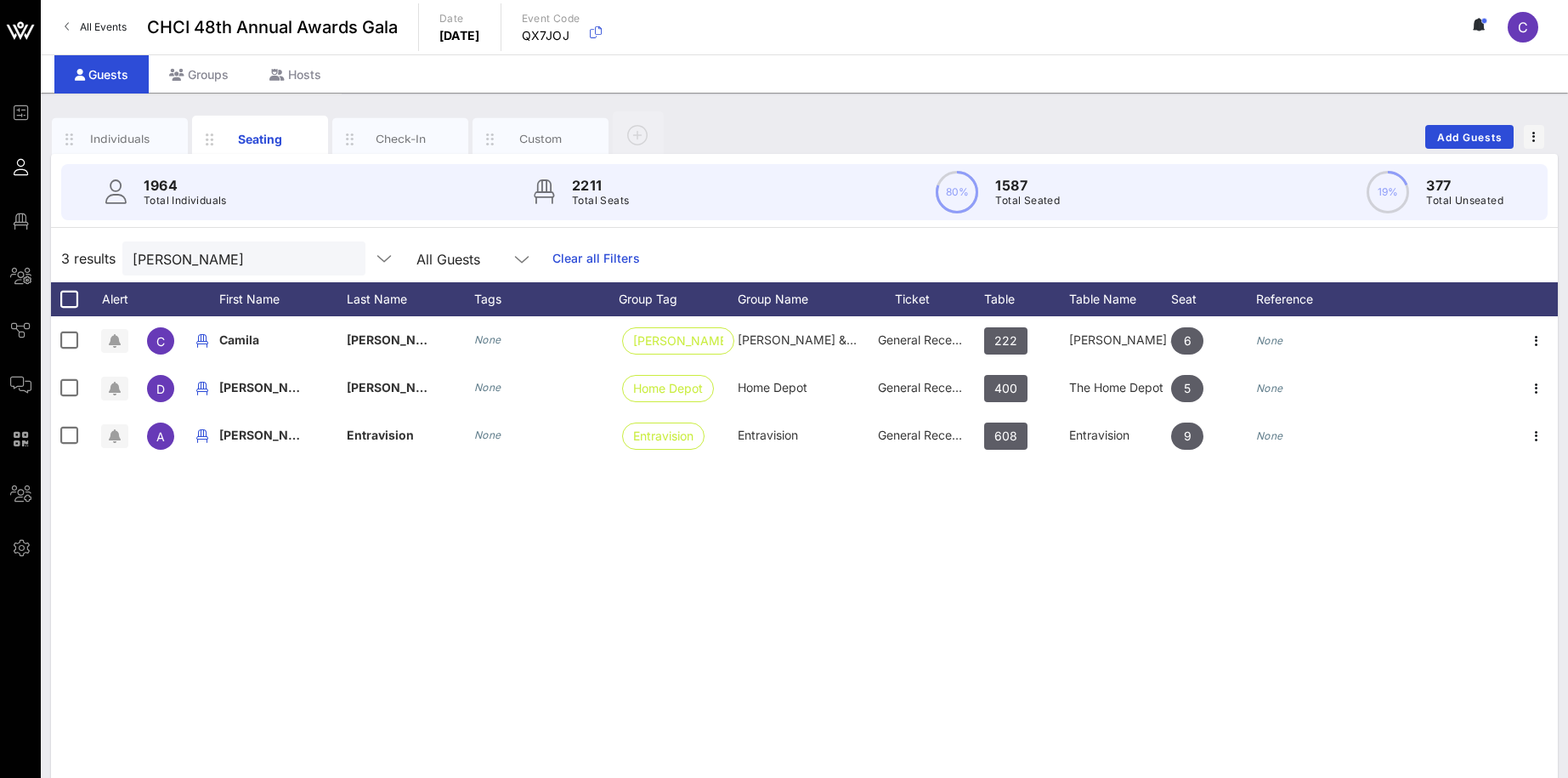
click at [966, 595] on div "C Camila Batista None Johnson & Johnson Johnson & Johnson General Reception 222…" at bounding box center [804, 571] width 1507 height 510
drag, startPoint x: 223, startPoint y: 250, endPoint x: 114, endPoint y: 250, distance: 109.0
click at [133, 250] on input "[PERSON_NAME]" at bounding box center [232, 259] width 198 height 22
click at [340, 261] on button "clear icon" at bounding box center [345, 259] width 11 height 17
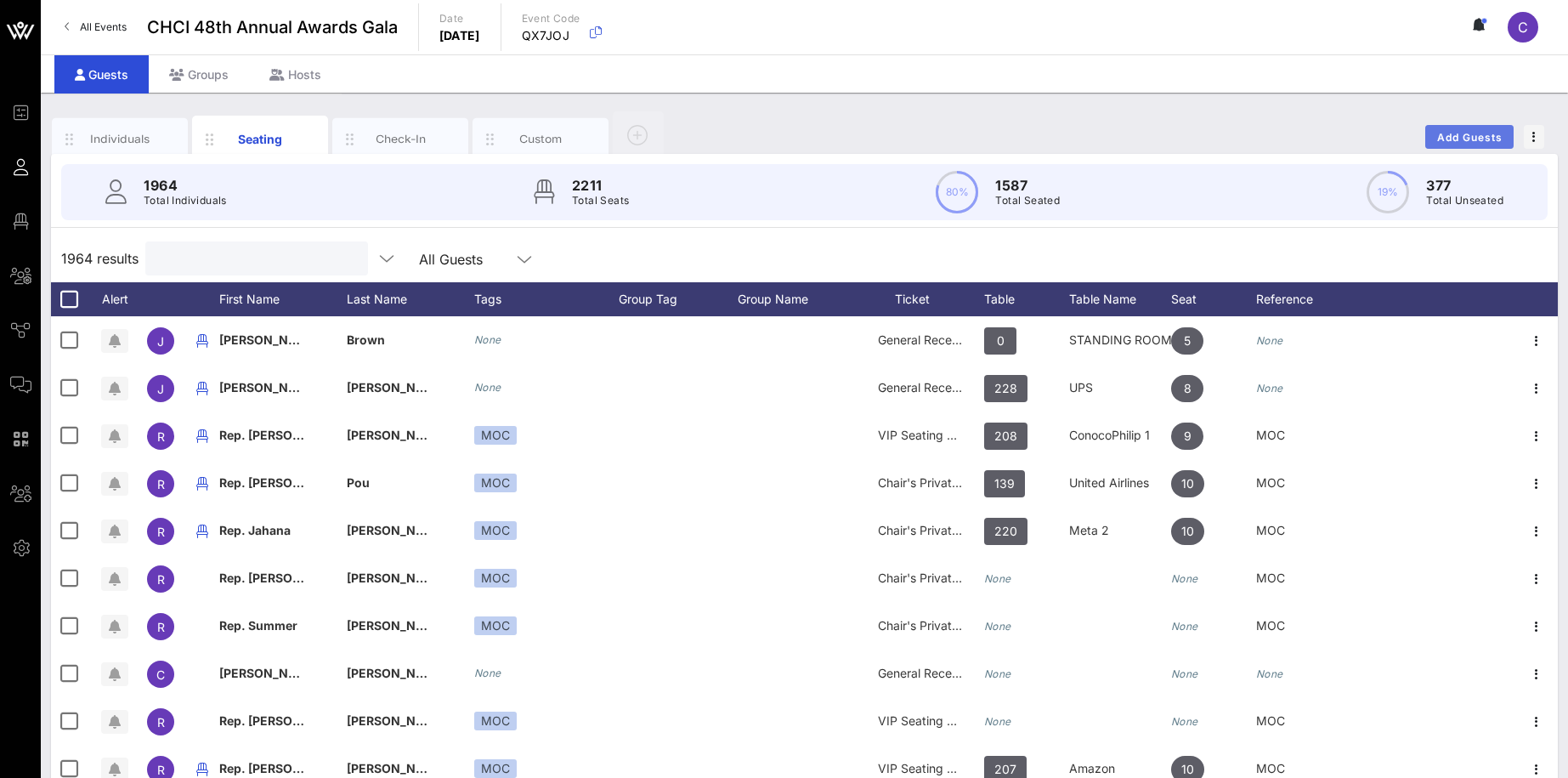
click at [1466, 130] on button "Add Guests" at bounding box center [1469, 137] width 88 height 24
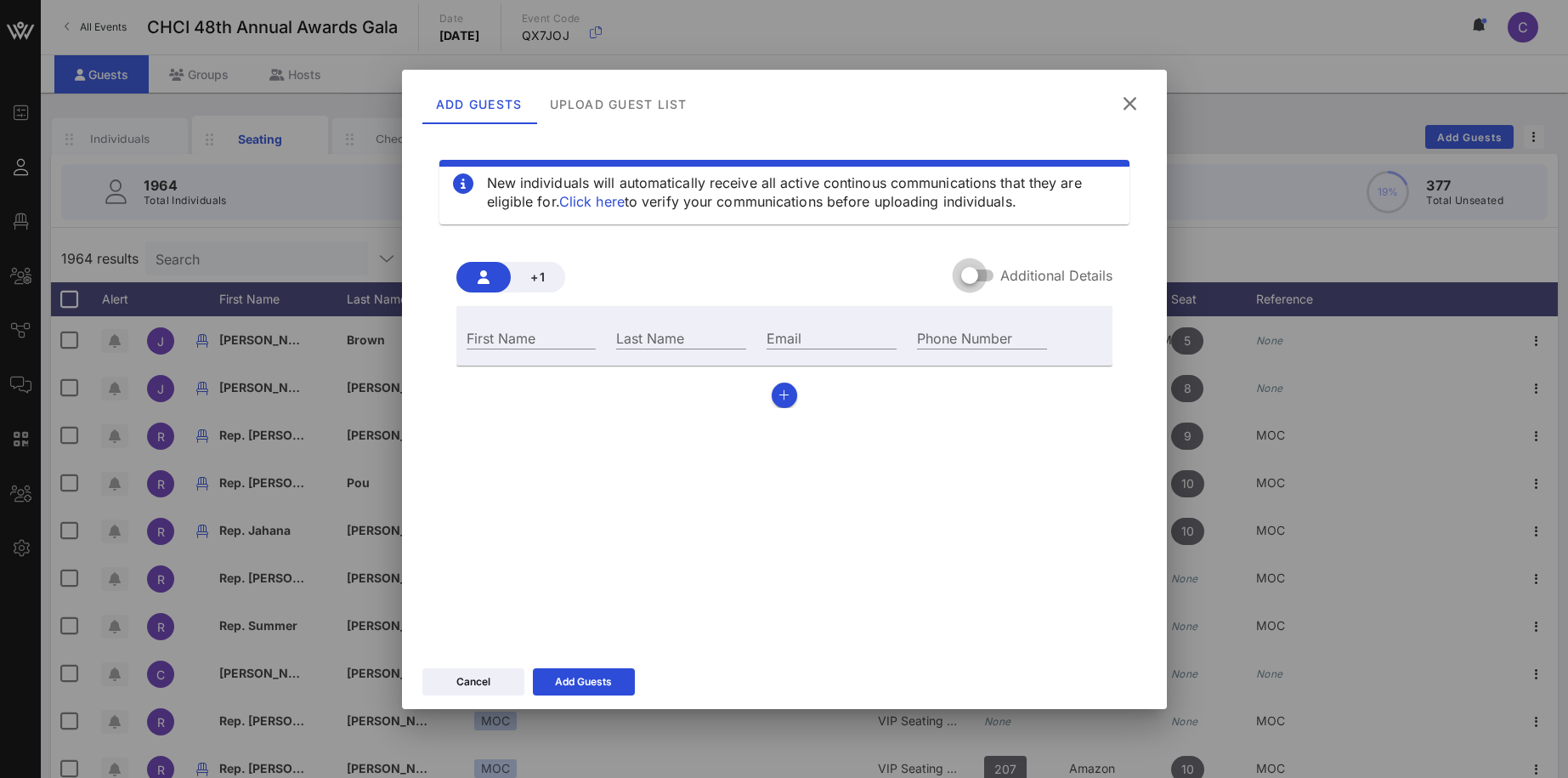
click at [970, 277] on div at bounding box center [969, 275] width 28 height 28
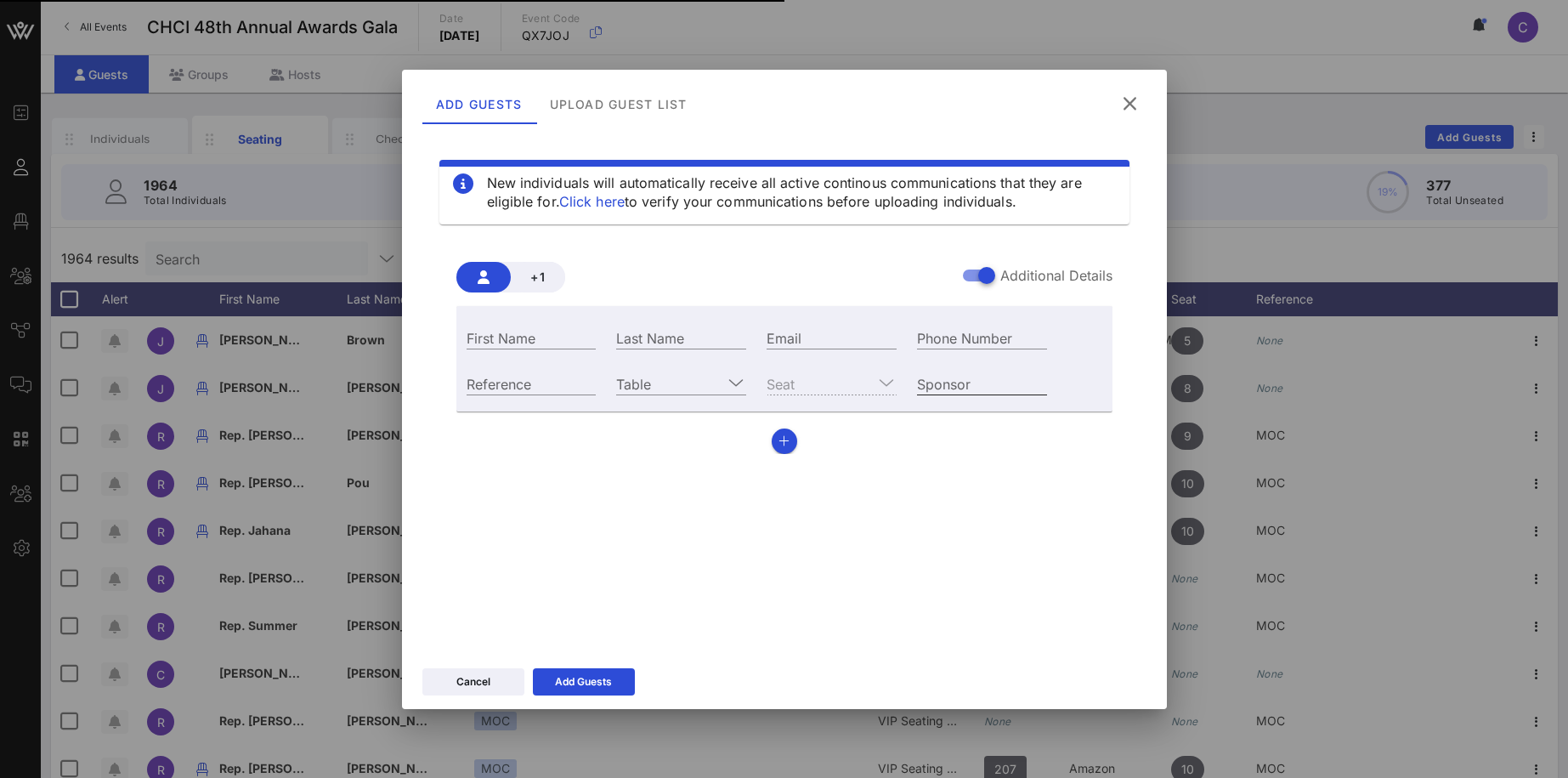
click at [969, 389] on input "Sponsor" at bounding box center [981, 383] width 130 height 22
type input "g"
click at [986, 389] on input "Sponsor" at bounding box center [981, 383] width 130 height 22
click at [737, 381] on icon at bounding box center [736, 383] width 16 height 21
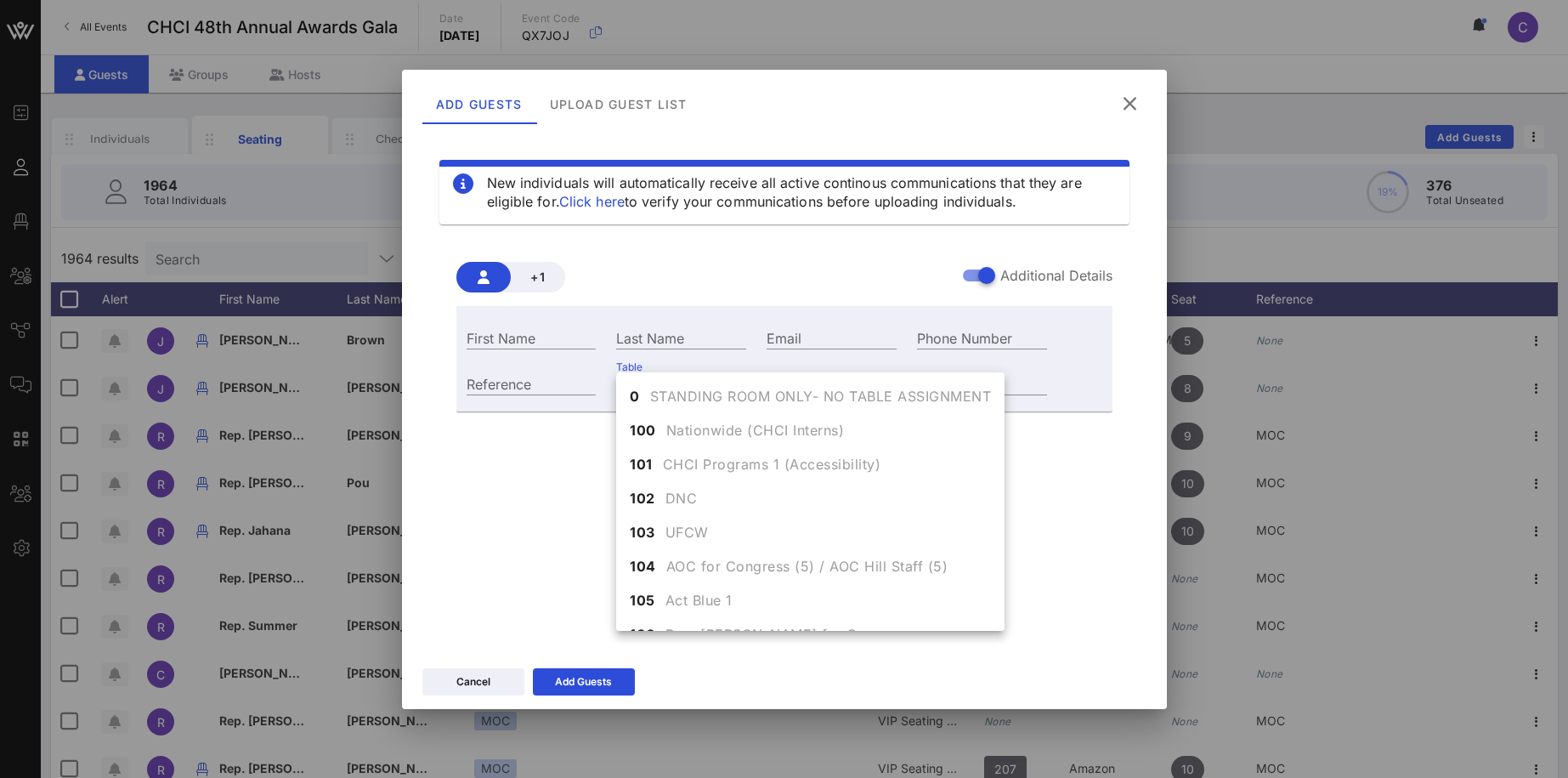
click at [778, 275] on div "+1 Additional Details" at bounding box center [784, 276] width 656 height 30
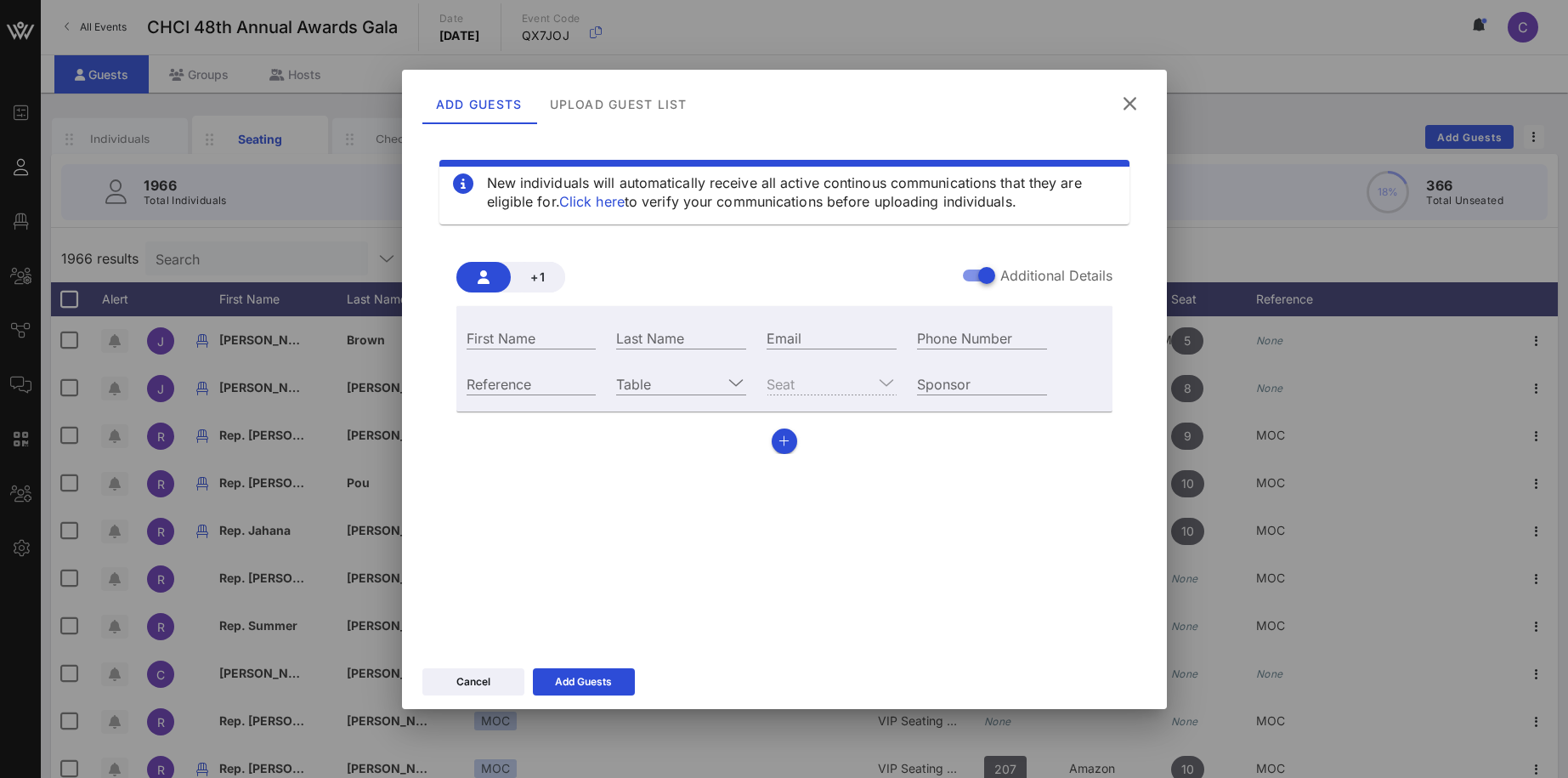
click at [1131, 101] on icon at bounding box center [1130, 104] width 26 height 24
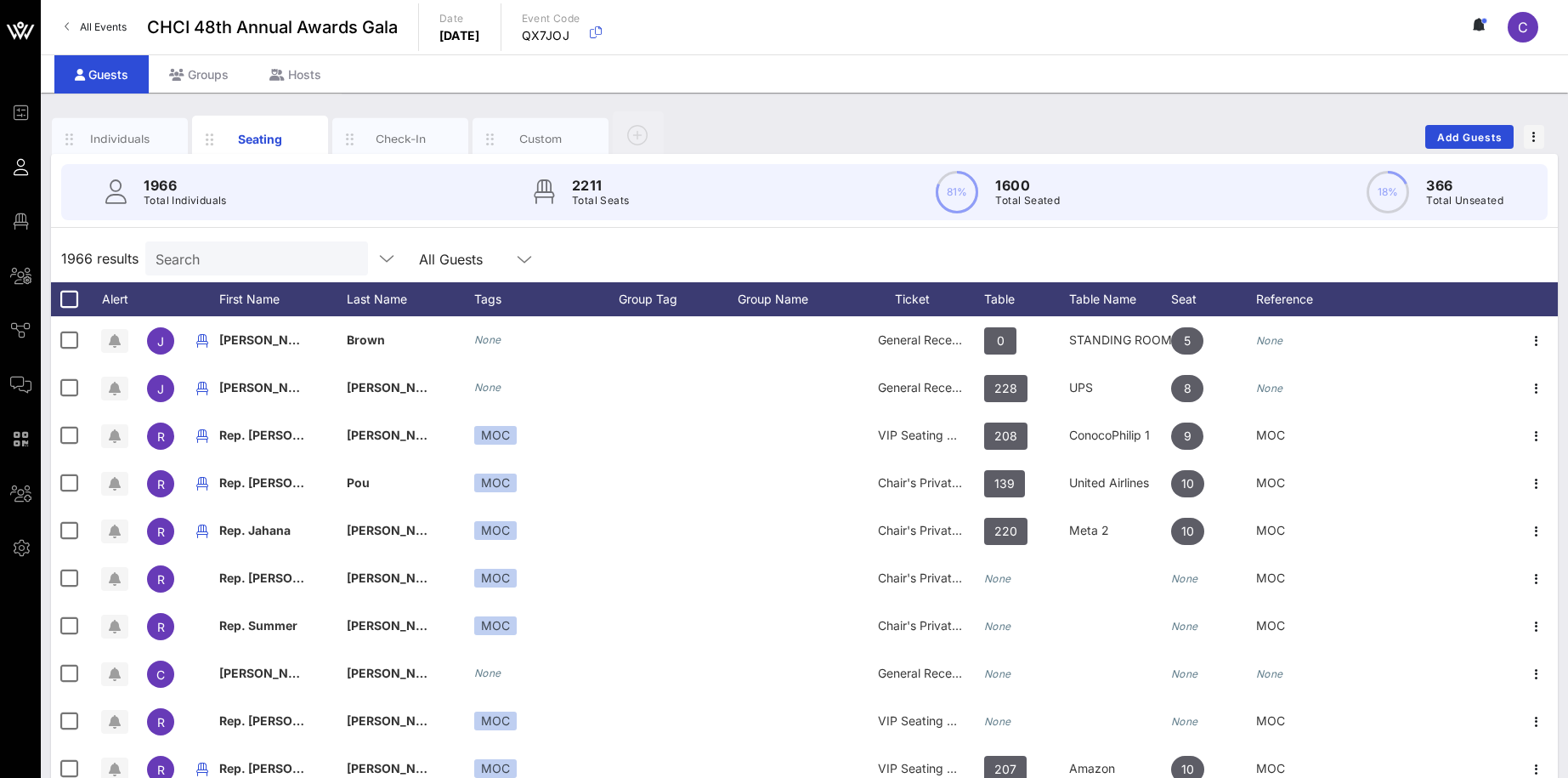
click at [236, 266] on input "Search" at bounding box center [255, 259] width 198 height 22
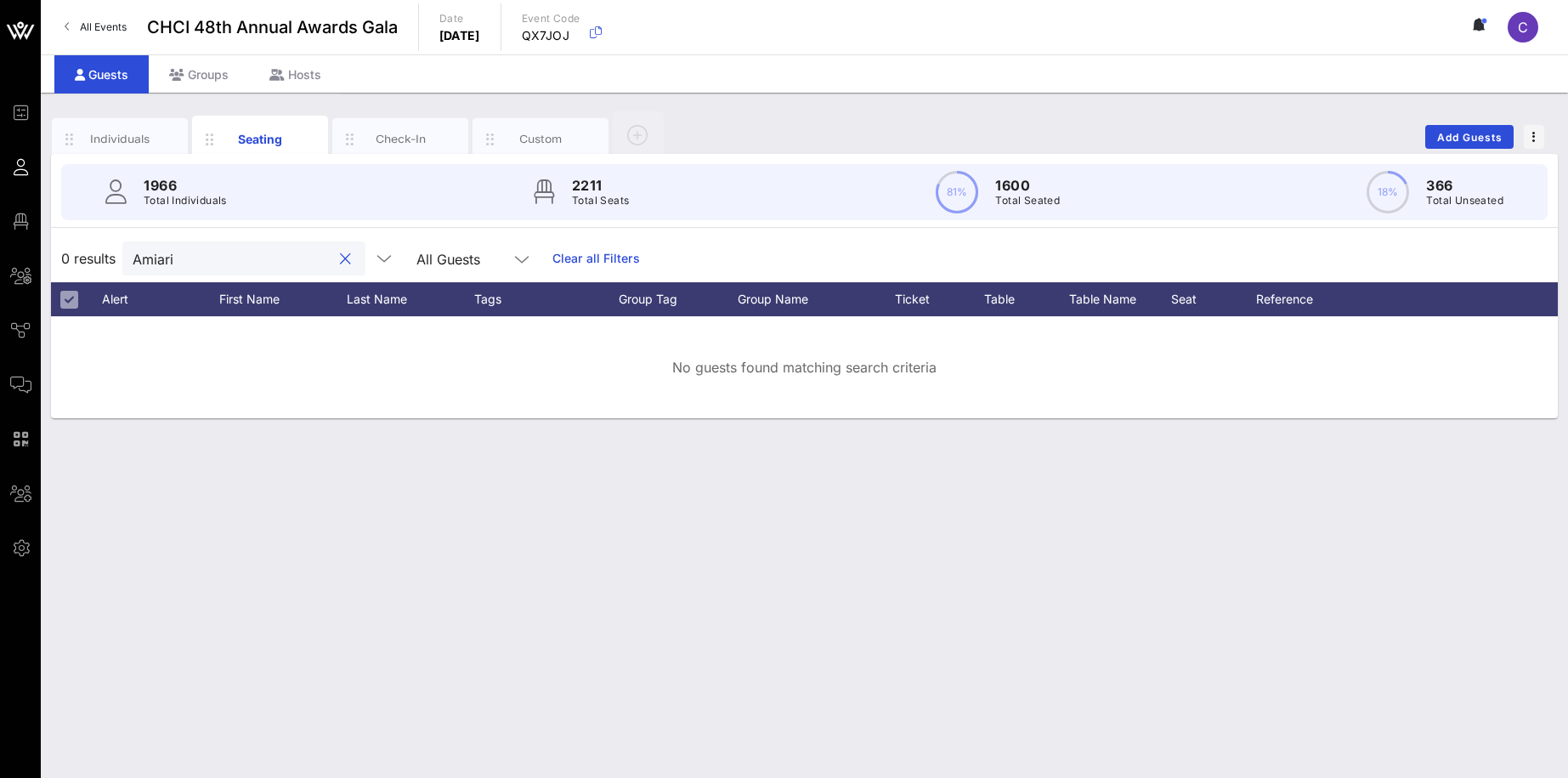
click at [255, 254] on input "Amiari" at bounding box center [232, 259] width 198 height 22
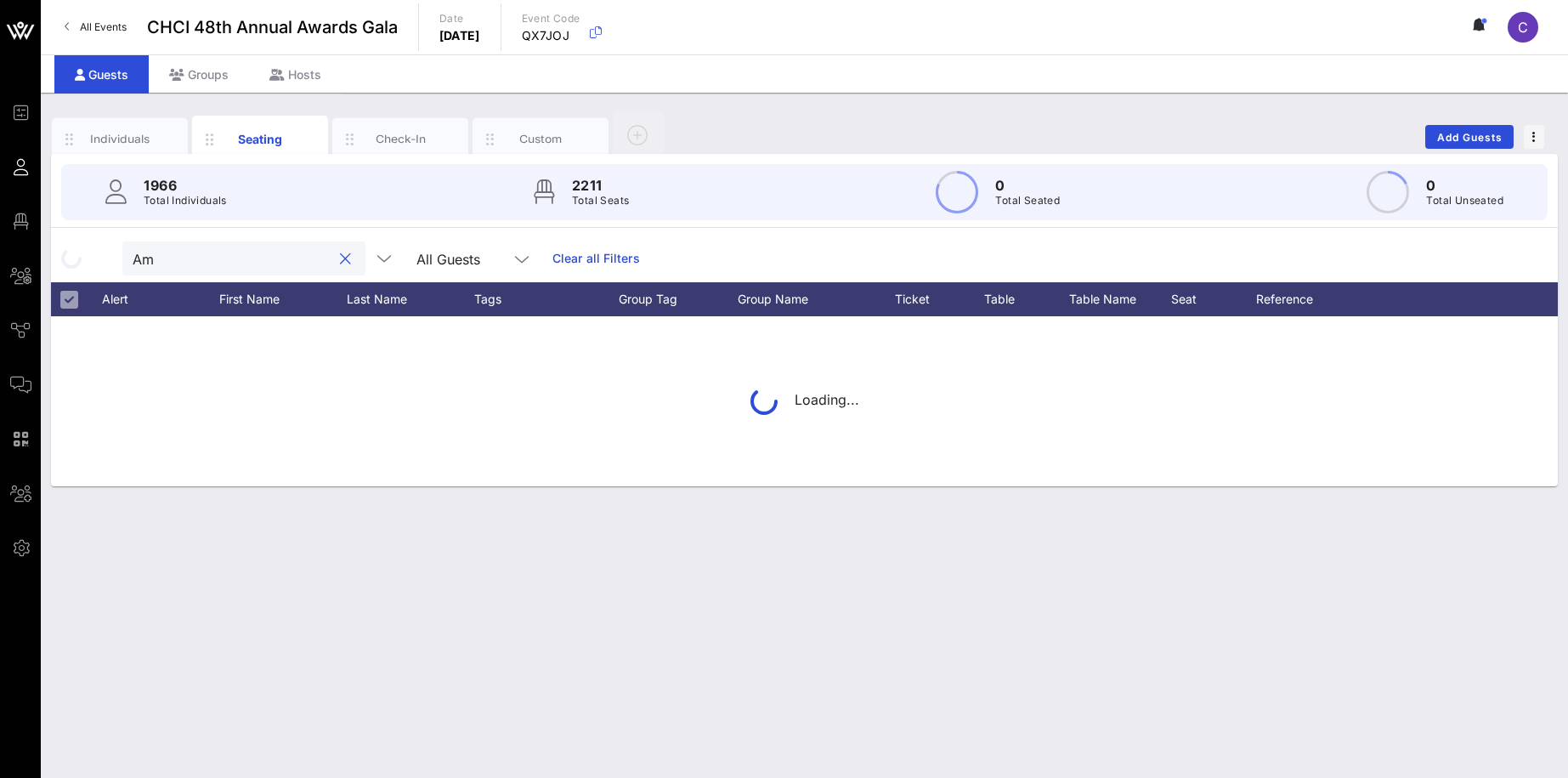
type input "A"
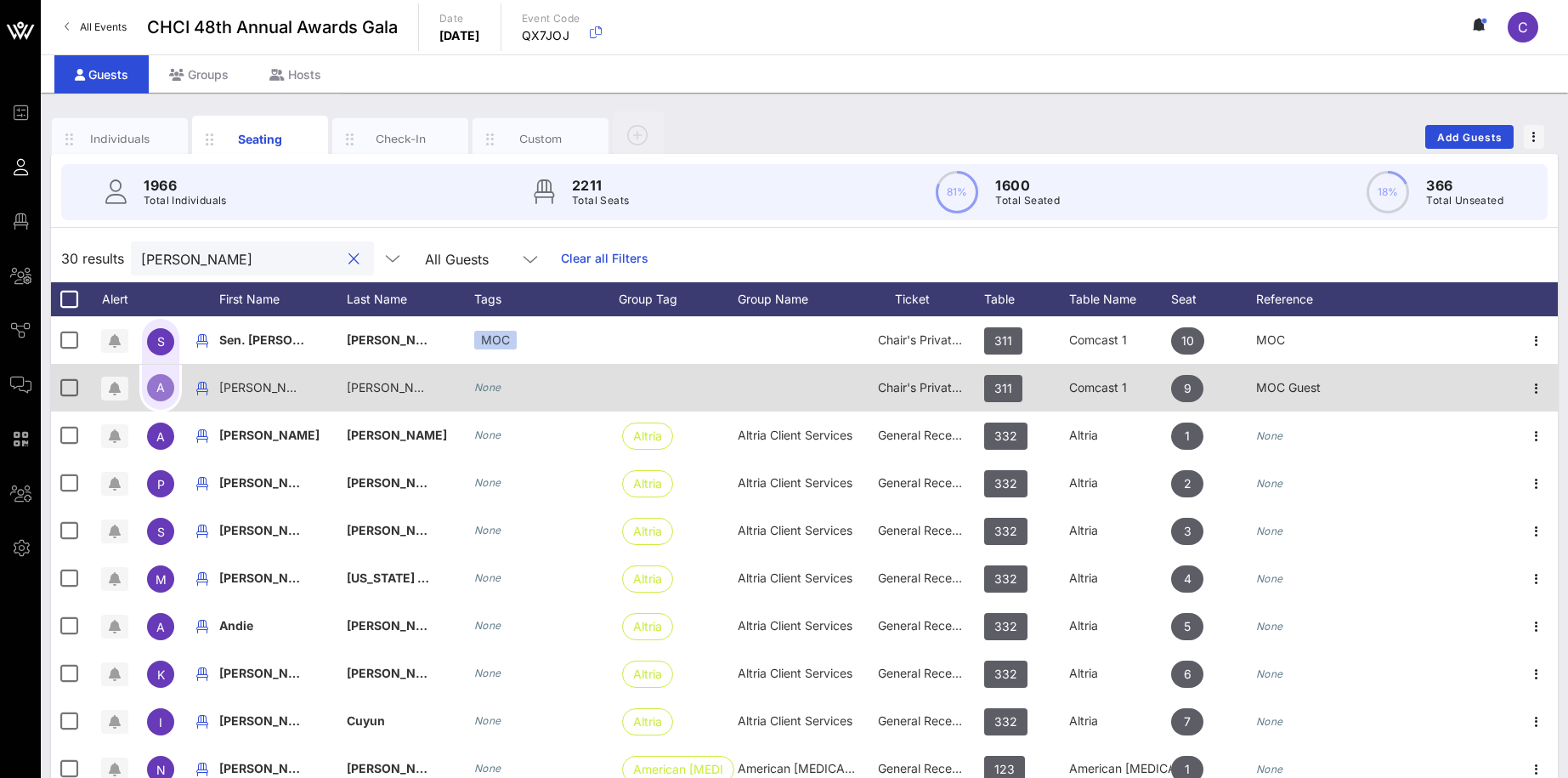
scroll to position [227, 0]
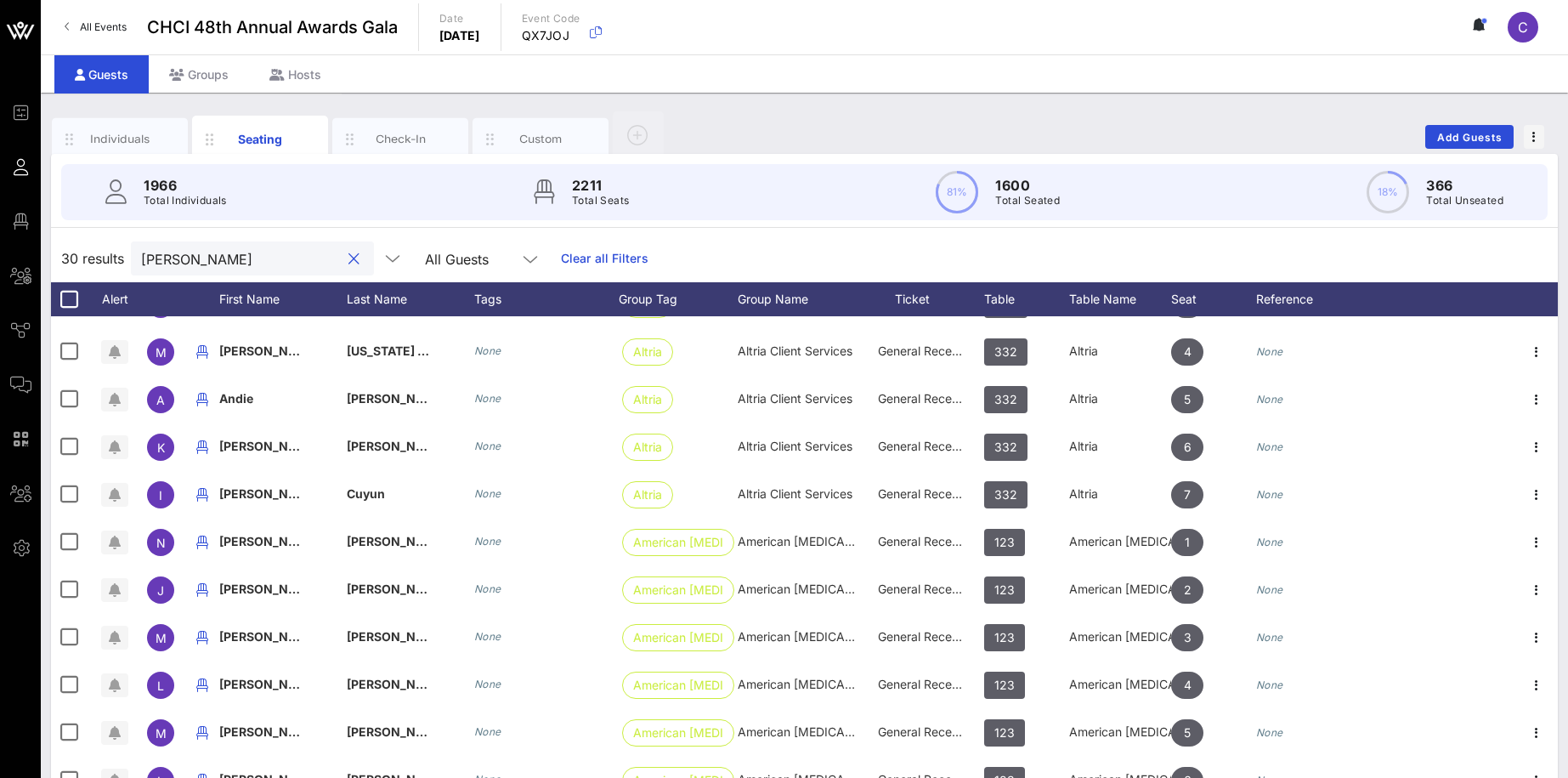
click at [247, 260] on input "[PERSON_NAME]" at bounding box center [240, 259] width 198 height 22
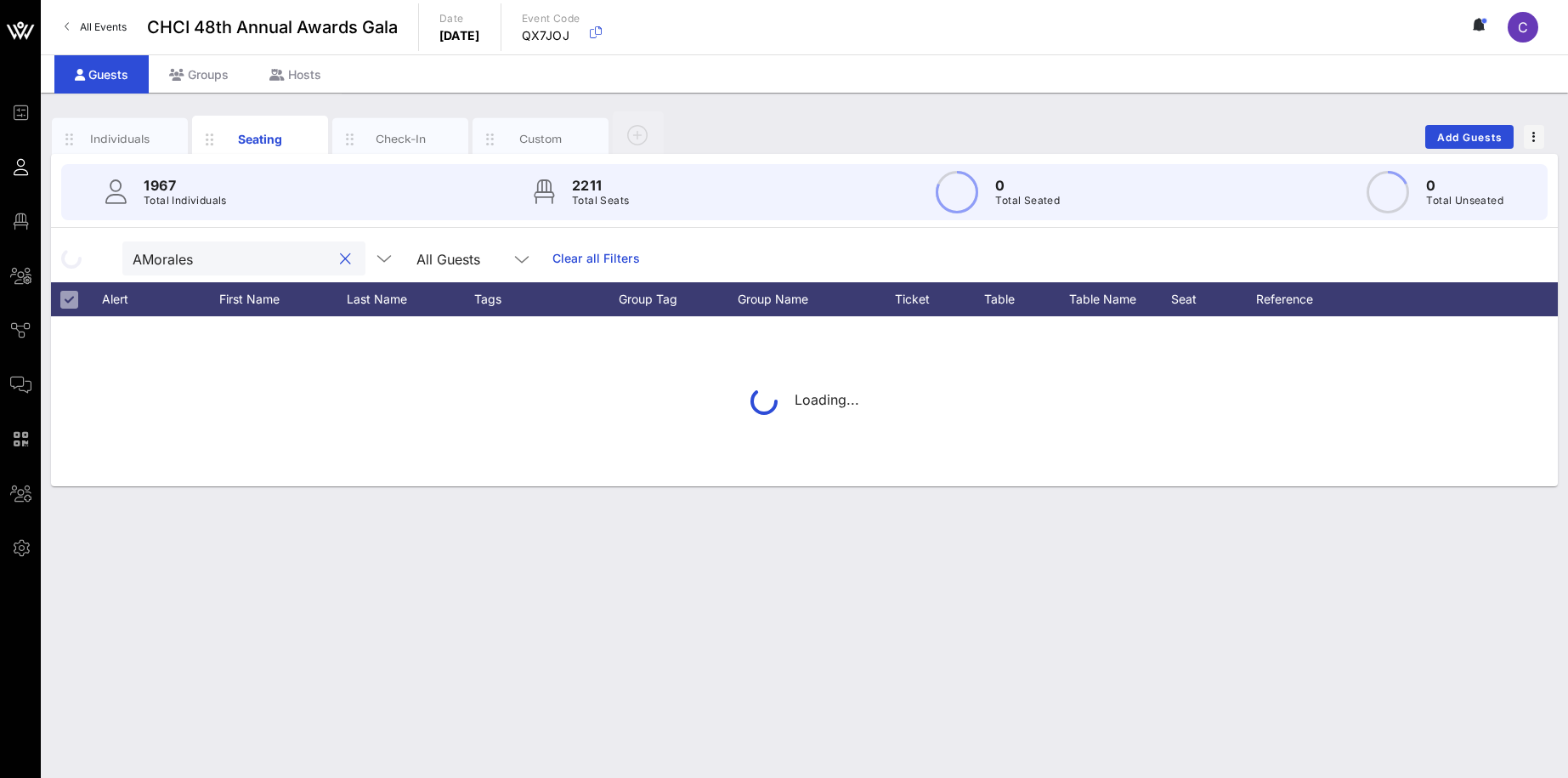
type input "[PERSON_NAME]"
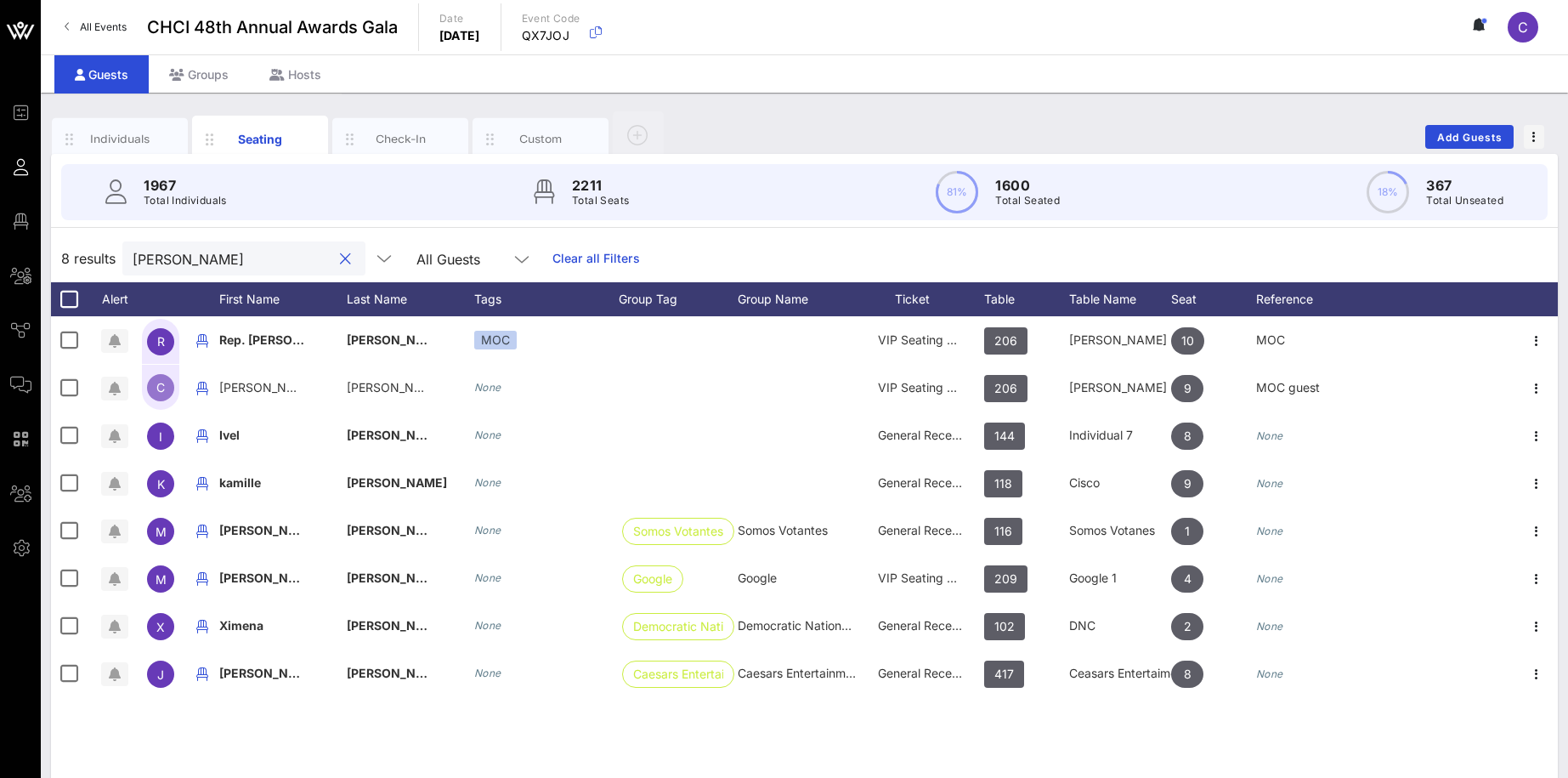
click at [340, 260] on button "clear icon" at bounding box center [345, 259] width 11 height 17
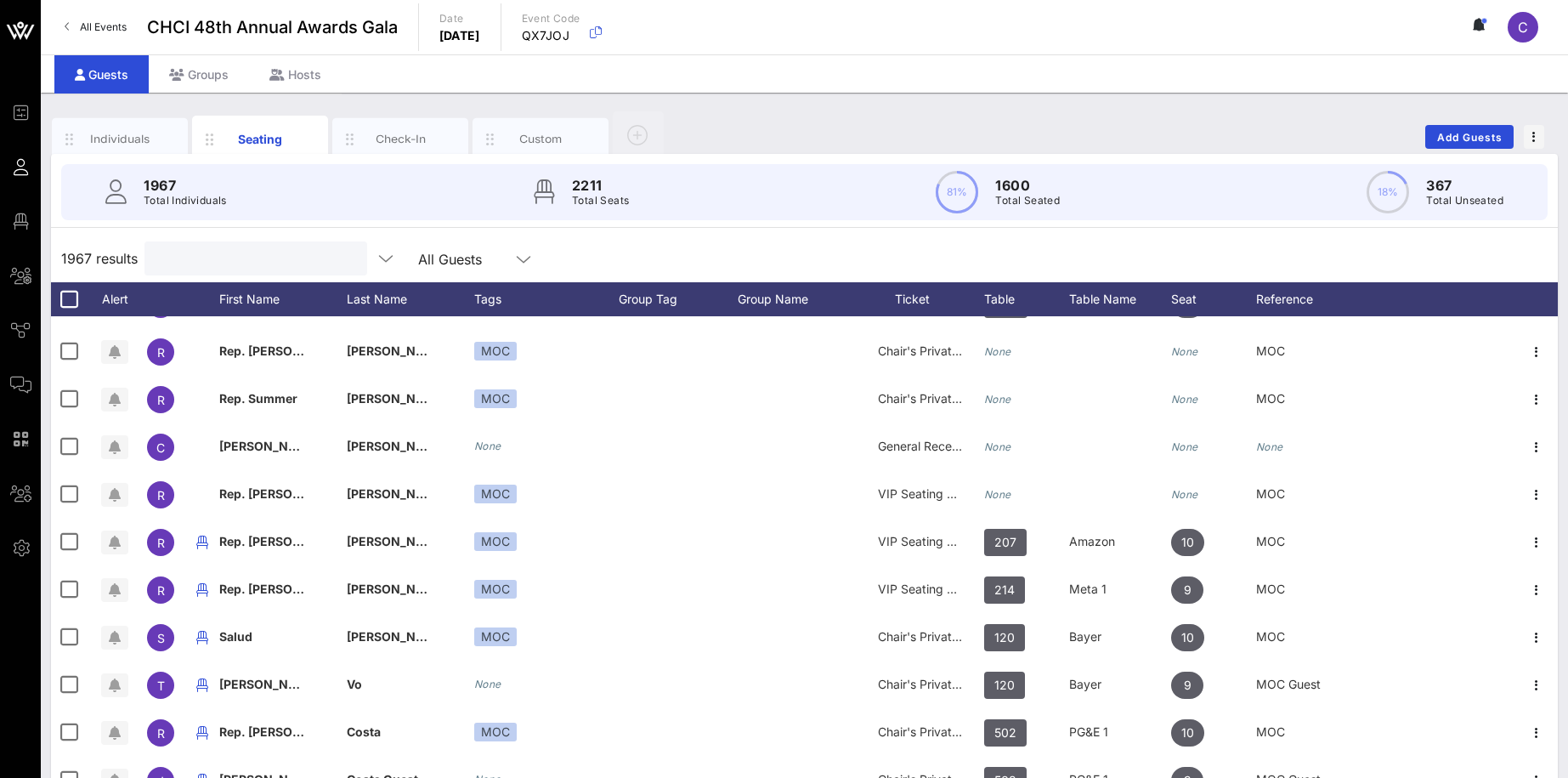
click at [258, 250] on input "text" at bounding box center [254, 259] width 198 height 22
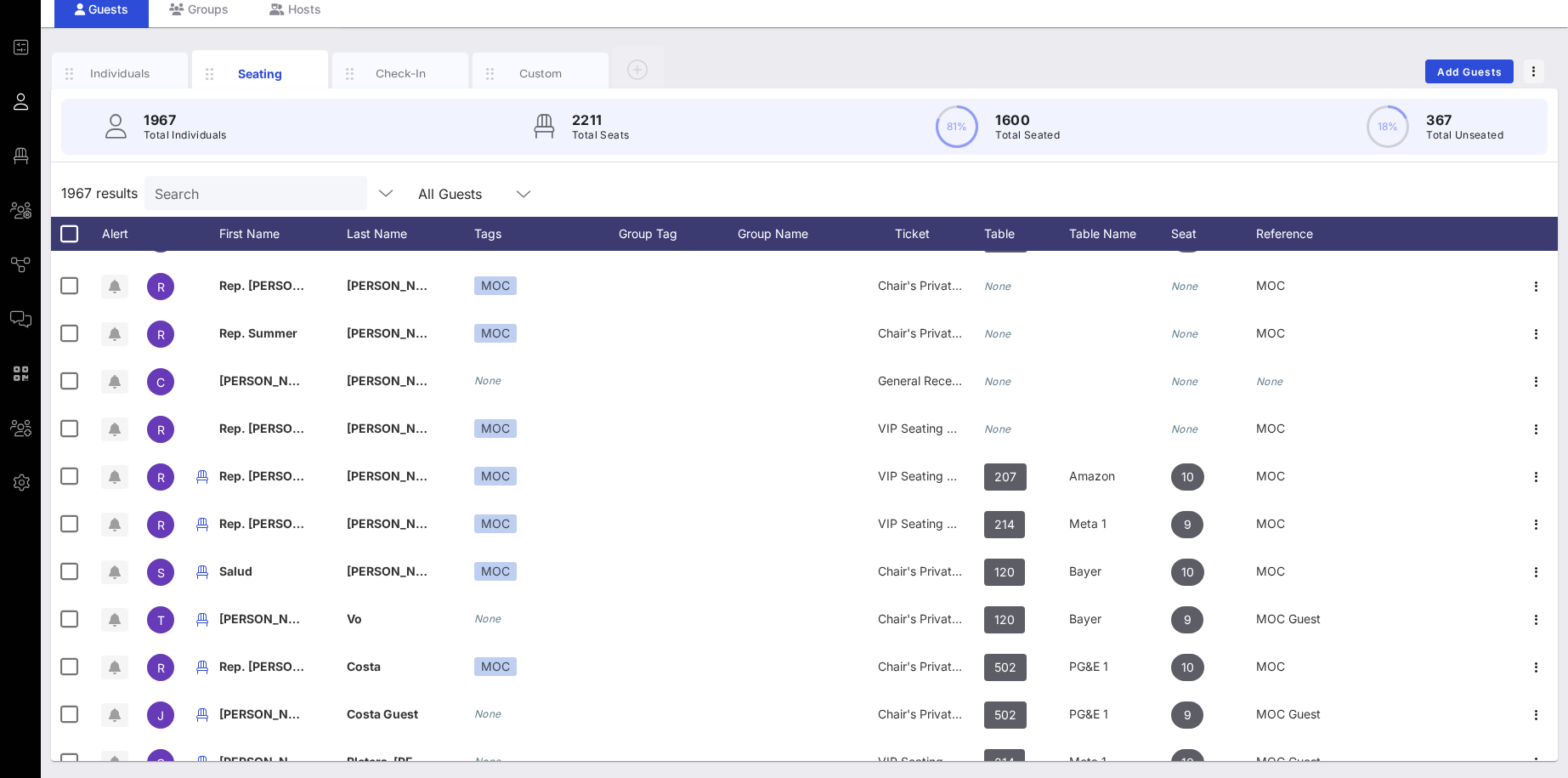
scroll to position [0, 0]
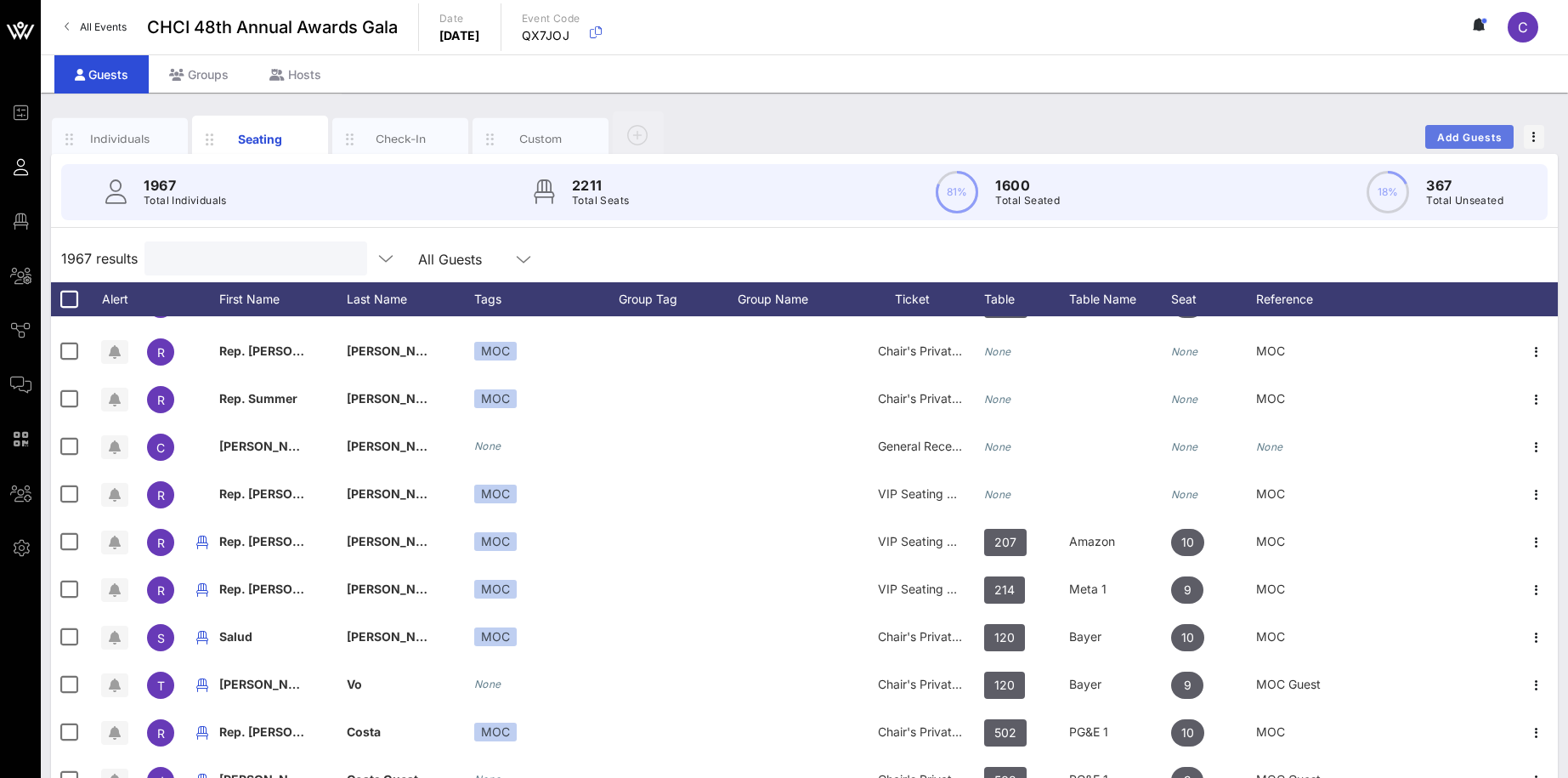
click at [1458, 134] on span "Add Guests" at bounding box center [1470, 137] width 67 height 13
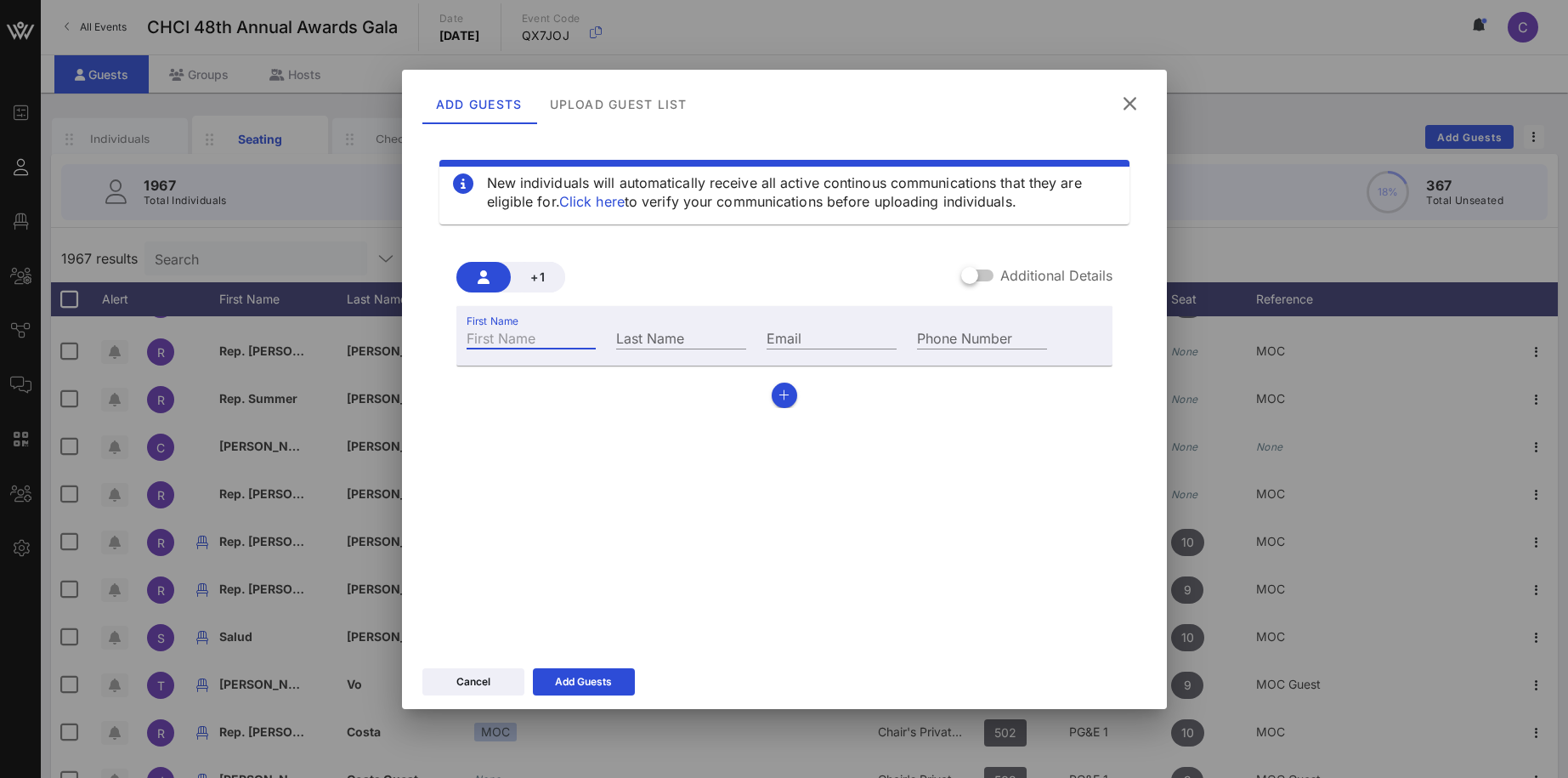
click at [553, 328] on input "First Name" at bounding box center [532, 338] width 130 height 22
paste input "Joy Russell"
type input "Joy Russell"
drag, startPoint x: 550, startPoint y: 332, endPoint x: 467, endPoint y: 265, distance: 106.7
click at [491, 326] on input "Joy Russell" at bounding box center [532, 338] width 130 height 22
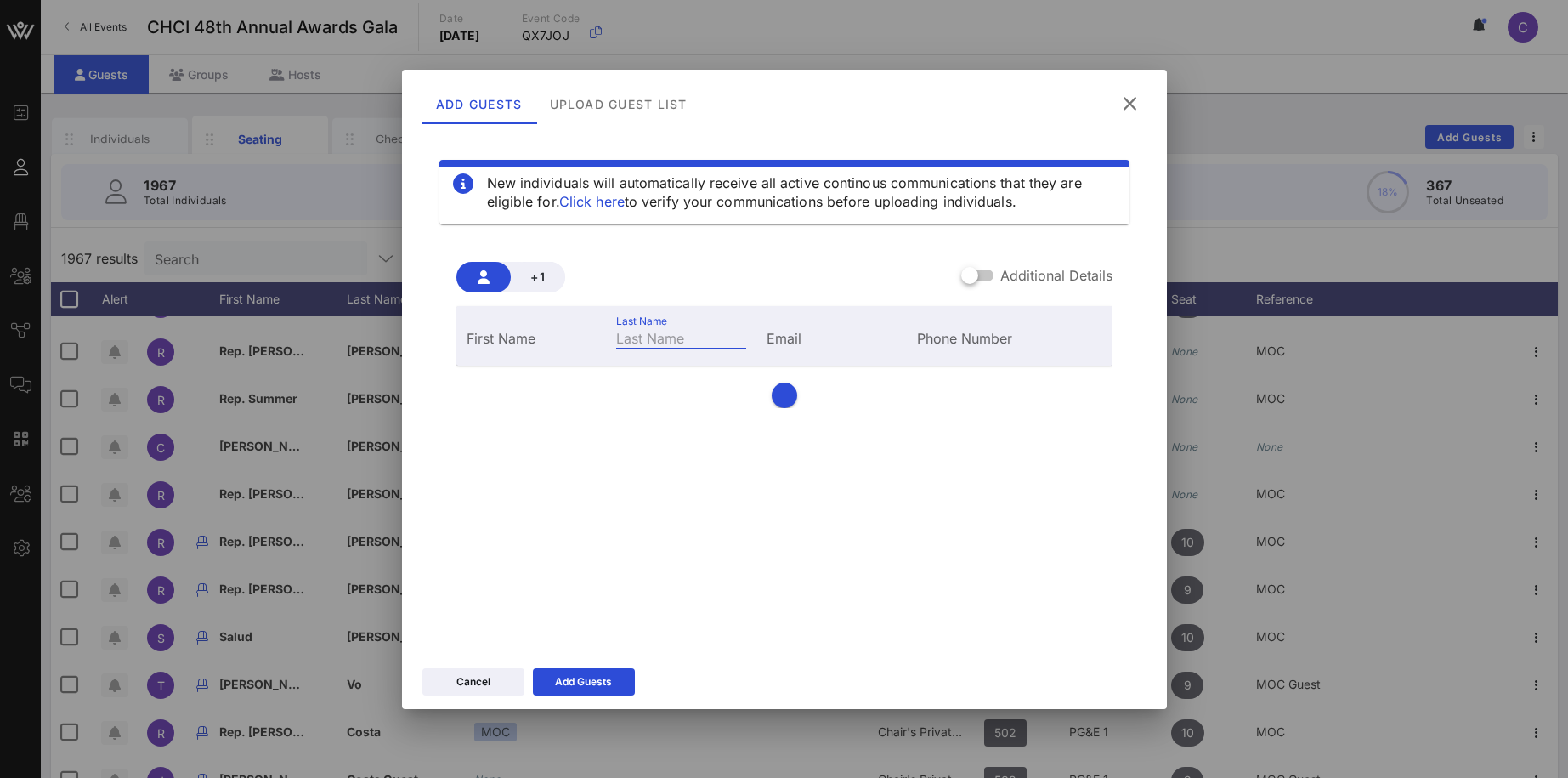
click at [658, 338] on input "Last Name" at bounding box center [681, 338] width 130 height 22
paste input "Joy Russell"
type input "Joy Russell"
click at [806, 331] on input "Email" at bounding box center [831, 338] width 130 height 22
click at [782, 396] on icon "button" at bounding box center [784, 395] width 11 height 12
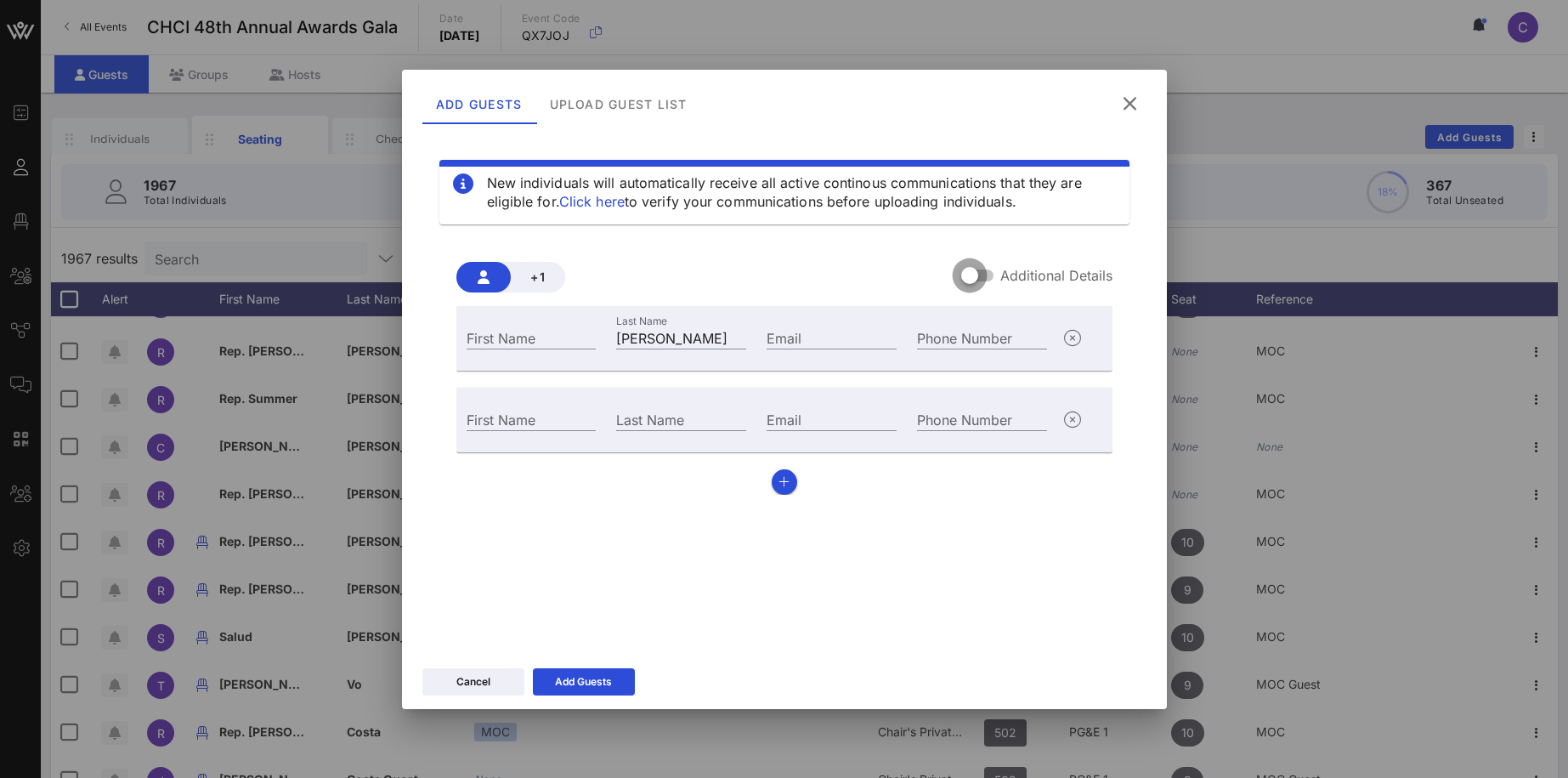
click at [968, 274] on div at bounding box center [969, 275] width 28 height 28
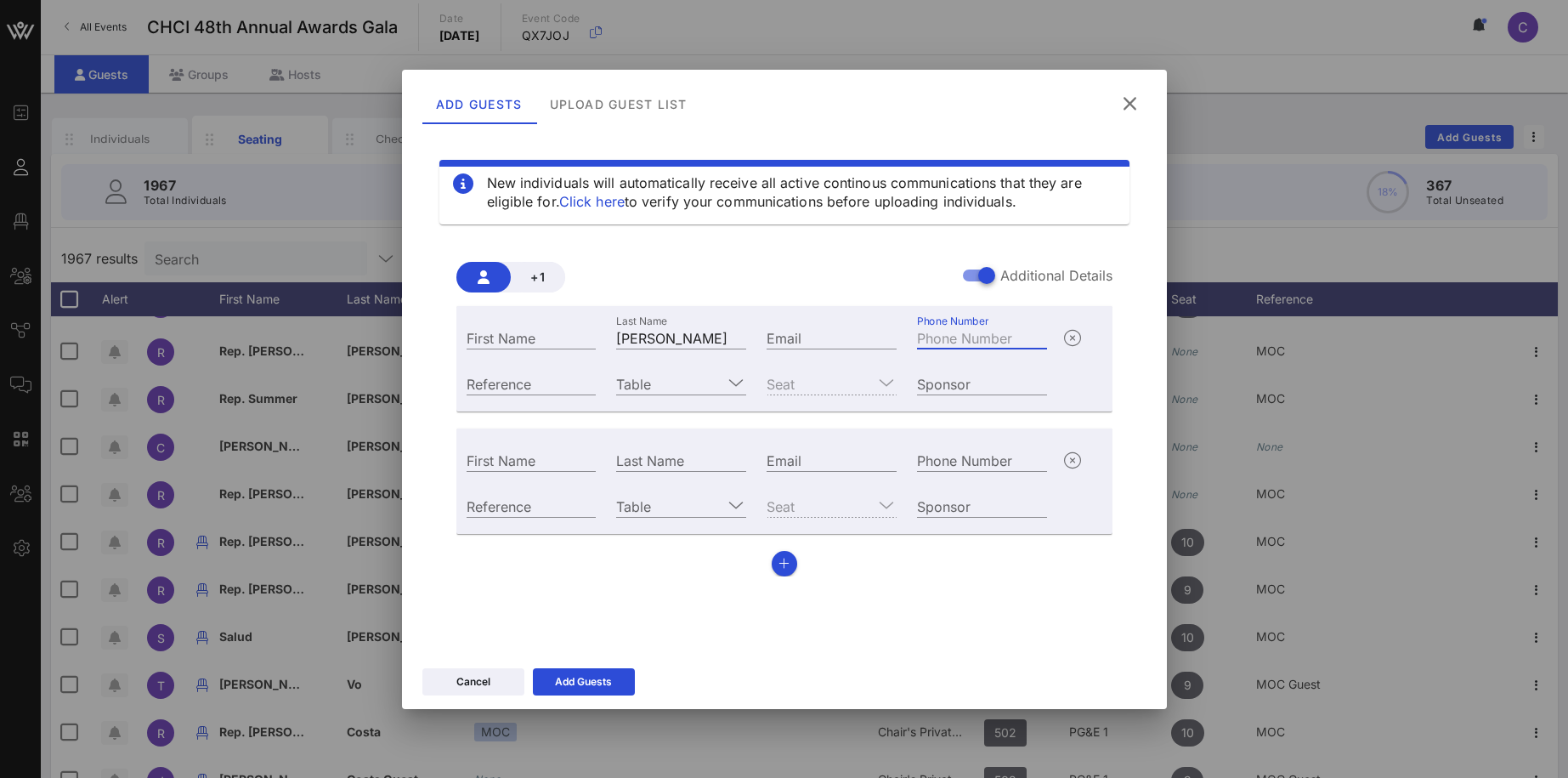
click at [958, 332] on div "Phone Number" at bounding box center [981, 338] width 130 height 22
paste input "+17175152978"
type input "+17175152978"
click at [591, 384] on input "Reference" at bounding box center [532, 383] width 130 height 22
click at [663, 383] on input "Table" at bounding box center [669, 383] width 106 height 22
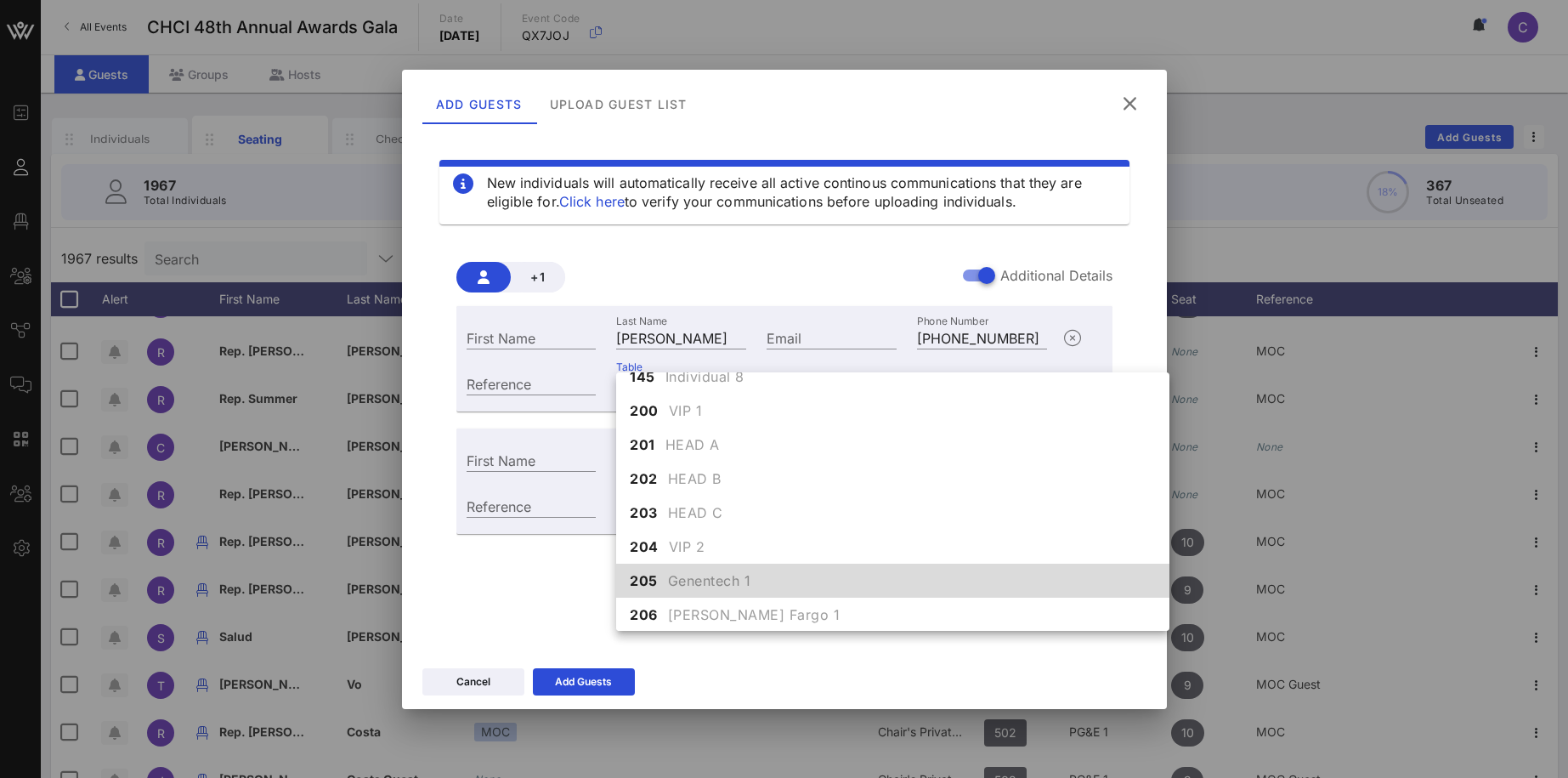
scroll to position [1584, 0]
click at [720, 584] on span "Genentech 1" at bounding box center [709, 580] width 83 height 21
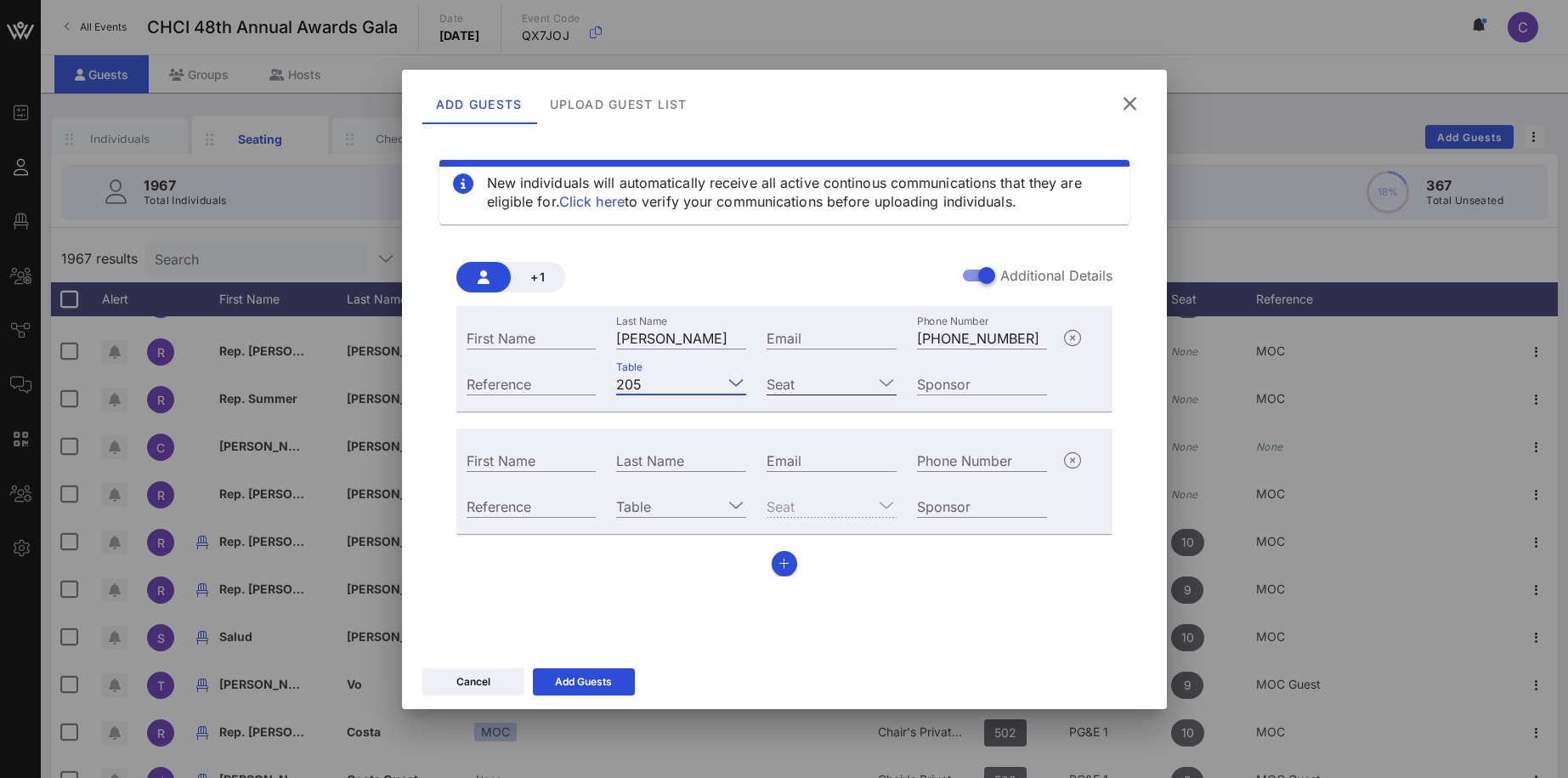
click at [858, 389] on input "Seat" at bounding box center [819, 383] width 106 height 22
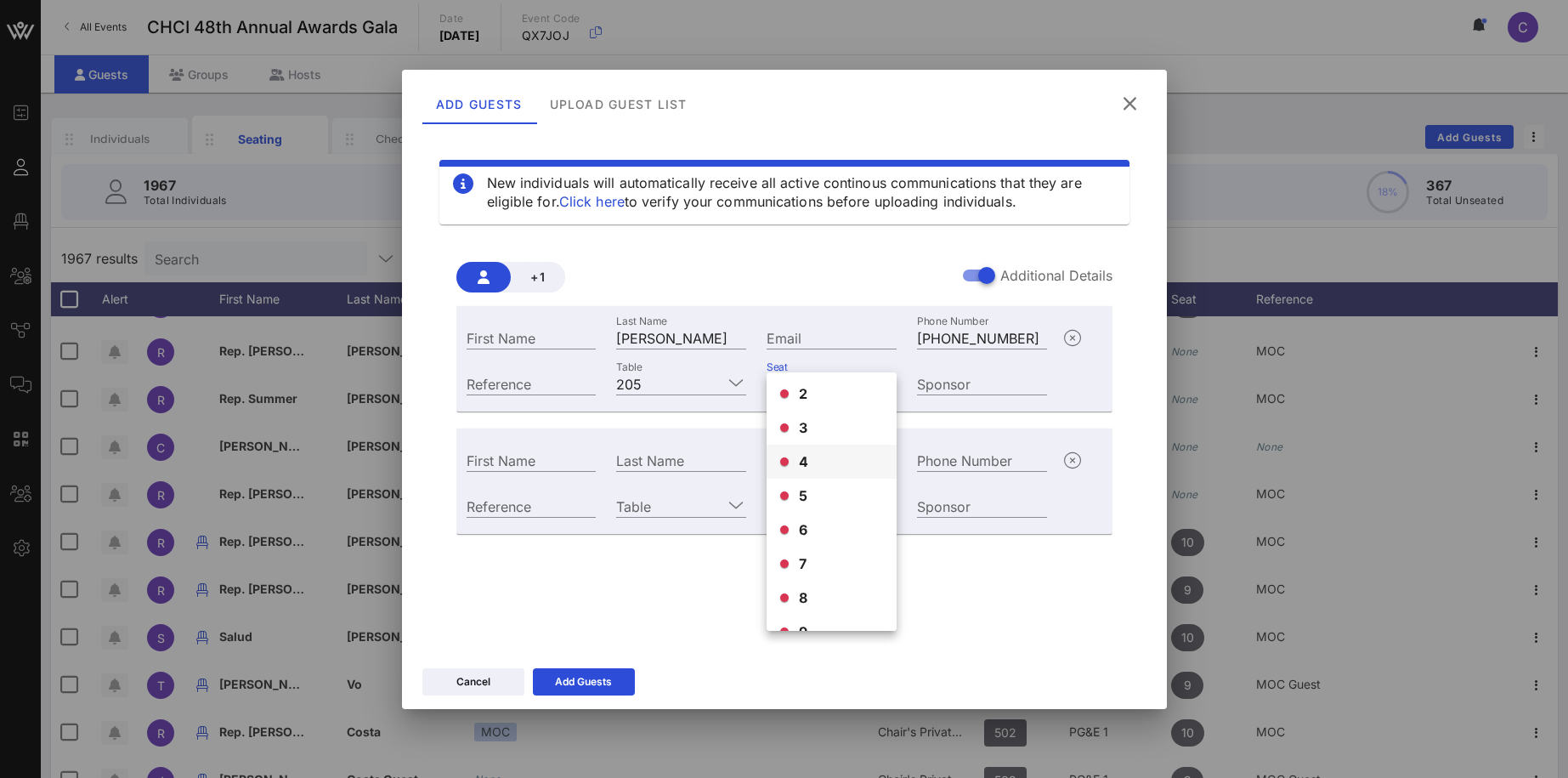
scroll to position [0, 0]
click at [807, 393] on div "1" at bounding box center [831, 395] width 130 height 34
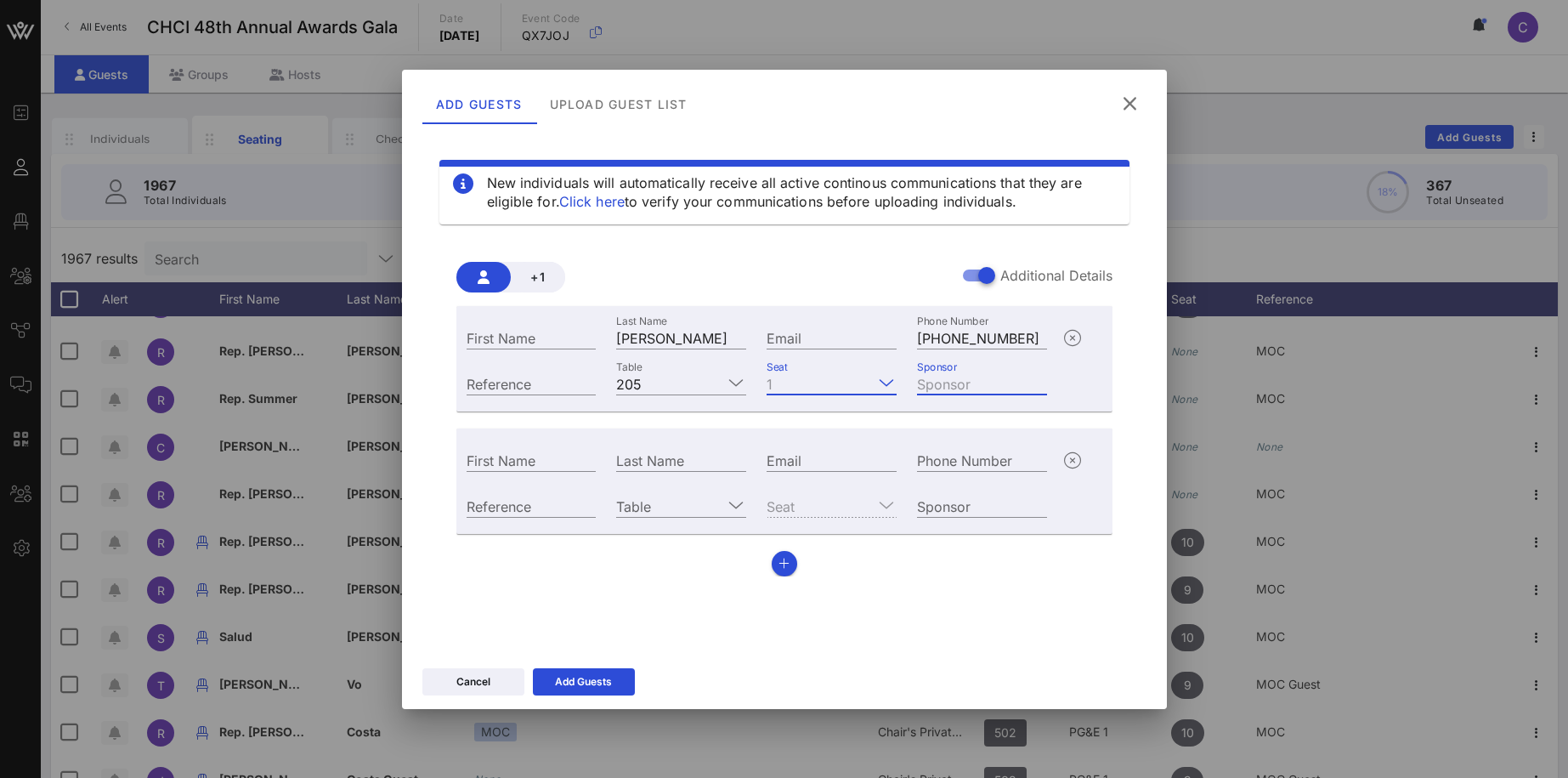
click at [988, 381] on input "Sponsor" at bounding box center [981, 383] width 130 height 22
type input "Genentech"
click at [534, 457] on input "First Name" at bounding box center [532, 460] width 130 height 22
paste input "Ellen"
type input "Ellen"
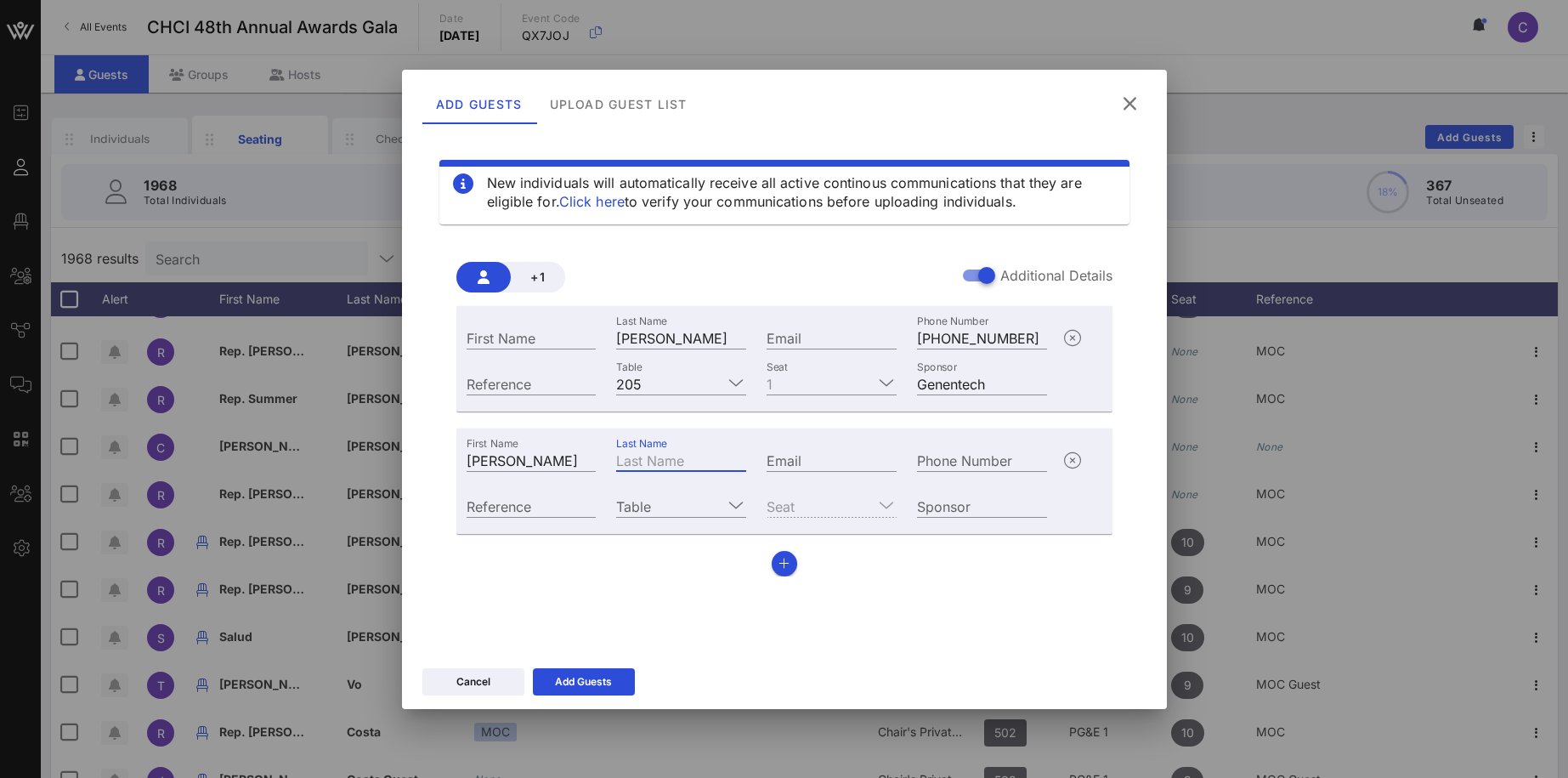
click at [657, 459] on div "Last Name" at bounding box center [681, 460] width 130 height 22
type input "[PERSON_NAME]"
click at [991, 462] on input "Phone Number" at bounding box center [981, 460] width 130 height 22
paste input "+16502961316"
type input "+16502961316"
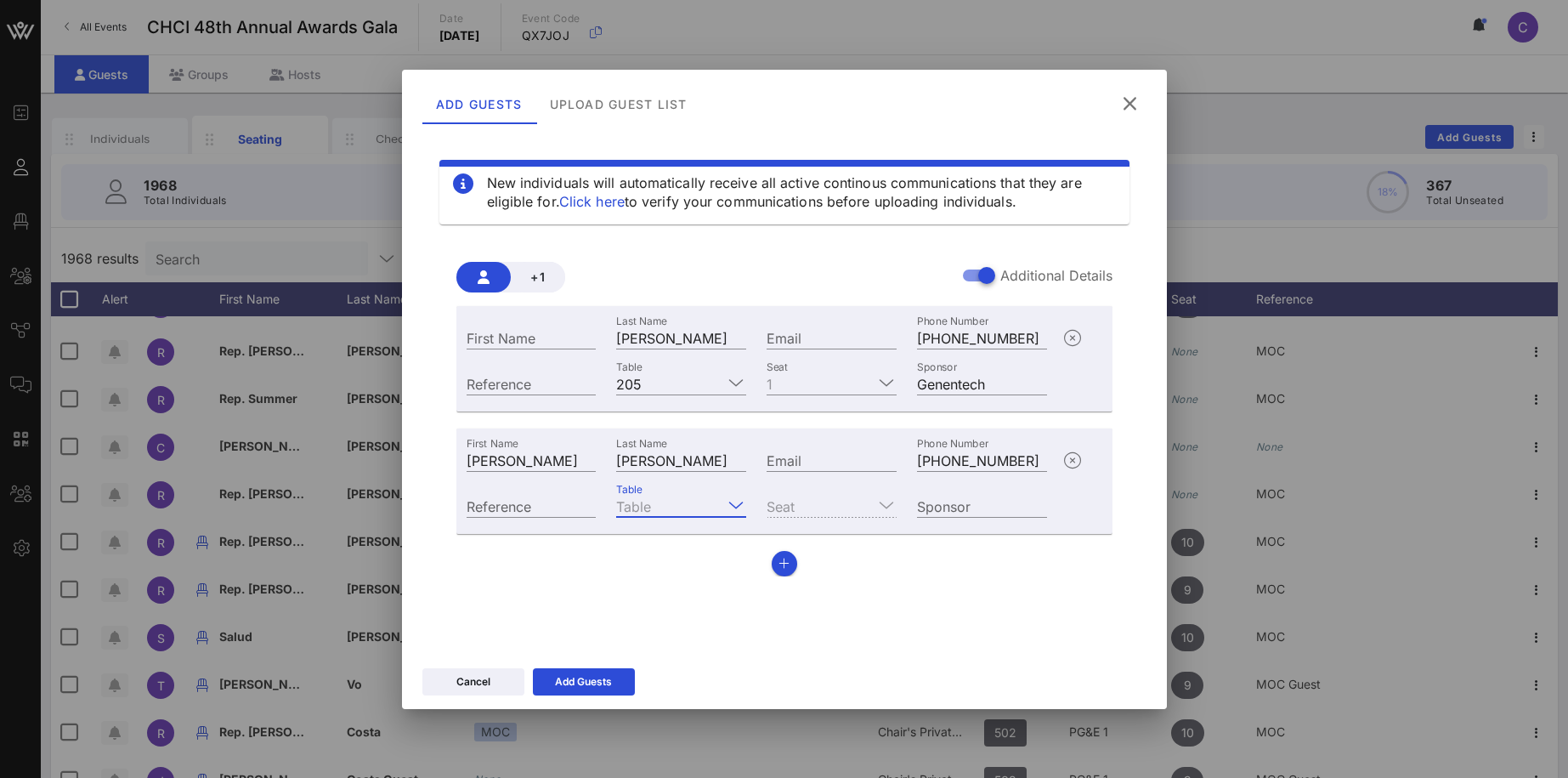
click at [679, 508] on input "Table" at bounding box center [669, 506] width 106 height 22
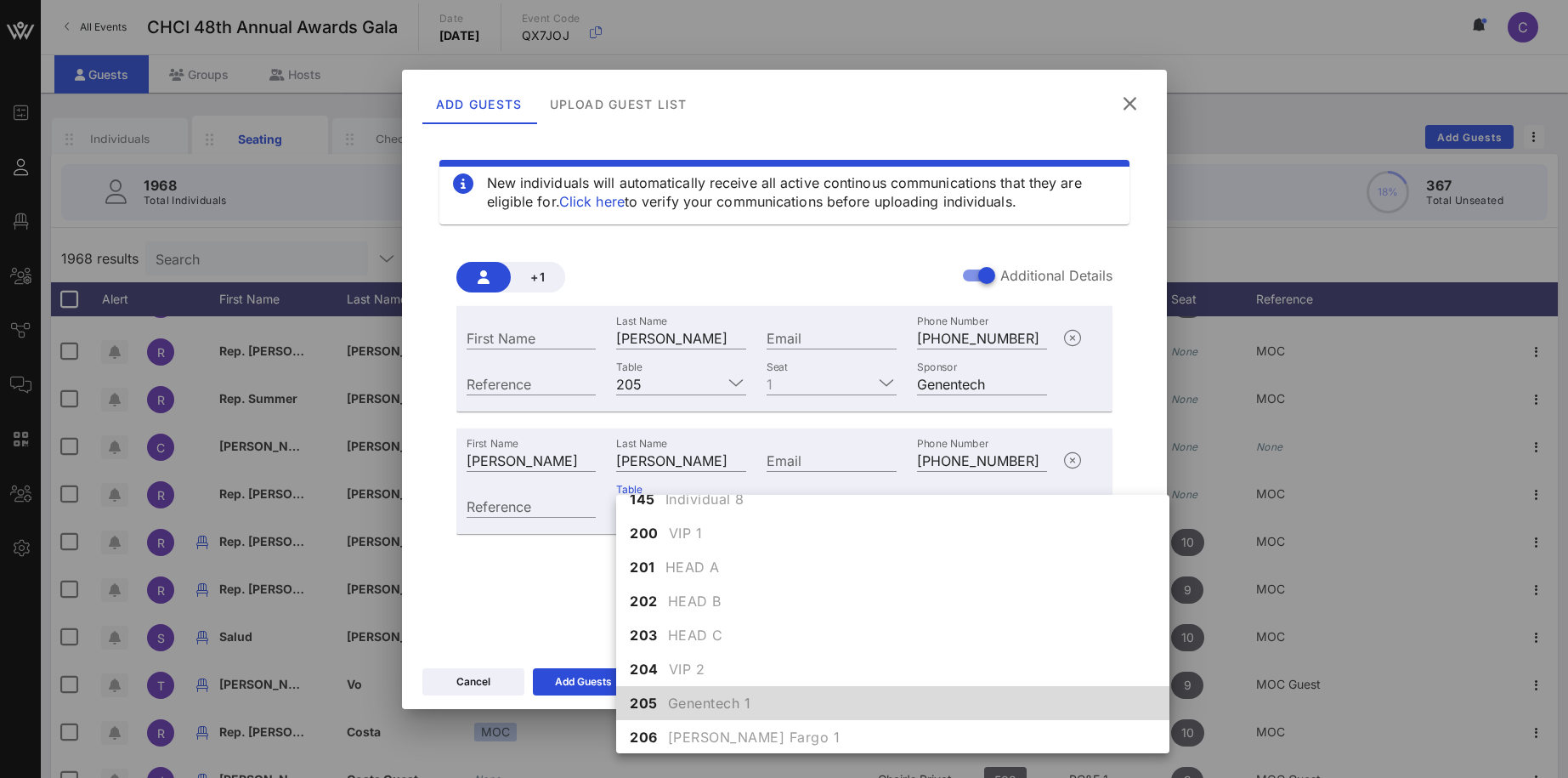
scroll to position [1584, 0]
click at [657, 709] on span "205" at bounding box center [644, 702] width 28 height 21
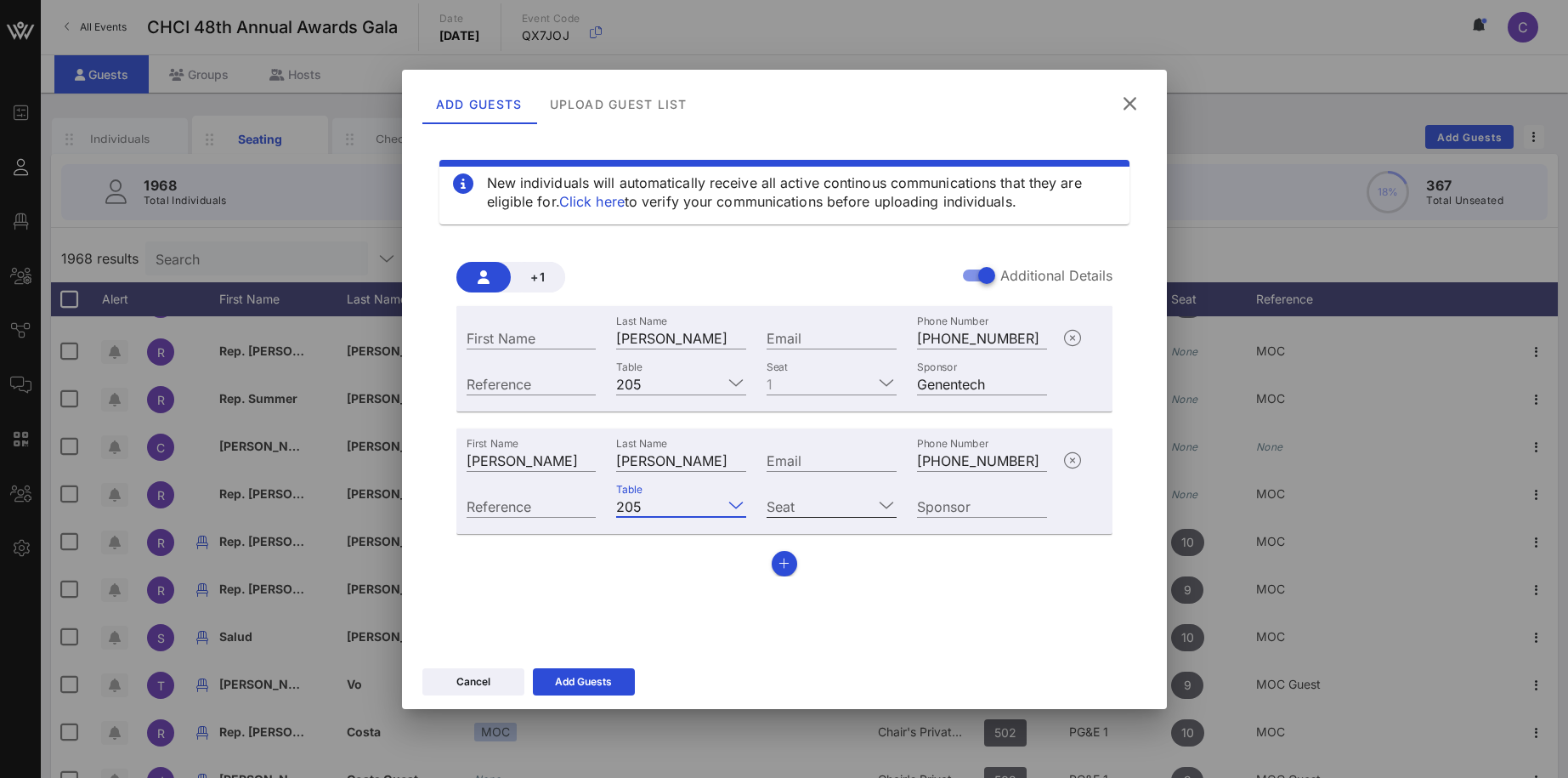
click at [846, 510] on input "Seat" at bounding box center [819, 506] width 106 height 22
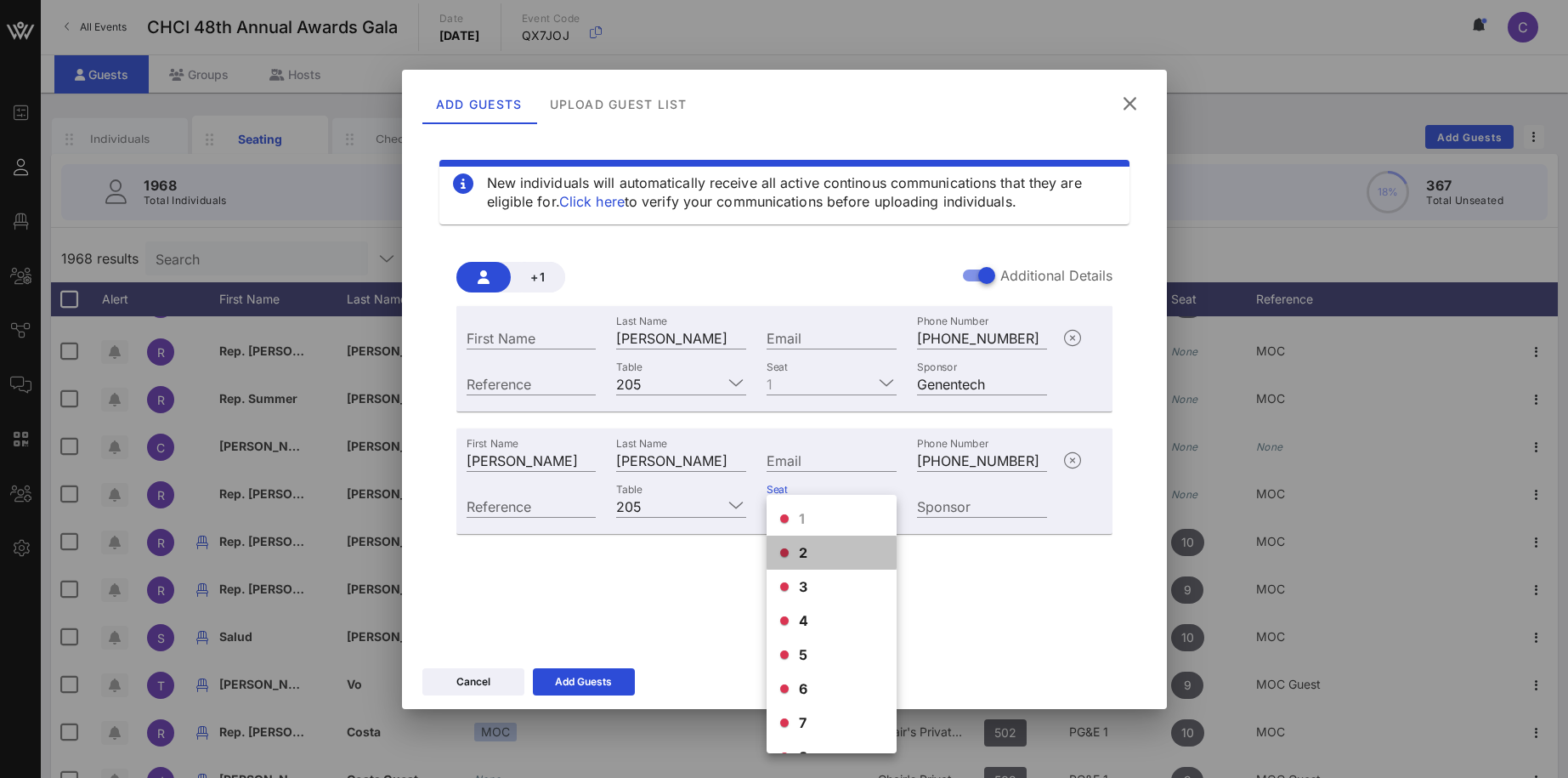
click at [818, 548] on div "2" at bounding box center [831, 552] width 130 height 34
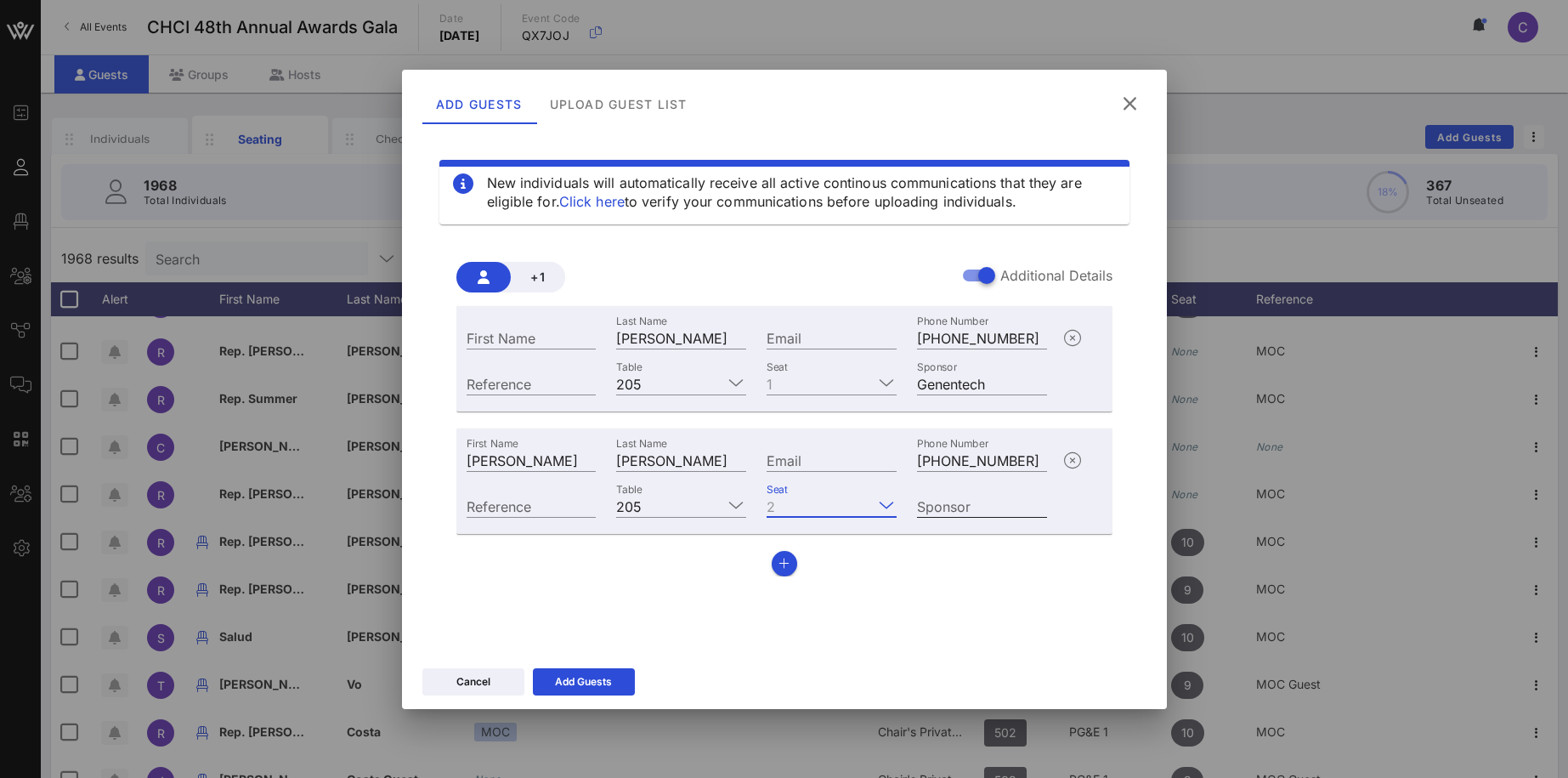
click at [986, 510] on input "Sponsor" at bounding box center [981, 506] width 130 height 22
type input "Genentech"
click at [786, 566] on icon "button" at bounding box center [784, 564] width 11 height 12
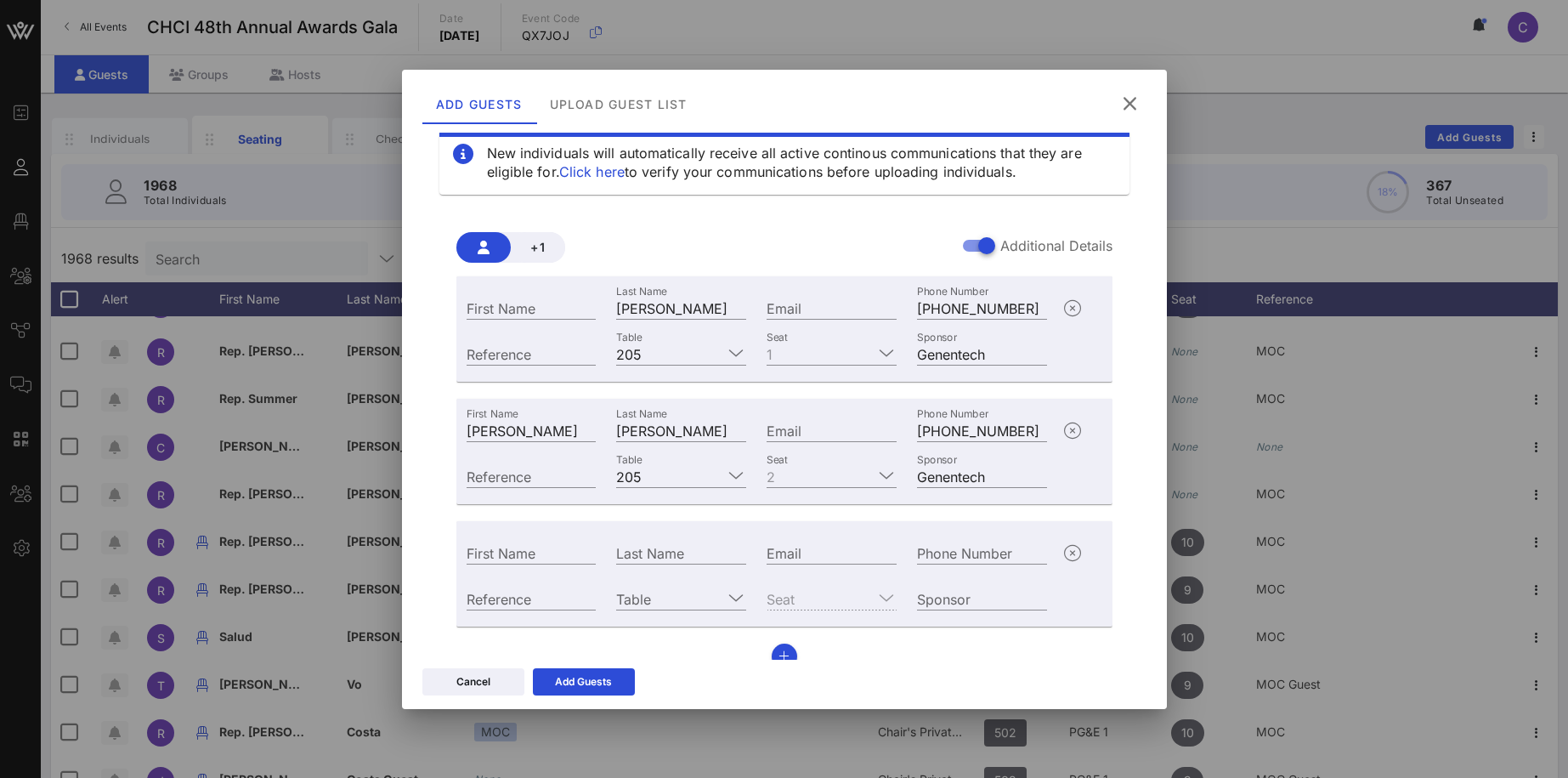
scroll to position [30, 0]
click at [513, 555] on input "First Name" at bounding box center [532, 552] width 130 height 22
paste input "Beatriz Perez Sanz"
drag, startPoint x: 513, startPoint y: 555, endPoint x: 620, endPoint y: 552, distance: 107.0
click at [596, 552] on input "Beatriz Perez Sanz" at bounding box center [532, 552] width 130 height 22
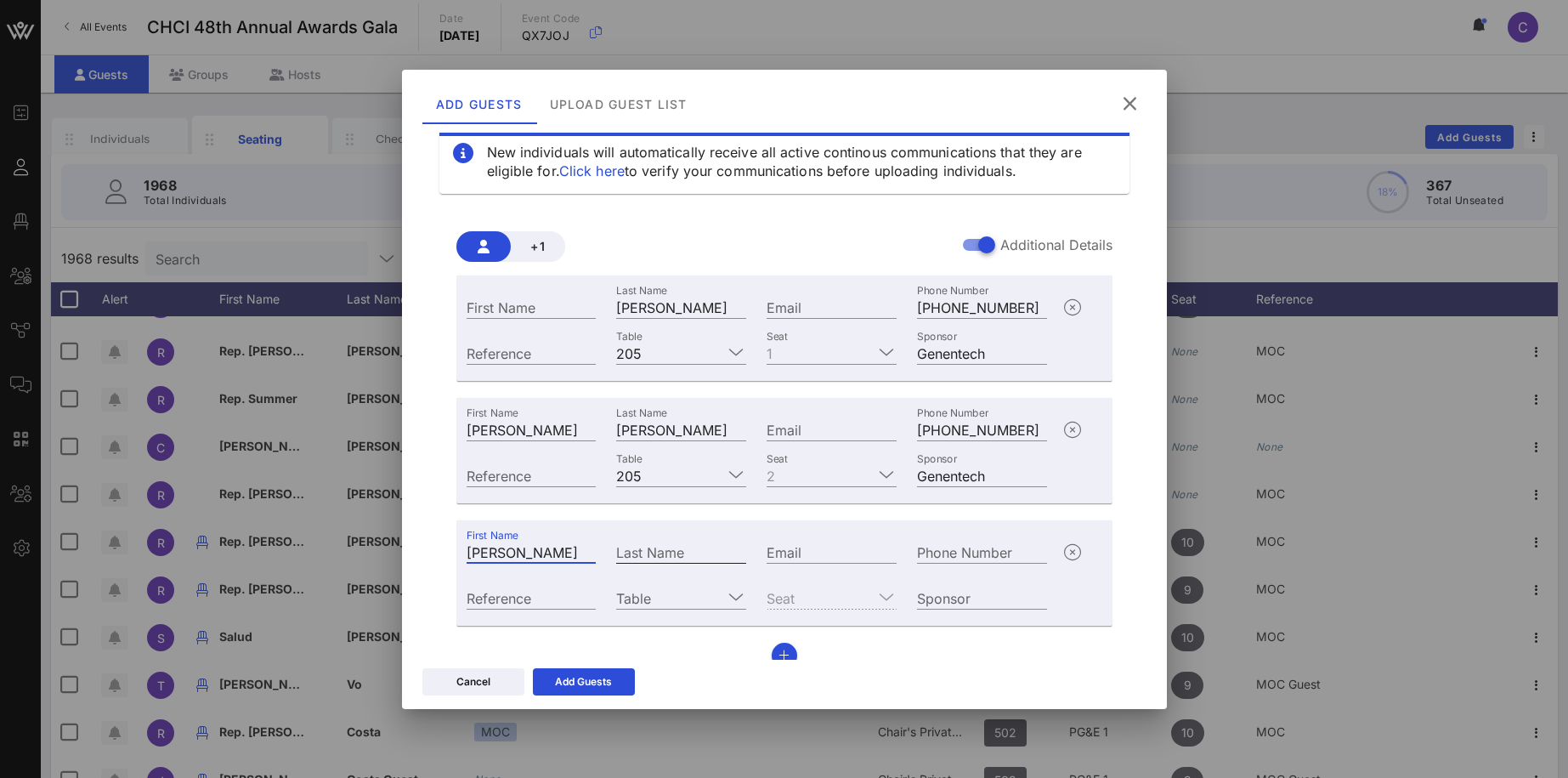
type input "Beatriz"
click at [658, 559] on input "Last Name" at bounding box center [681, 552] width 130 height 22
paste input "Perez Sanz"
click at [625, 549] on input "Perez Sanz" at bounding box center [681, 552] width 130 height 22
type input "Perez Sanz"
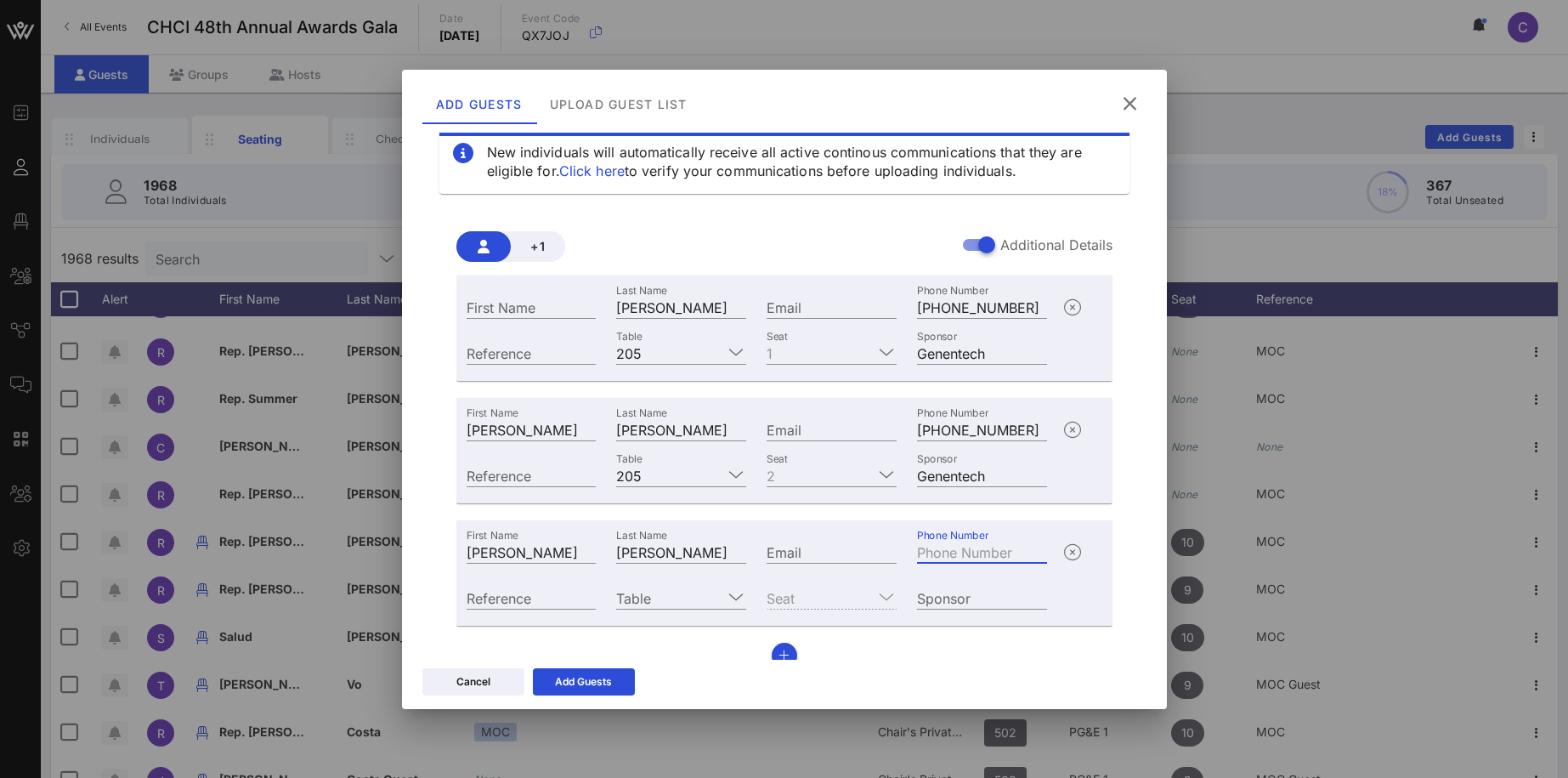
click at [959, 551] on input "Phone Number" at bounding box center [981, 552] width 130 height 22
paste input "+16504779980"
type input "+16504779980"
click at [680, 599] on input "Table" at bounding box center [669, 598] width 106 height 22
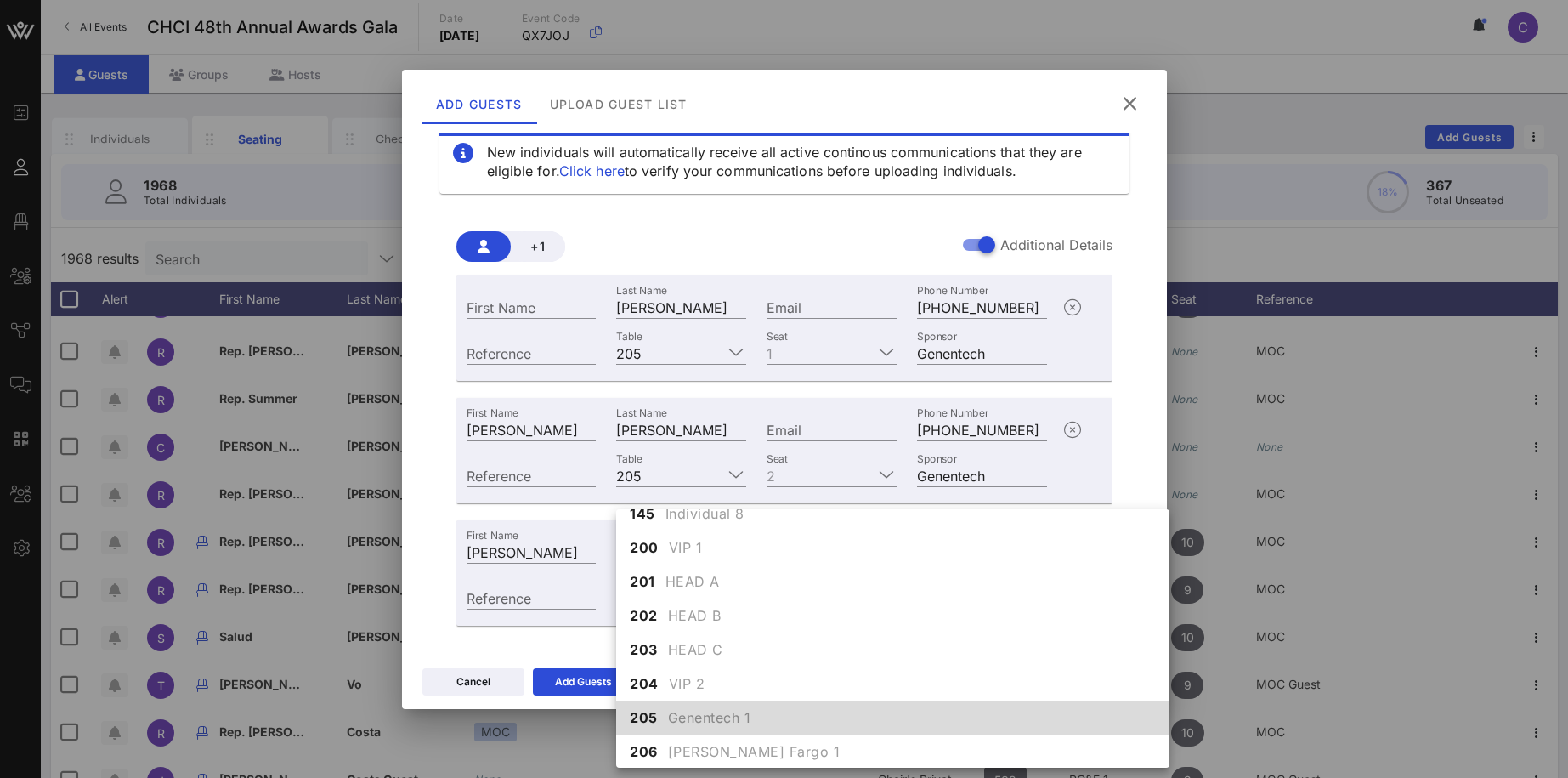
scroll to position [1584, 0]
click at [671, 718] on span "Genentech 1" at bounding box center [709, 717] width 83 height 21
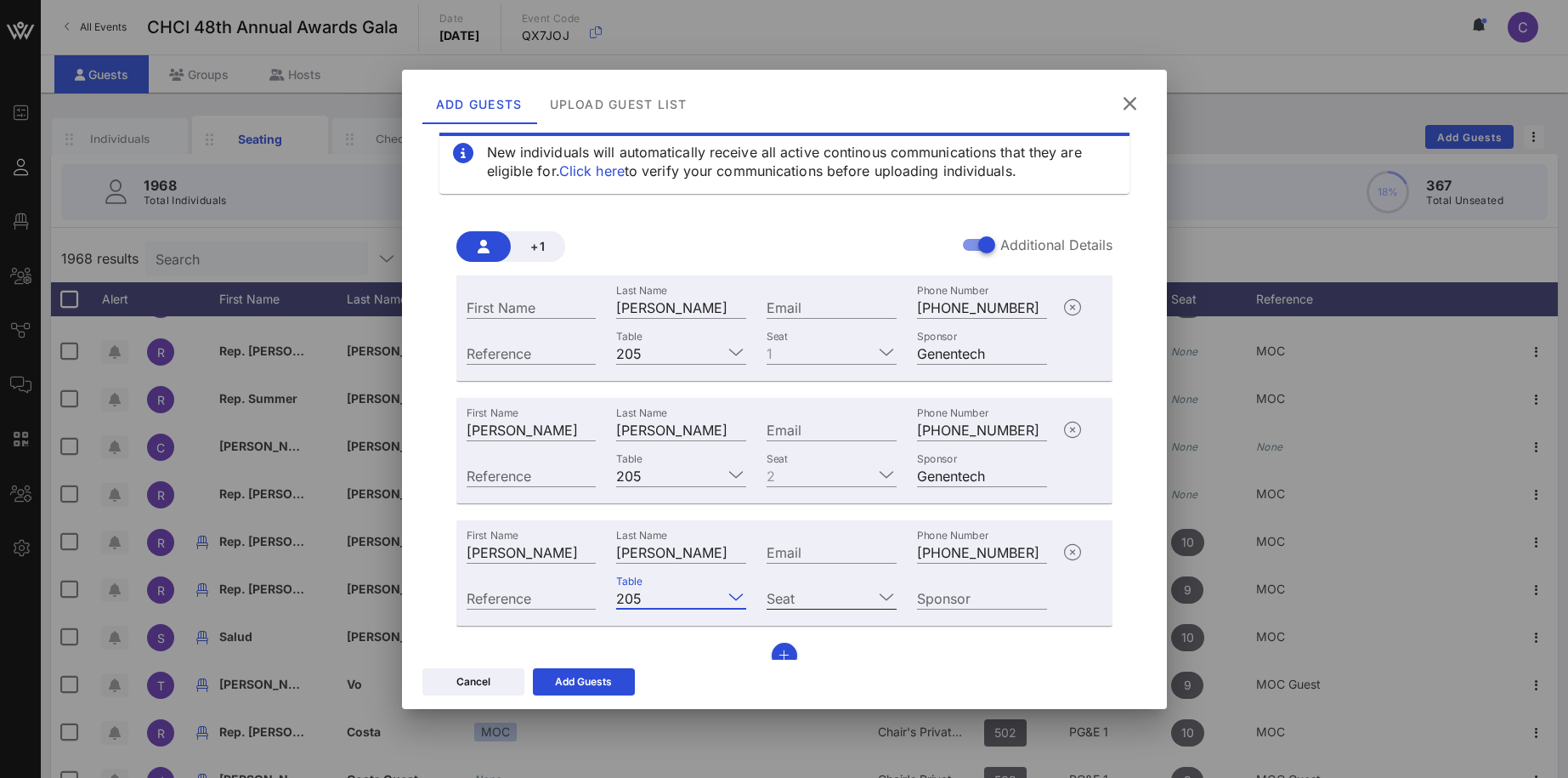
click at [885, 592] on icon at bounding box center [886, 597] width 16 height 21
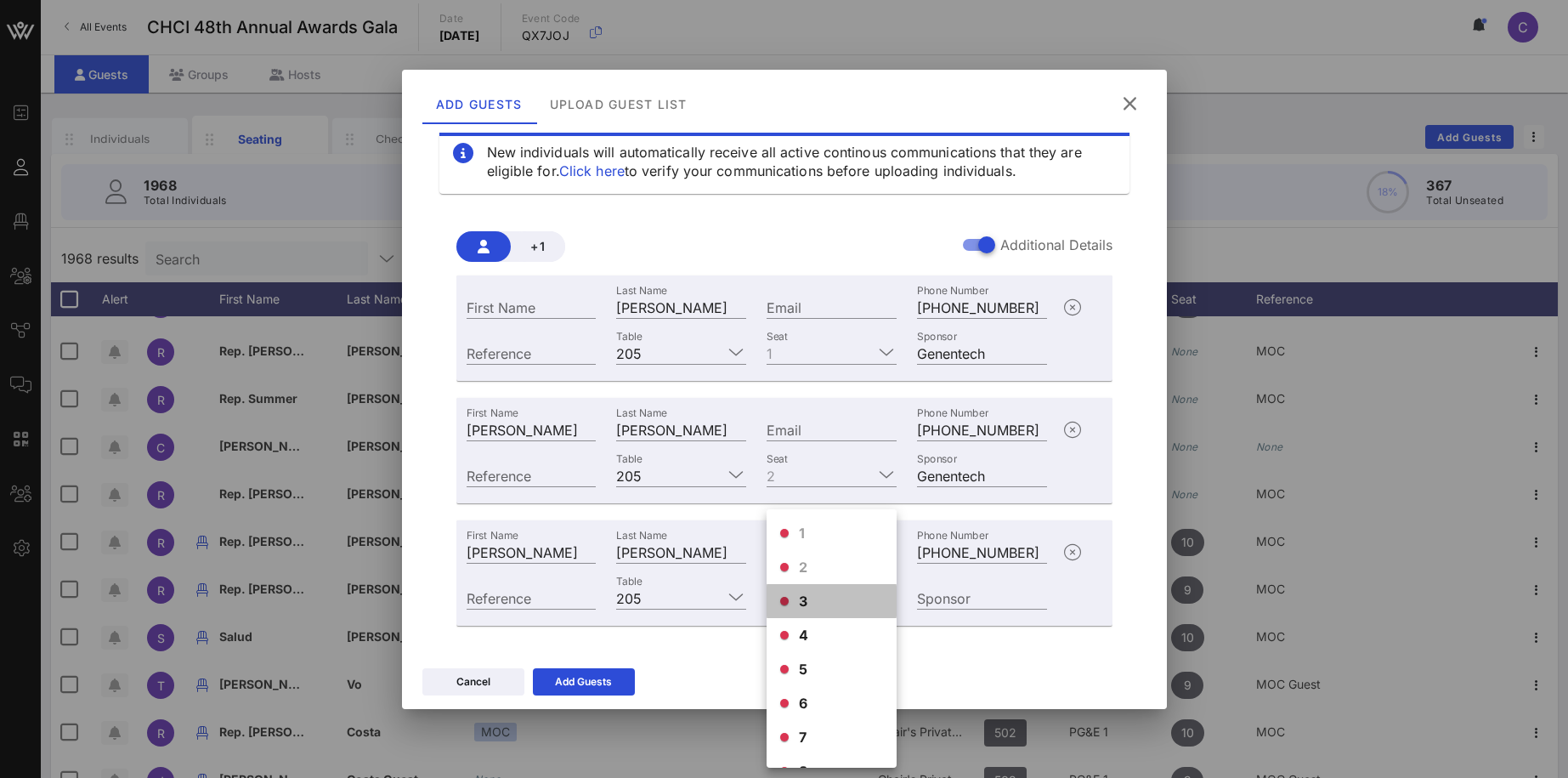
click at [830, 591] on div "3" at bounding box center [831, 600] width 130 height 34
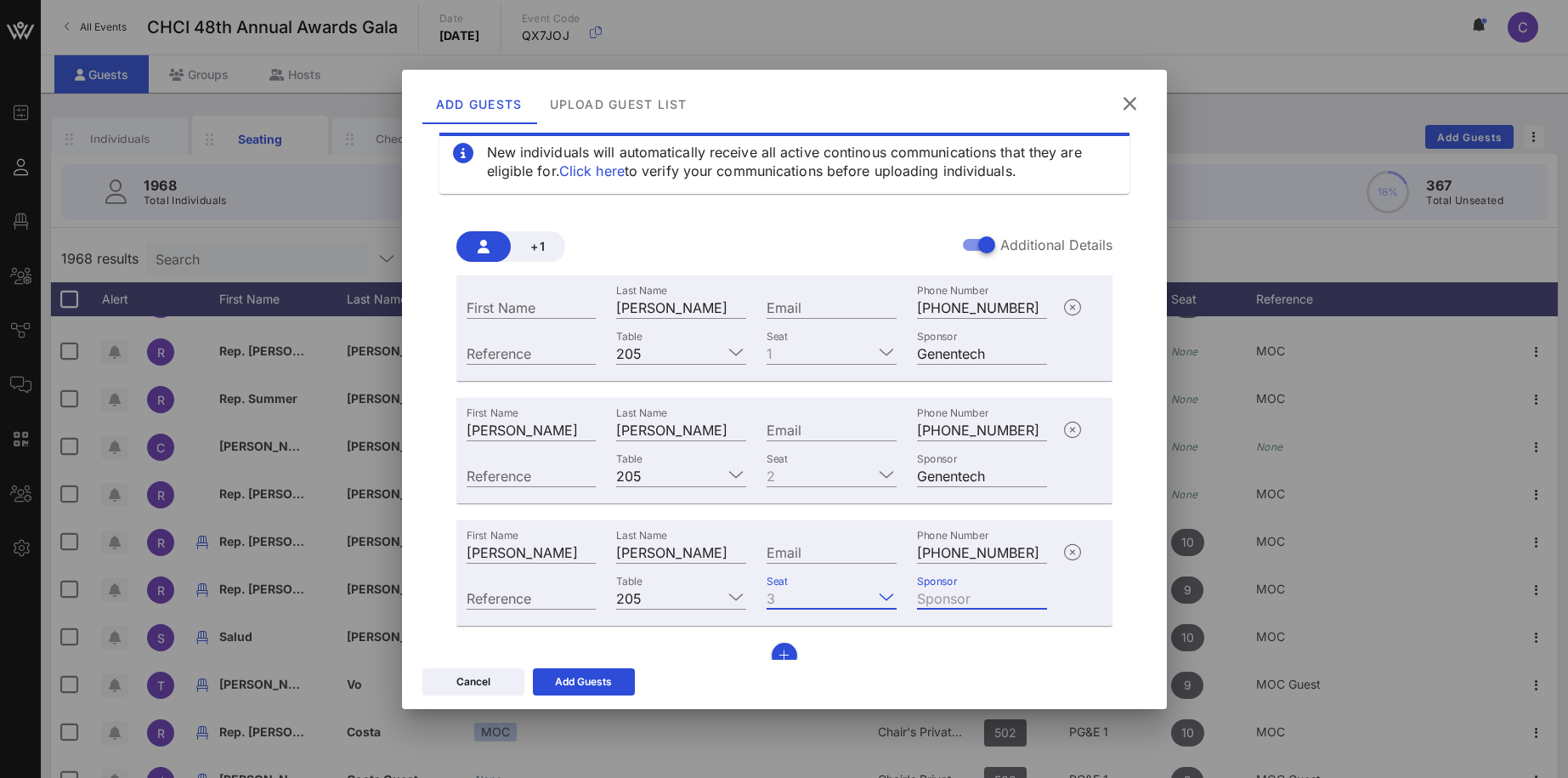
click at [975, 591] on input "Sponsor" at bounding box center [981, 598] width 130 height 22
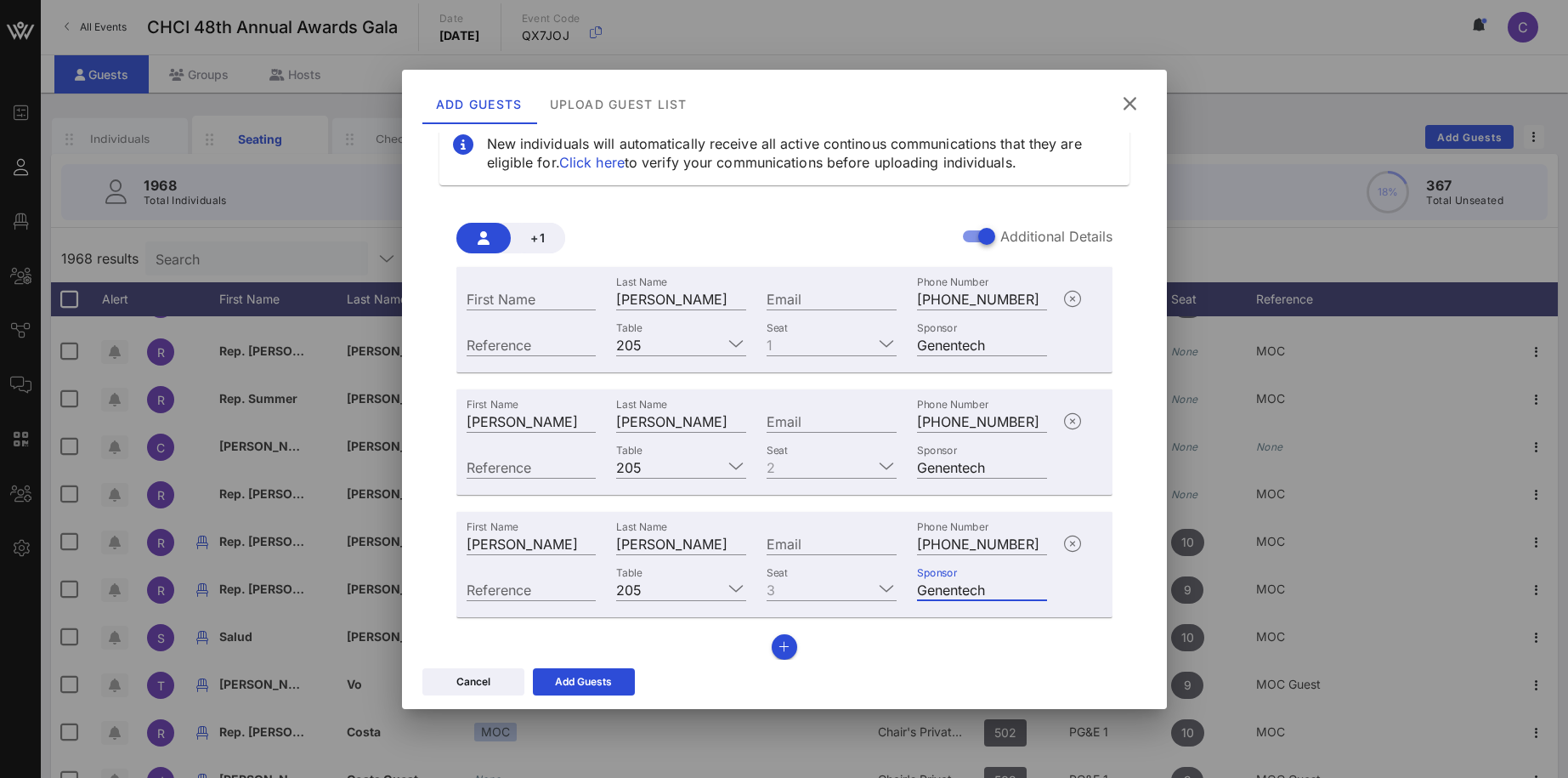
scroll to position [49, 0]
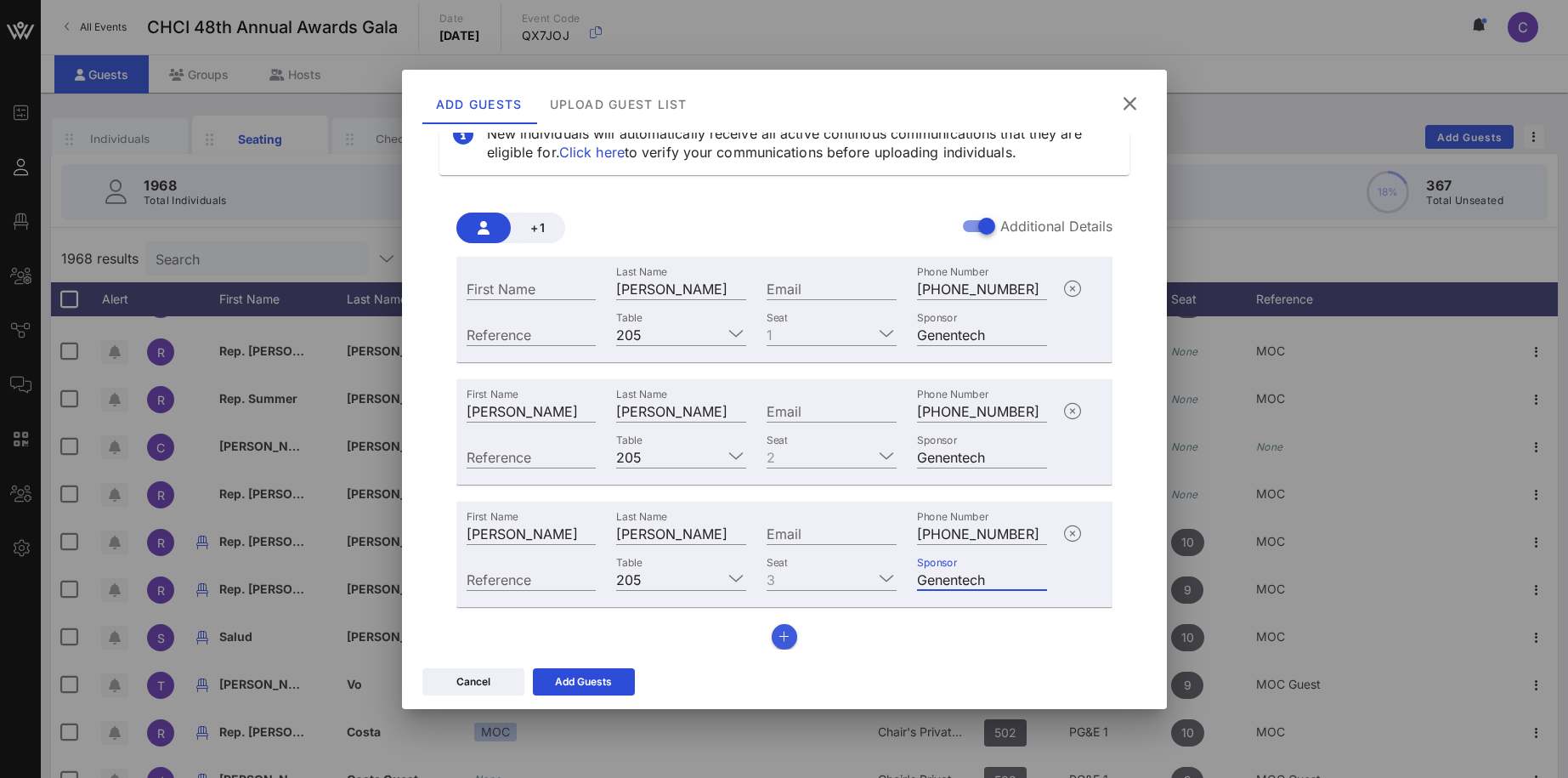
type input "Genentech"
click at [789, 635] on icon "button" at bounding box center [784, 637] width 11 height 12
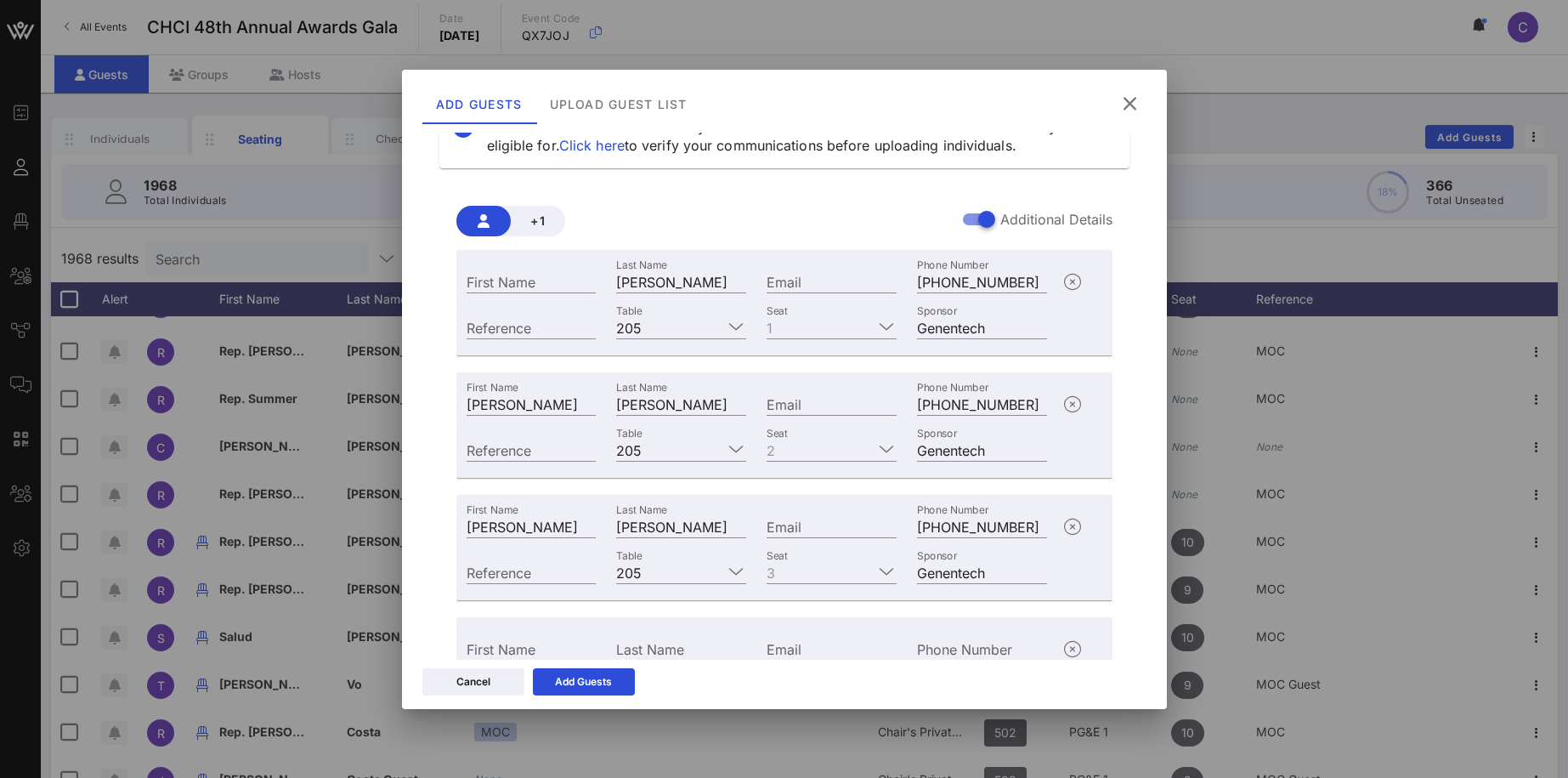
scroll to position [175, 0]
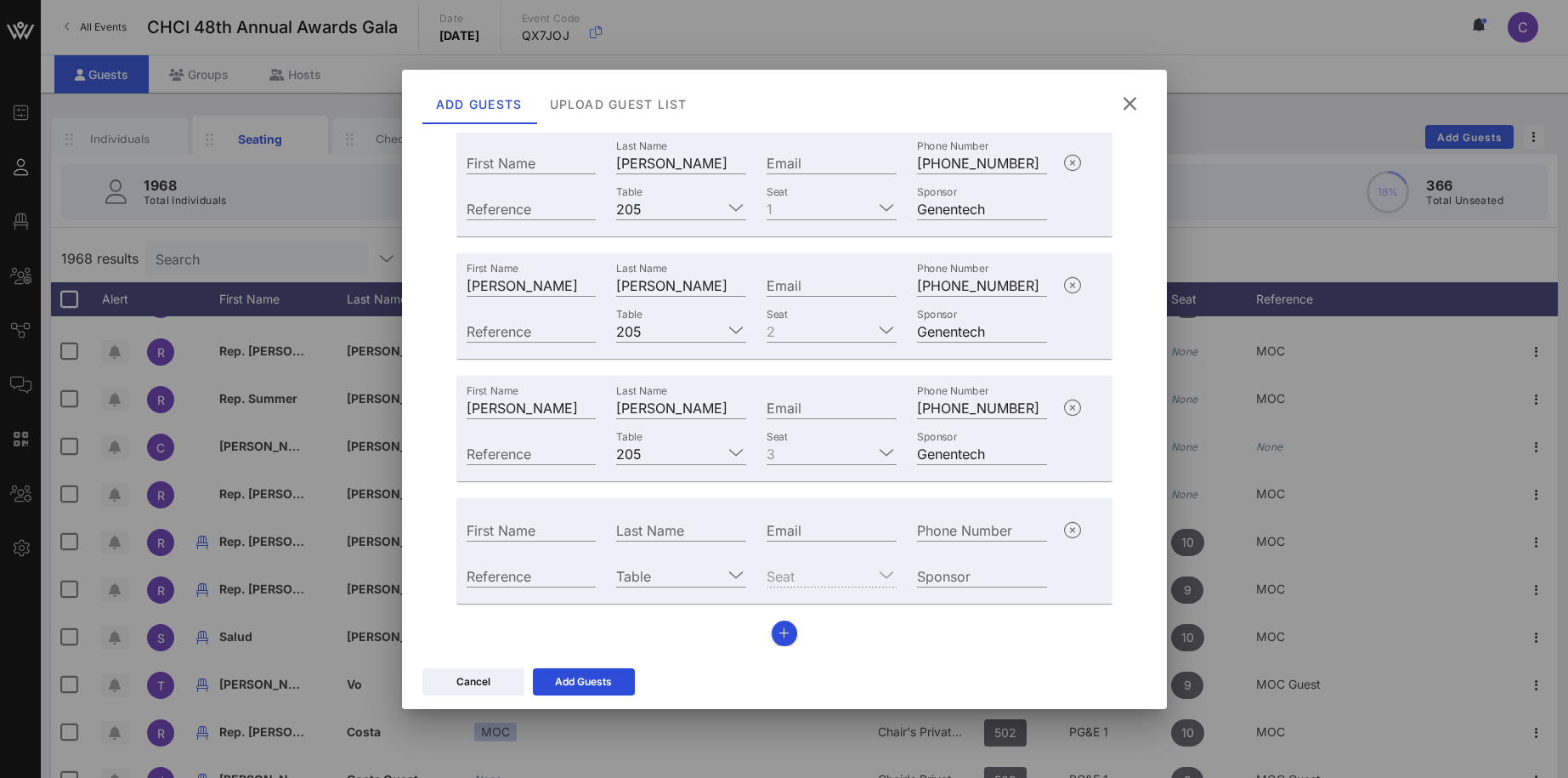
click at [532, 534] on input "First Name" at bounding box center [532, 530] width 130 height 22
paste input "Ravi Upadhyay"
drag, startPoint x: 500, startPoint y: 531, endPoint x: 616, endPoint y: 515, distance: 117.1
click at [596, 519] on input "Ravi Upadhyay" at bounding box center [532, 530] width 130 height 22
click at [507, 528] on input "Ravi Upadhyay" at bounding box center [532, 530] width 130 height 22
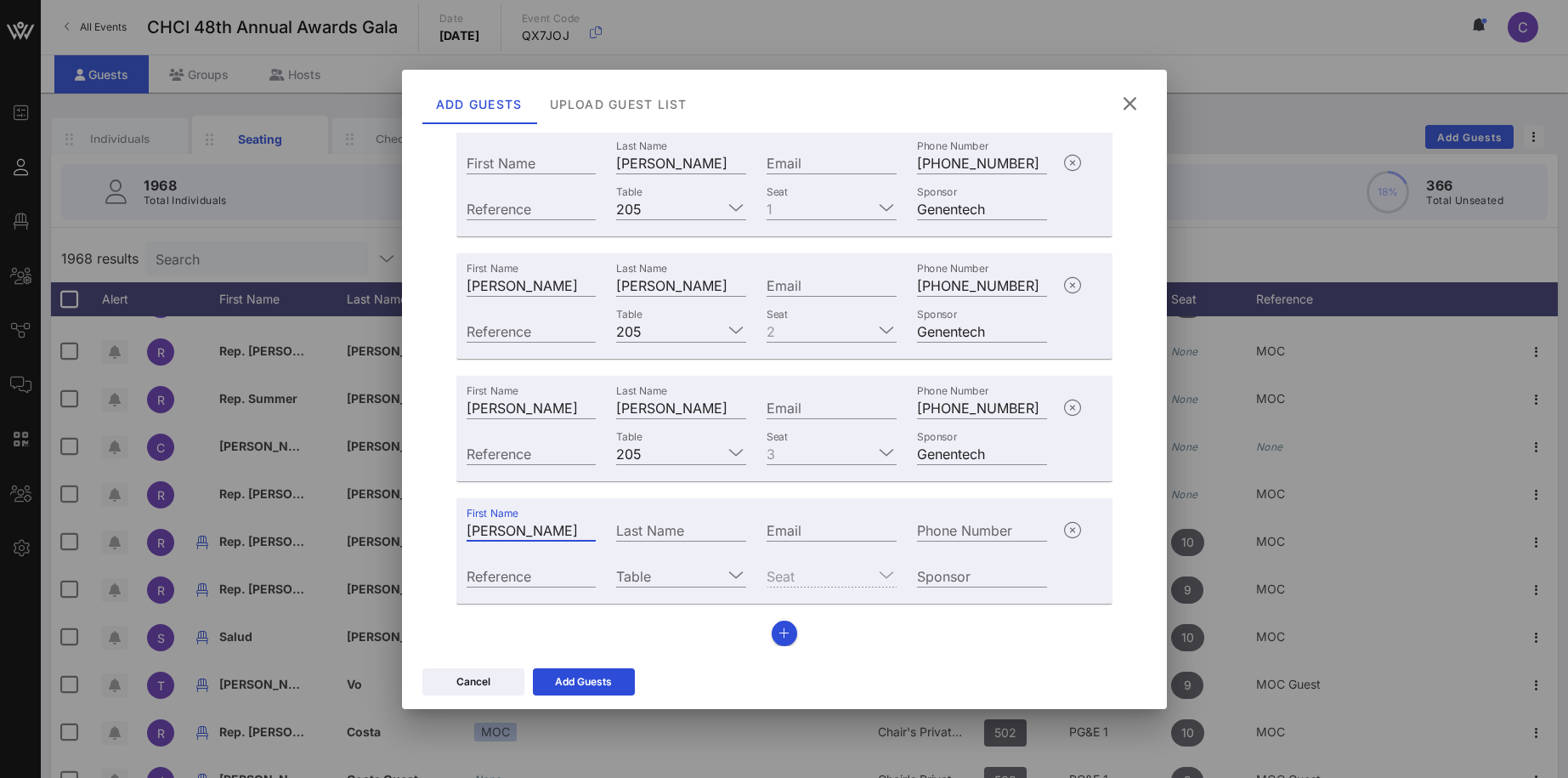
drag, startPoint x: 498, startPoint y: 528, endPoint x: 571, endPoint y: 527, distance: 73.0
click at [571, 527] on input "Ravi Upadhyay" at bounding box center [532, 530] width 130 height 22
type input "Ravi"
click at [641, 524] on div "Last Name" at bounding box center [681, 530] width 130 height 22
paste input "Upadhyay"
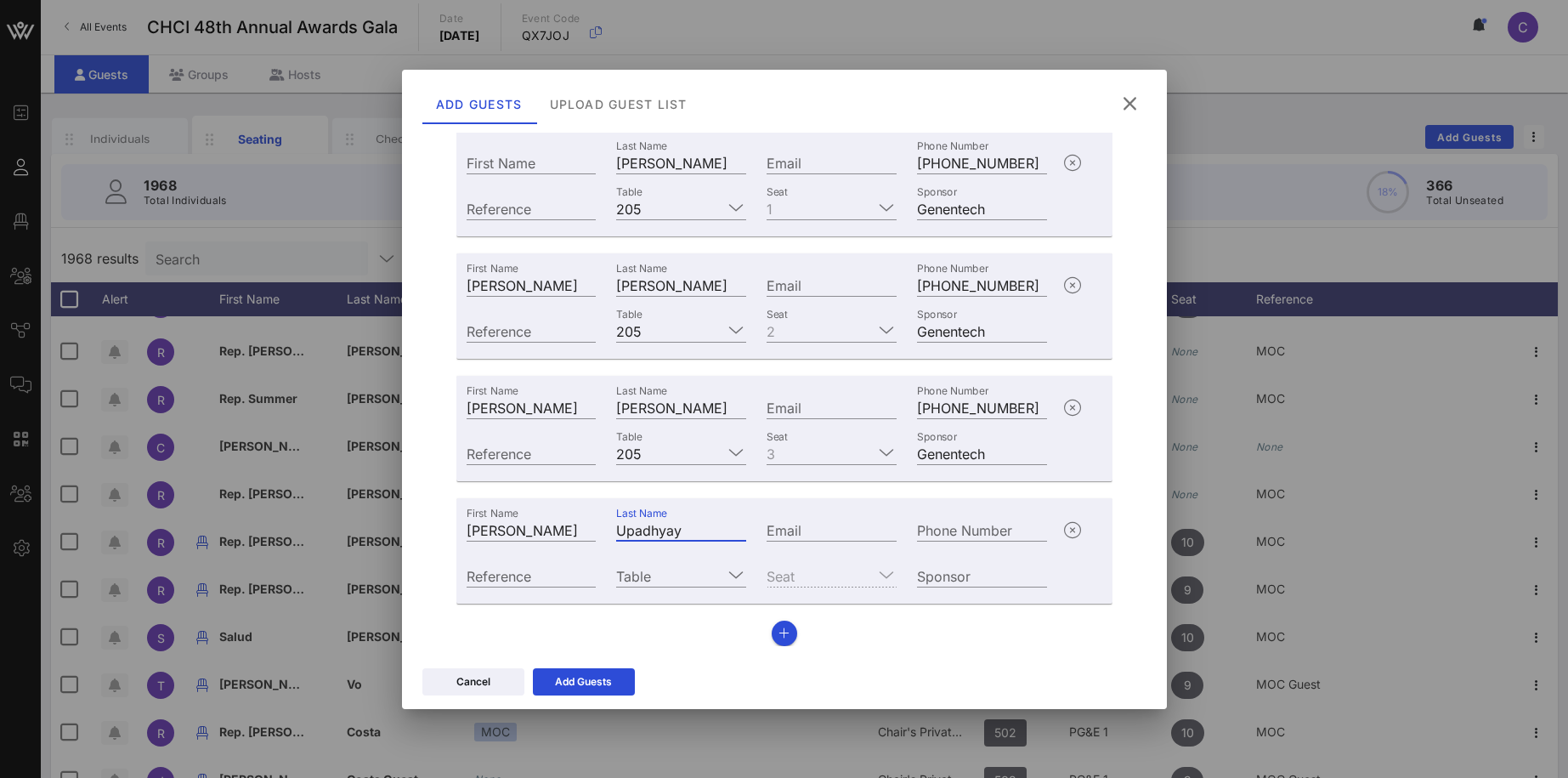
type input "Upadhyay"
click at [986, 528] on div "Phone Number" at bounding box center [981, 530] width 130 height 22
paste input "+13018026295"
type input "+13018026295"
click at [638, 573] on input "Table" at bounding box center [669, 576] width 106 height 22
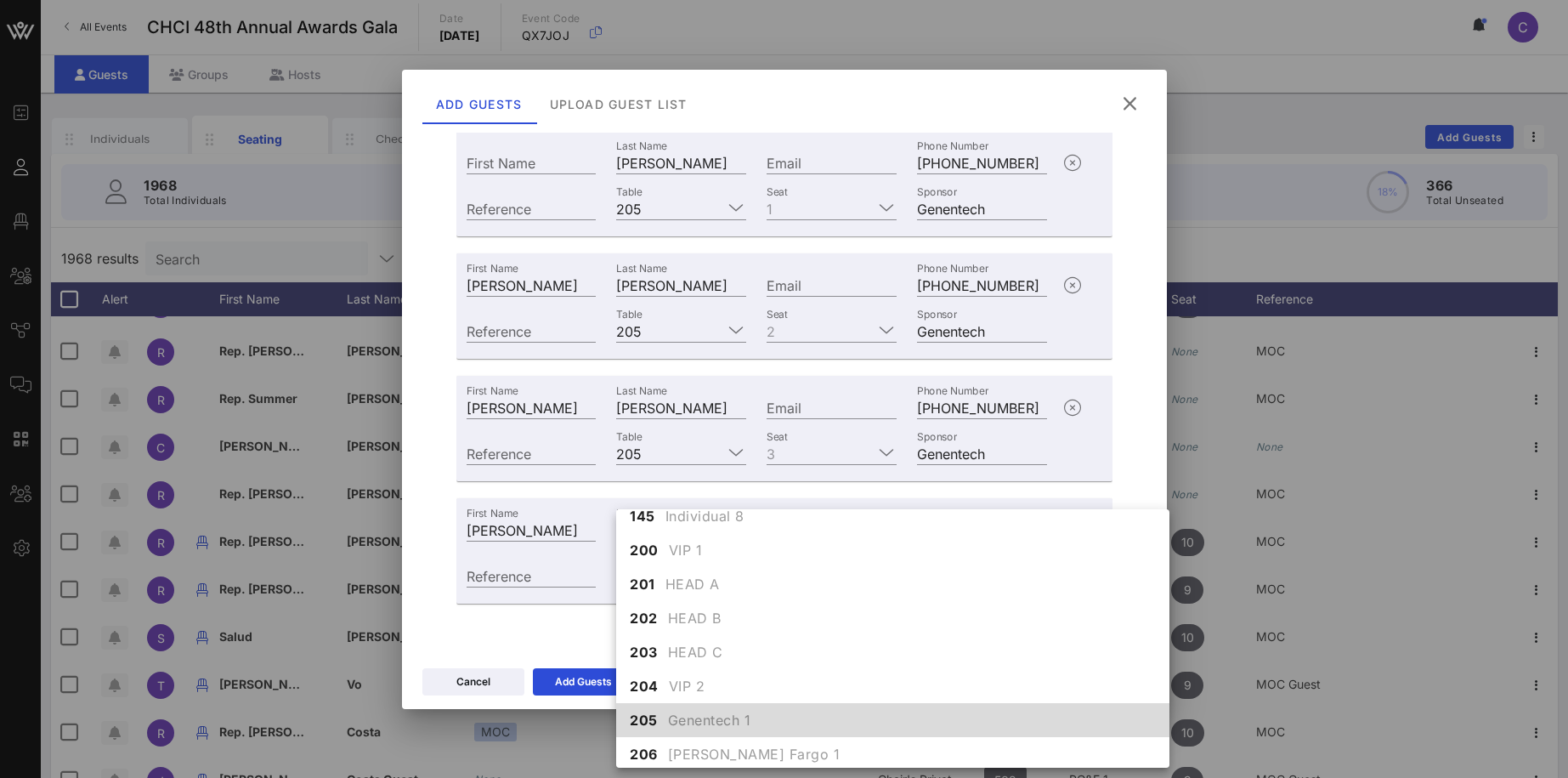
scroll to position [1584, 0]
click at [669, 718] on span "Genentech 1" at bounding box center [709, 717] width 83 height 21
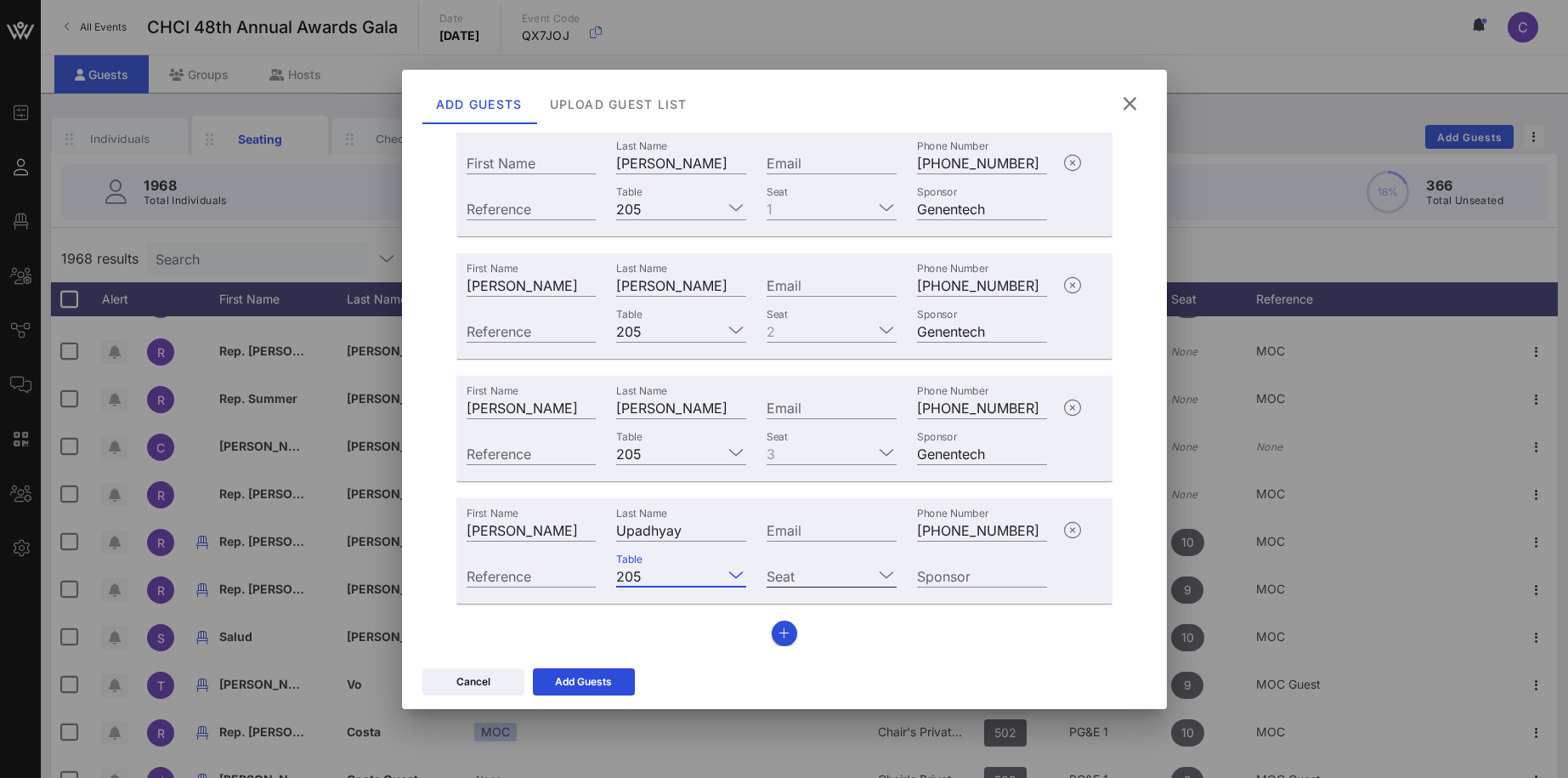
click at [838, 576] on input "Seat" at bounding box center [819, 576] width 106 height 22
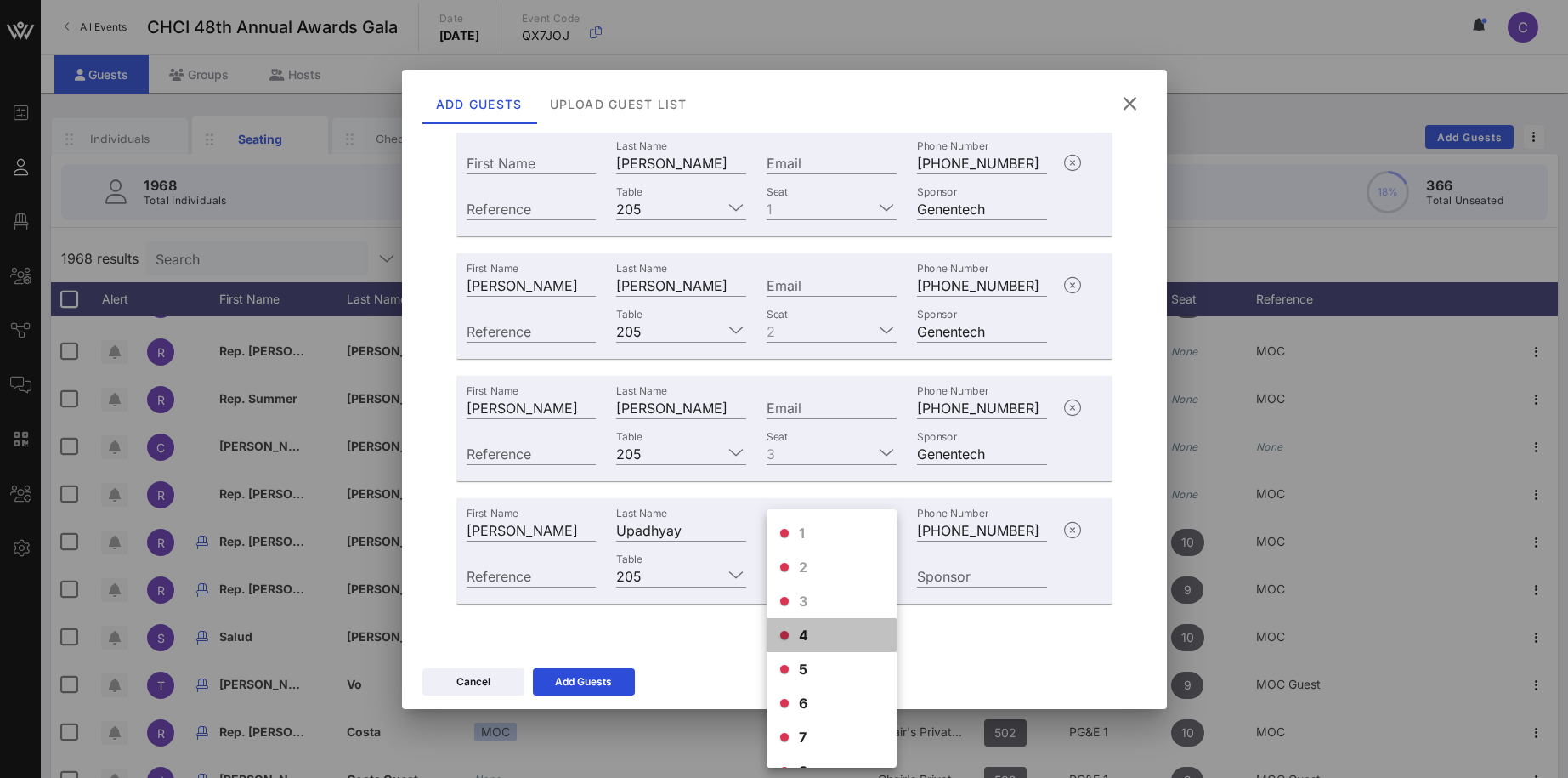
click at [804, 639] on span "4" at bounding box center [804, 636] width 10 height 21
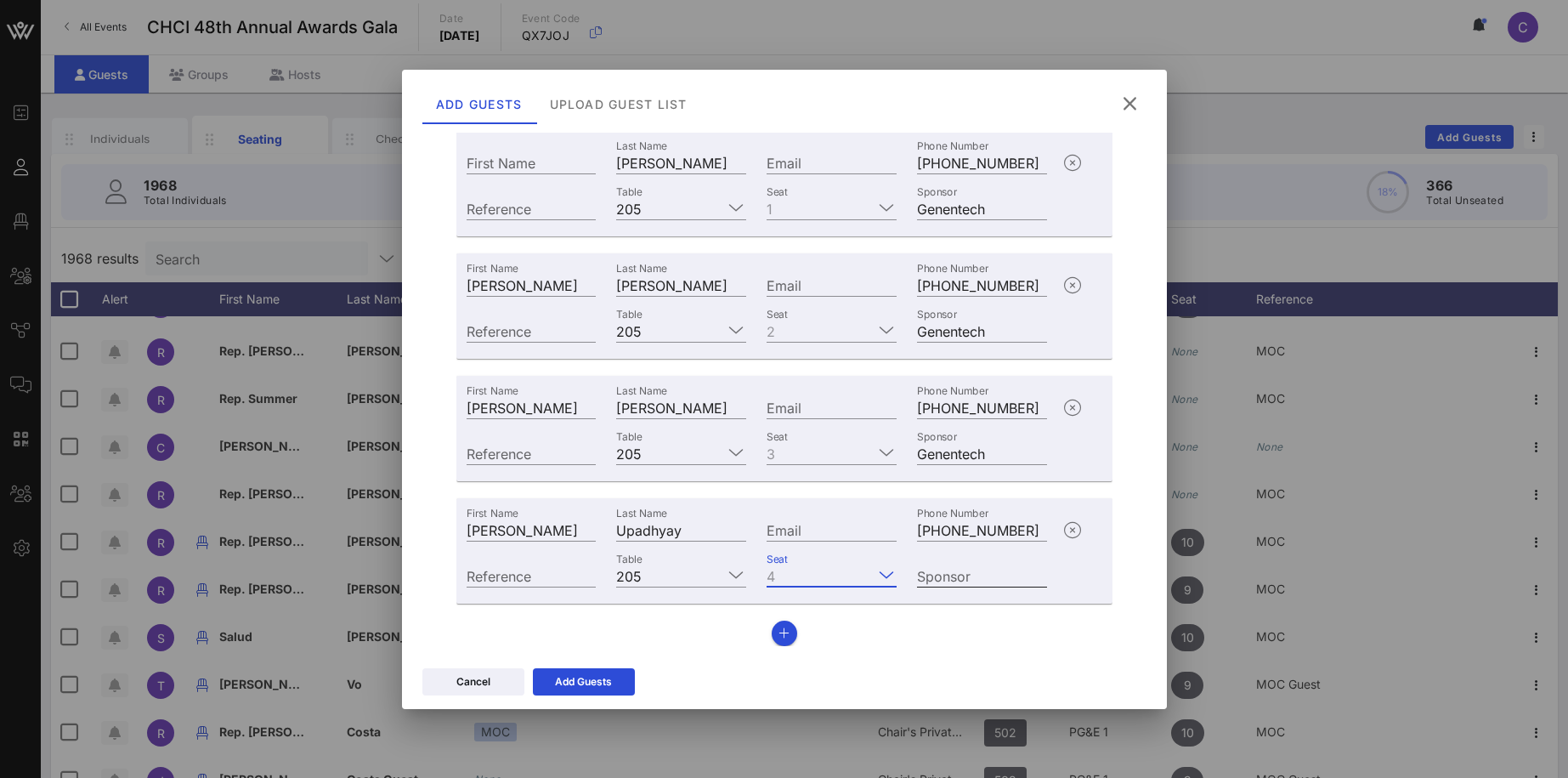
click at [948, 570] on div "Sponsor" at bounding box center [981, 576] width 130 height 22
type input "Genentech"
click at [784, 630] on icon "button" at bounding box center [784, 634] width 11 height 12
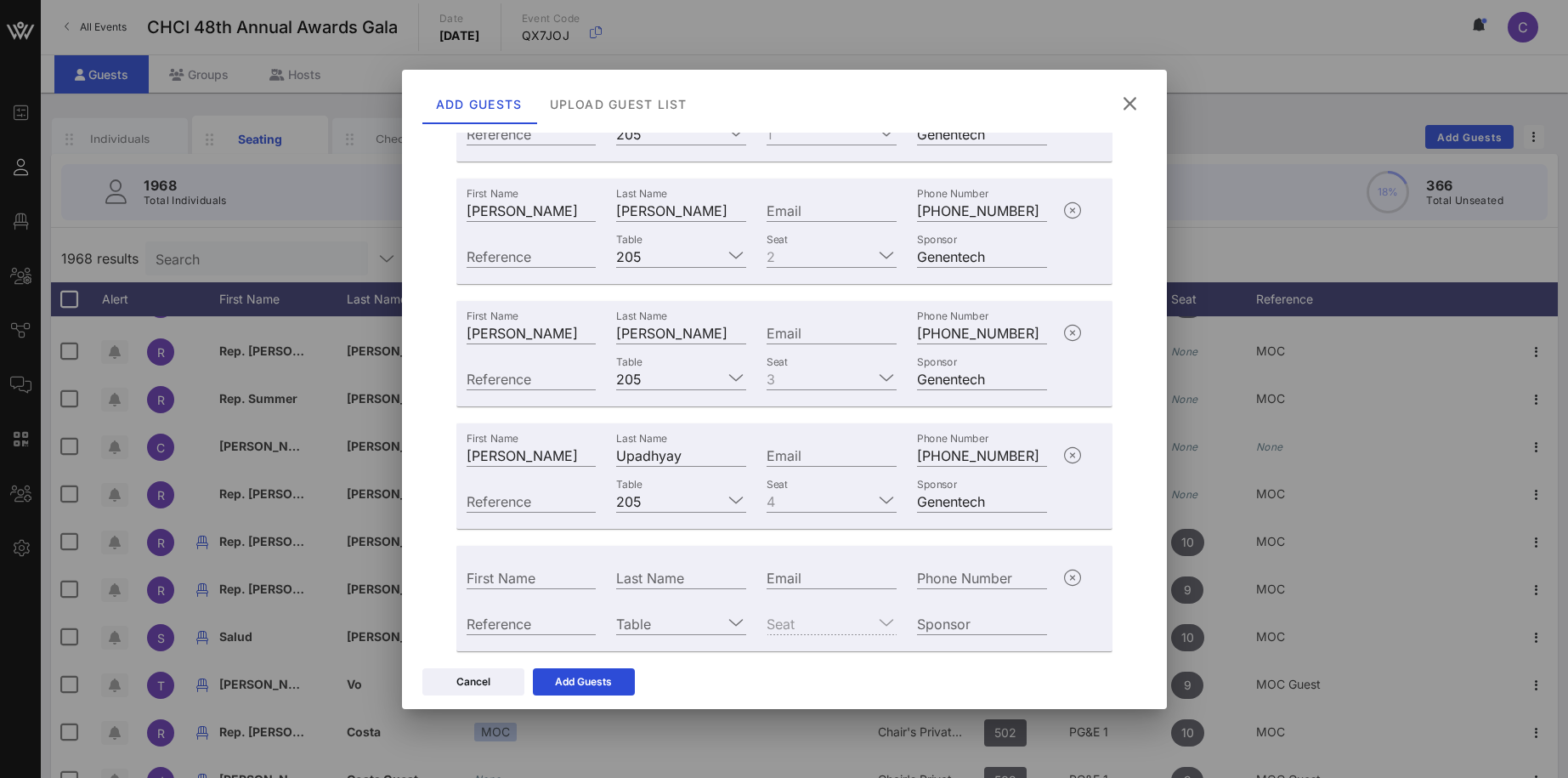
scroll to position [298, 0]
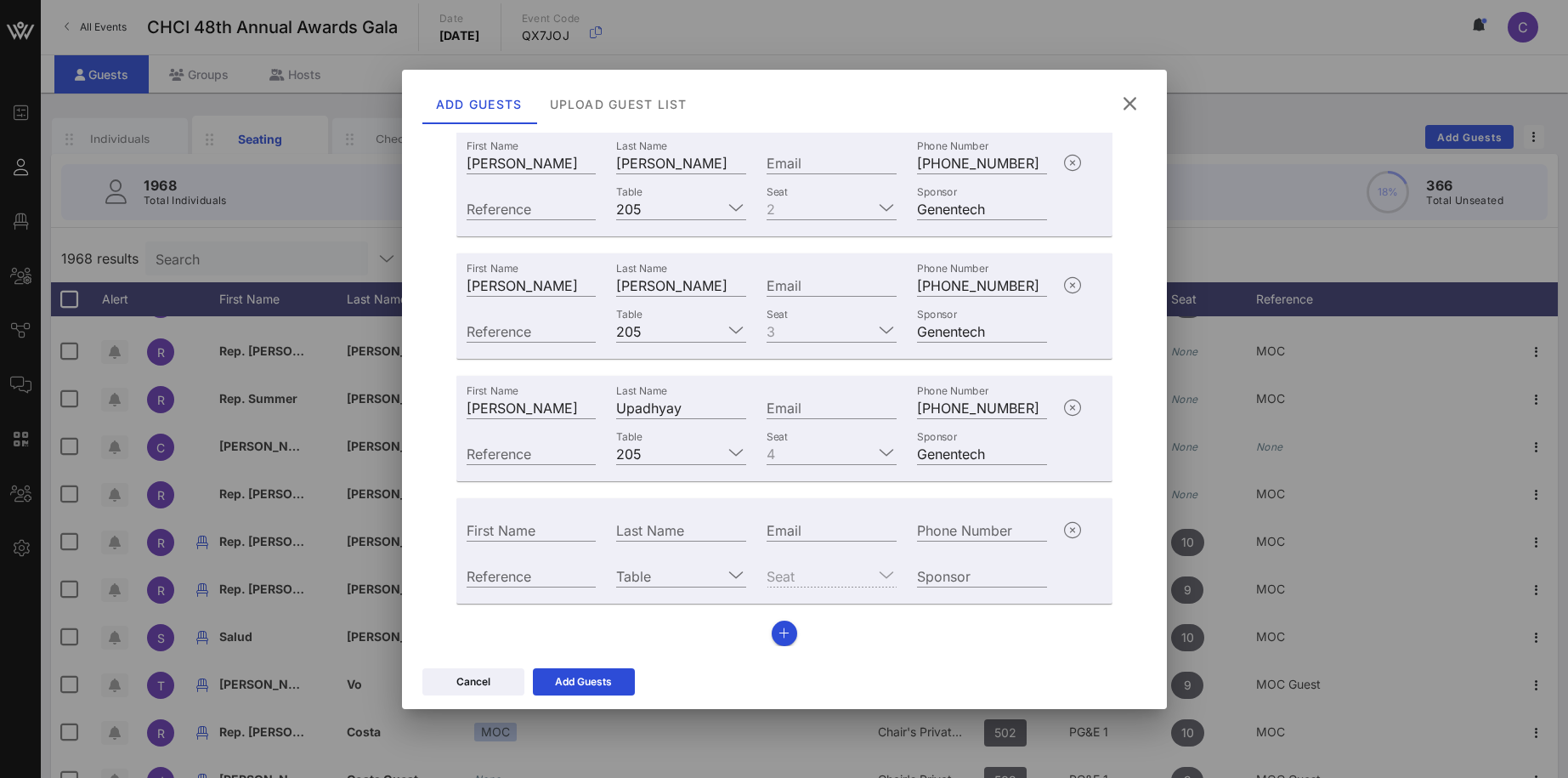
click at [536, 534] on input "First Name" at bounding box center [532, 530] width 130 height 22
paste input "Sandra Pizarro-Carrillo"
drag, startPoint x: 500, startPoint y: 529, endPoint x: 602, endPoint y: 522, distance: 102.2
click at [596, 522] on input "Sandra Pizarro-Carrillo" at bounding box center [532, 530] width 130 height 22
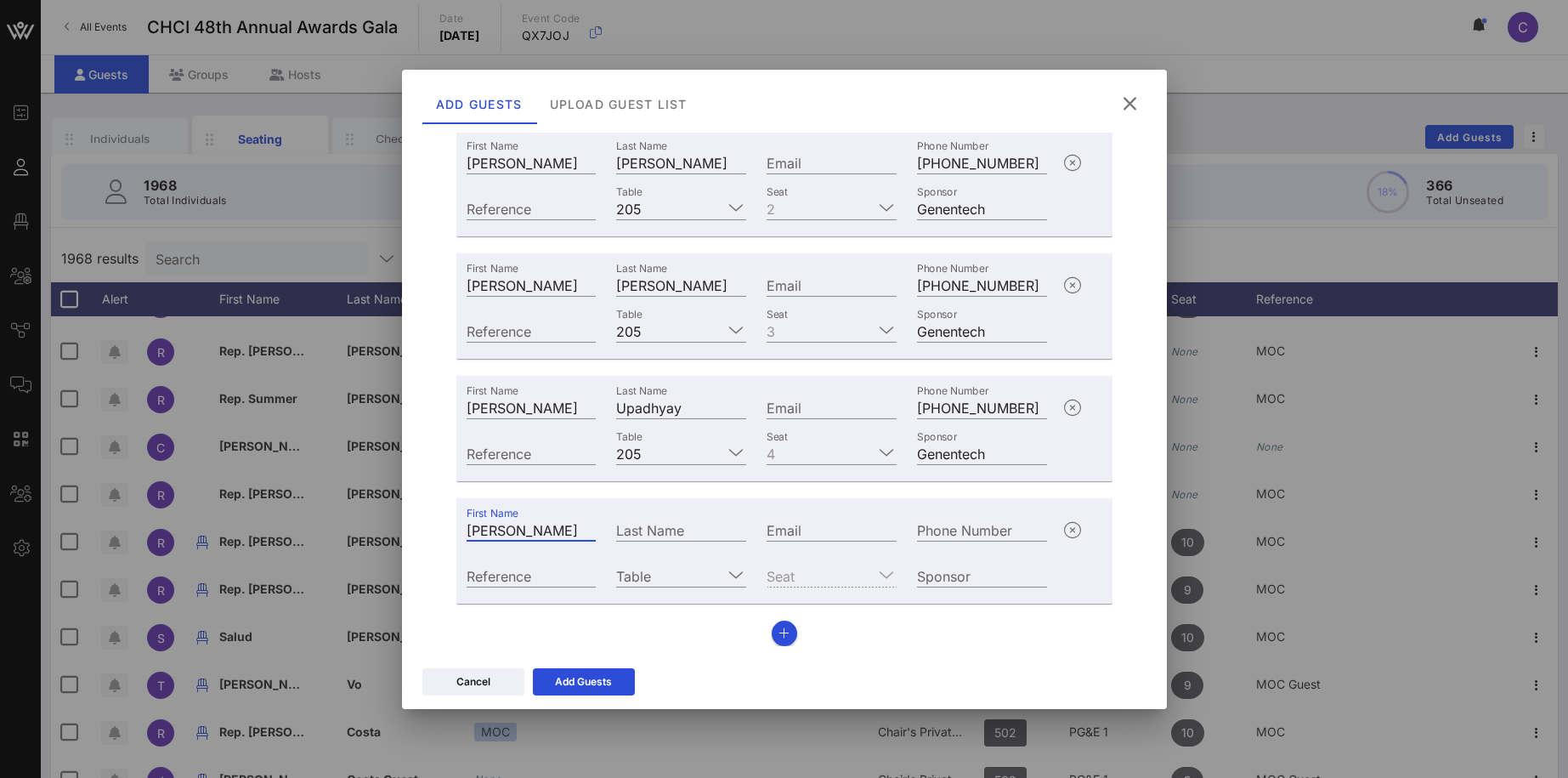
scroll to position [0, 0]
type input "Sandra"
click at [657, 523] on div "Last Name" at bounding box center [681, 530] width 130 height 22
paste input "Pizarro-Carrillo"
type input "Pizarro-Carrillo"
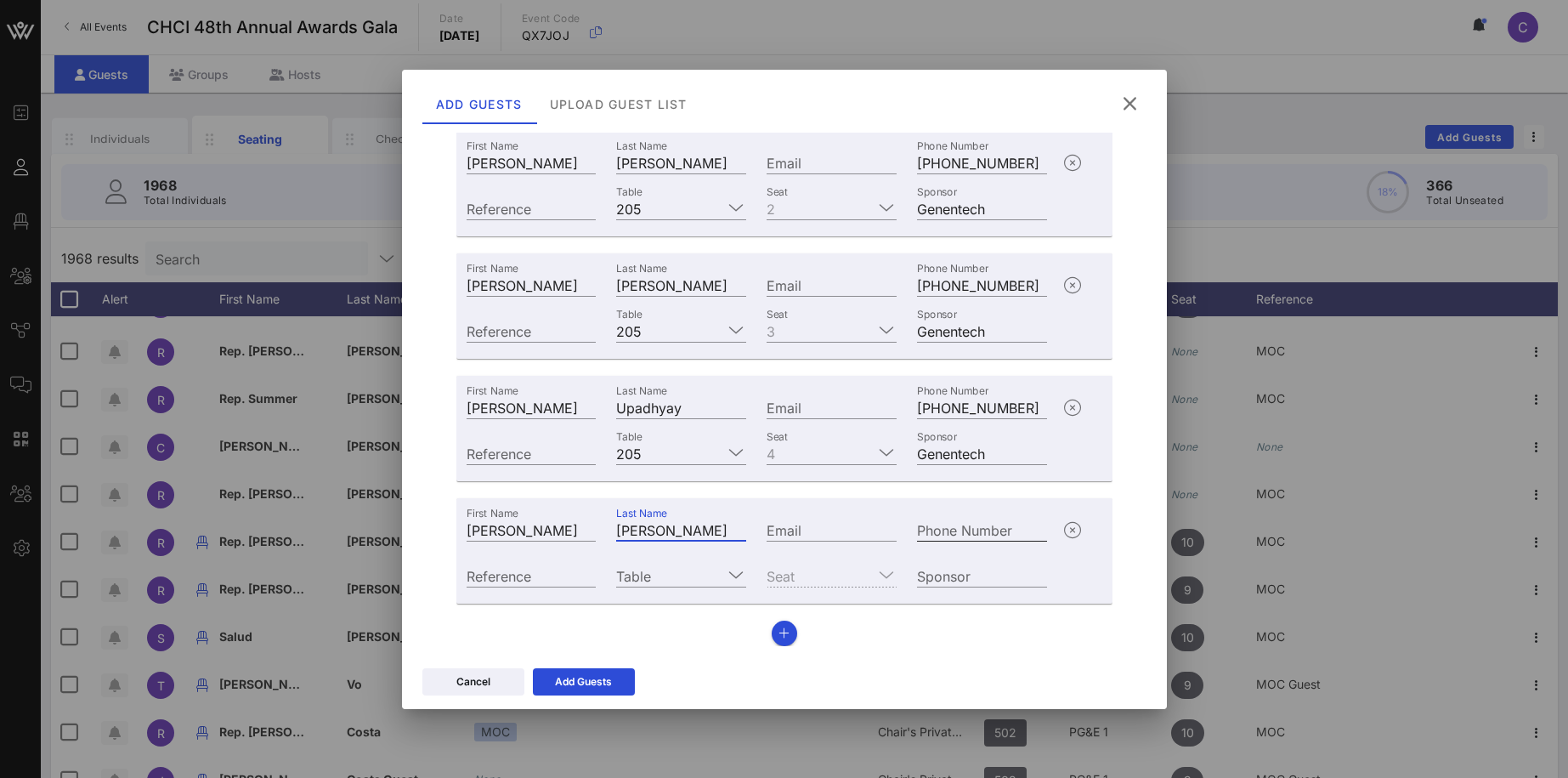
click at [950, 526] on div "Phone Number" at bounding box center [981, 530] width 130 height 22
paste input "+19166012233"
type input "+19166012233"
click at [719, 574] on input "Table" at bounding box center [669, 576] width 106 height 22
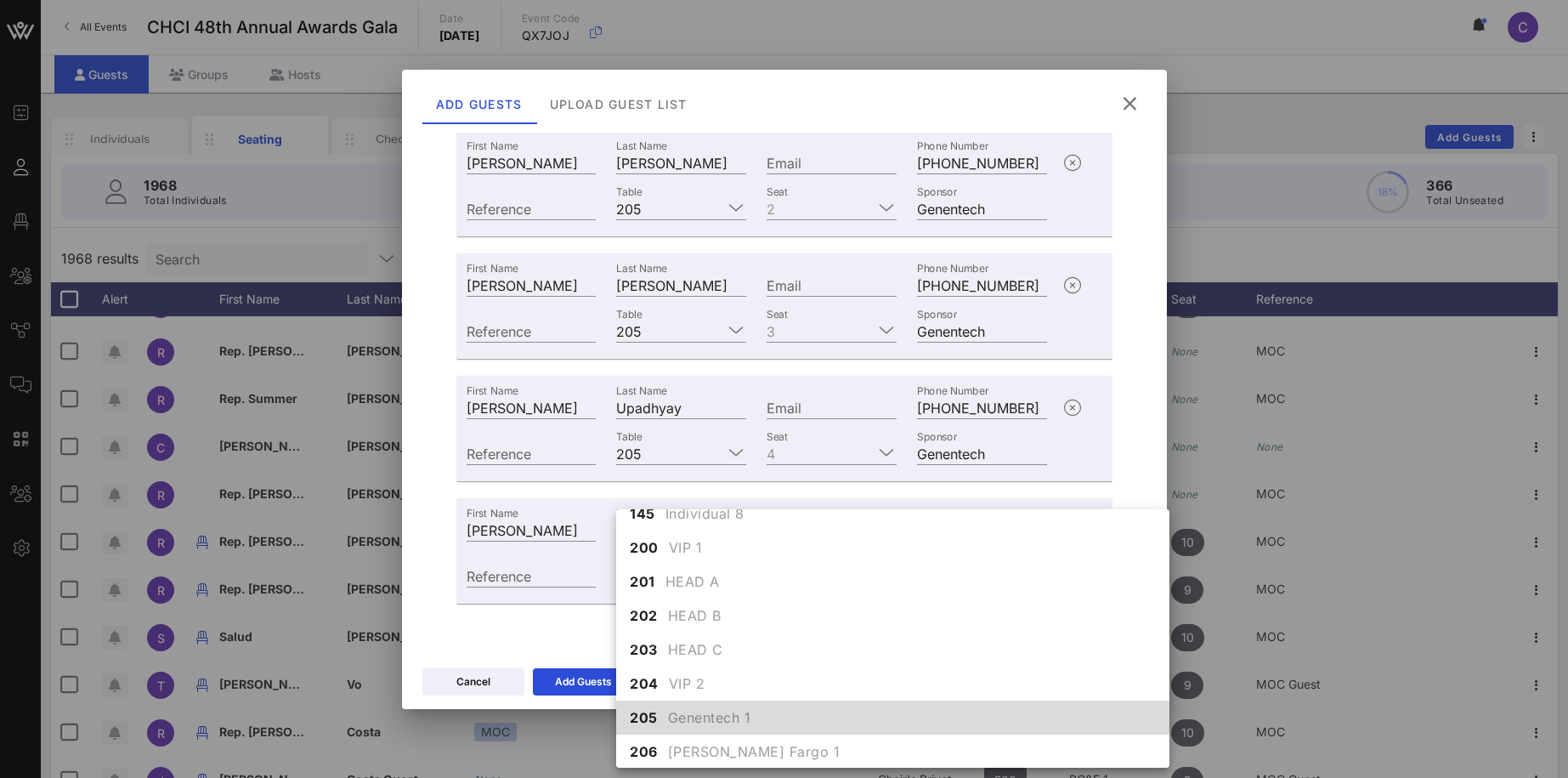
scroll to position [1584, 0]
click at [667, 713] on div "205 Genentech 1" at bounding box center [892, 716] width 553 height 34
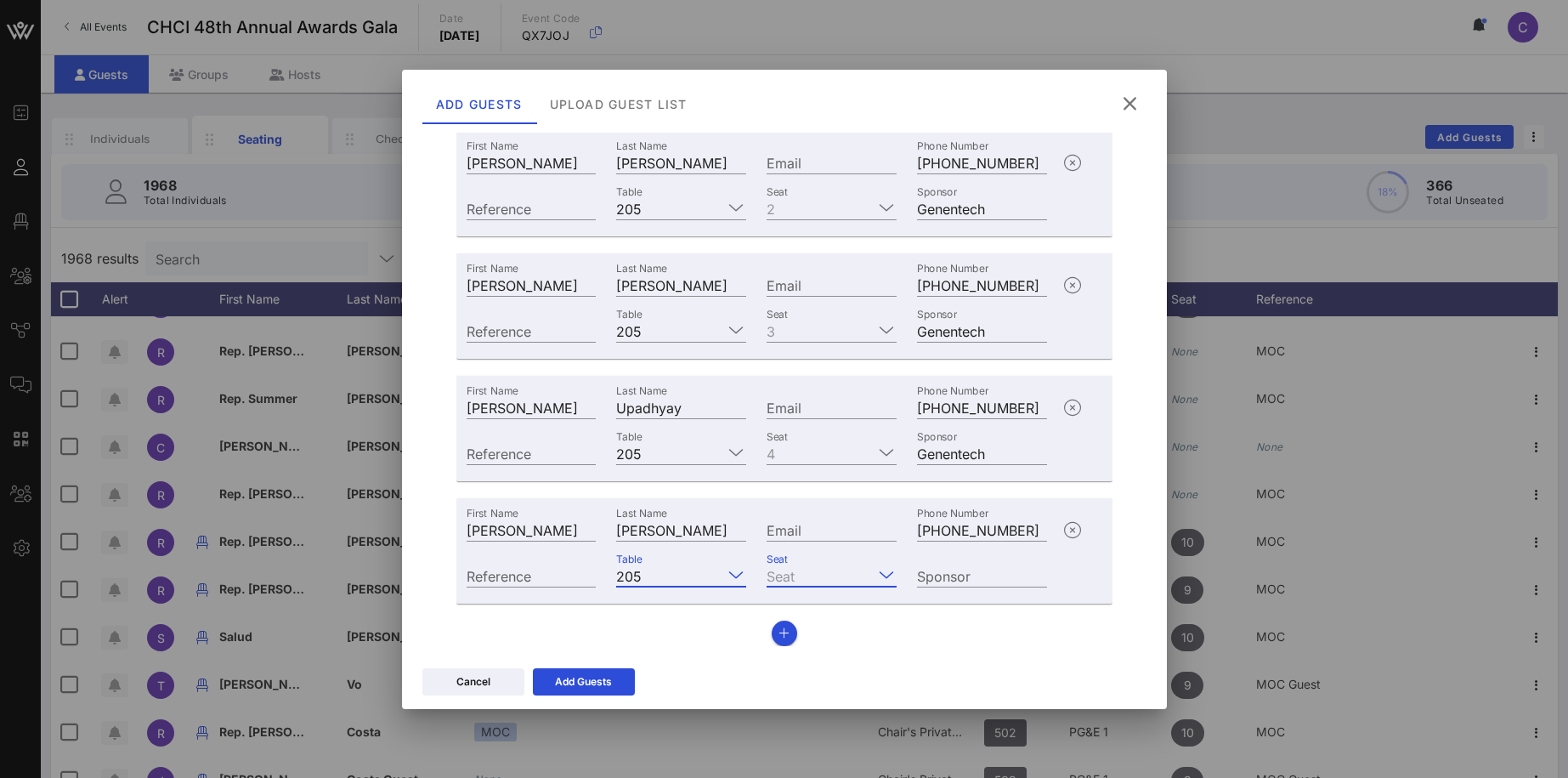
click at [841, 576] on input "Seat" at bounding box center [819, 576] width 106 height 22
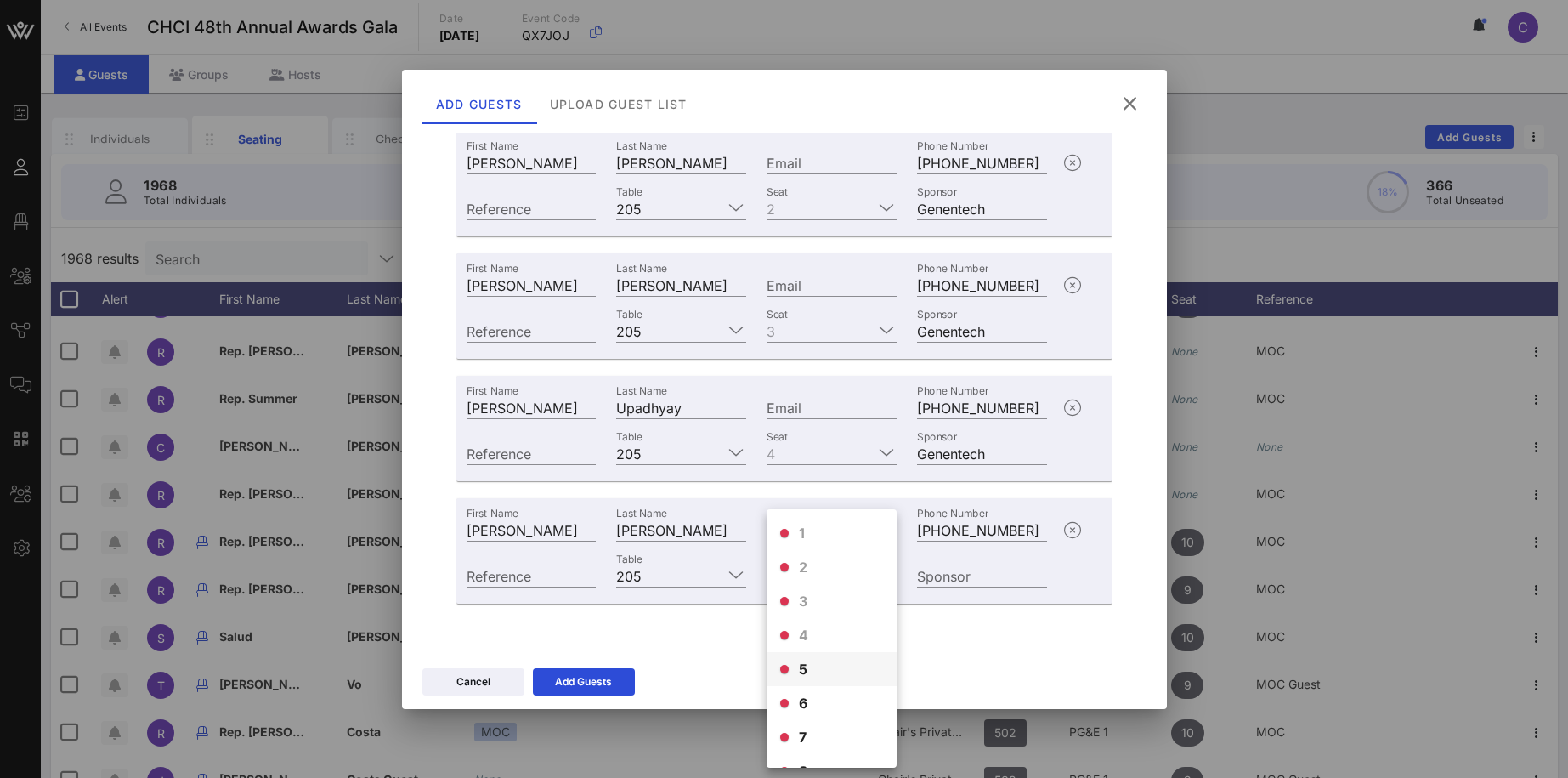
click at [808, 660] on div "5" at bounding box center [831, 668] width 130 height 34
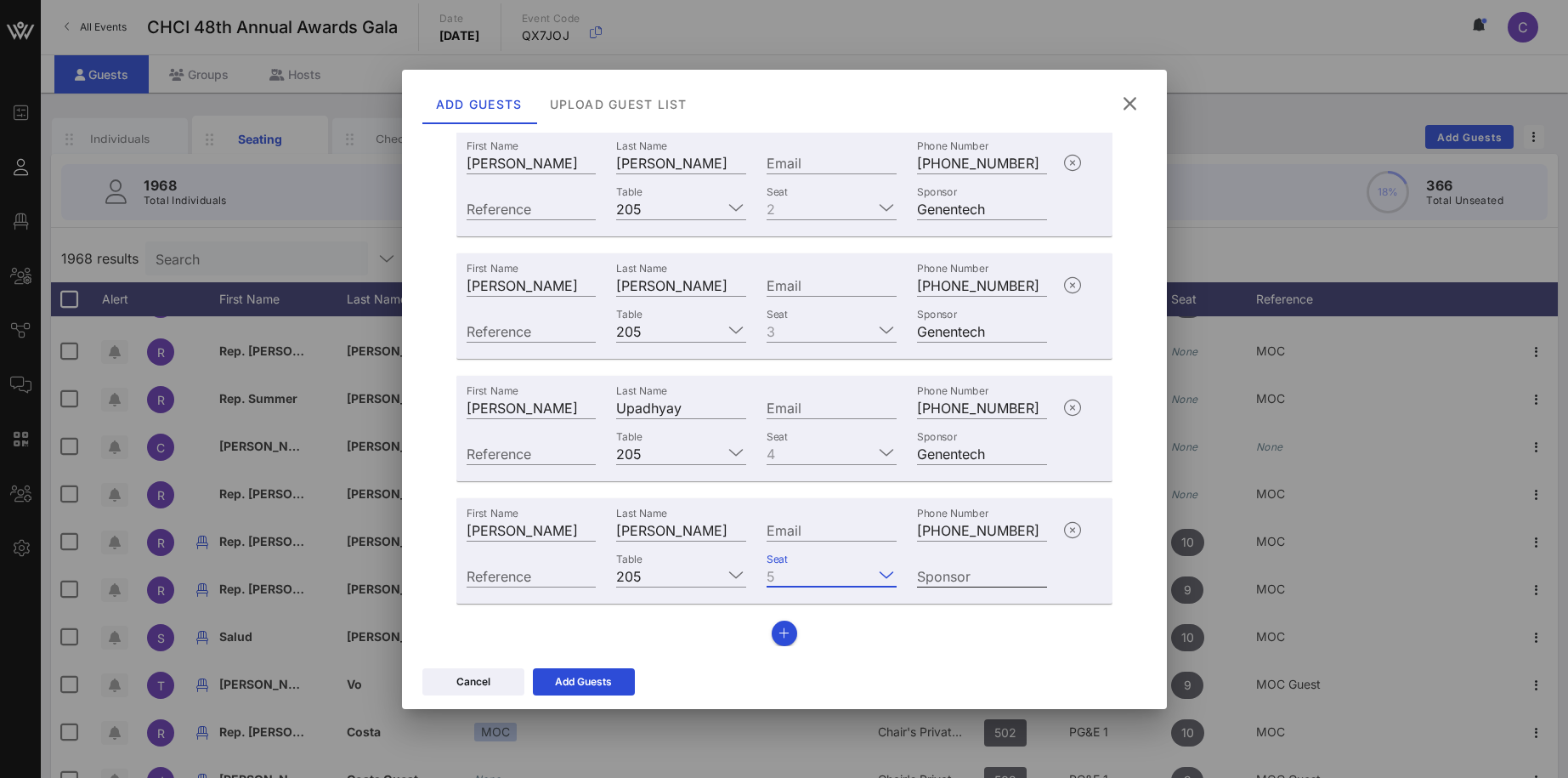
click at [936, 577] on input "Sponsor" at bounding box center [981, 576] width 130 height 22
type input "Genenetech"
click at [964, 604] on div "First Name Last Name Joy Russell Email Phone Number +17175152978 Reference Tabl…" at bounding box center [784, 327] width 656 height 637
click at [784, 635] on icon "button" at bounding box center [784, 634] width 11 height 12
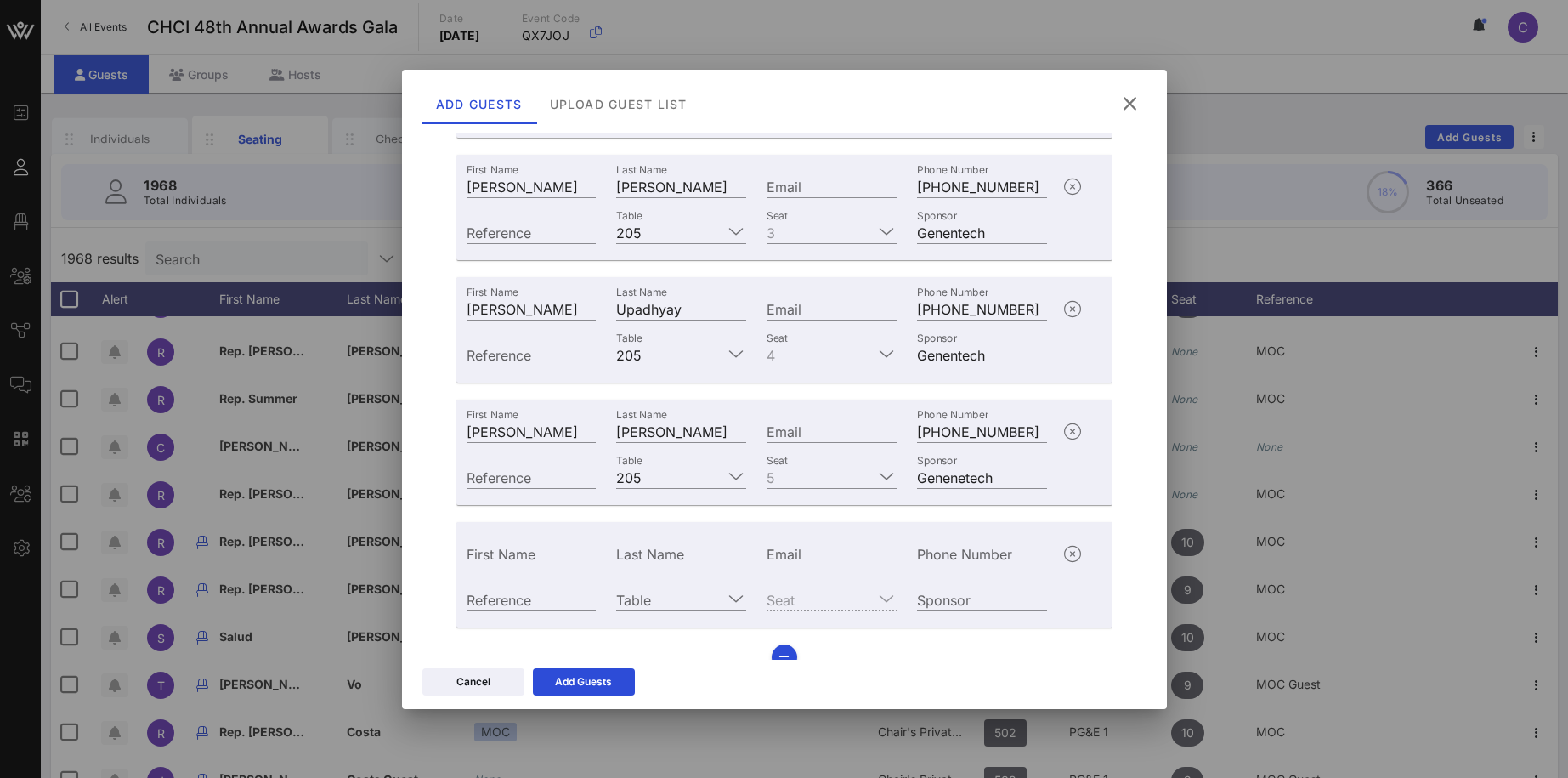
scroll to position [401, 0]
click at [538, 544] on input "First Name" at bounding box center [532, 549] width 130 height 22
paste input "Veronica Sandoval"
drag, startPoint x: 527, startPoint y: 544, endPoint x: 611, endPoint y: 546, distance: 84.0
click at [596, 546] on input "Veronica Sandoval" at bounding box center [532, 549] width 130 height 22
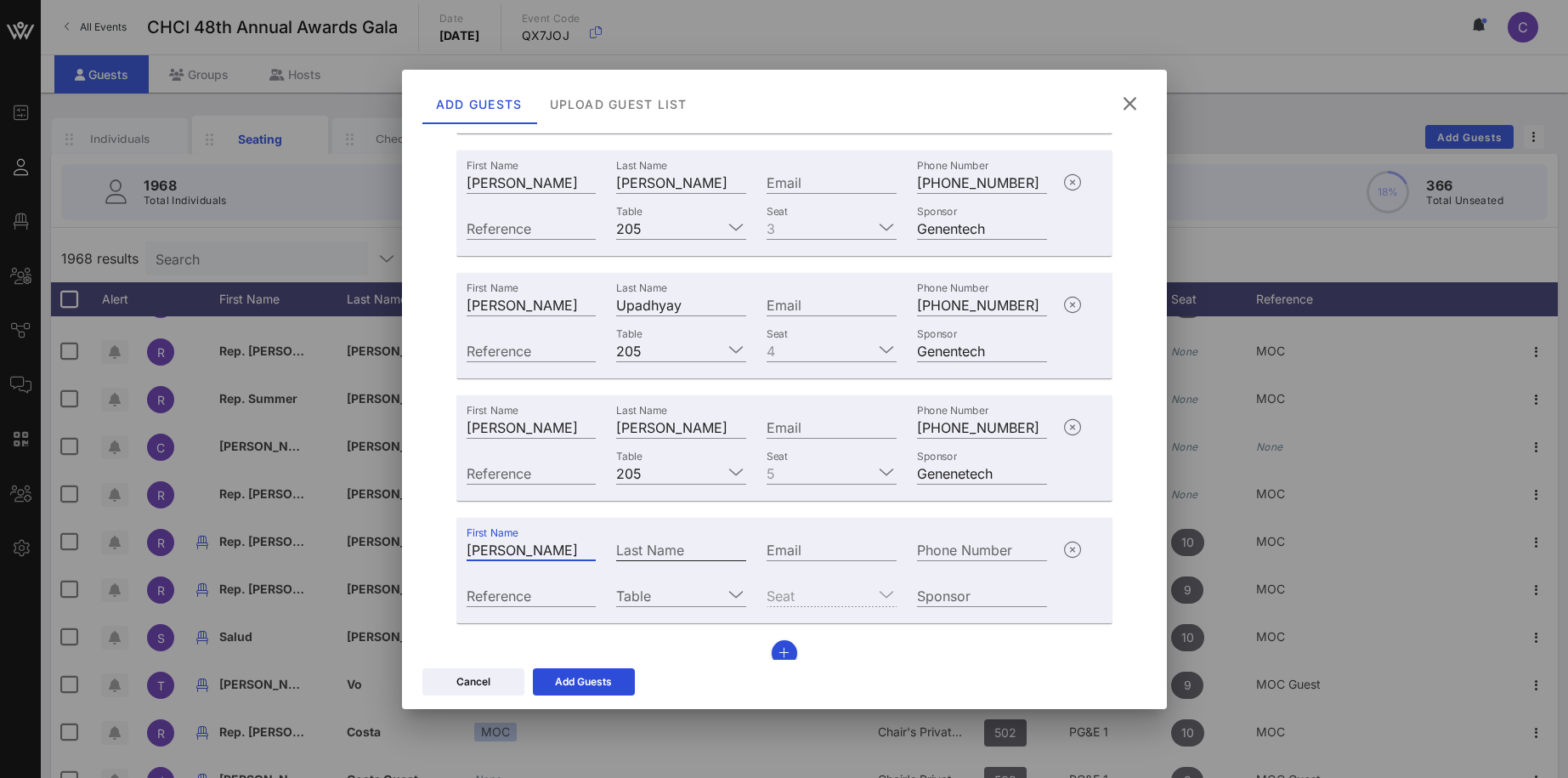
type input "Veronica"
click at [632, 552] on input "Last Name" at bounding box center [681, 549] width 130 height 22
paste input "Sandoval"
type input "Sandoval"
click at [944, 549] on input "Phone Number" at bounding box center [981, 549] width 130 height 22
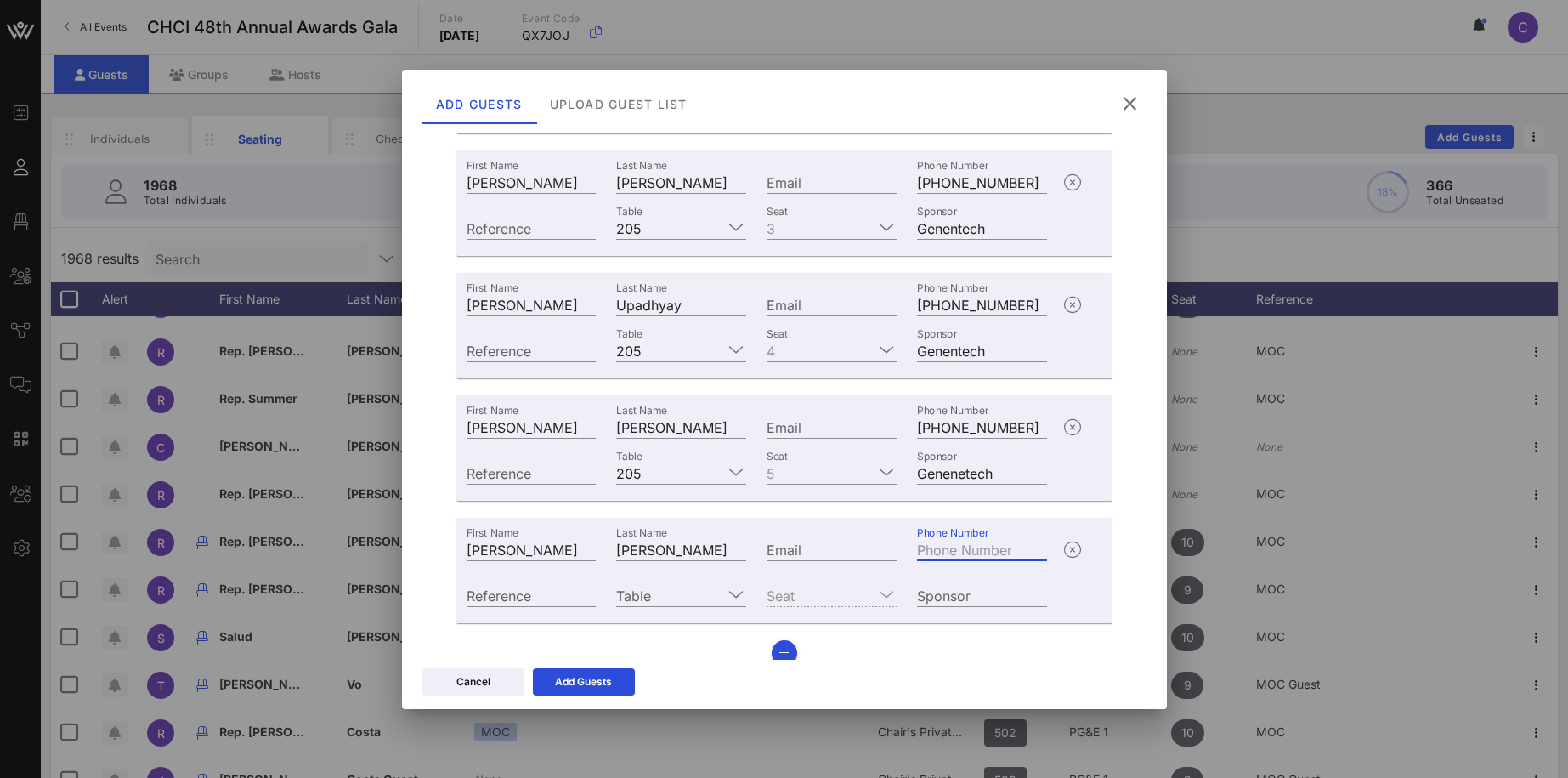
paste input "+17605791160"
type input "+17605791160"
click at [685, 609] on div "Table" at bounding box center [681, 593] width 150 height 46
click at [676, 600] on input "Table" at bounding box center [669, 595] width 106 height 22
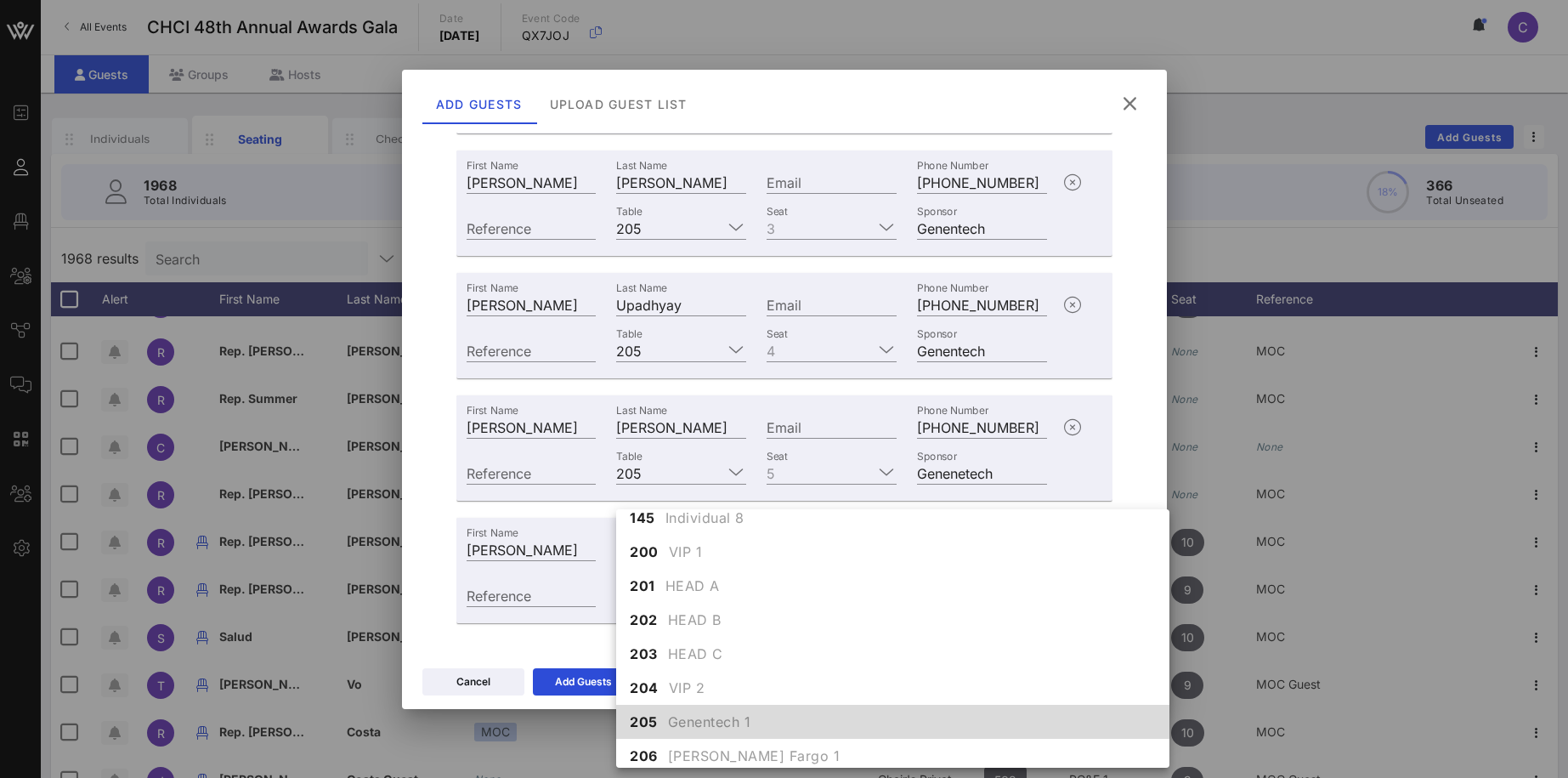
scroll to position [1584, 0]
click at [668, 721] on span "Genentech 1" at bounding box center [709, 717] width 83 height 21
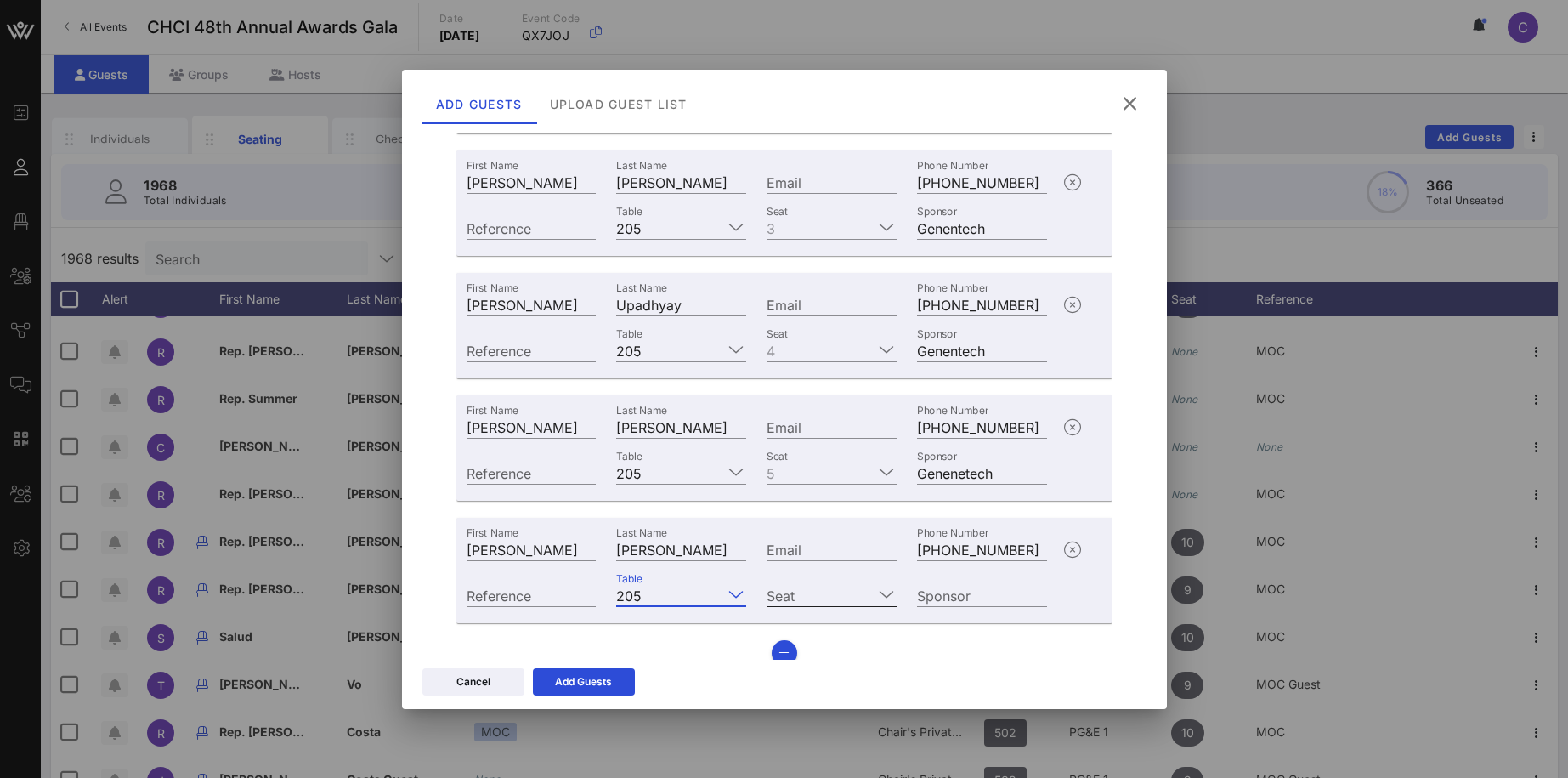
click at [826, 591] on input "Seat" at bounding box center [819, 595] width 106 height 22
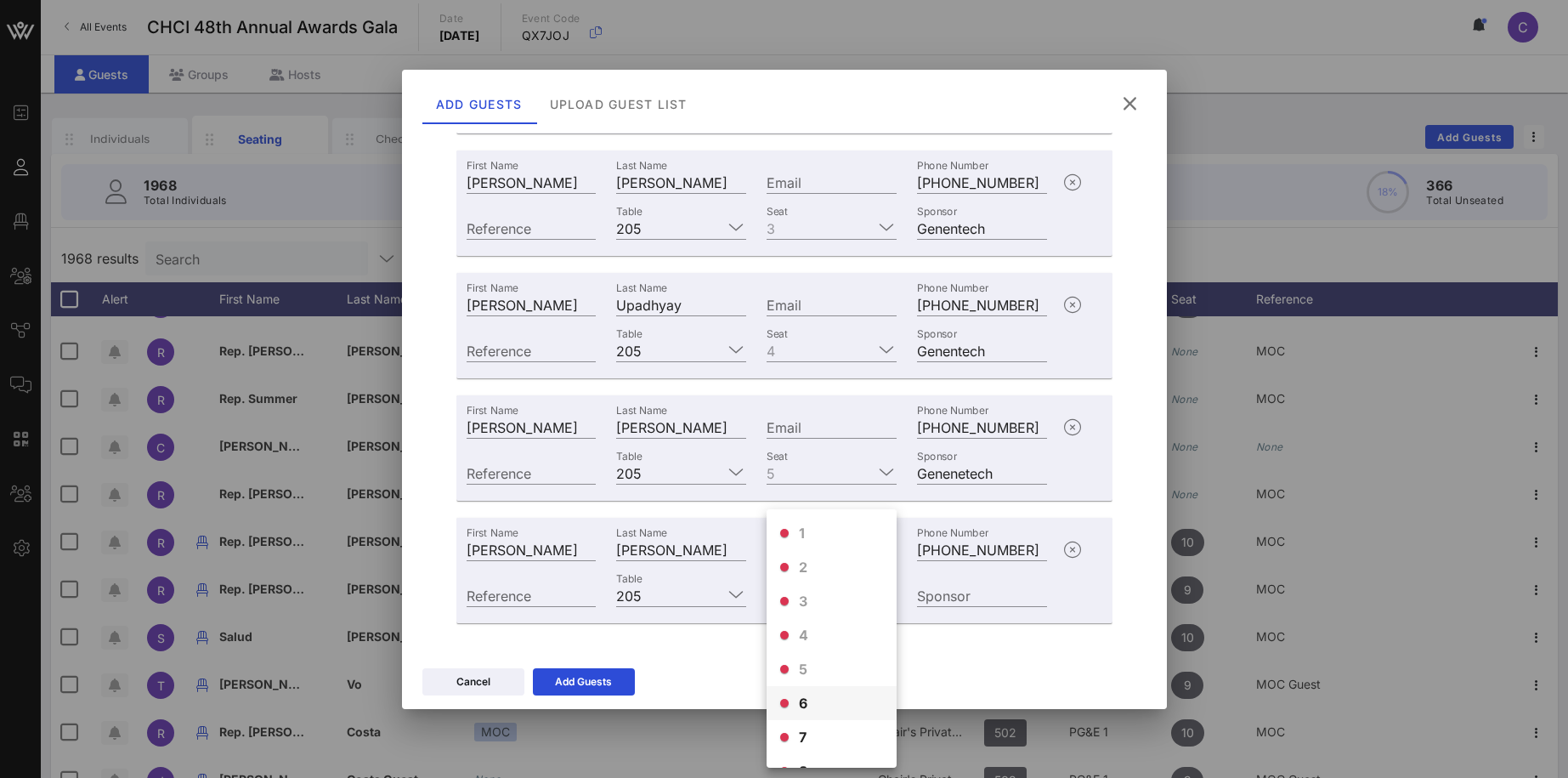
click at [810, 699] on div "6" at bounding box center [831, 703] width 130 height 34
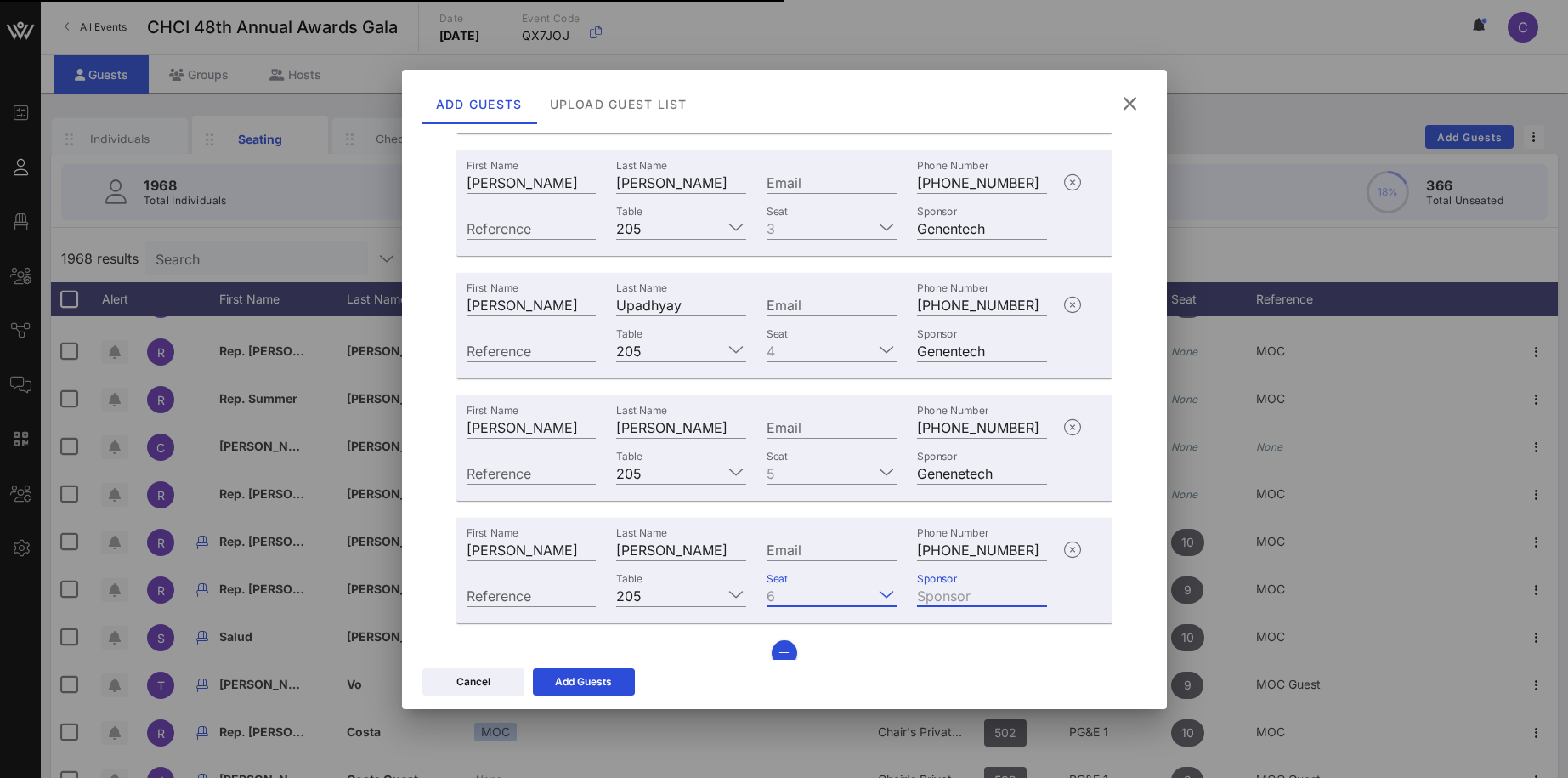
click at [955, 585] on div "Sponsor" at bounding box center [981, 595] width 130 height 22
type input "Genentech"
click at [787, 644] on button "button" at bounding box center [784, 653] width 26 height 26
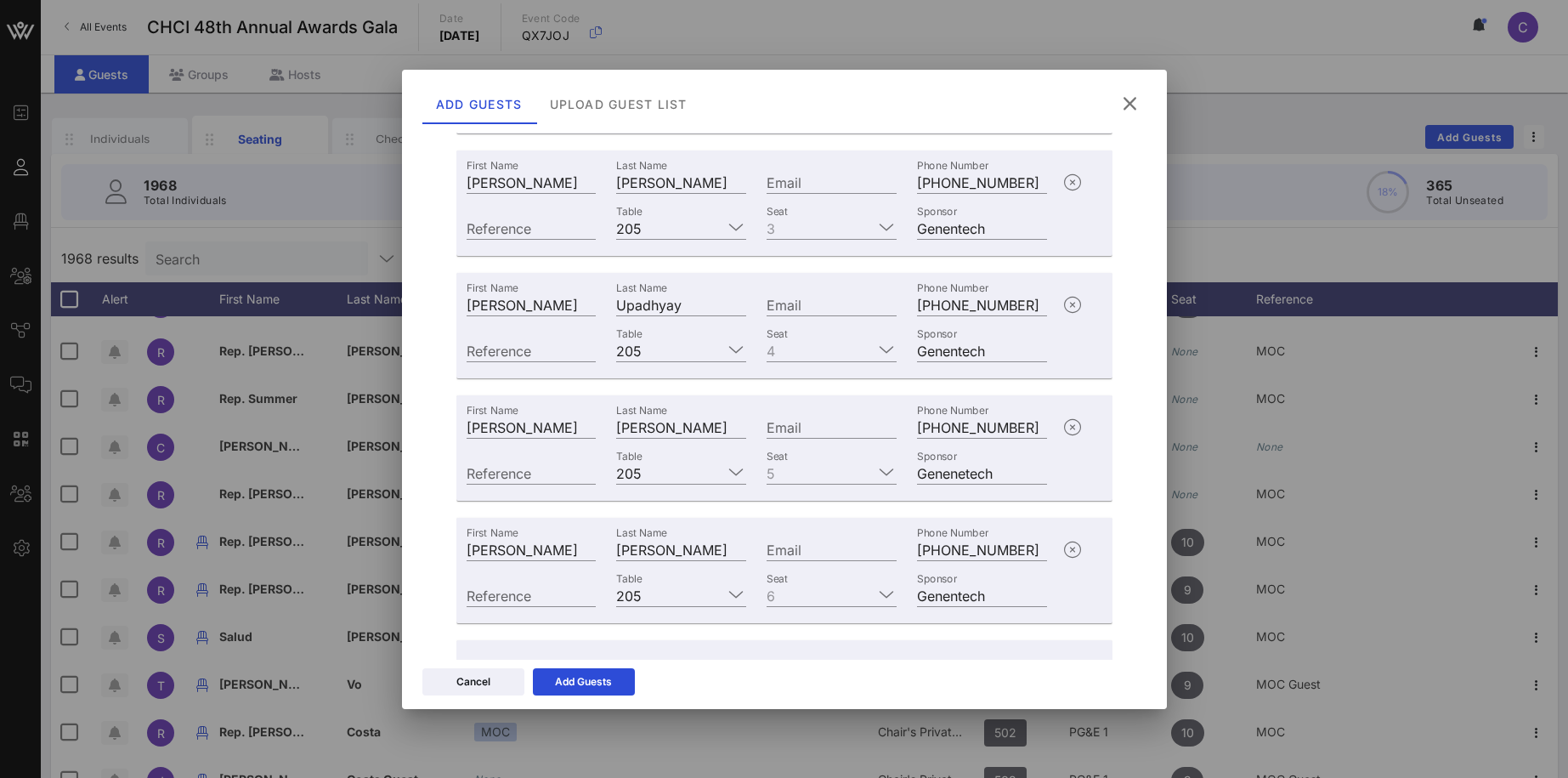
scroll to position [542, 0]
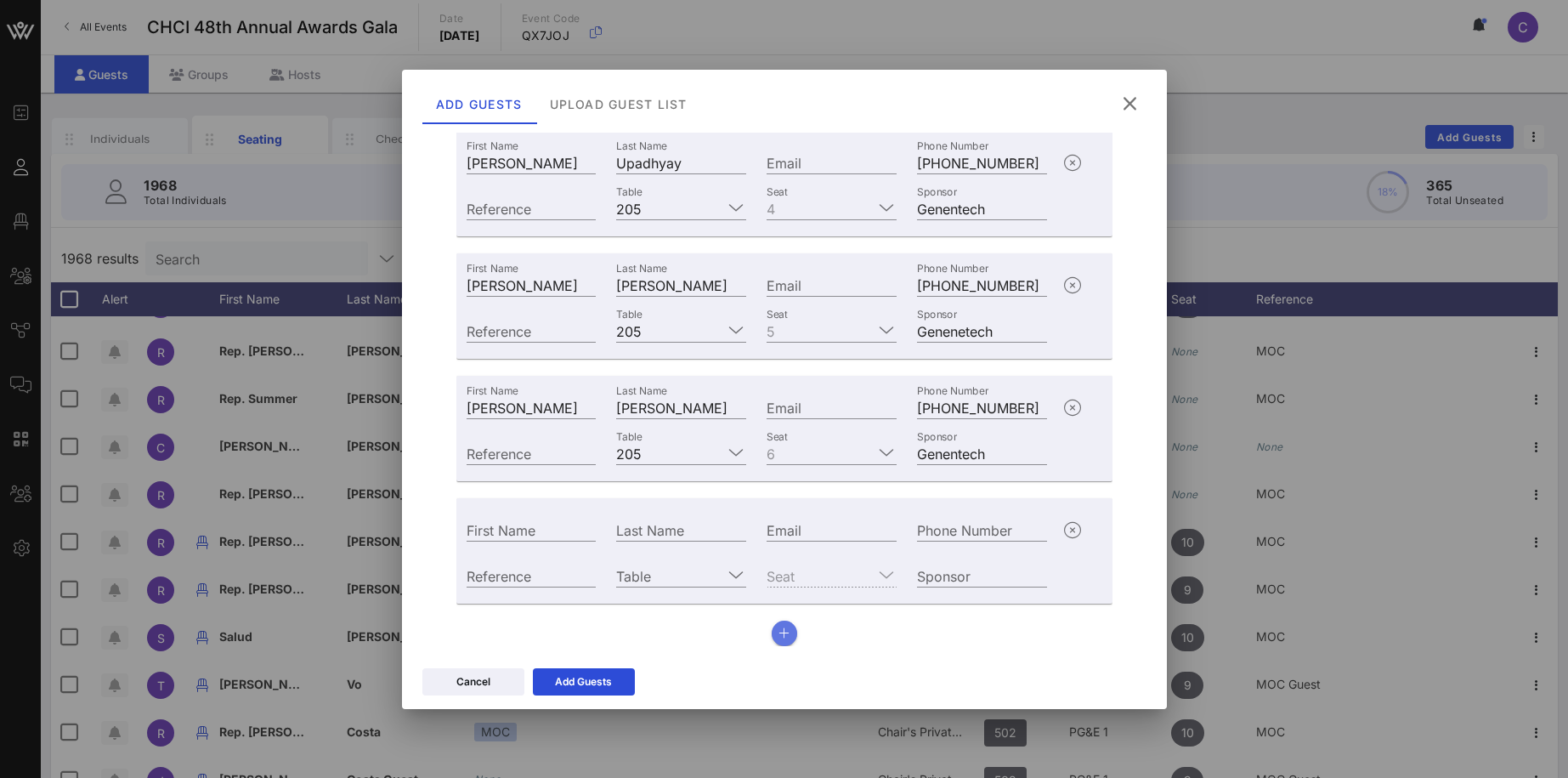
click at [784, 631] on icon "button" at bounding box center [784, 634] width 11 height 12
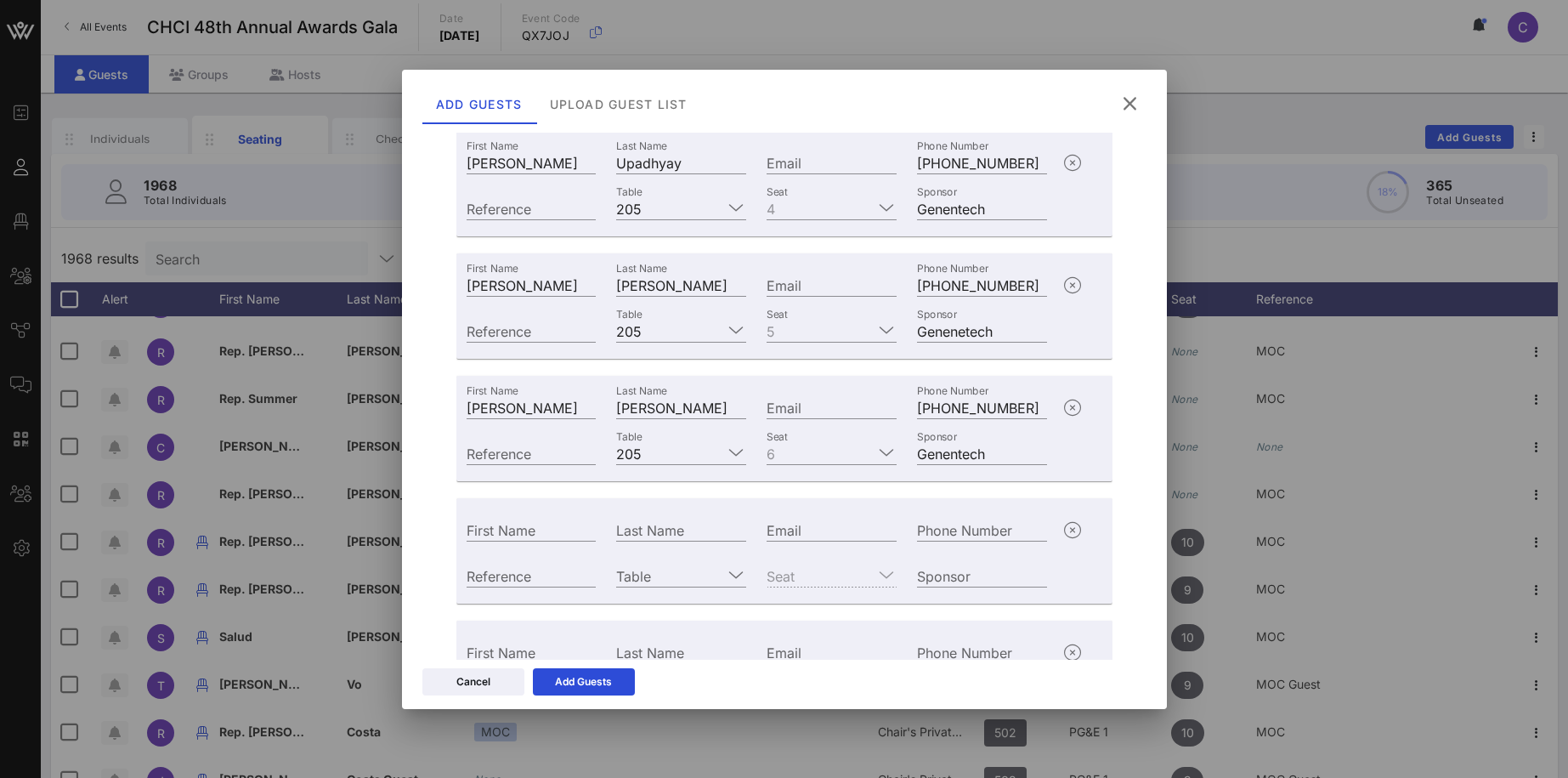
scroll to position [665, 0]
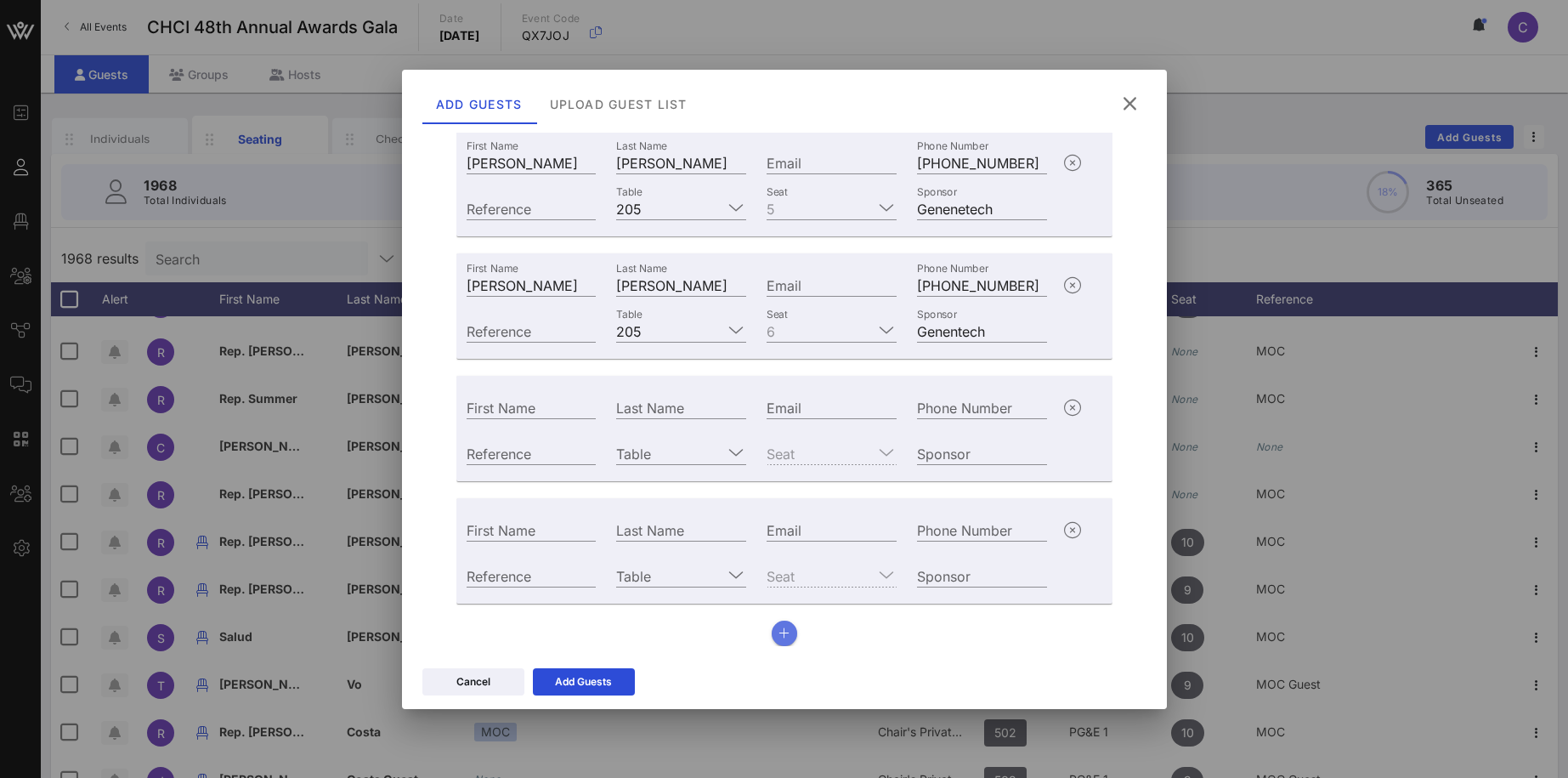
click at [789, 631] on icon "button" at bounding box center [784, 634] width 11 height 12
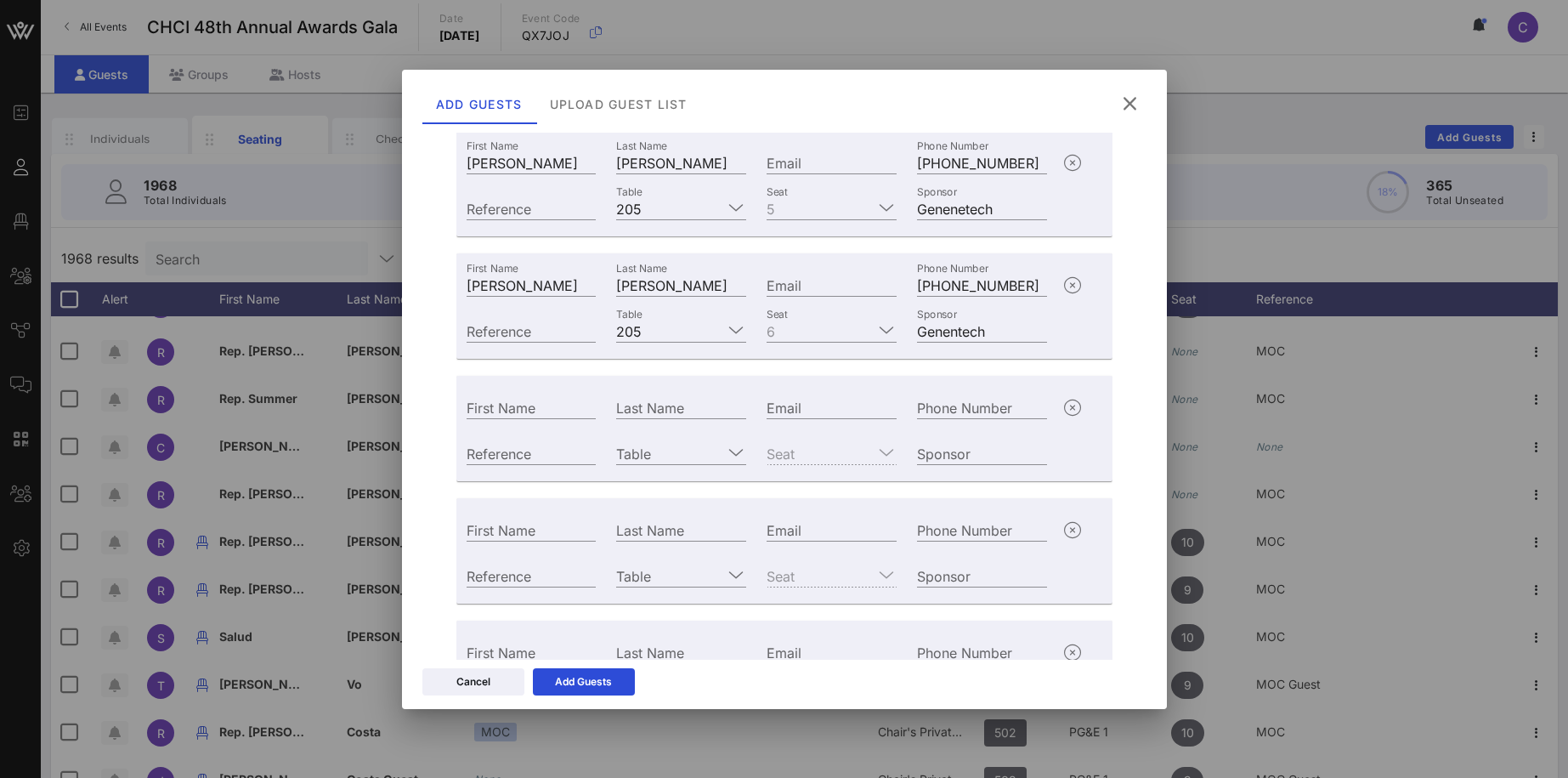
scroll to position [787, 0]
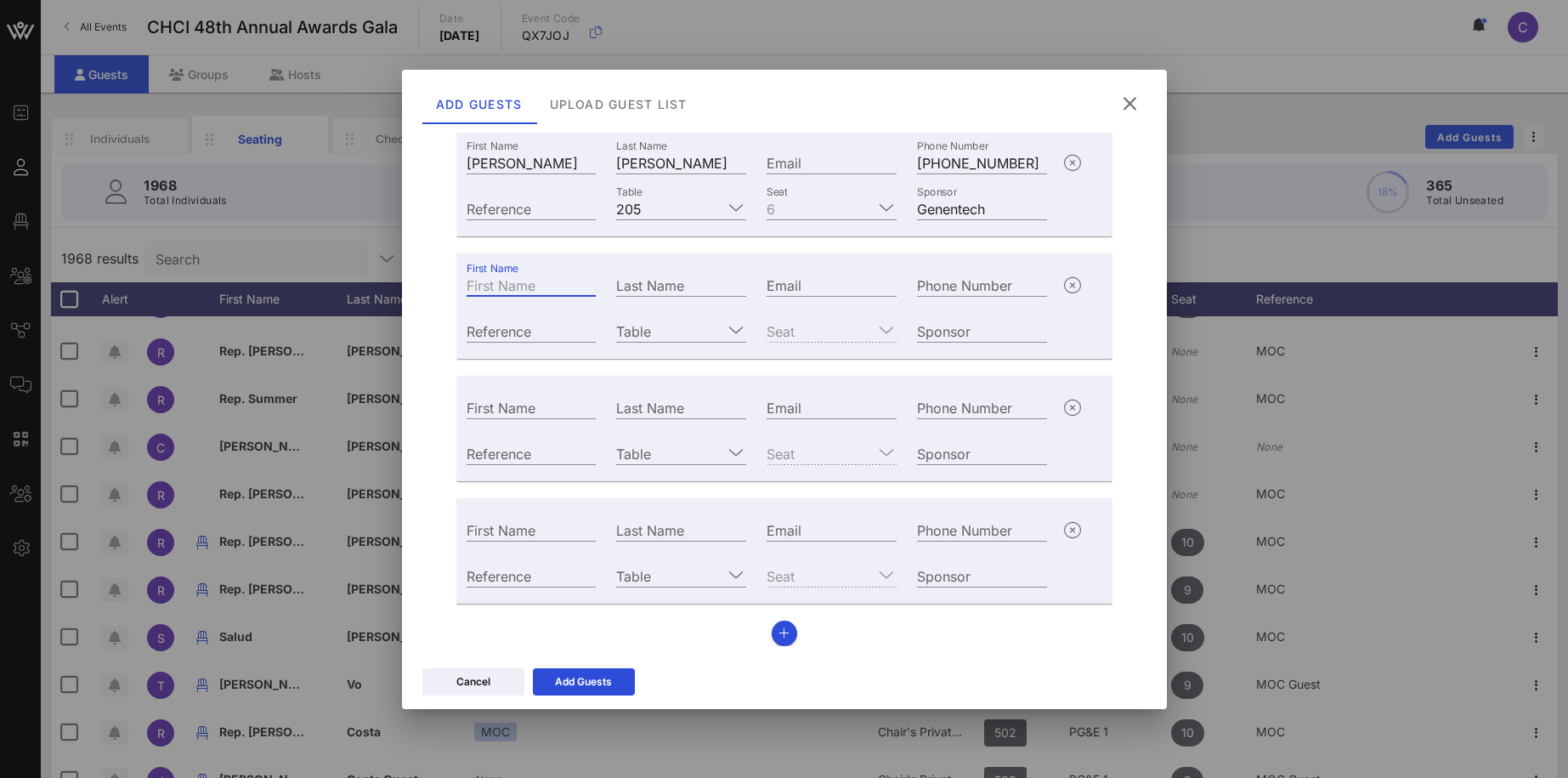
click at [534, 286] on input "First Name" at bounding box center [532, 285] width 130 height 22
paste input "Fabian Sandoval"
drag, startPoint x: 516, startPoint y: 282, endPoint x: 589, endPoint y: 281, distance: 73.0
click at [589, 281] on input "Fabian Sandoval" at bounding box center [532, 285] width 130 height 22
type input "Fabian"
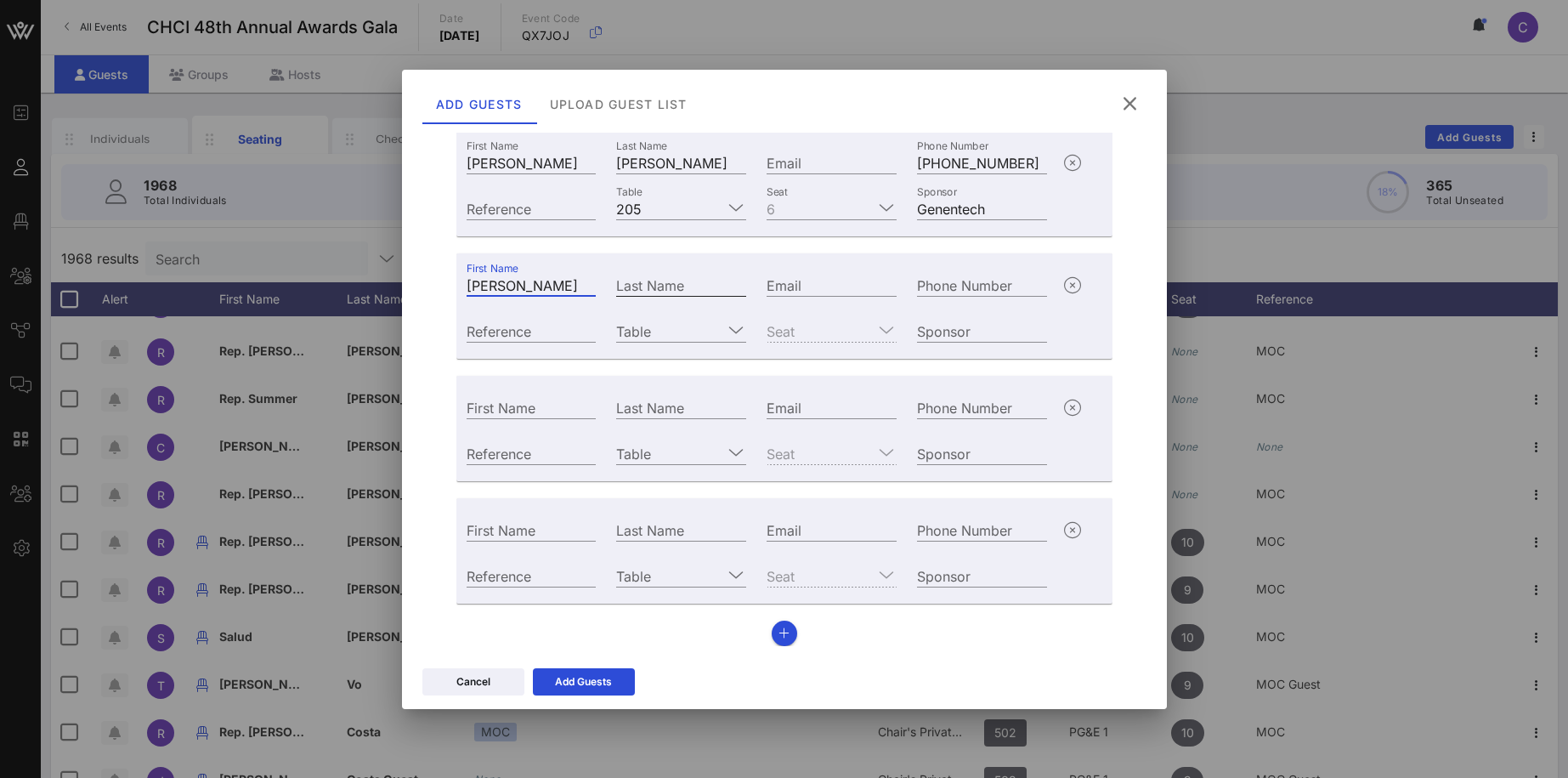
click at [637, 282] on input "Last Name" at bounding box center [681, 285] width 130 height 22
paste input "Sandoval"
type input "Sandoval"
click at [1003, 266] on div "Phone Number" at bounding box center [982, 282] width 150 height 46
click at [966, 288] on input "Phone Number" at bounding box center [981, 285] width 130 height 22
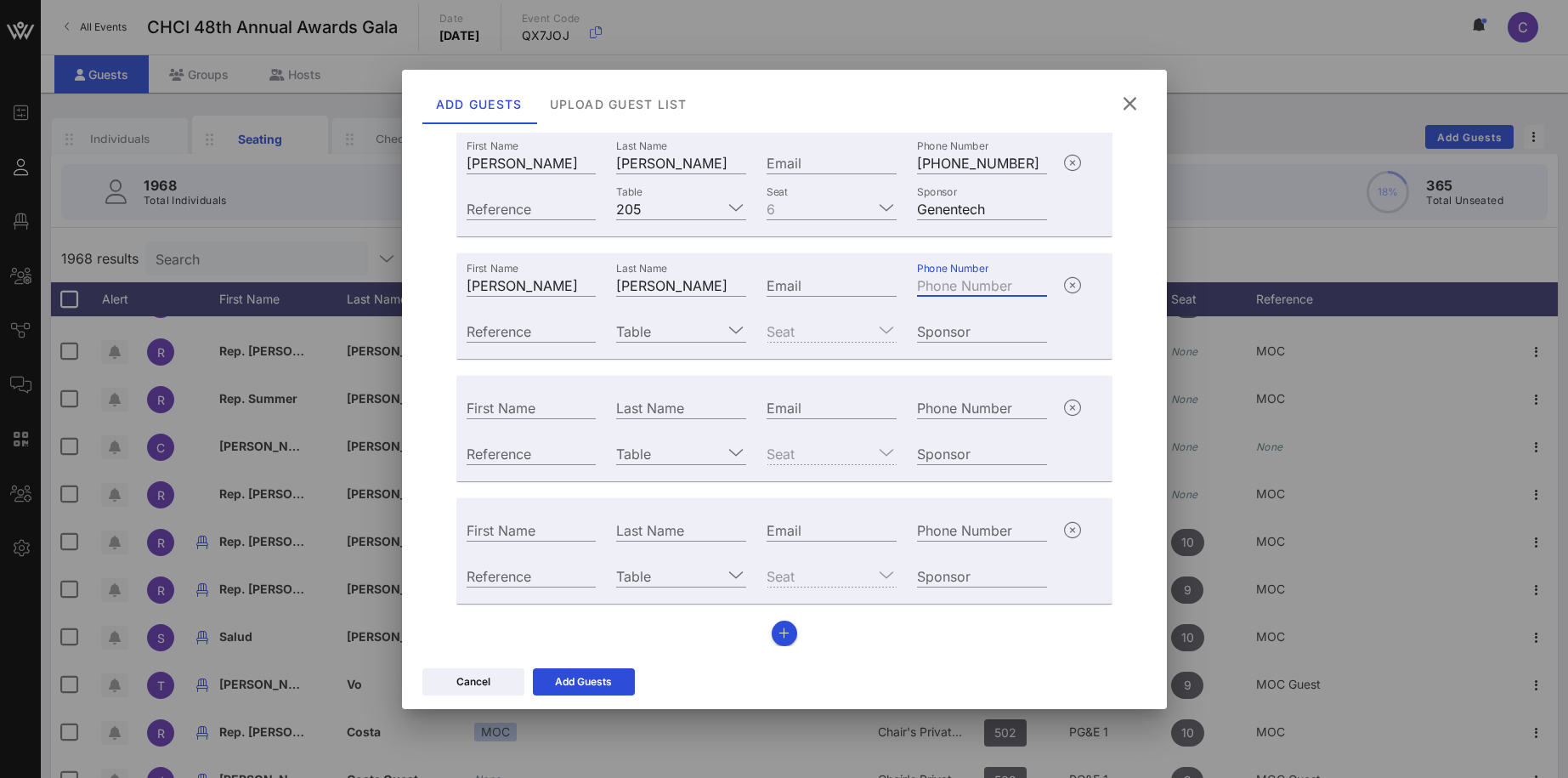
paste input "+15712300139"
type input "+15712300139"
click at [668, 335] on input "Table" at bounding box center [669, 331] width 106 height 22
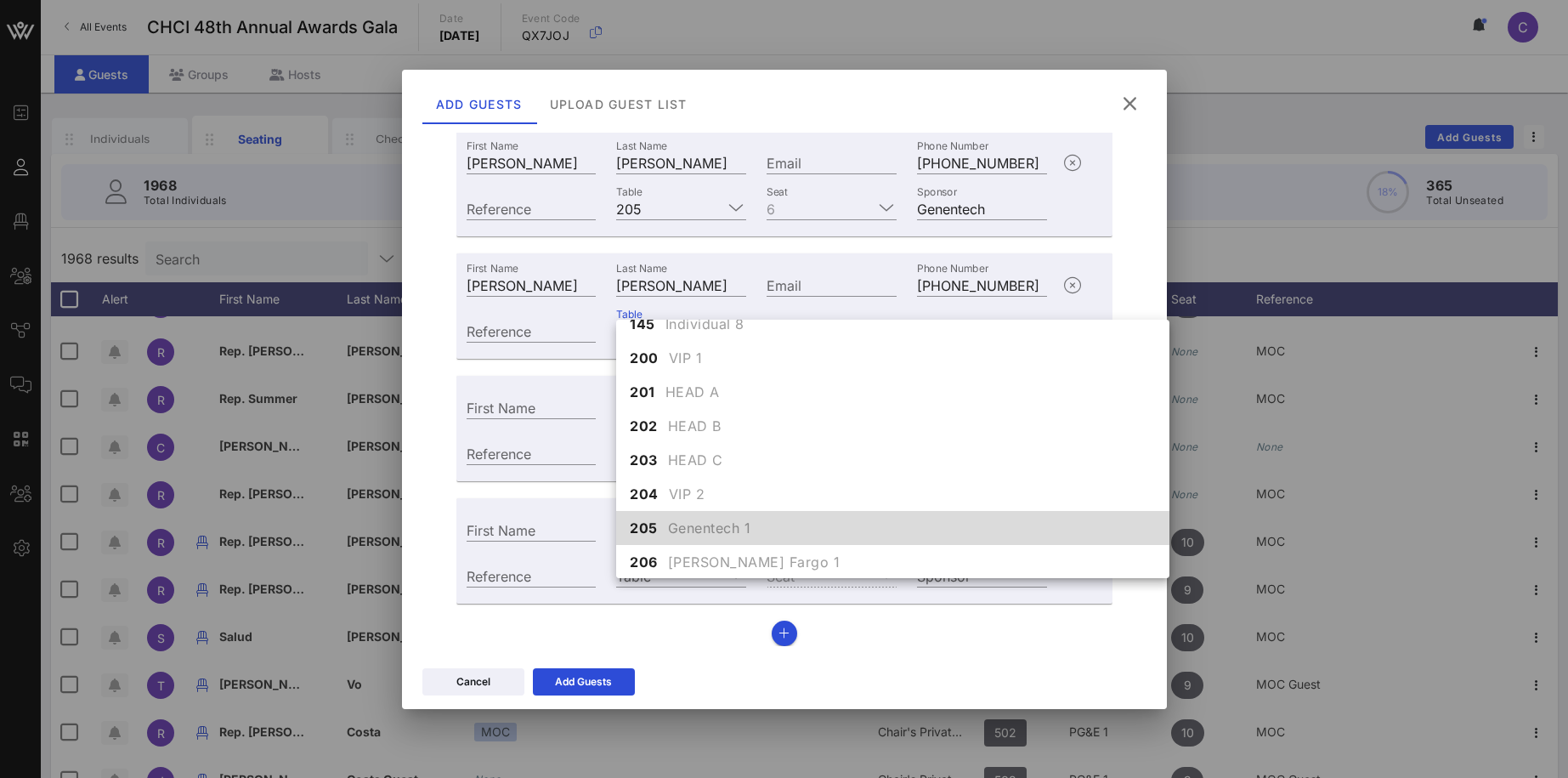
scroll to position [1584, 0]
click at [697, 524] on span "Genentech 1" at bounding box center [709, 528] width 83 height 21
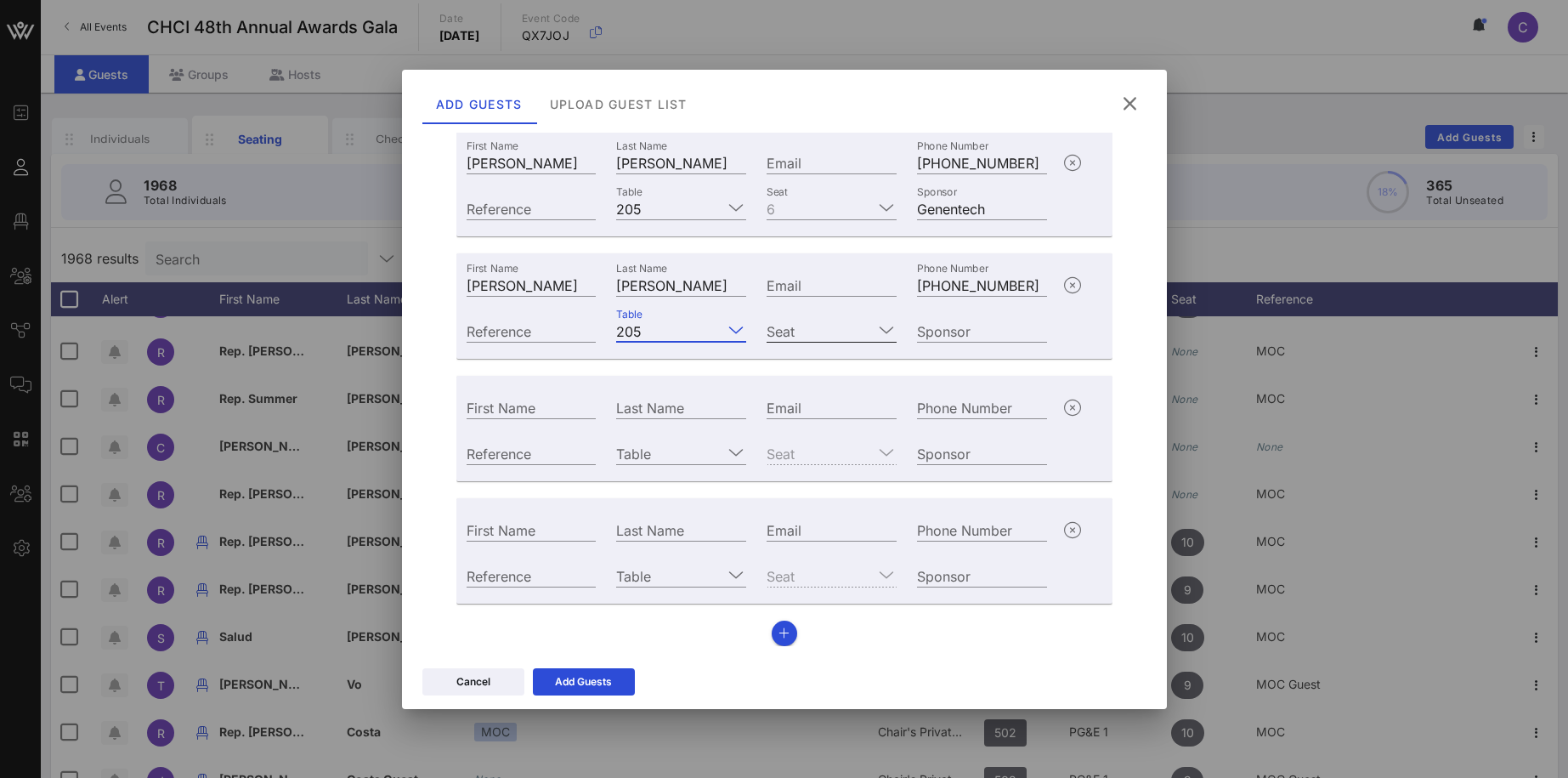
click at [892, 332] on icon at bounding box center [886, 330] width 16 height 21
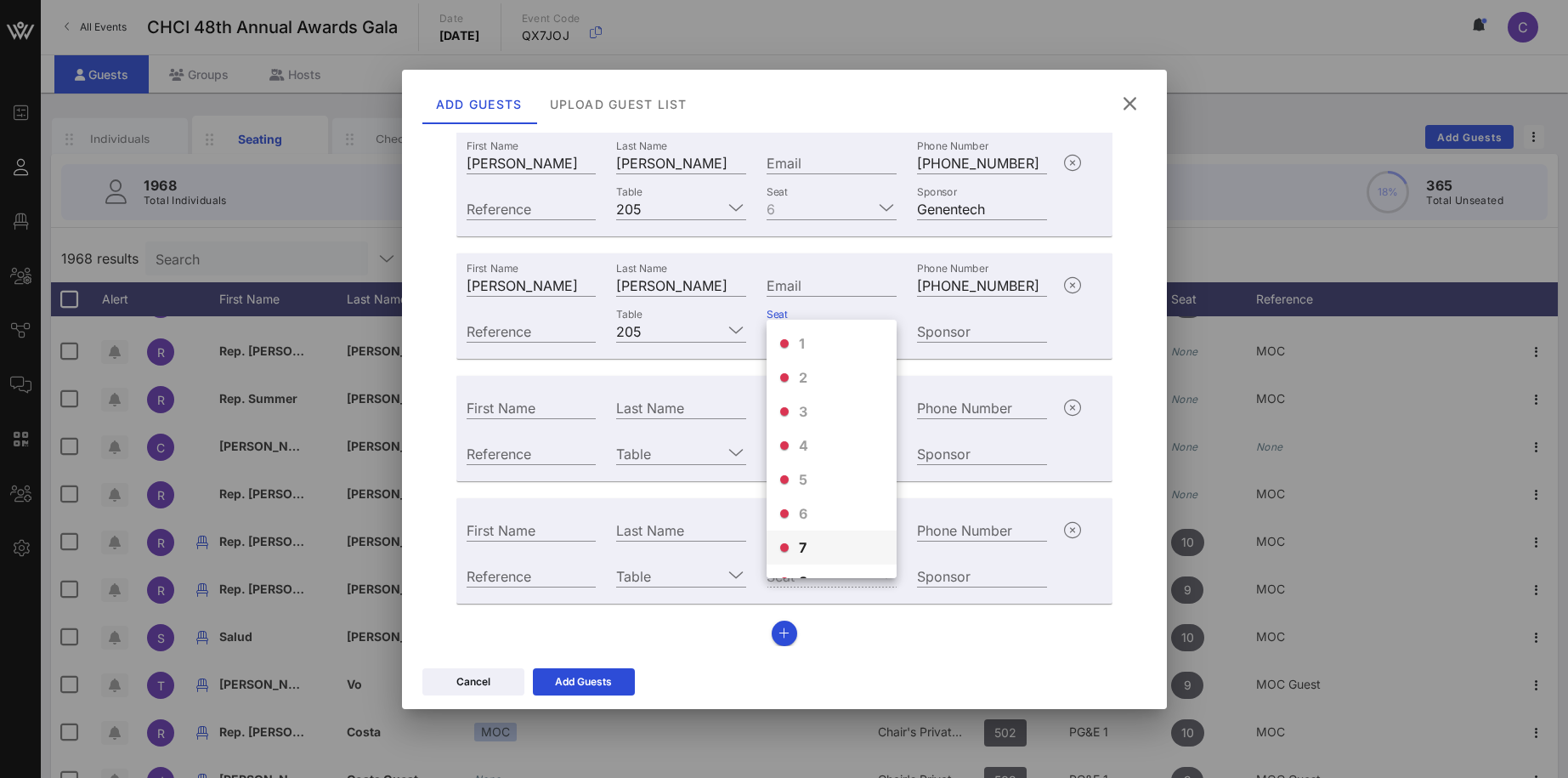
click at [813, 544] on div "7" at bounding box center [831, 547] width 130 height 34
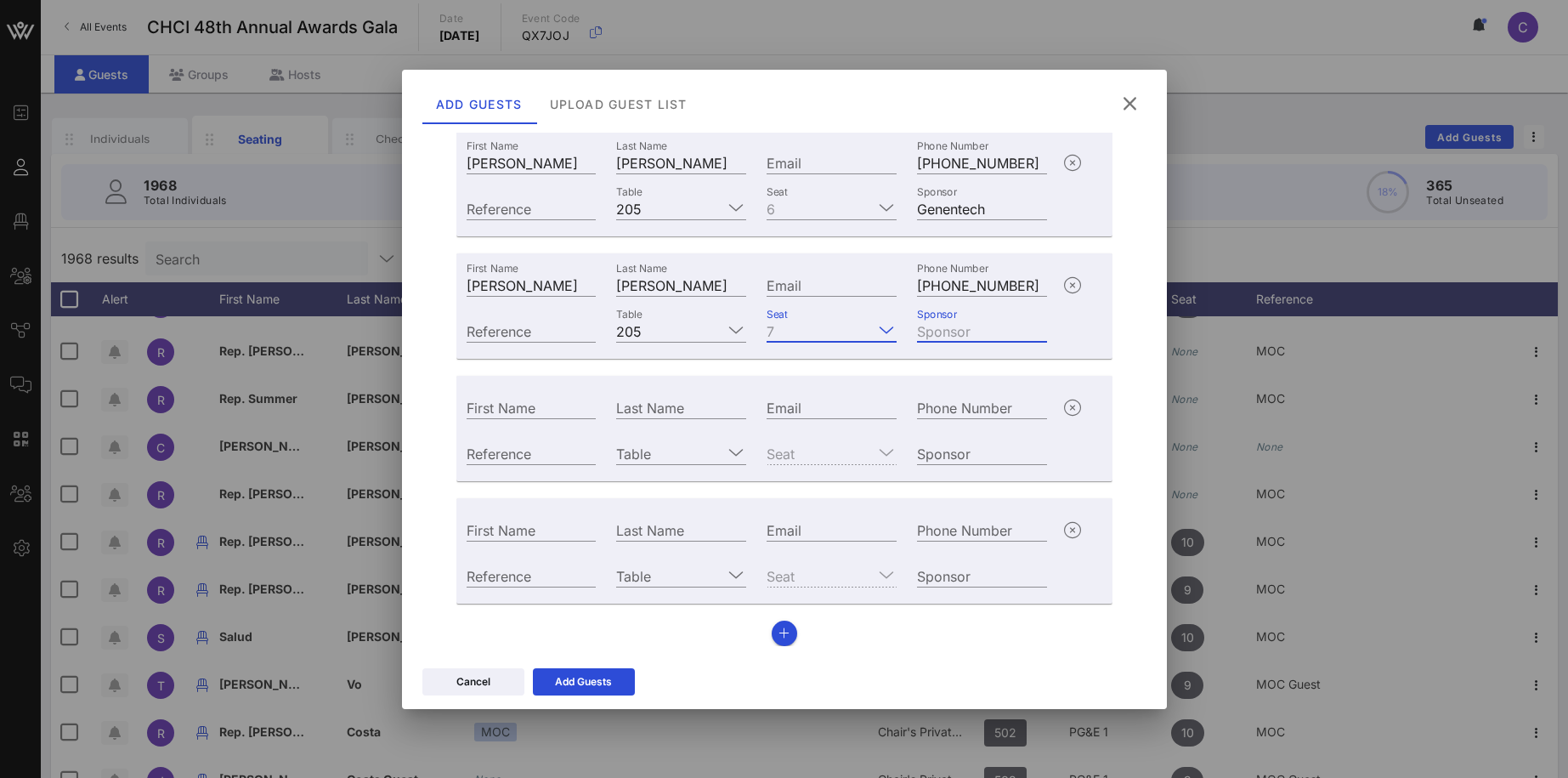
click at [945, 327] on div "Sponsor" at bounding box center [981, 331] width 130 height 22
type input "Genentech"
click at [538, 415] on input "First Name" at bounding box center [532, 408] width 130 height 22
click at [497, 533] on input "First Name" at bounding box center [532, 530] width 130 height 22
click at [489, 409] on input "First Name" at bounding box center [532, 408] width 130 height 22
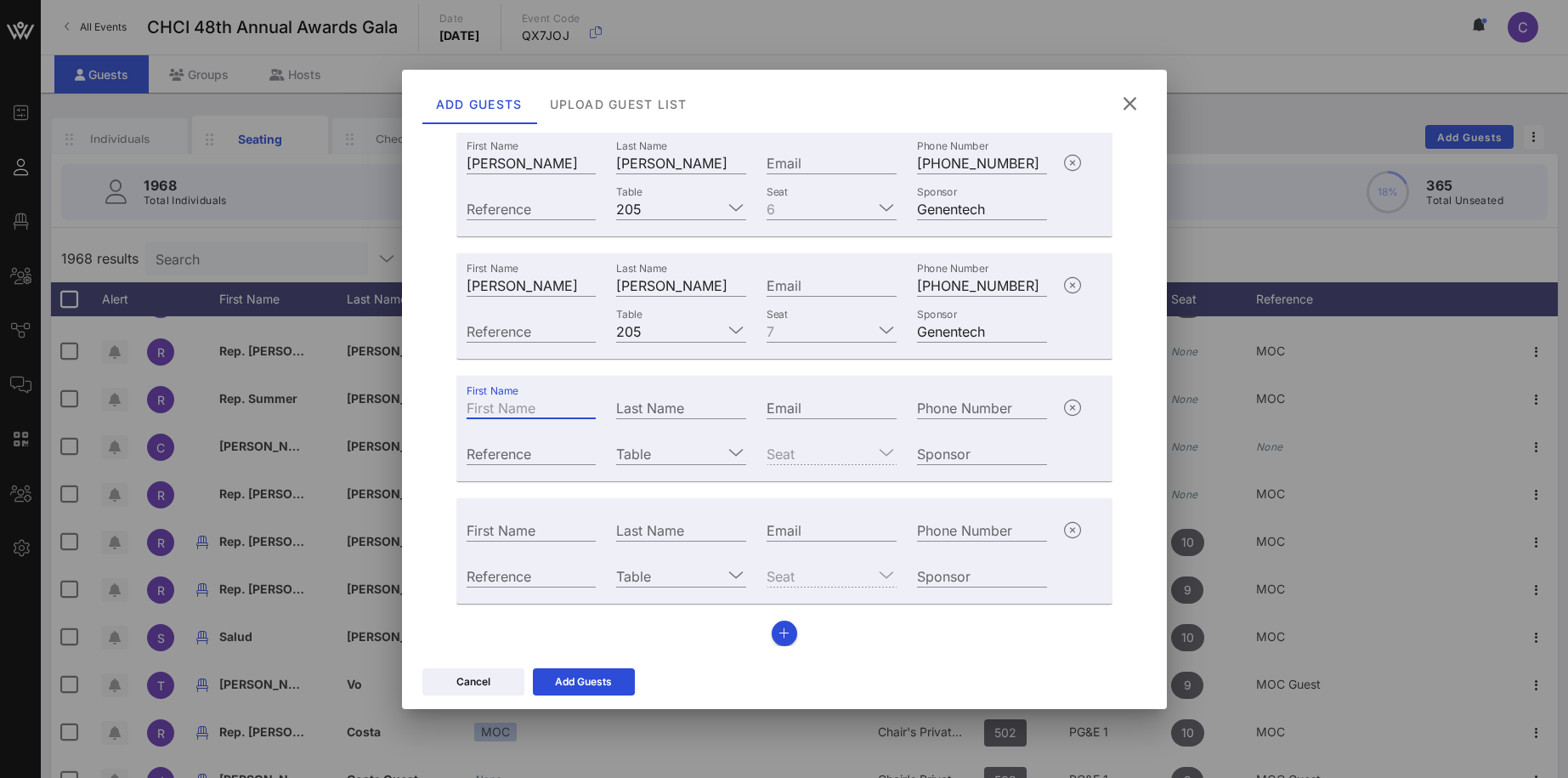
click at [489, 409] on input "First Name" at bounding box center [532, 408] width 130 height 22
paste input "Audrey Escobedo"
drag, startPoint x: 519, startPoint y: 409, endPoint x: 603, endPoint y: 409, distance: 84.0
click at [596, 409] on input "Audrey Escobedo" at bounding box center [532, 408] width 130 height 22
type input "Audrey"
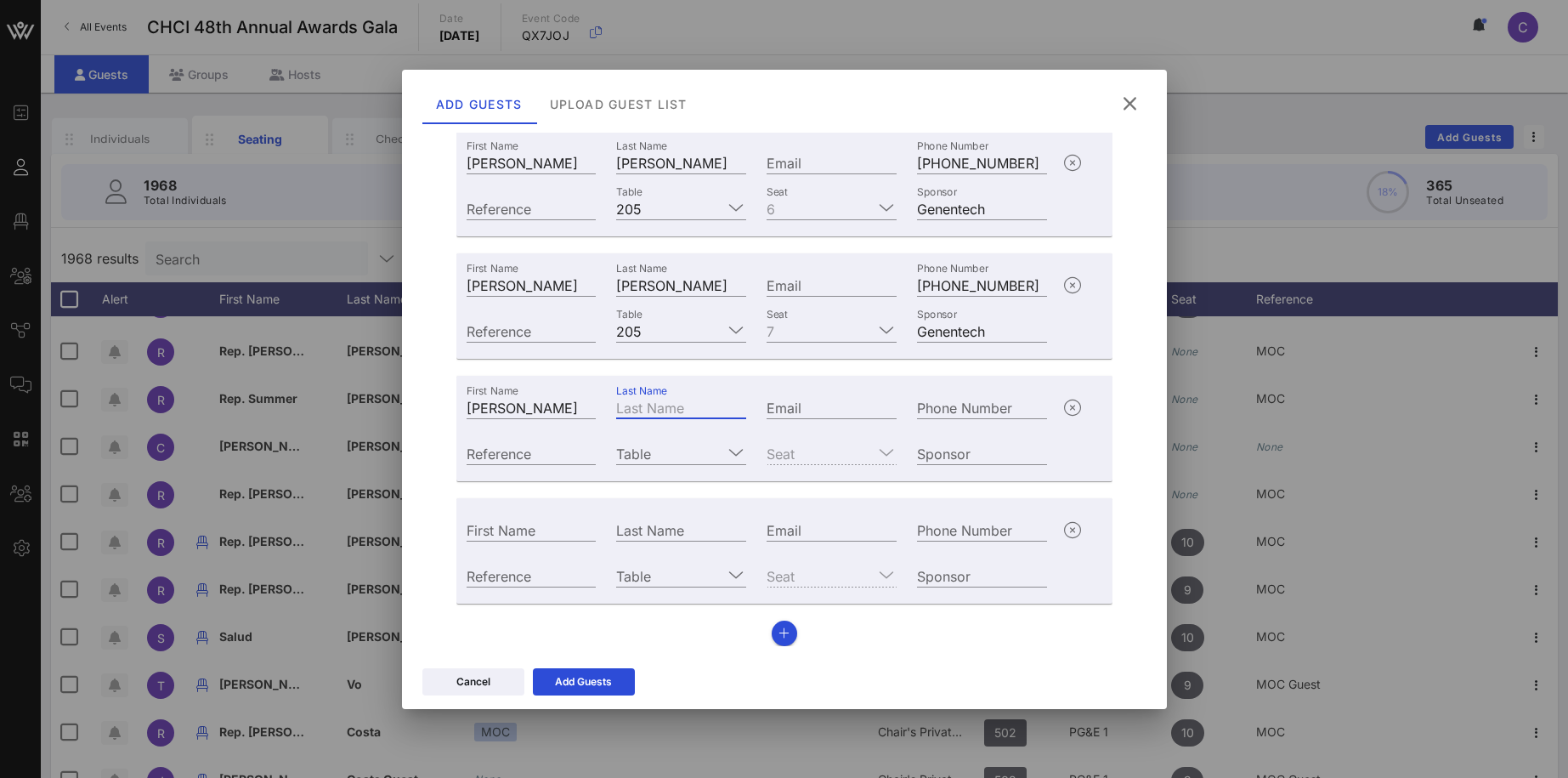
click at [633, 402] on div "Last Name" at bounding box center [681, 408] width 130 height 22
paste input "Escobedo"
type input "Escobedo"
click at [942, 400] on div "Phone Number" at bounding box center [981, 408] width 130 height 22
paste input "+17033109669"
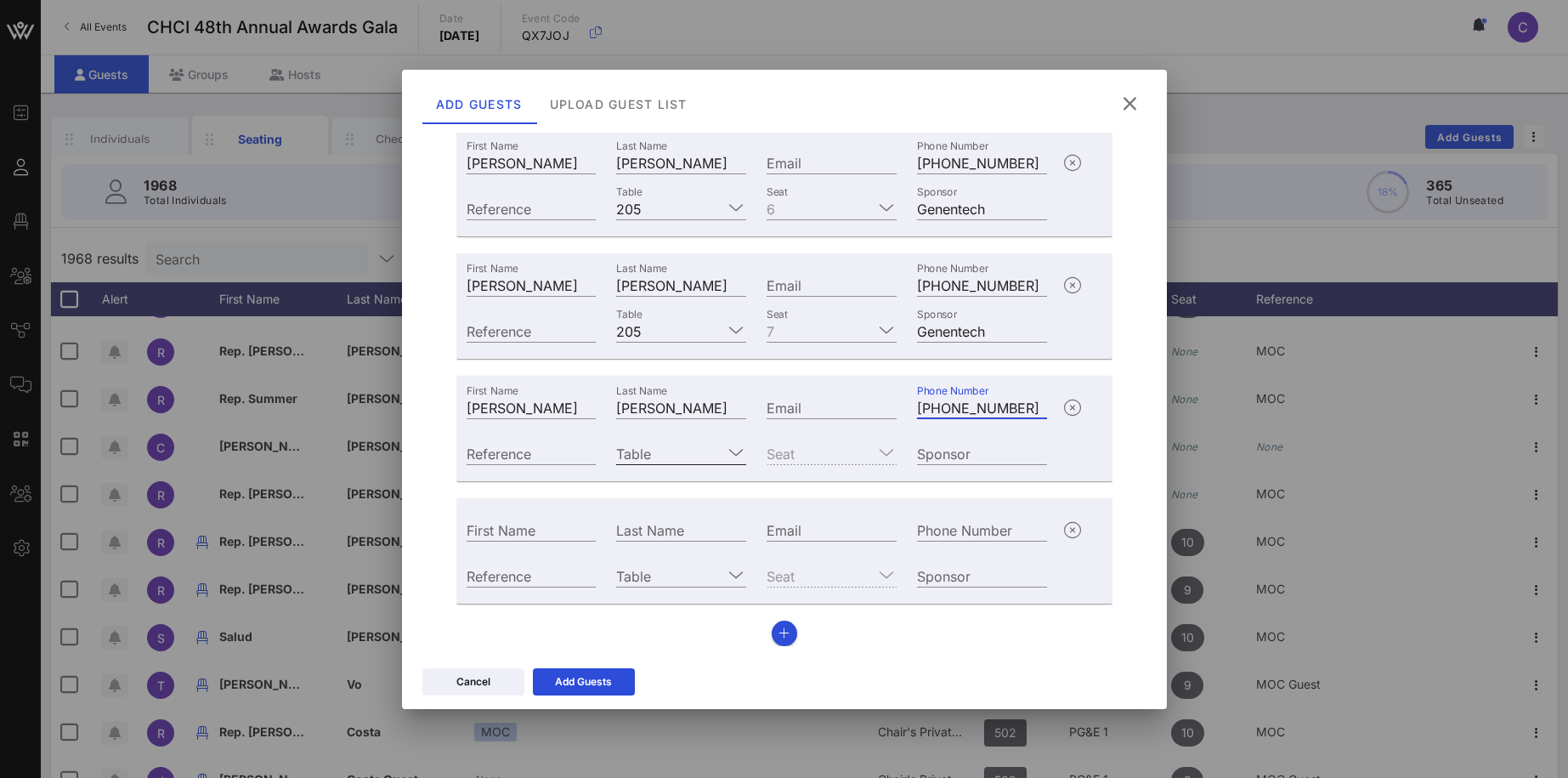
type input "+17033109669"
click at [666, 447] on input "Table" at bounding box center [669, 453] width 106 height 22
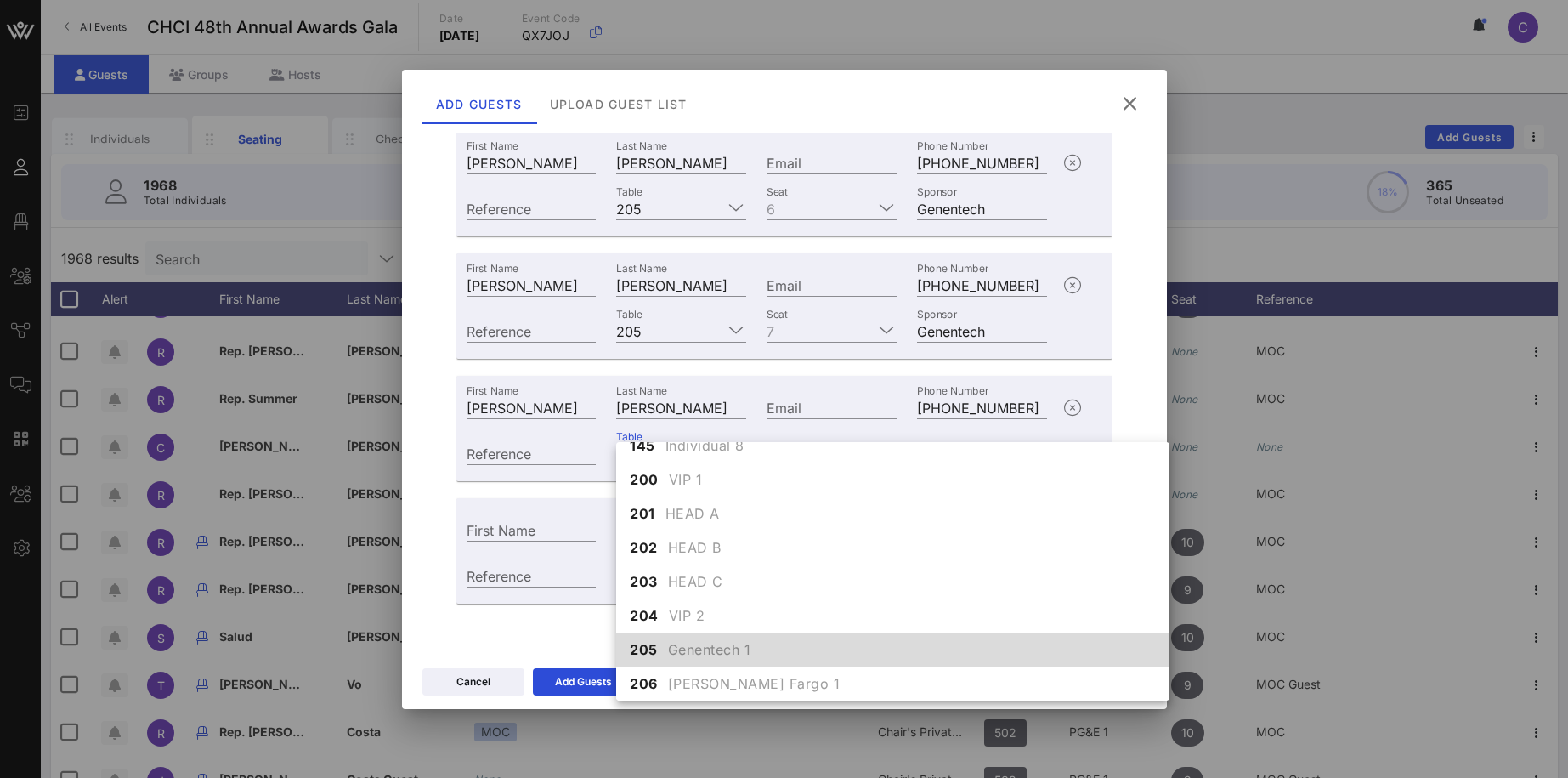
click at [687, 640] on span "Genentech 1" at bounding box center [709, 649] width 83 height 21
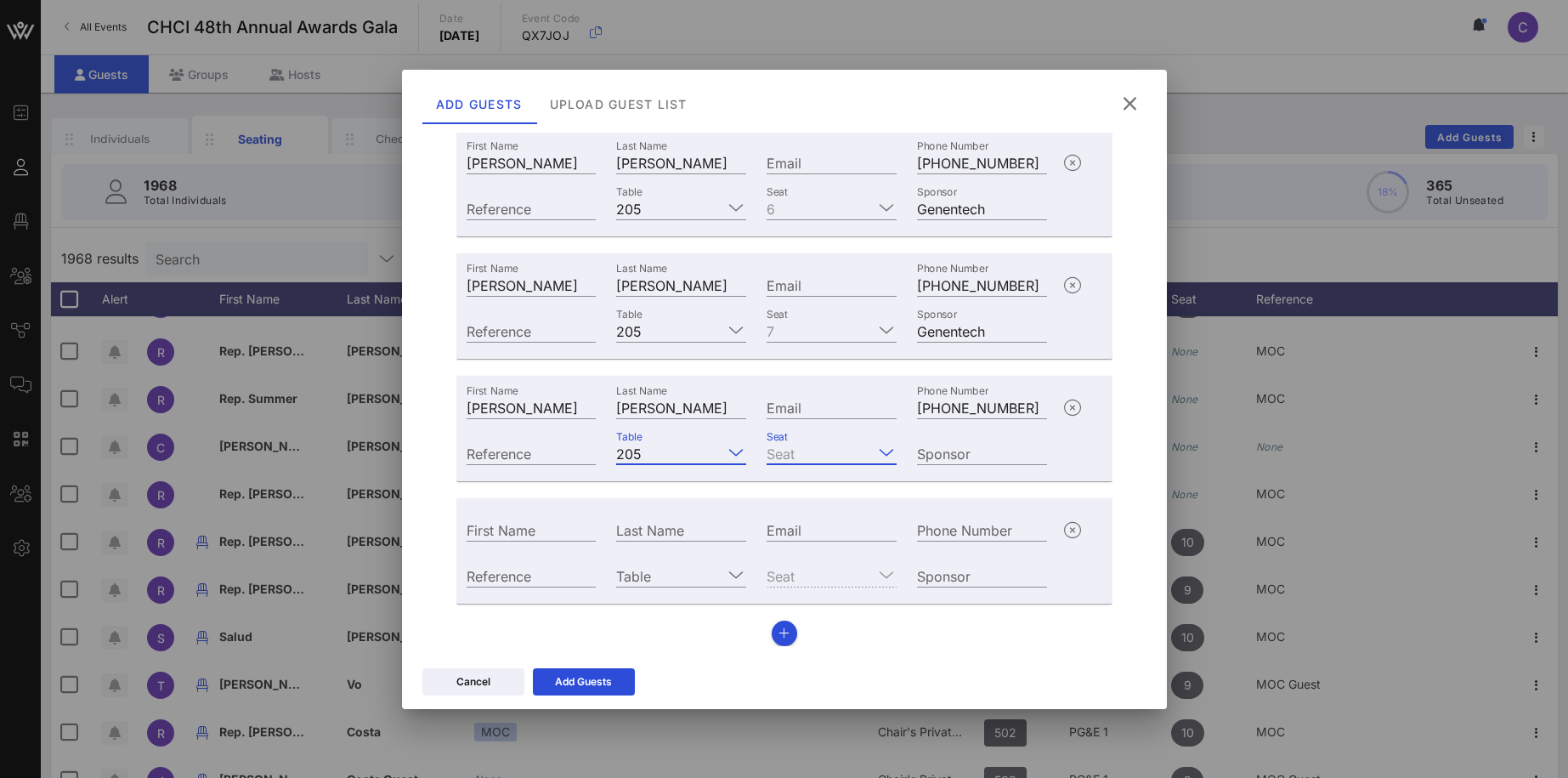
click at [801, 450] on input "Seat" at bounding box center [819, 453] width 106 height 22
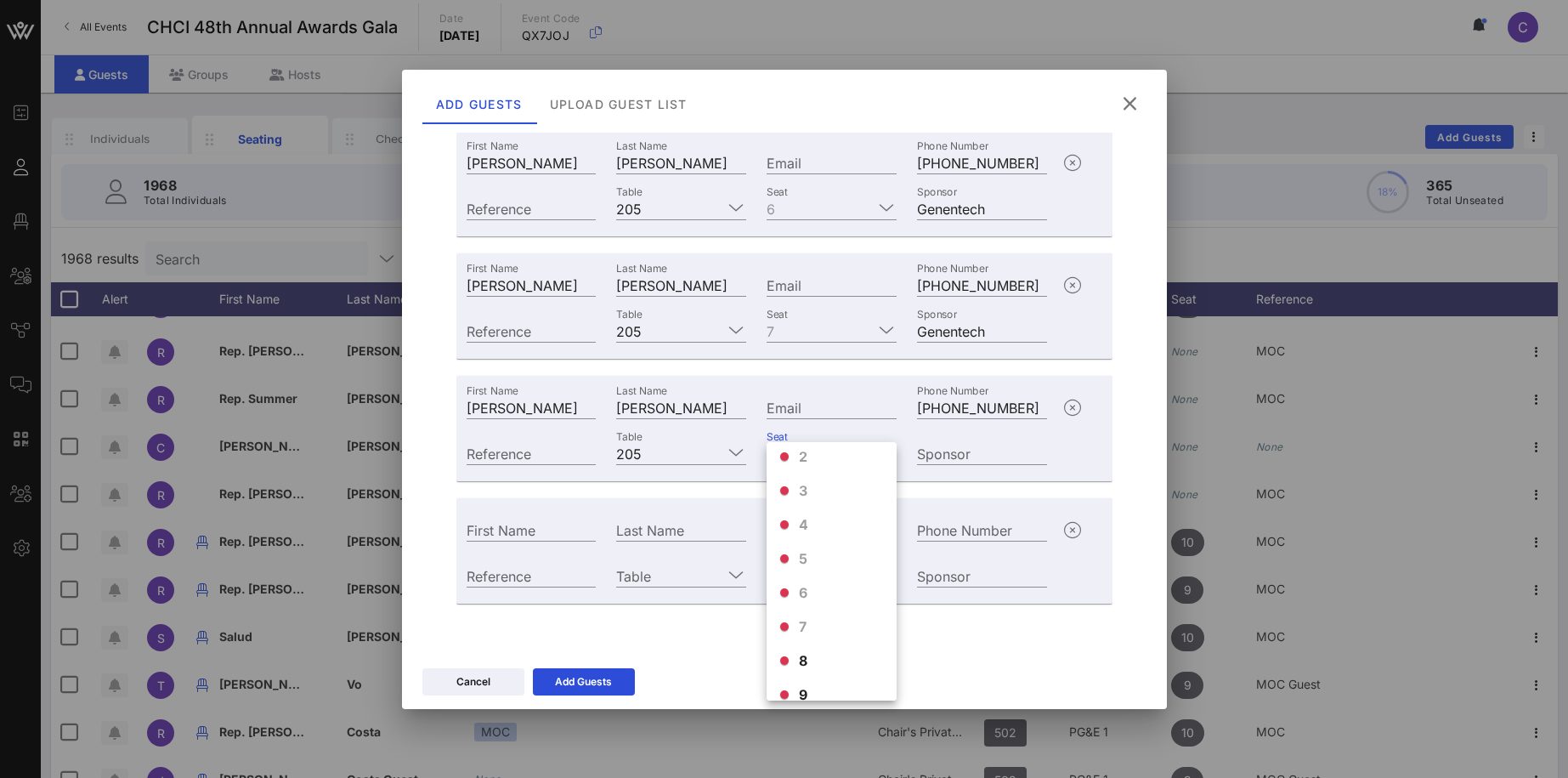
scroll to position [95, 0]
click at [805, 609] on span "8" at bounding box center [803, 609] width 9 height 21
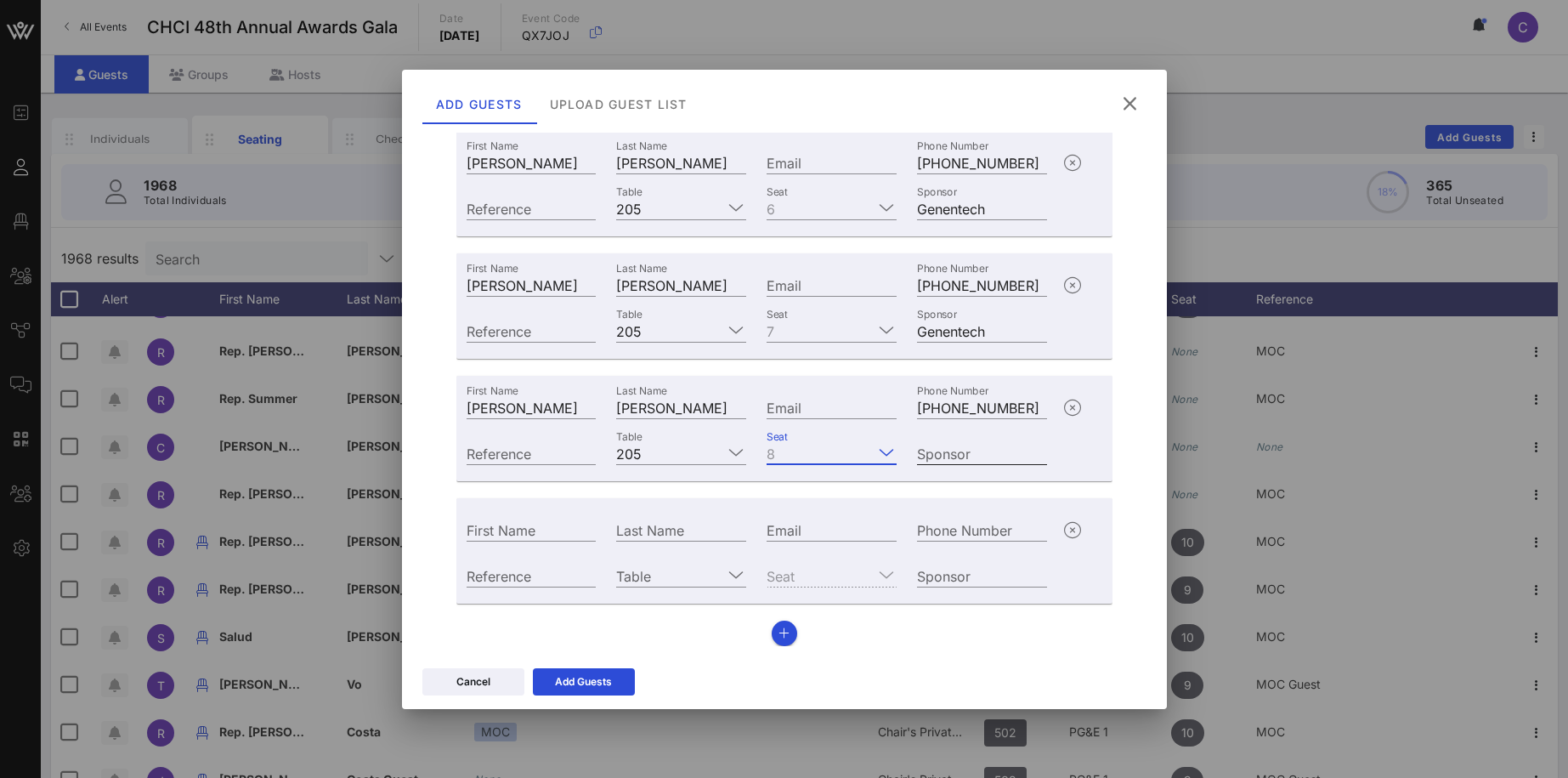
click at [934, 451] on input "Sponsor" at bounding box center [981, 453] width 130 height 22
type input "Genentech"
click at [531, 534] on input "First Name" at bounding box center [532, 530] width 130 height 22
type input "Guest"
type input "Genentech"
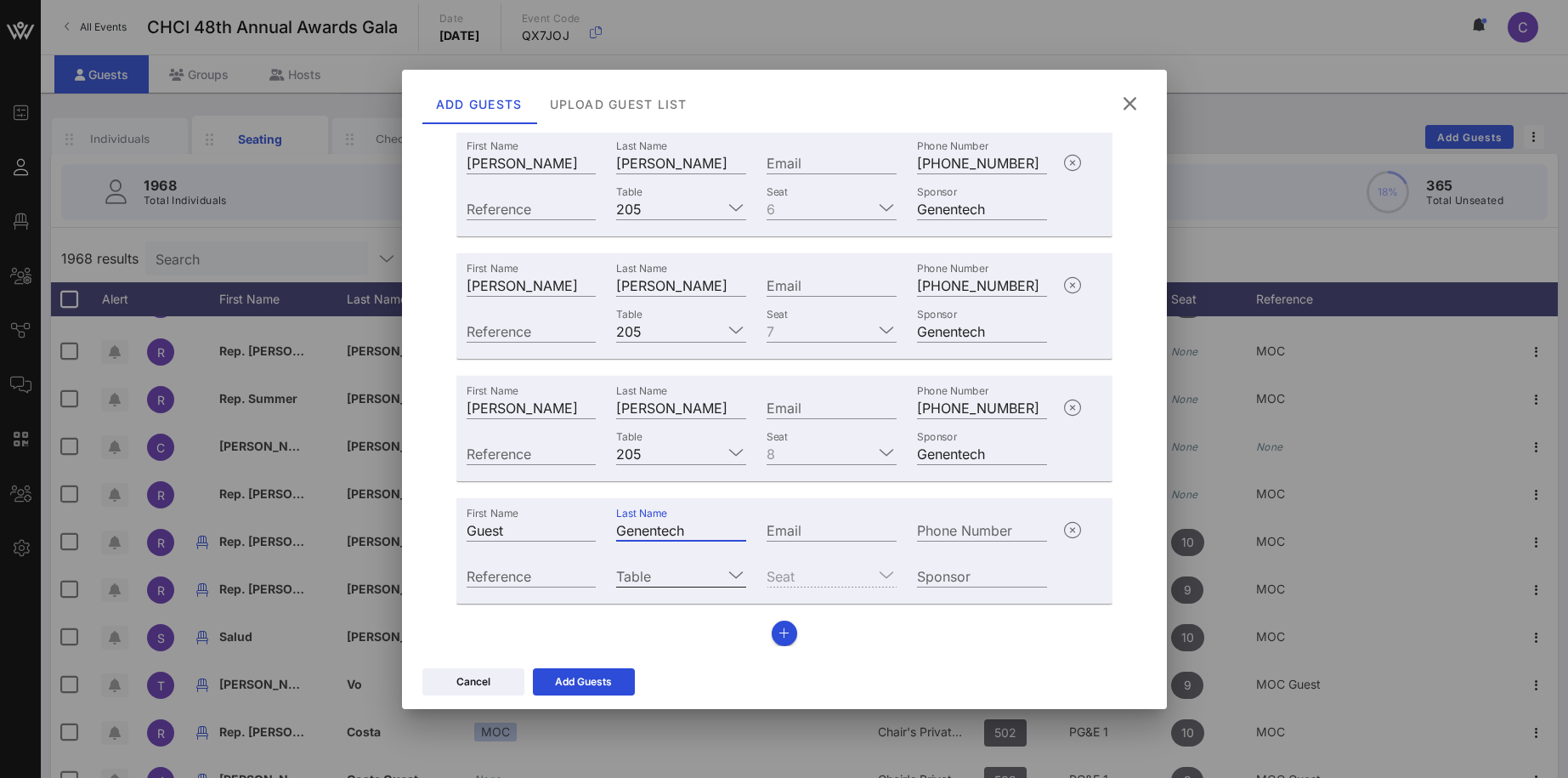
click at [690, 572] on input "Table" at bounding box center [669, 576] width 106 height 22
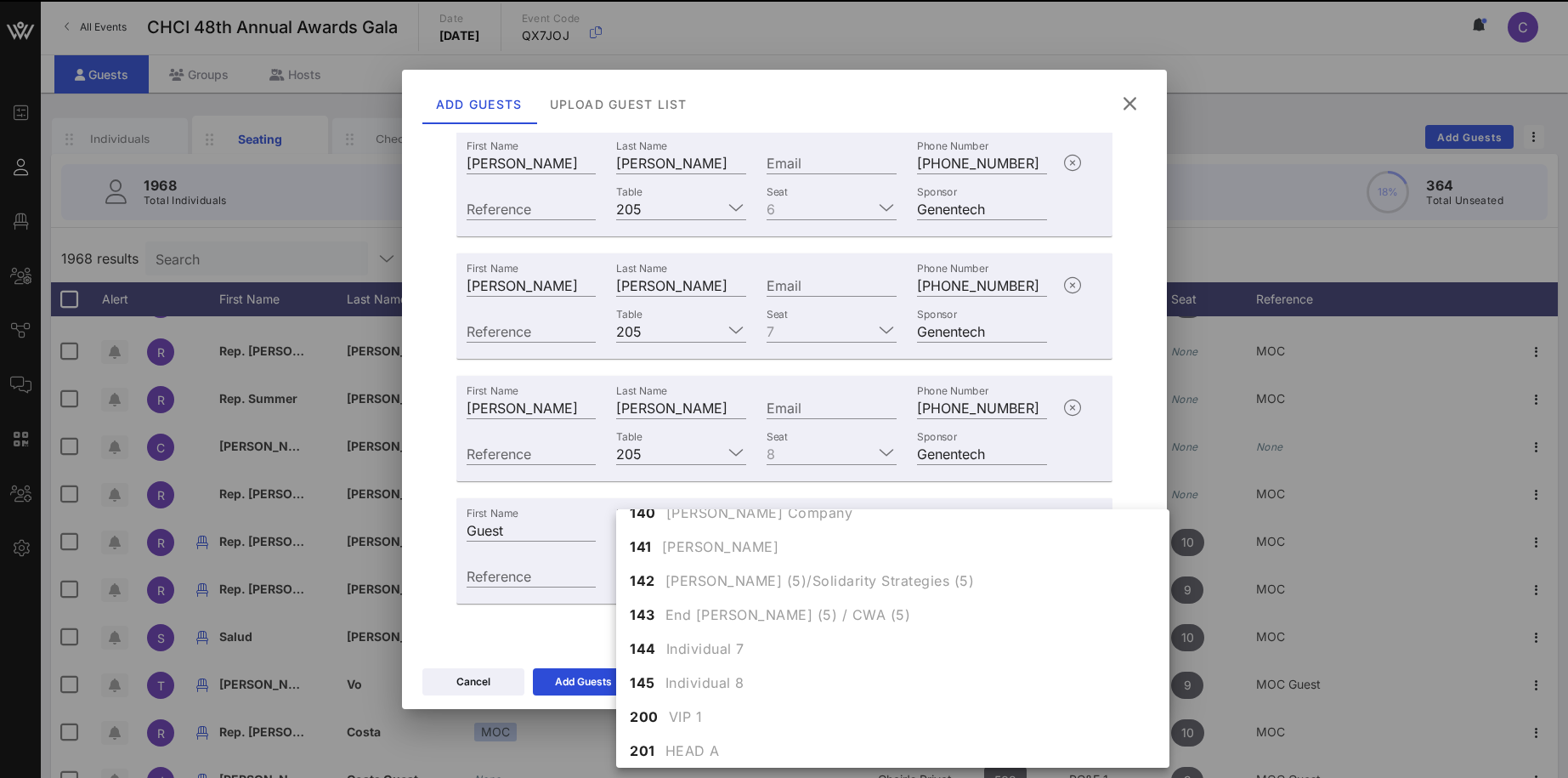
scroll to position [1584, 0]
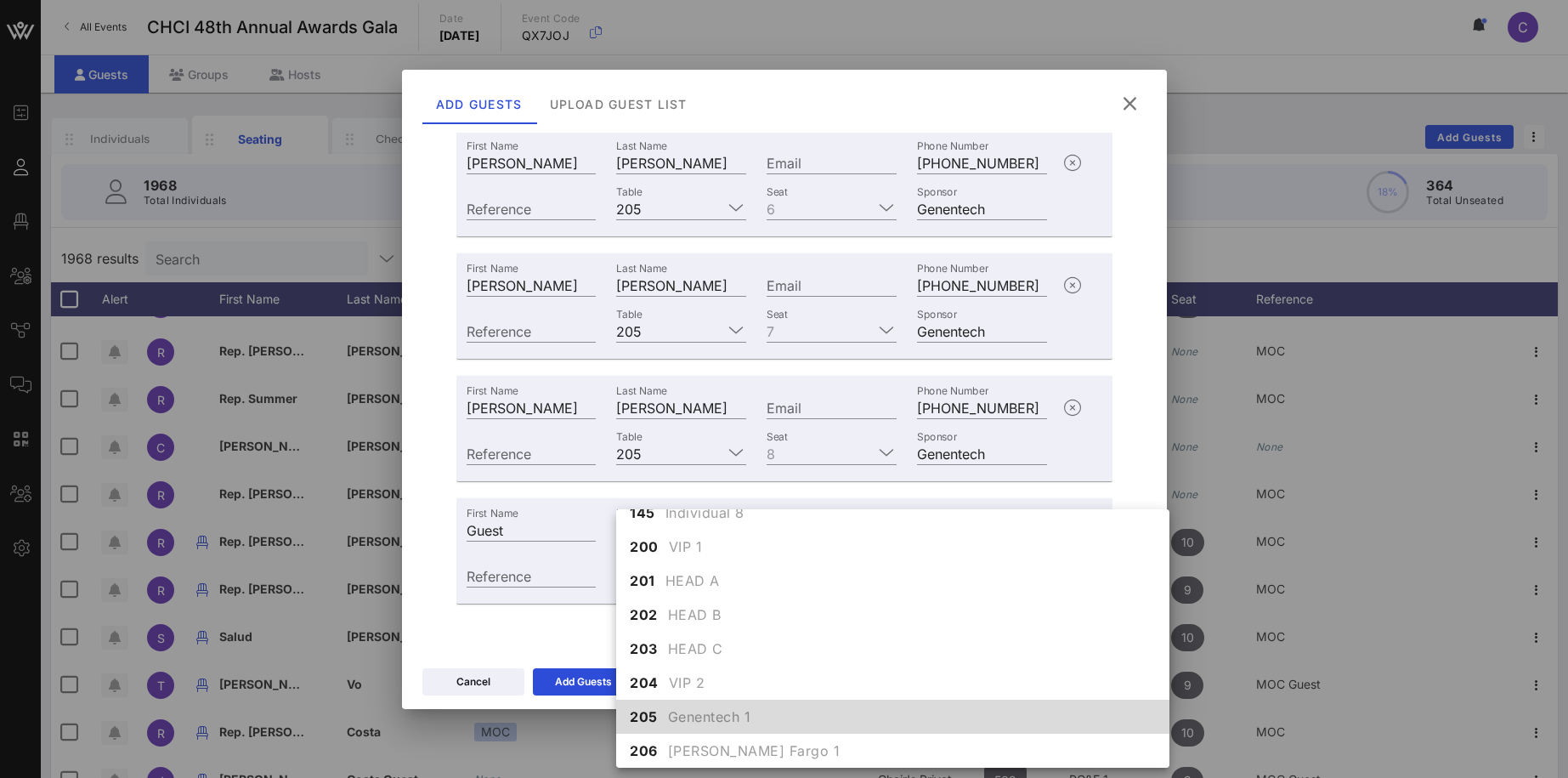
click at [685, 711] on span "Genentech 1" at bounding box center [709, 717] width 83 height 21
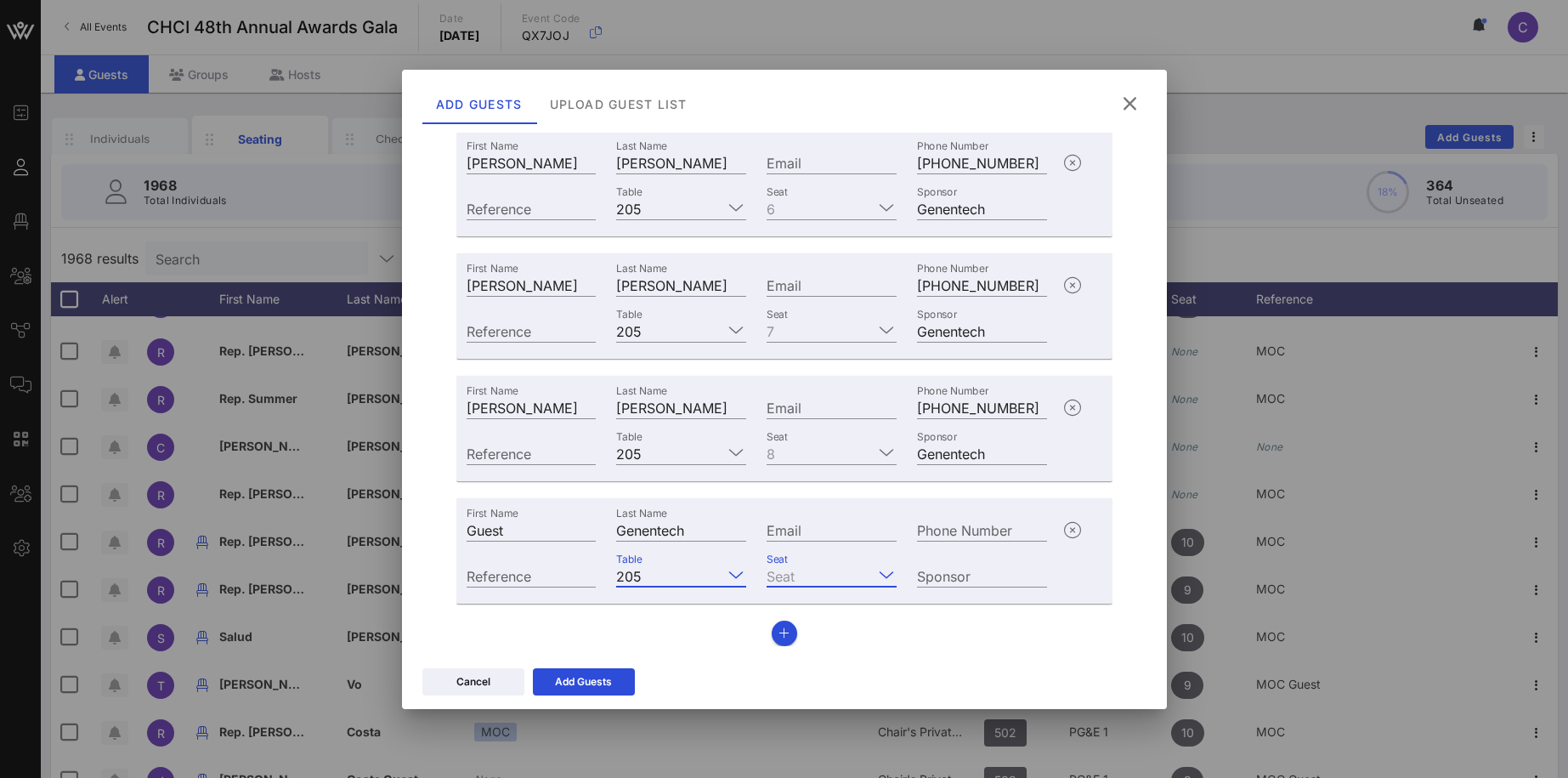
click at [815, 578] on input "Seat" at bounding box center [819, 576] width 106 height 22
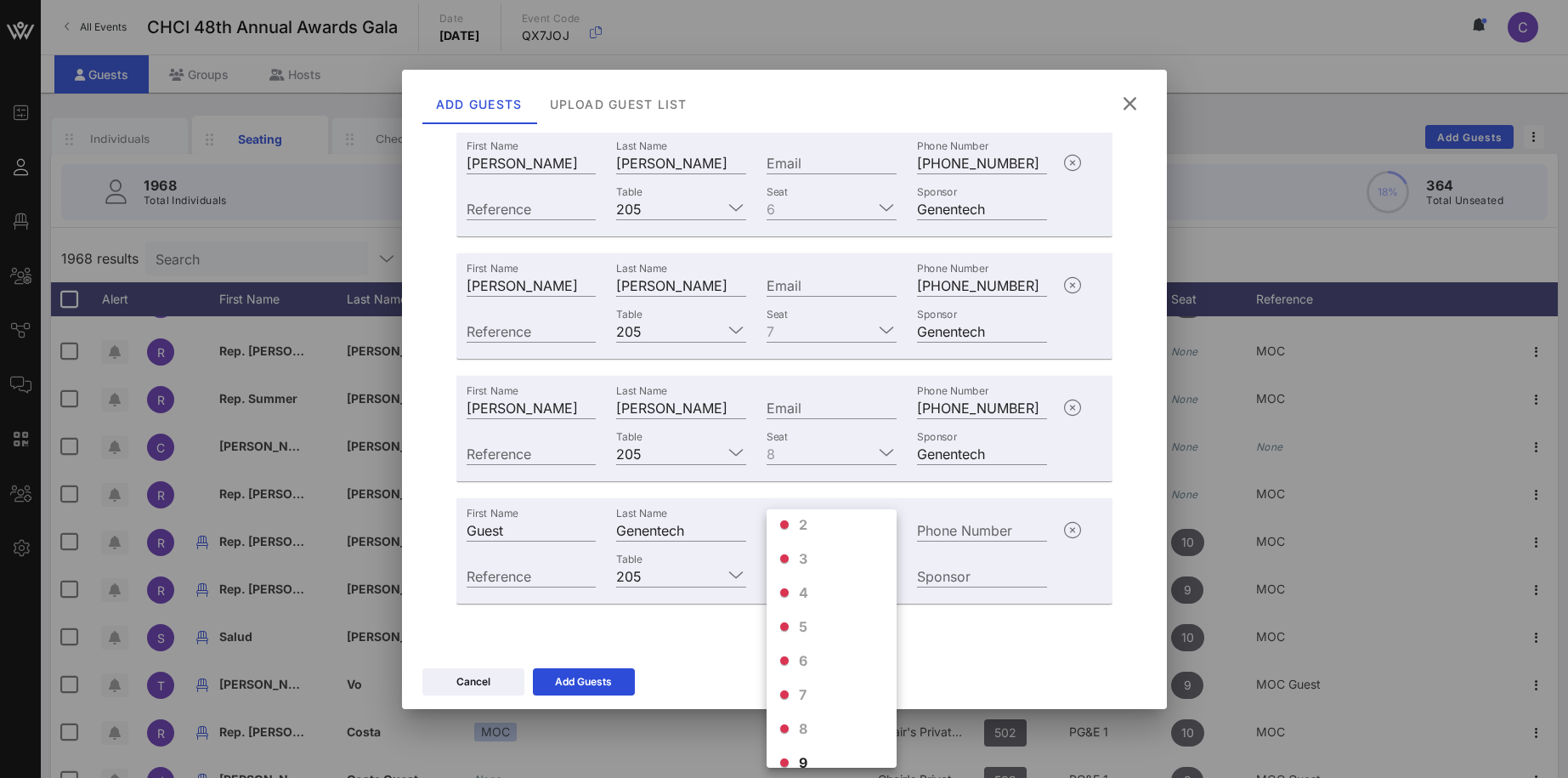
scroll to position [95, 0]
click at [809, 710] on div "9" at bounding box center [831, 709] width 130 height 34
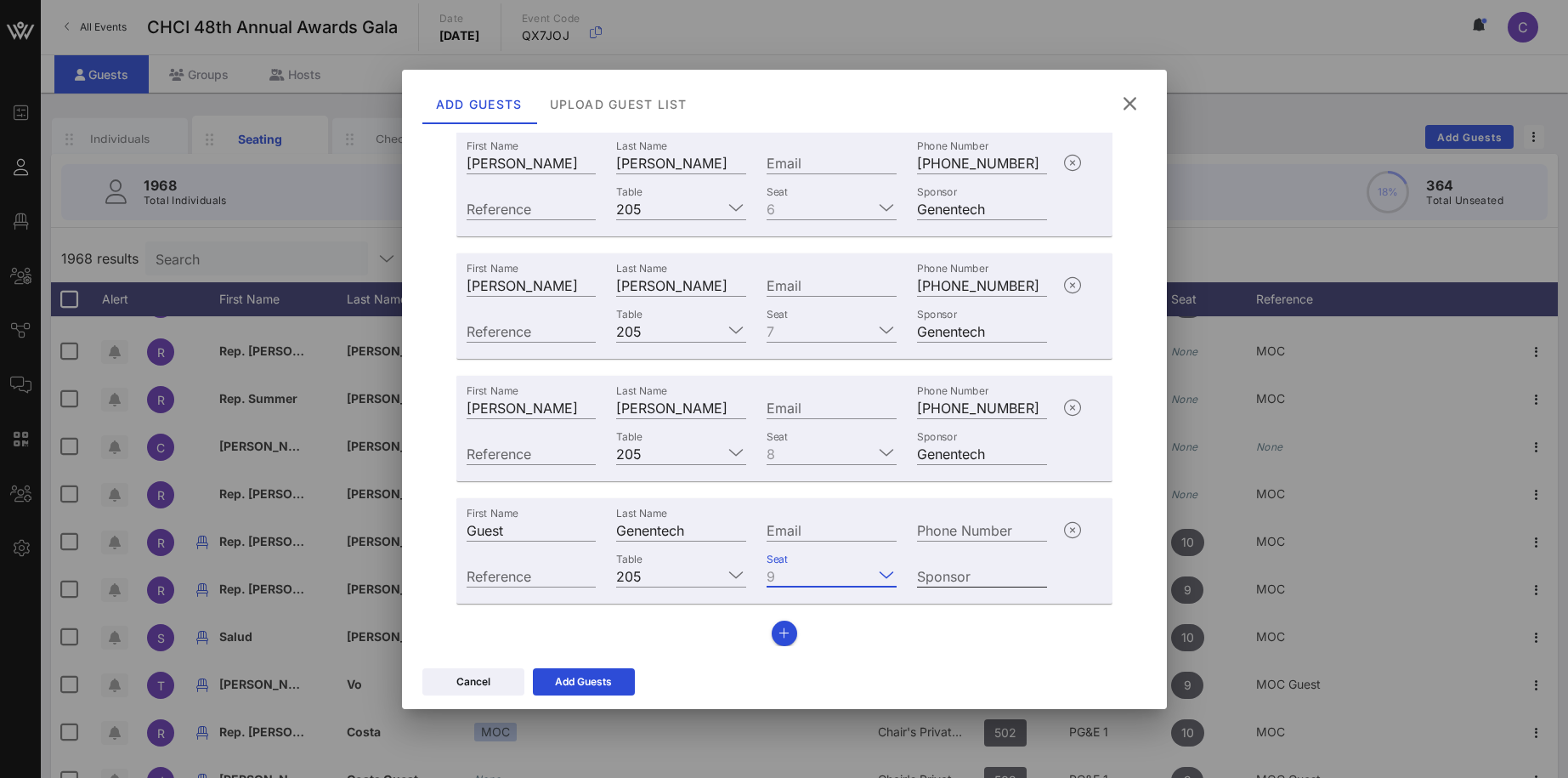
click at [948, 568] on div "Sponsor" at bounding box center [981, 576] width 130 height 22
type input "Genentech"
click at [785, 635] on icon "button" at bounding box center [784, 634] width 11 height 12
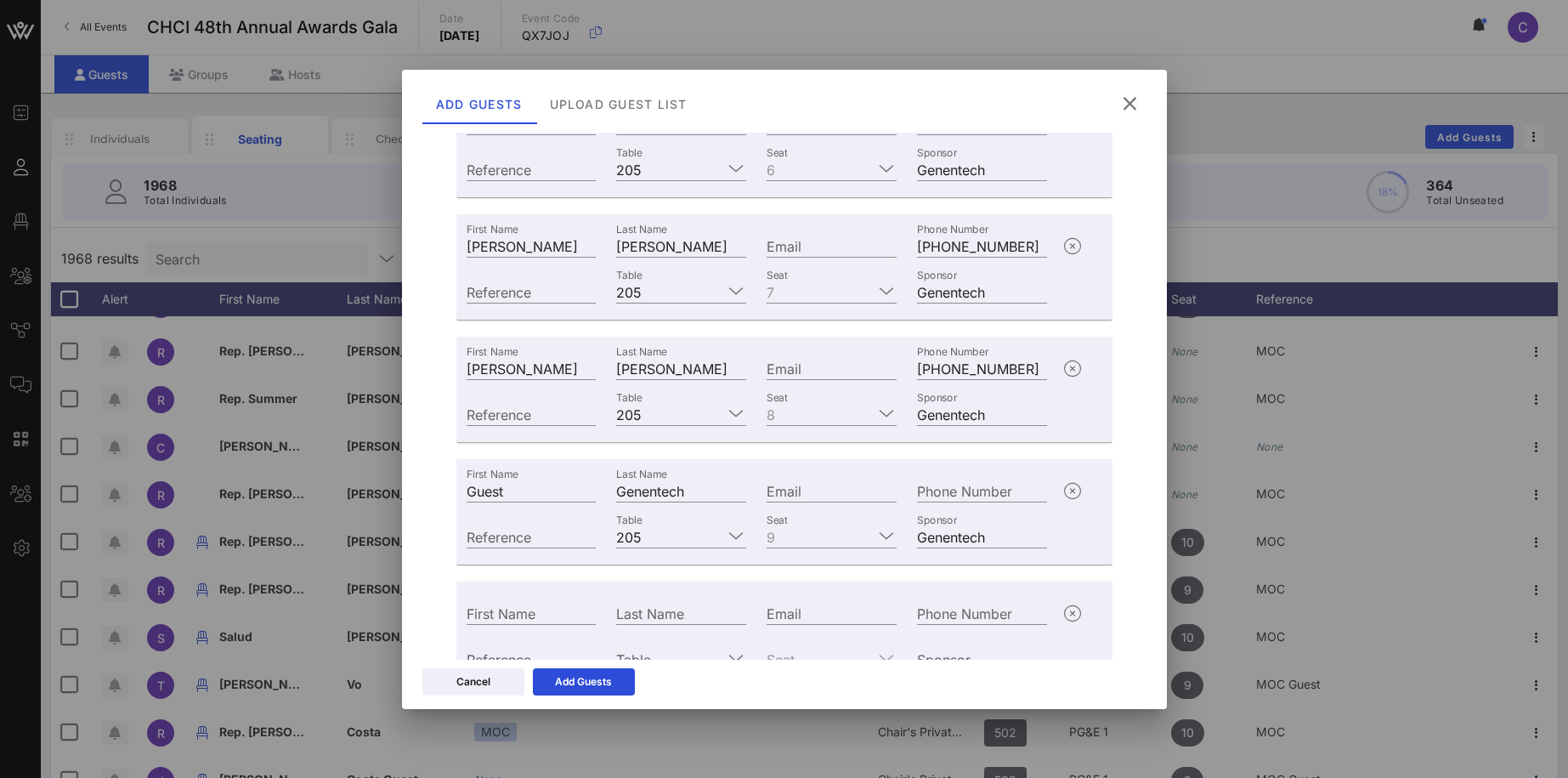
scroll to position [857, 0]
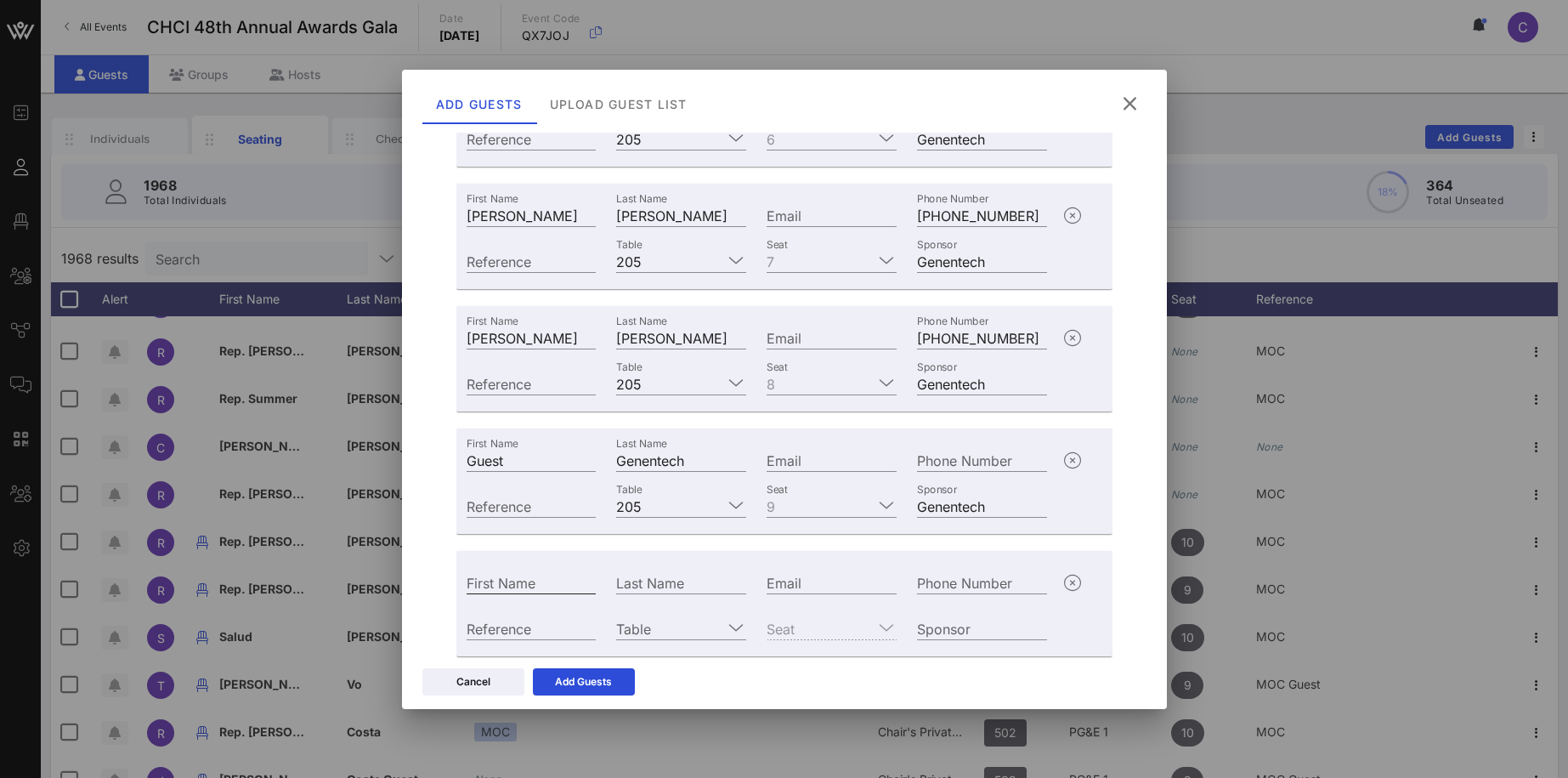
click at [529, 578] on input "First Name" at bounding box center [532, 583] width 130 height 22
type input "Guest of"
type input "Genentech"
click at [828, 630] on input "Seat" at bounding box center [819, 629] width 106 height 22
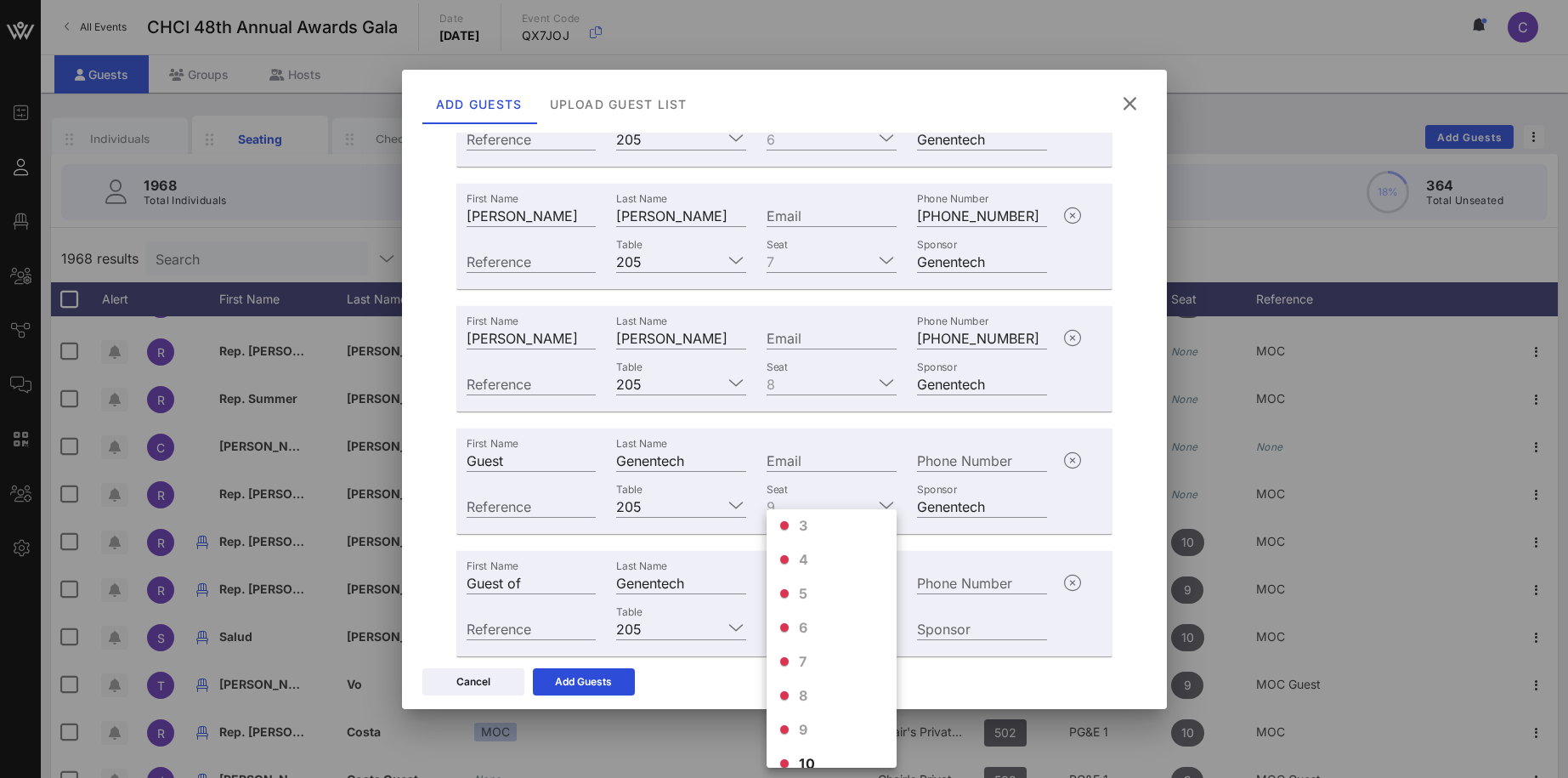
scroll to position [73, 0]
click at [814, 762] on span "10" at bounding box center [807, 767] width 16 height 21
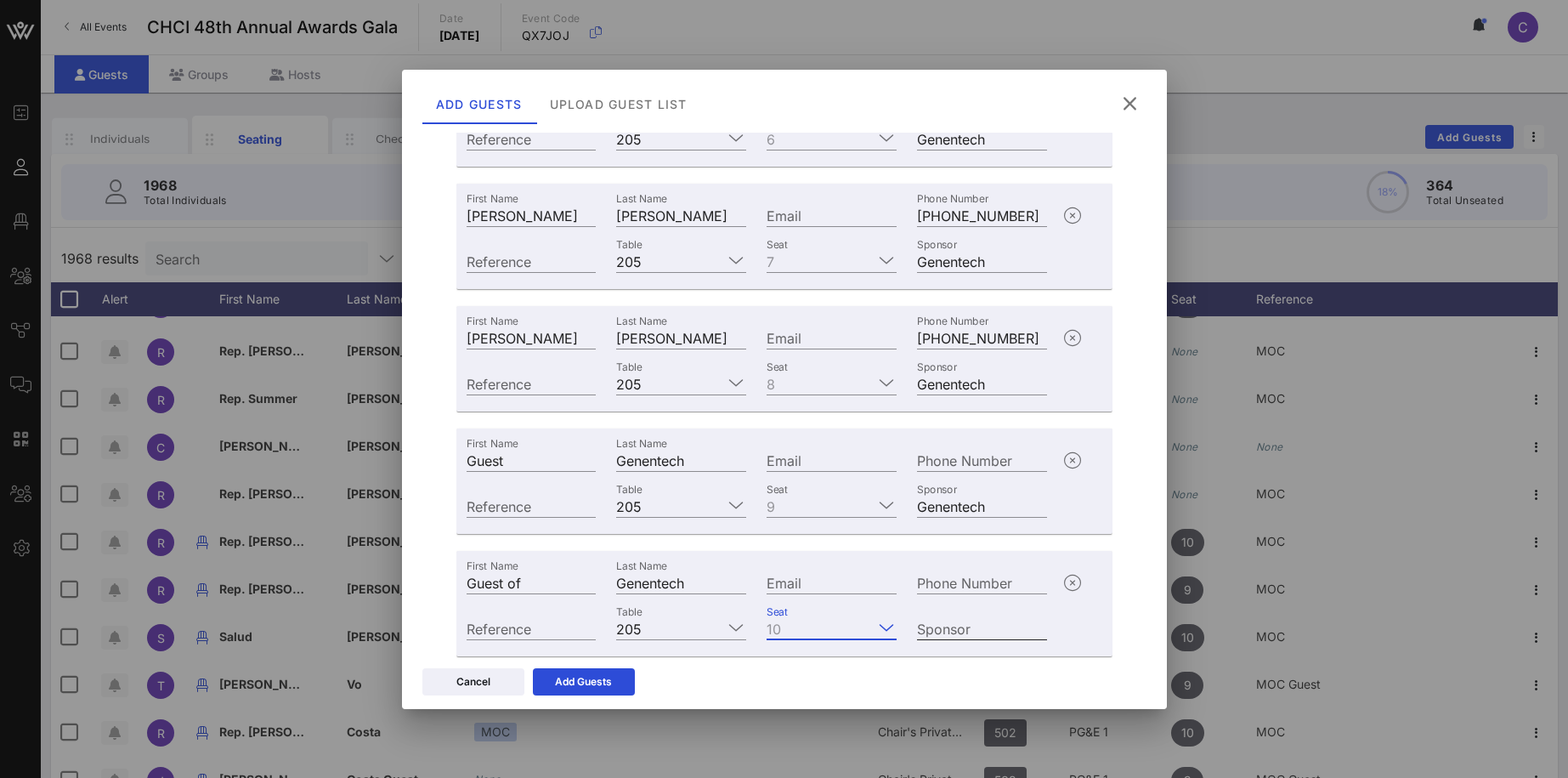
click at [945, 623] on div "Sponsor" at bounding box center [981, 629] width 130 height 22
type input "Genentech"
click at [589, 681] on div "Add Guests" at bounding box center [583, 682] width 57 height 17
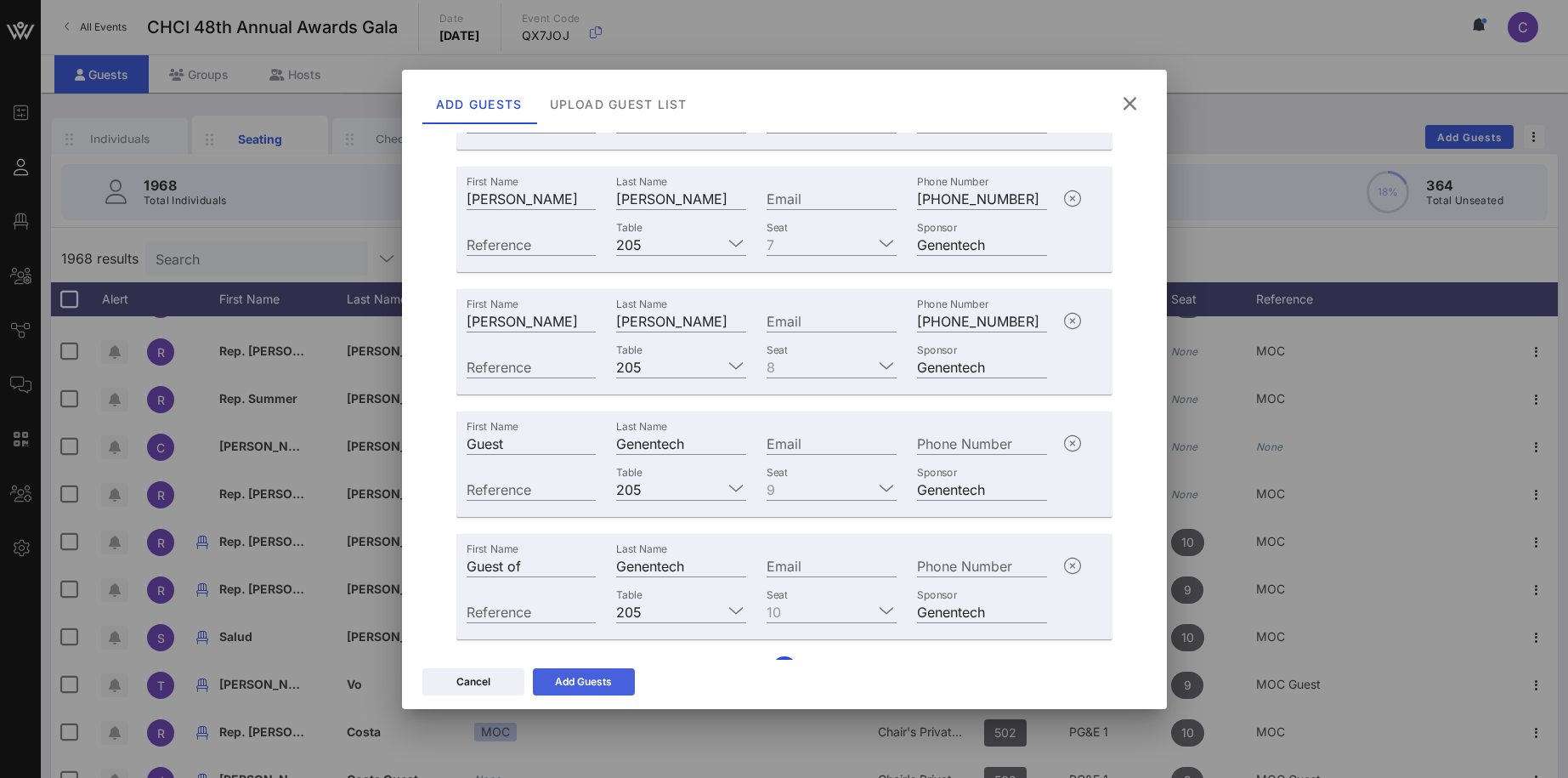
scroll to position [840, 0]
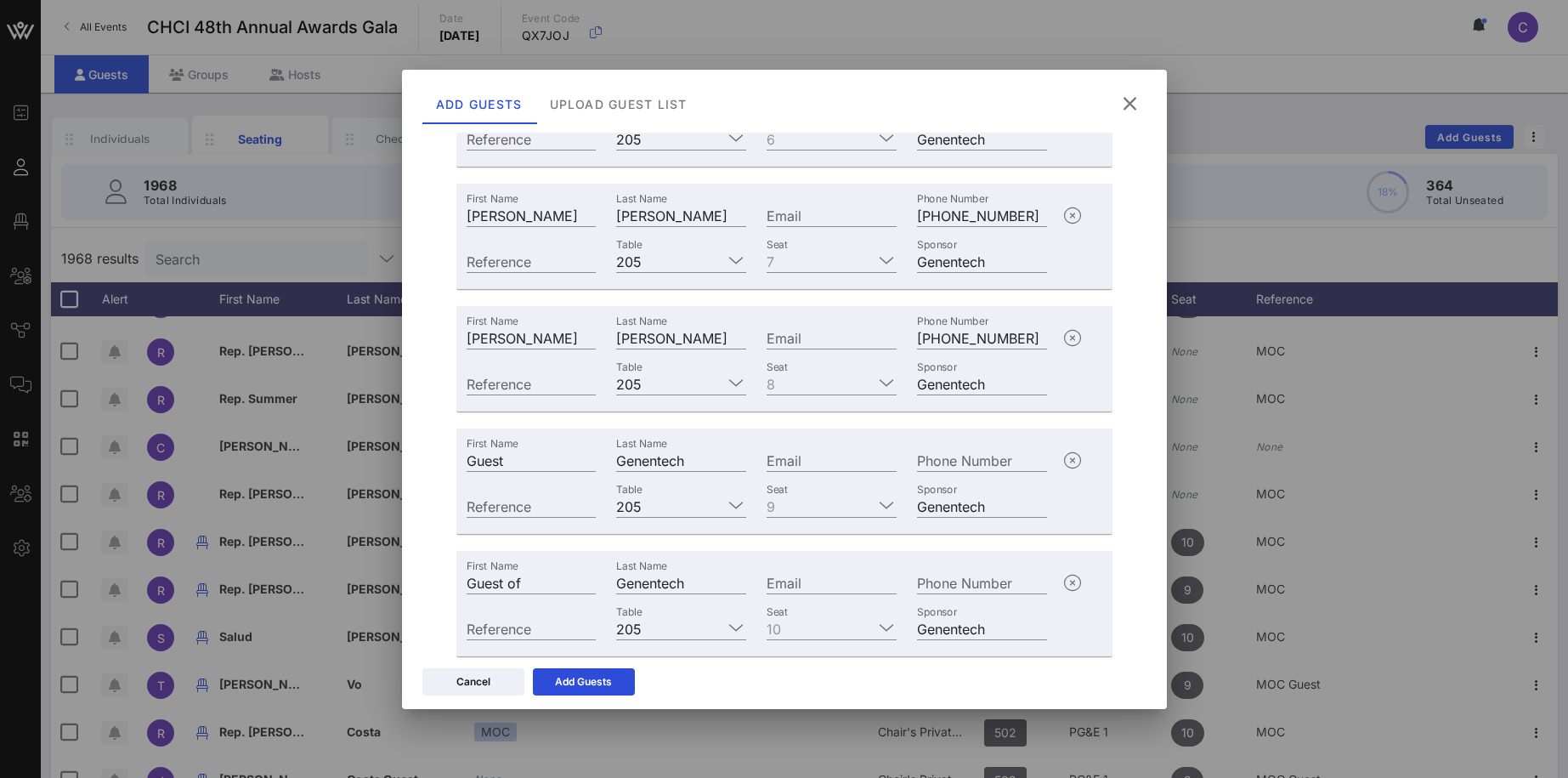
click at [1143, 590] on div "Please add First Name and Last Name for all individuals! +1 Additional Details …" at bounding box center [784, 396] width 765 height 527
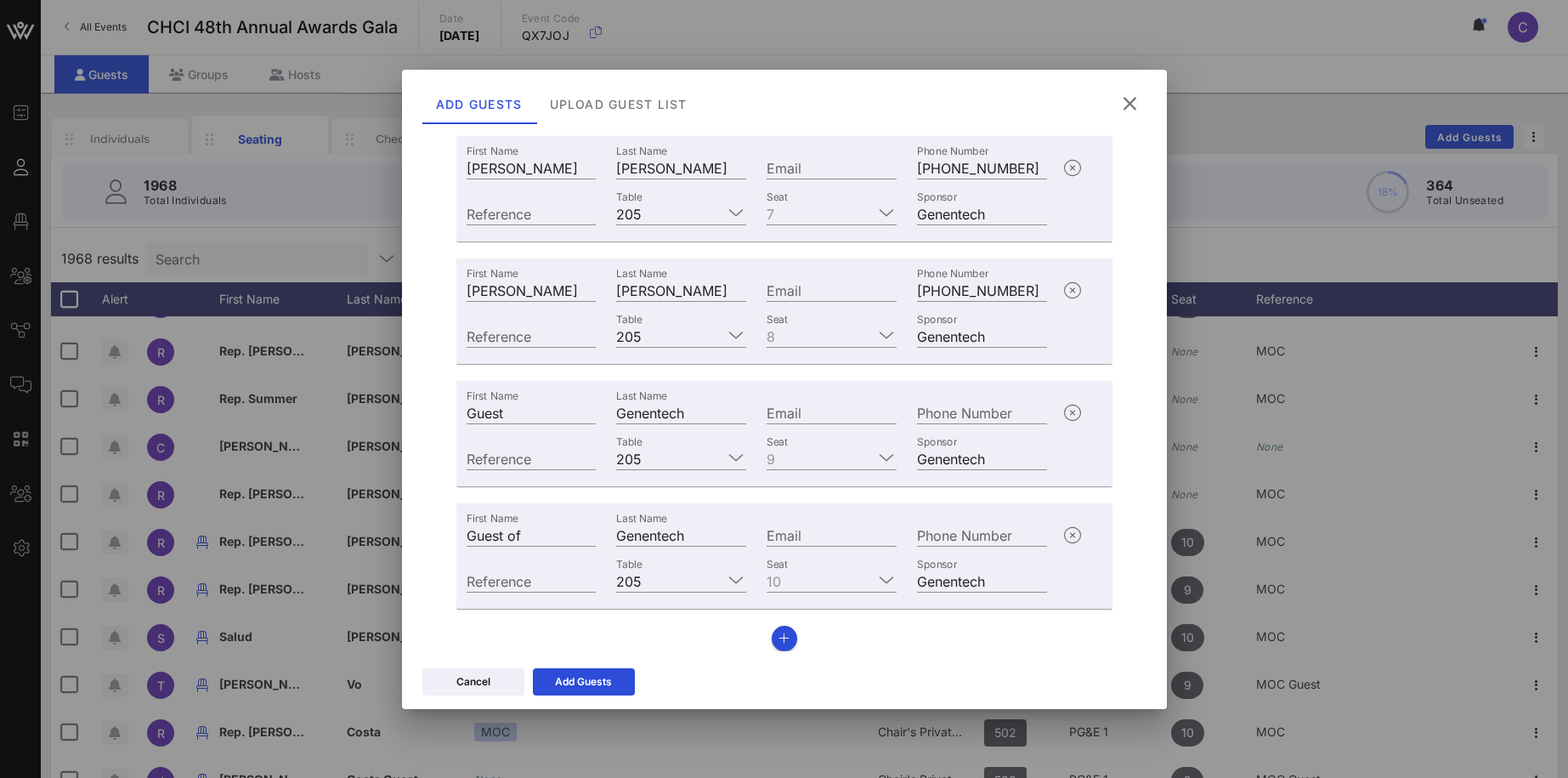
scroll to position [893, 0]
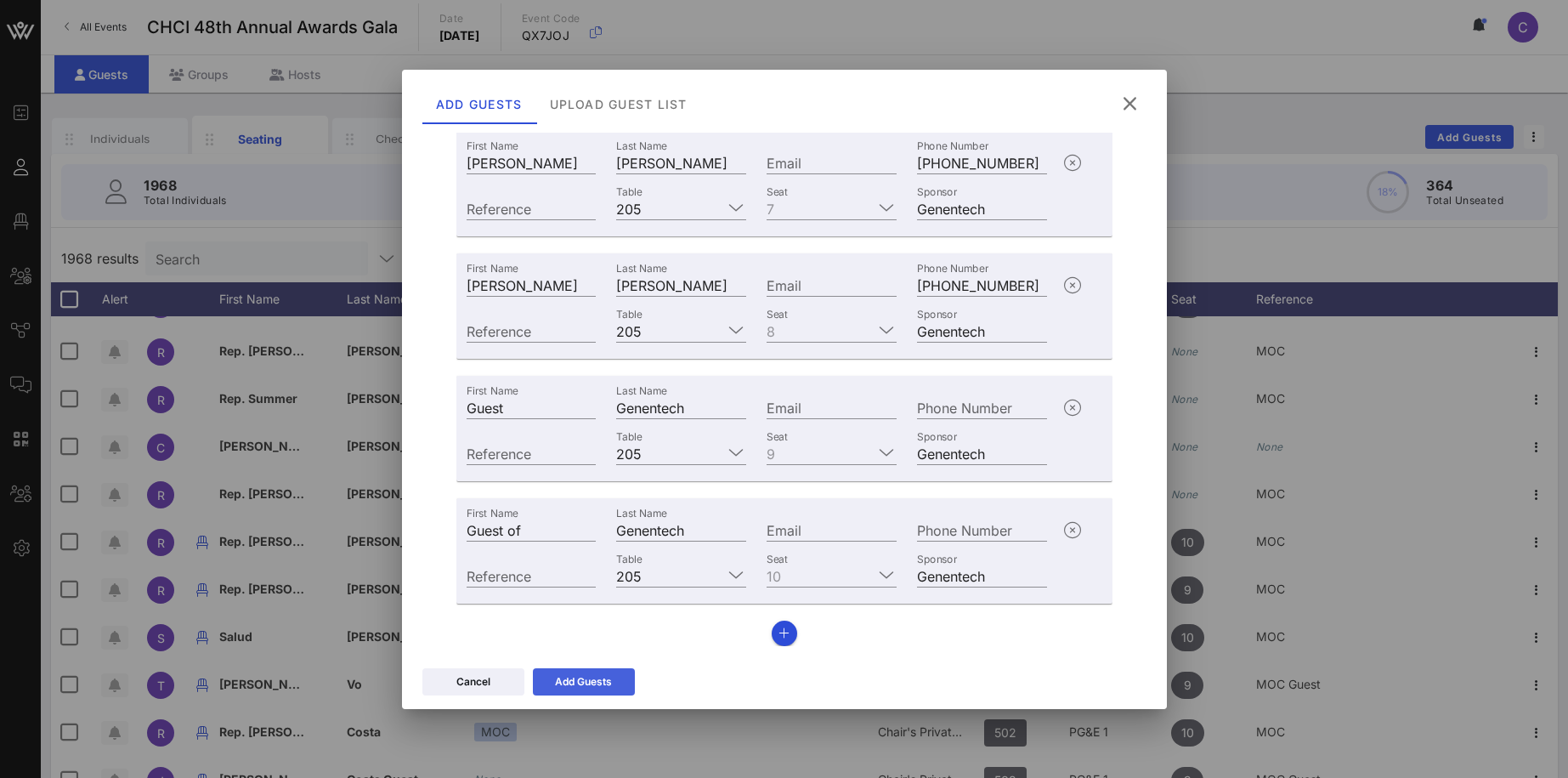
click at [617, 688] on button "Add Guests" at bounding box center [583, 682] width 102 height 28
click at [602, 677] on div "Add Guests" at bounding box center [583, 682] width 57 height 17
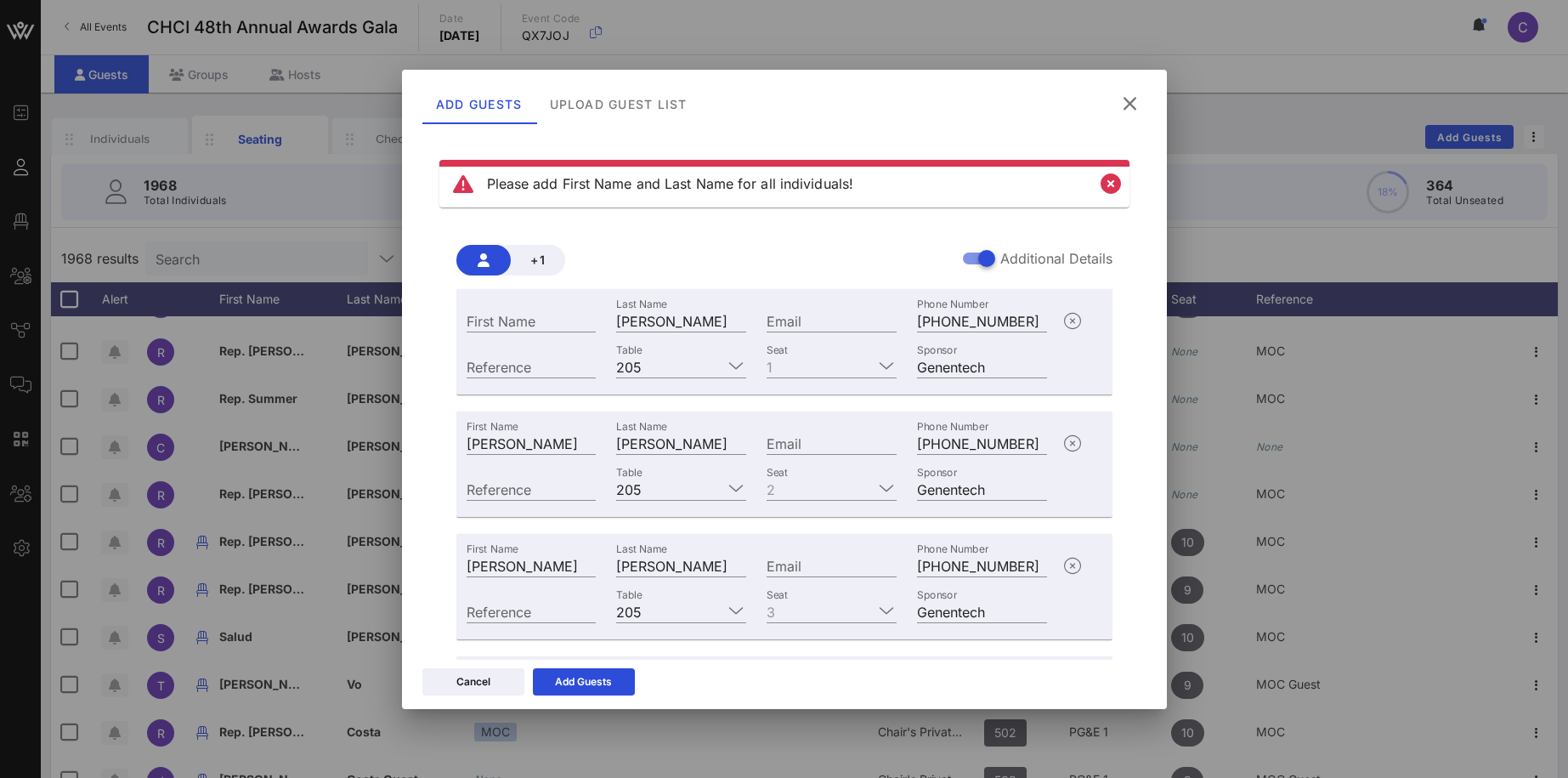
scroll to position [69, 0]
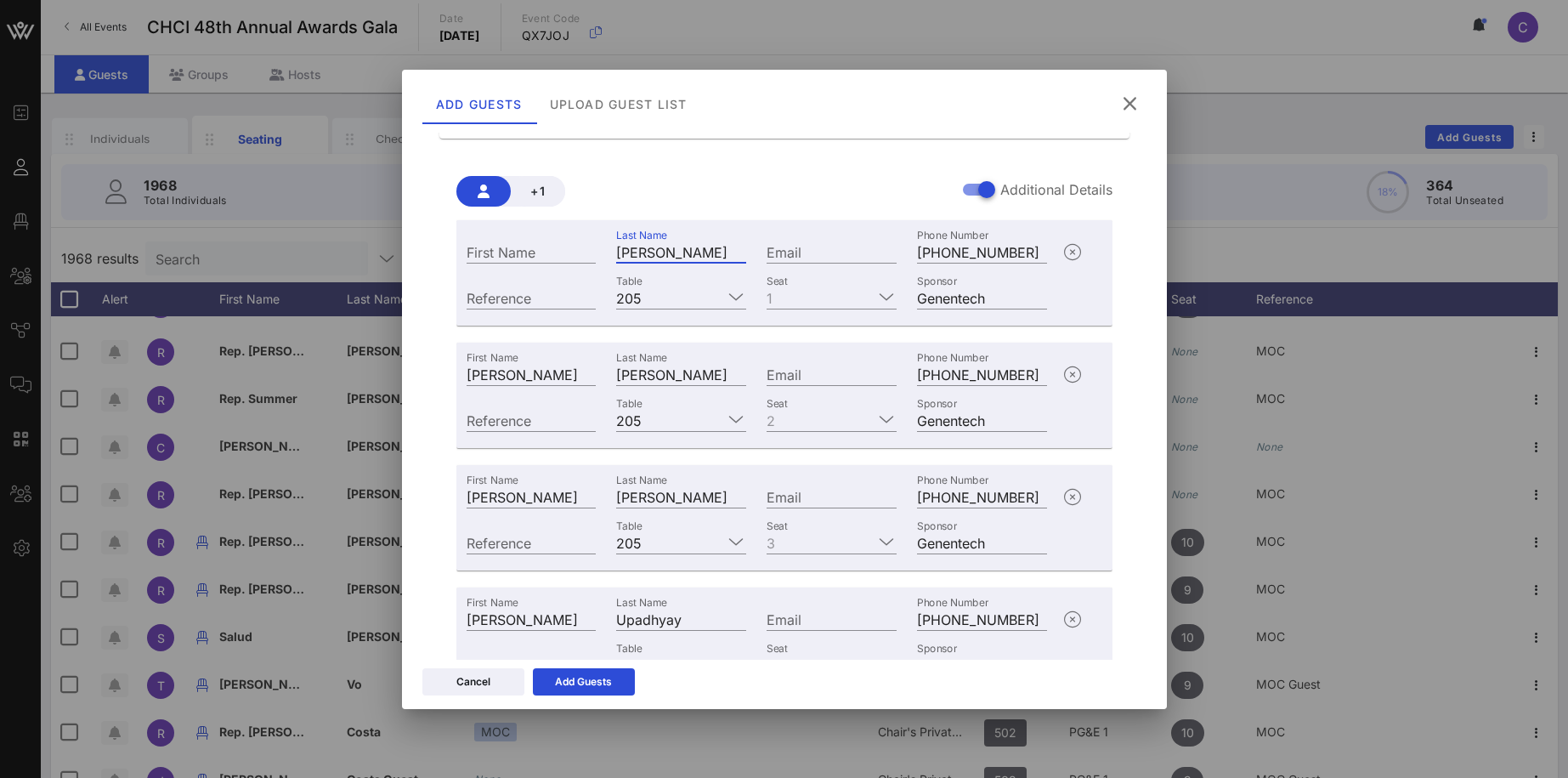
click at [648, 250] on input "Joy Russell" at bounding box center [681, 252] width 130 height 22
type input "Russell"
click at [566, 266] on div "First Name" at bounding box center [532, 250] width 150 height 46
click at [556, 259] on input "First Name" at bounding box center [532, 252] width 130 height 22
type input "Joy"
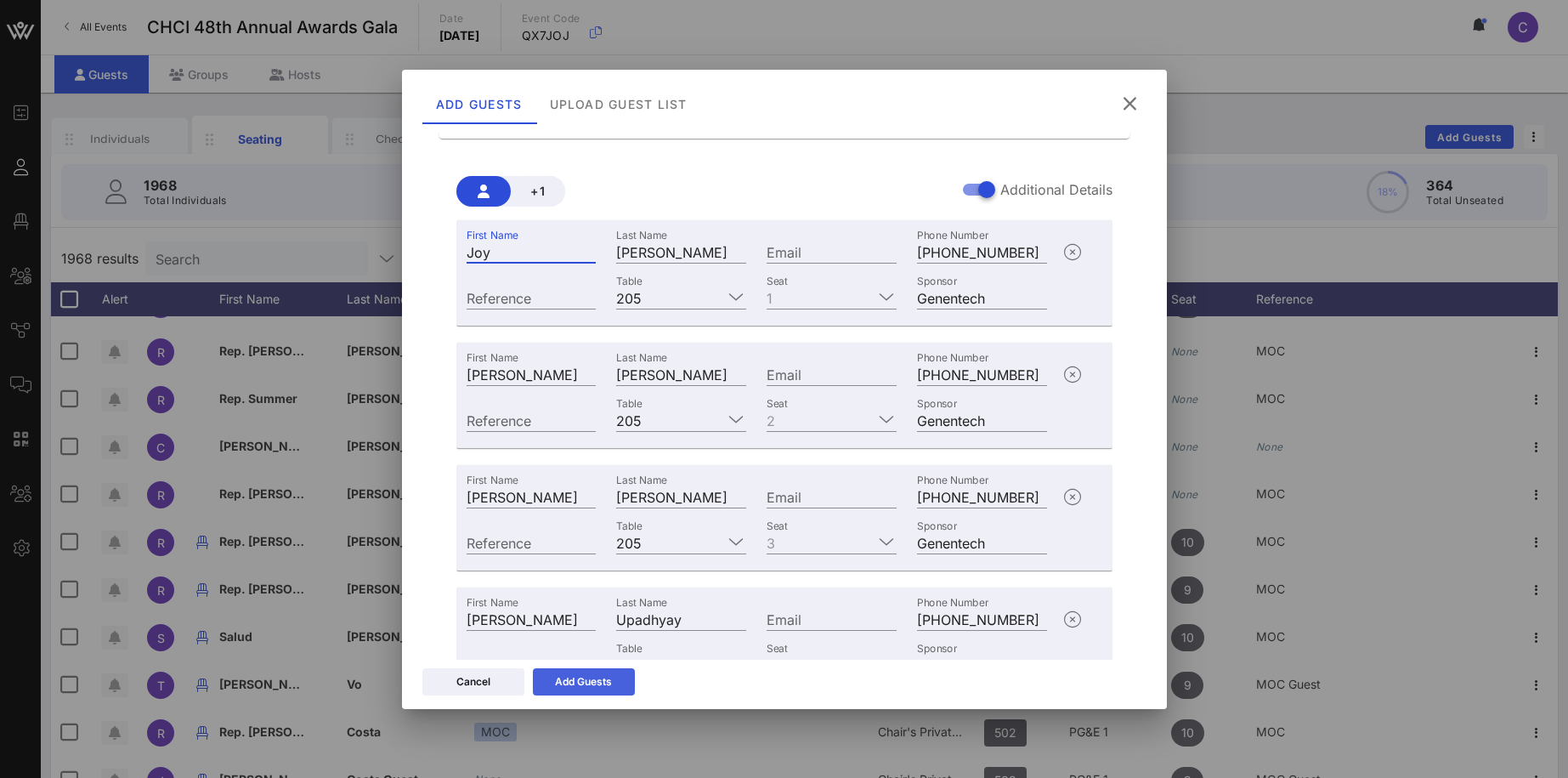
click at [596, 678] on div "Add Guests" at bounding box center [583, 682] width 57 height 17
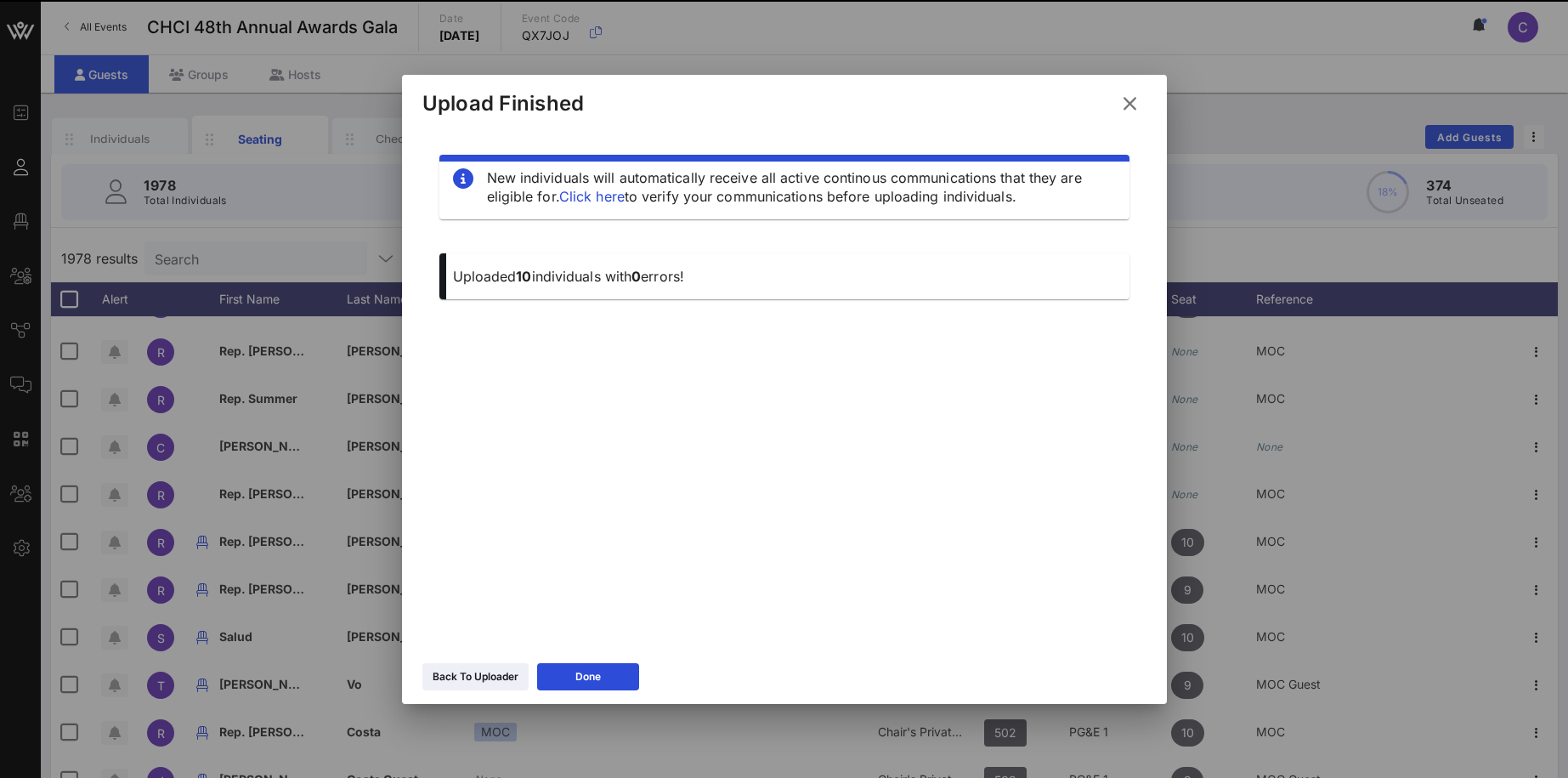
scroll to position [0, 0]
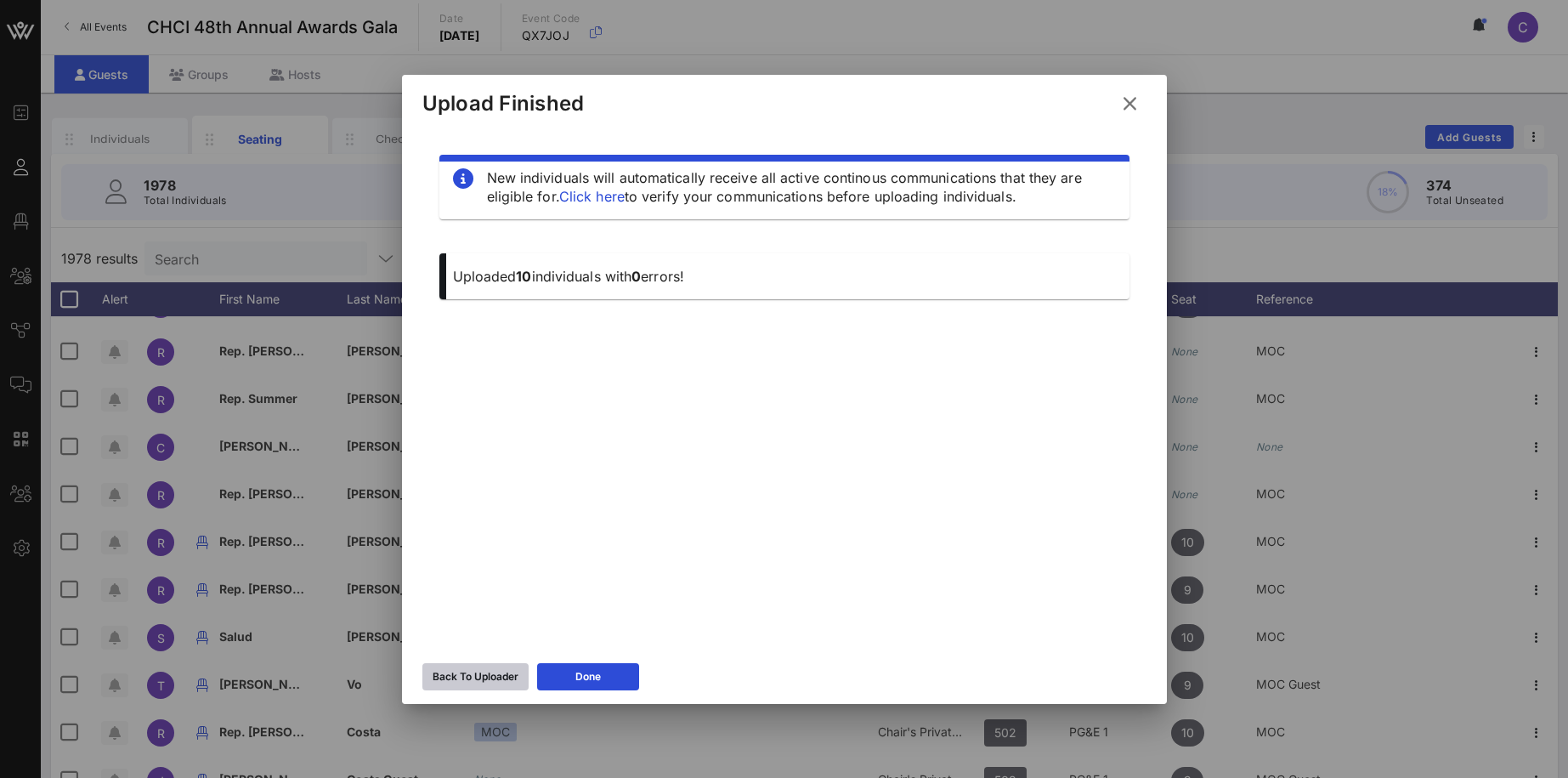
click at [469, 678] on div "Back To Uploader" at bounding box center [475, 677] width 85 height 17
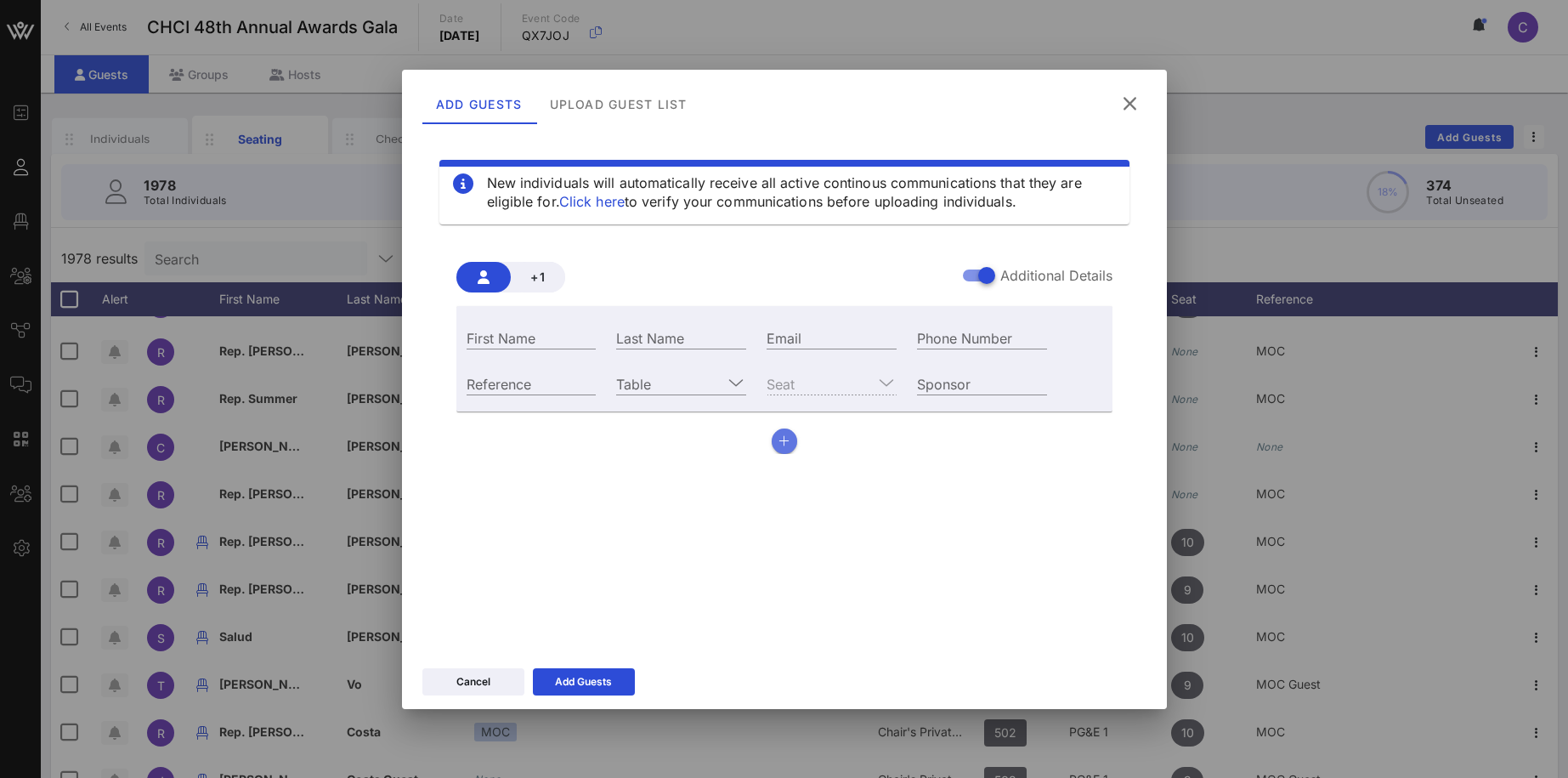
click at [786, 443] on icon "button" at bounding box center [784, 441] width 11 height 12
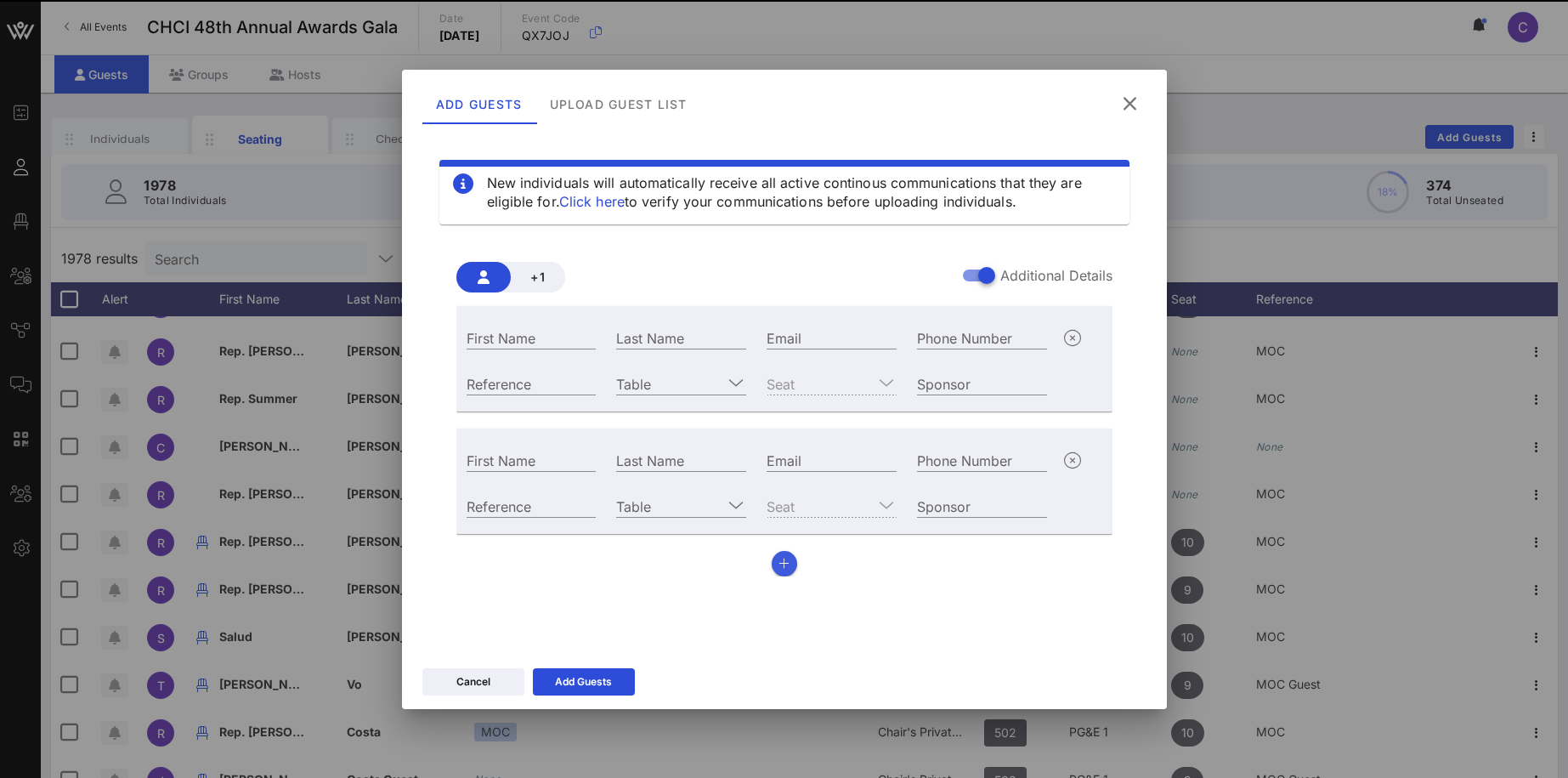
click at [790, 560] on button "button" at bounding box center [784, 564] width 26 height 26
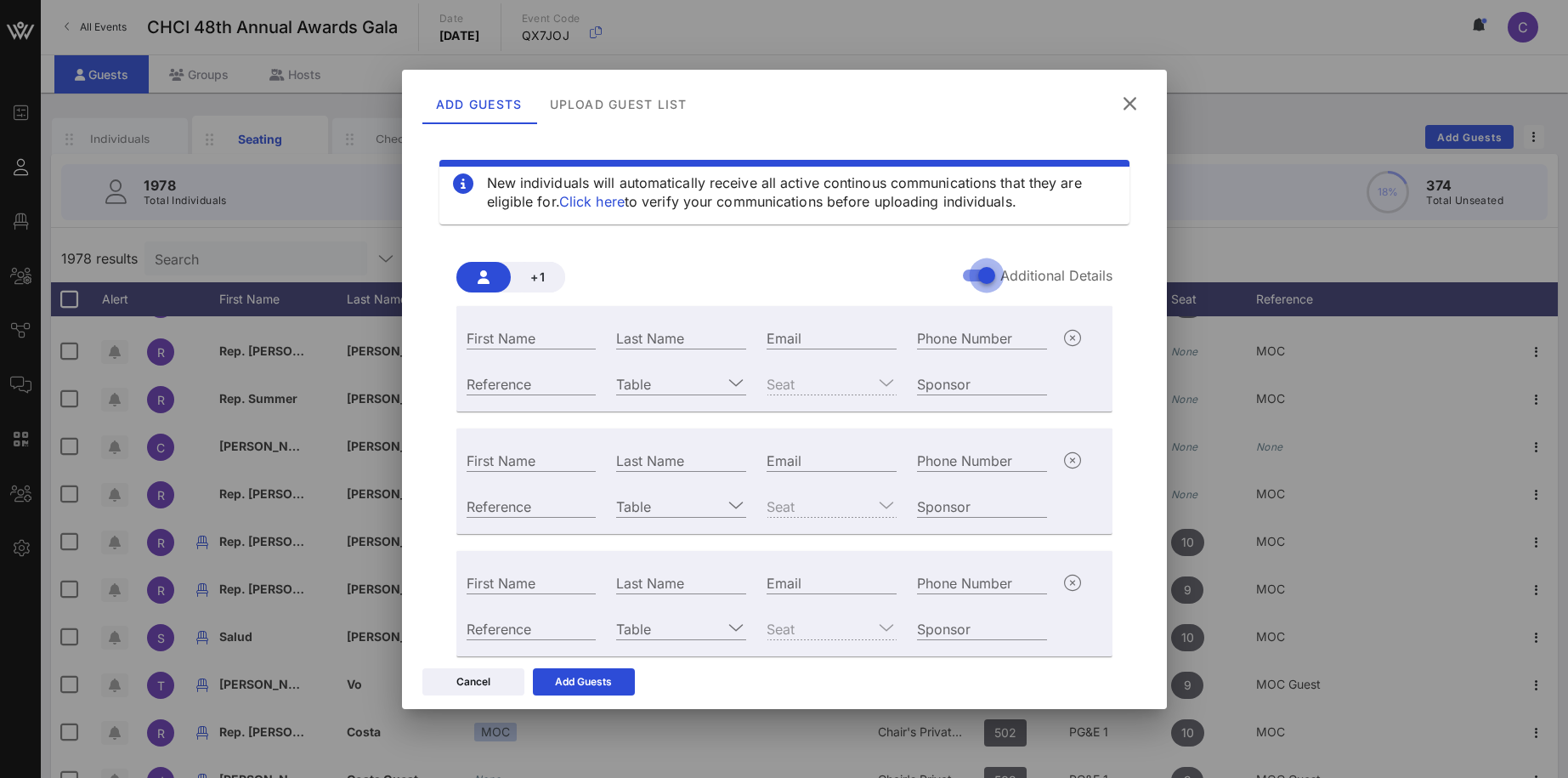
click at [991, 273] on div at bounding box center [986, 275] width 28 height 28
click at [520, 335] on input "First Name" at bounding box center [532, 338] width 130 height 22
paste input "Evelyn Hernandez"
drag, startPoint x: 514, startPoint y: 337, endPoint x: 612, endPoint y: 337, distance: 98.0
click at [596, 338] on input "Evelyn Hernandez" at bounding box center [532, 338] width 130 height 22
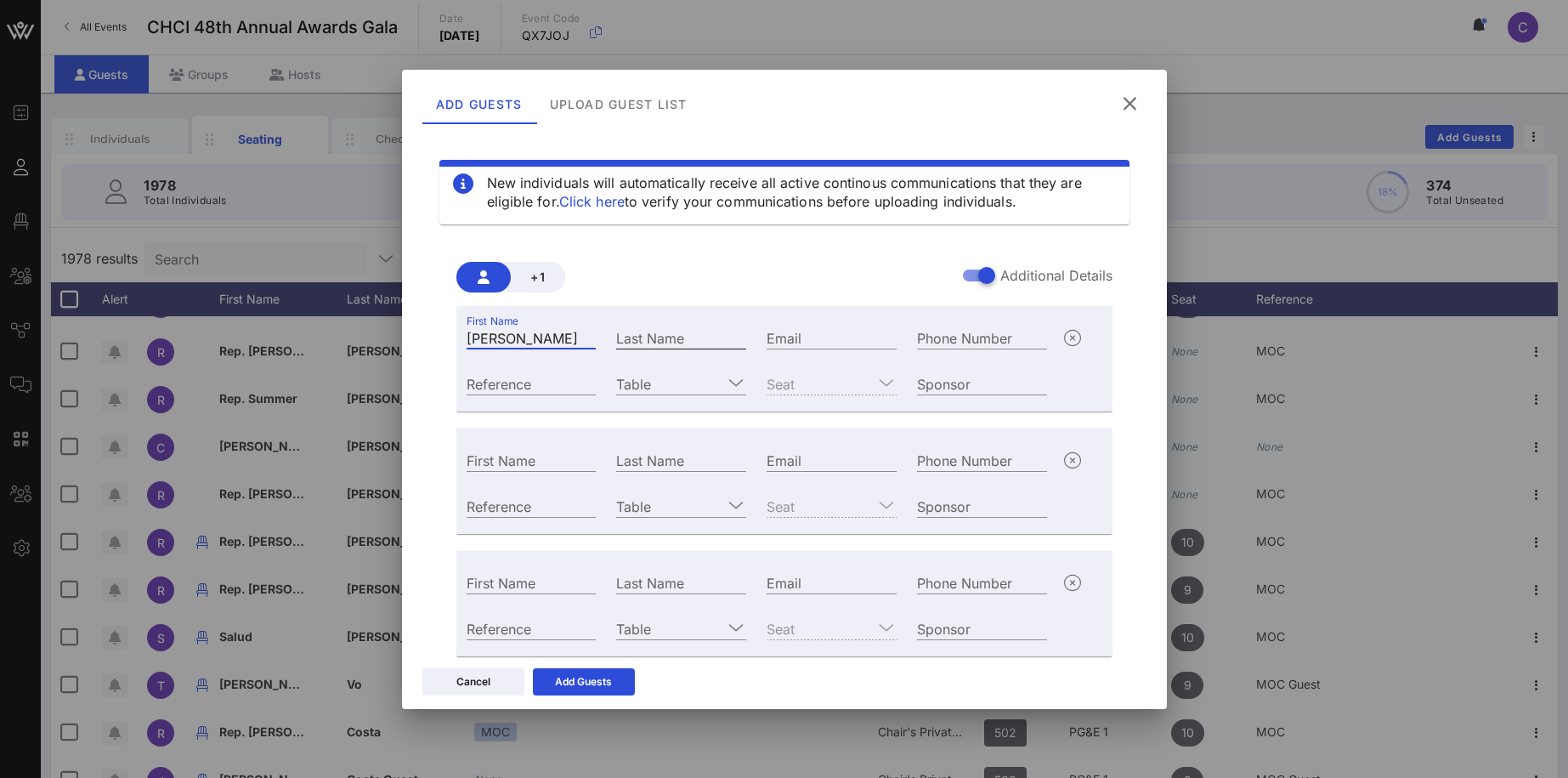
type input "Evelyn"
click at [654, 338] on input "Last Name" at bounding box center [681, 338] width 130 height 22
paste input "[PERSON_NAME]"
type input "[PERSON_NAME]"
click at [963, 348] on div "Phone Number" at bounding box center [981, 338] width 130 height 22
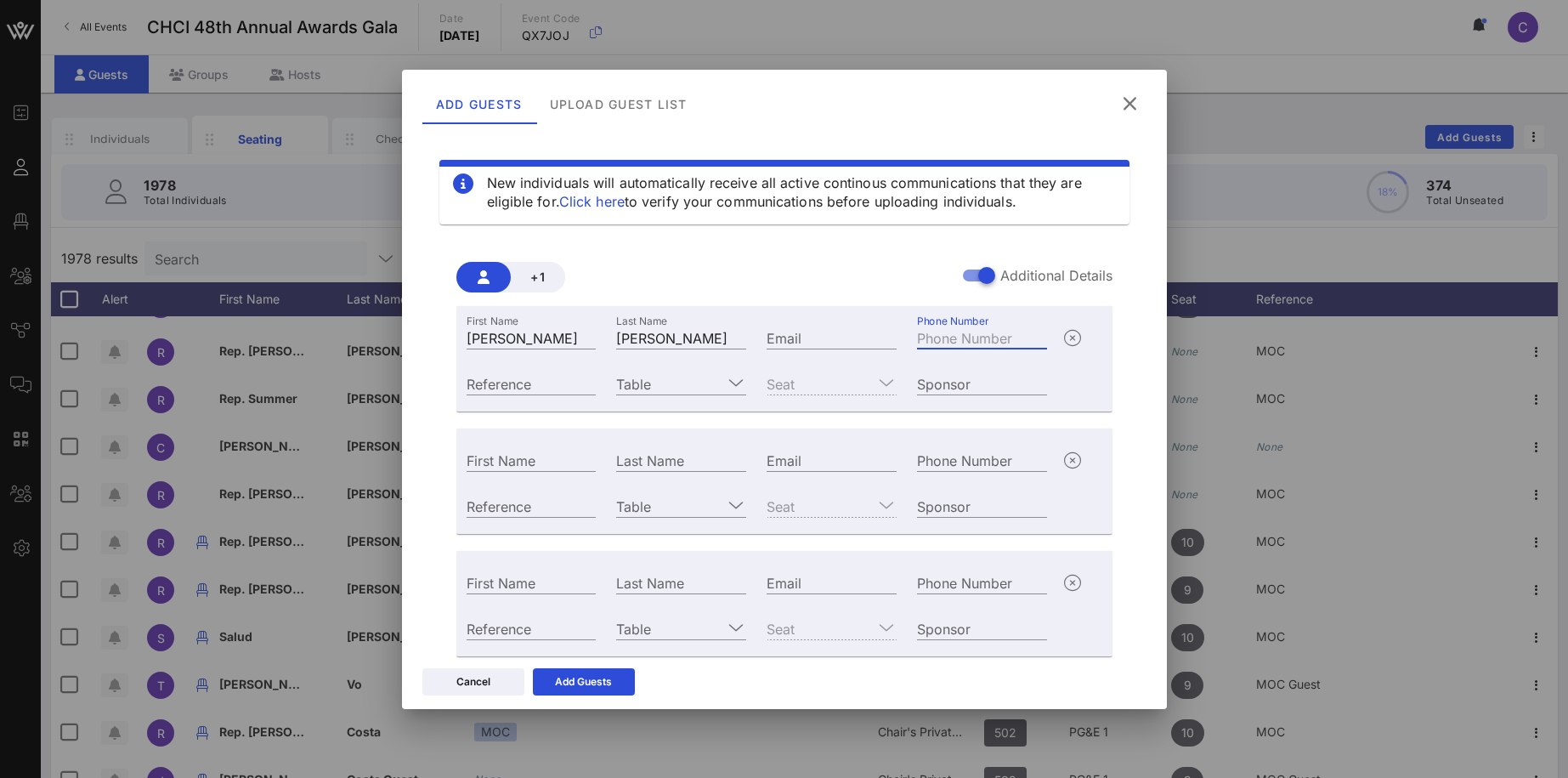
paste input "+16302908218"
type input "+16302908218"
click at [663, 383] on input "Table" at bounding box center [669, 383] width 106 height 22
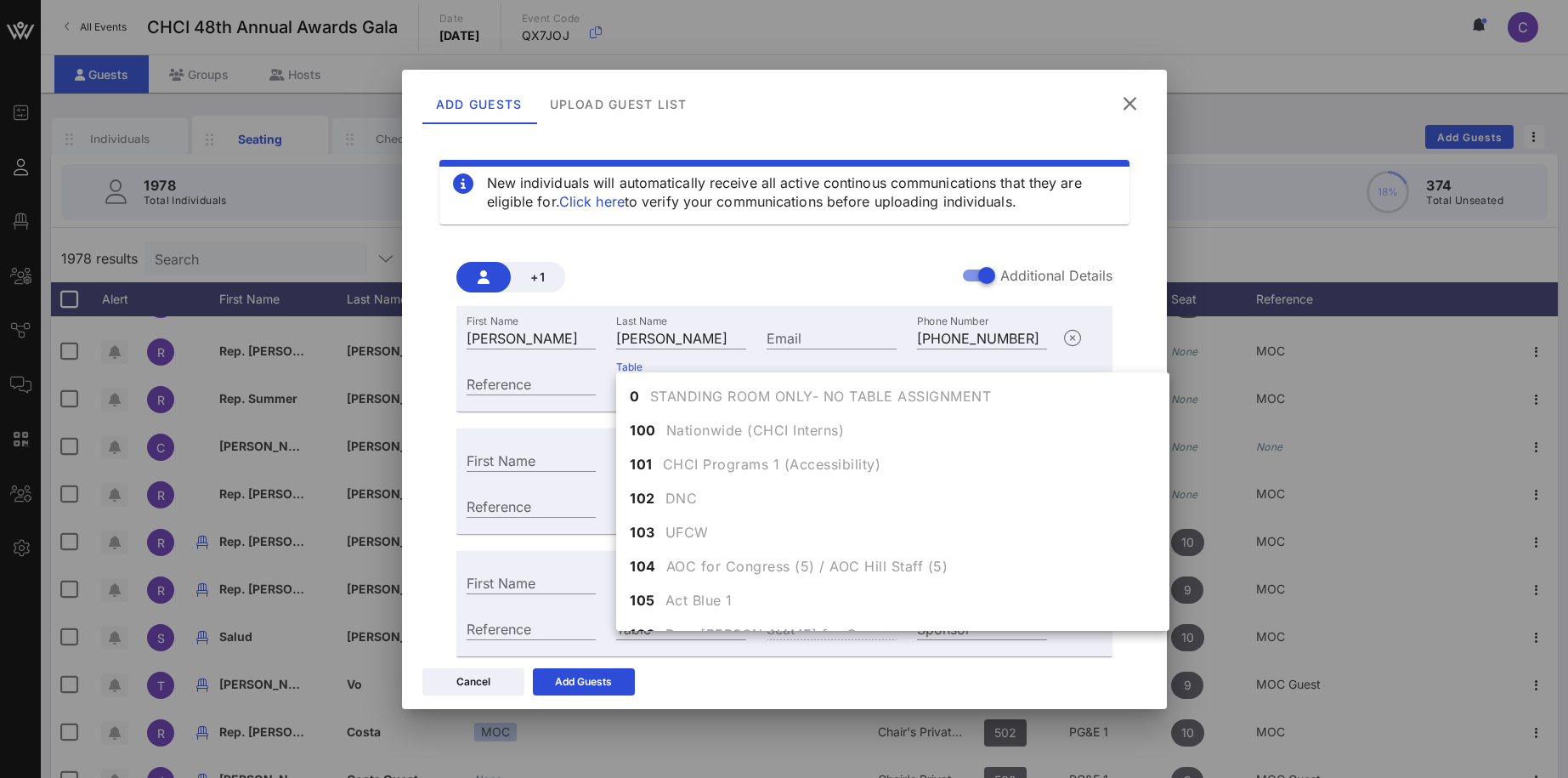
scroll to position [435, 0]
click at [555, 376] on input "Reference" at bounding box center [532, 383] width 130 height 22
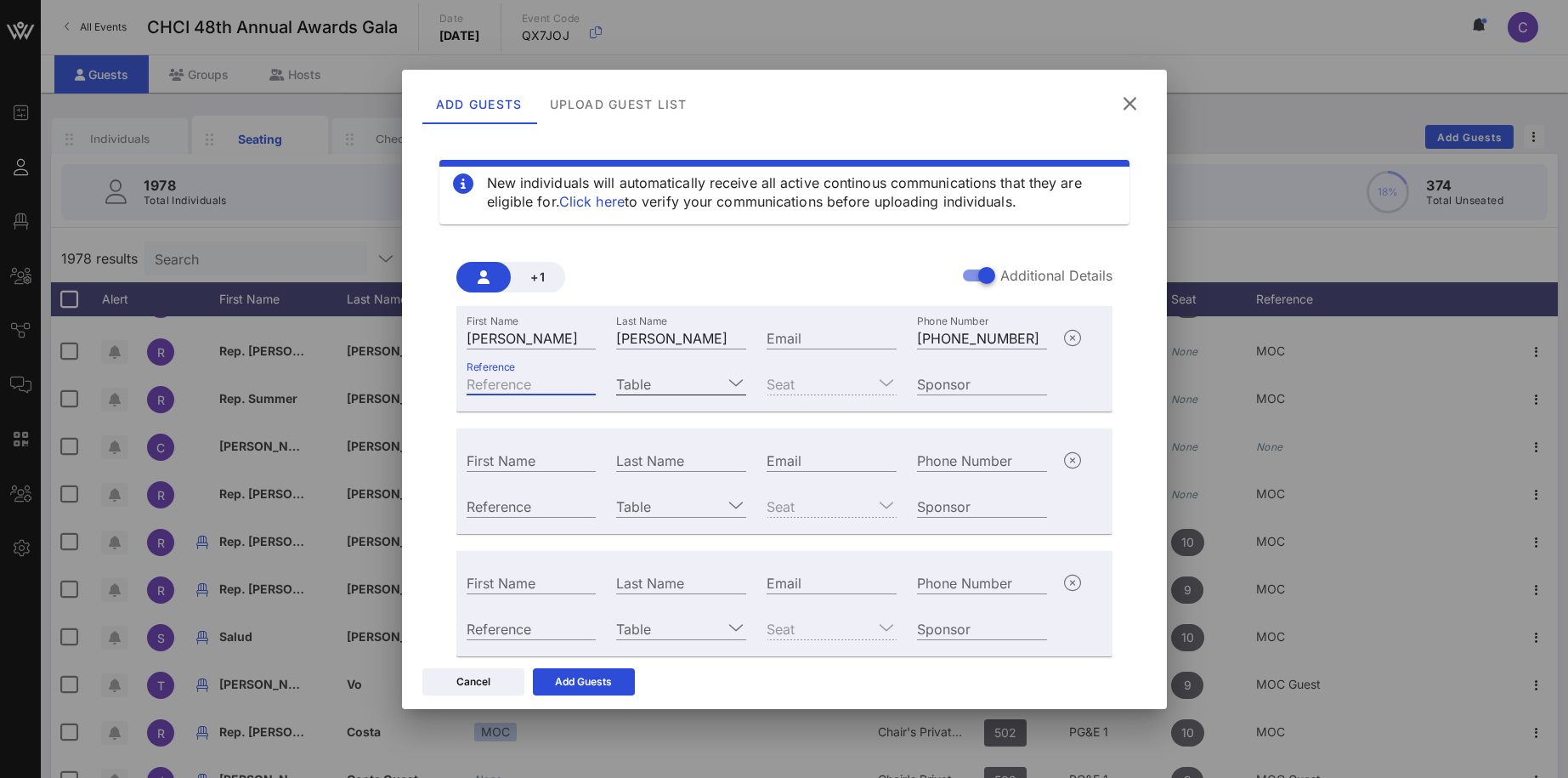
click at [636, 376] on input "Table" at bounding box center [669, 383] width 106 height 22
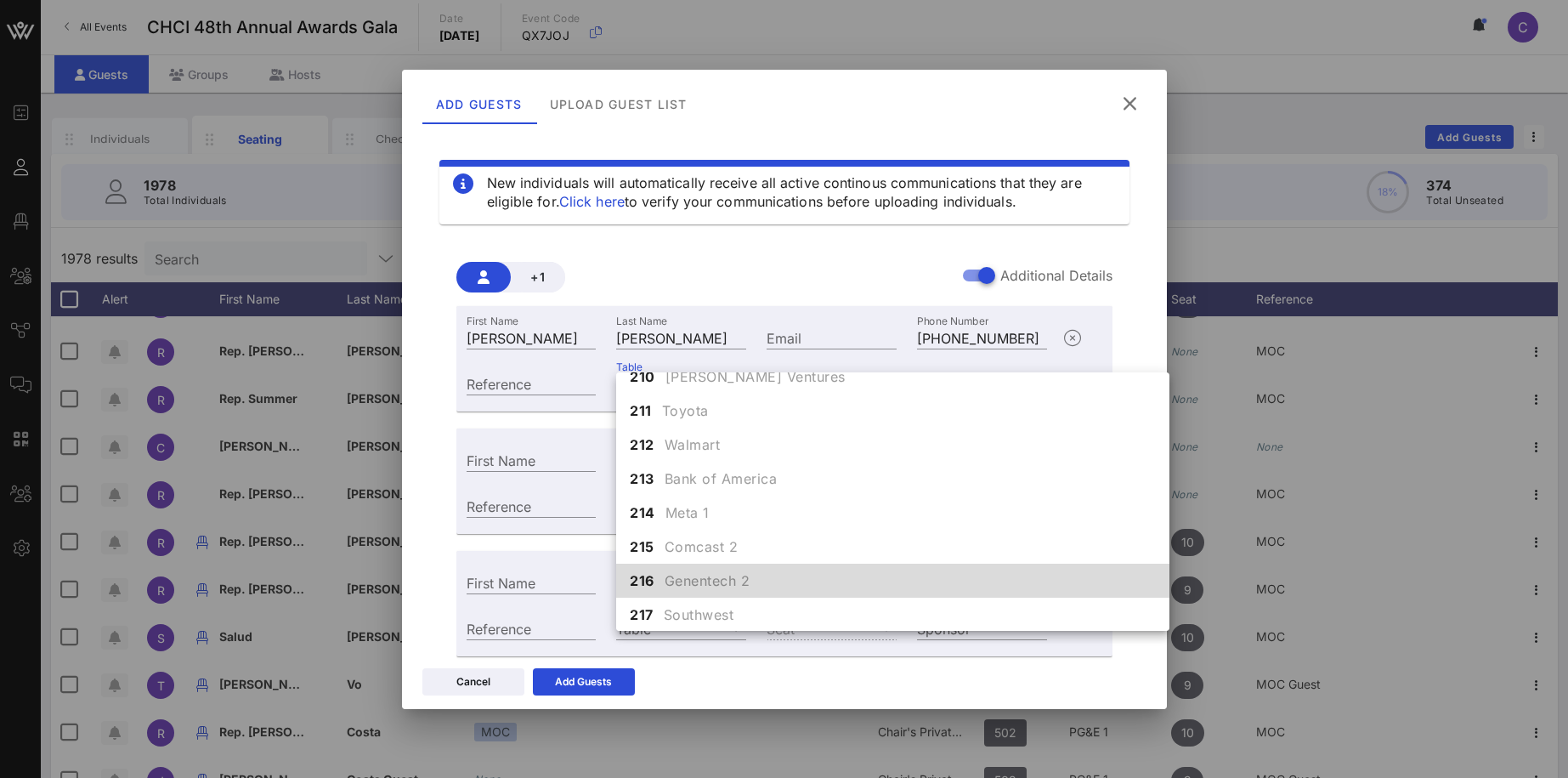
scroll to position [1959, 0]
click at [694, 577] on span "Genentech 2" at bounding box center [707, 580] width 85 height 21
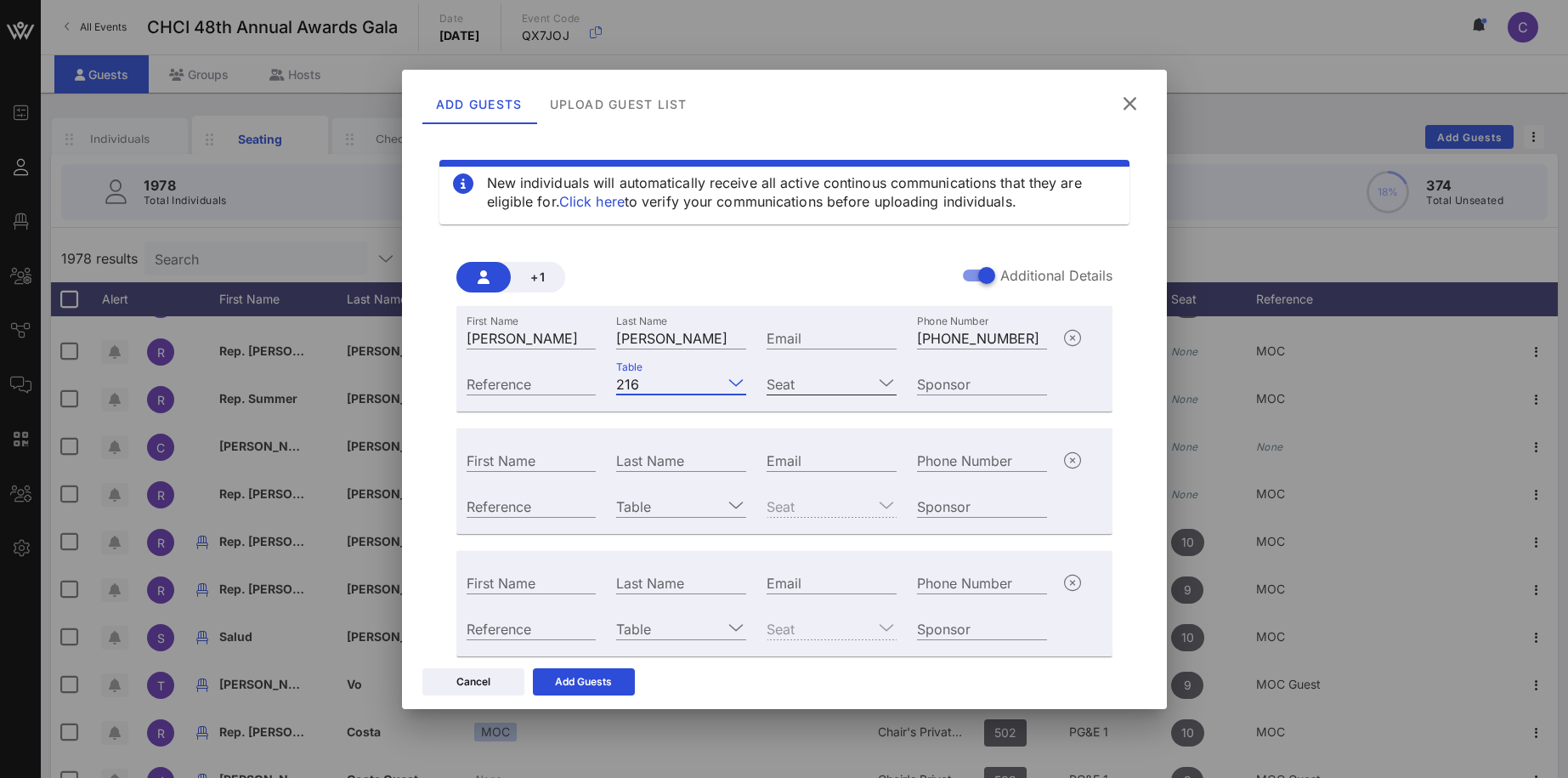
click at [882, 389] on icon at bounding box center [886, 383] width 16 height 21
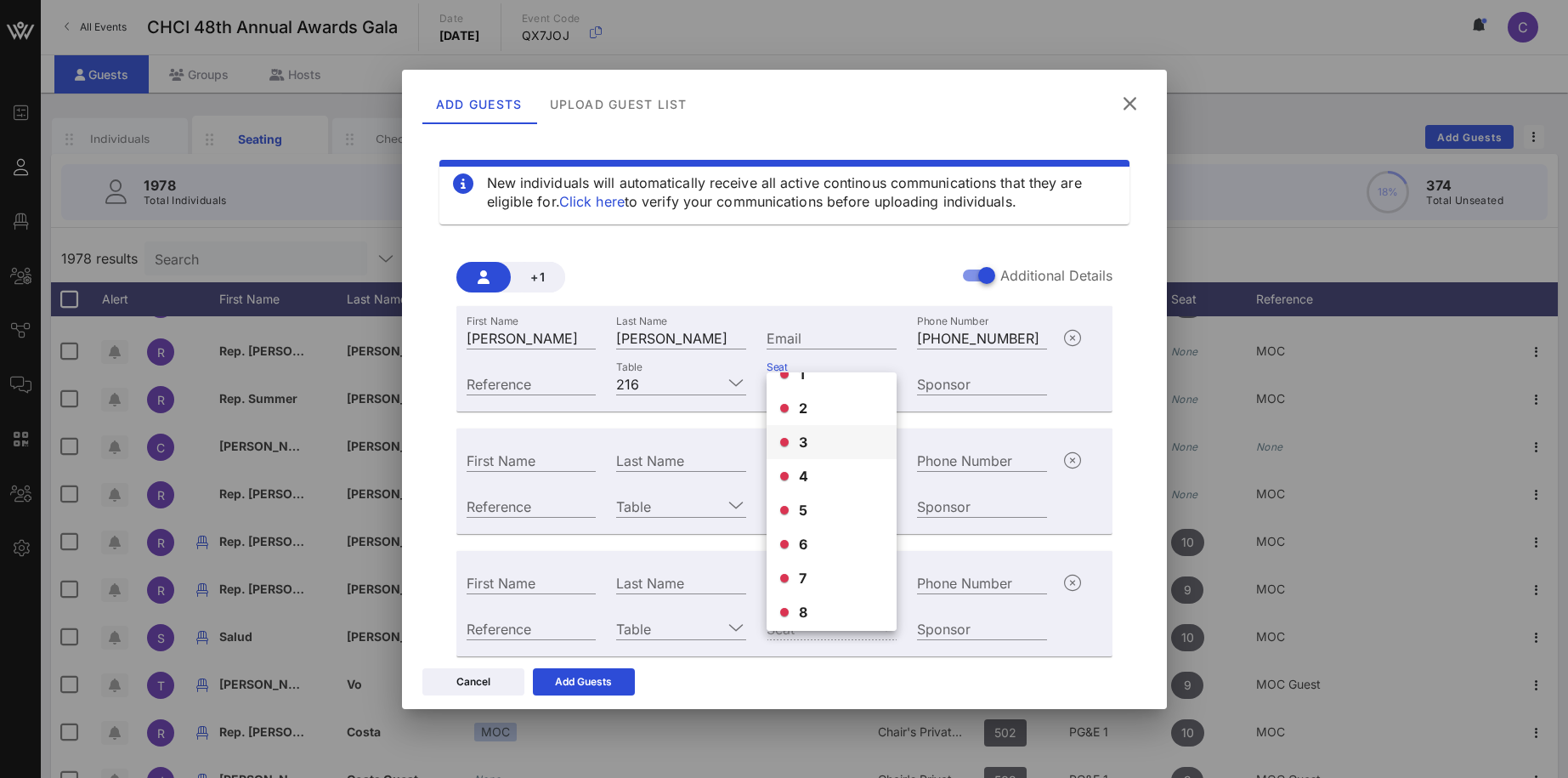
scroll to position [14, 0]
click at [789, 382] on div "1" at bounding box center [831, 382] width 130 height 34
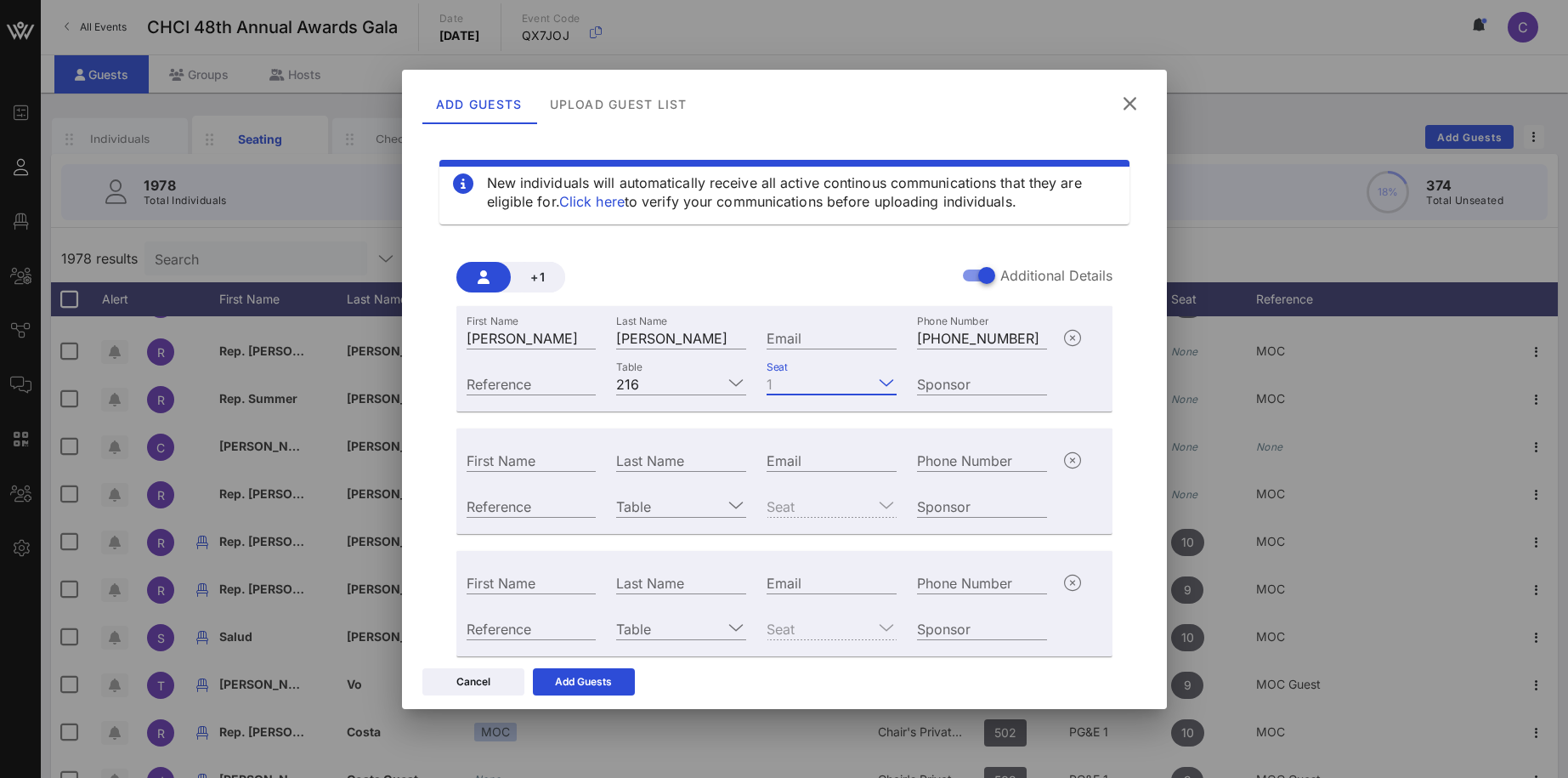
scroll to position [0, 0]
click at [956, 376] on div "Sponsor" at bounding box center [981, 383] width 130 height 22
click at [1004, 383] on input "Genentech" at bounding box center [981, 383] width 130 height 22
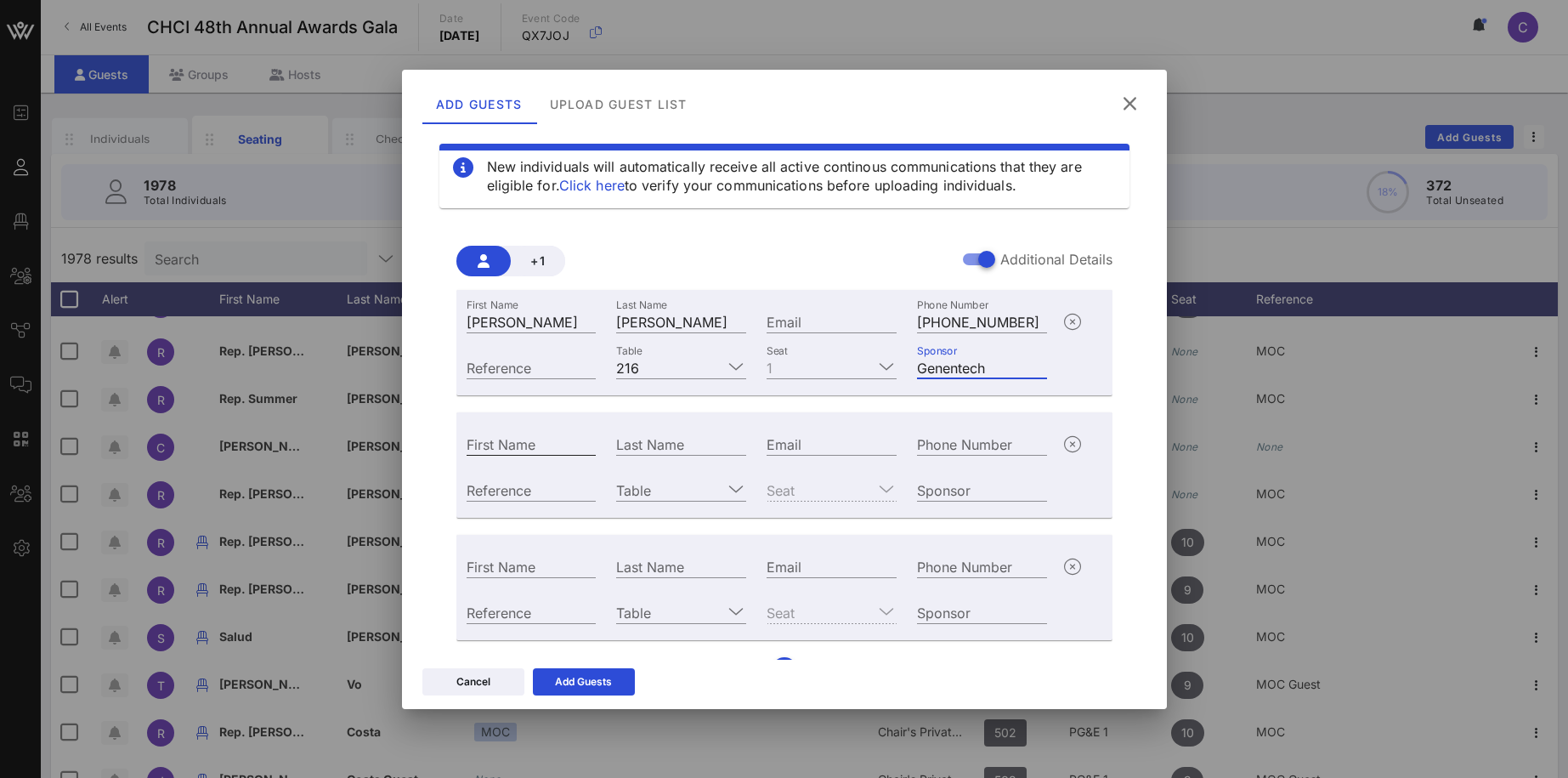
type input "Genentech"
click at [537, 440] on input "First Name" at bounding box center [532, 444] width 130 height 22
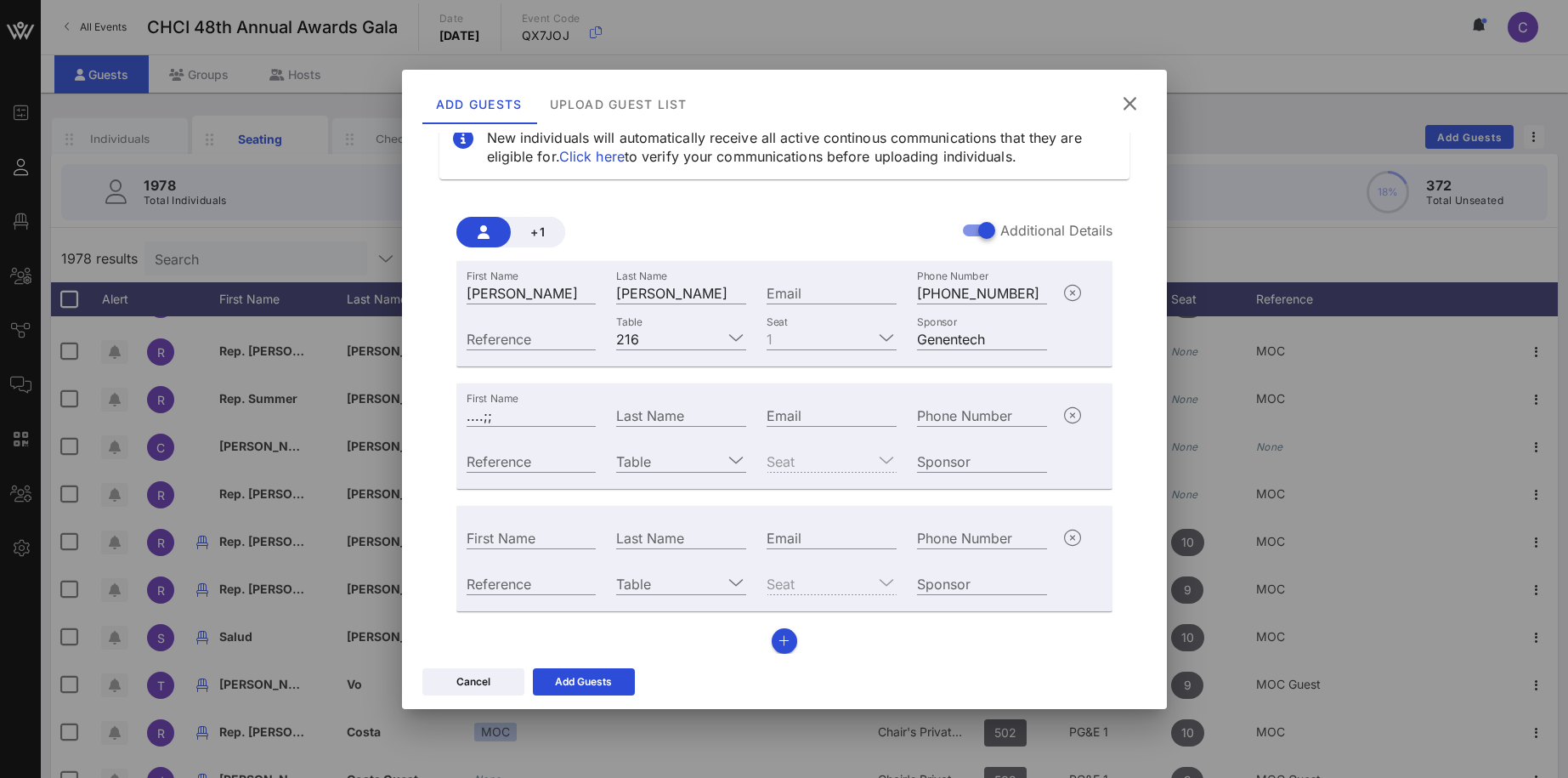
scroll to position [0, 0]
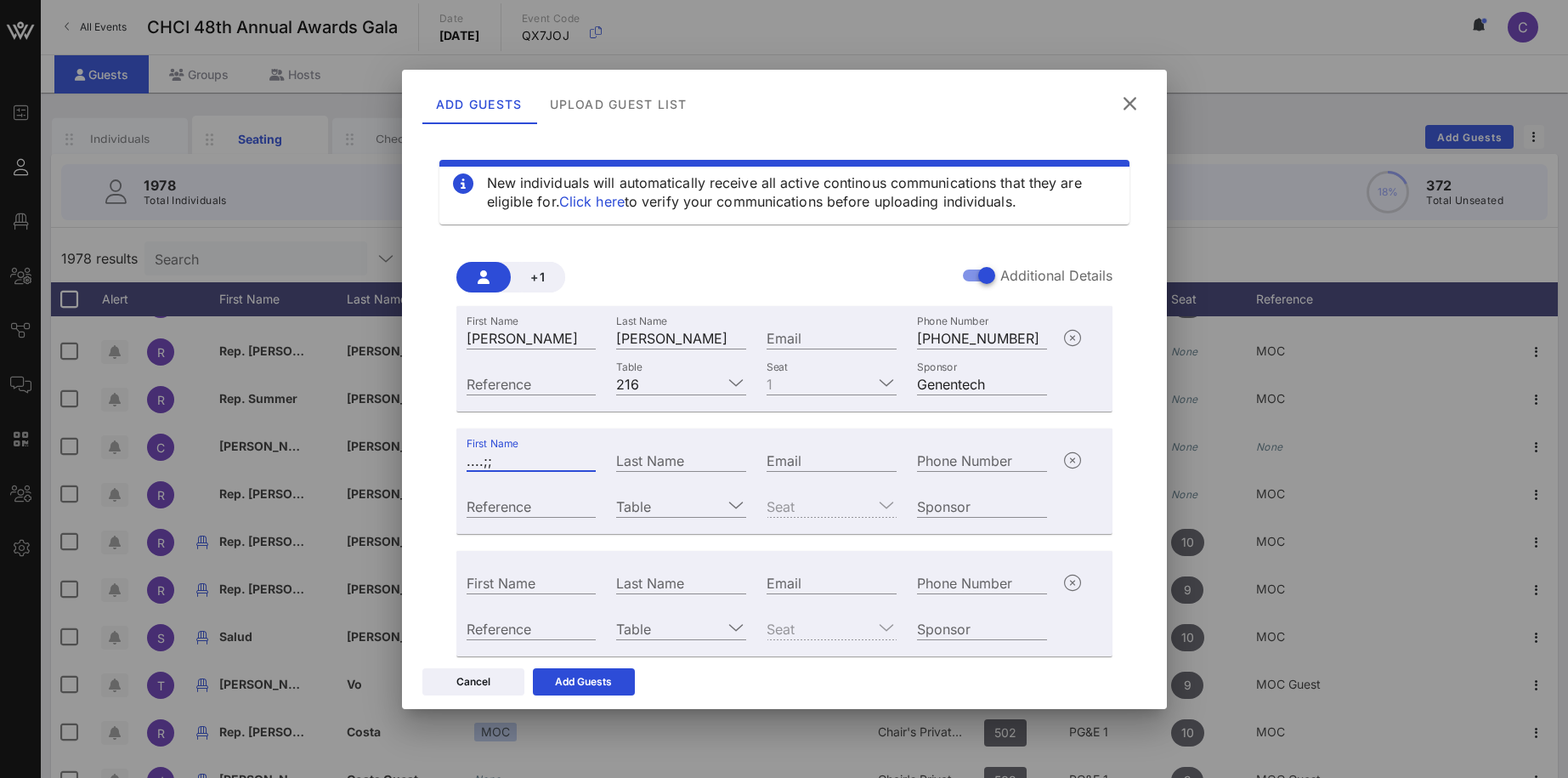
drag, startPoint x: 513, startPoint y: 462, endPoint x: 438, endPoint y: 460, distance: 75.0
click at [467, 460] on input "....;;" at bounding box center [532, 460] width 130 height 22
paste input "Laura Mondragon-Drumright"
click at [478, 460] on input "Laura Mondragon-Drumright" at bounding box center [532, 460] width 130 height 22
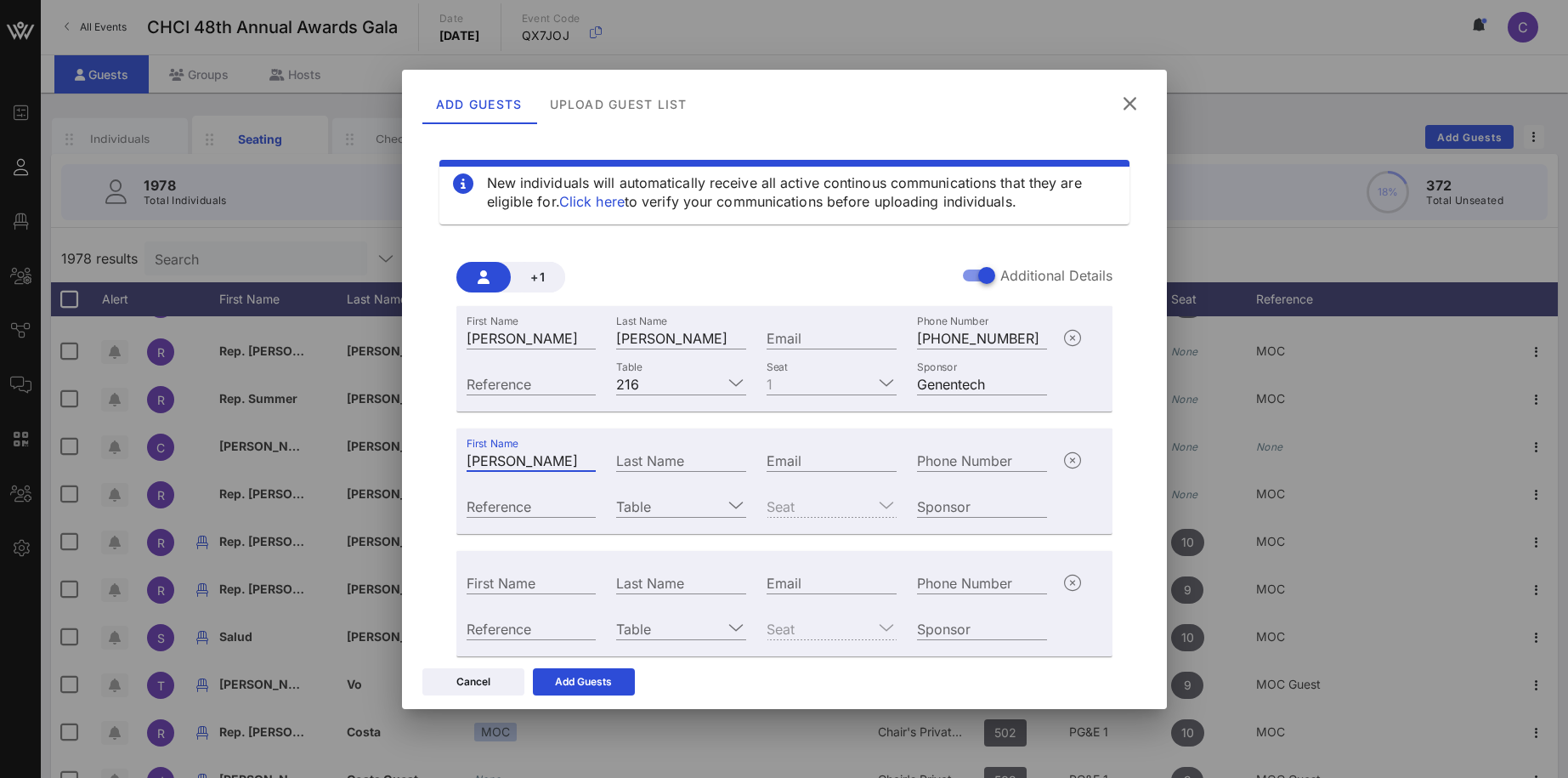
drag, startPoint x: 469, startPoint y: 458, endPoint x: 619, endPoint y: 459, distance: 150.0
click at [596, 459] on input "Laura Mondragon-Drumright" at bounding box center [532, 460] width 130 height 22
type input "[PERSON_NAME]"
click at [645, 467] on input "Last Name" at bounding box center [681, 460] width 130 height 22
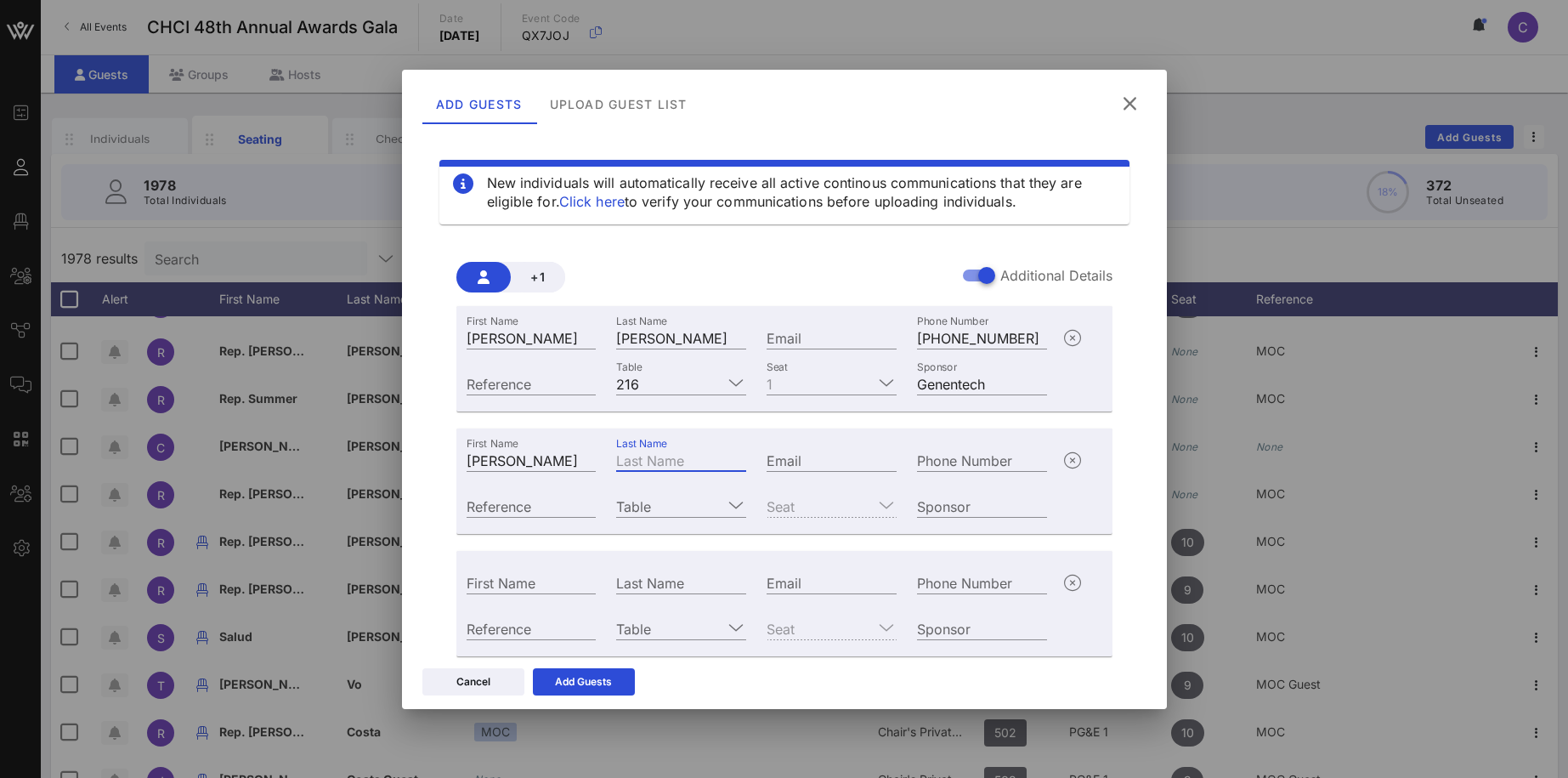
paste input "Mondragon-Drumright"
type input "Mondragon-Drumright"
click at [934, 459] on div "Phone Number" at bounding box center [981, 460] width 130 height 22
paste input "+16506906691"
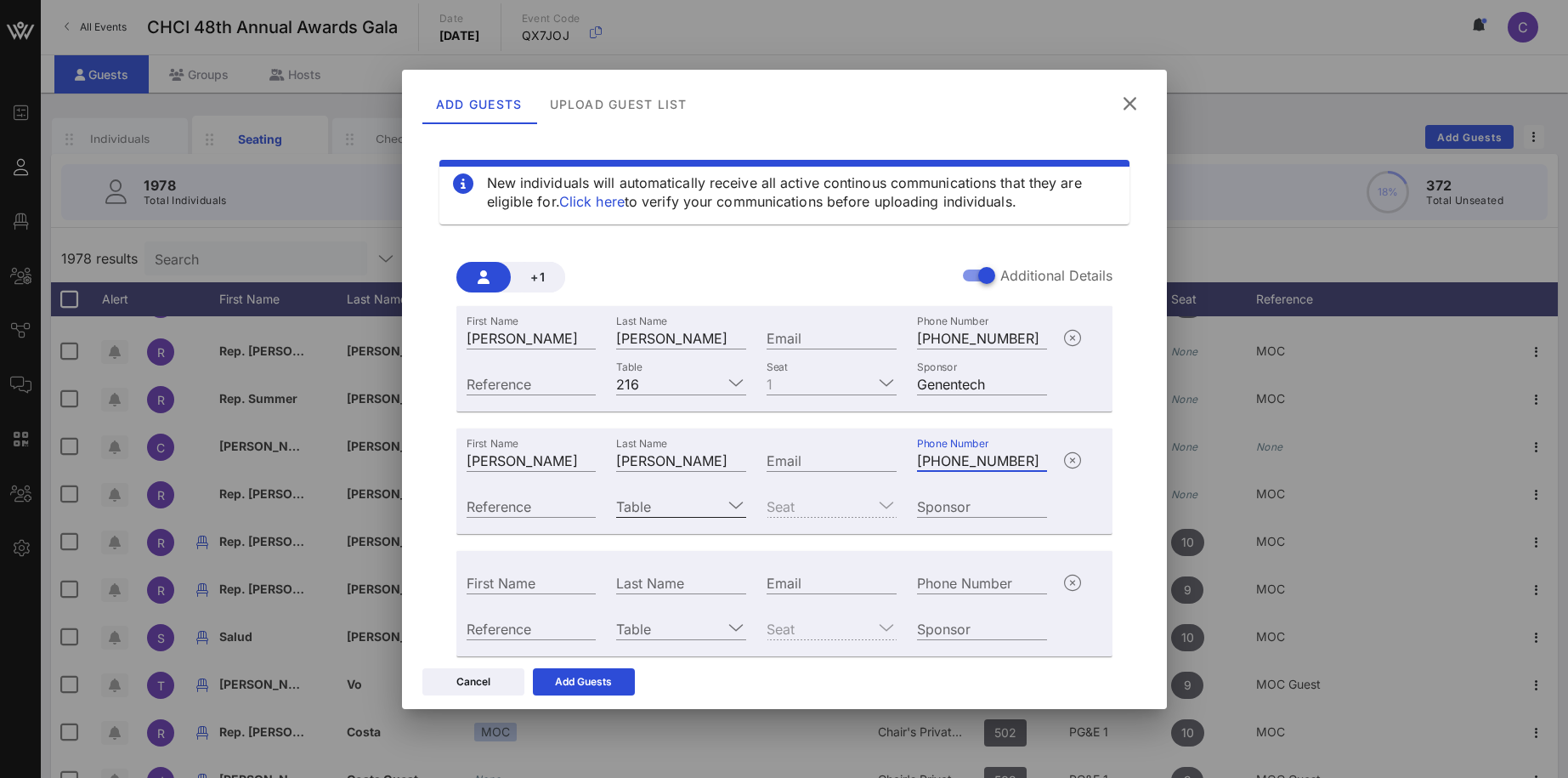
type input "+16506906691"
click at [653, 515] on input "Table" at bounding box center [669, 506] width 106 height 22
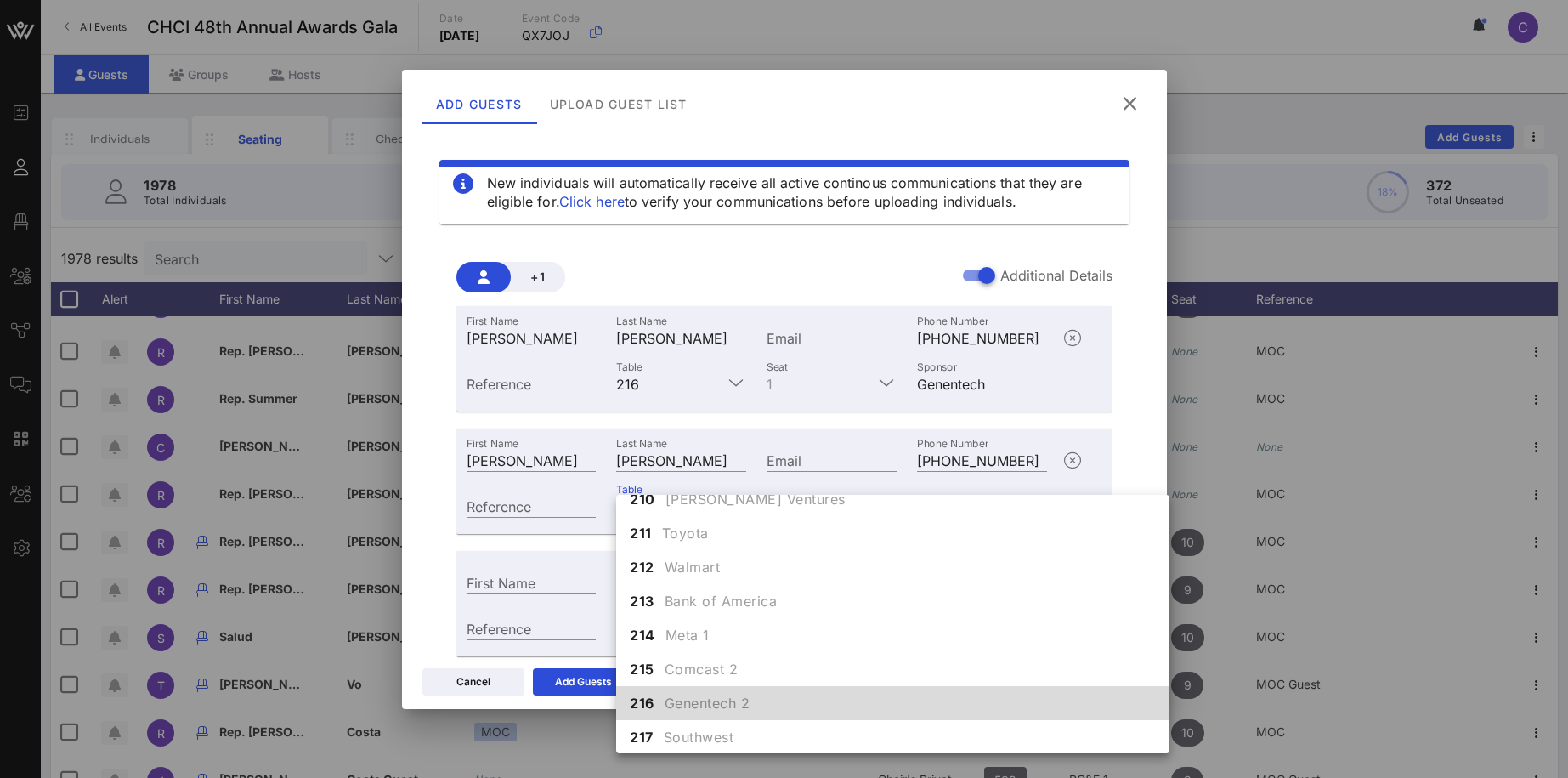
scroll to position [1959, 0]
click at [663, 697] on div "216 Genentech 2" at bounding box center [892, 702] width 553 height 34
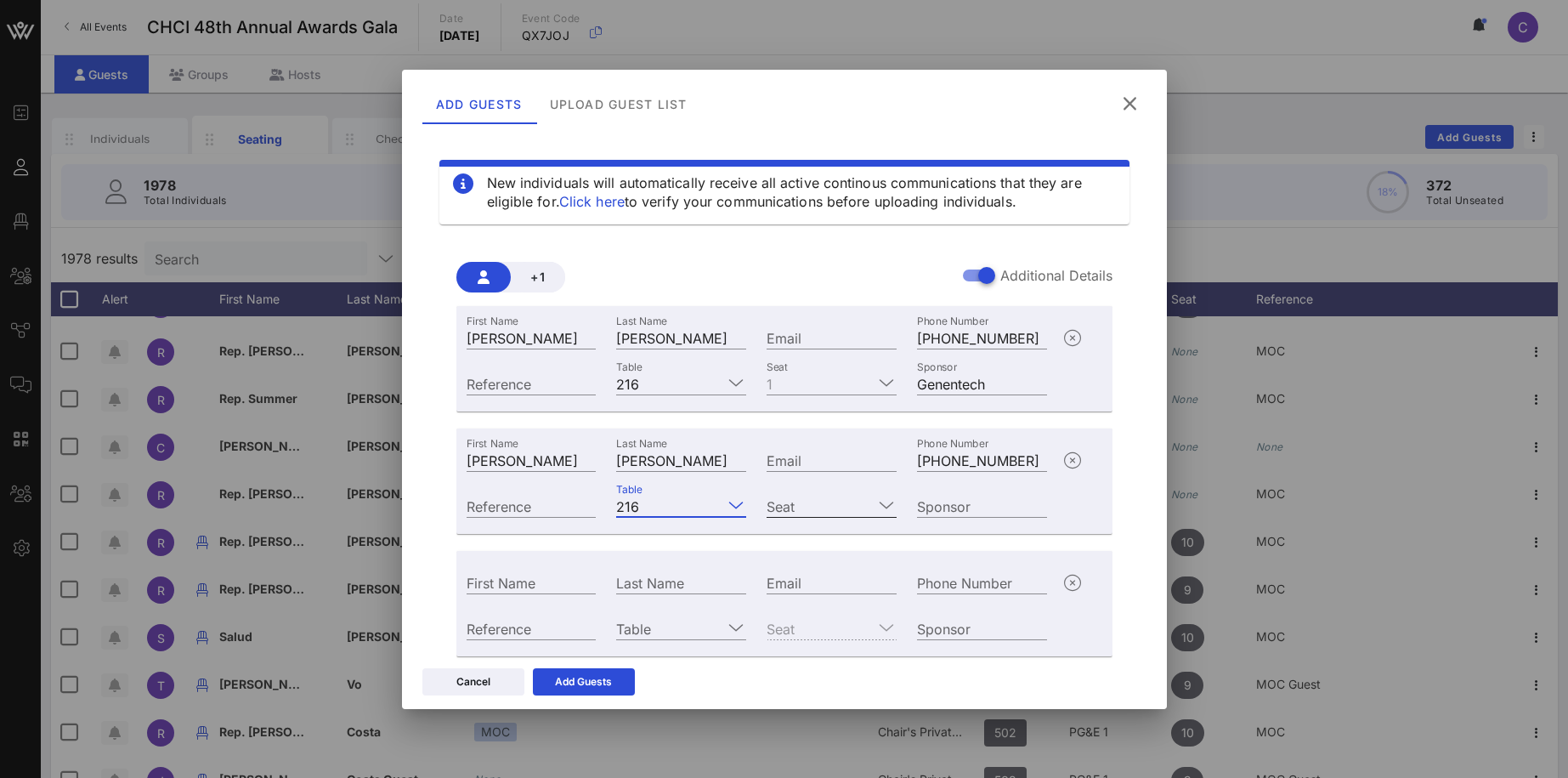
click at [819, 497] on input "Seat" at bounding box center [819, 506] width 106 height 22
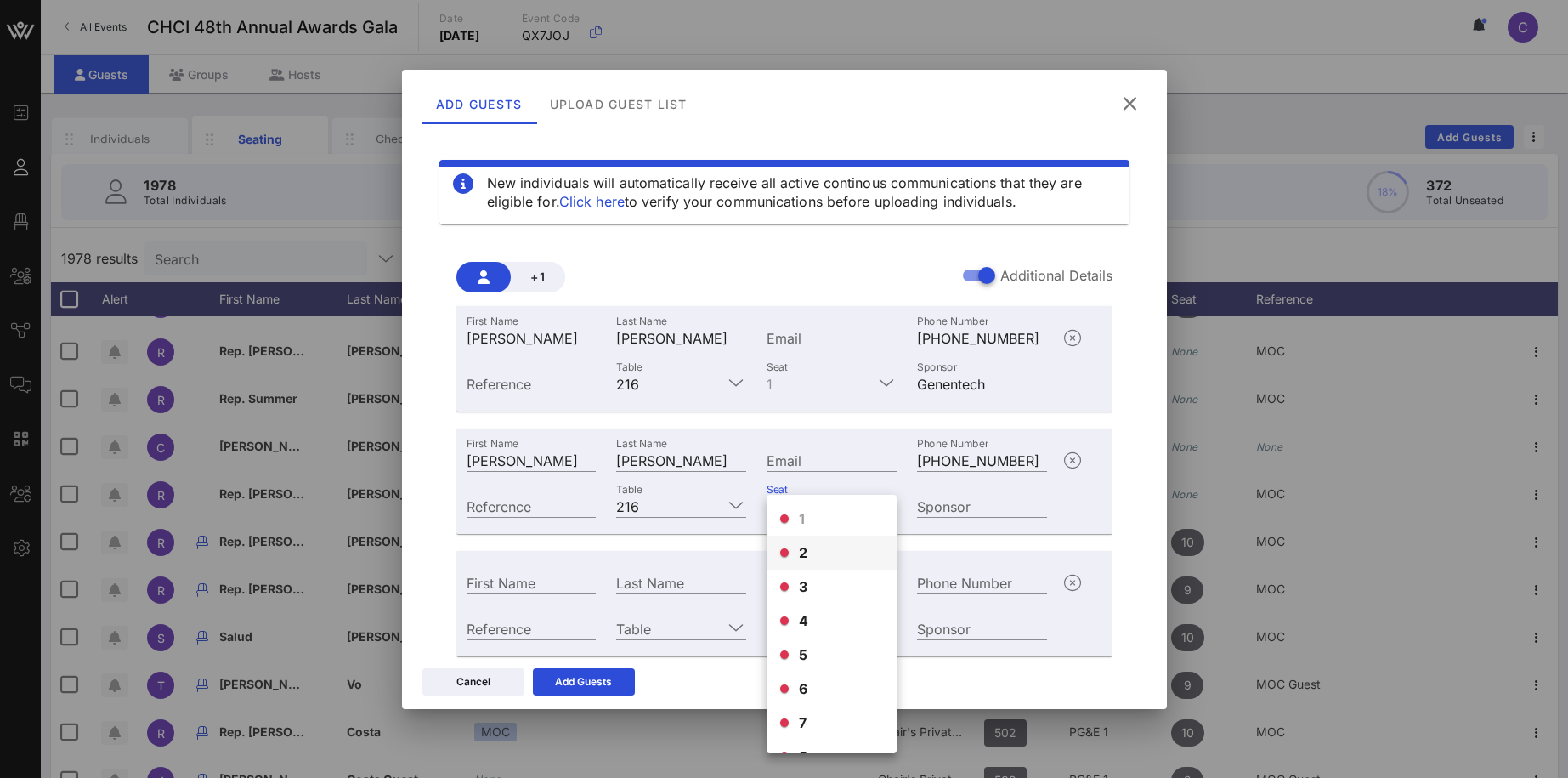
click at [833, 552] on div "2" at bounding box center [831, 552] width 130 height 34
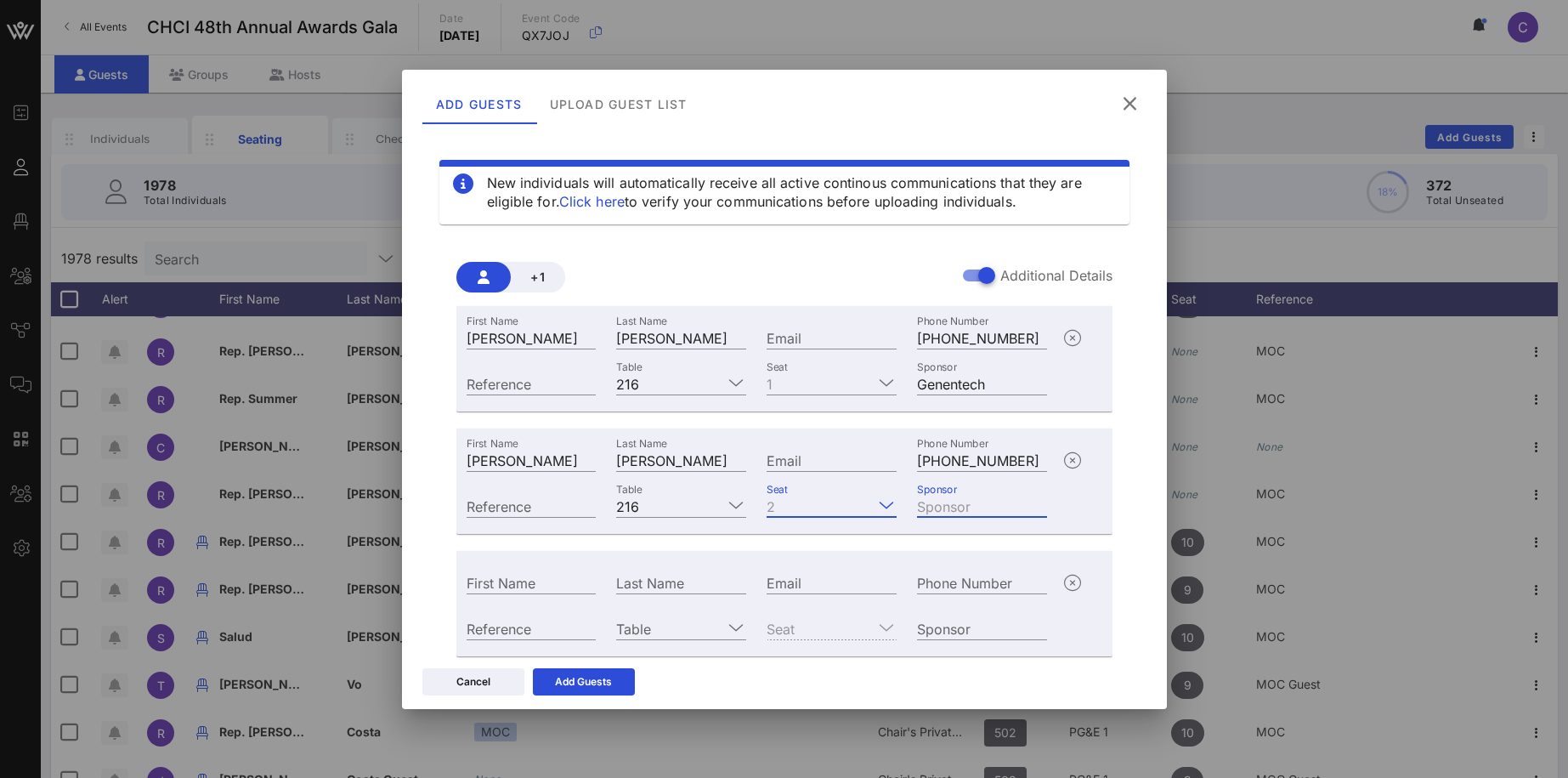
click at [941, 498] on div "Sponsor" at bounding box center [981, 506] width 130 height 22
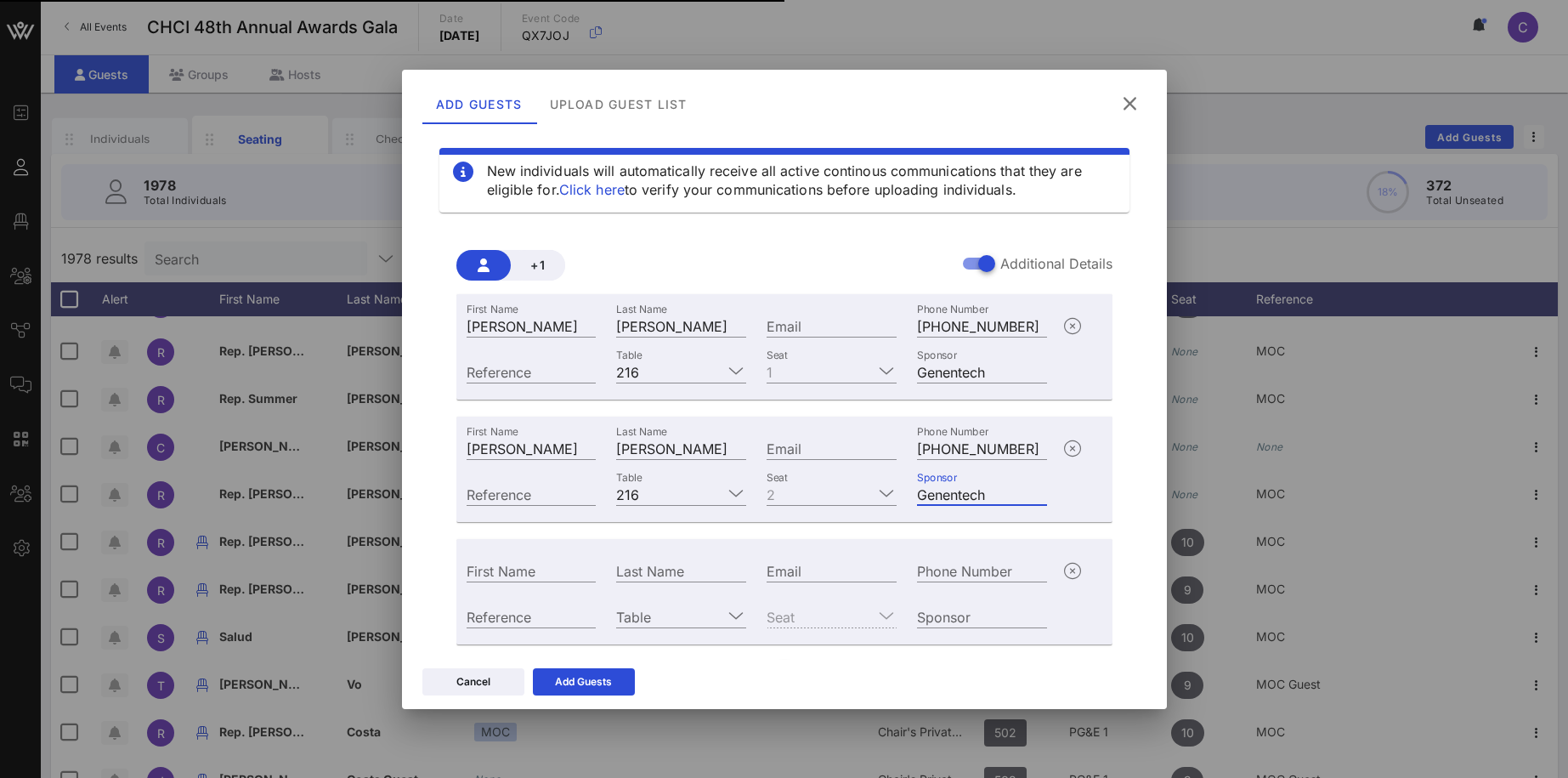
scroll to position [53, 0]
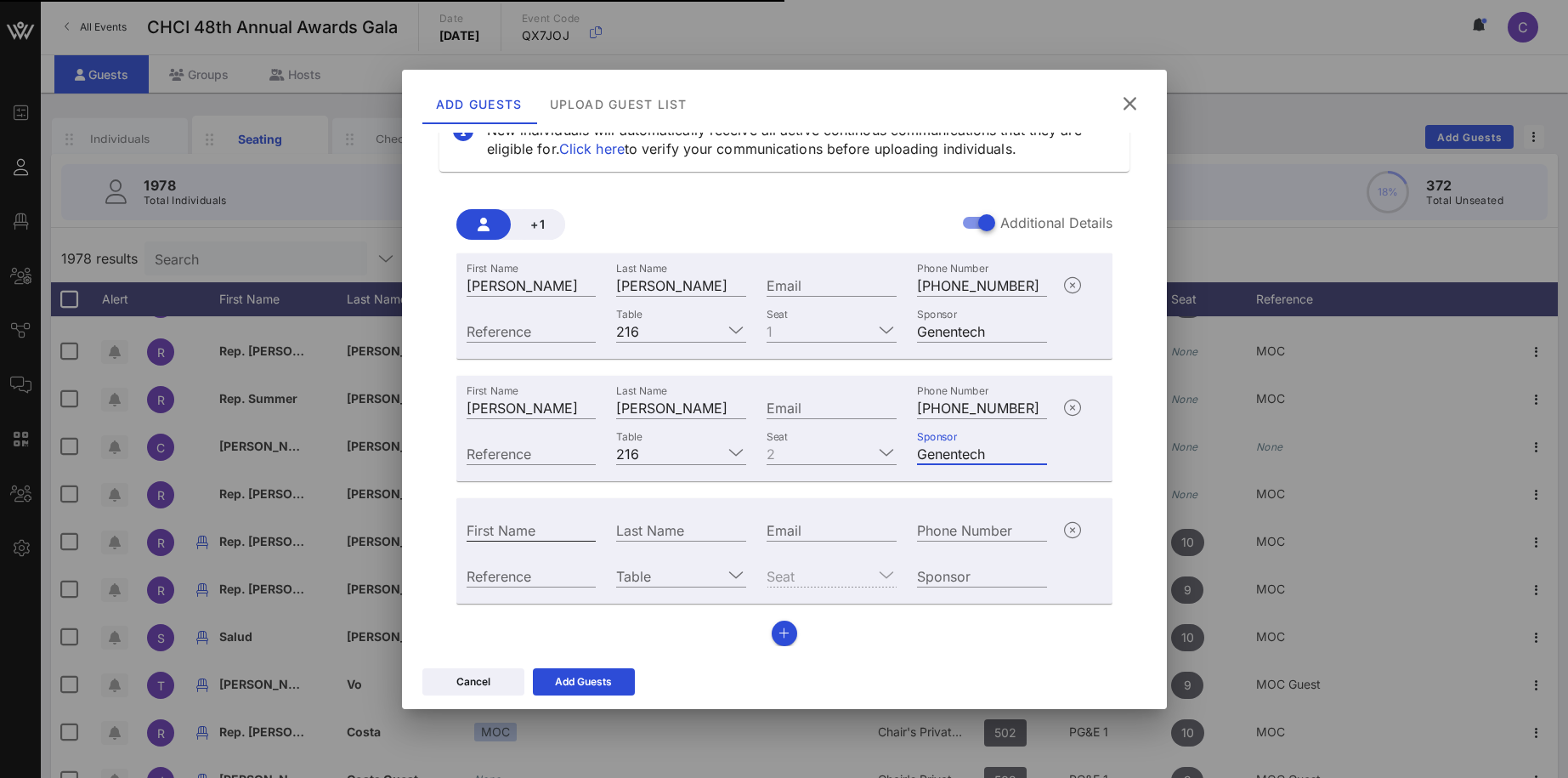
type input "Genentech"
click at [529, 529] on input "First Name" at bounding box center [532, 530] width 130 height 22
paste input "Joaquin Castaneda"
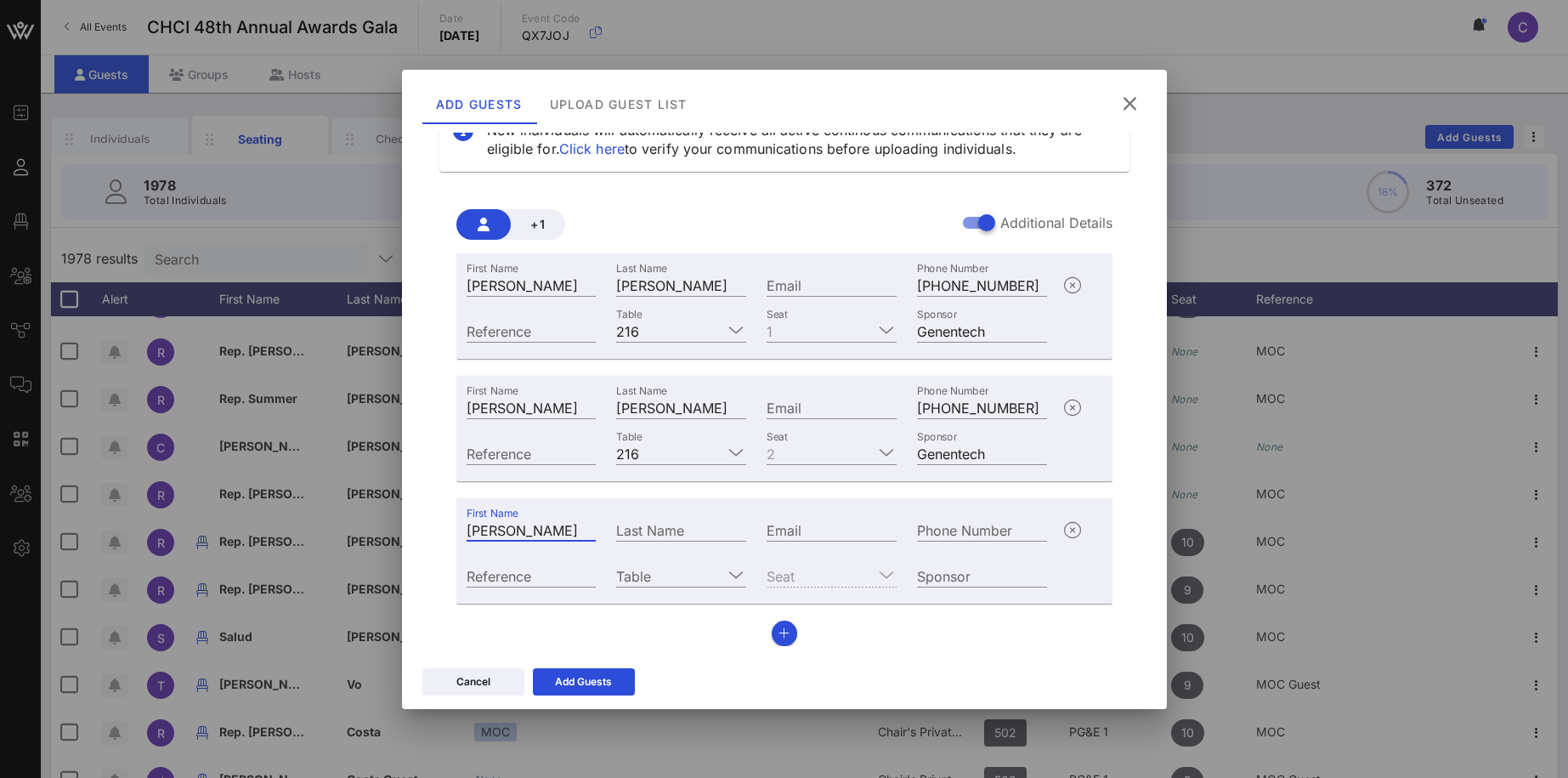
drag, startPoint x: 525, startPoint y: 523, endPoint x: 713, endPoint y: 541, distance: 188.9
click at [596, 541] on input "Joaquin Castaneda" at bounding box center [532, 530] width 130 height 22
type input "[PERSON_NAME]"
click at [696, 530] on input "Last Name" at bounding box center [681, 530] width 130 height 22
paste input "Castaneda"
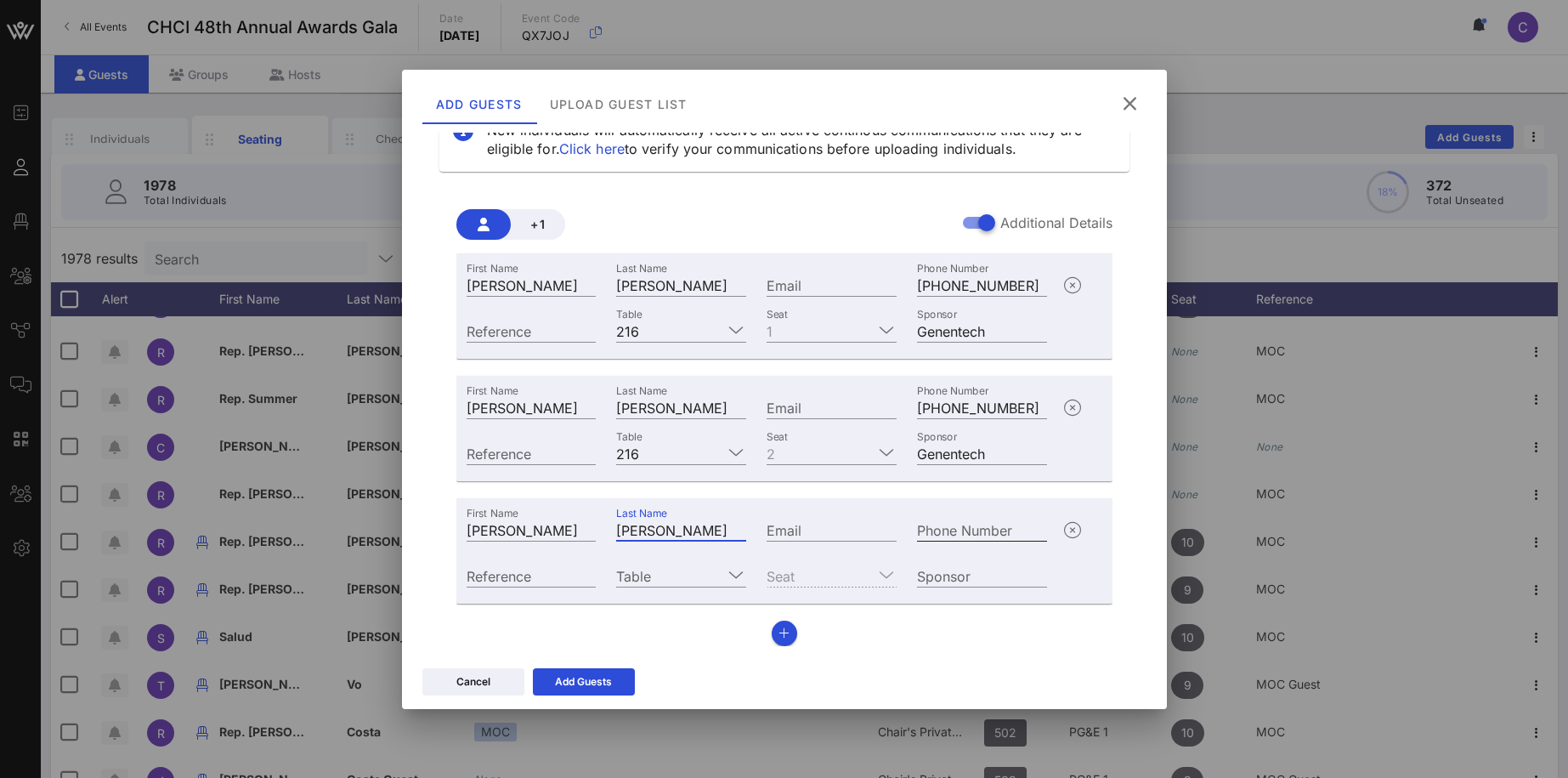
type input "Castaneda"
click at [952, 524] on div "Phone Number" at bounding box center [981, 530] width 130 height 22
paste input "+16263931860"
type input "+16263931860"
click at [674, 579] on input "Table" at bounding box center [669, 576] width 106 height 22
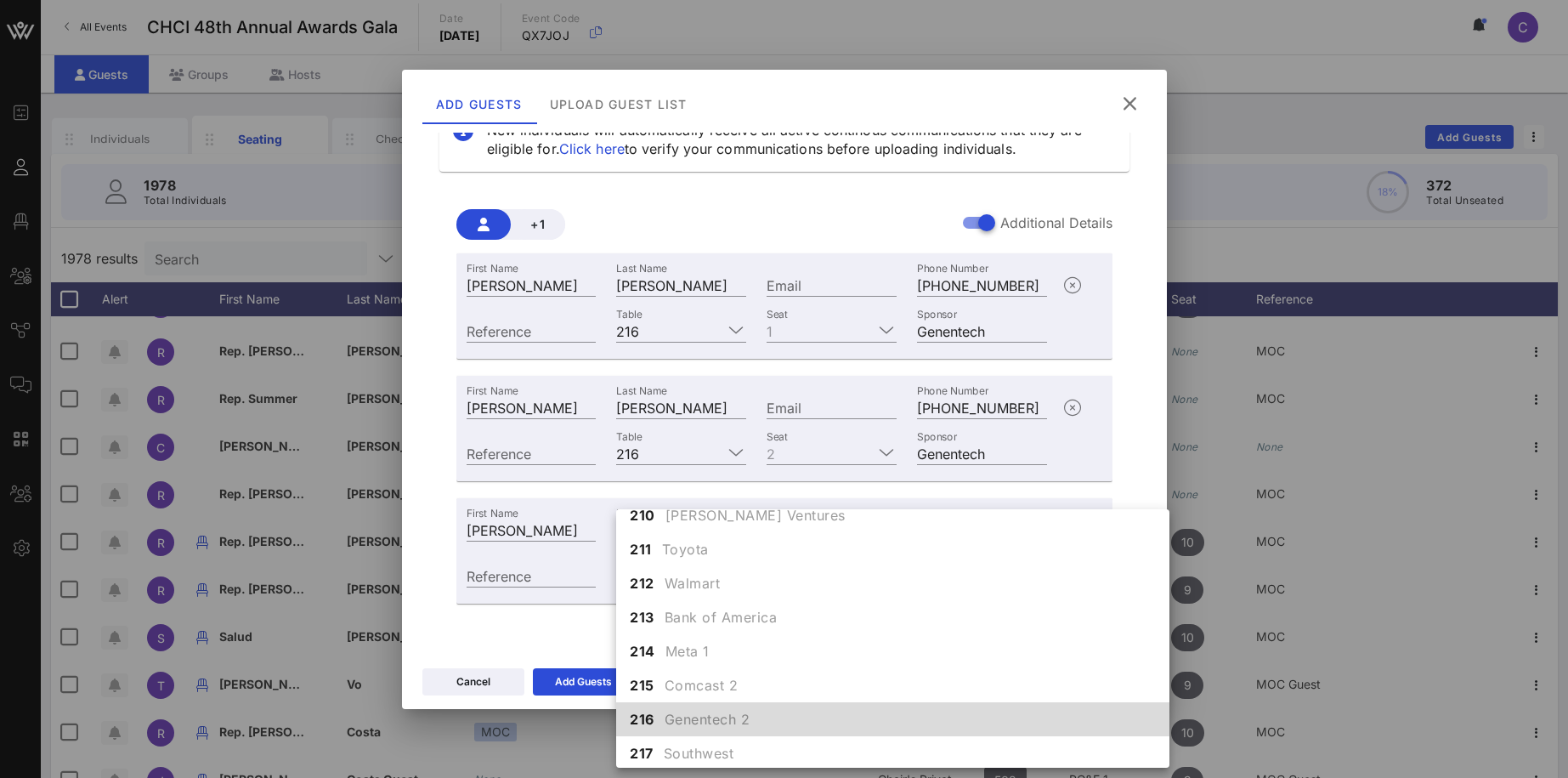
scroll to position [1959, 0]
click at [646, 712] on span "216" at bounding box center [642, 717] width 25 height 21
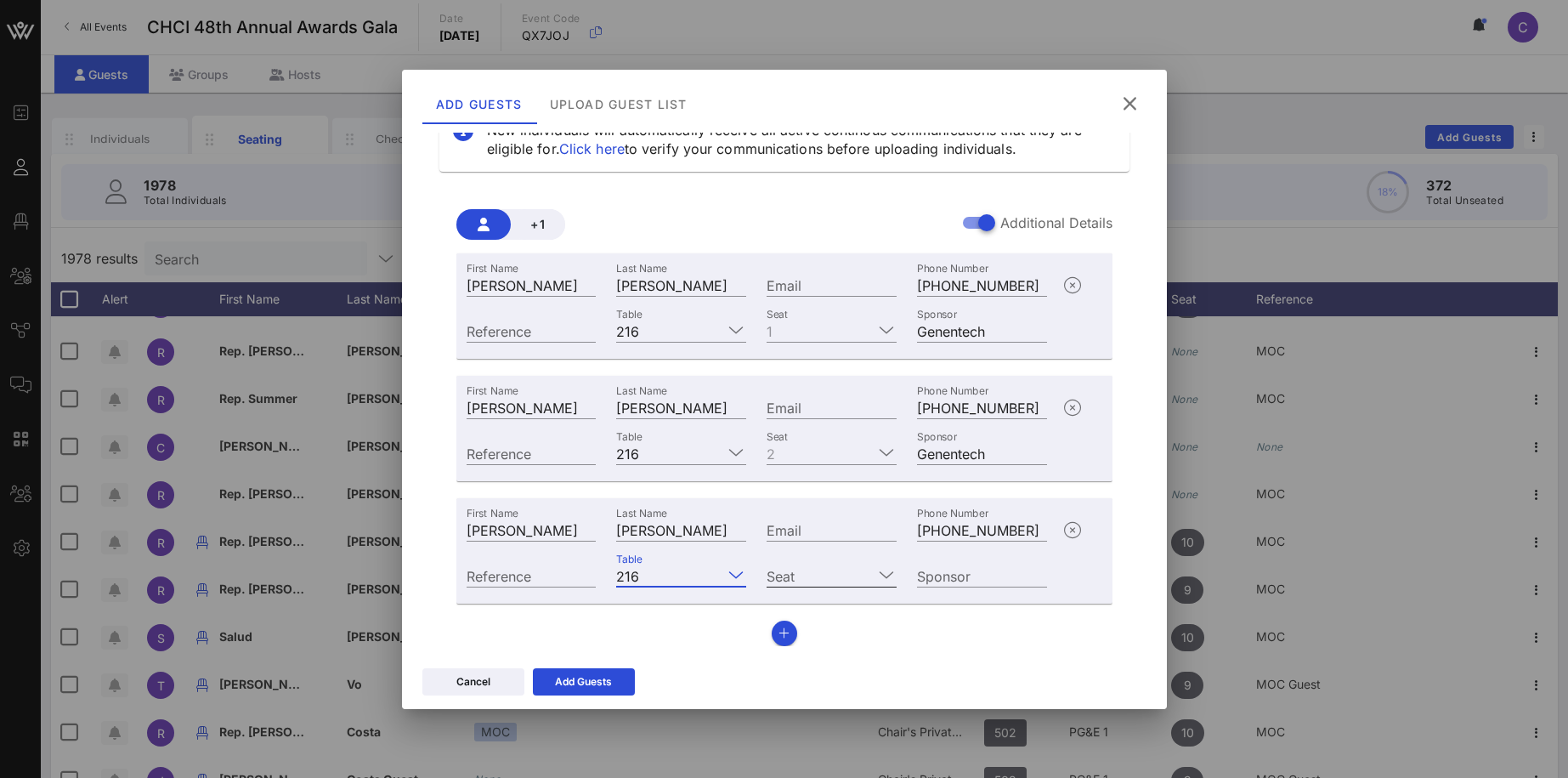
click at [839, 575] on input "Seat" at bounding box center [819, 576] width 106 height 22
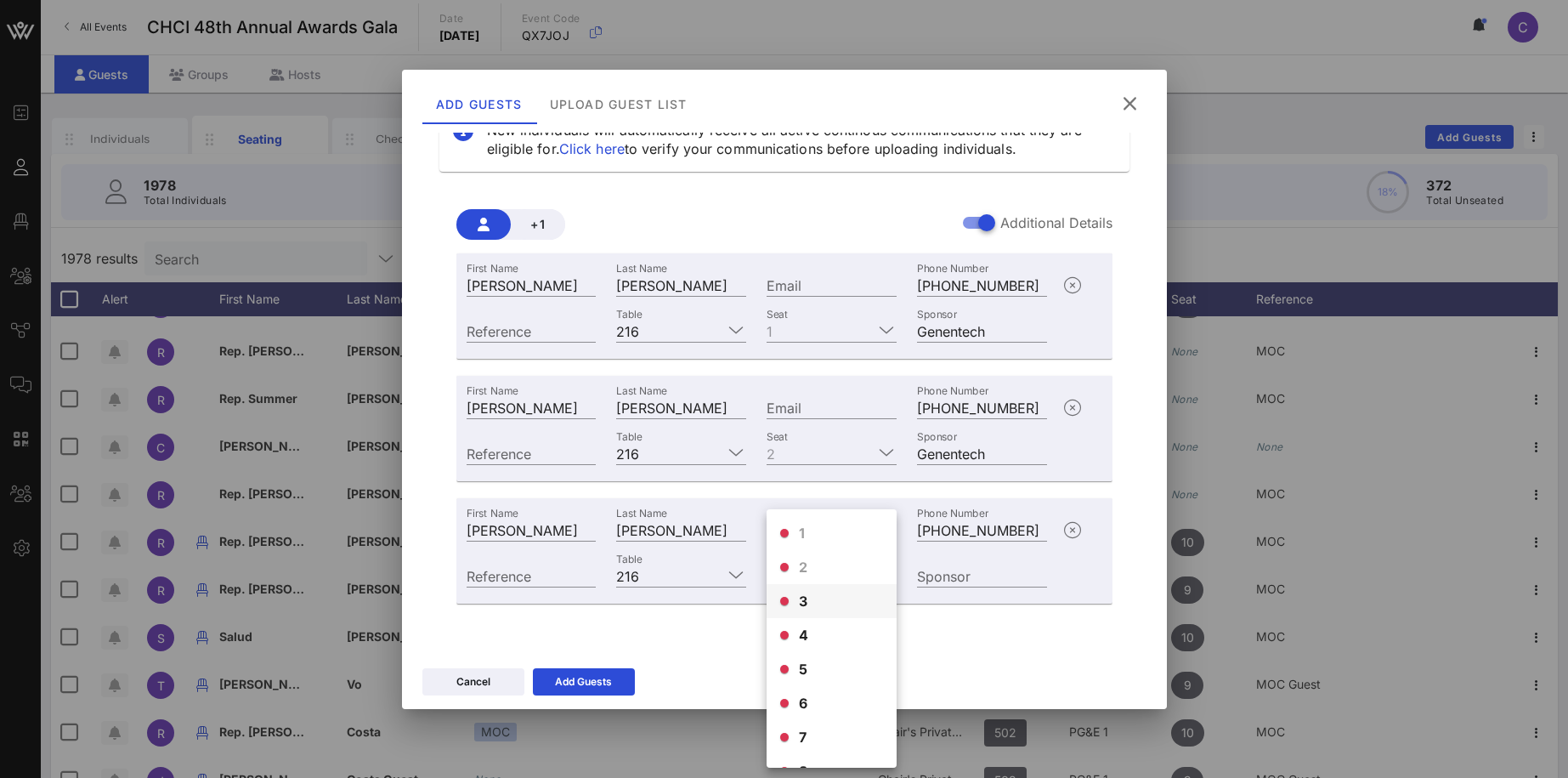
click at [797, 600] on div "3" at bounding box center [831, 600] width 130 height 34
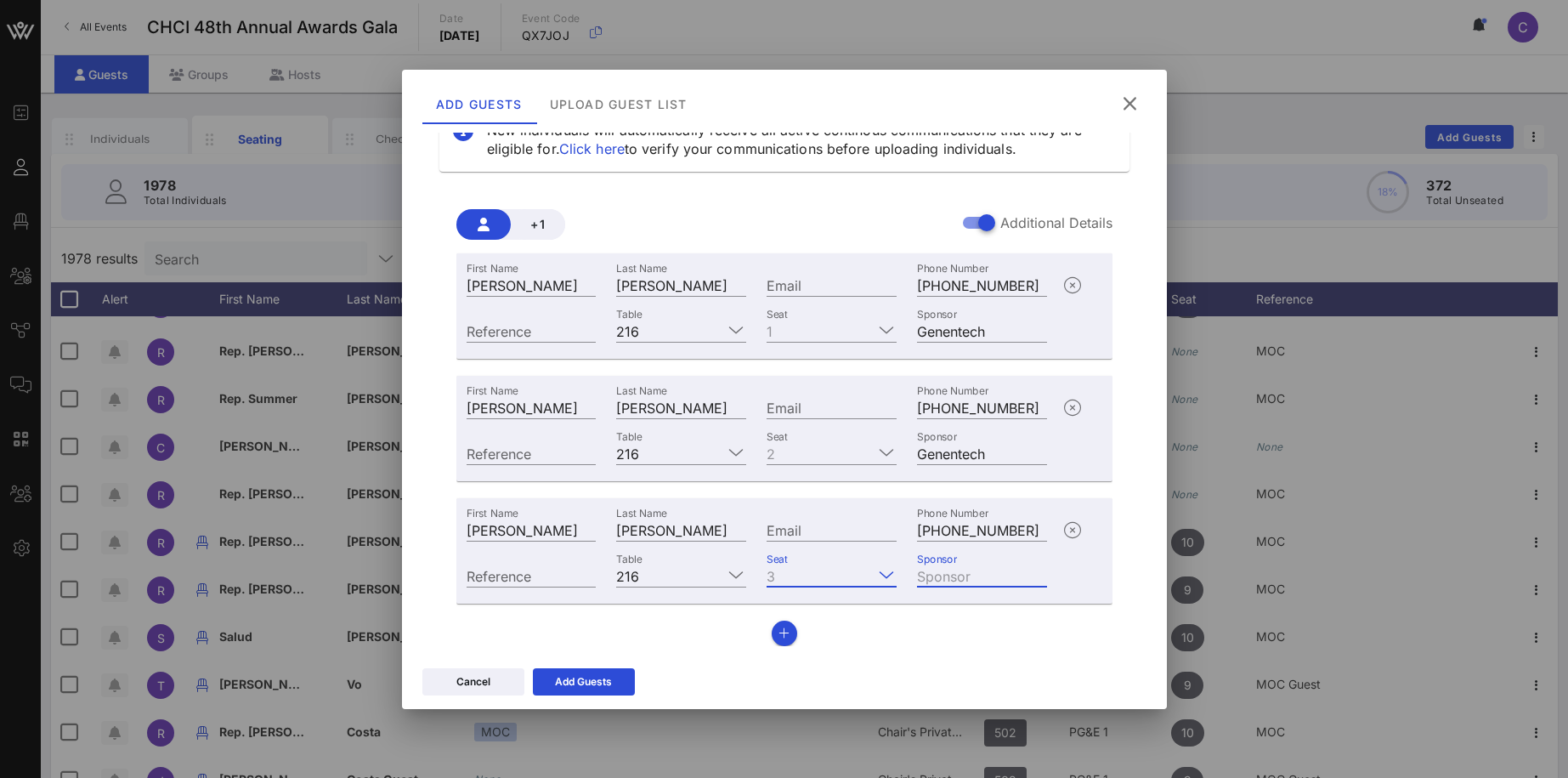
click at [967, 578] on input "Sponsor" at bounding box center [981, 576] width 130 height 22
type input "Genentech"
click at [789, 632] on icon "button" at bounding box center [784, 634] width 11 height 12
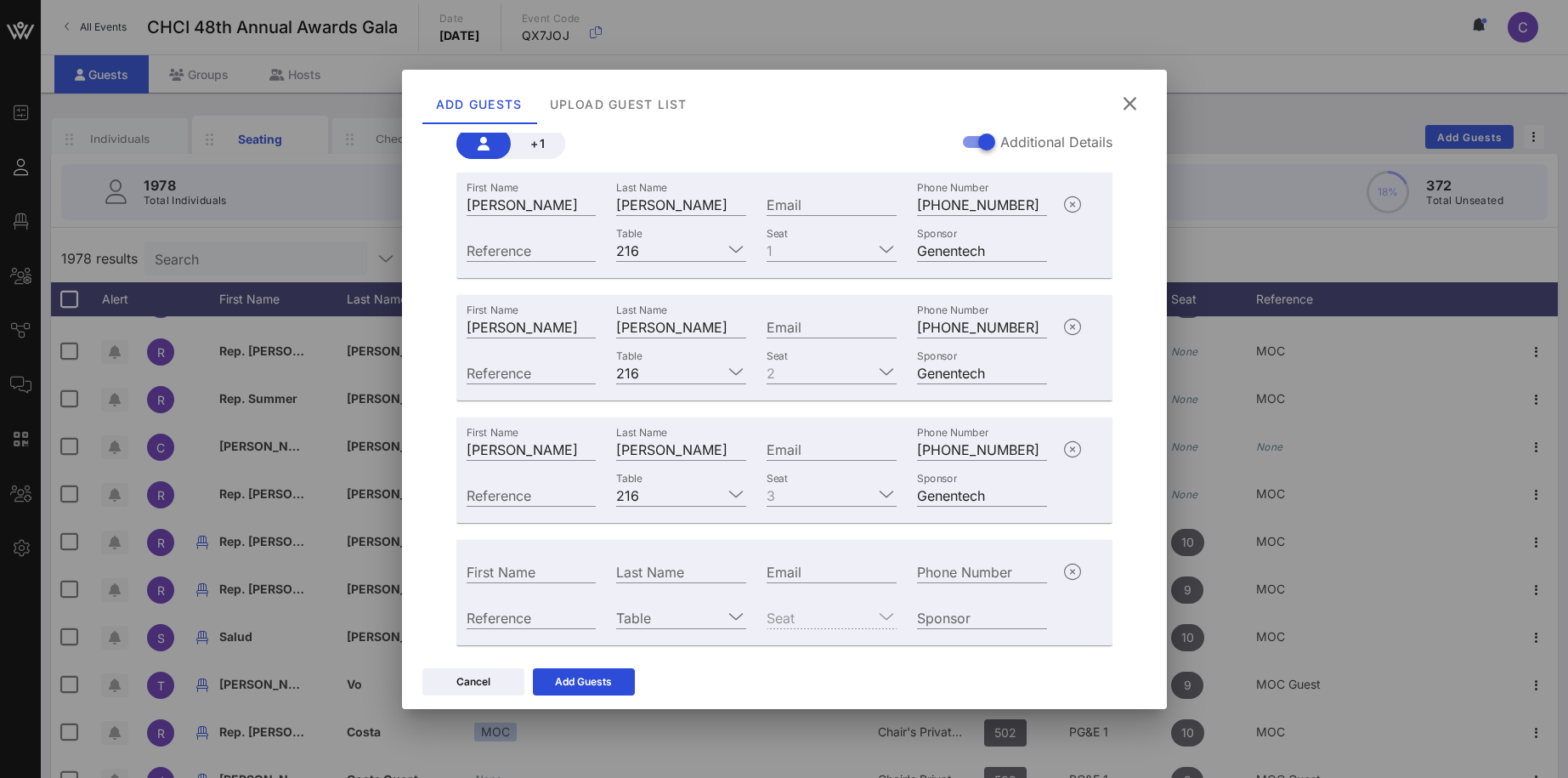
scroll to position [147, 0]
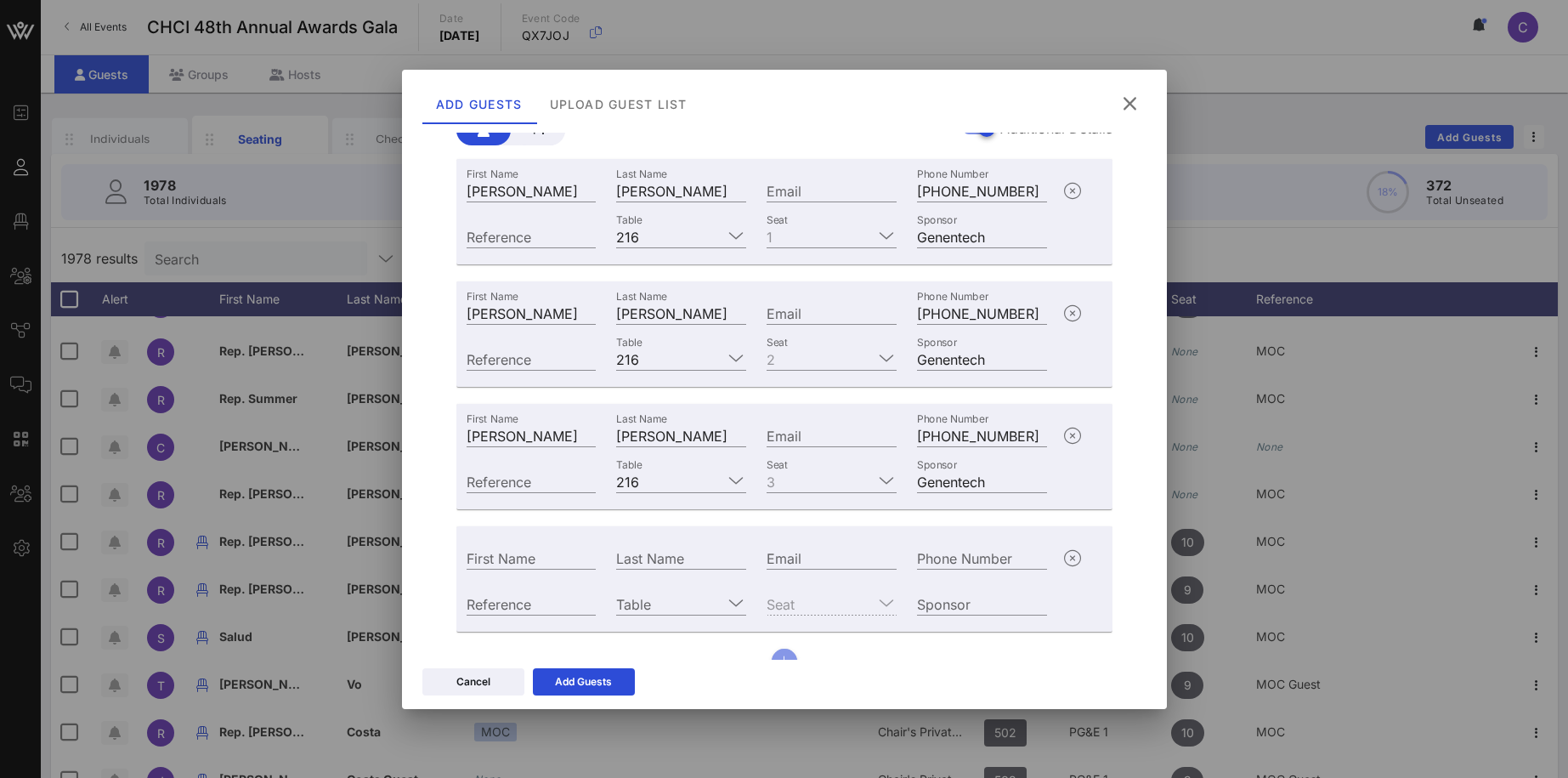
click at [784, 651] on button "button" at bounding box center [784, 661] width 26 height 26
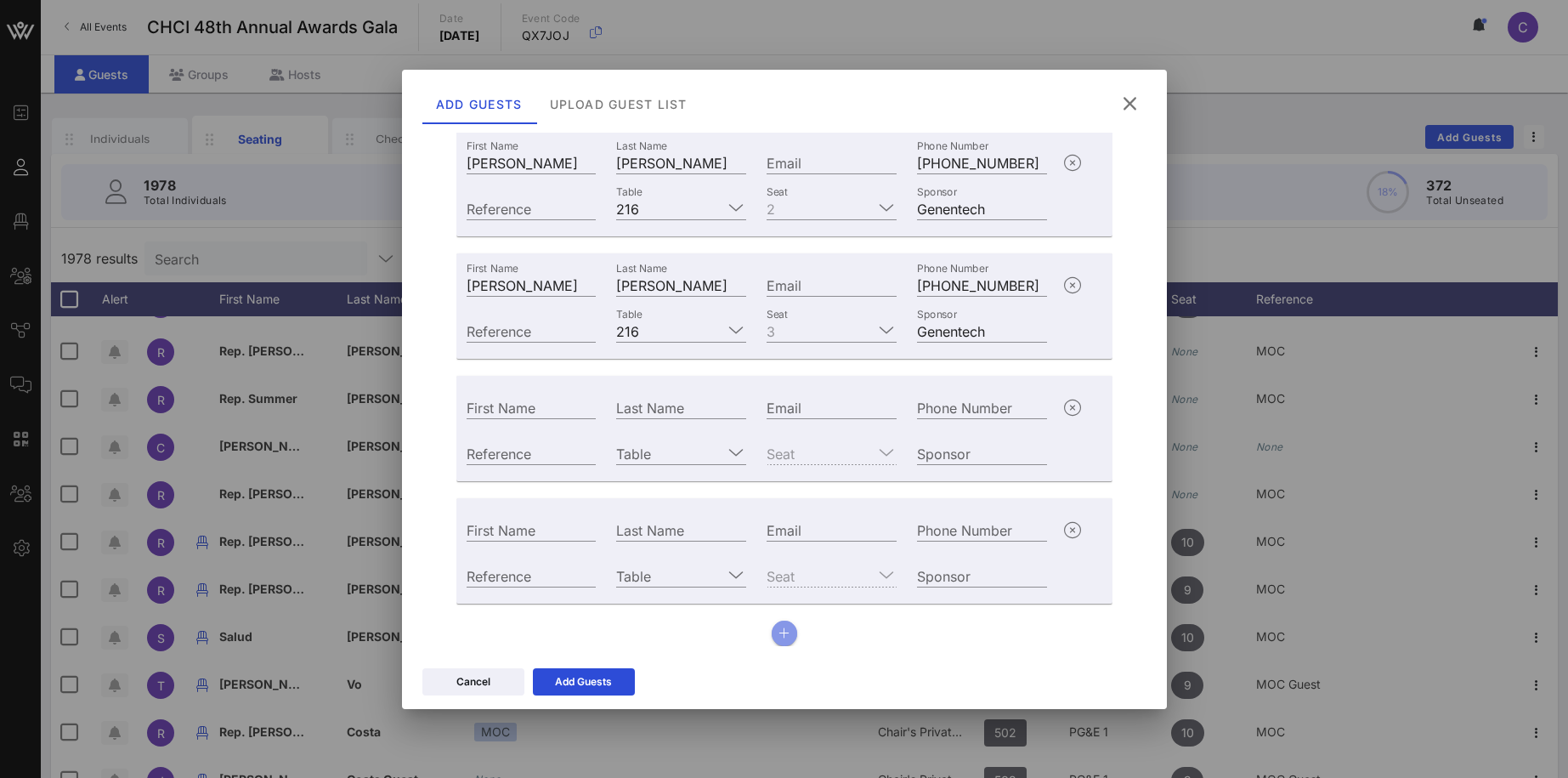
click at [787, 632] on icon "button" at bounding box center [784, 634] width 11 height 12
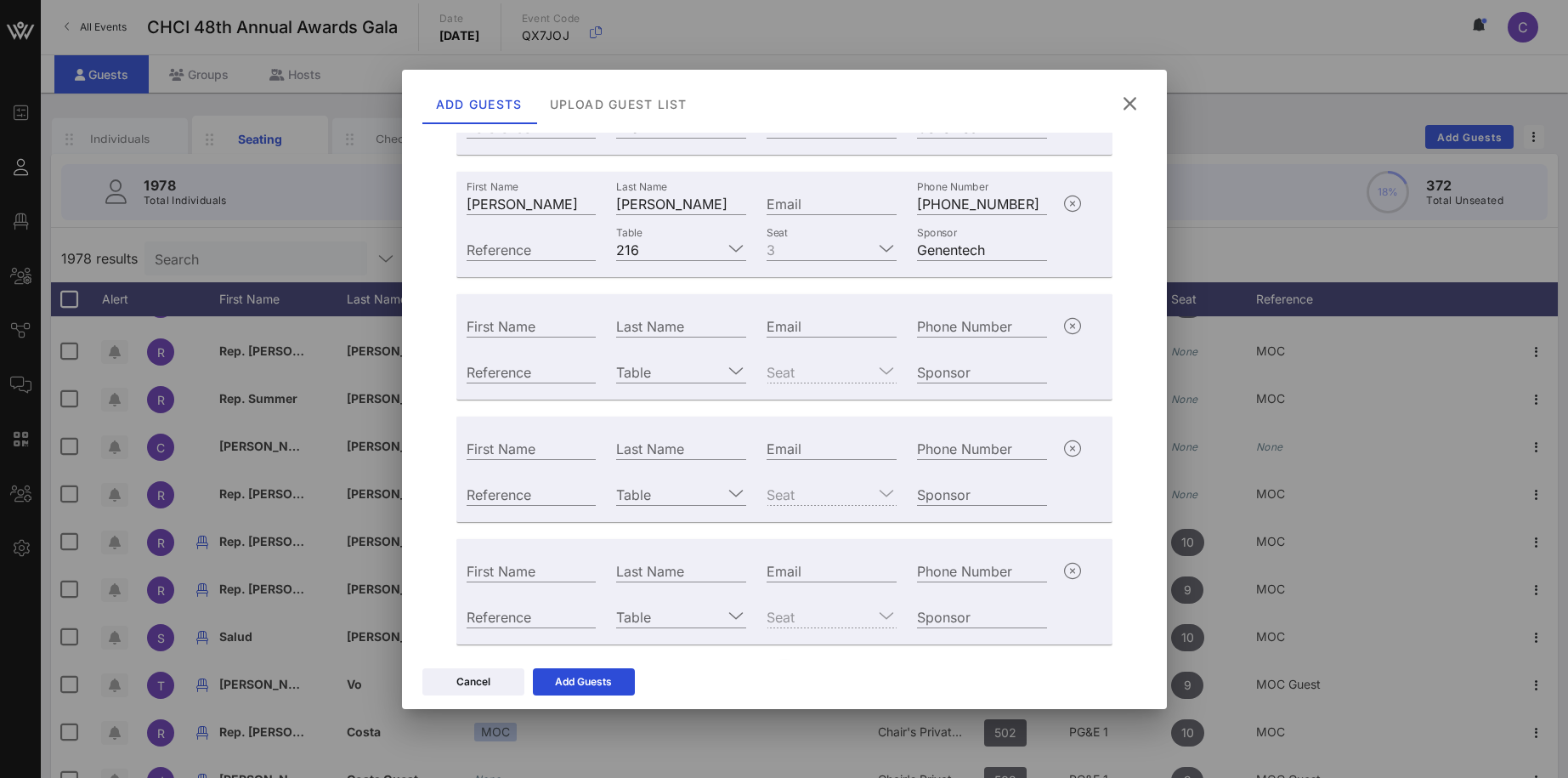
scroll to position [420, 0]
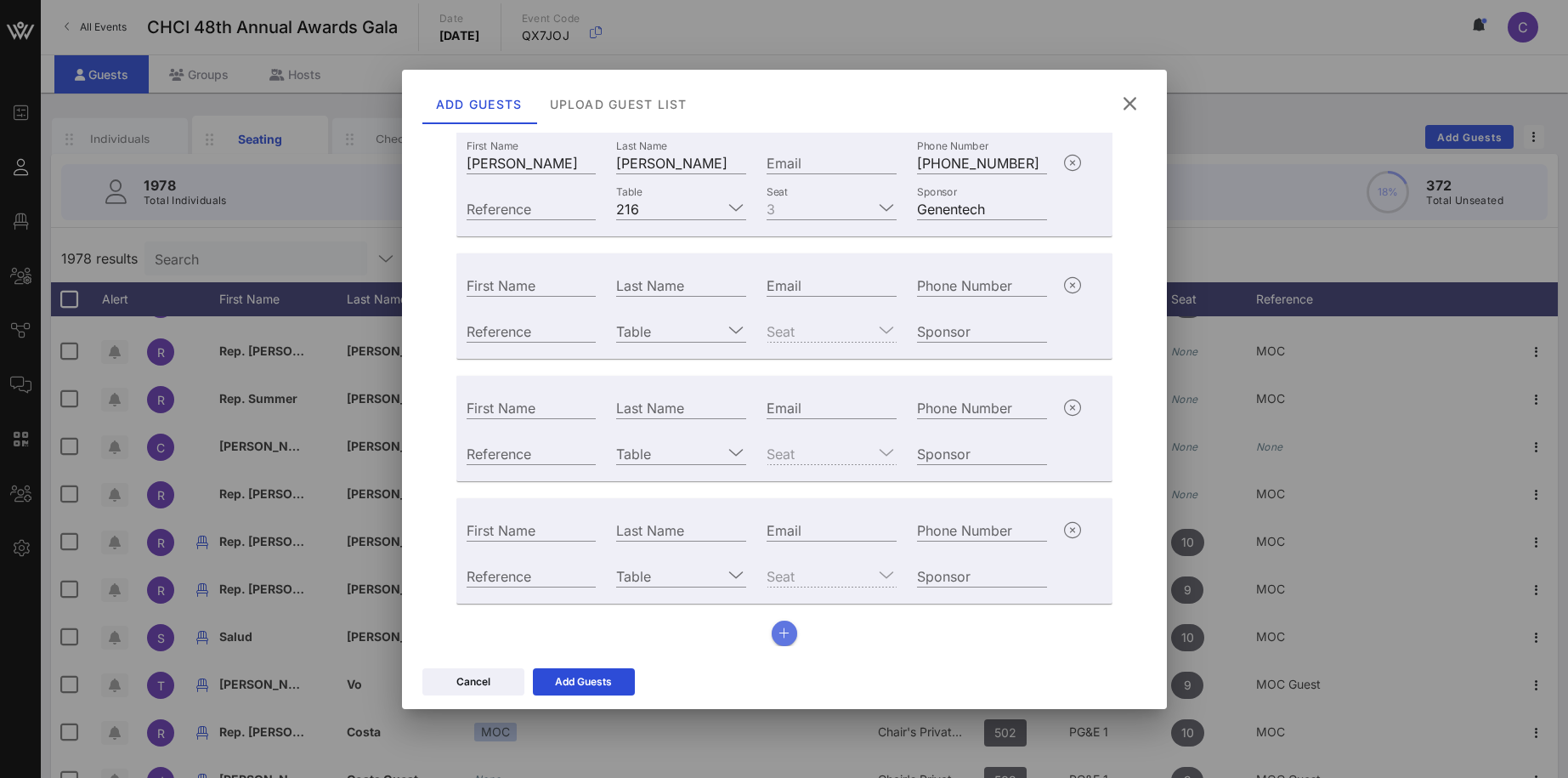
click at [787, 635] on icon "button" at bounding box center [784, 634] width 11 height 12
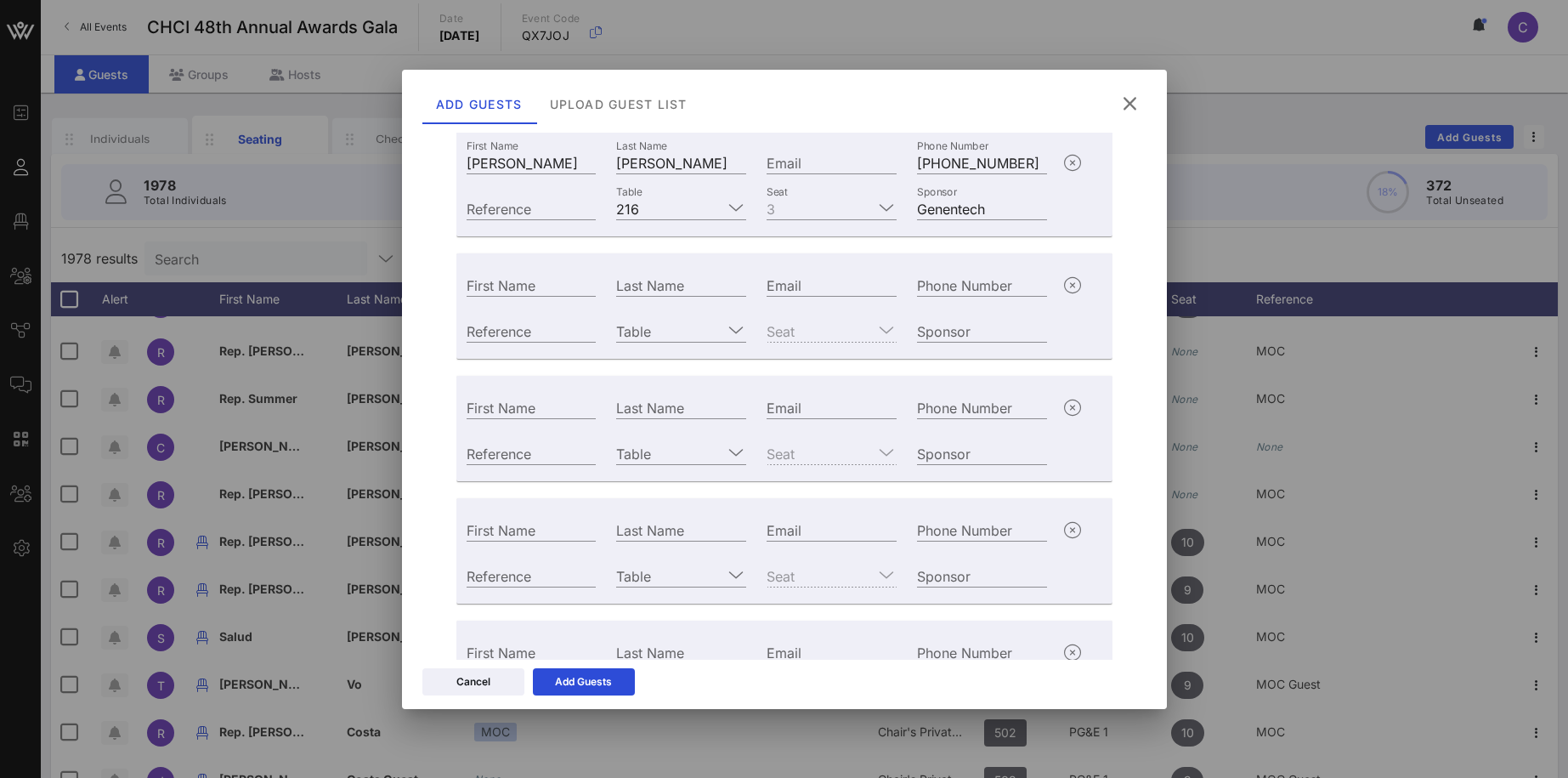
click at [1155, 383] on div "New individuals will automatically receive all active continous communications …" at bounding box center [784, 396] width 765 height 527
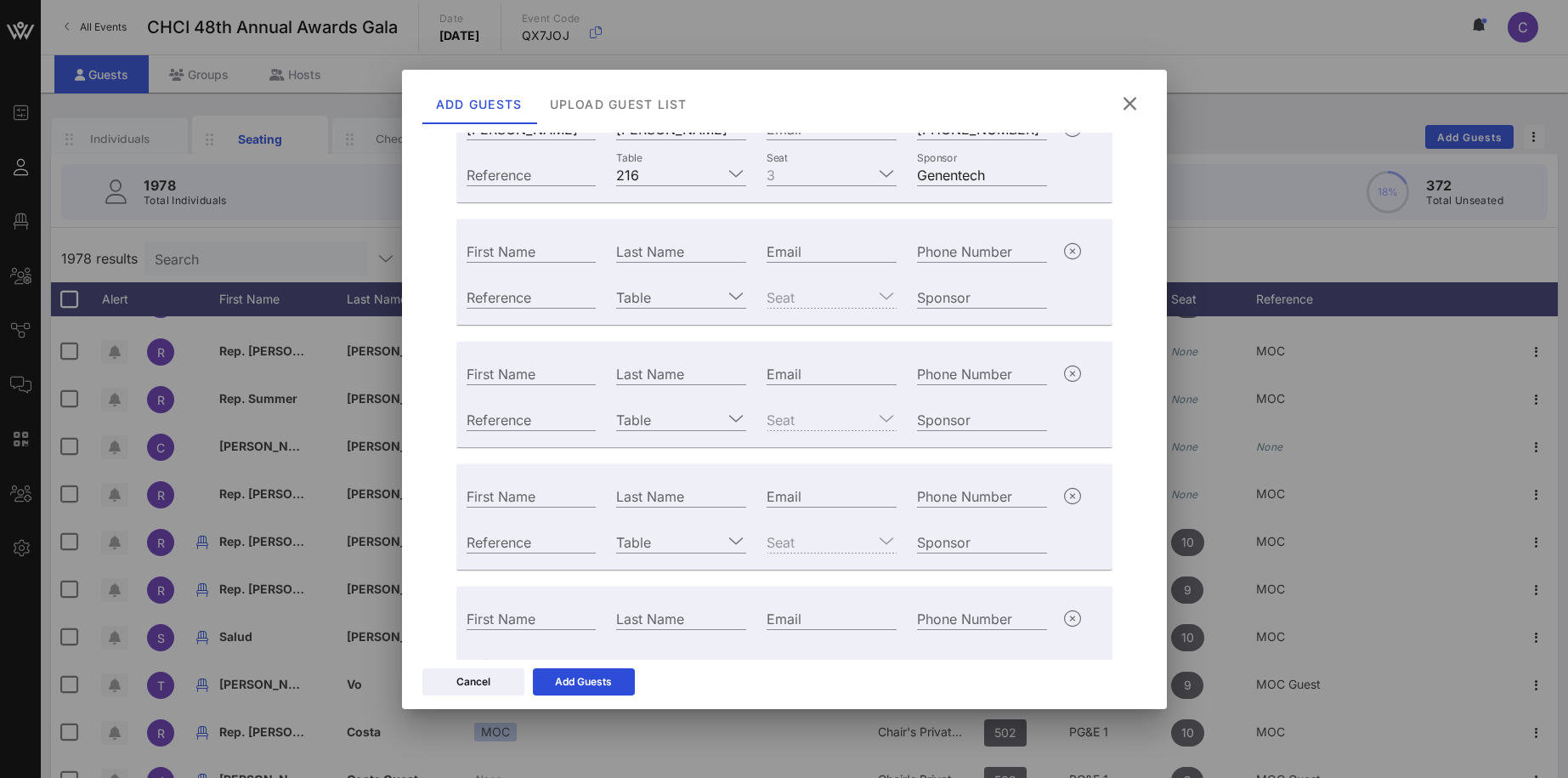
scroll to position [461, 0]
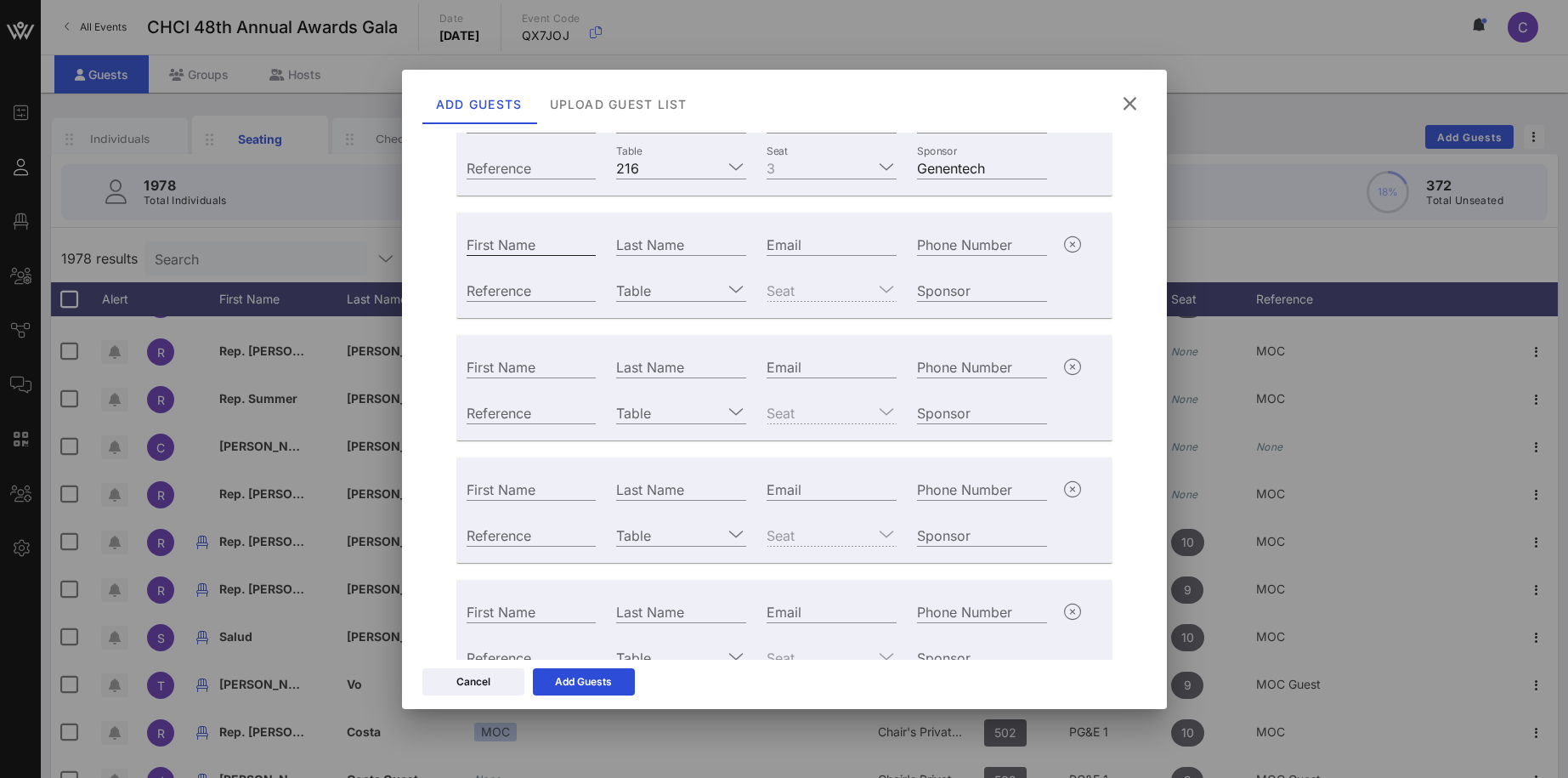
click at [541, 243] on input "First Name" at bounding box center [532, 244] width 130 height 22
paste input "Rocio Diaz"
drag, startPoint x: 511, startPoint y: 240, endPoint x: 558, endPoint y: 240, distance: 47.0
click at [558, 240] on input "Rocio Diaz" at bounding box center [532, 244] width 130 height 22
type input "Rocio"
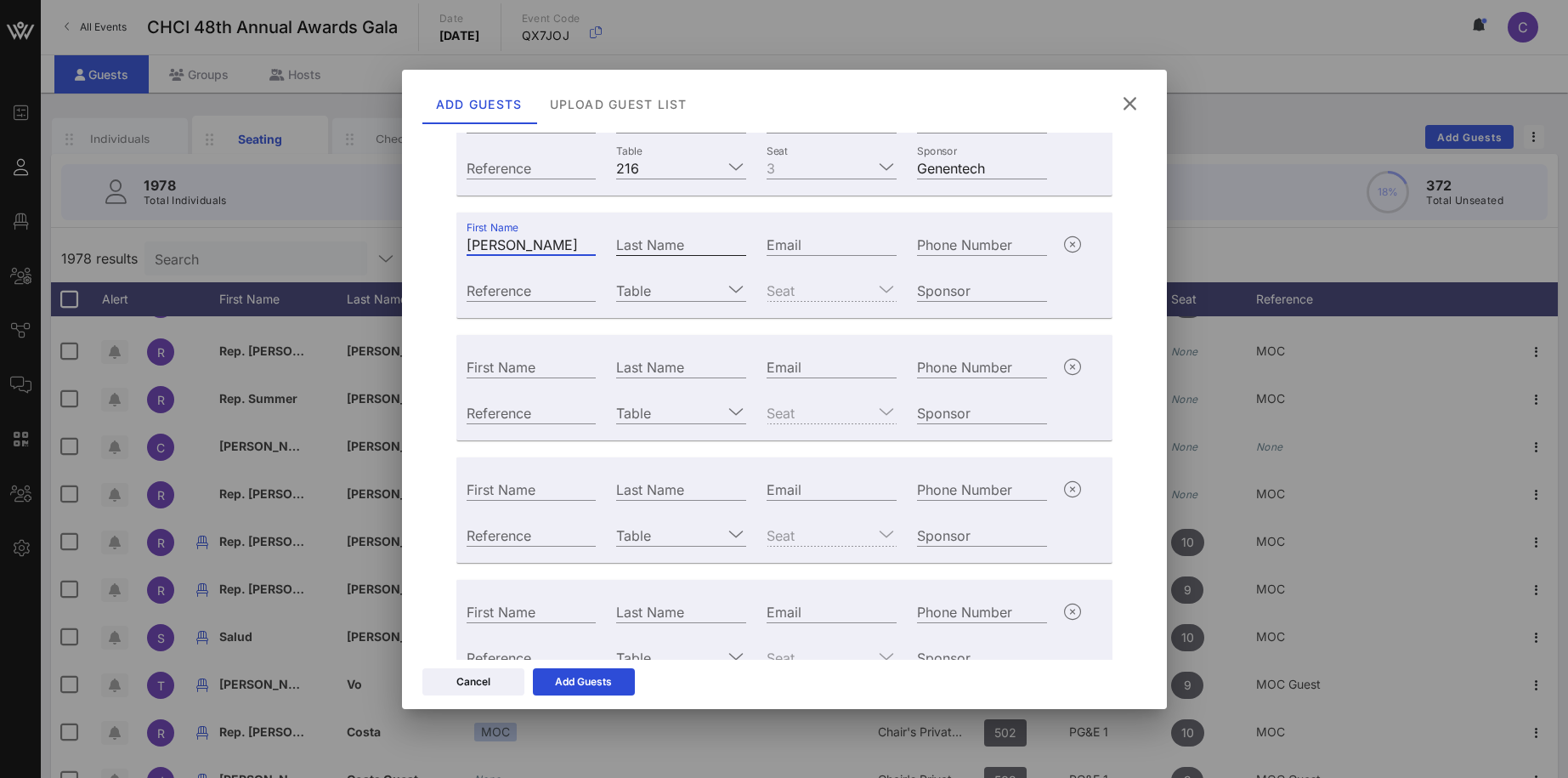
click at [664, 237] on div "Last Name" at bounding box center [681, 244] width 130 height 22
paste input "[PERSON_NAME]"
type input "[PERSON_NAME]"
click at [801, 250] on input "Email" at bounding box center [831, 244] width 130 height 22
click at [961, 240] on input "Phone Number" at bounding box center [981, 244] width 130 height 22
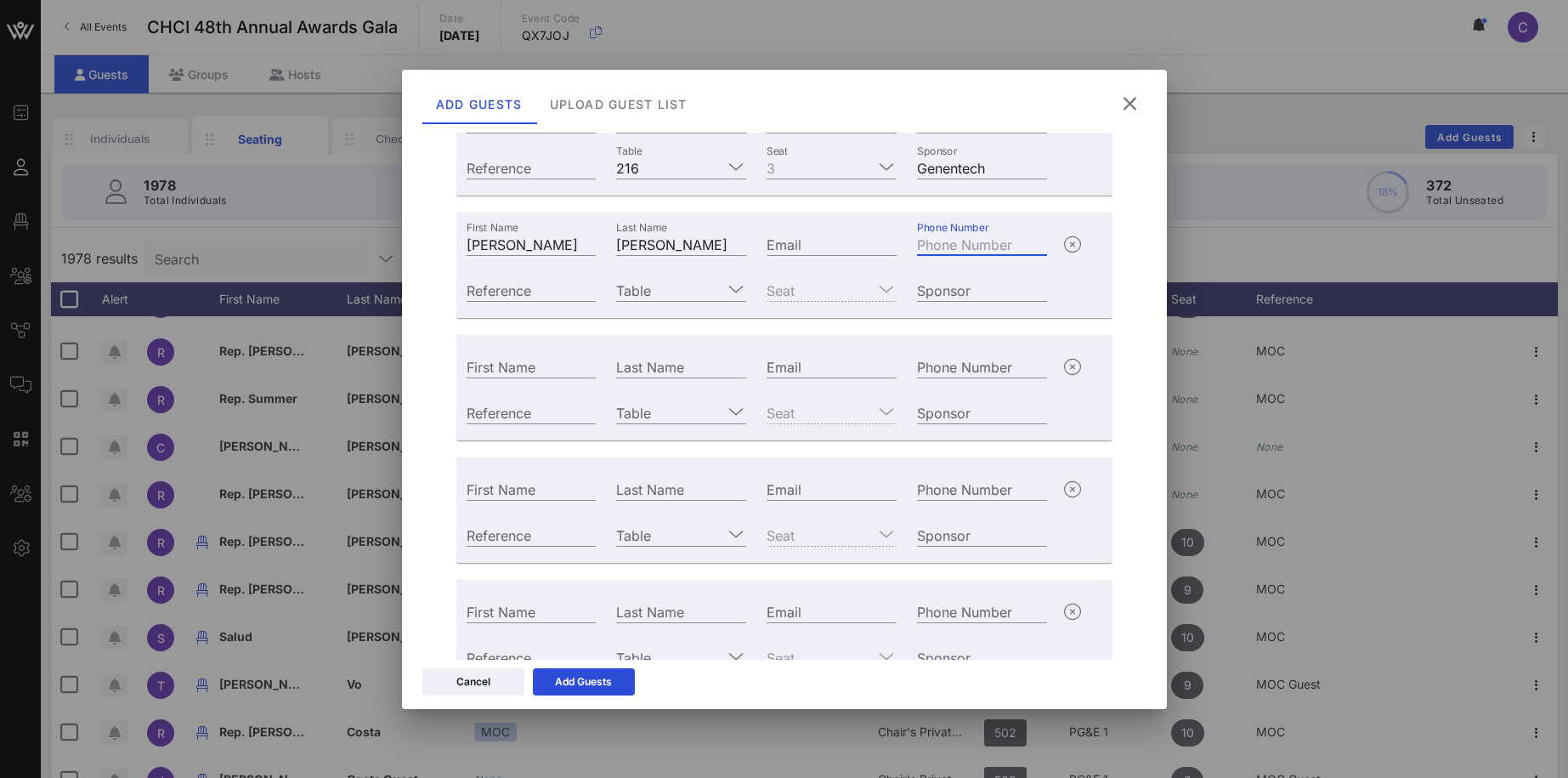
paste input "+16505345911"
type input "+16505345911"
click at [645, 284] on input "Table" at bounding box center [669, 290] width 106 height 22
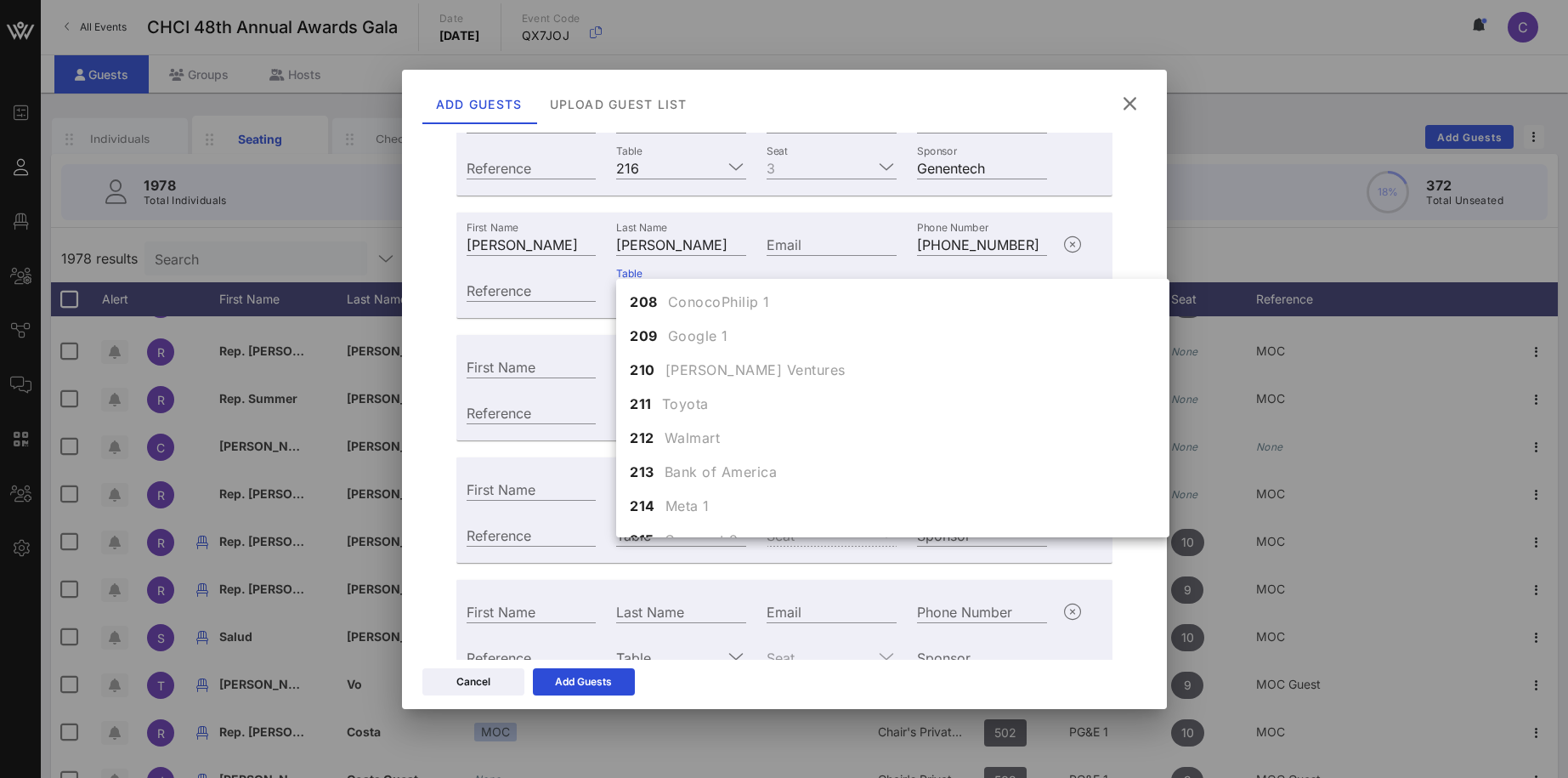
scroll to position [1959, 0]
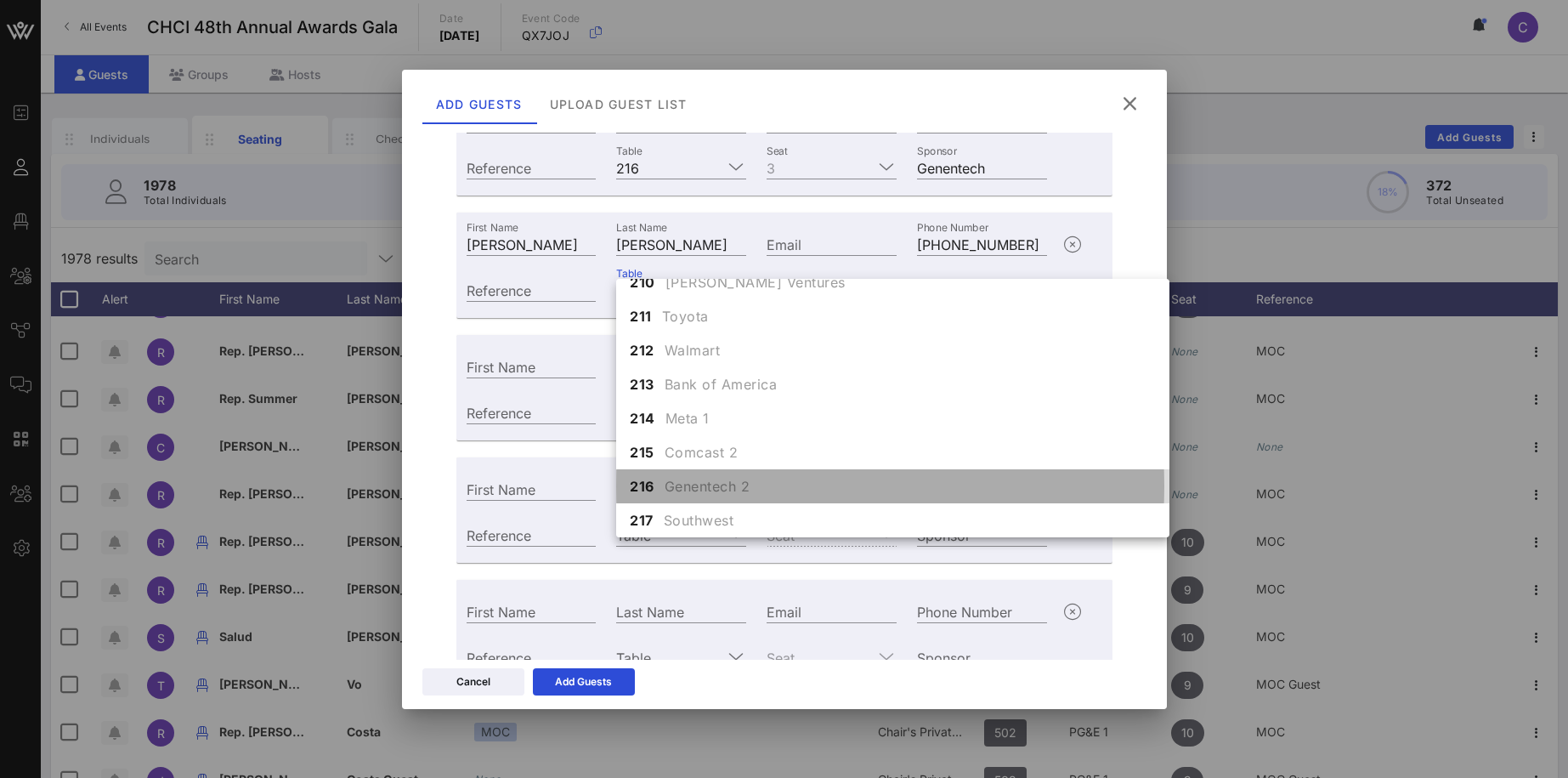
click at [687, 483] on span "Genentech 2" at bounding box center [707, 486] width 85 height 21
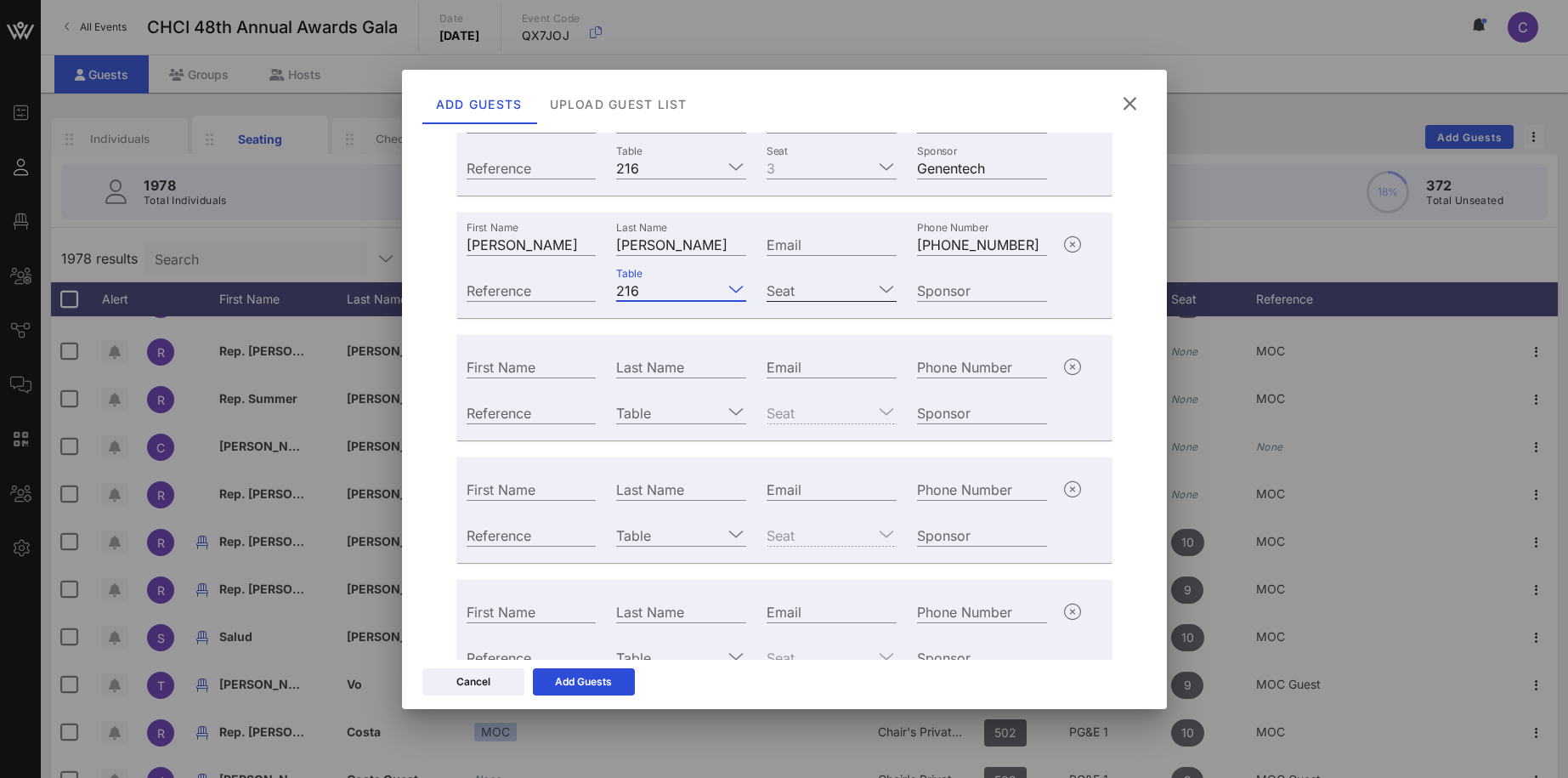
click at [827, 283] on input "Seat" at bounding box center [819, 290] width 106 height 22
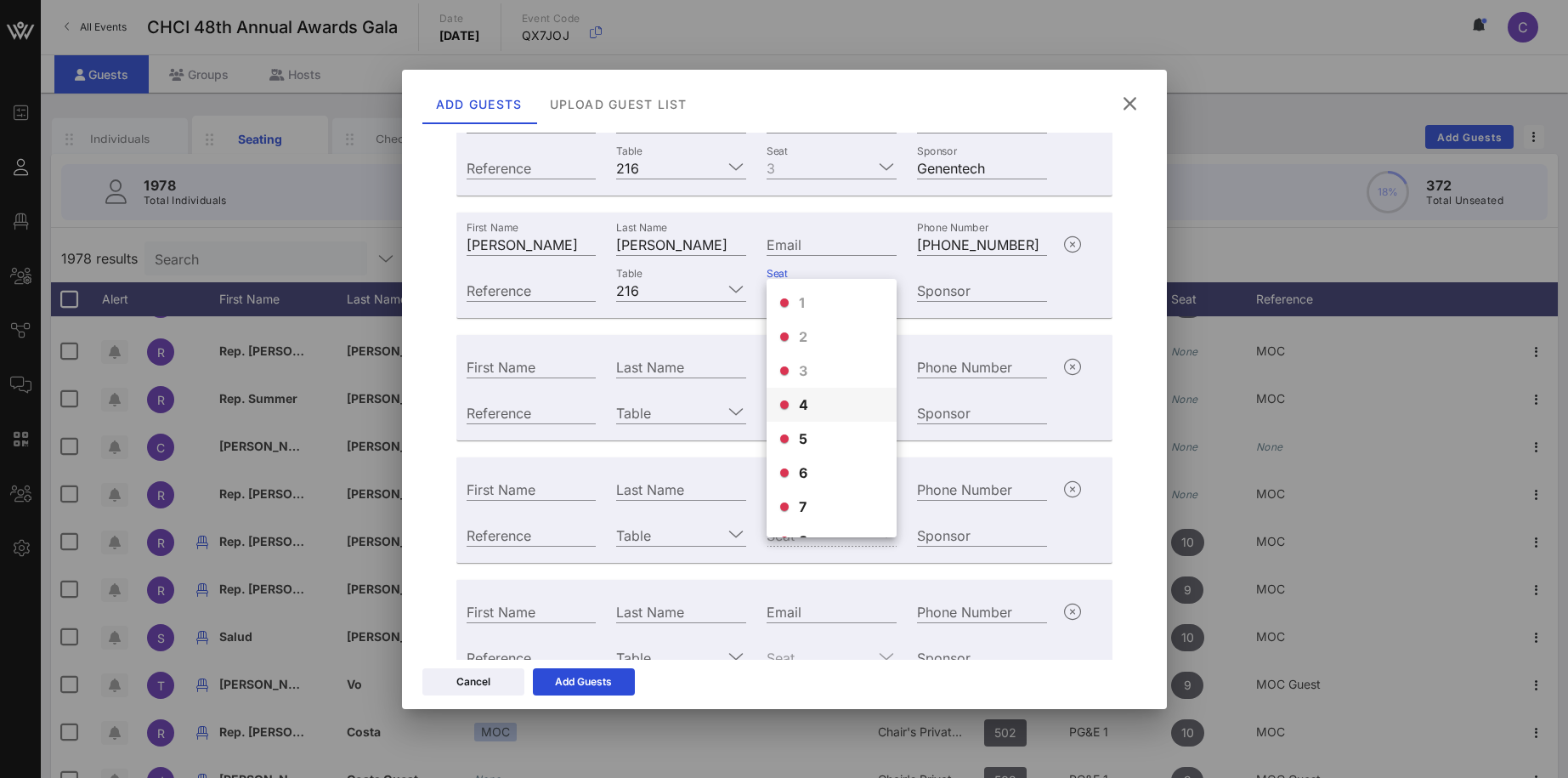
click at [808, 406] on span "4" at bounding box center [804, 405] width 10 height 21
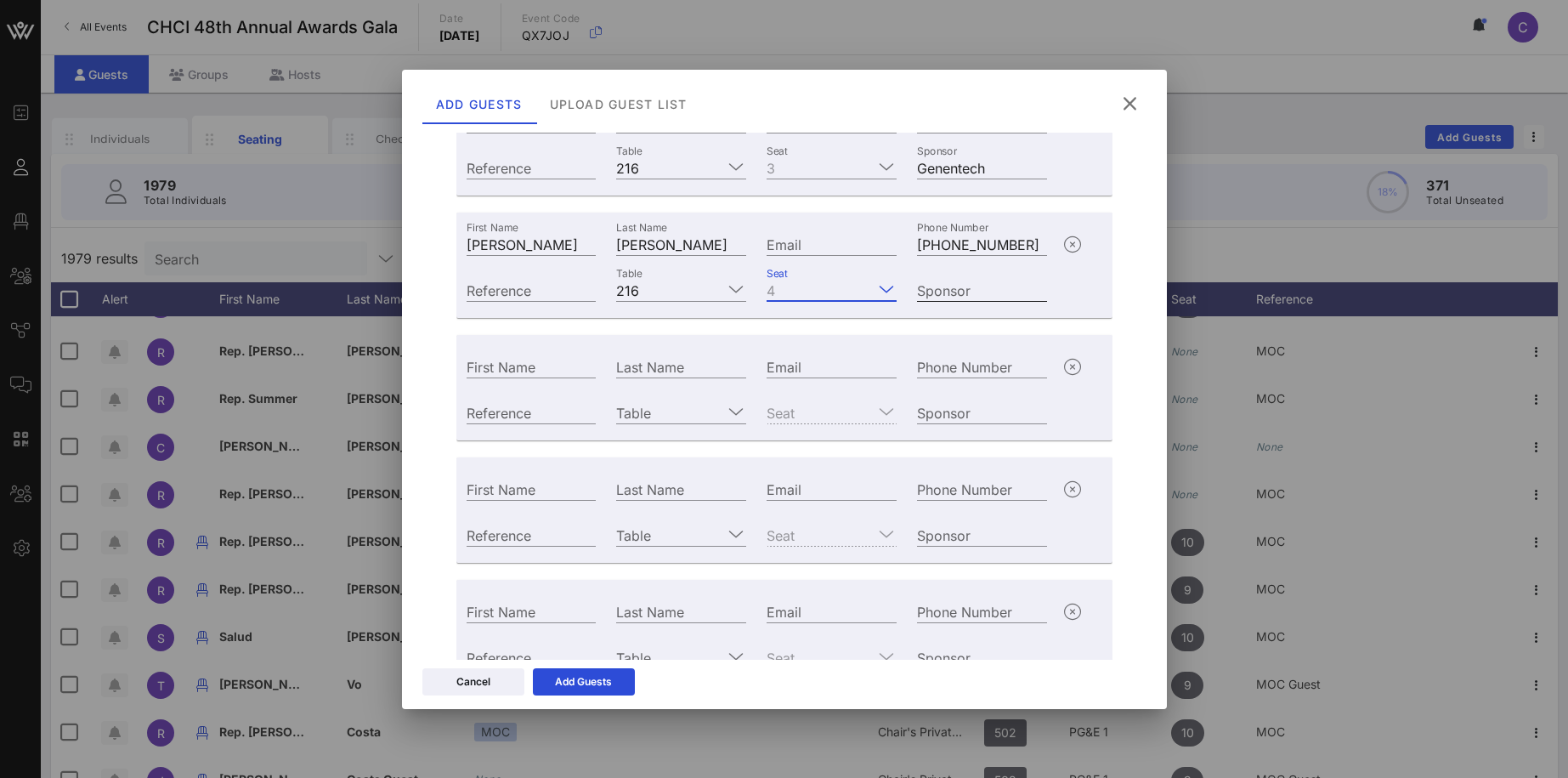
click at [957, 282] on div "Sponsor" at bounding box center [981, 290] width 130 height 22
type input "Genentech"
click at [547, 364] on input "First Name" at bounding box center [532, 367] width 130 height 22
paste input "Whitney Ellis"
drag, startPoint x: 522, startPoint y: 360, endPoint x: 582, endPoint y: 359, distance: 60.0
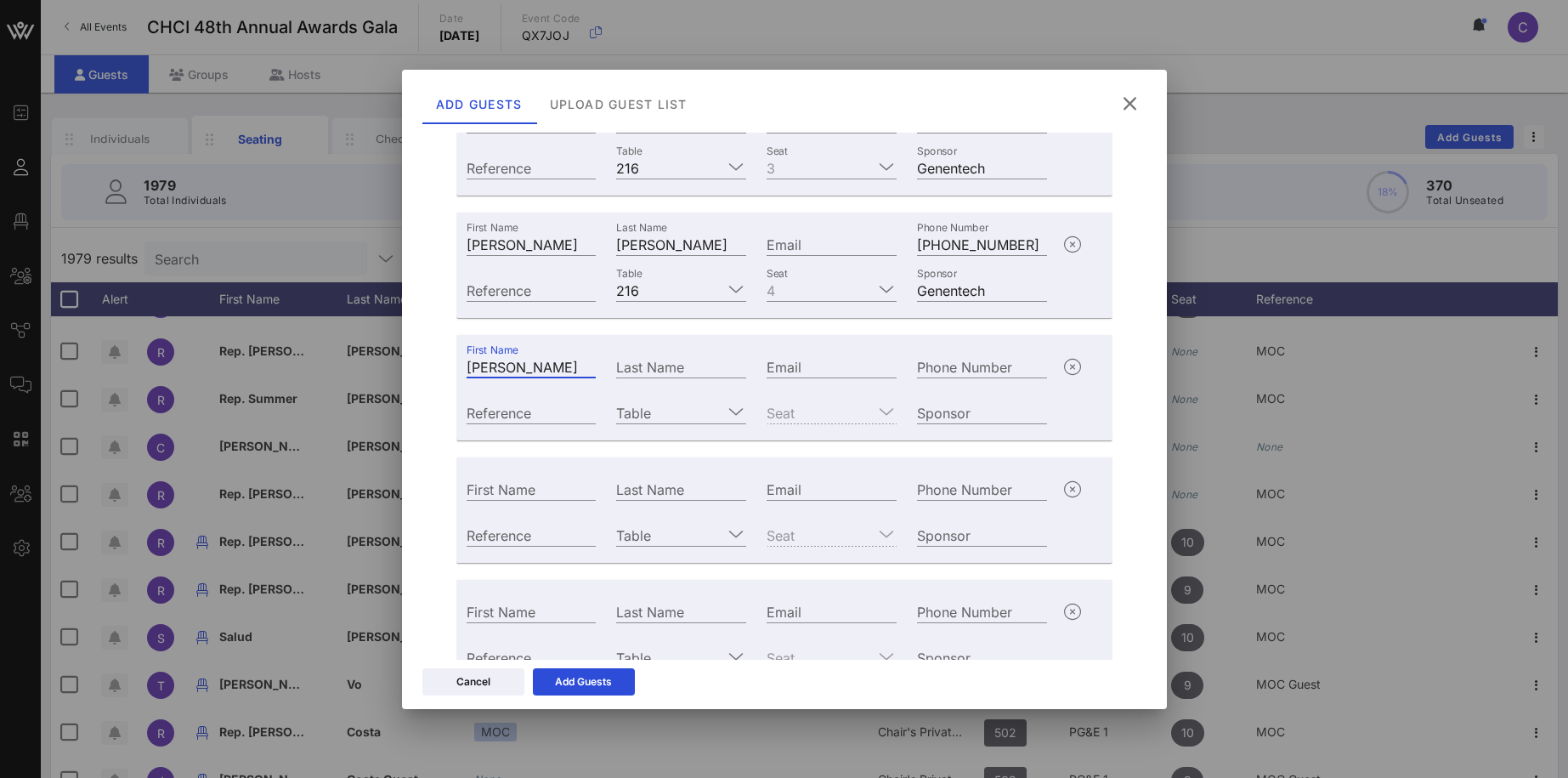
click at [582, 359] on input "Whitney Ellis" at bounding box center [532, 367] width 130 height 22
type input "Whitney"
click at [664, 364] on input "Last Name" at bounding box center [681, 367] width 130 height 22
paste input "Ellis"
type input "Ellis"
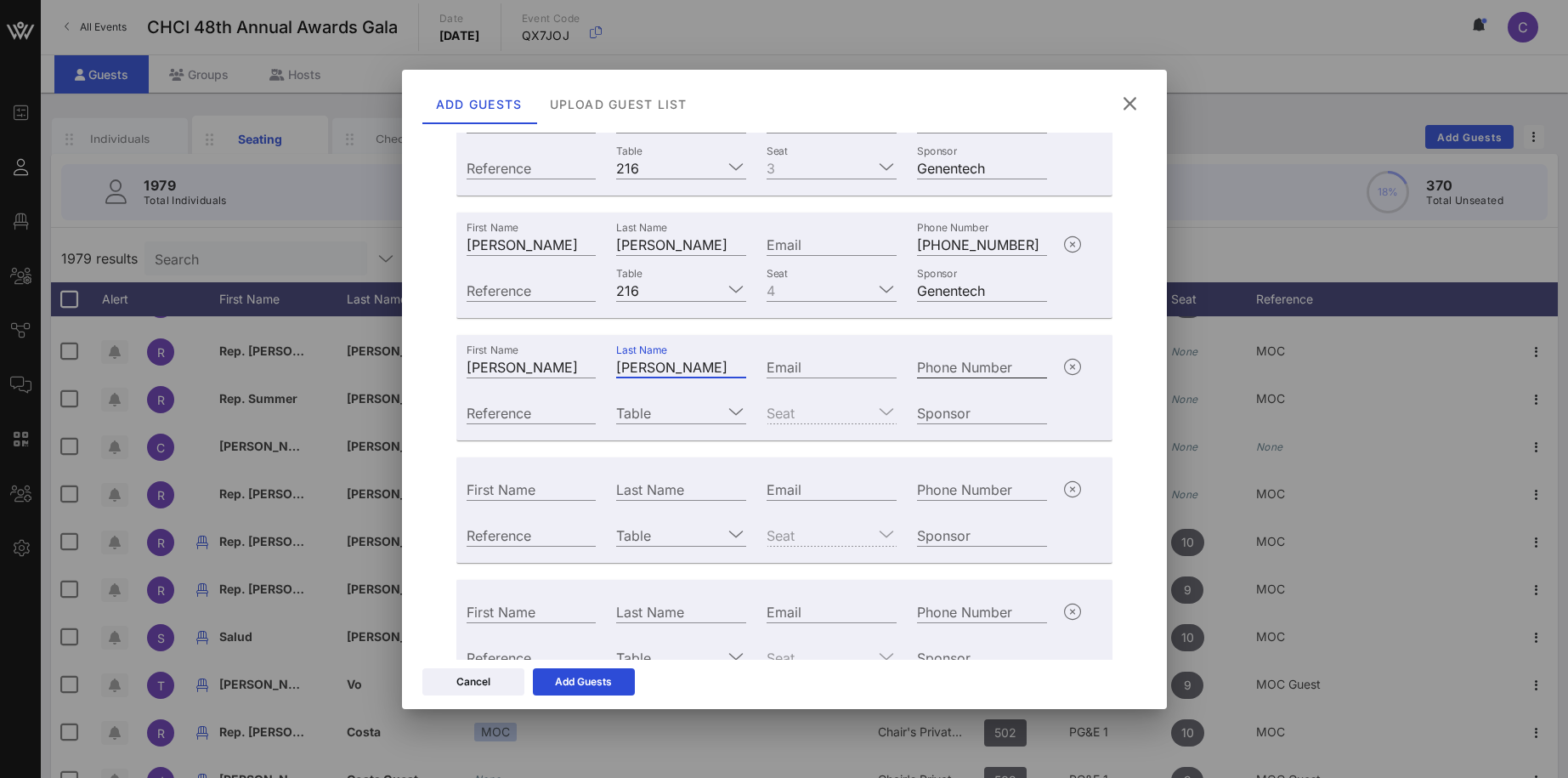
click at [955, 363] on div "Phone Number" at bounding box center [981, 367] width 130 height 22
paste input "+14152122400"
type input "+14152122400"
click at [690, 401] on div "Table" at bounding box center [681, 410] width 150 height 46
click at [670, 416] on input "Table" at bounding box center [669, 413] width 106 height 22
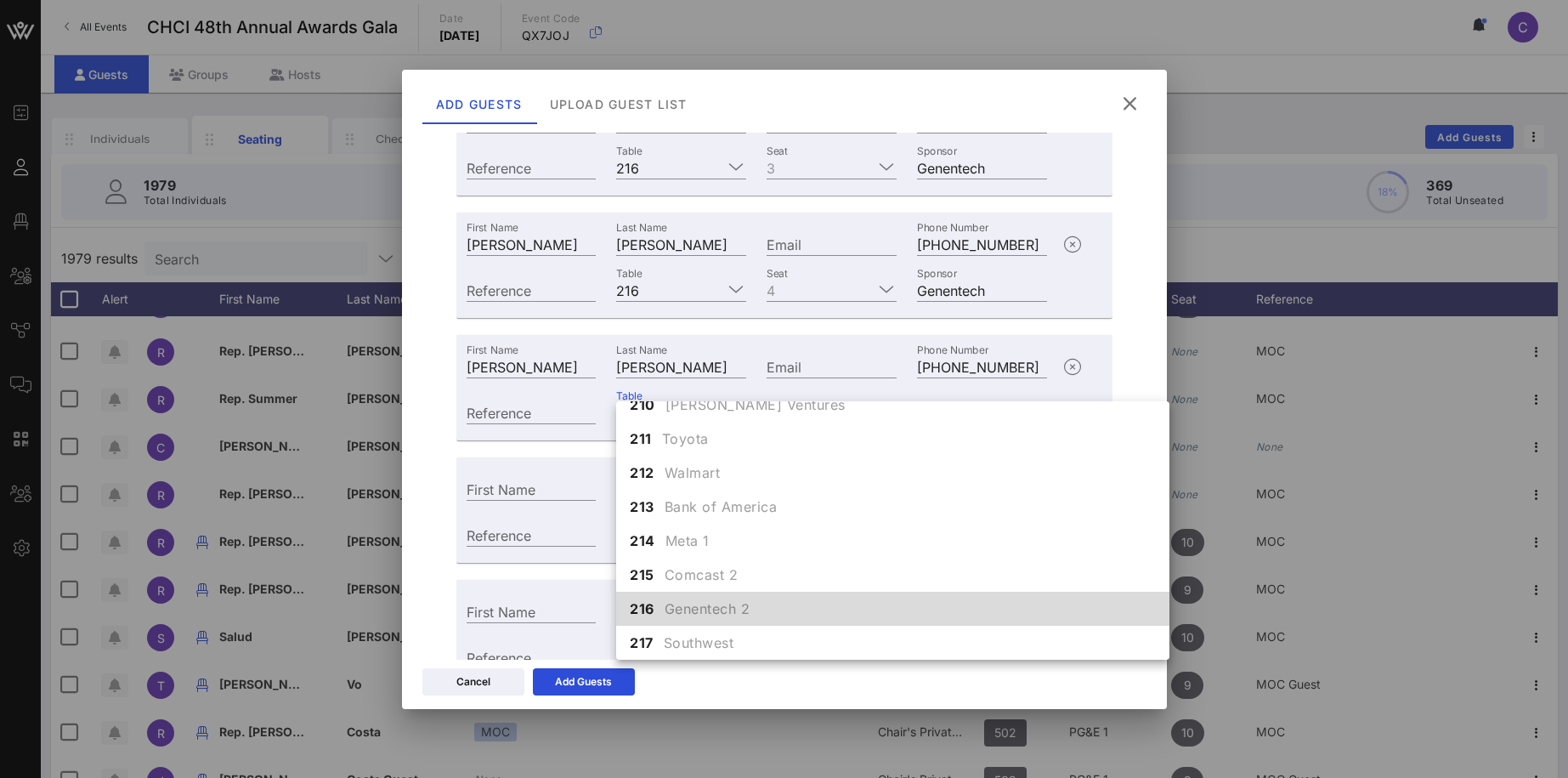
click at [679, 606] on span "Genentech 2" at bounding box center [707, 609] width 85 height 21
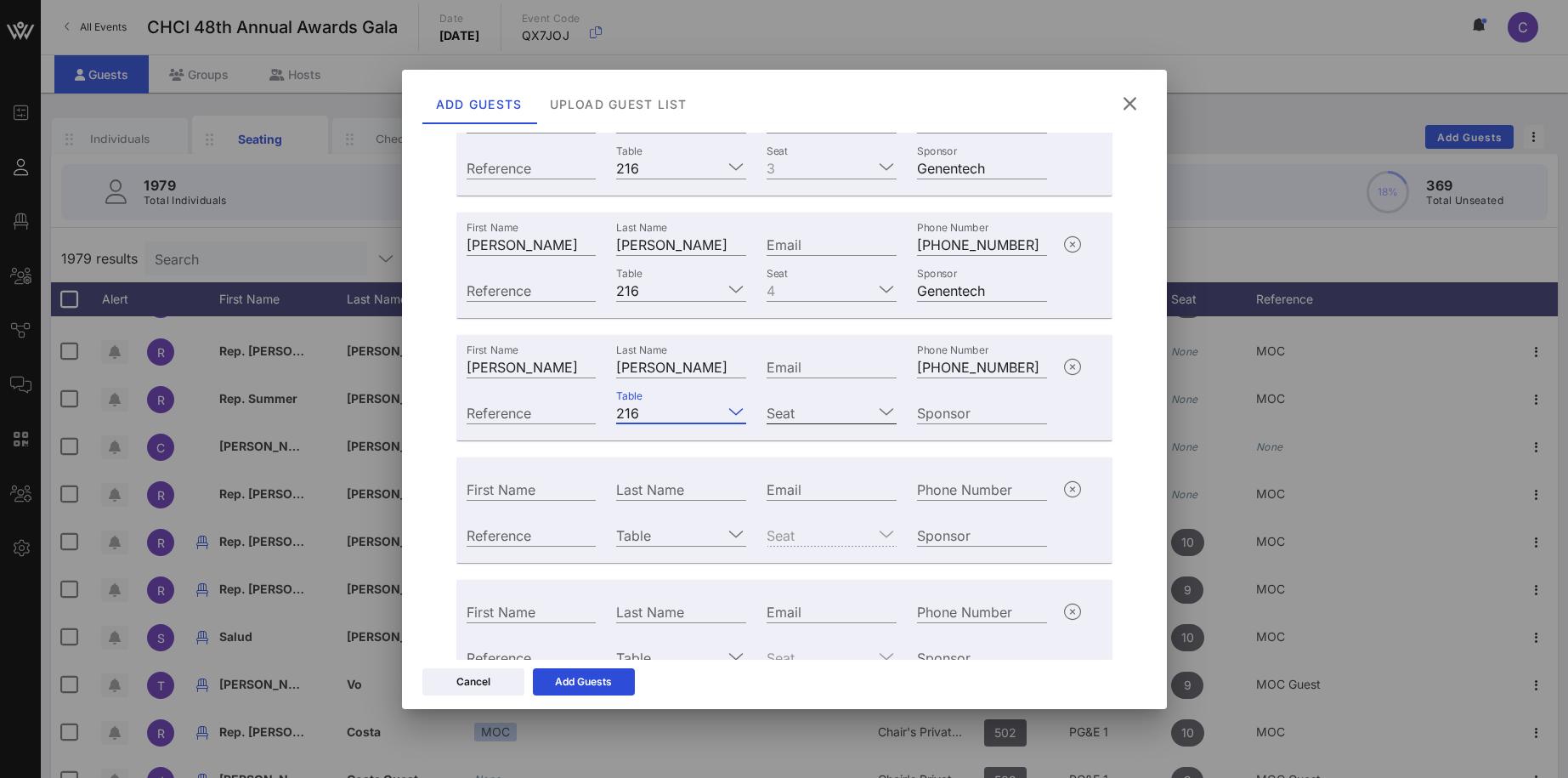
click at [880, 414] on icon at bounding box center [886, 412] width 16 height 21
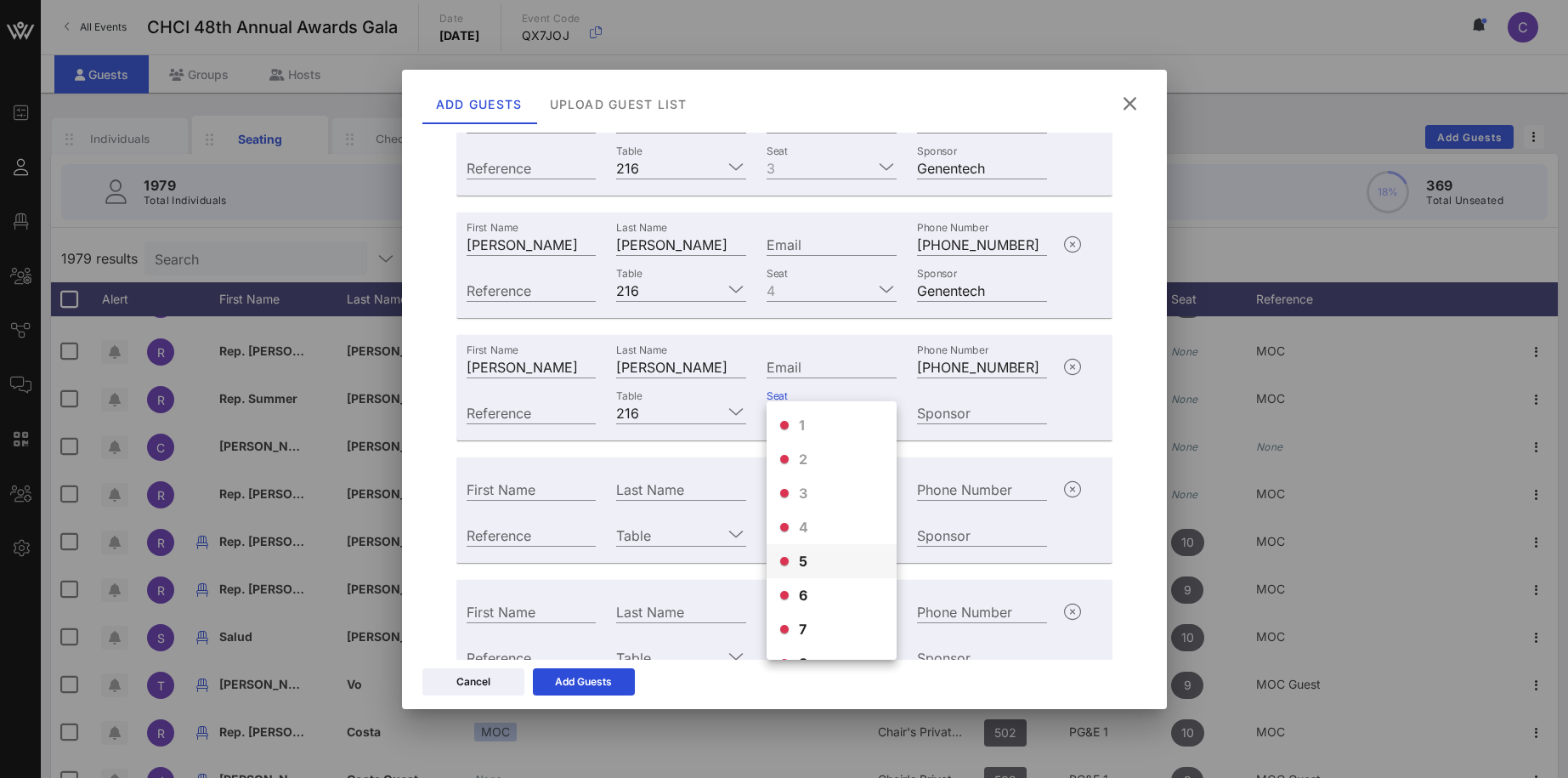
click at [800, 564] on span "5" at bounding box center [803, 561] width 9 height 21
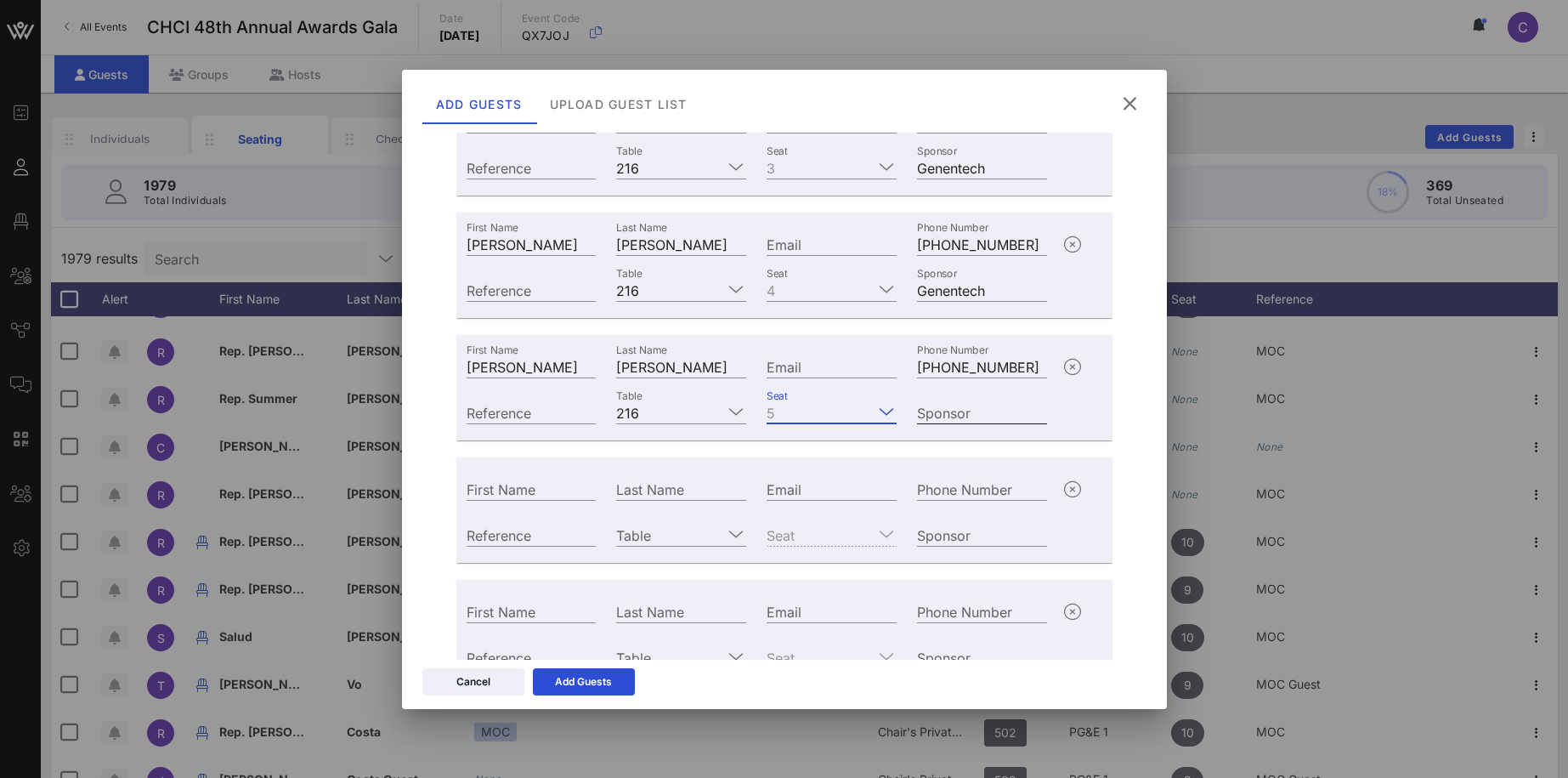
click at [959, 414] on input "Sponsor" at bounding box center [981, 413] width 130 height 22
type input "Genentech"
click at [564, 489] on input "First Name" at bounding box center [532, 489] width 130 height 22
paste input "Oscar Martinez-Fain"
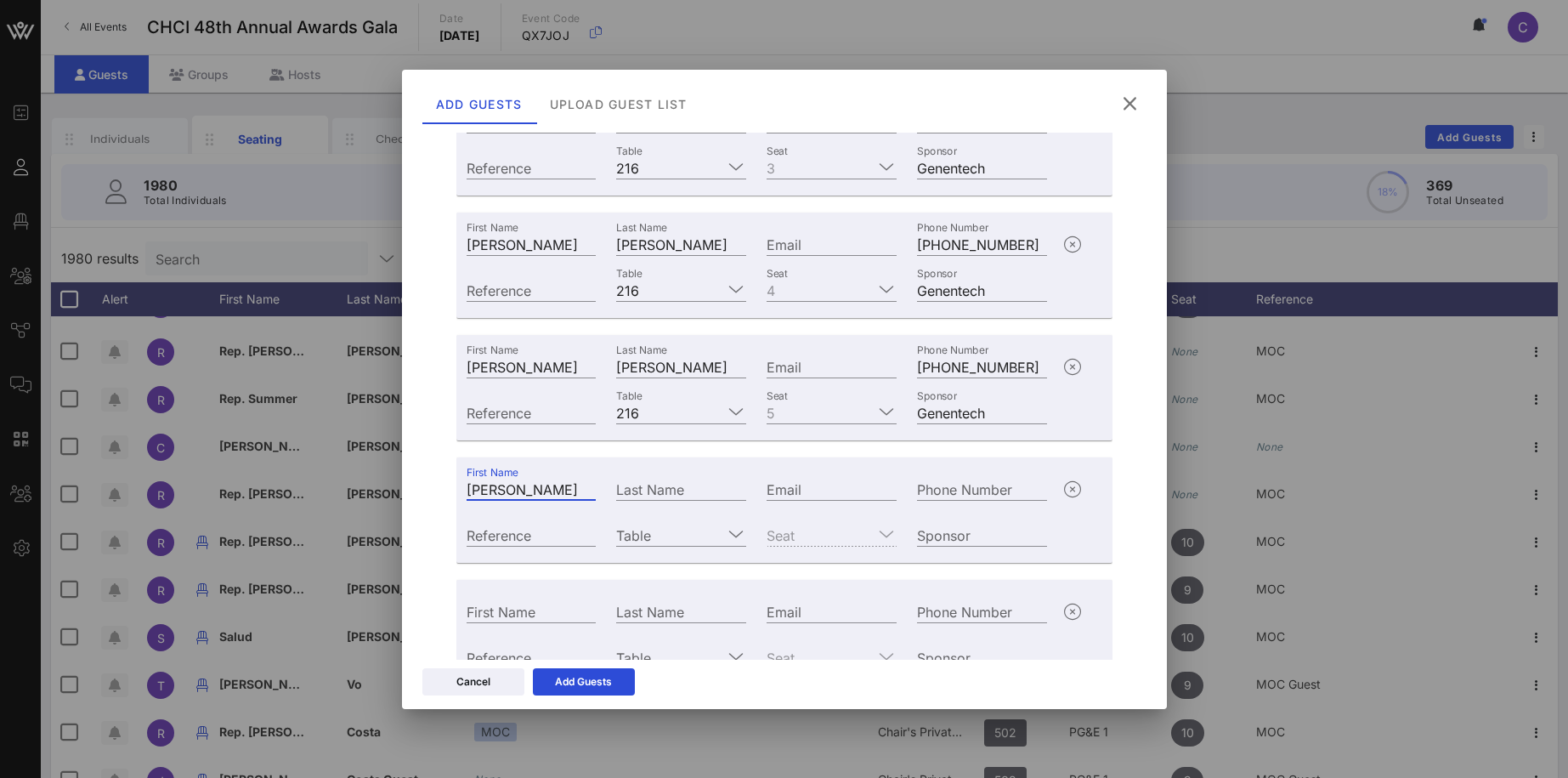
drag, startPoint x: 509, startPoint y: 488, endPoint x: 641, endPoint y: 492, distance: 132.1
click at [596, 492] on input "Oscar Martinez-Fain" at bounding box center [532, 489] width 130 height 22
type input "Oscar"
click at [665, 487] on input "Last Name" at bounding box center [681, 489] width 130 height 22
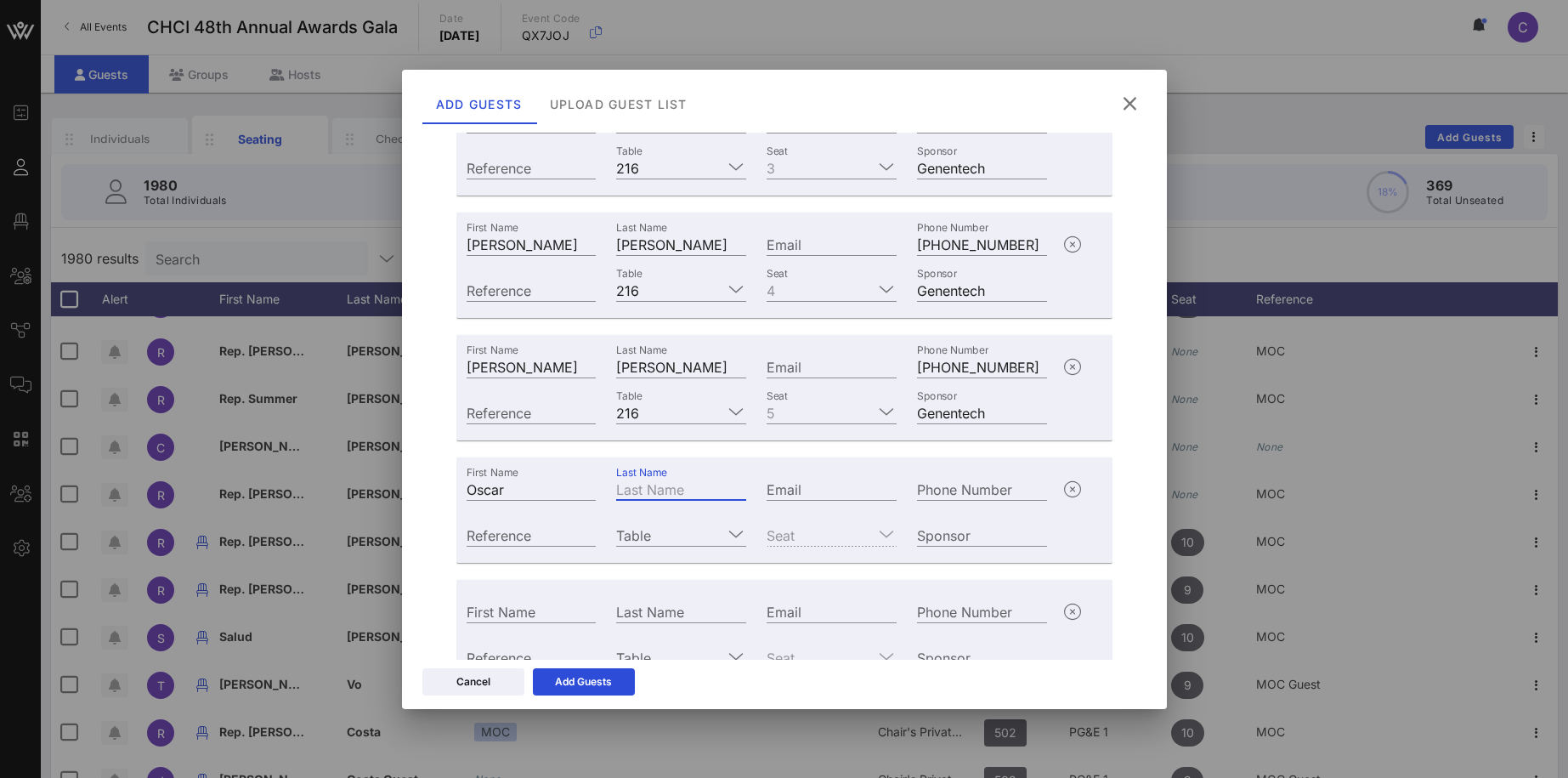
paste input "Martinez-Fain"
type input "Martinez-Fain"
click at [974, 489] on input "Phone Number" at bounding box center [981, 489] width 130 height 22
paste input "+16504678313"
type input "+16504678313"
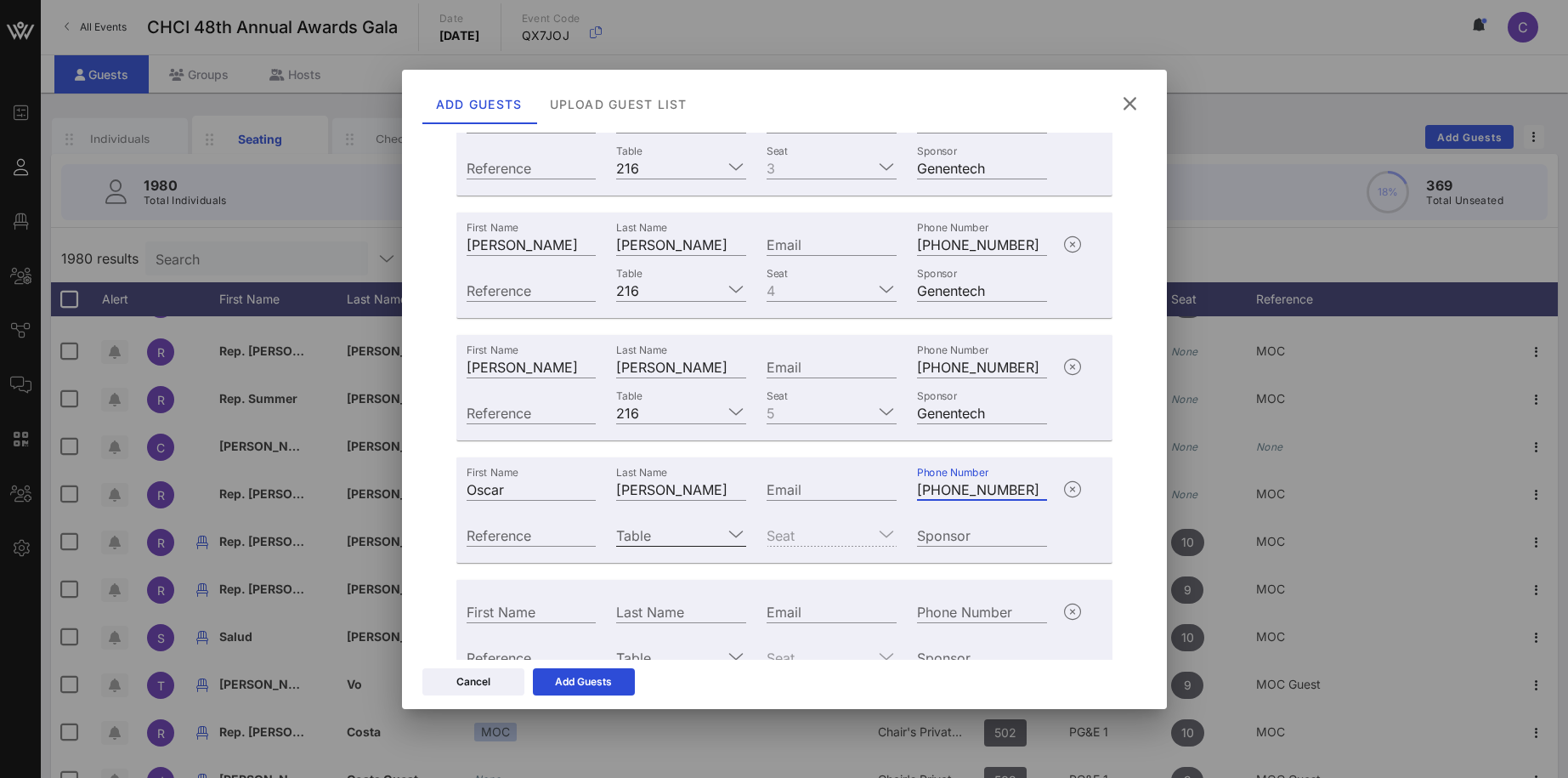
click at [637, 538] on input "Table" at bounding box center [669, 535] width 106 height 22
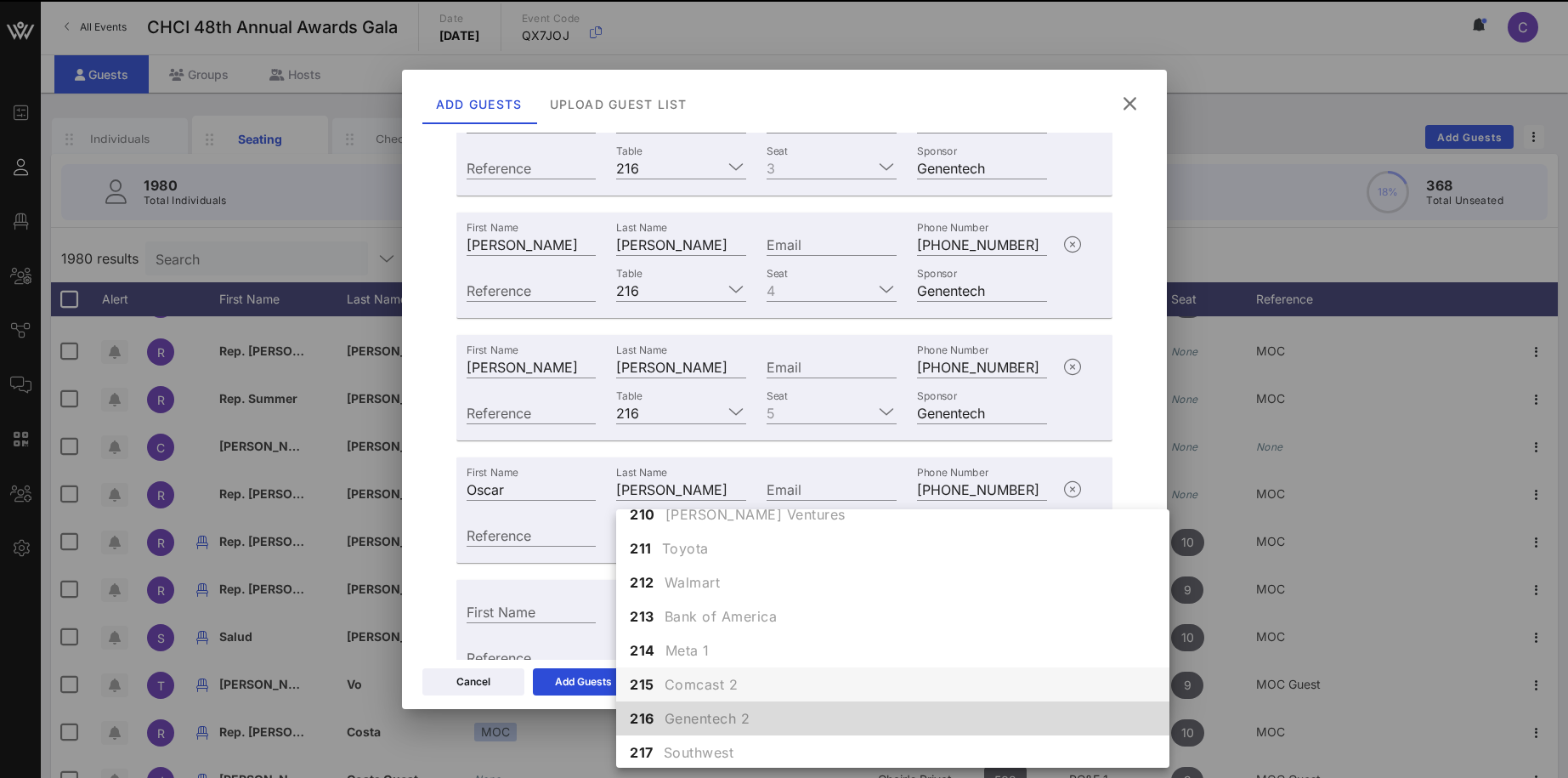
scroll to position [1959, 0]
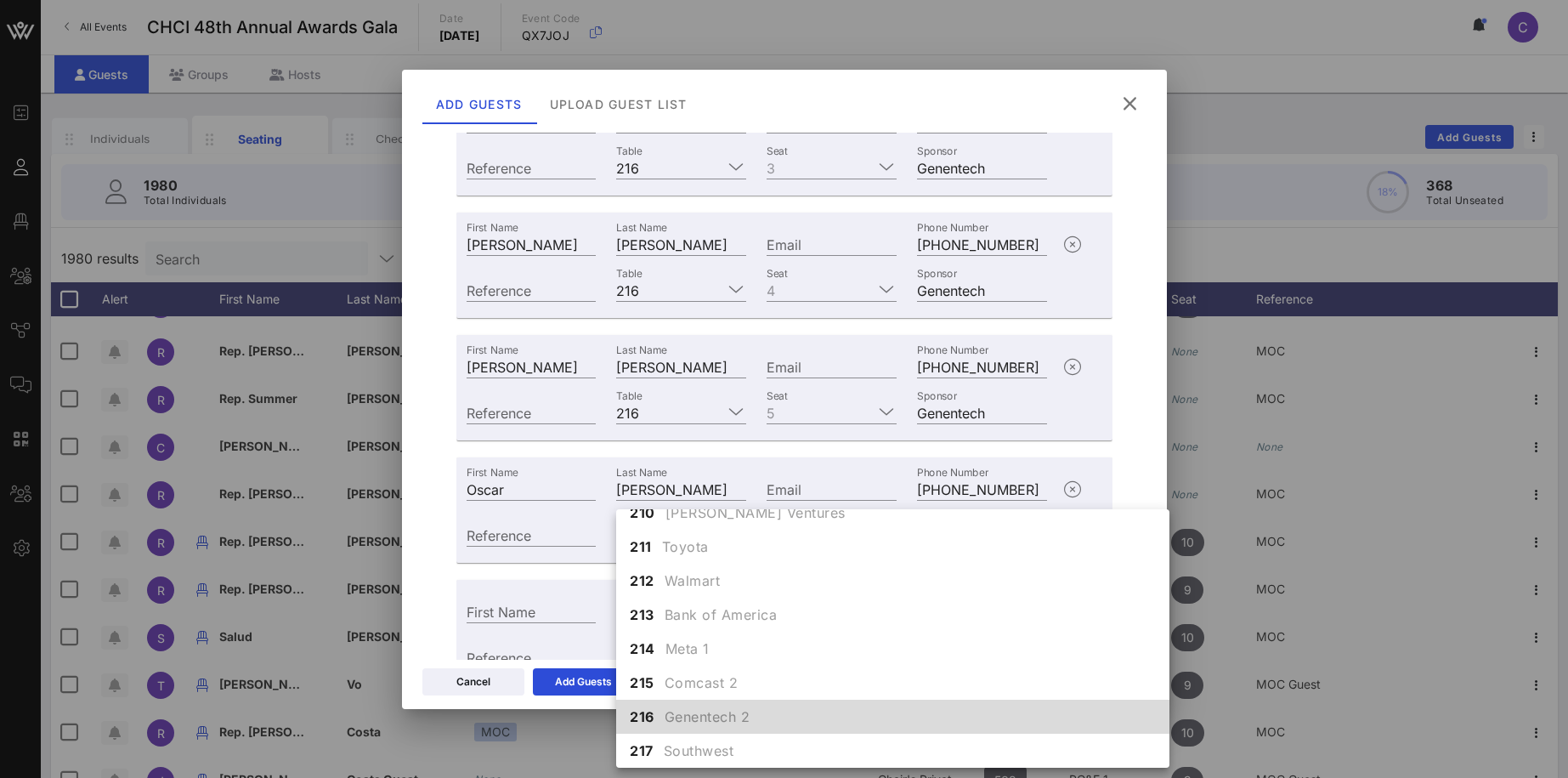
click at [692, 719] on span "Genentech 2" at bounding box center [707, 717] width 85 height 21
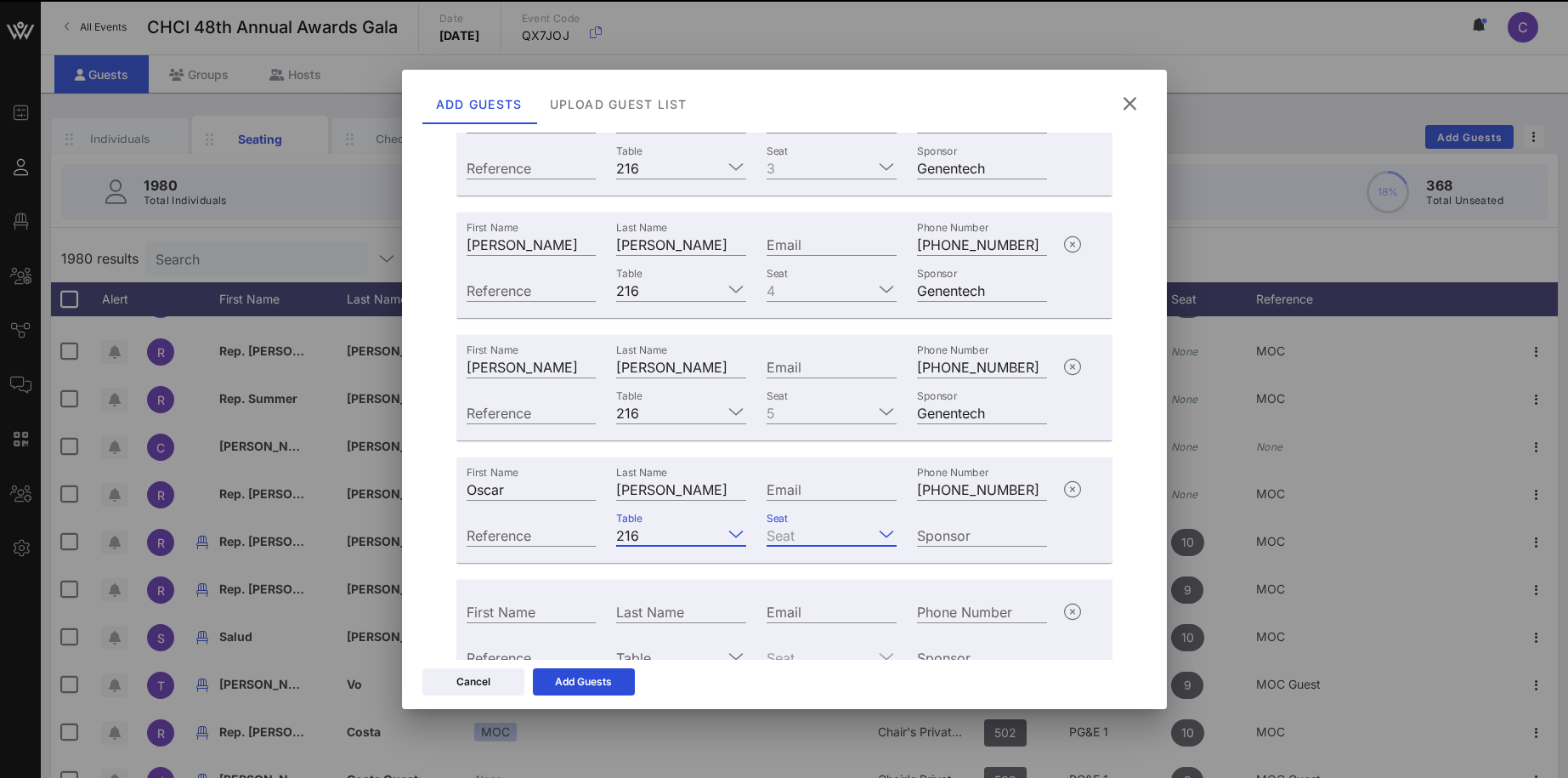
click at [798, 534] on input "Seat" at bounding box center [819, 535] width 106 height 22
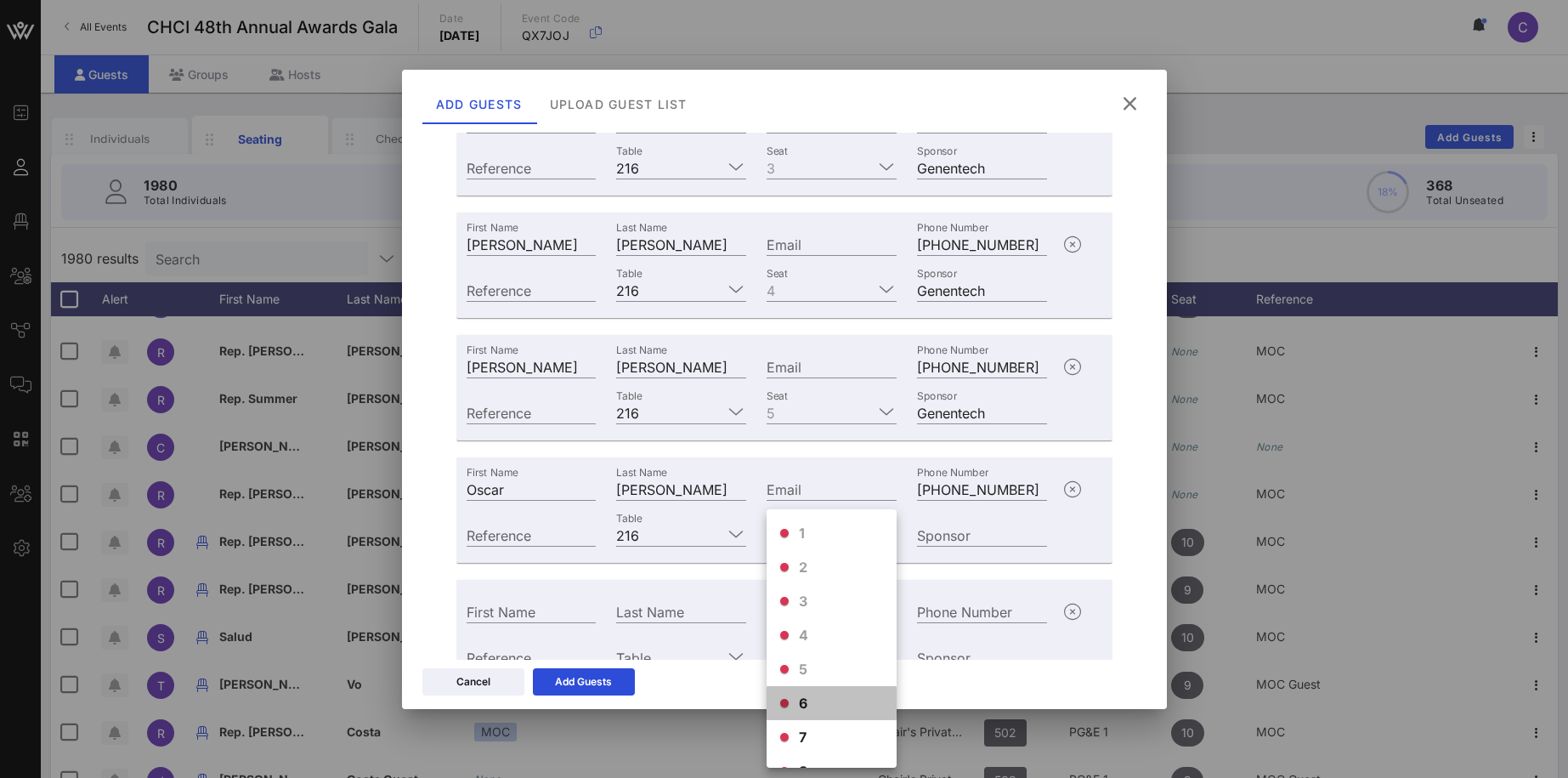
click at [812, 697] on div "6" at bounding box center [831, 703] width 130 height 34
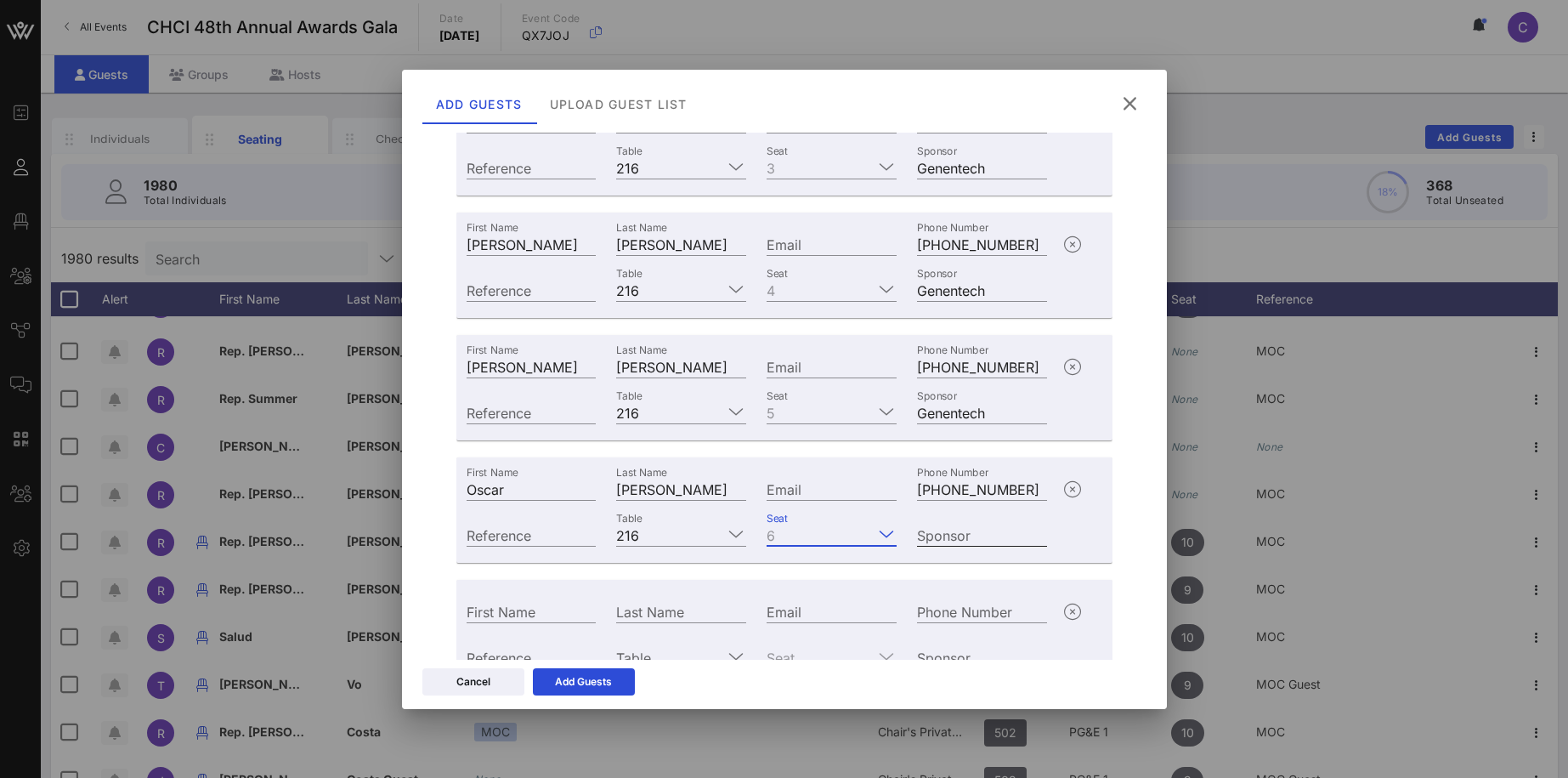
click at [949, 533] on div "Sponsor" at bounding box center [981, 535] width 130 height 22
type input "Genentech"
click at [520, 613] on input "First Name" at bounding box center [532, 611] width 130 height 22
paste input "Jayson Johnson"
drag, startPoint x: 519, startPoint y: 610, endPoint x: 626, endPoint y: 610, distance: 107.0
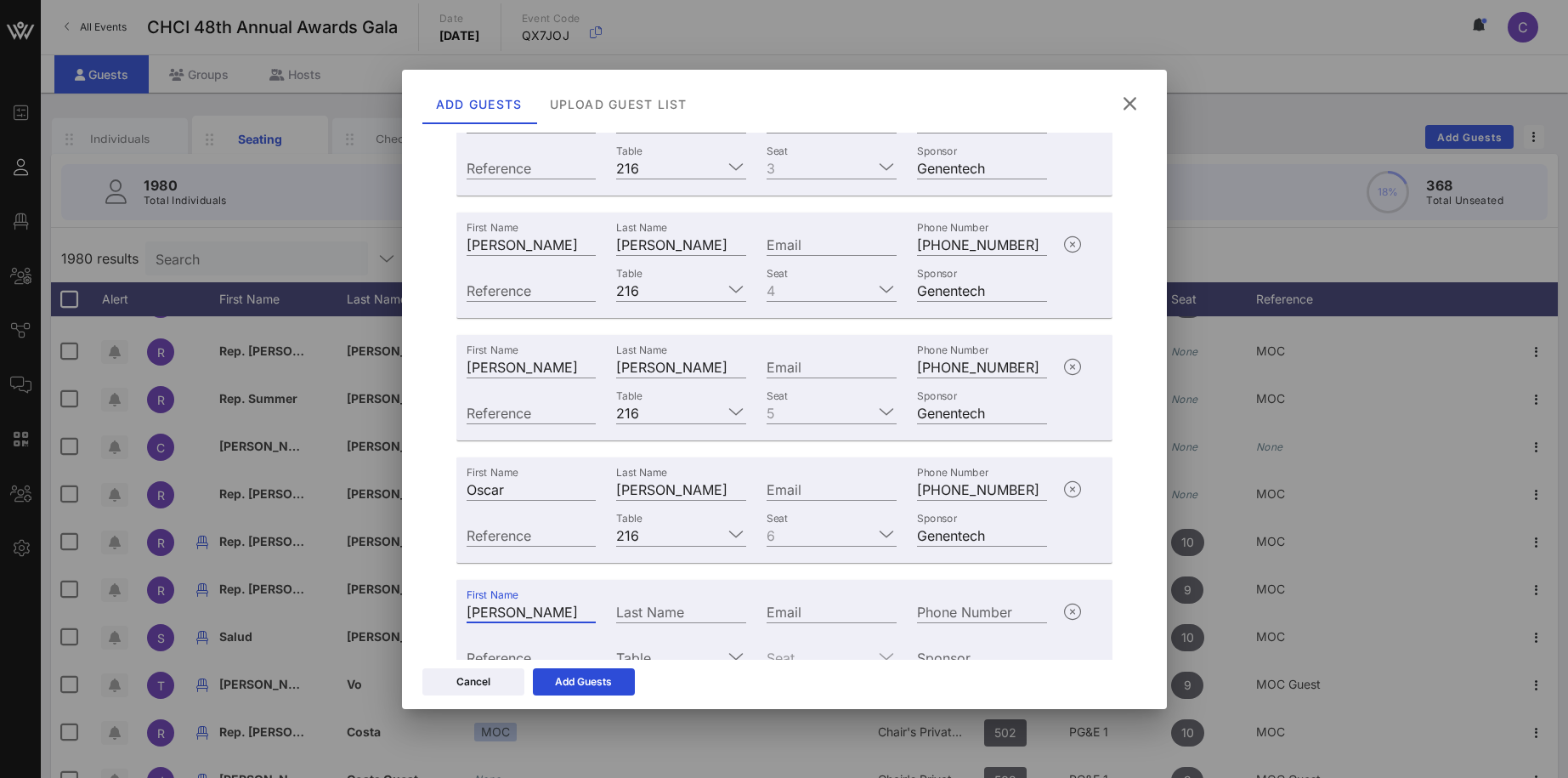
click at [596, 610] on input "Jayson Johnson" at bounding box center [532, 611] width 130 height 22
type input "Jayson"
click at [684, 603] on input "Last Name" at bounding box center [681, 611] width 130 height 22
paste input "[PERSON_NAME]"
type input "[PERSON_NAME]"
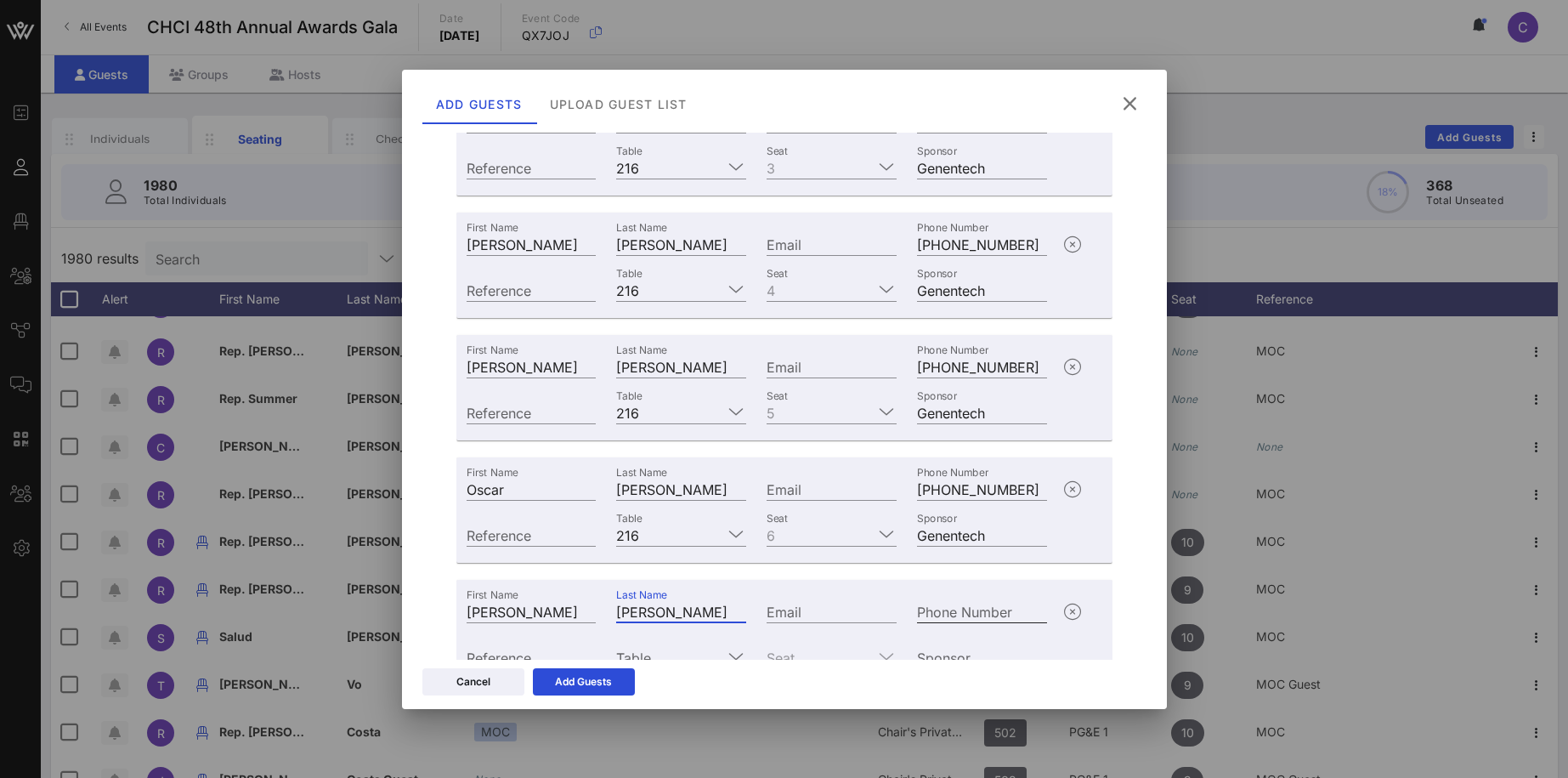
click at [928, 613] on input "Phone Number" at bounding box center [981, 611] width 130 height 22
paste input "+14157945403"
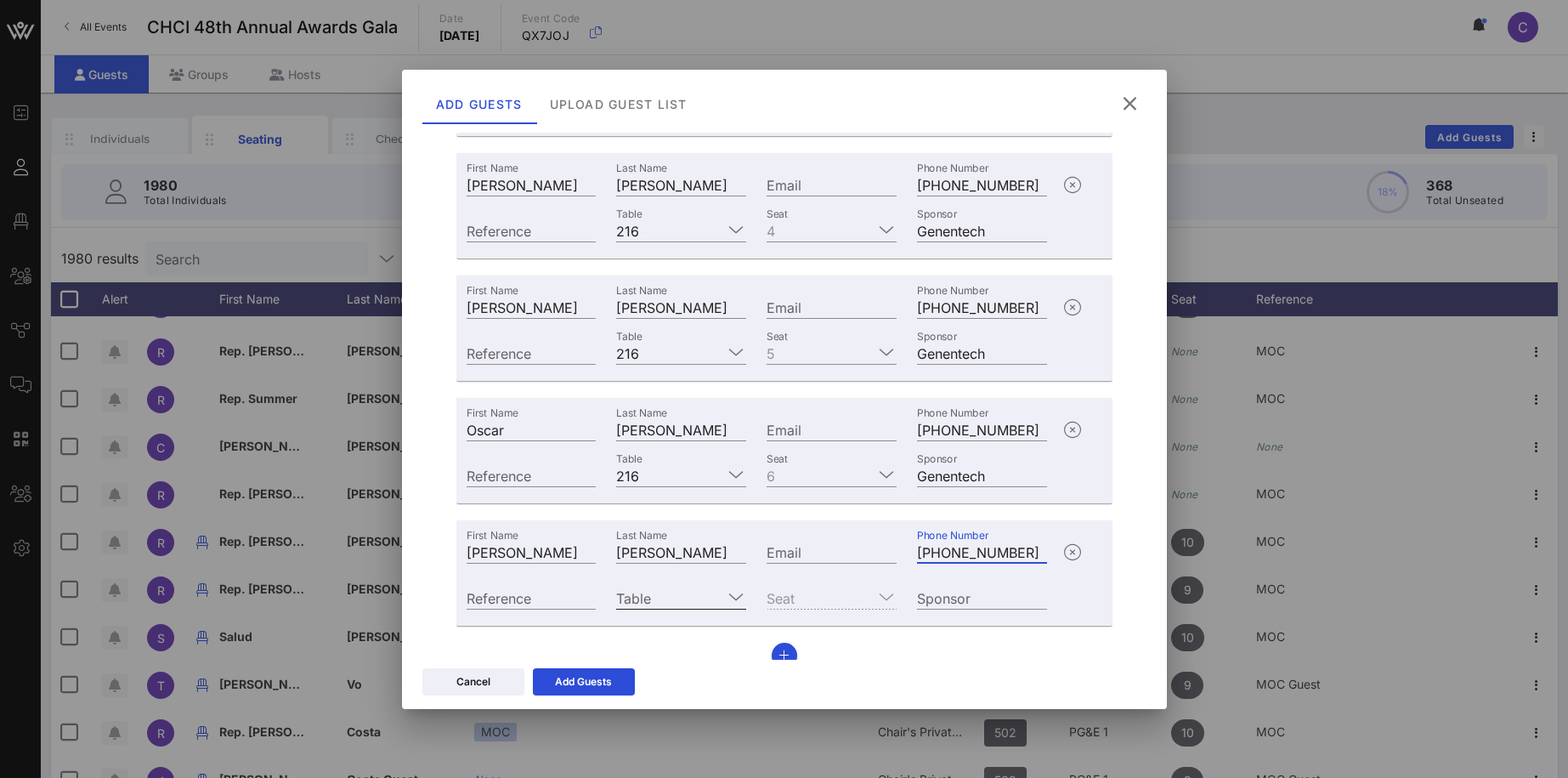
type input "+14157945403"
click at [652, 603] on input "Table" at bounding box center [669, 598] width 106 height 22
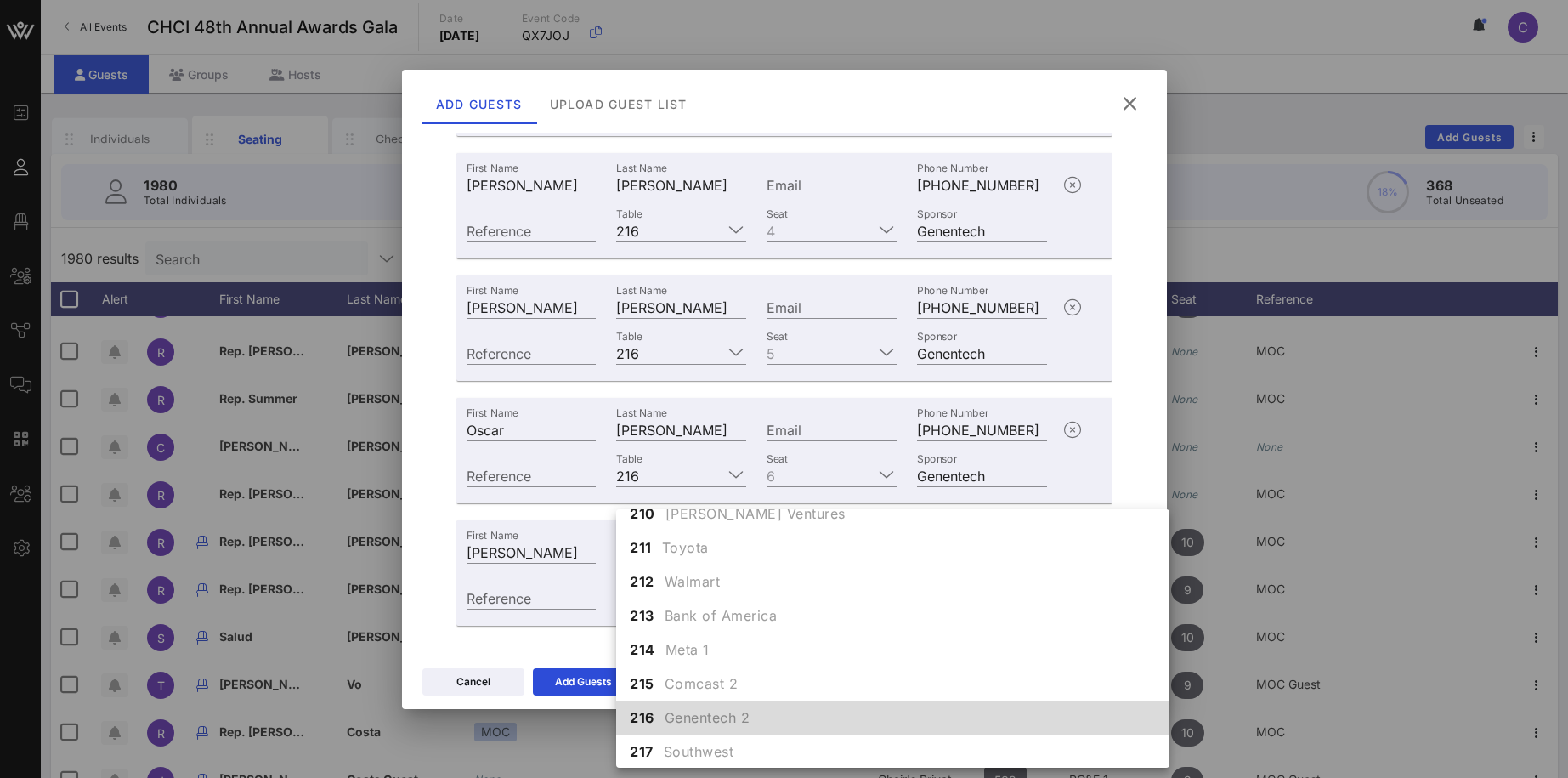
scroll to position [1959, 0]
click at [664, 718] on span "Genentech 2" at bounding box center [707, 717] width 85 height 21
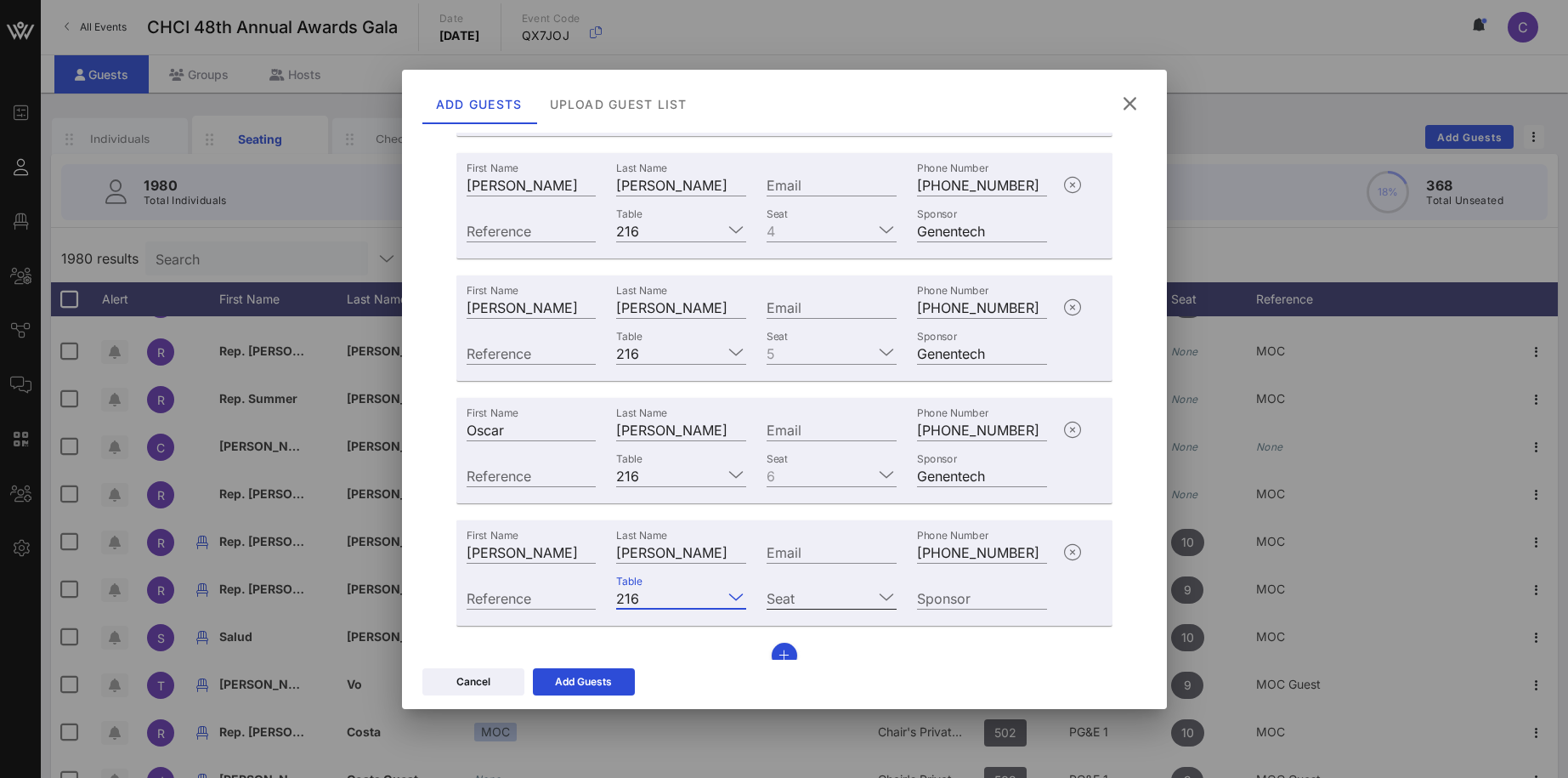
click at [809, 592] on input "Seat" at bounding box center [819, 598] width 106 height 22
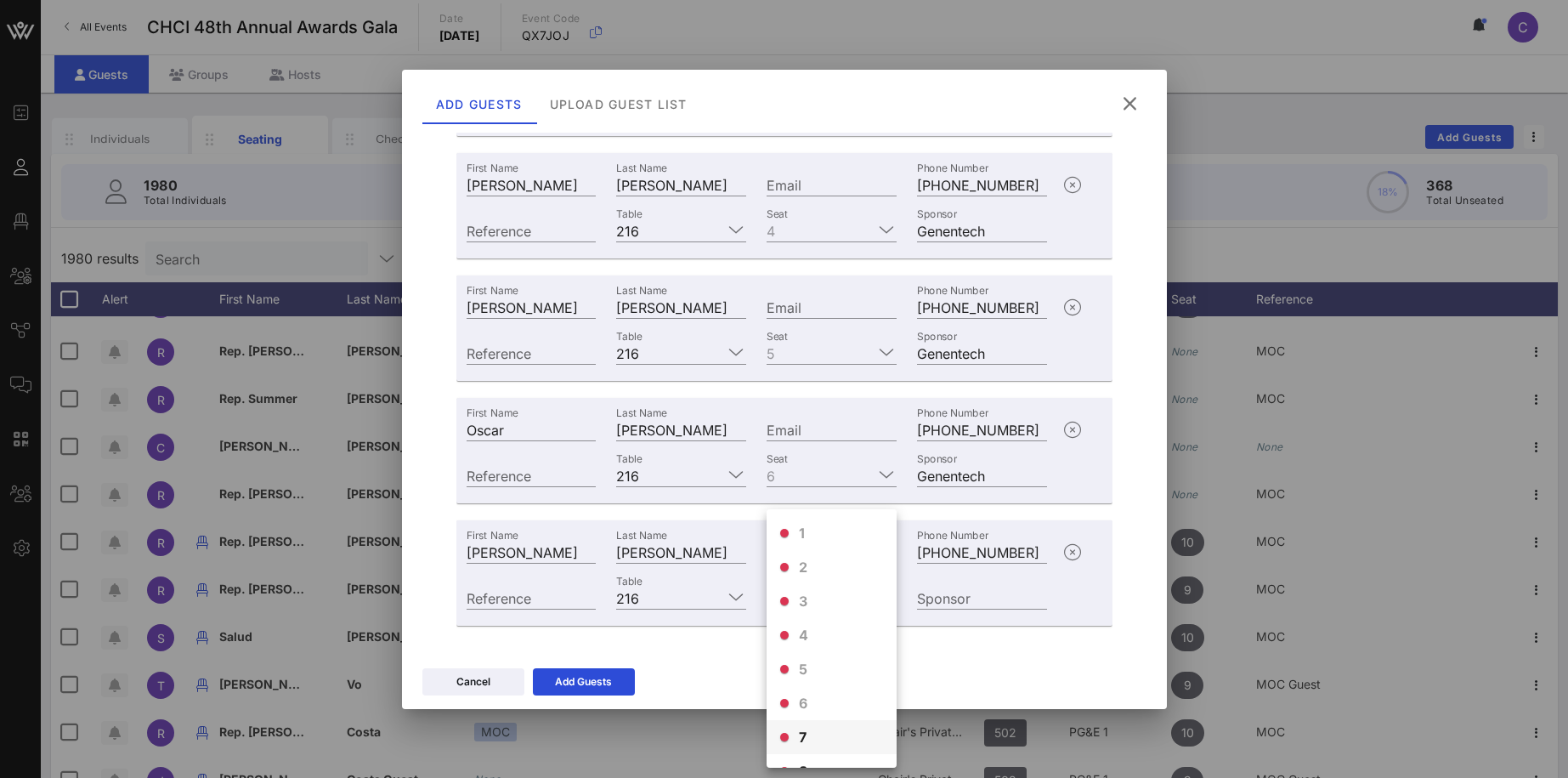
click at [809, 732] on div "7" at bounding box center [831, 737] width 130 height 34
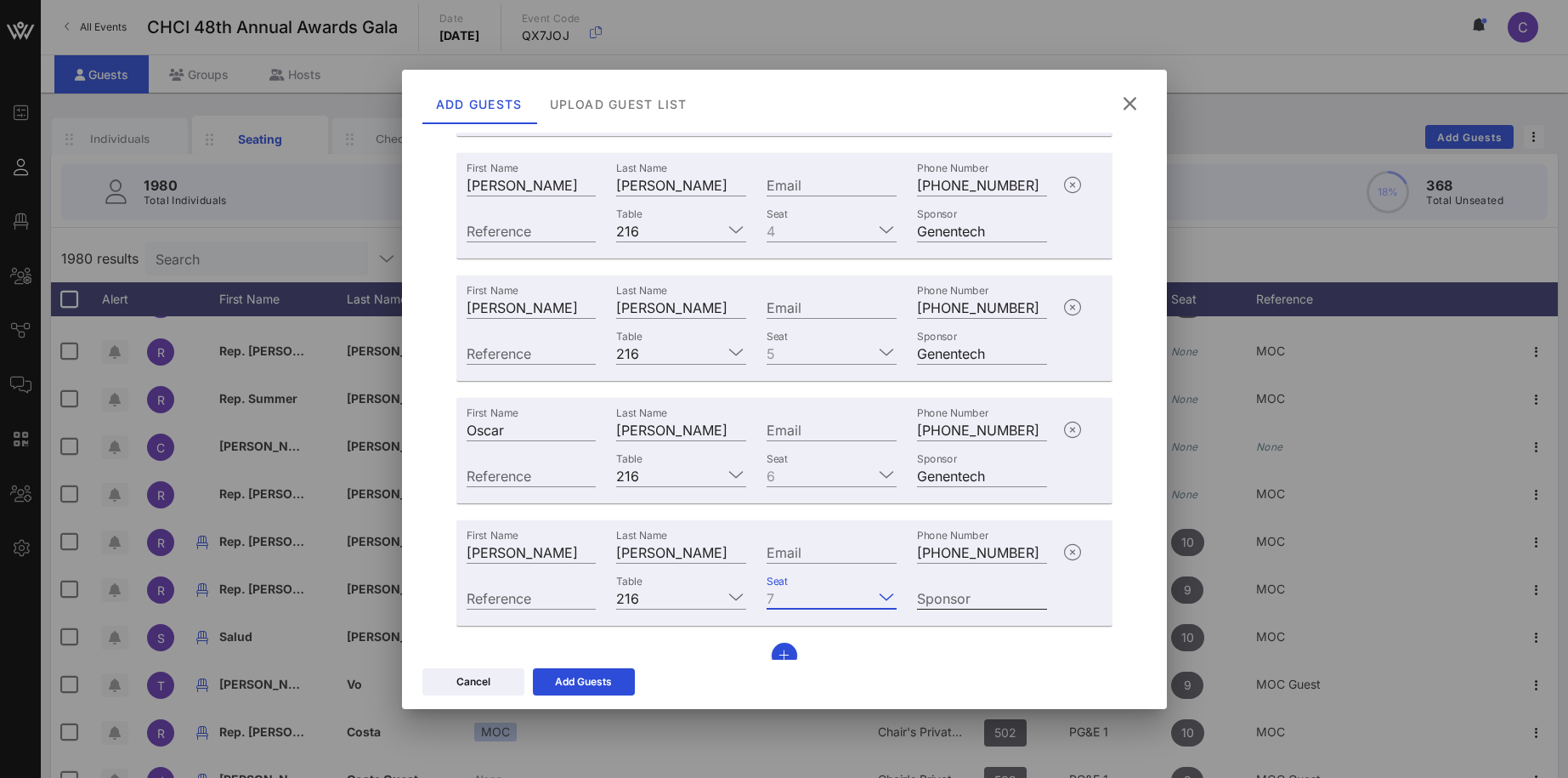
click at [939, 592] on div "Sponsor" at bounding box center [981, 598] width 130 height 22
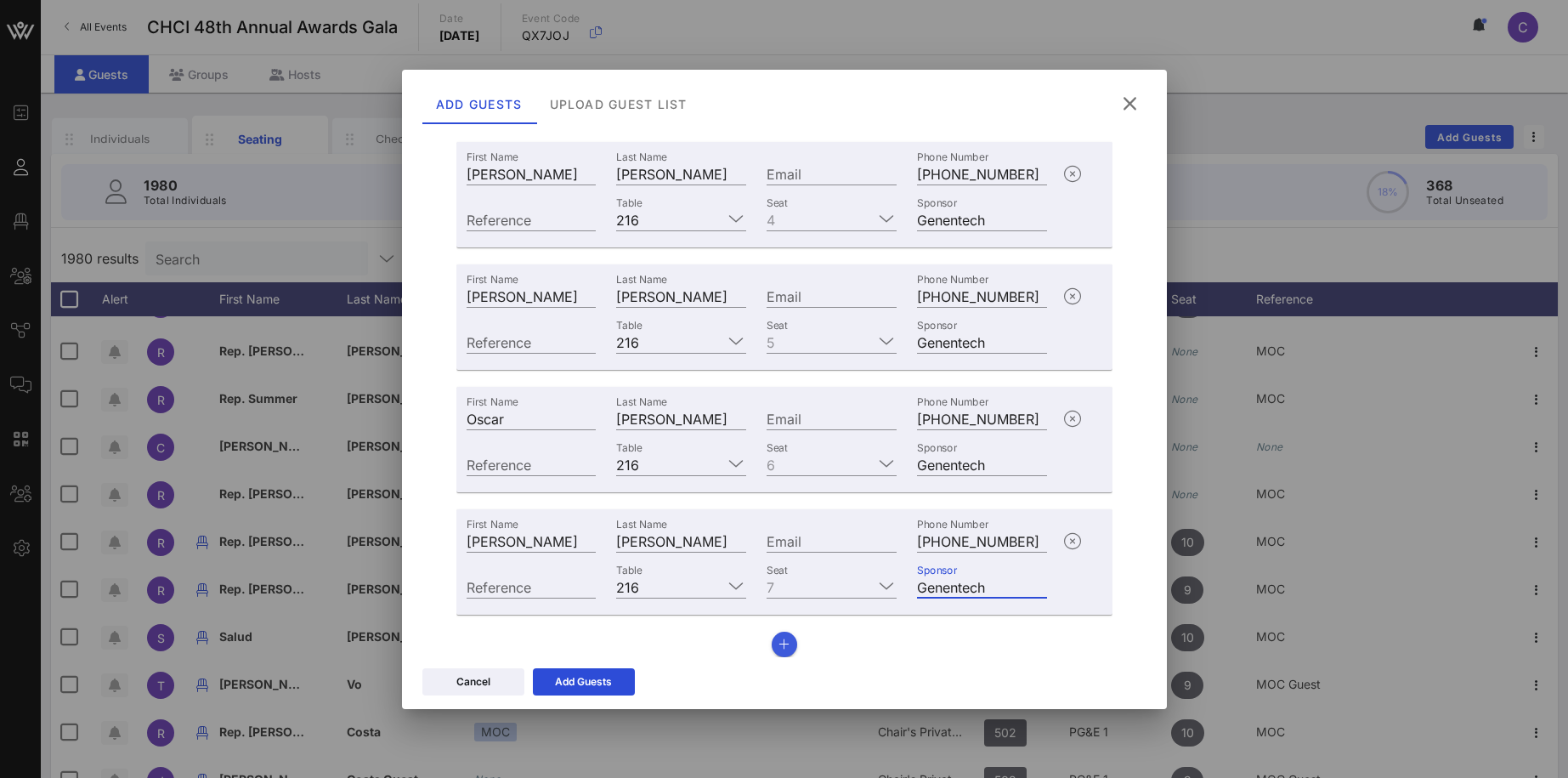
type input "Genentech"
click at [787, 645] on icon "button" at bounding box center [784, 644] width 11 height 12
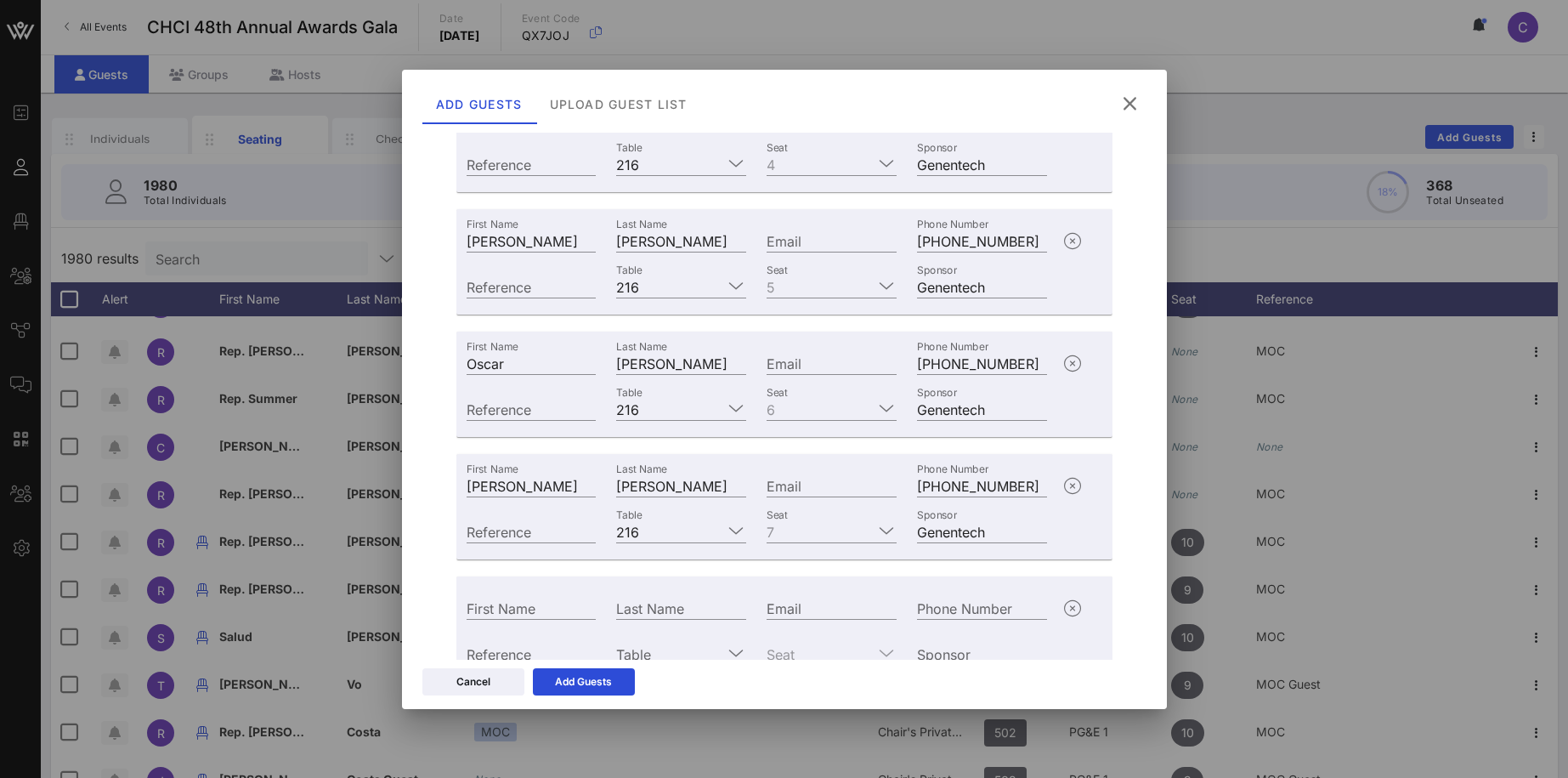
scroll to position [622, 0]
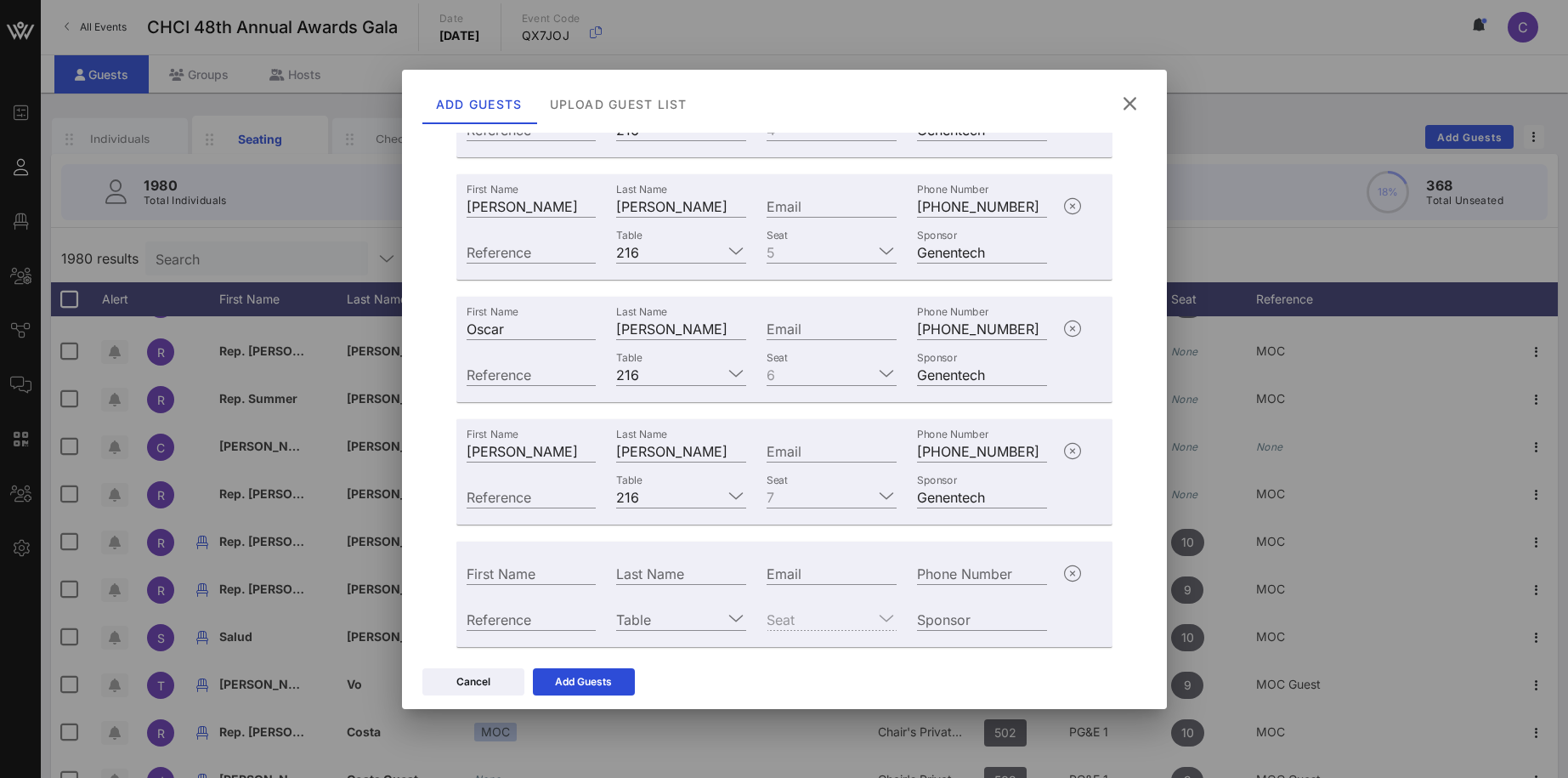
click at [1125, 397] on div "+1 Additional Details First Name Evelyn Last Name Hernandez Email Phone Number …" at bounding box center [784, 158] width 690 height 1090
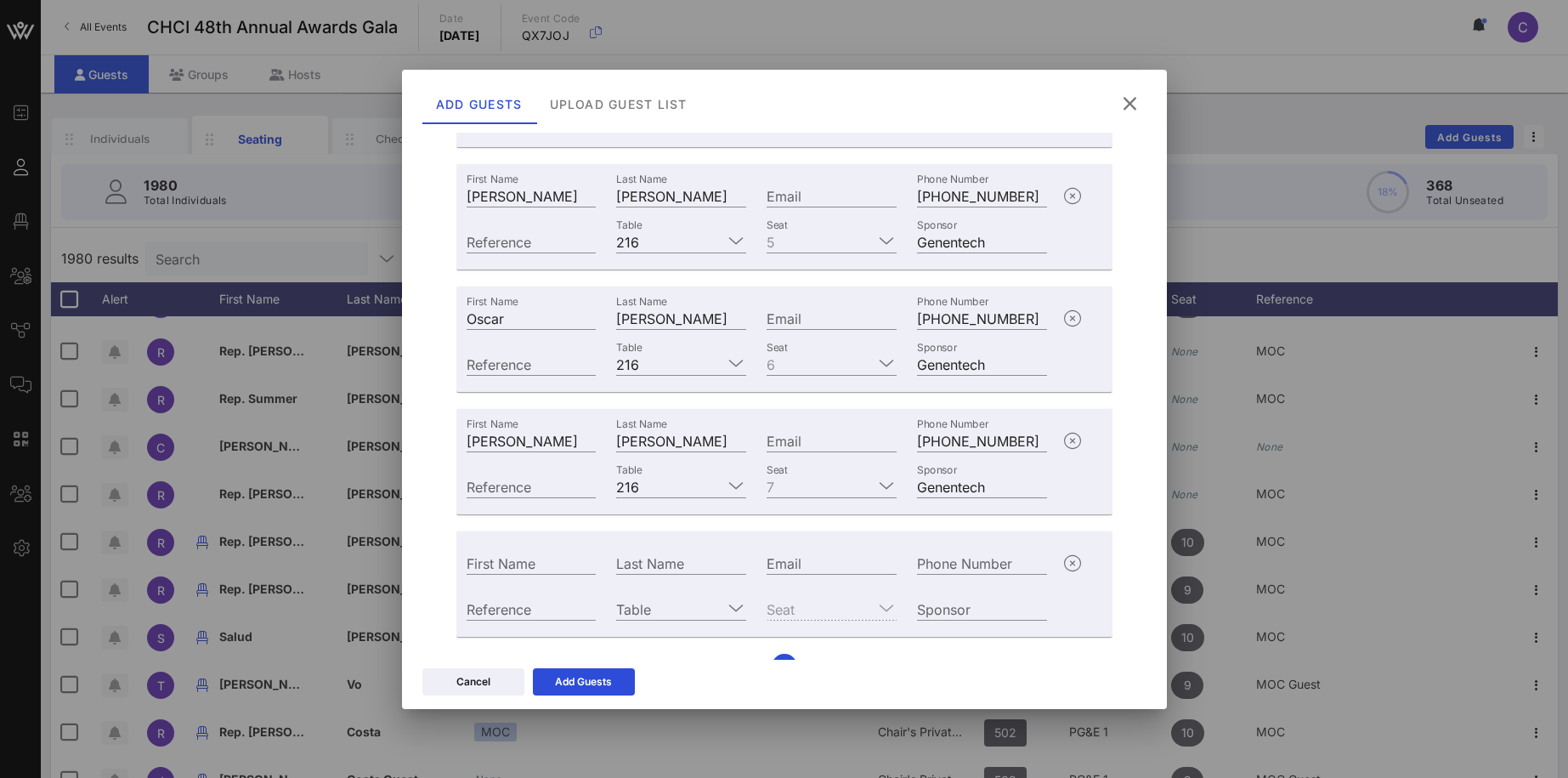
scroll to position [665, 0]
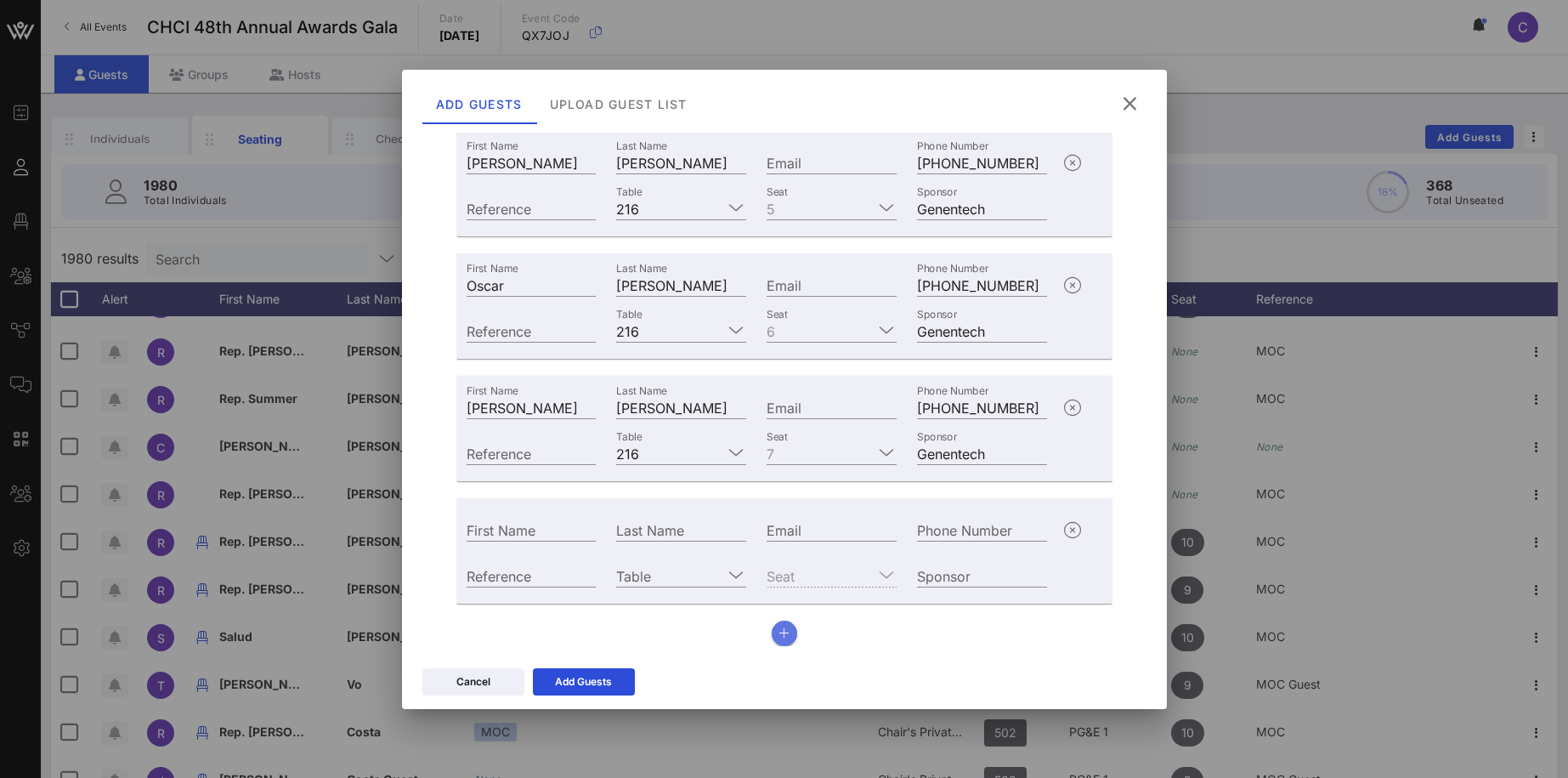
click at [779, 632] on icon "button" at bounding box center [784, 634] width 11 height 12
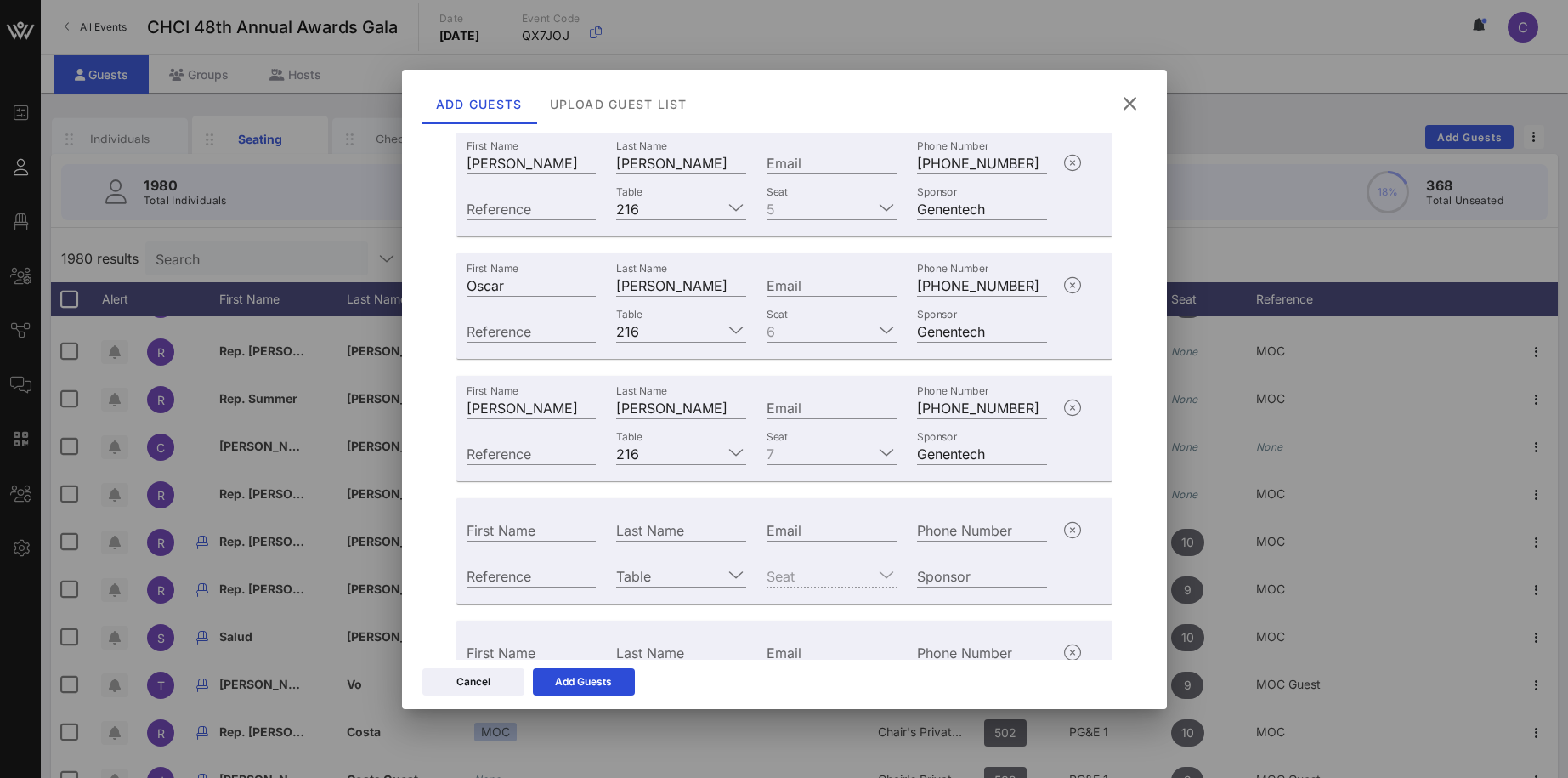
scroll to position [787, 0]
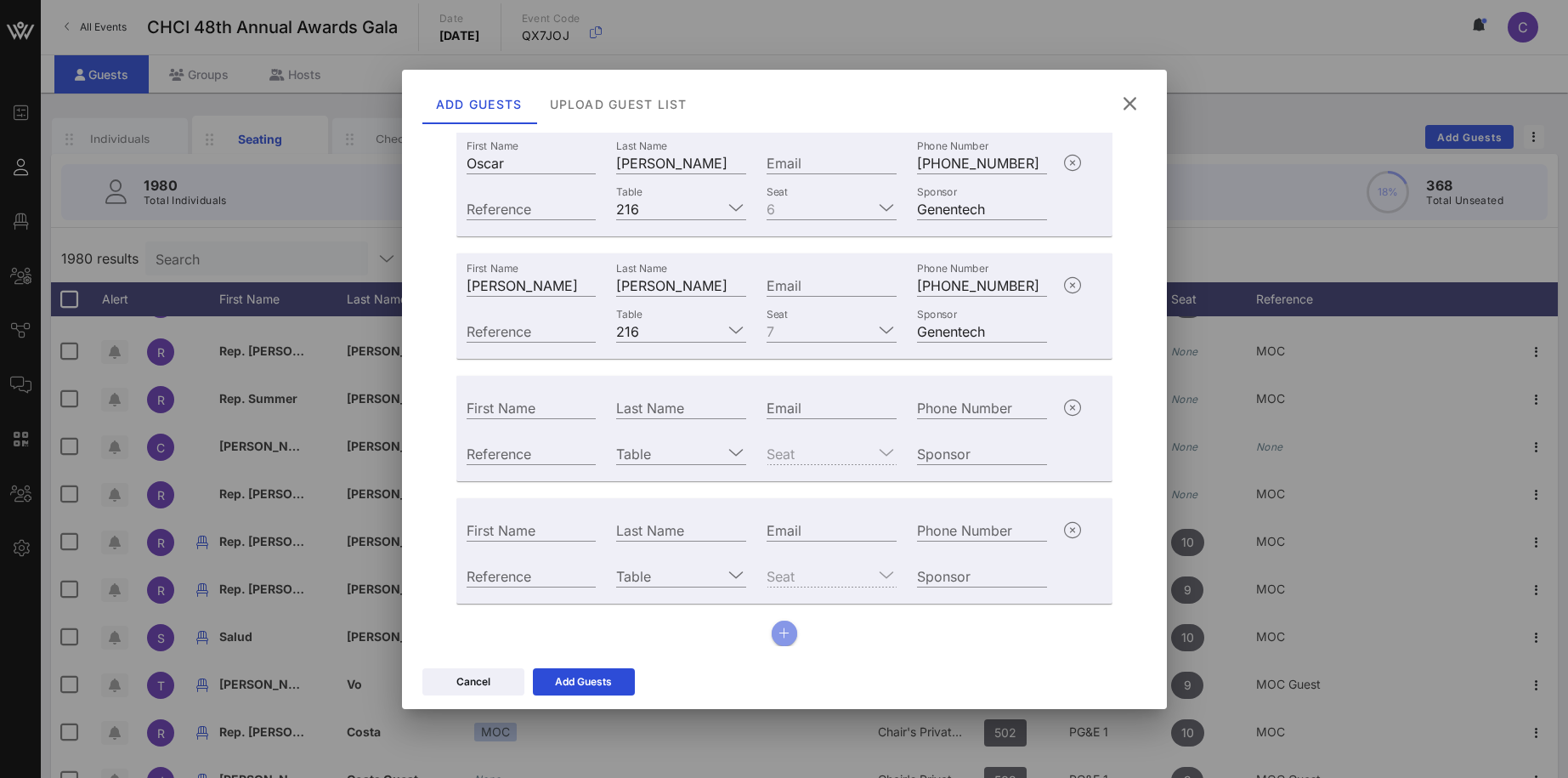
click at [784, 635] on icon "button" at bounding box center [784, 634] width 11 height 12
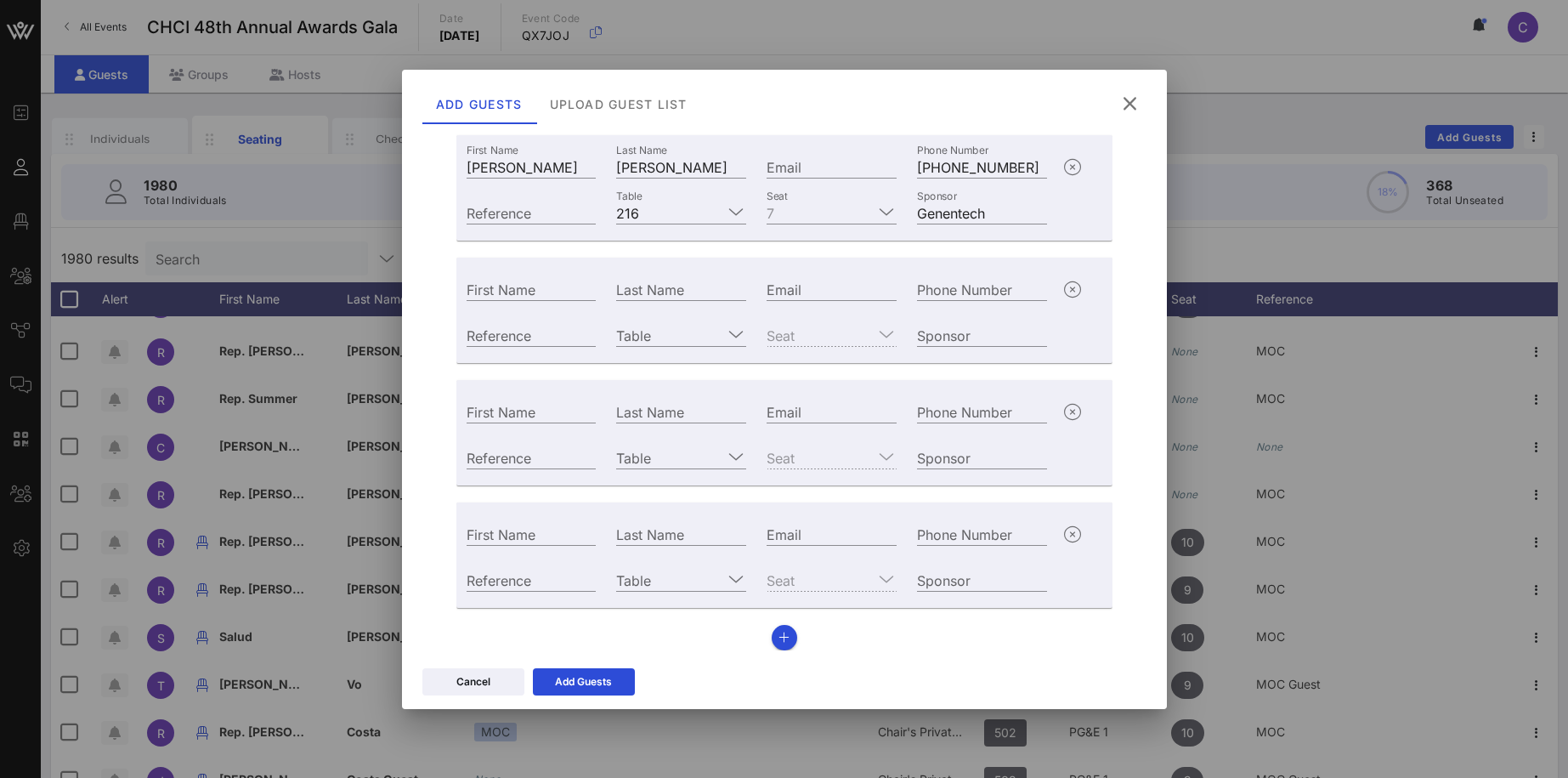
scroll to position [910, 0]
click at [557, 275] on input "First Name" at bounding box center [532, 285] width 130 height 22
paste input "Vegia Jackson"
drag, startPoint x: 508, startPoint y: 284, endPoint x: 608, endPoint y: 285, distance: 100.0
click at [596, 285] on input "Vegia Jackson" at bounding box center [532, 285] width 130 height 22
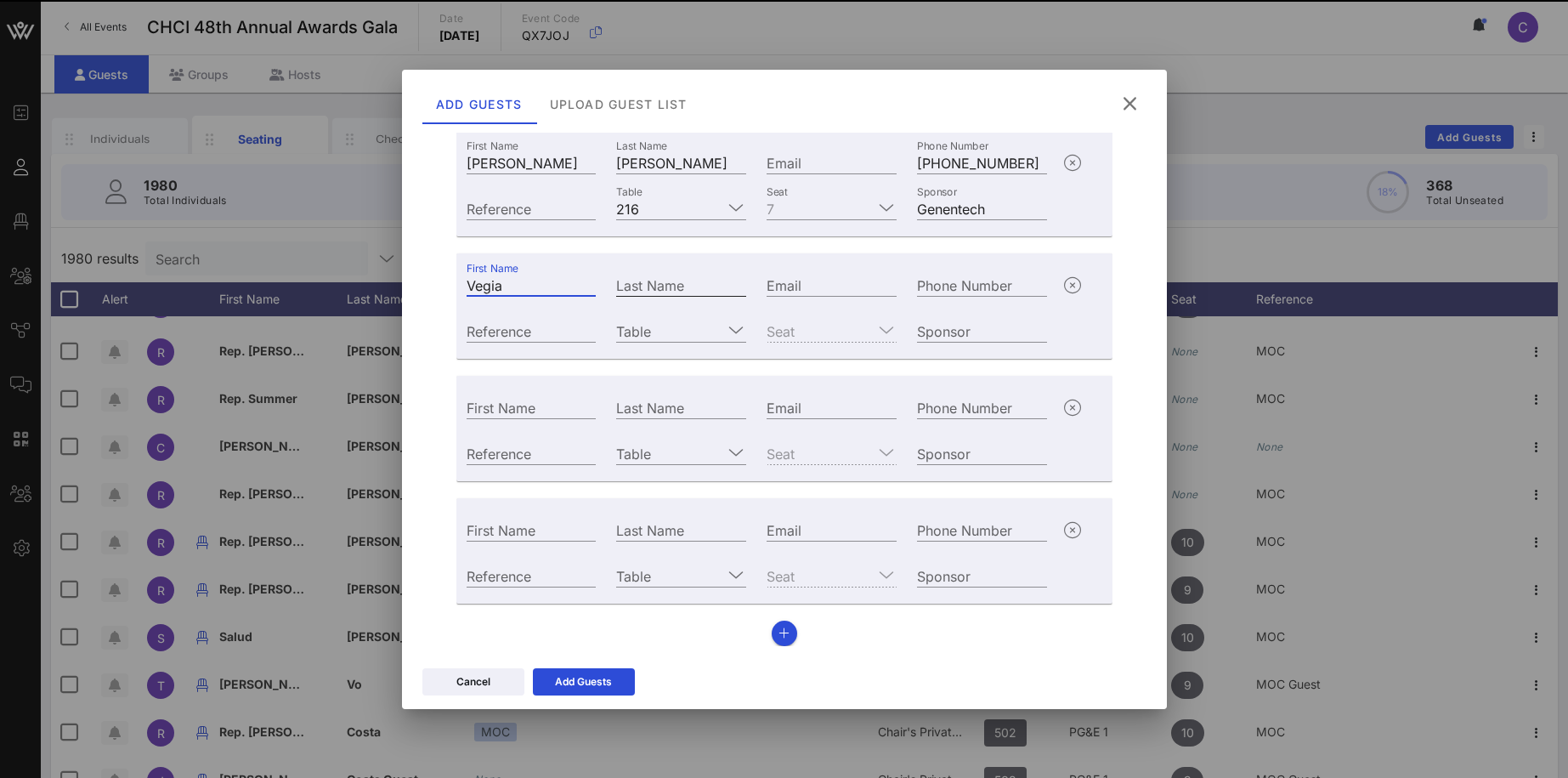
type input "Vegia"
click at [639, 283] on input "Last Name" at bounding box center [681, 285] width 130 height 22
paste input "Jackson"
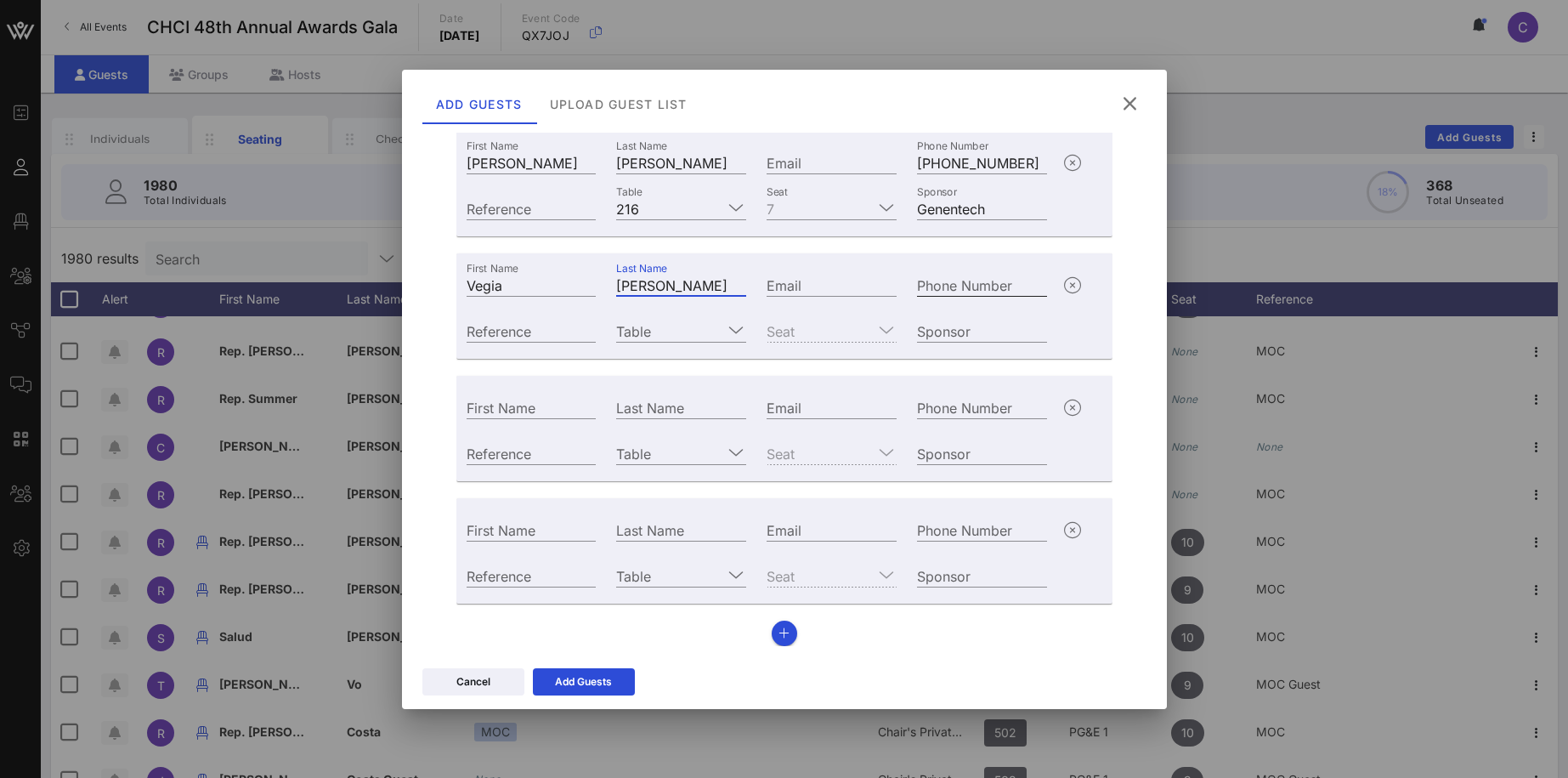
type input "Jackson"
click at [946, 278] on div "Phone Number" at bounding box center [981, 285] width 130 height 22
paste input "+17185144434"
type input "+17185144434"
click at [645, 338] on input "Table" at bounding box center [669, 331] width 106 height 22
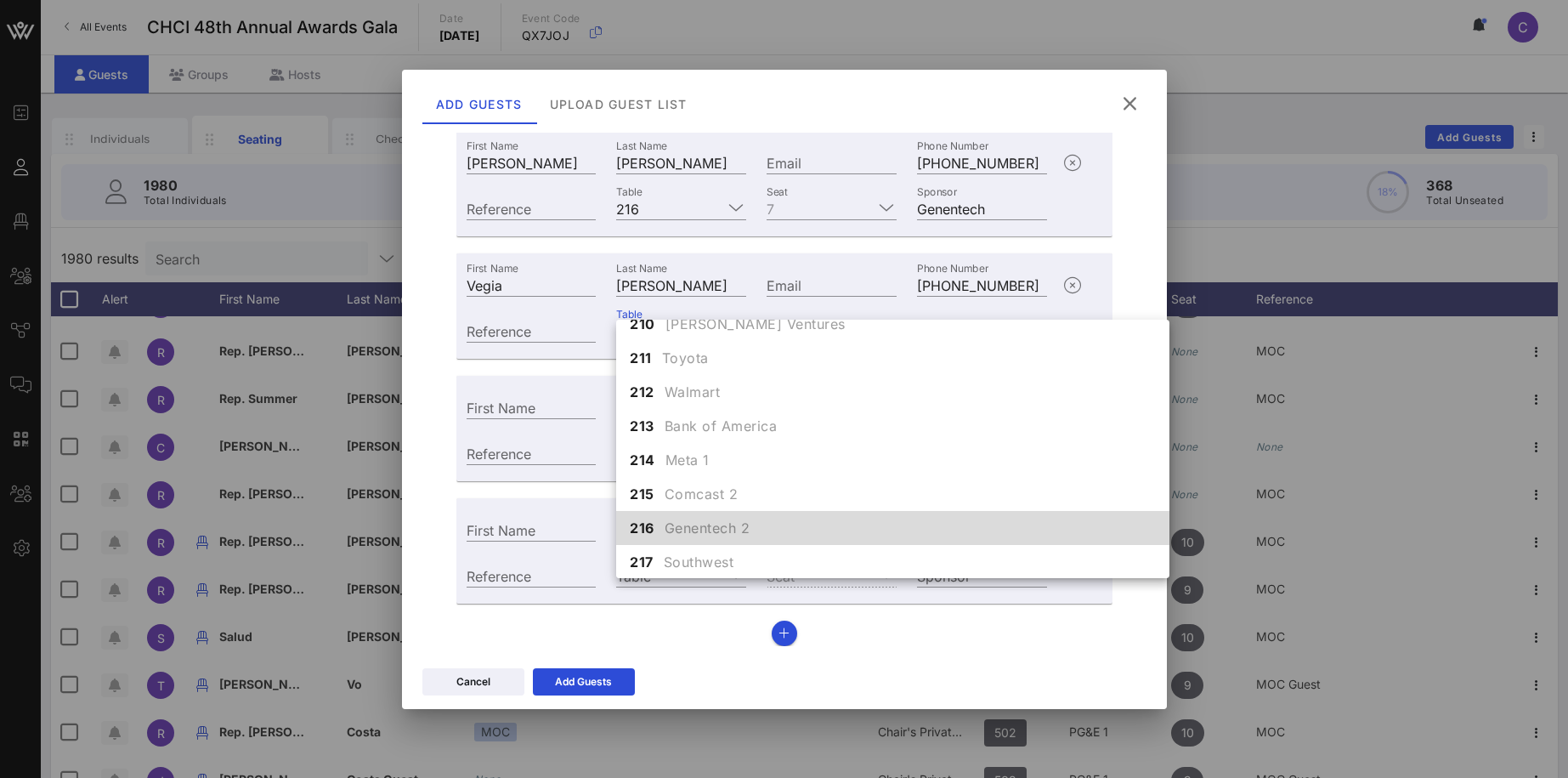
scroll to position [1959, 0]
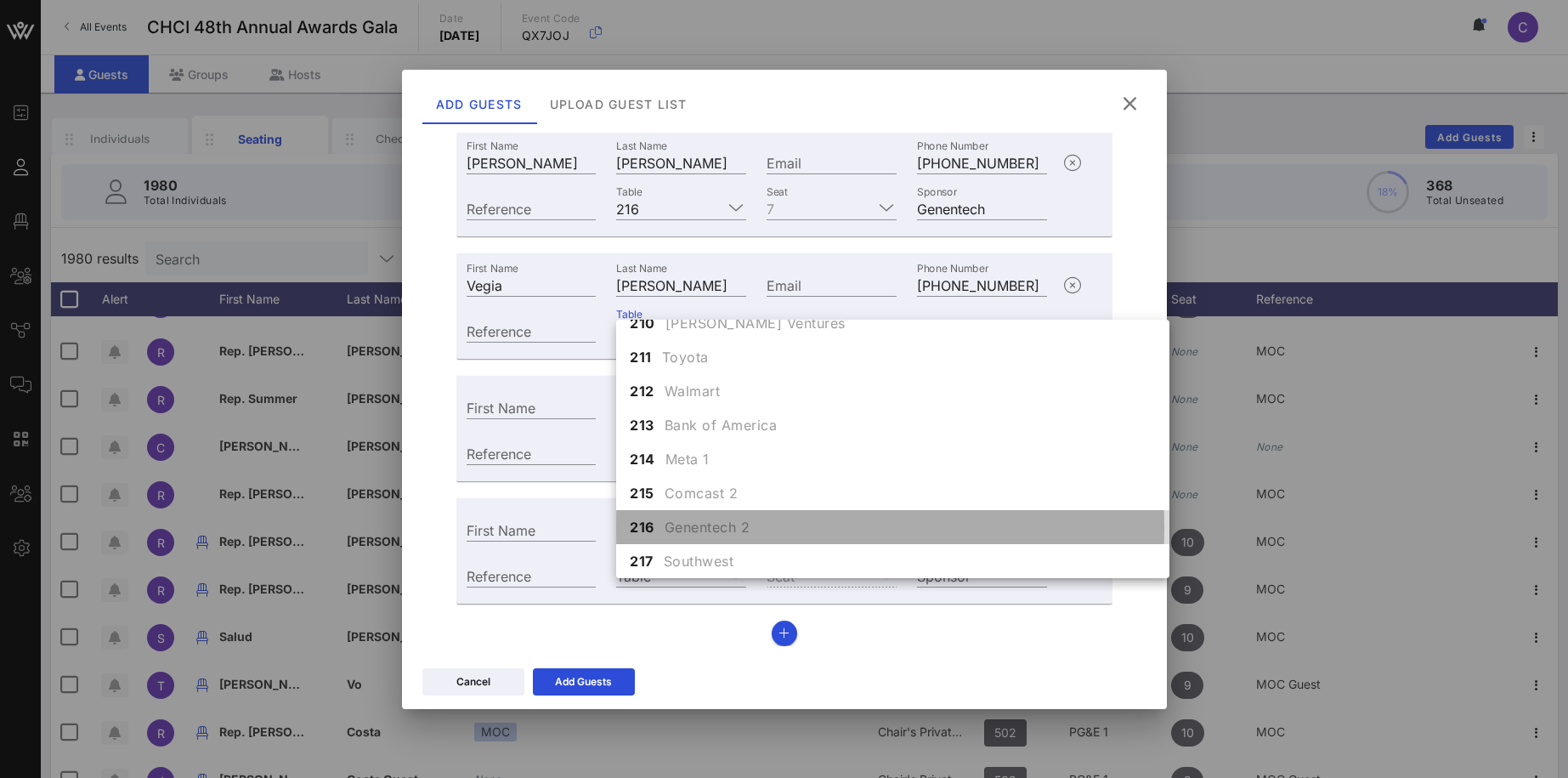
click at [682, 520] on span "Genentech 2" at bounding box center [707, 528] width 85 height 21
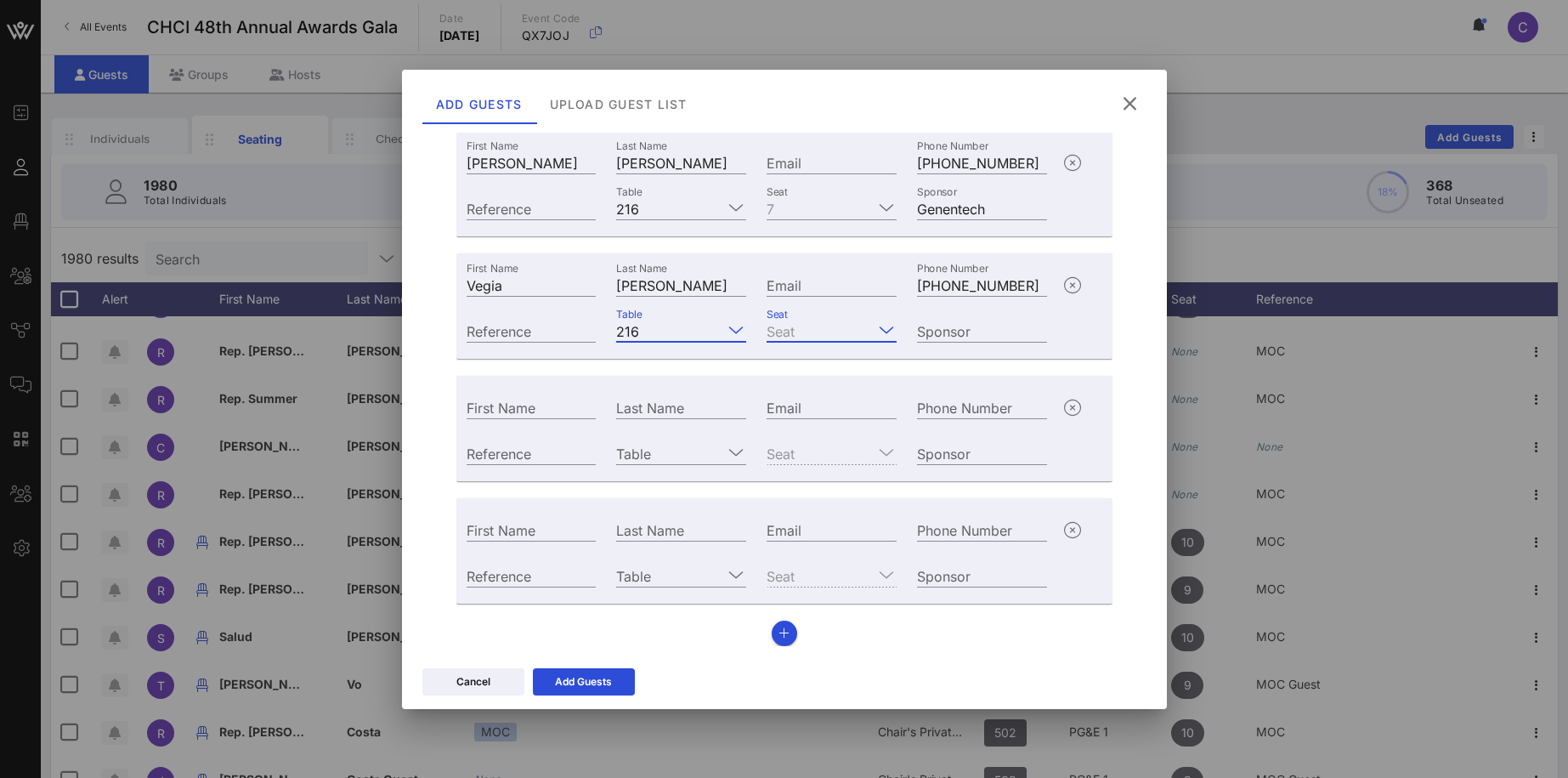
click at [809, 326] on input "Seat" at bounding box center [819, 331] width 106 height 22
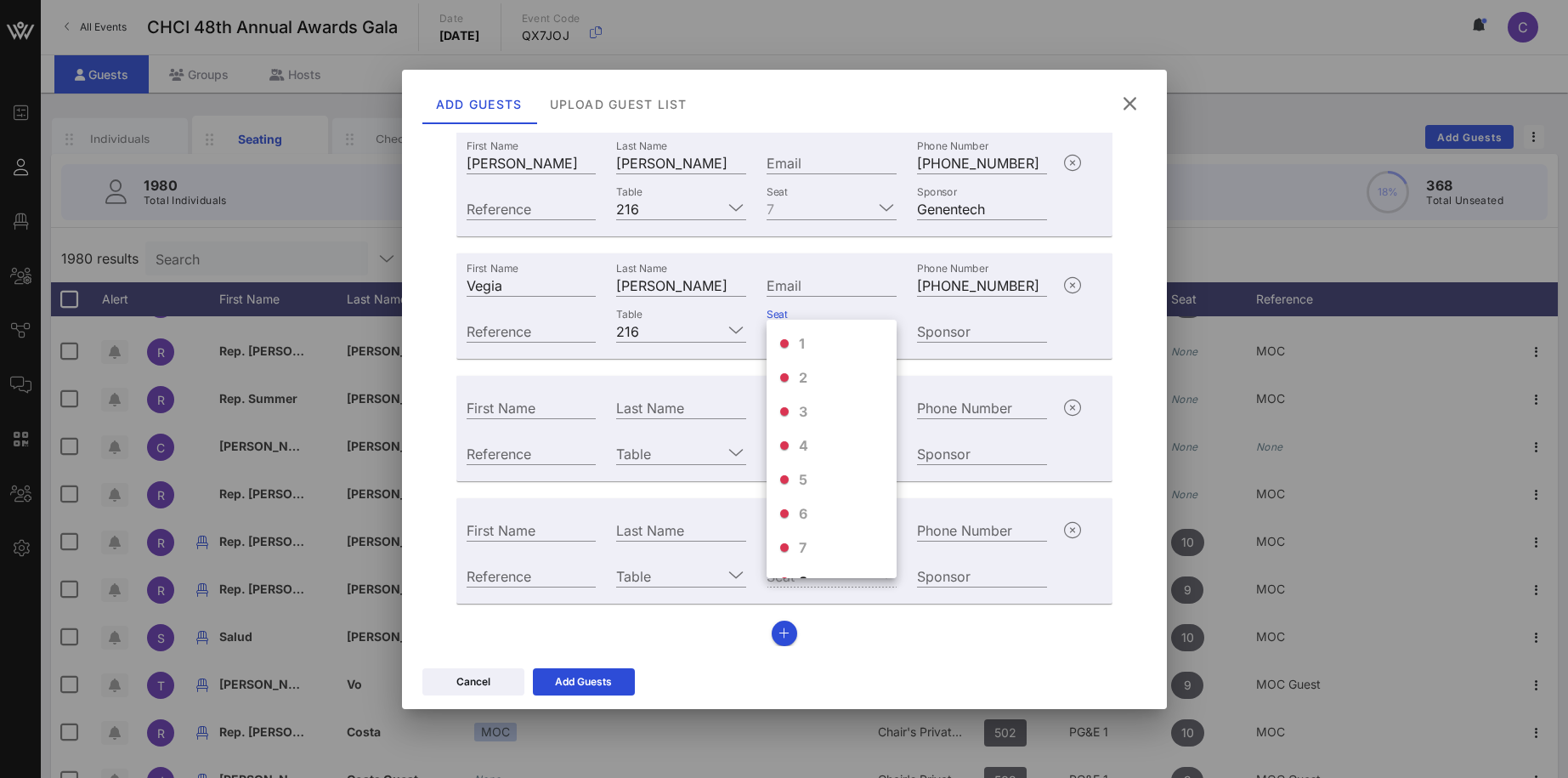
scroll to position [95, 0]
click at [800, 478] on span "8" at bounding box center [803, 486] width 9 height 21
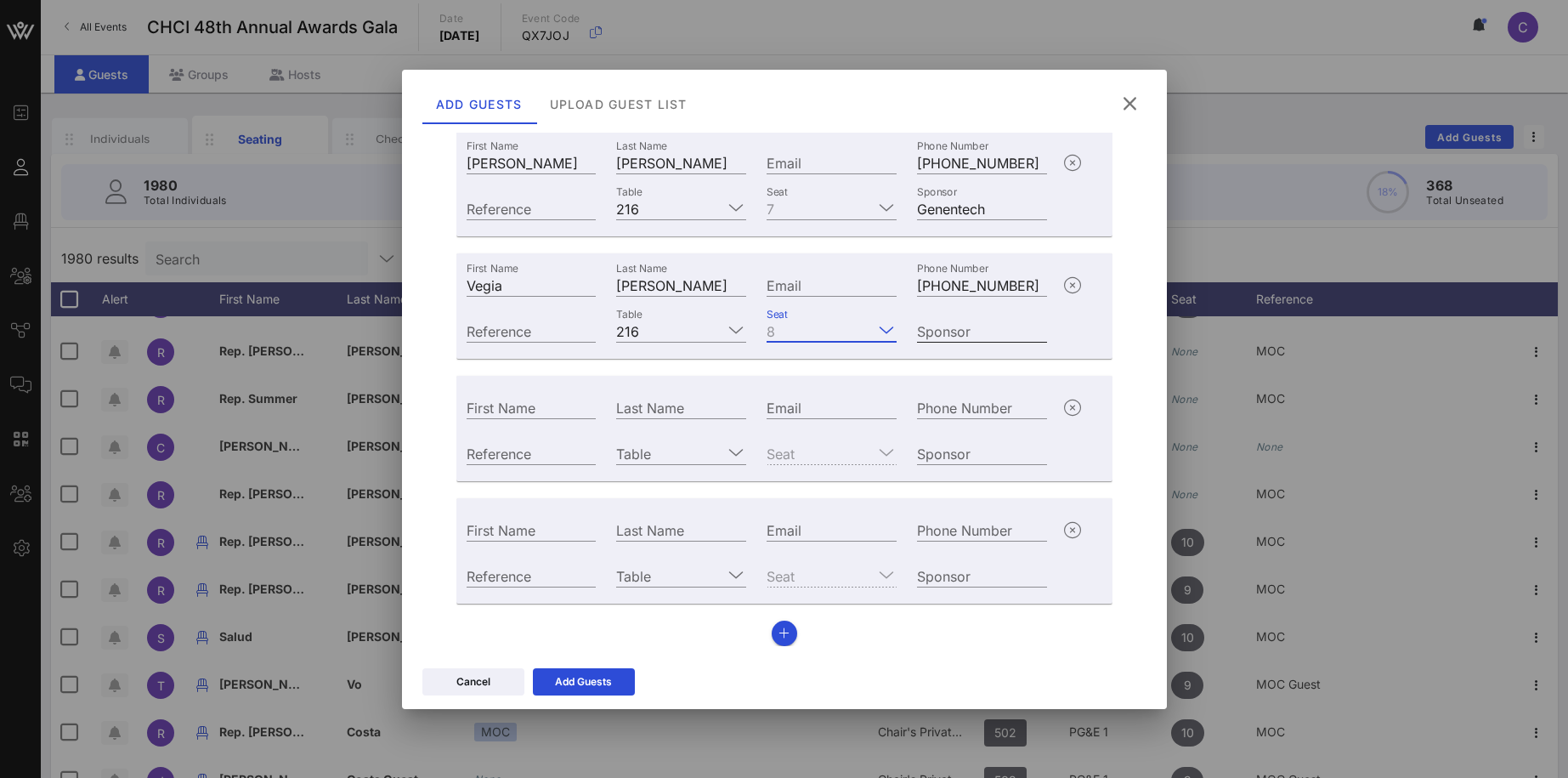
click at [950, 331] on div "Sponsor" at bounding box center [981, 331] width 130 height 22
type input "Genentech"
click at [522, 411] on input "First Name" at bounding box center [532, 408] width 130 height 22
paste input "Kimberly Nettles"
drag, startPoint x: 526, startPoint y: 409, endPoint x: 627, endPoint y: 398, distance: 101.6
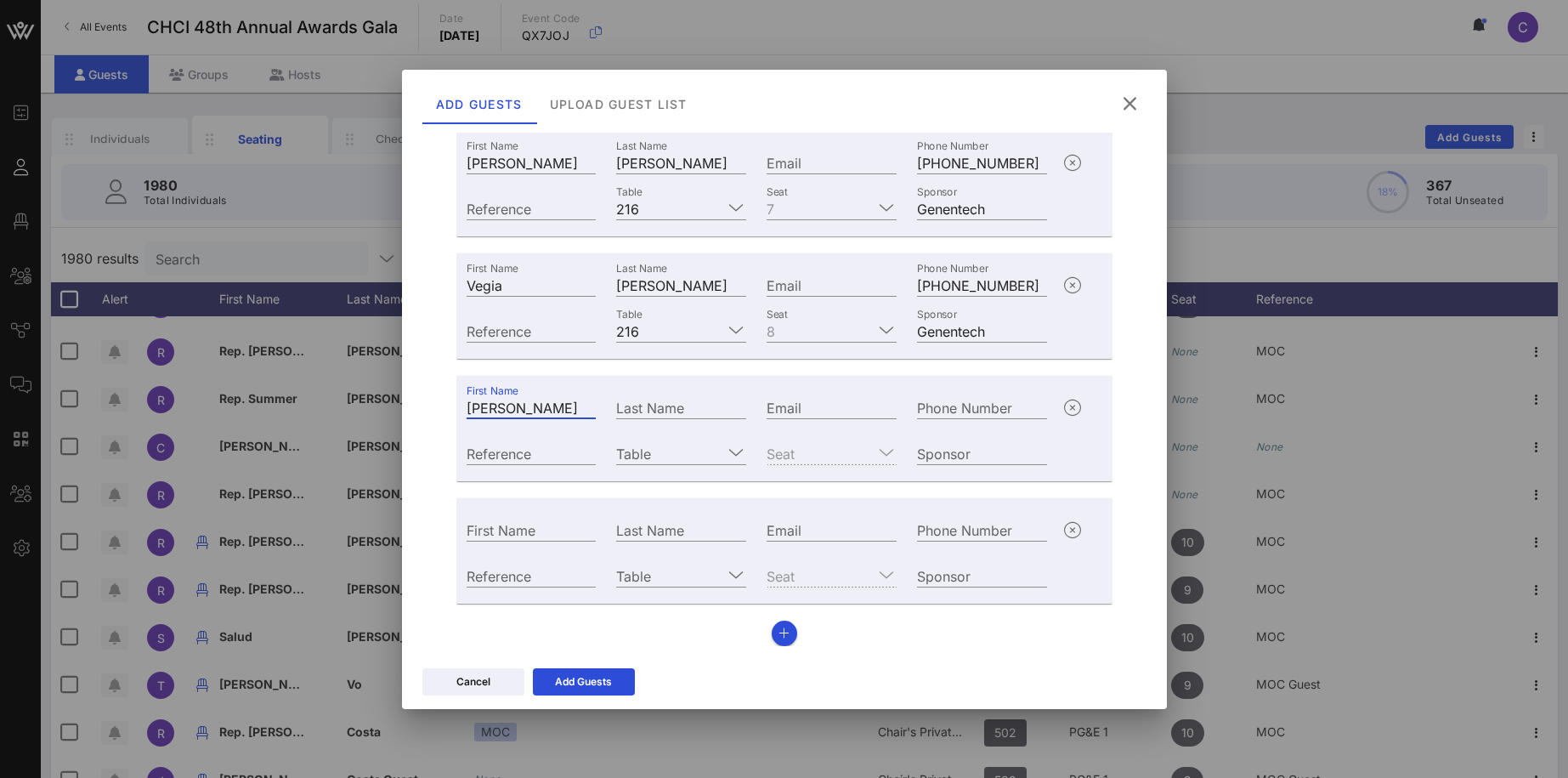
click at [596, 398] on input "Kimberly Nettles" at bounding box center [532, 408] width 130 height 22
click at [572, 406] on input "Kimberly Nettles" at bounding box center [532, 408] width 130 height 22
drag, startPoint x: 527, startPoint y: 404, endPoint x: 575, endPoint y: 404, distance: 48.0
click at [575, 404] on input "Kimberly Nettles" at bounding box center [532, 408] width 130 height 22
type input "Kimberly"
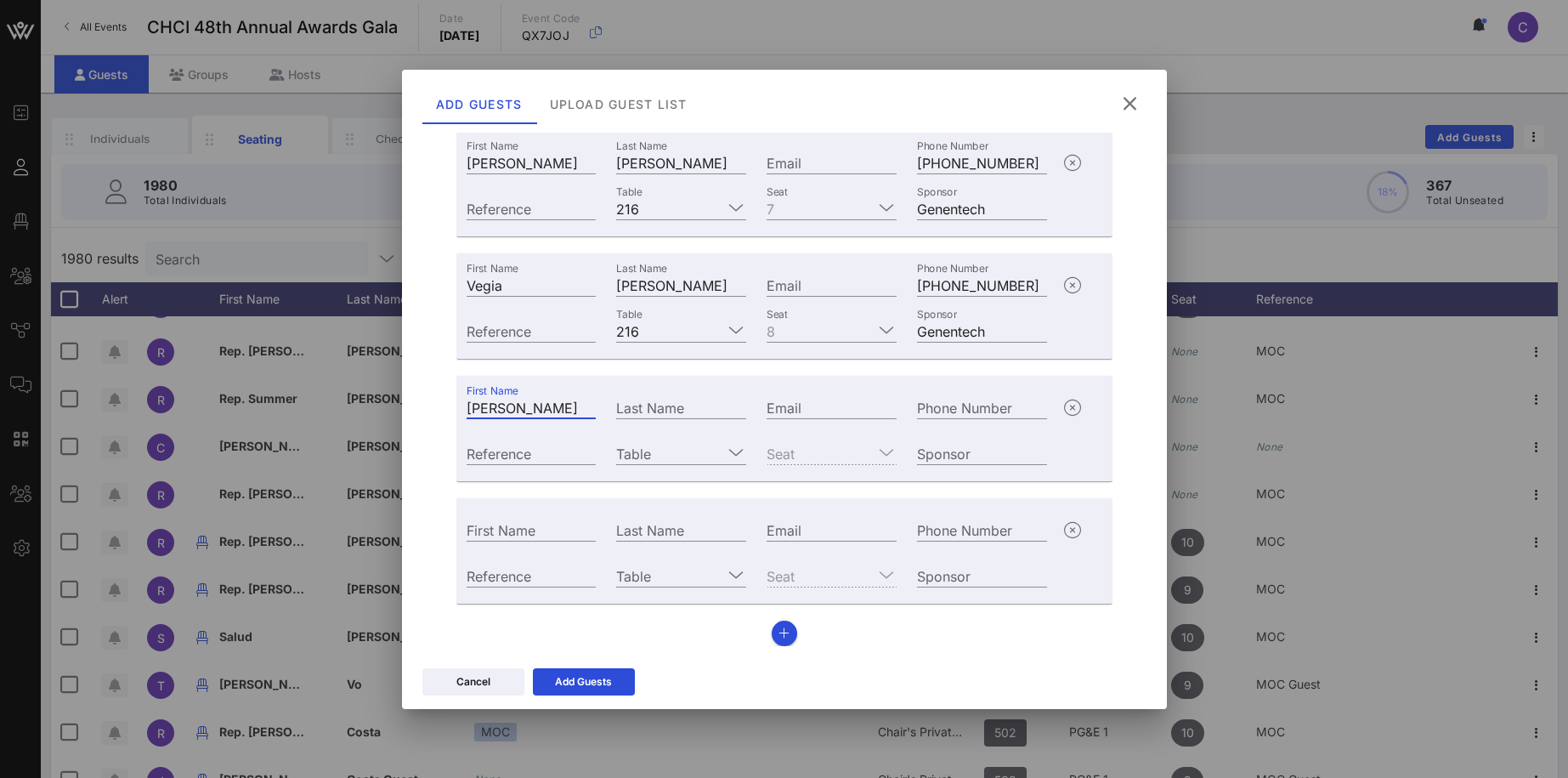
click at [628, 395] on div "Last Name" at bounding box center [681, 405] width 150 height 46
click at [633, 414] on input "Last Name" at bounding box center [681, 408] width 130 height 22
paste input "Nettles"
type input "Nettles"
click at [944, 405] on input "Phone Number" at bounding box center [981, 408] width 130 height 22
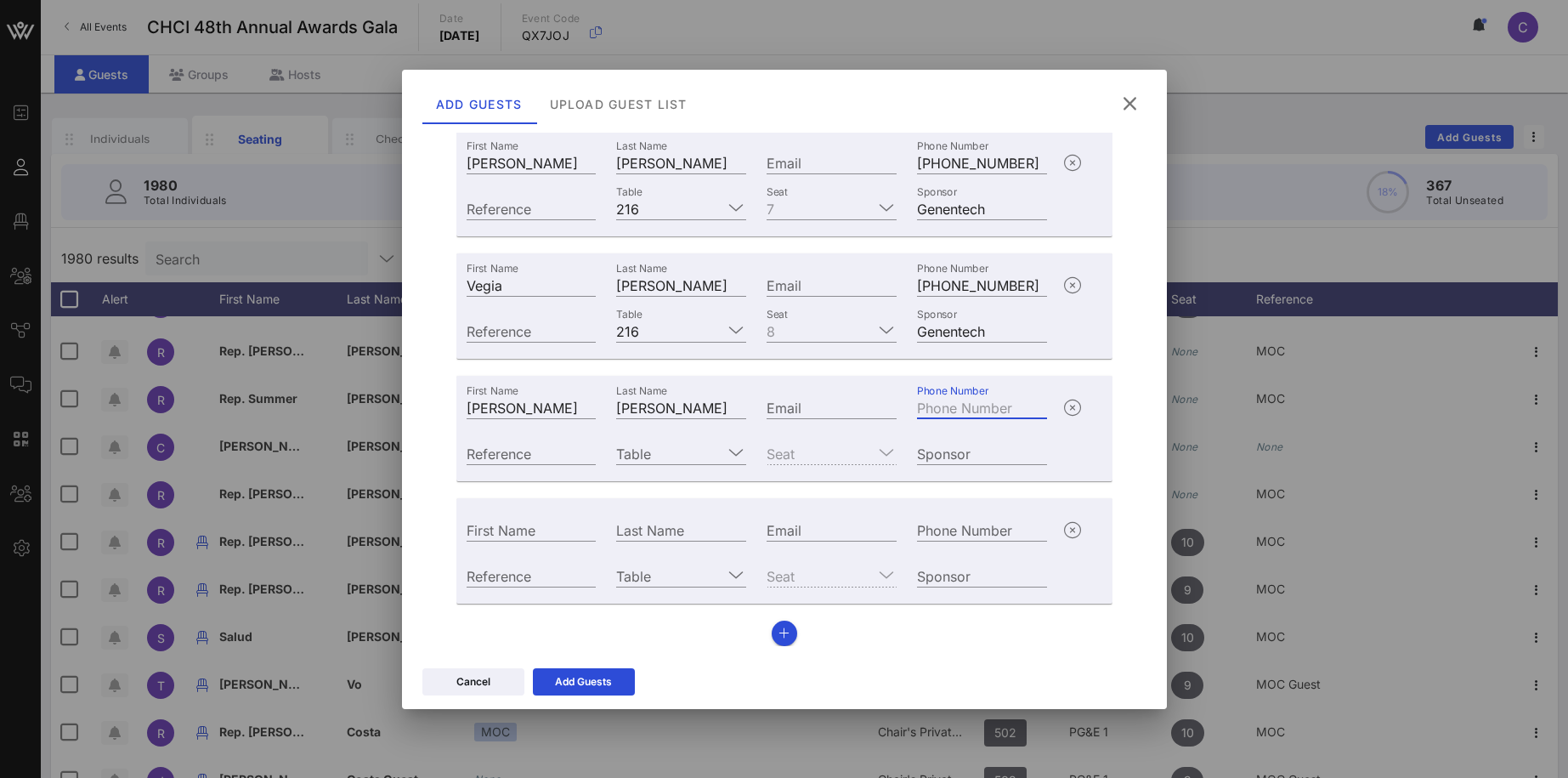
paste input "+12515543001"
type input "+12515543001"
click at [645, 464] on div "Table" at bounding box center [681, 453] width 130 height 22
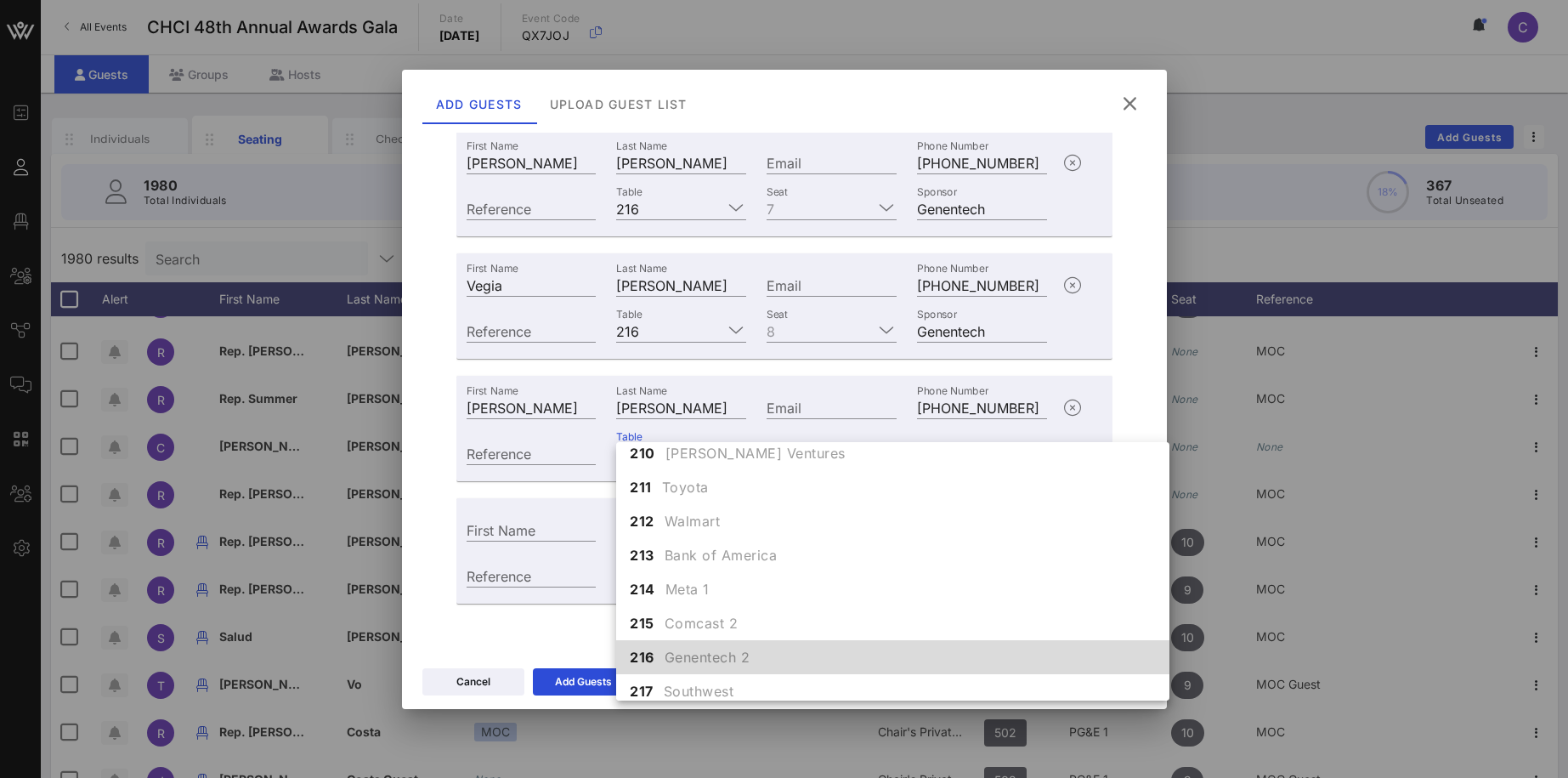
scroll to position [1959, 0]
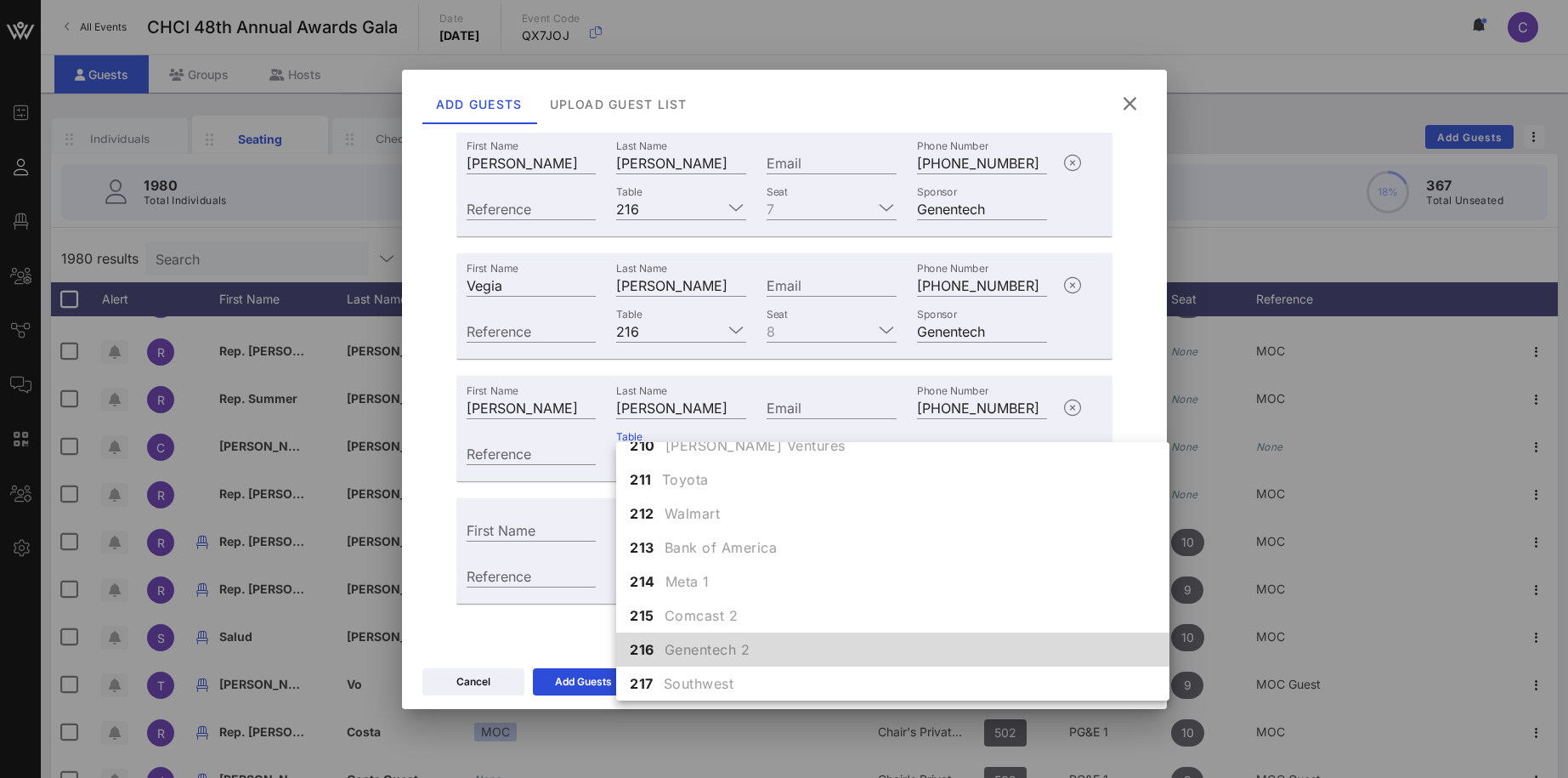
click at [674, 644] on span "Genentech 2" at bounding box center [707, 649] width 85 height 21
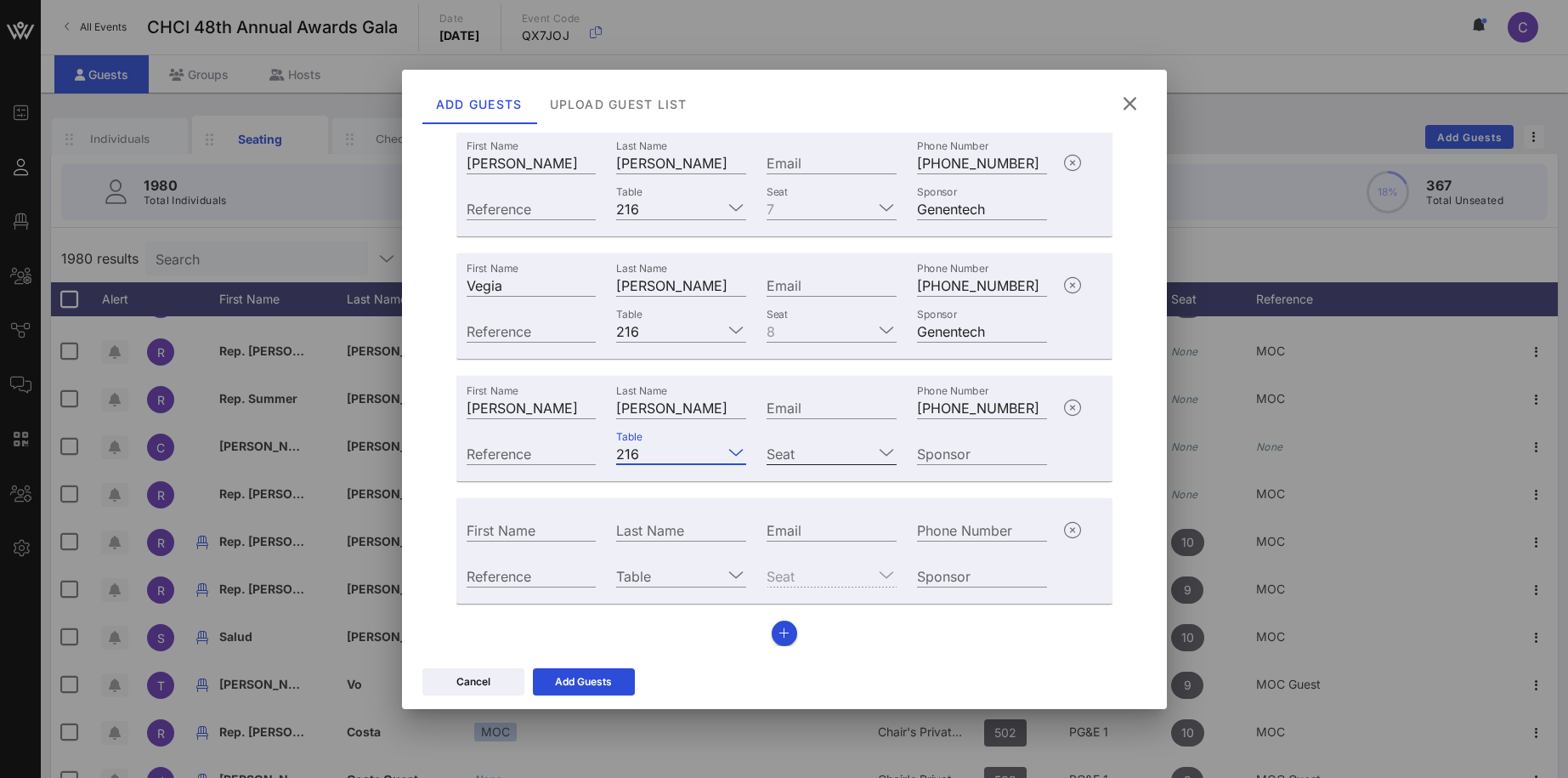
click at [842, 456] on input "Seat" at bounding box center [819, 453] width 106 height 22
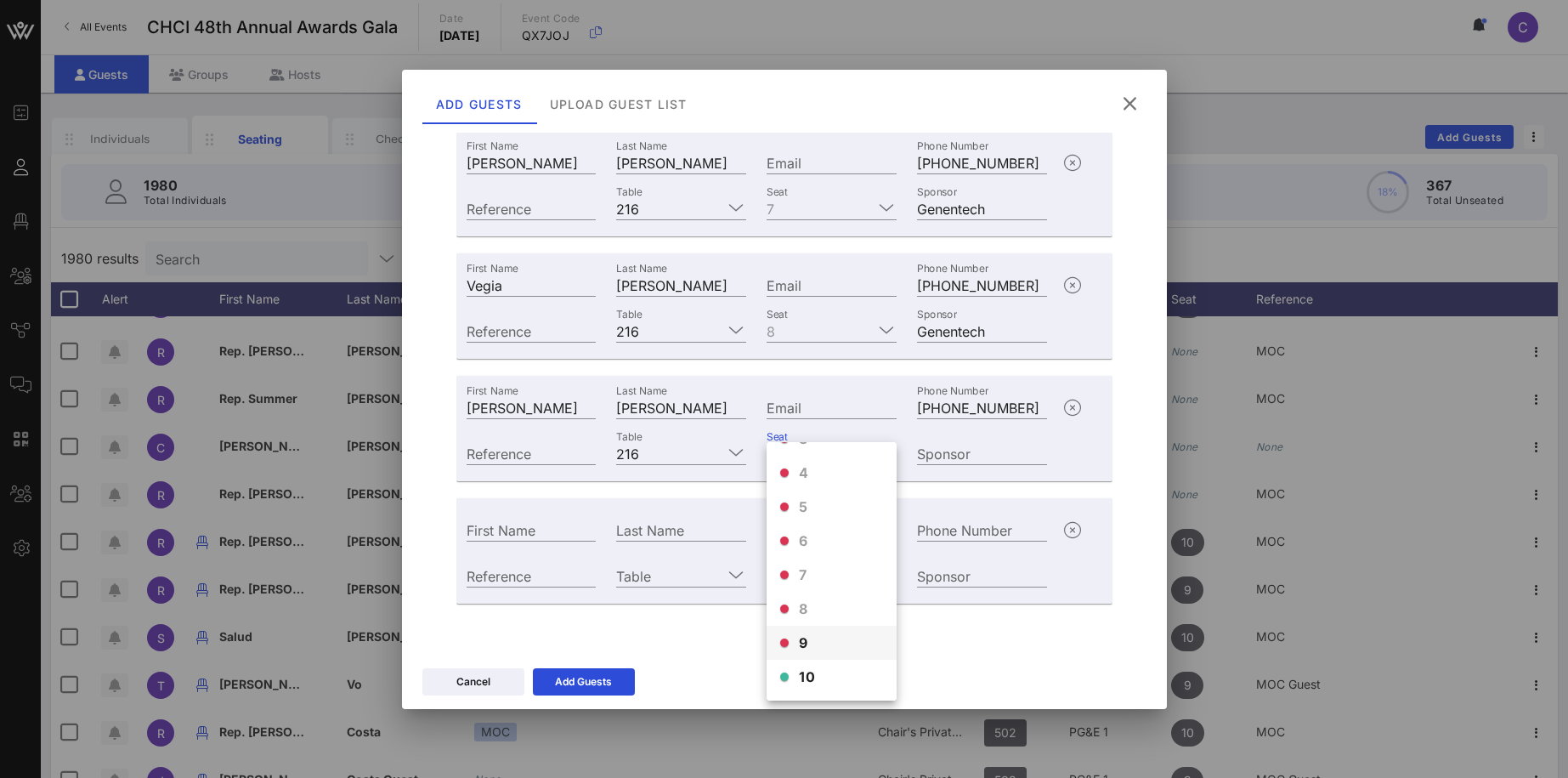
click at [810, 643] on div "9" at bounding box center [831, 642] width 130 height 34
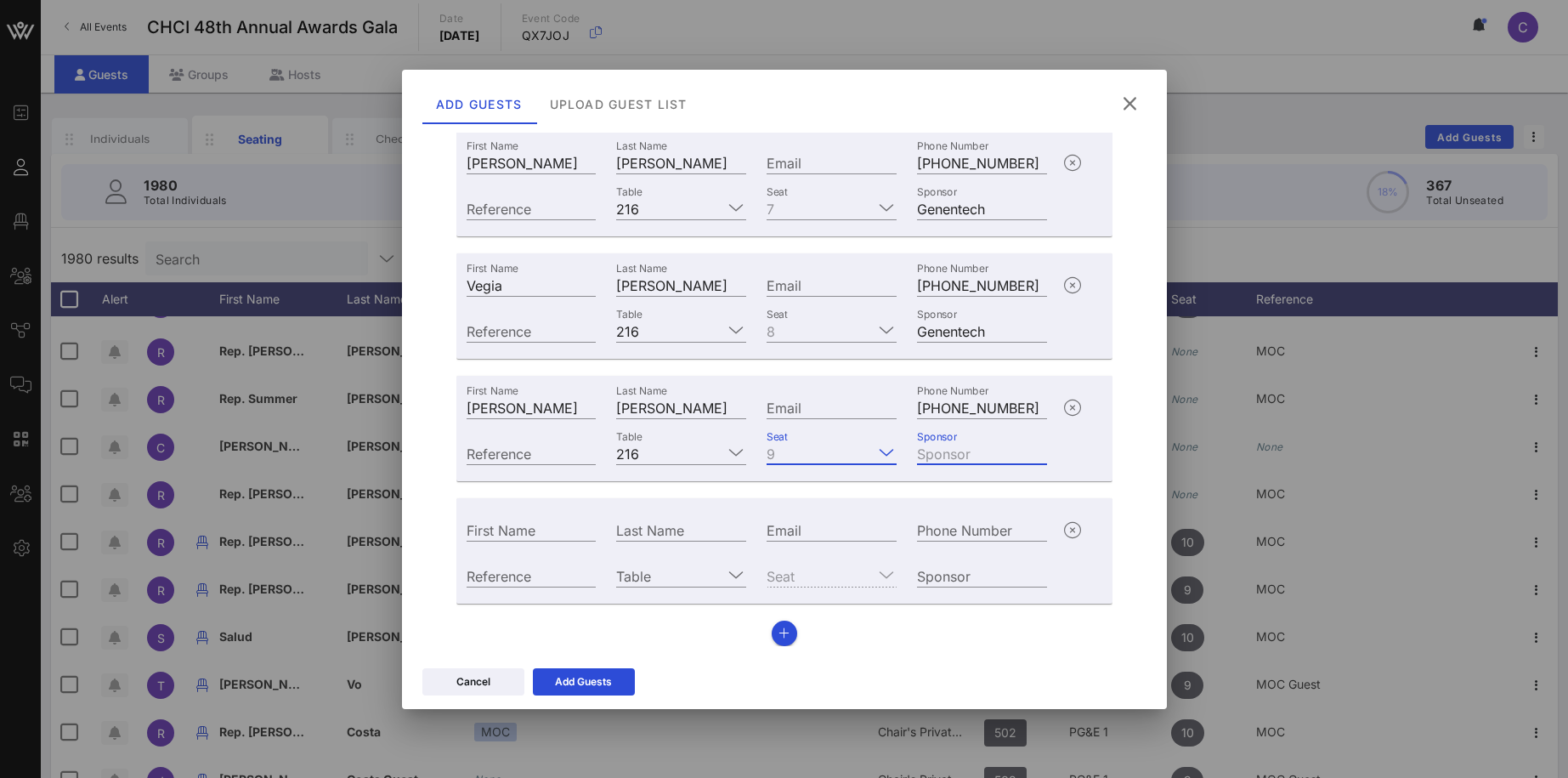
click at [966, 460] on input "Sponsor" at bounding box center [981, 453] width 130 height 22
type input "Genentech"
click at [547, 535] on input "First Name" at bounding box center [532, 530] width 130 height 22
paste input "Moses Mercado"
drag, startPoint x: 512, startPoint y: 527, endPoint x: 621, endPoint y: 523, distance: 109.1
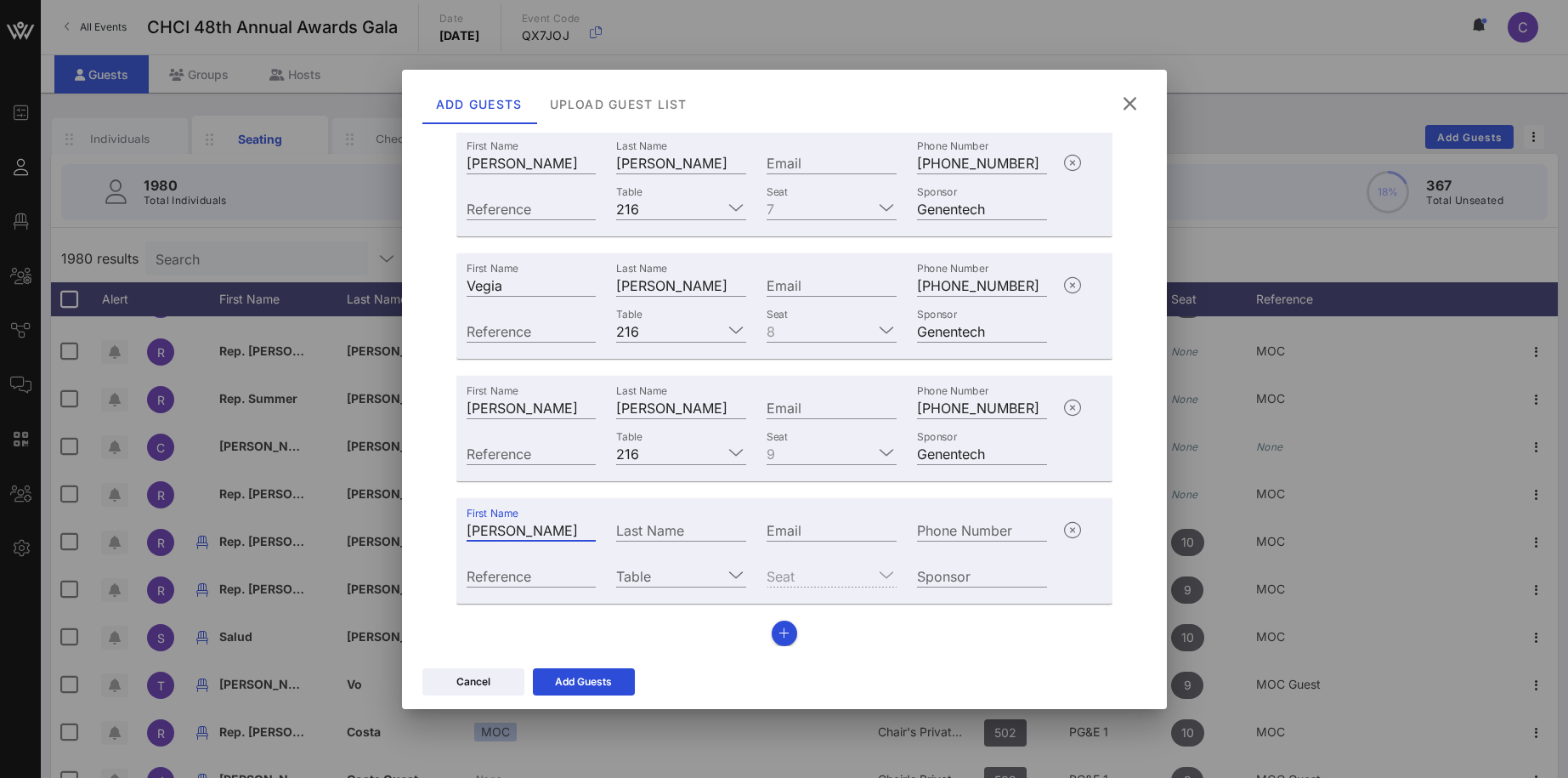
click at [596, 523] on input "Moses Mercado" at bounding box center [532, 530] width 130 height 22
type input "Moses"
click at [678, 531] on input "Last Name" at bounding box center [681, 530] width 130 height 22
paste input "Mercado"
type input "Mercado"
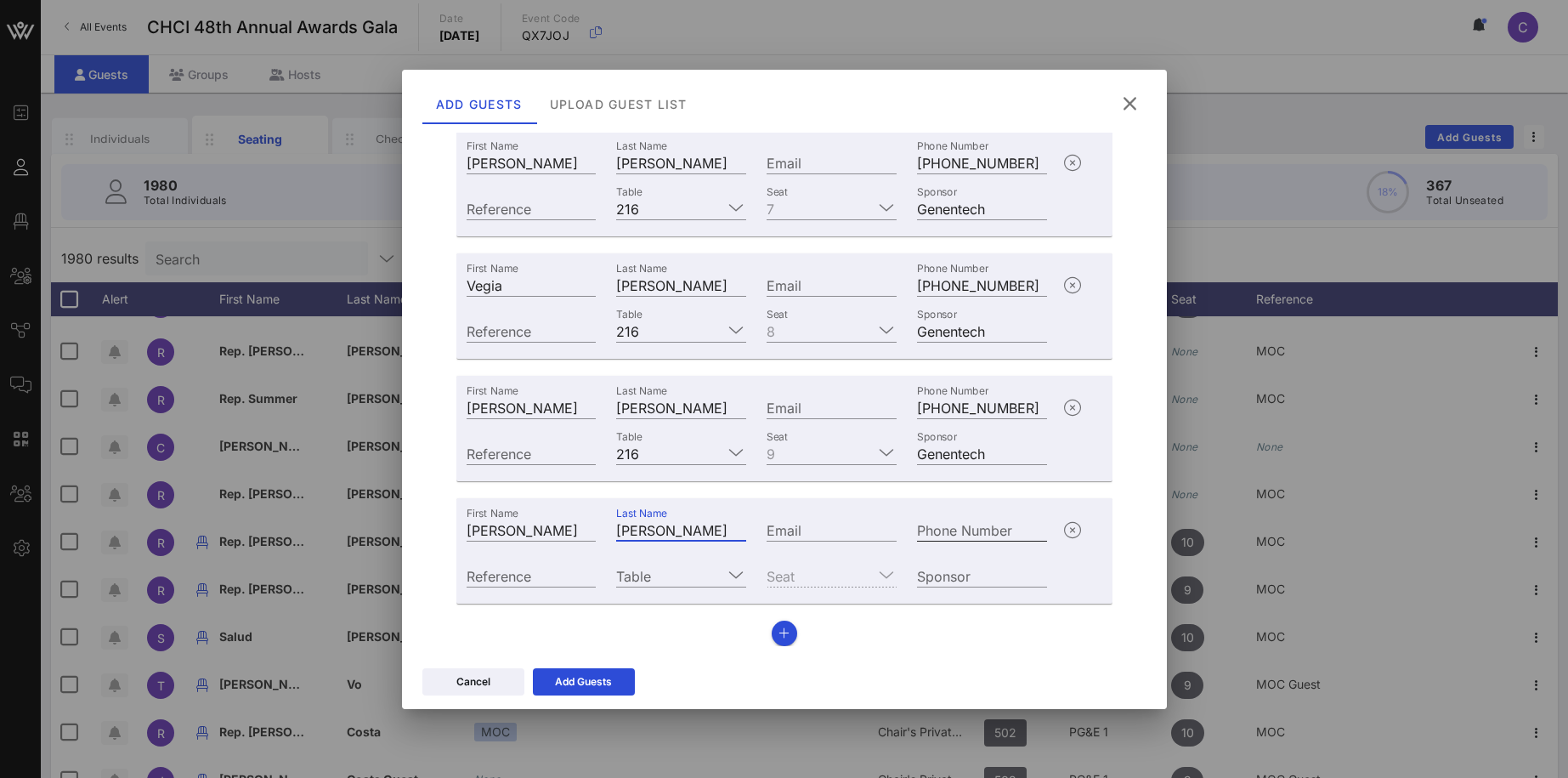
click at [948, 526] on input "Phone Number" at bounding box center [981, 530] width 130 height 22
click at [790, 529] on div "Email" at bounding box center [831, 530] width 130 height 22
paste input "moses.mercado@ogrwashington.com"
type input "moses.mercado@ogrwashington.com"
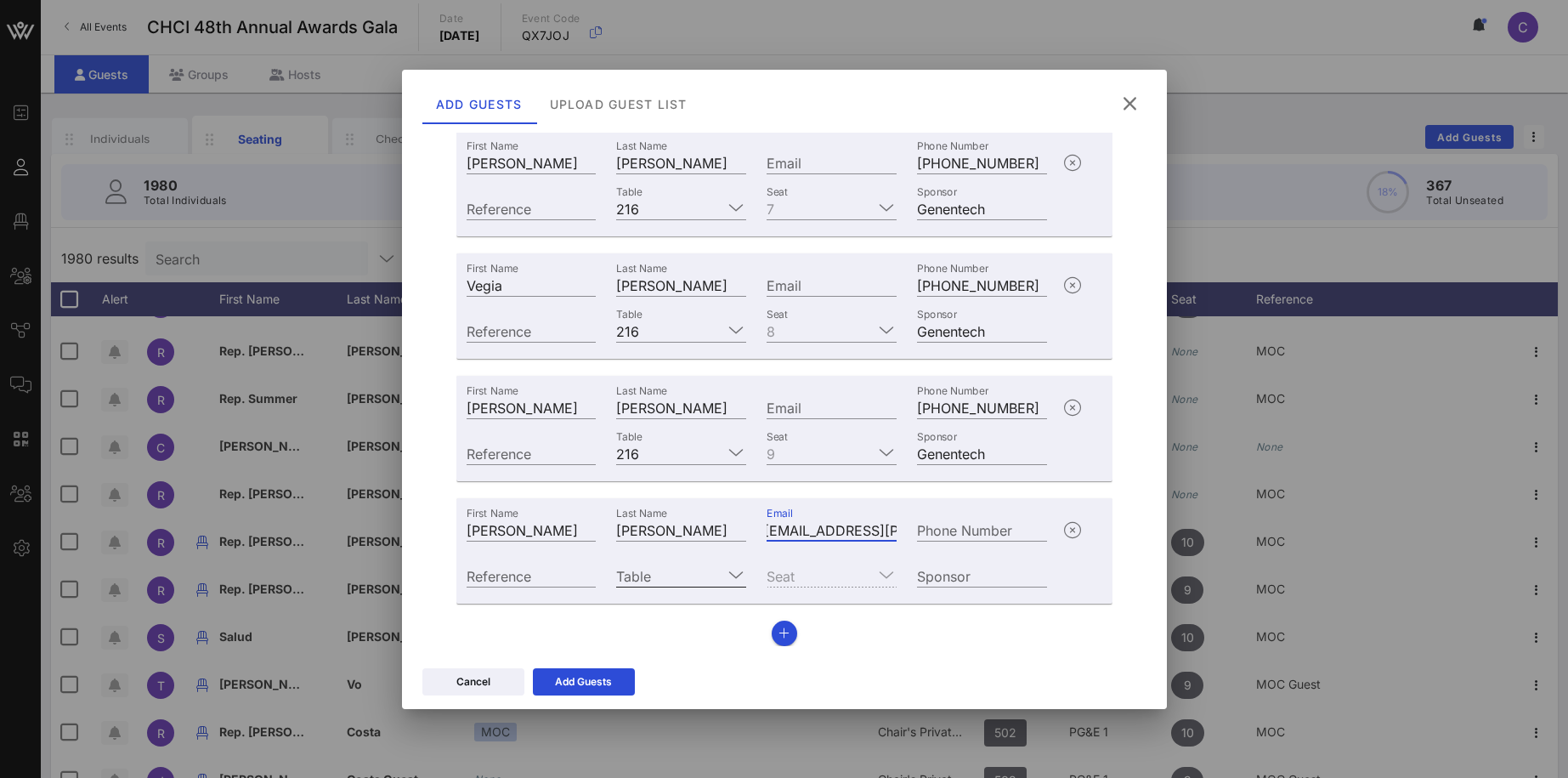
click at [719, 581] on input "Table" at bounding box center [669, 576] width 106 height 22
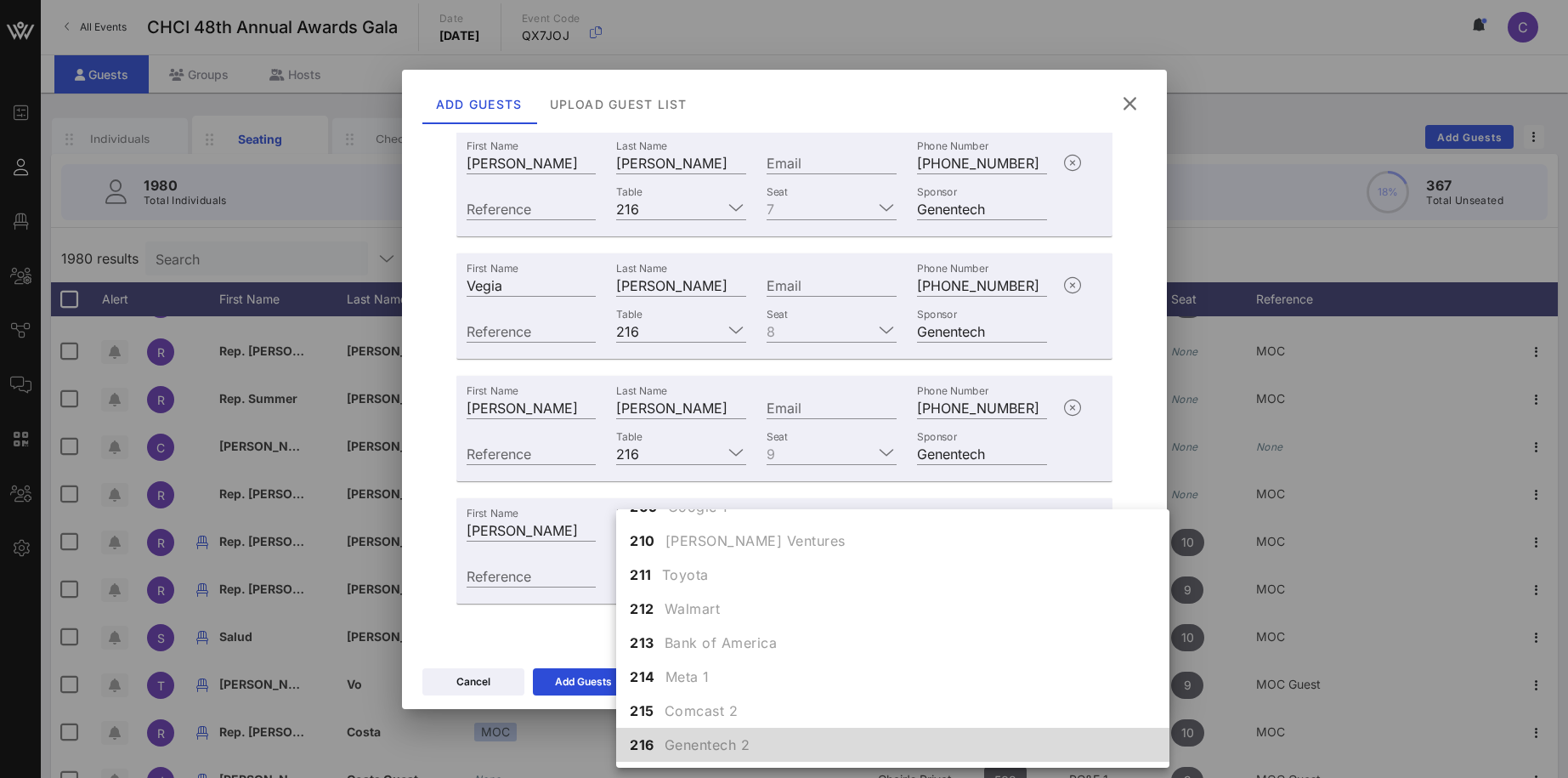
scroll to position [1959, 0]
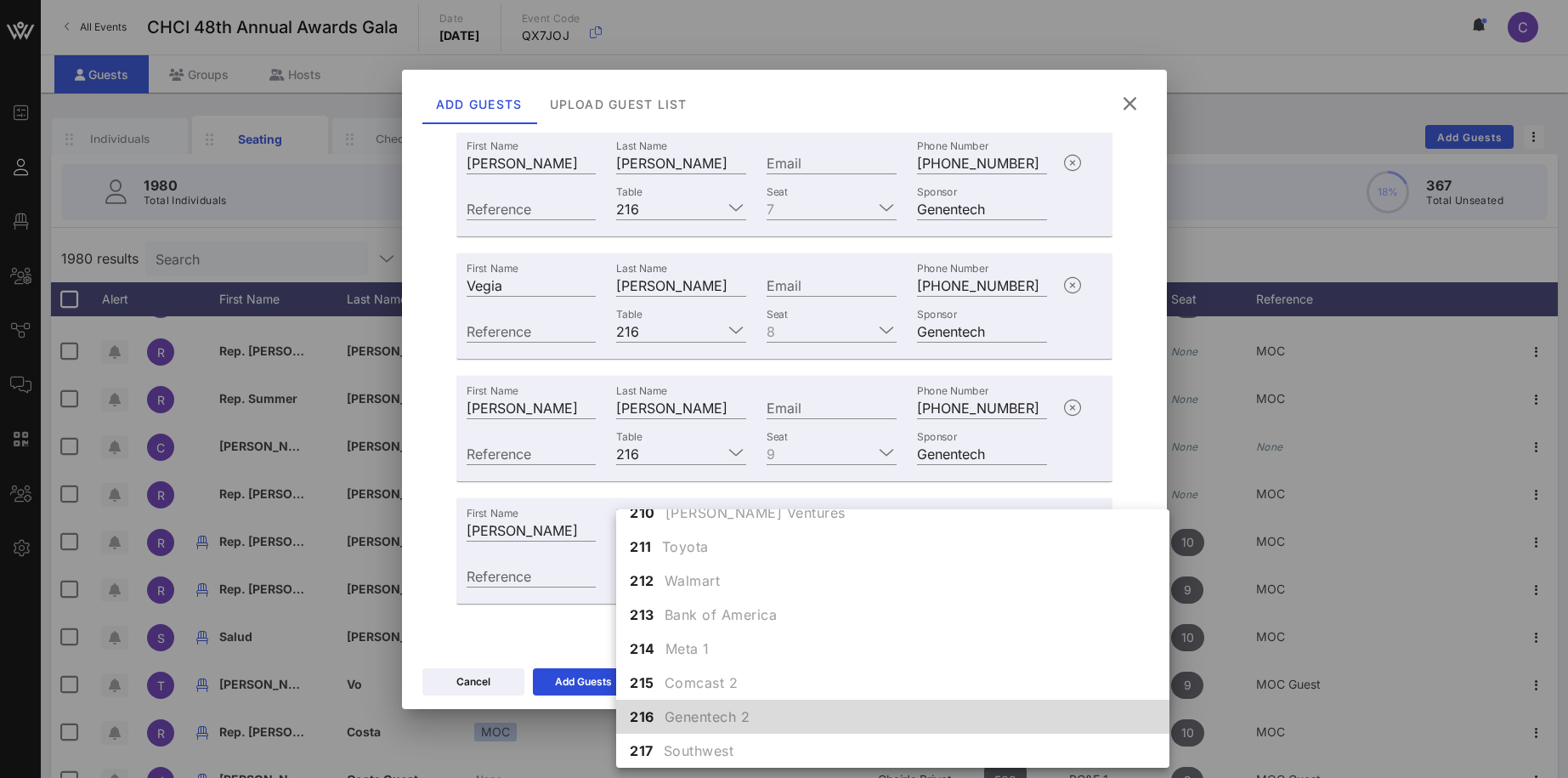
click at [664, 719] on div "216 Genentech 2" at bounding box center [892, 716] width 553 height 34
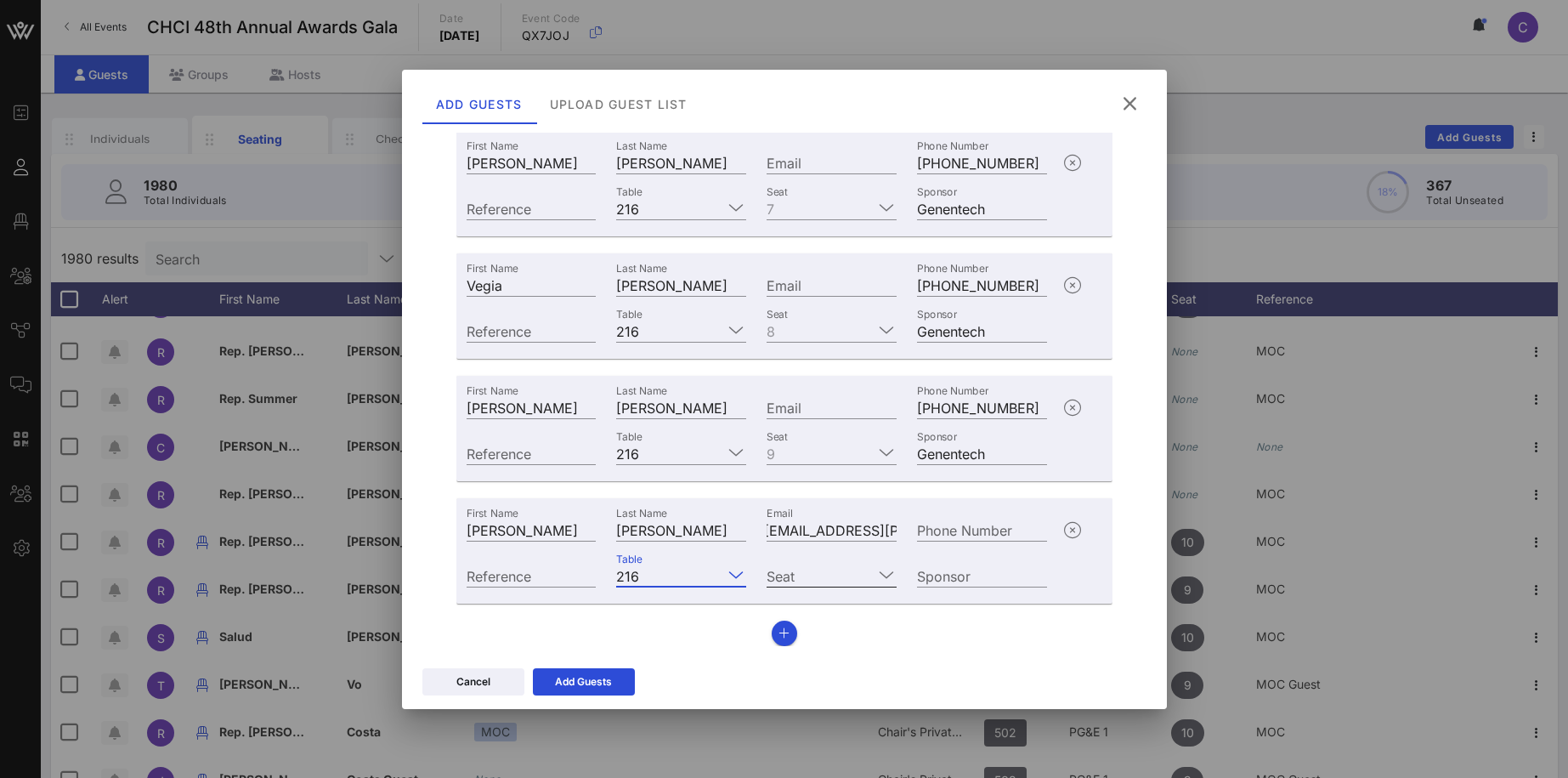
click at [820, 573] on input "Seat" at bounding box center [819, 576] width 106 height 22
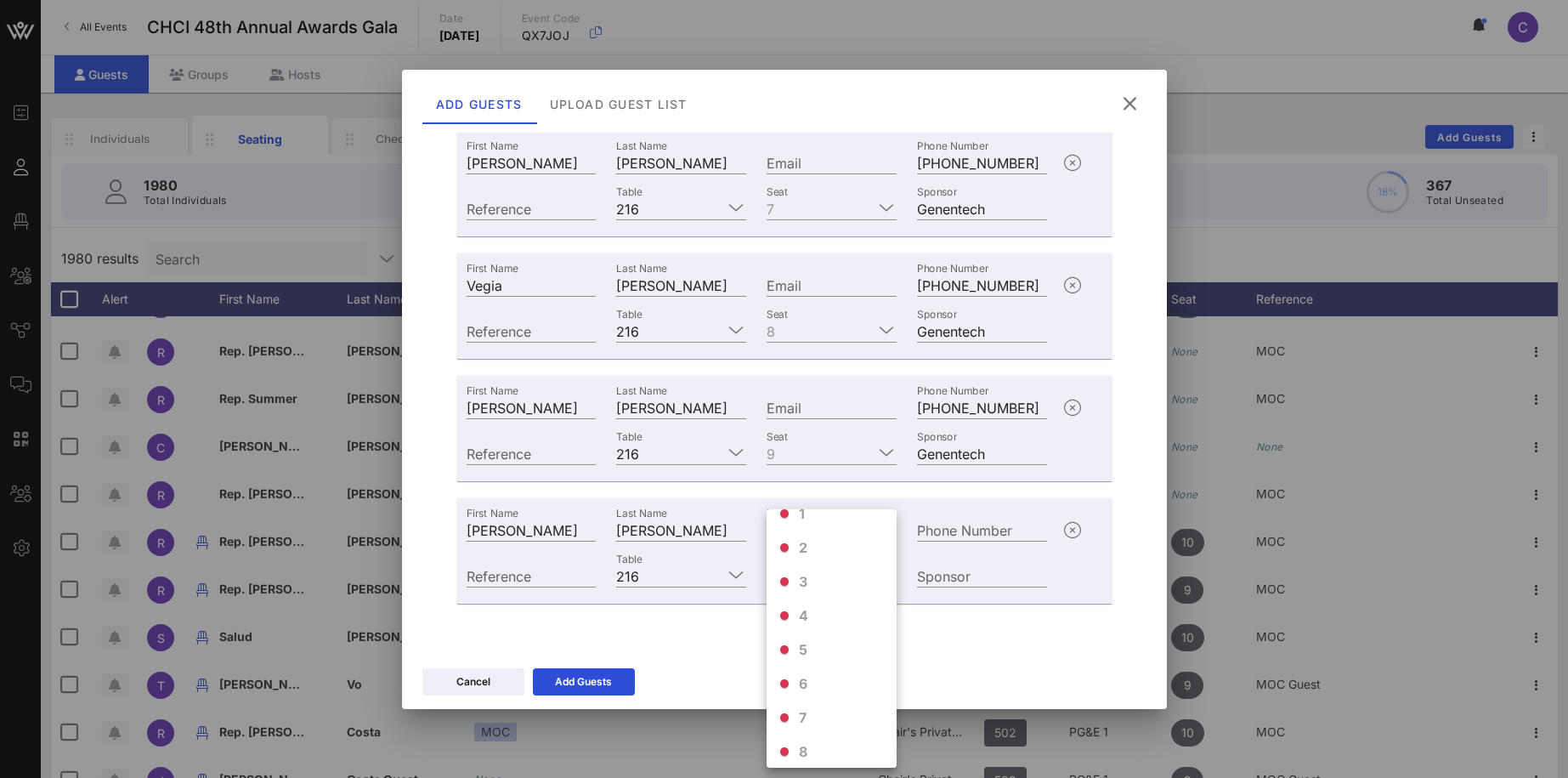
scroll to position [95, 0]
click at [818, 739] on div "10" at bounding box center [831, 743] width 130 height 34
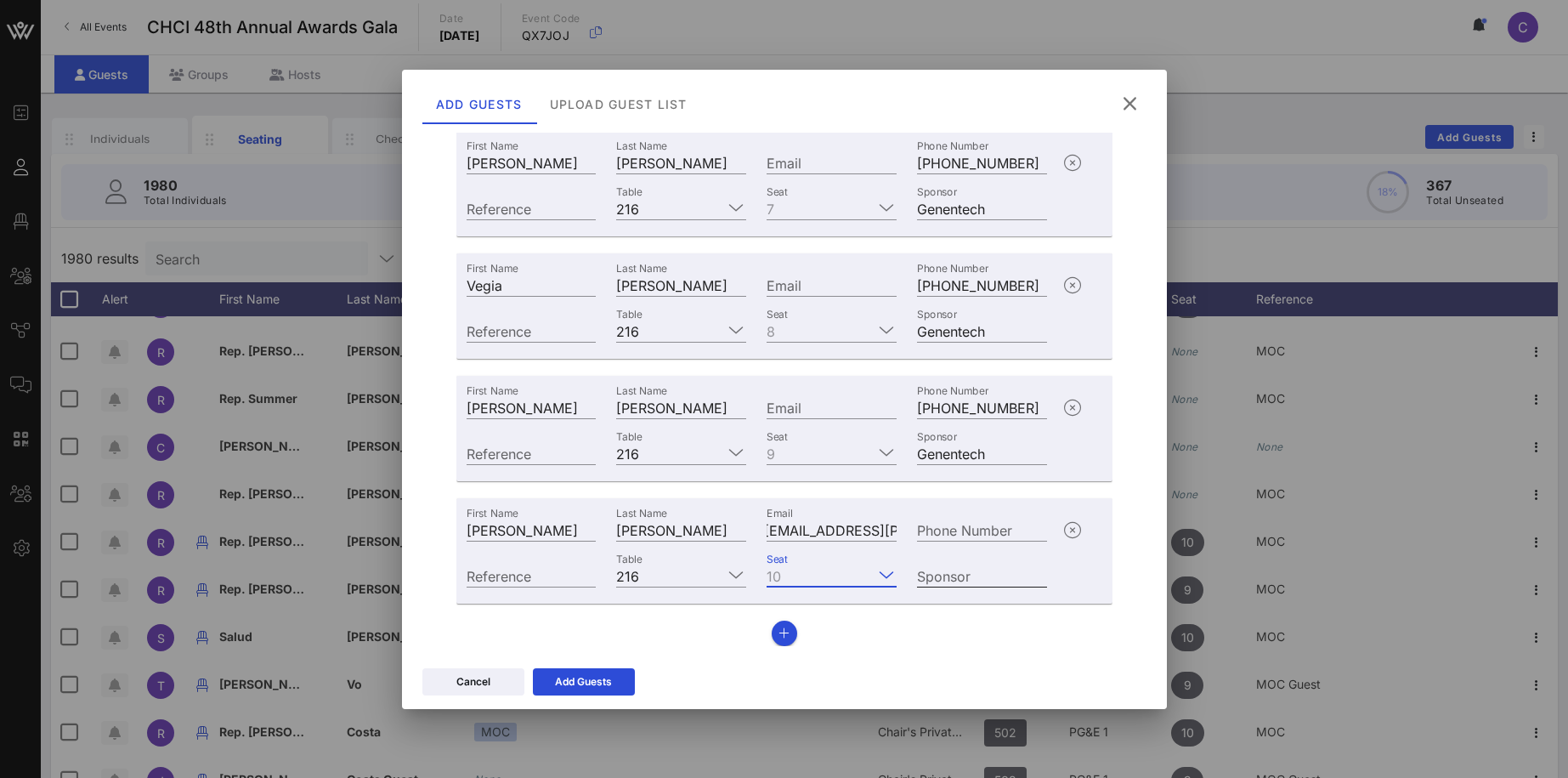
click at [972, 579] on input "Sponsor" at bounding box center [981, 576] width 130 height 22
type input "Genentech"
click at [592, 681] on div "Add Guests" at bounding box center [583, 682] width 57 height 17
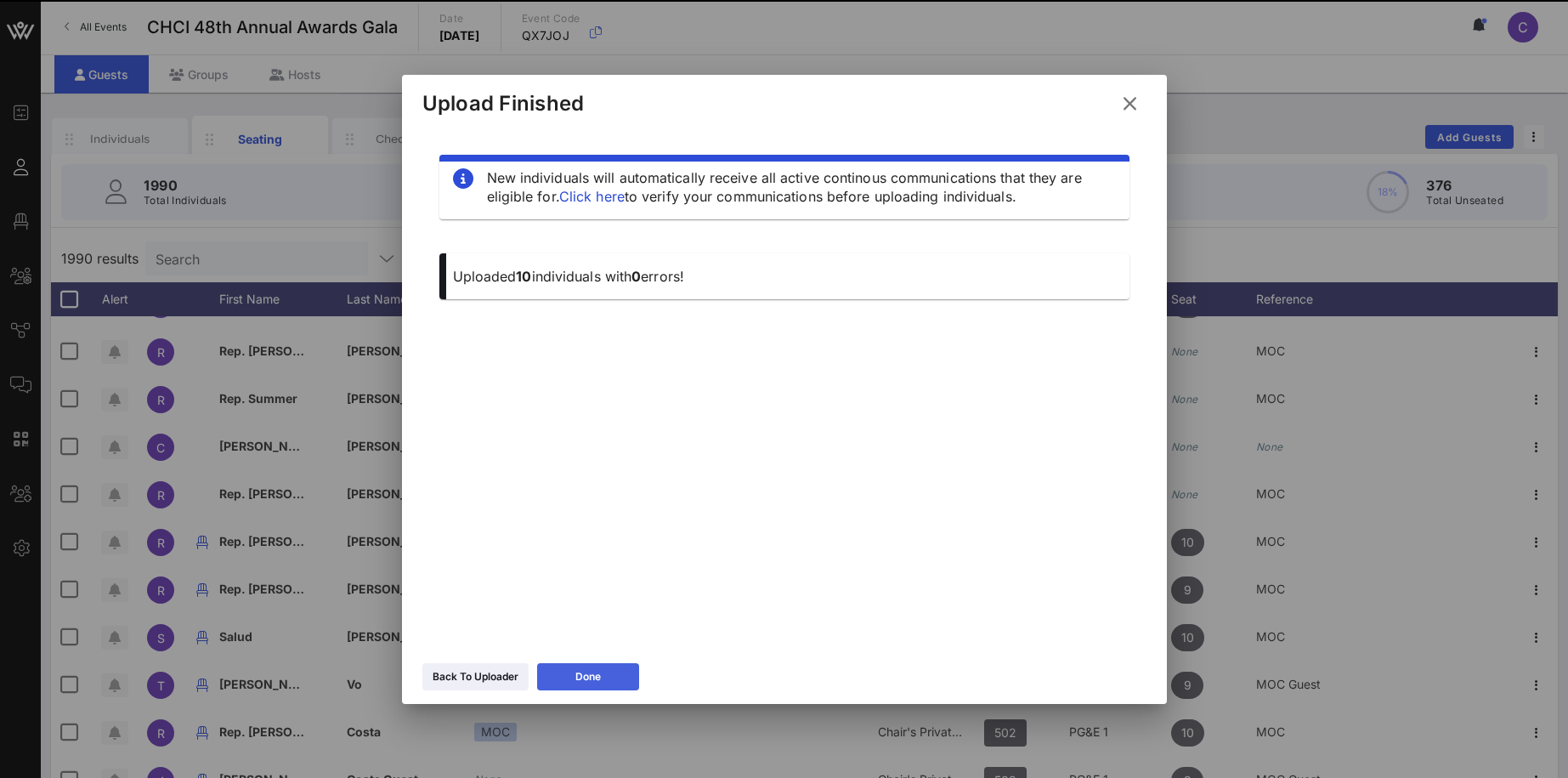
scroll to position [0, 0]
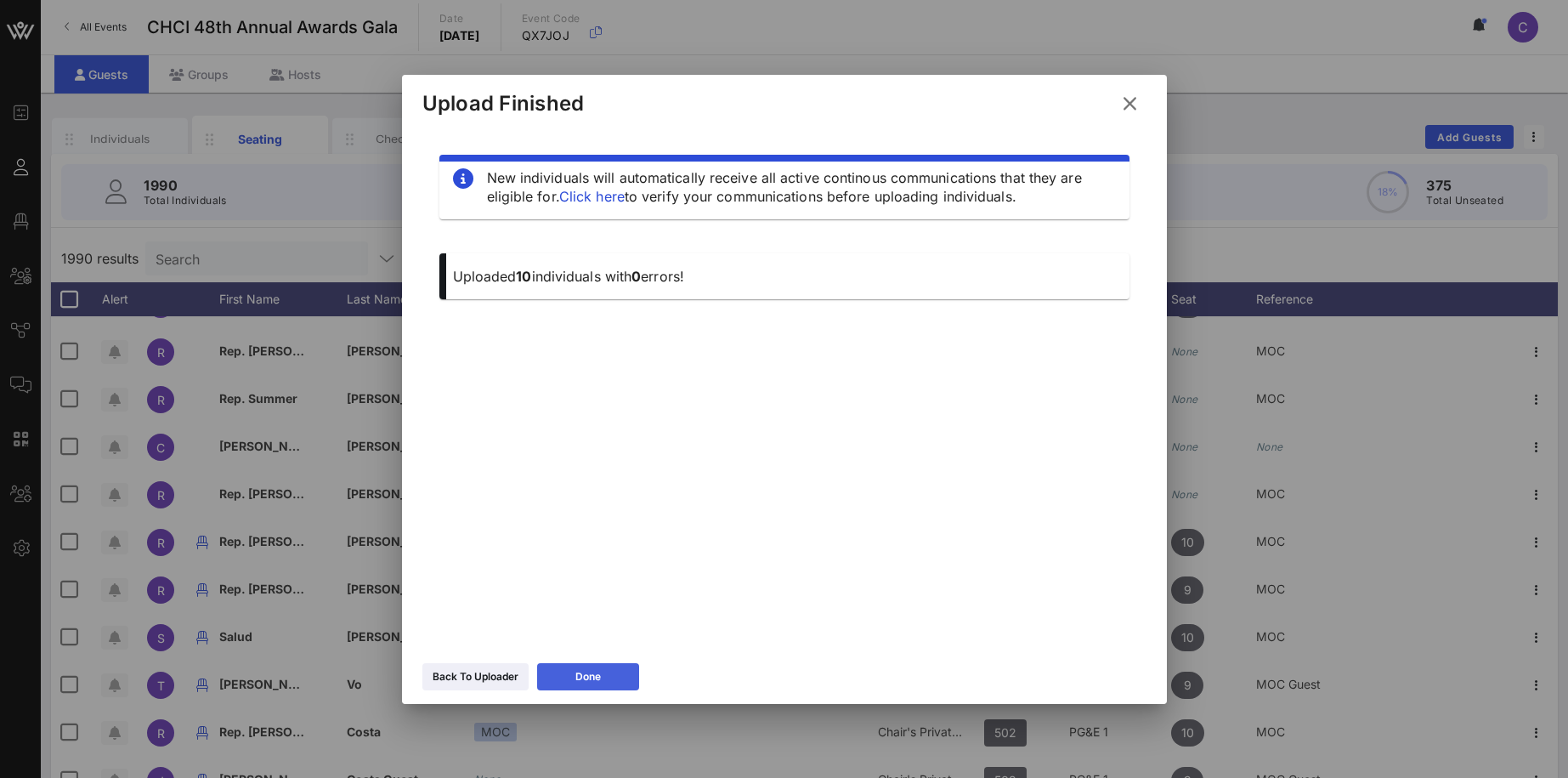
click at [592, 681] on icon at bounding box center [588, 677] width 12 height 10
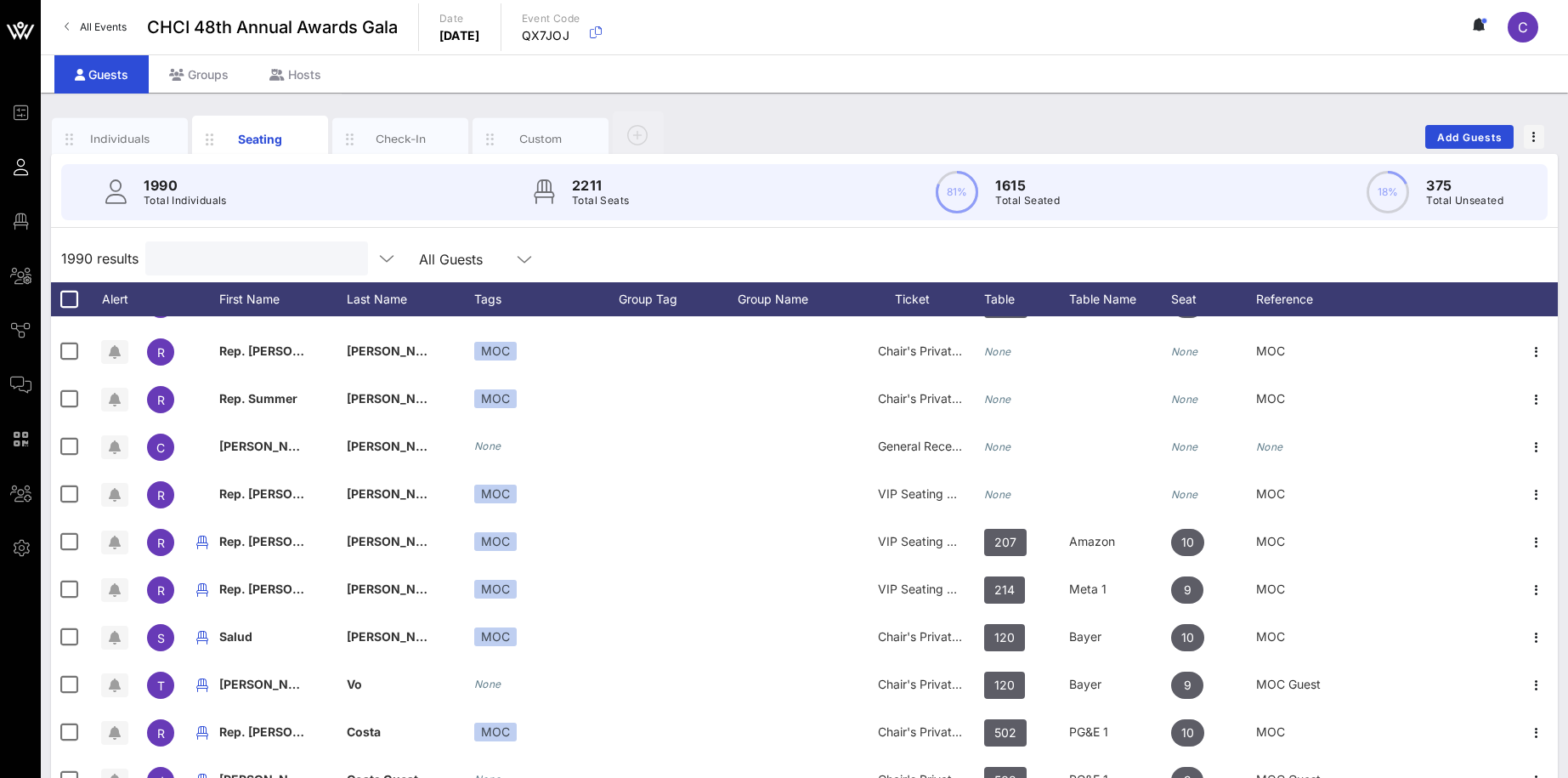
click at [224, 254] on input "text" at bounding box center [255, 259] width 198 height 22
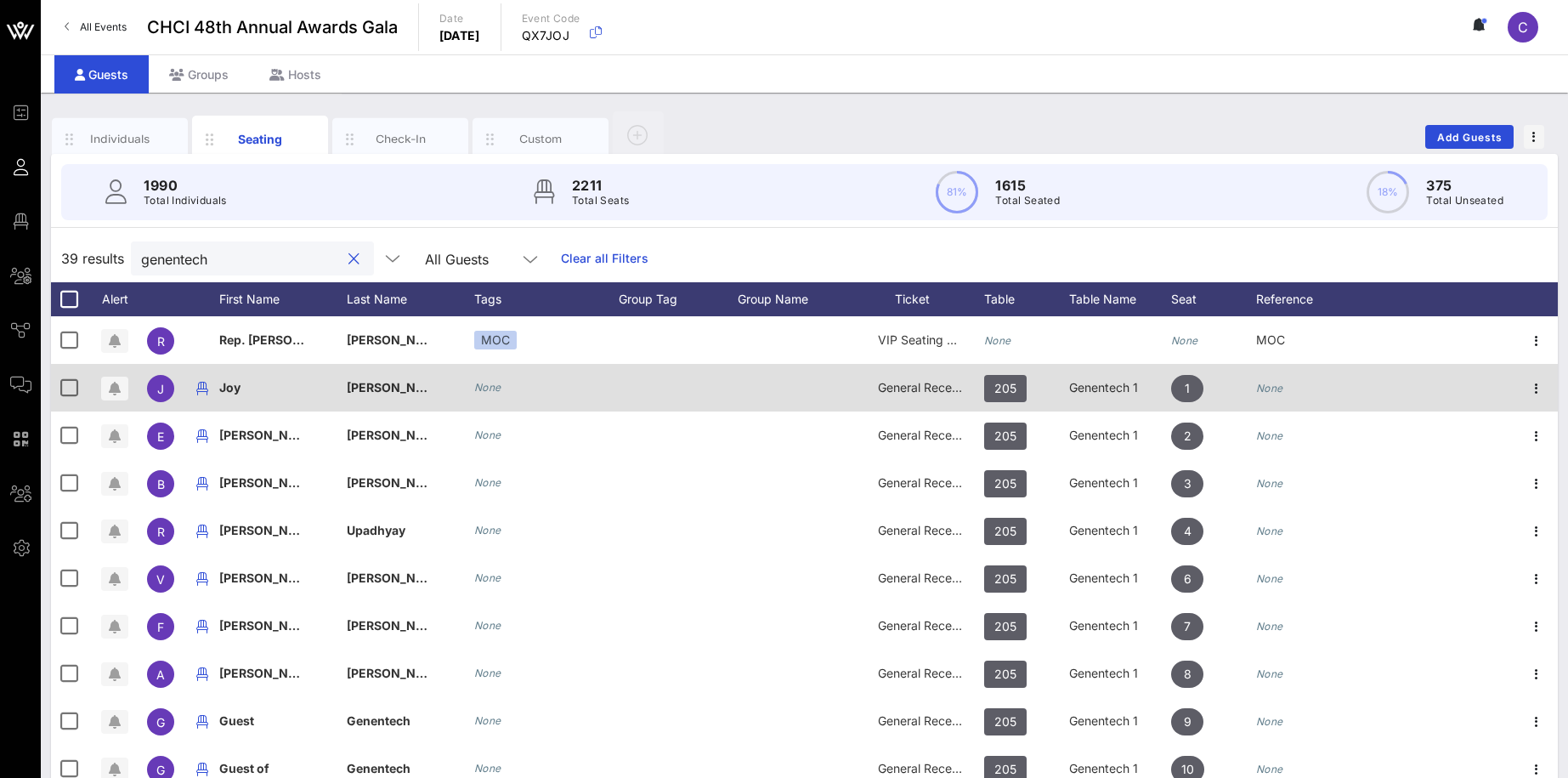
type input "genentech"
click at [938, 393] on span "General Reception" at bounding box center [929, 387] width 102 height 15
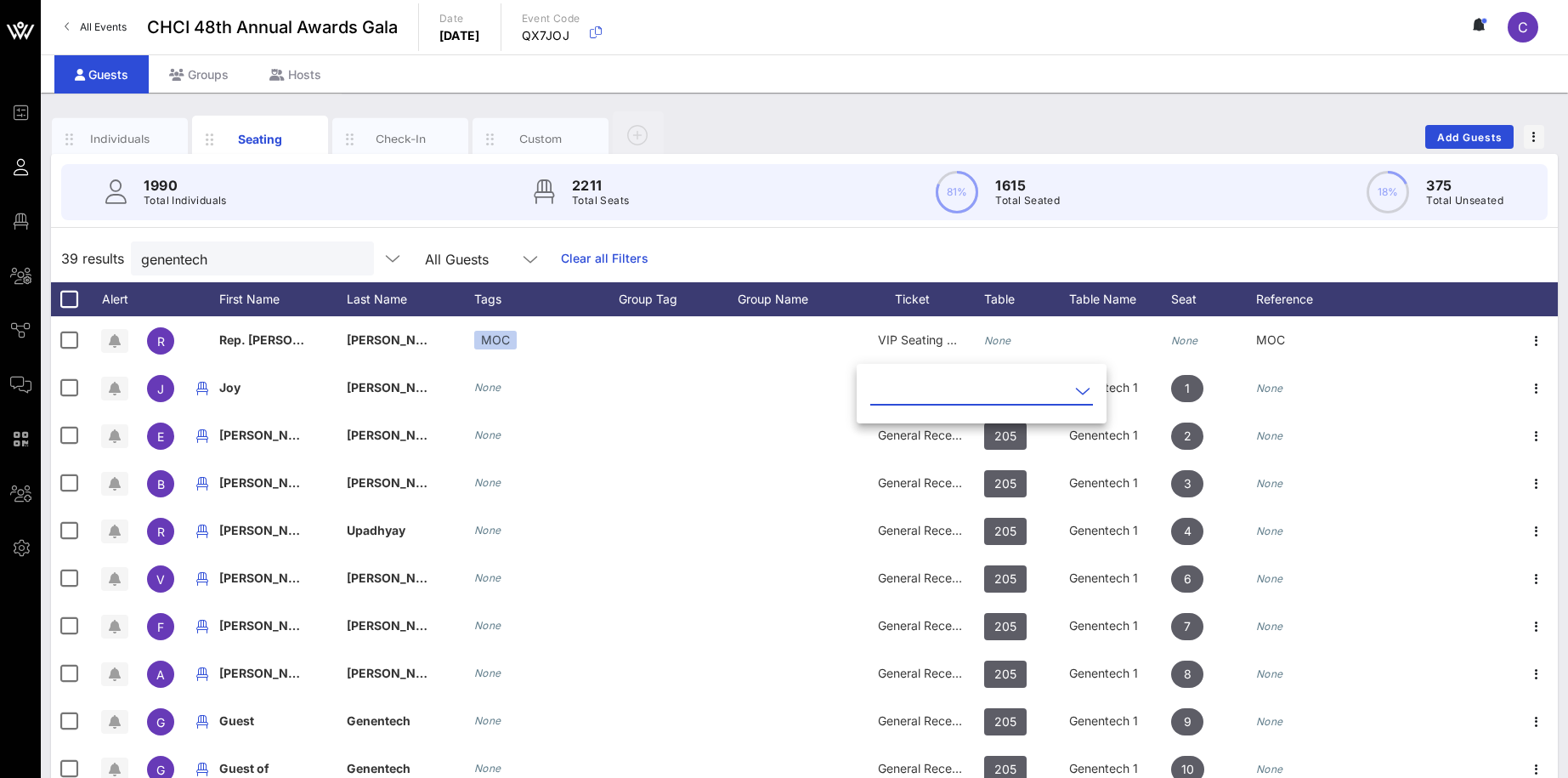
click at [1075, 391] on icon at bounding box center [1083, 391] width 16 height 21
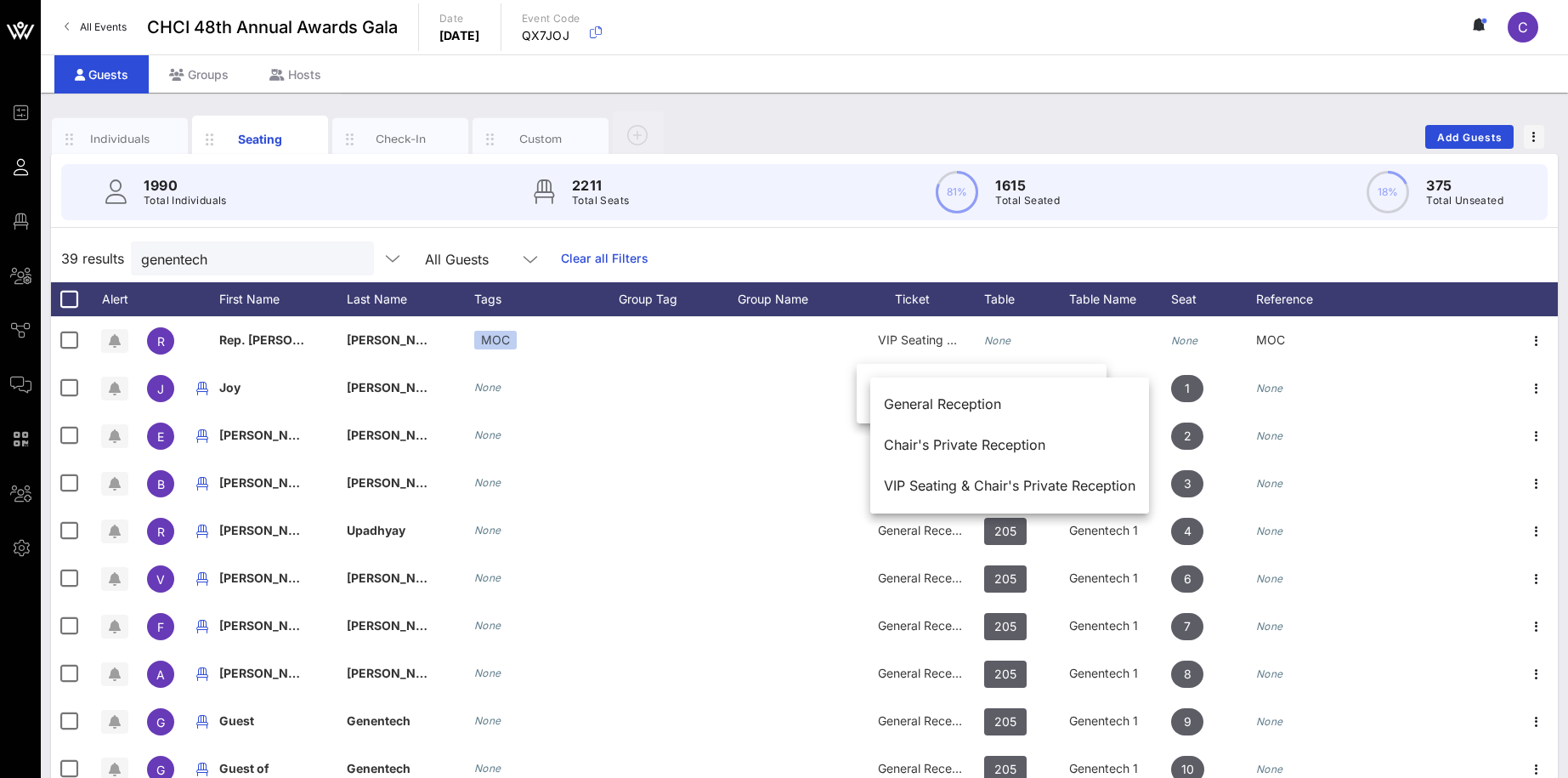
click at [1261, 261] on div "39 results genentech All Guests Clear all Filters" at bounding box center [804, 258] width 1507 height 47
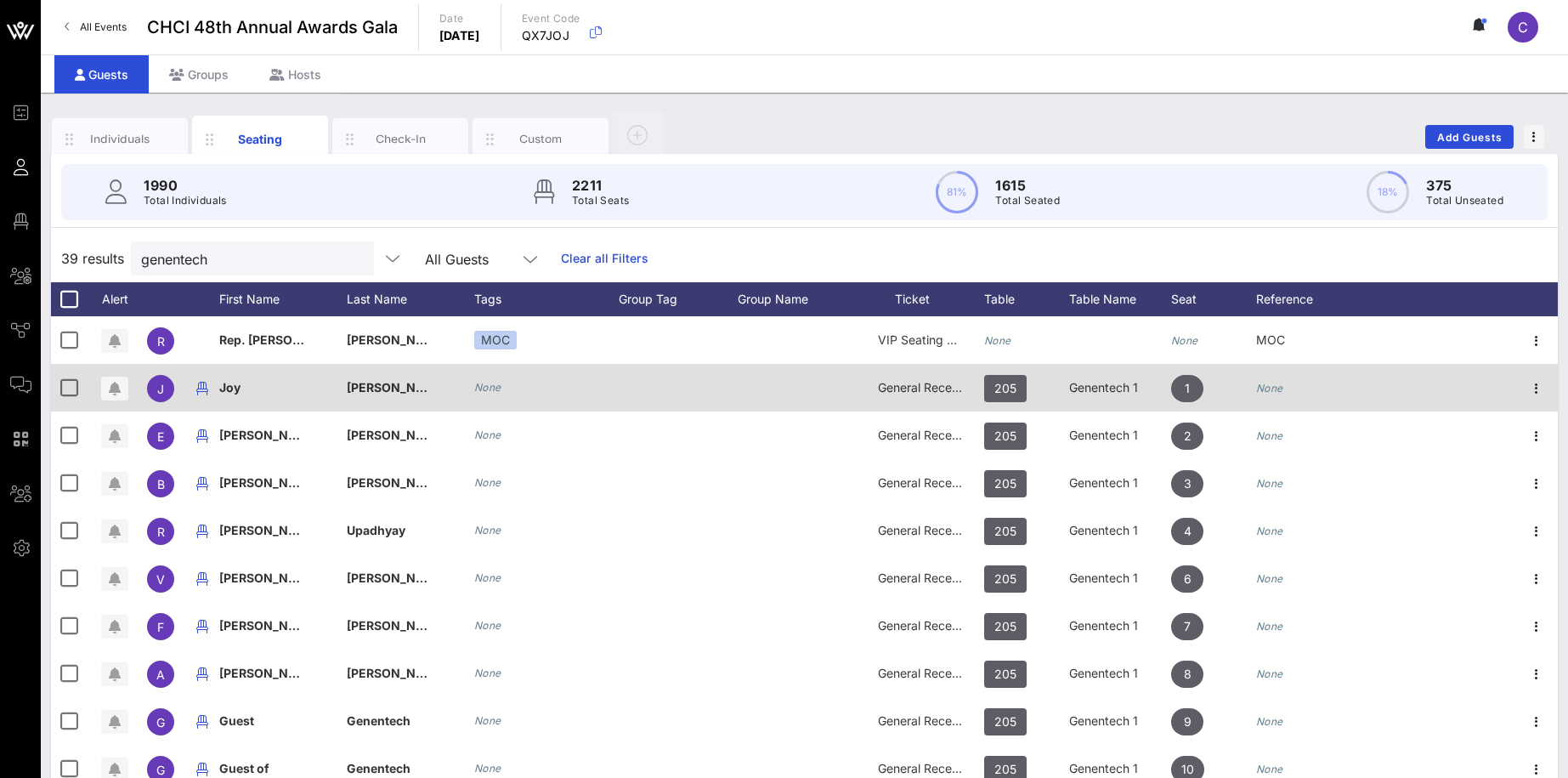
click at [948, 402] on div "General Reception" at bounding box center [920, 387] width 85 height 47
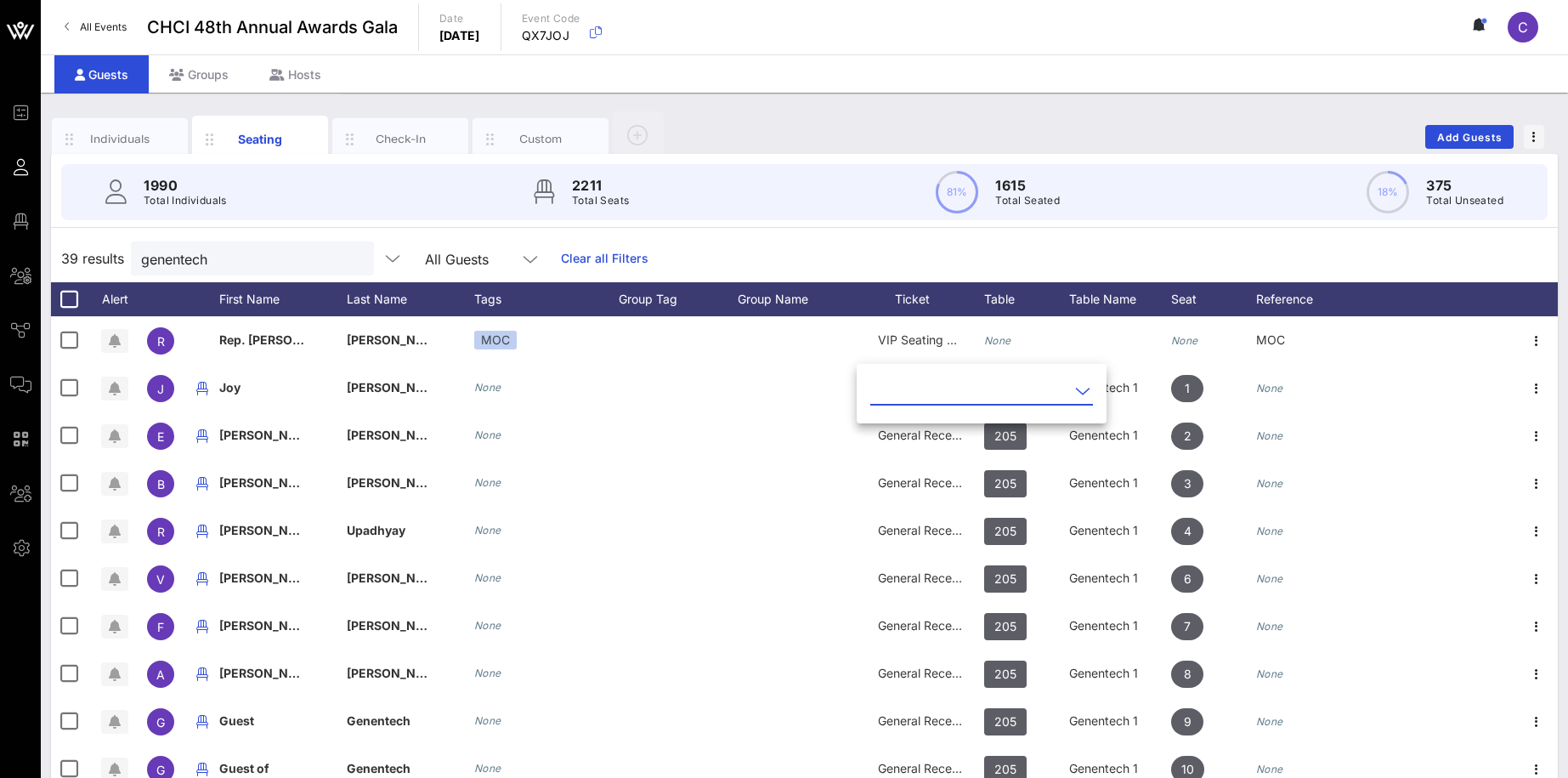
click at [1075, 391] on icon at bounding box center [1083, 391] width 16 height 21
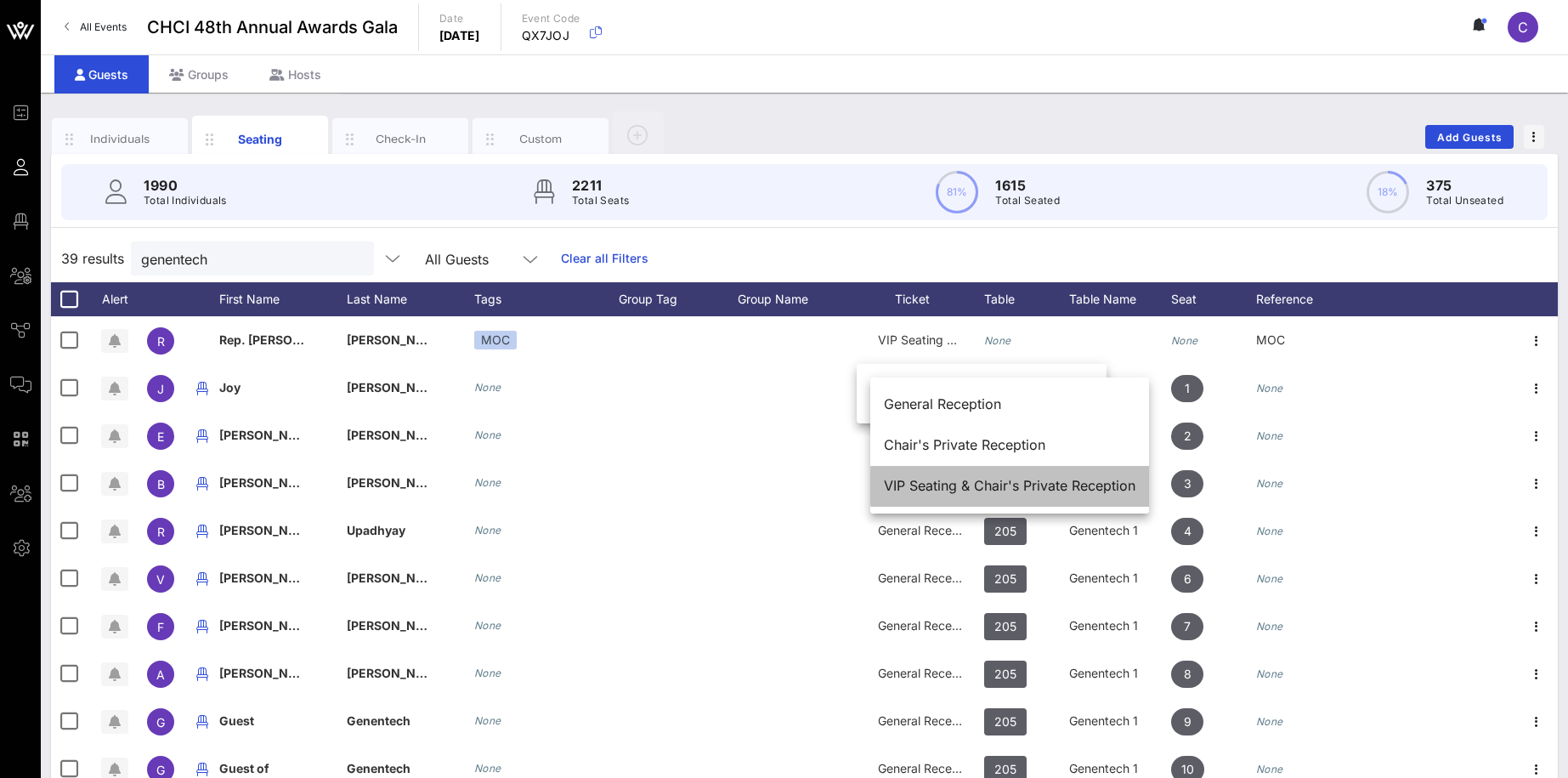
click at [975, 486] on div "VIP Seating & Chair's Private Reception" at bounding box center [1009, 485] width 251 height 16
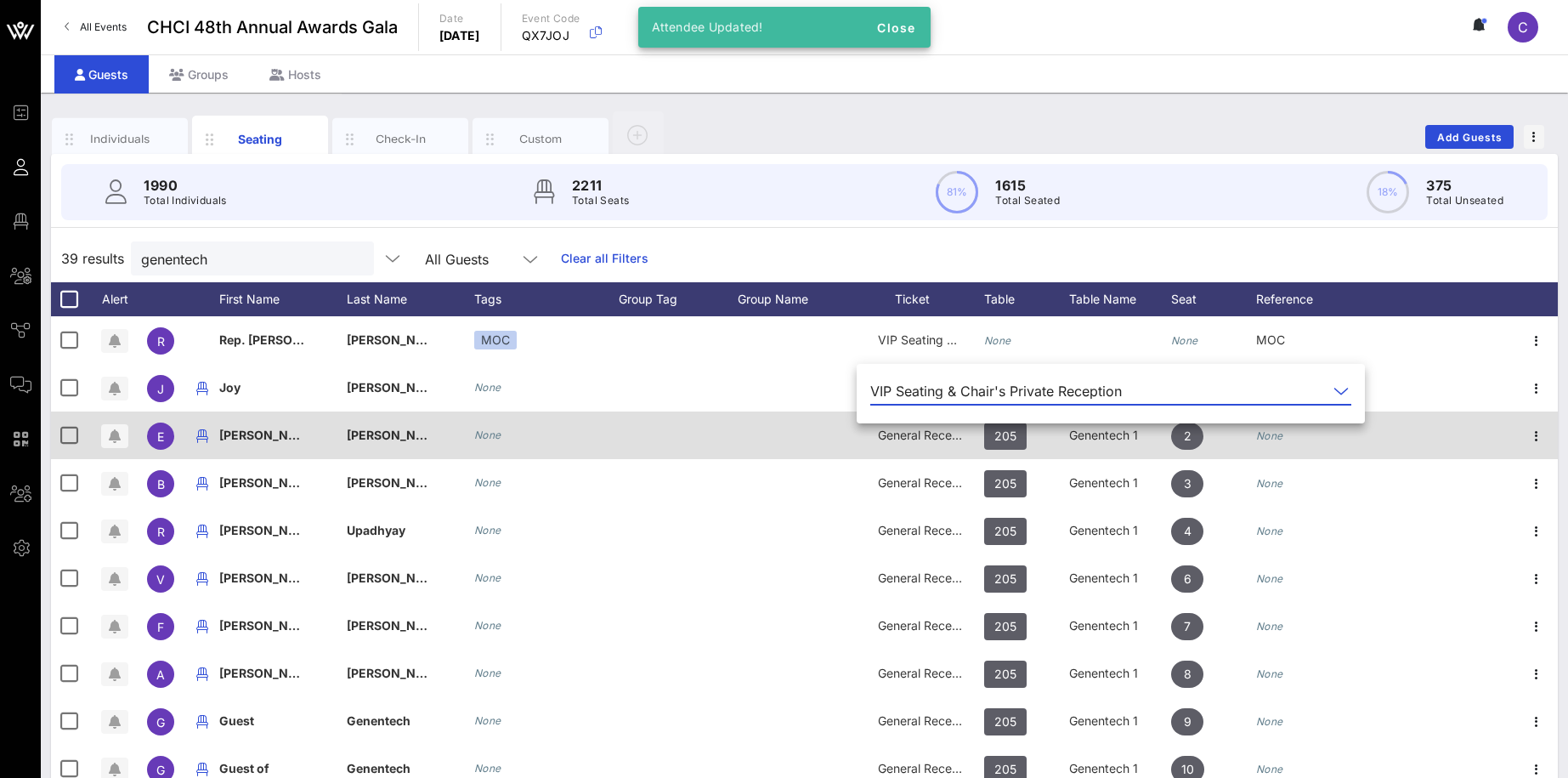
click at [950, 442] on span "General Reception" at bounding box center [929, 434] width 102 height 15
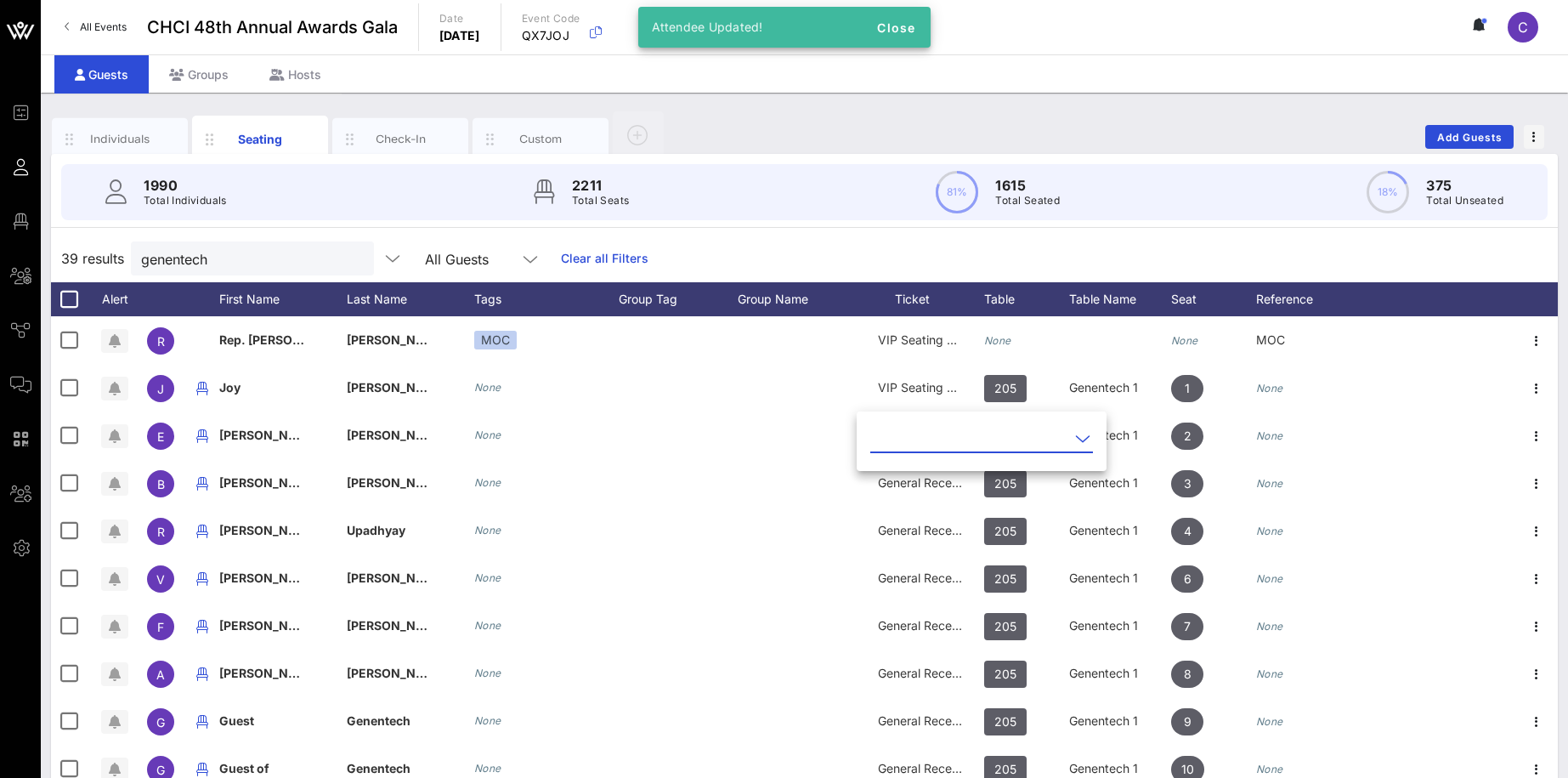
click at [1075, 438] on icon at bounding box center [1083, 439] width 16 height 21
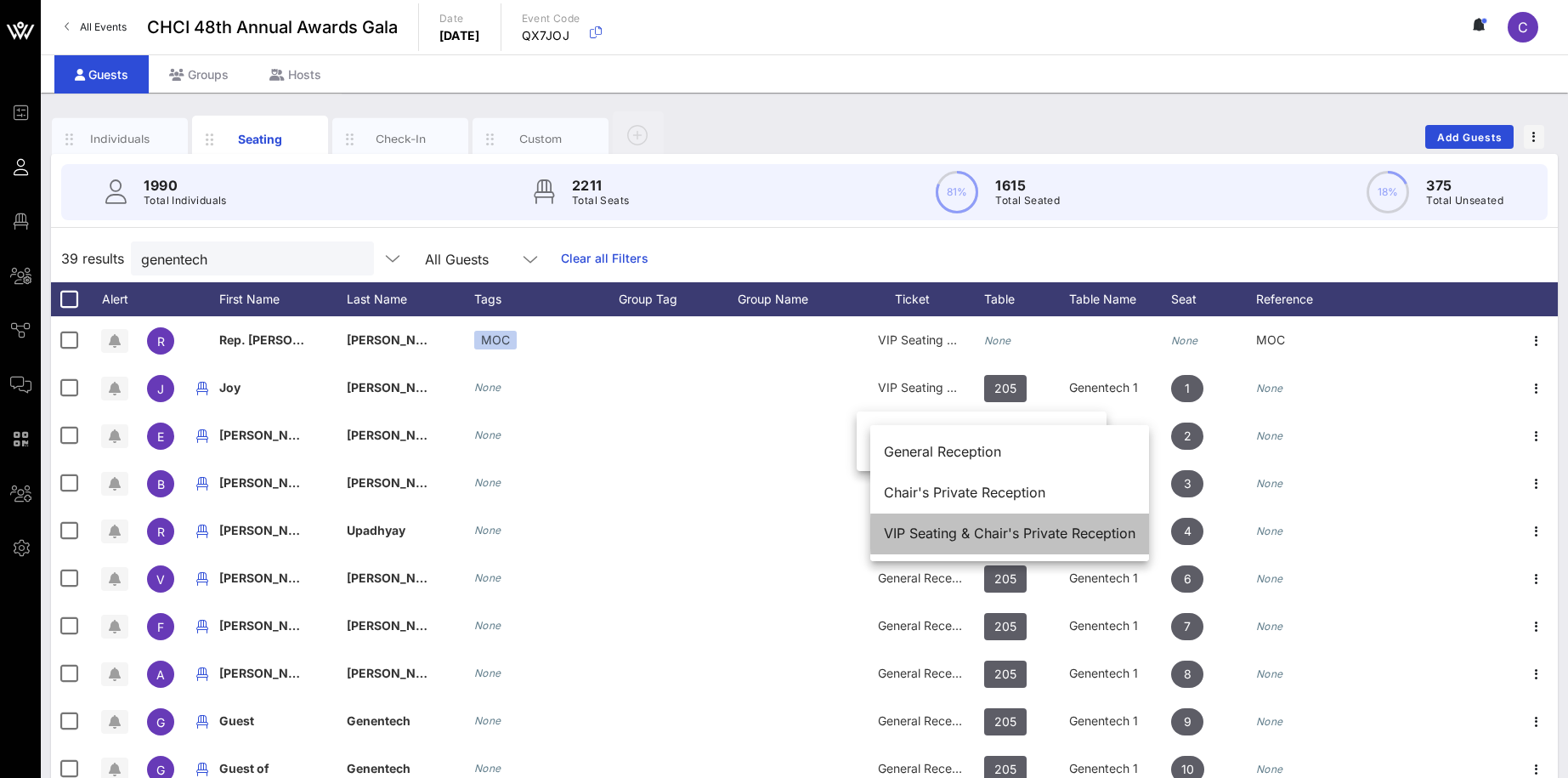
click at [967, 532] on div "VIP Seating & Chair's Private Reception" at bounding box center [1009, 533] width 251 height 16
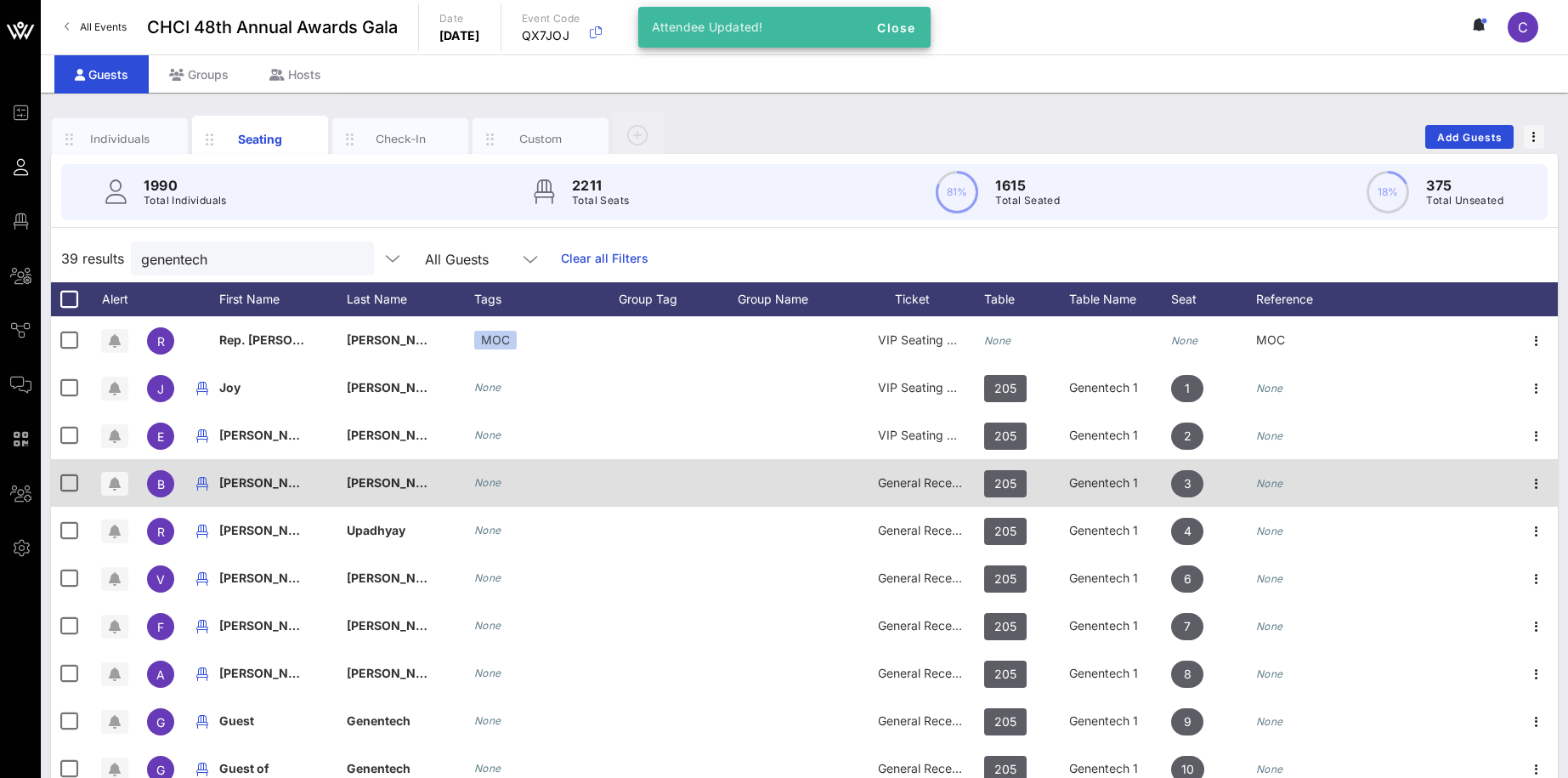
click at [966, 484] on div "General Reception" at bounding box center [920, 493] width 128 height 67
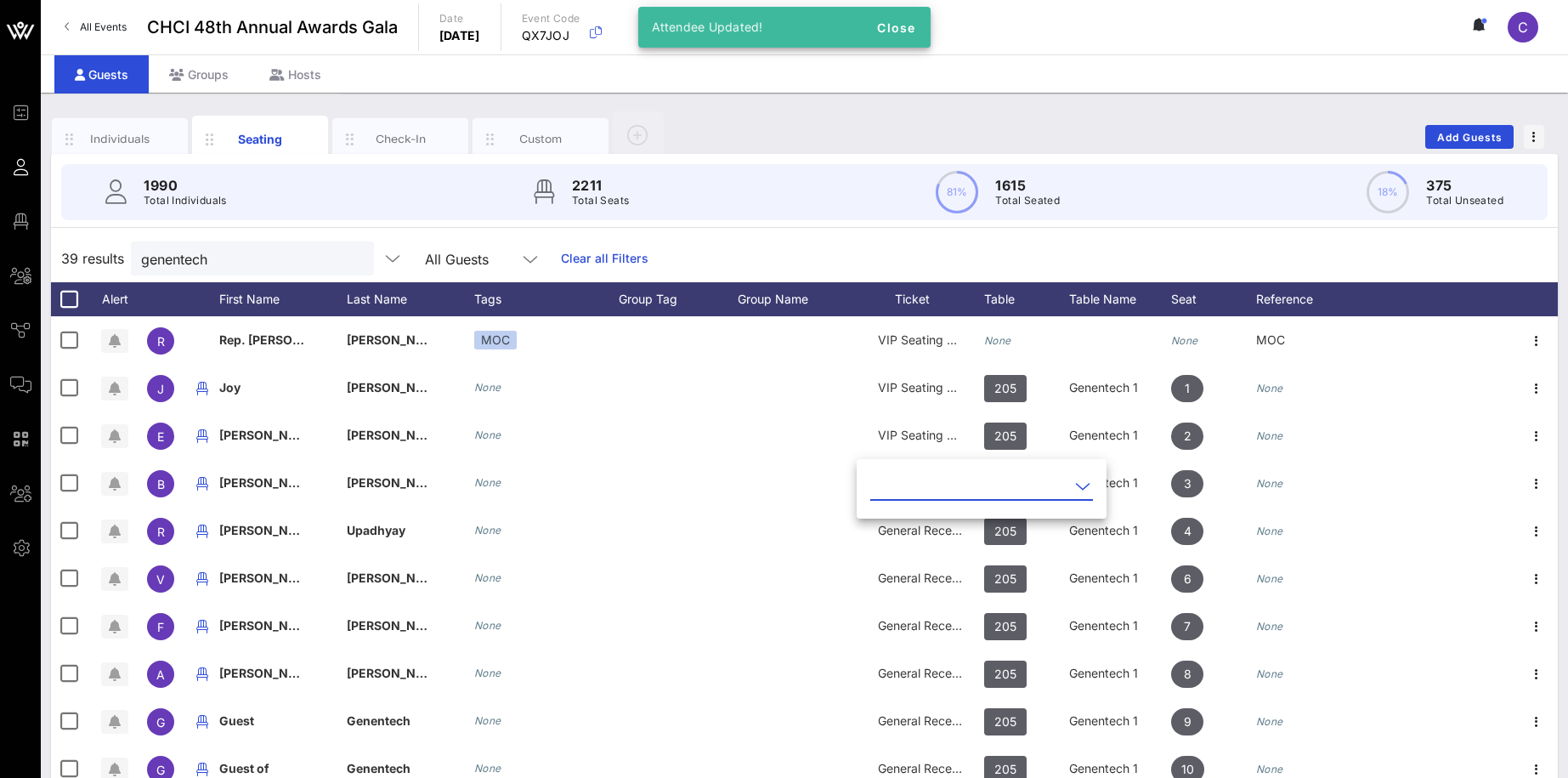
click at [1076, 487] on div at bounding box center [1083, 486] width 21 height 21
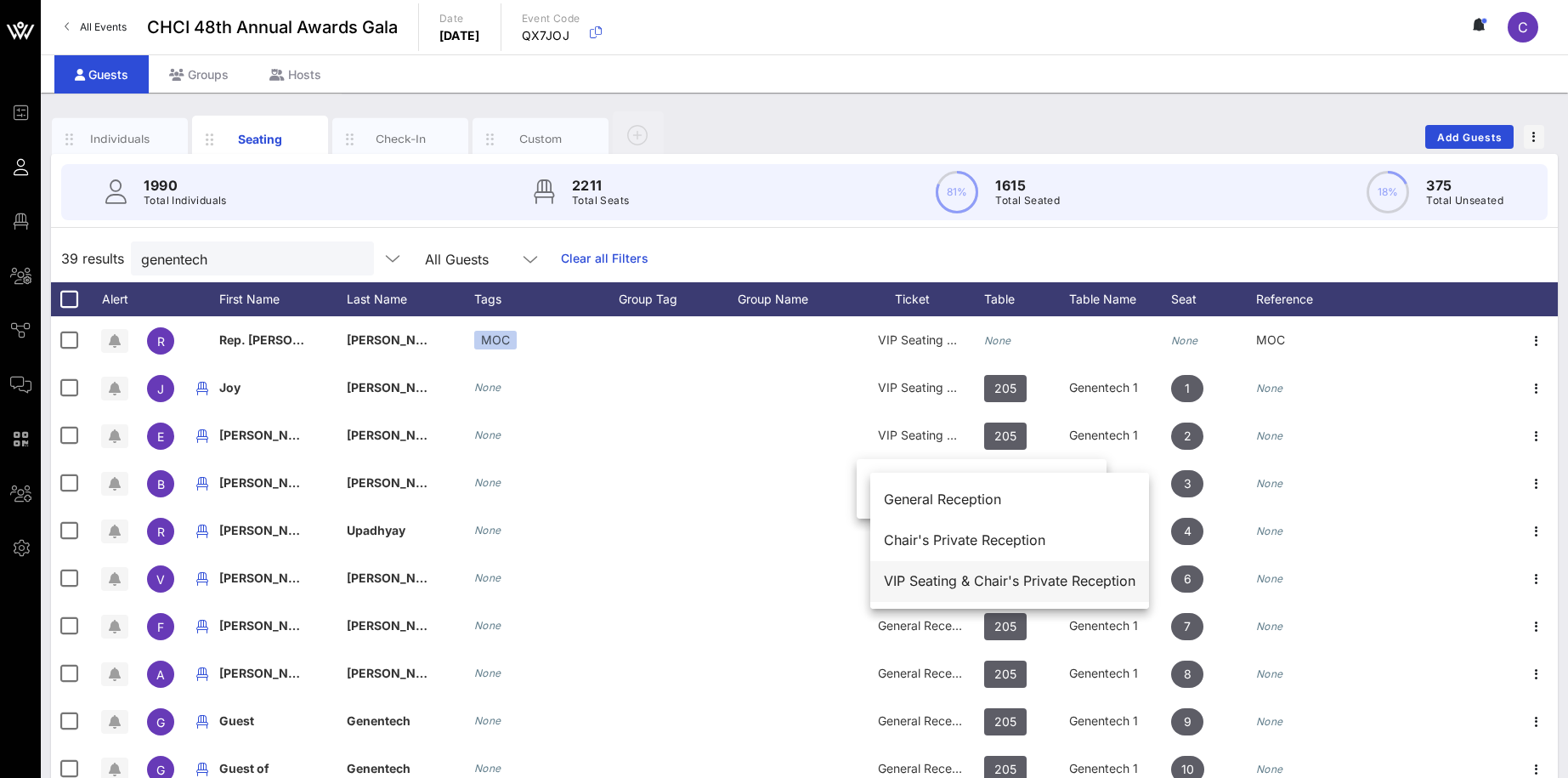
click at [979, 585] on div "VIP Seating & Chair's Private Reception" at bounding box center [1009, 581] width 251 height 16
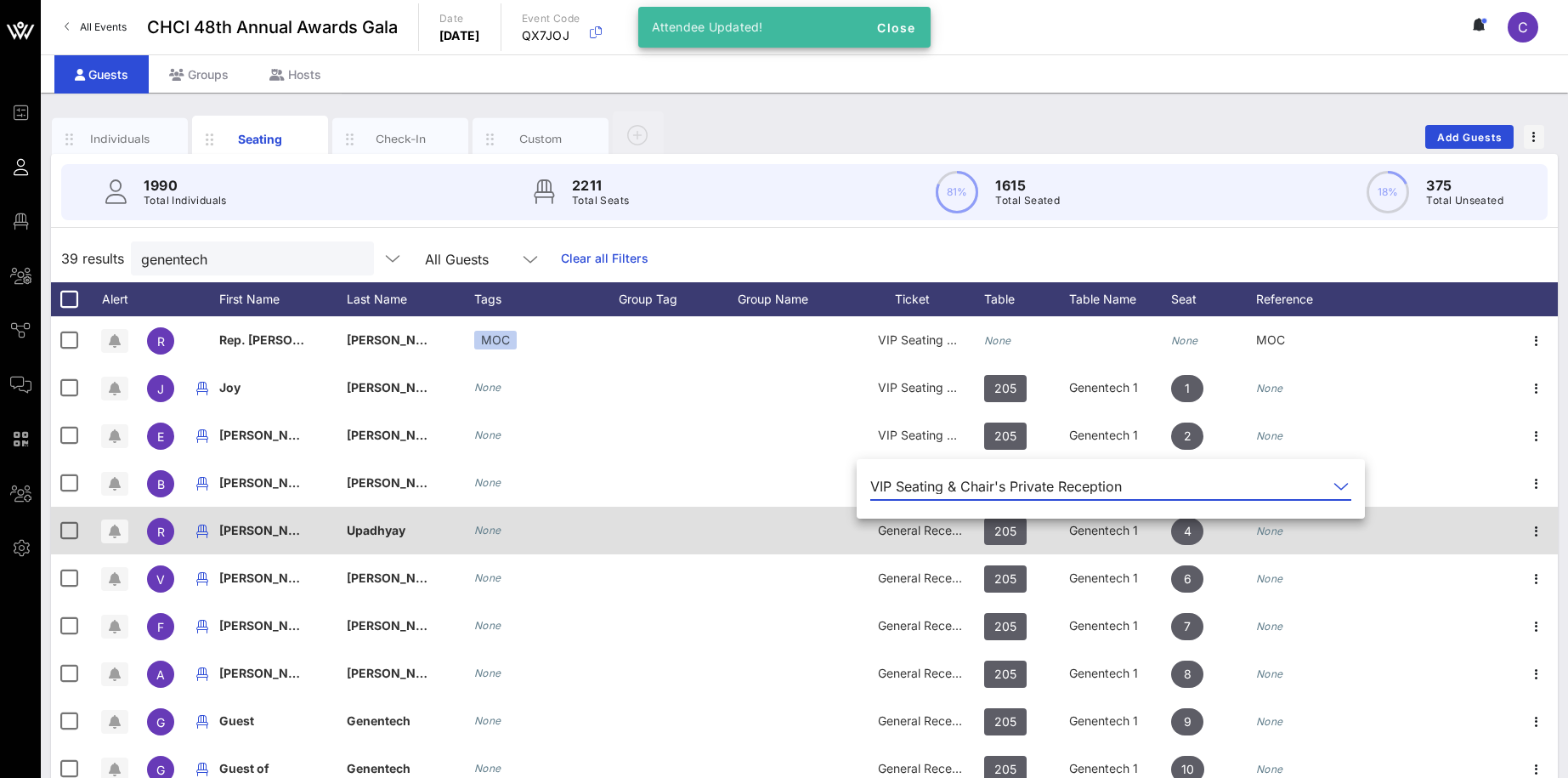
click at [973, 526] on div "General Reception" at bounding box center [920, 541] width 128 height 67
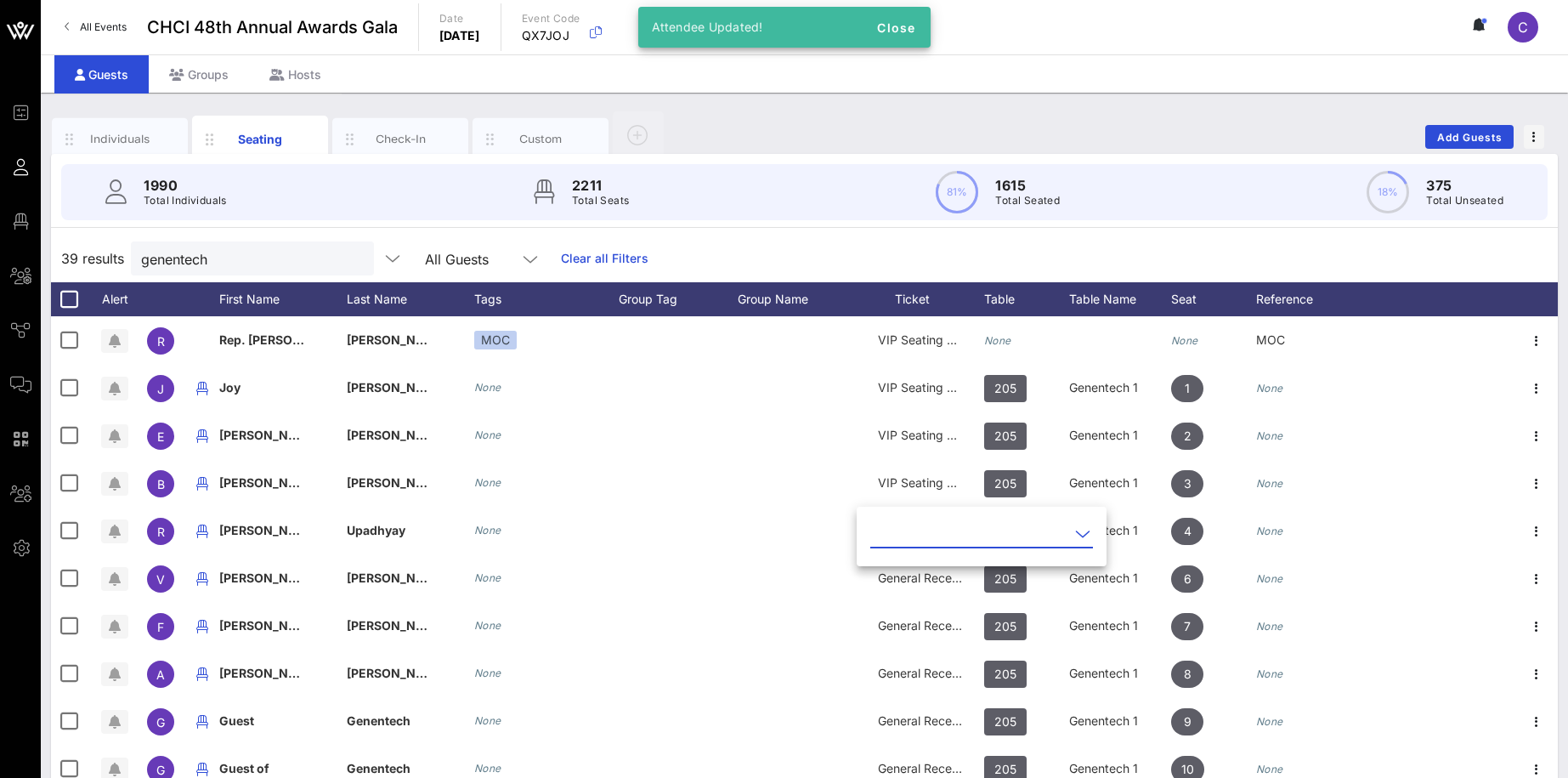
click at [1075, 532] on icon at bounding box center [1083, 534] width 16 height 21
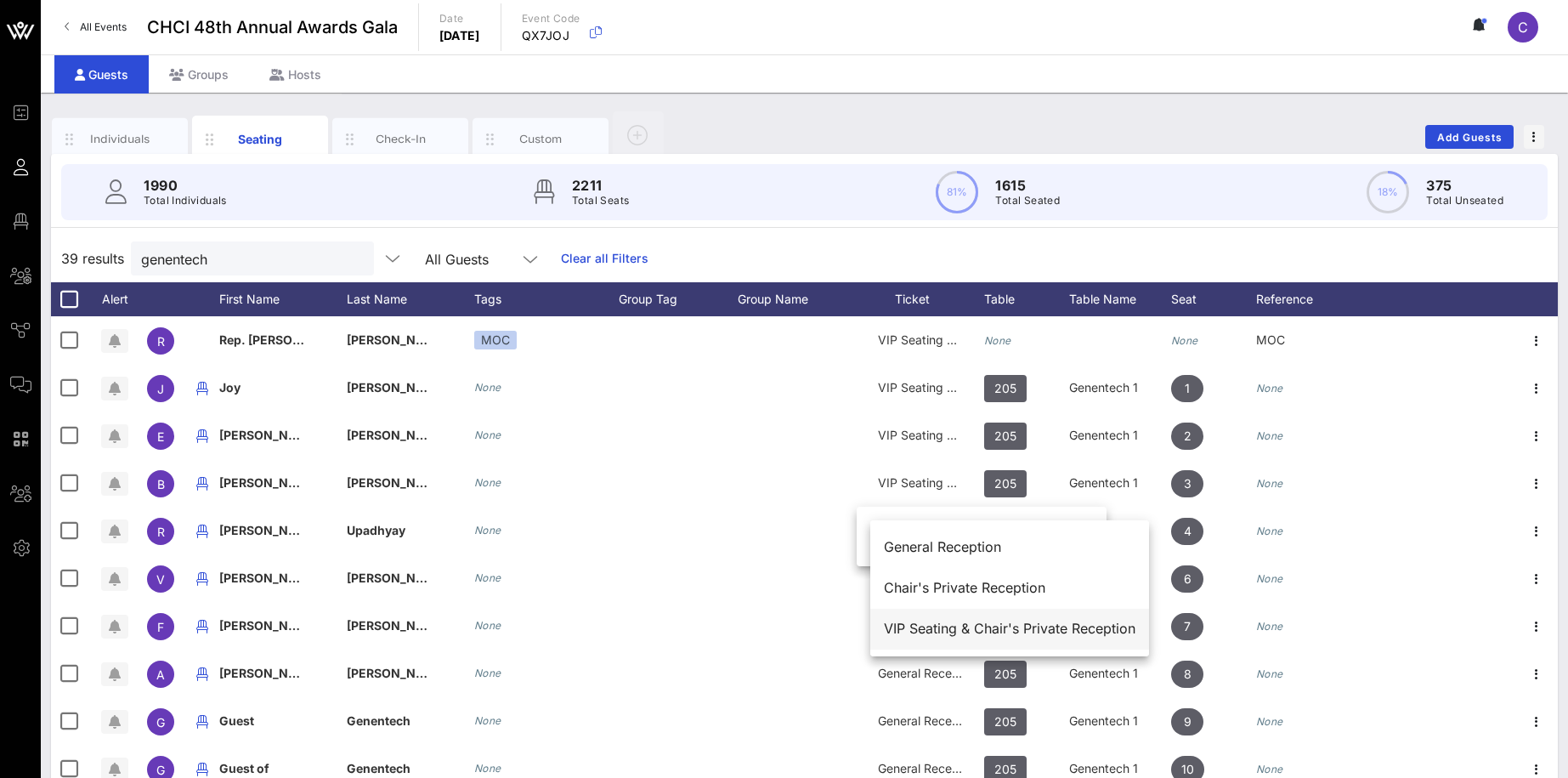
click at [980, 627] on div "VIP Seating & Chair's Private Reception" at bounding box center [1009, 629] width 251 height 16
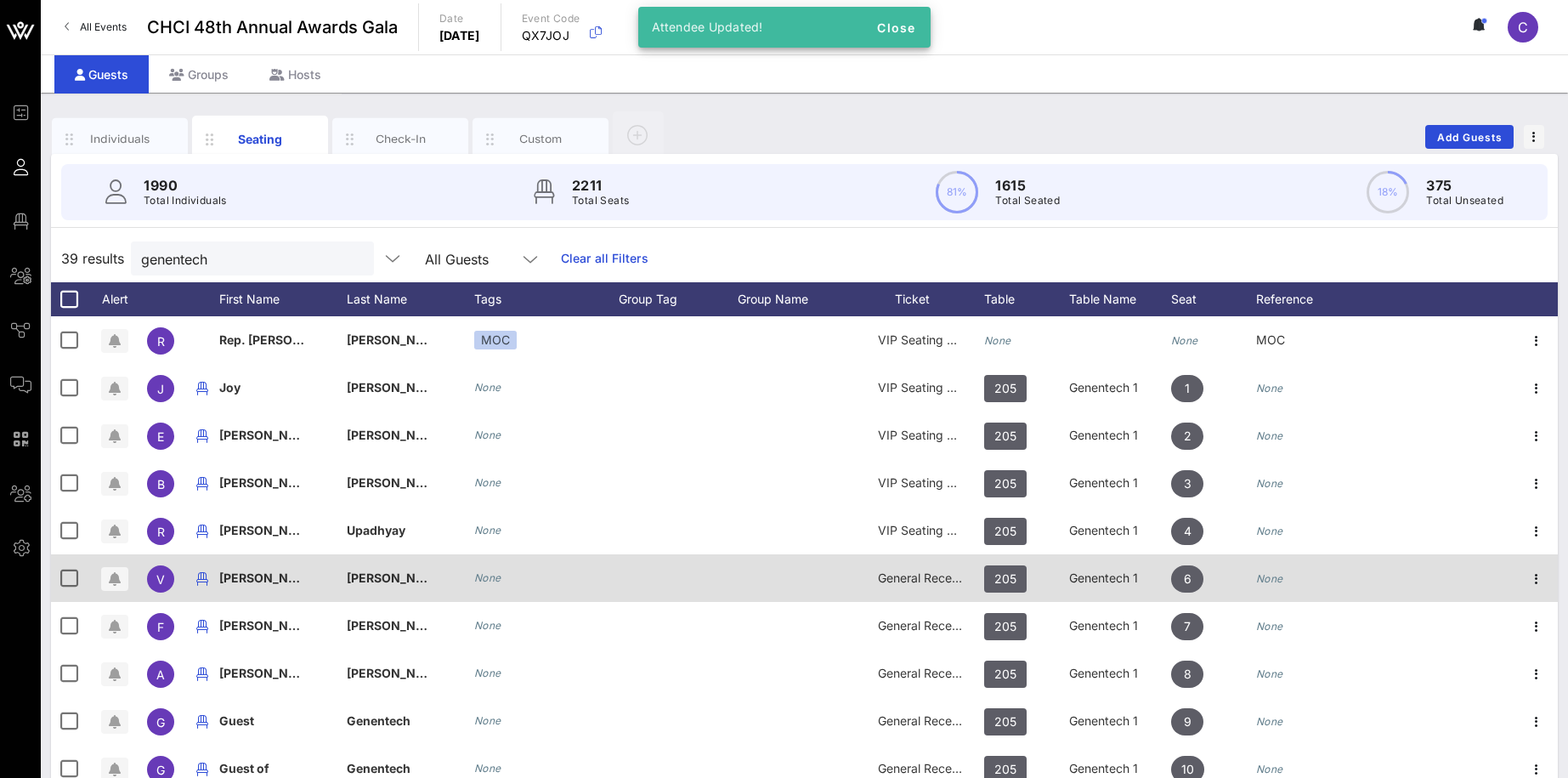
click at [976, 581] on div "General Reception" at bounding box center [920, 588] width 128 height 67
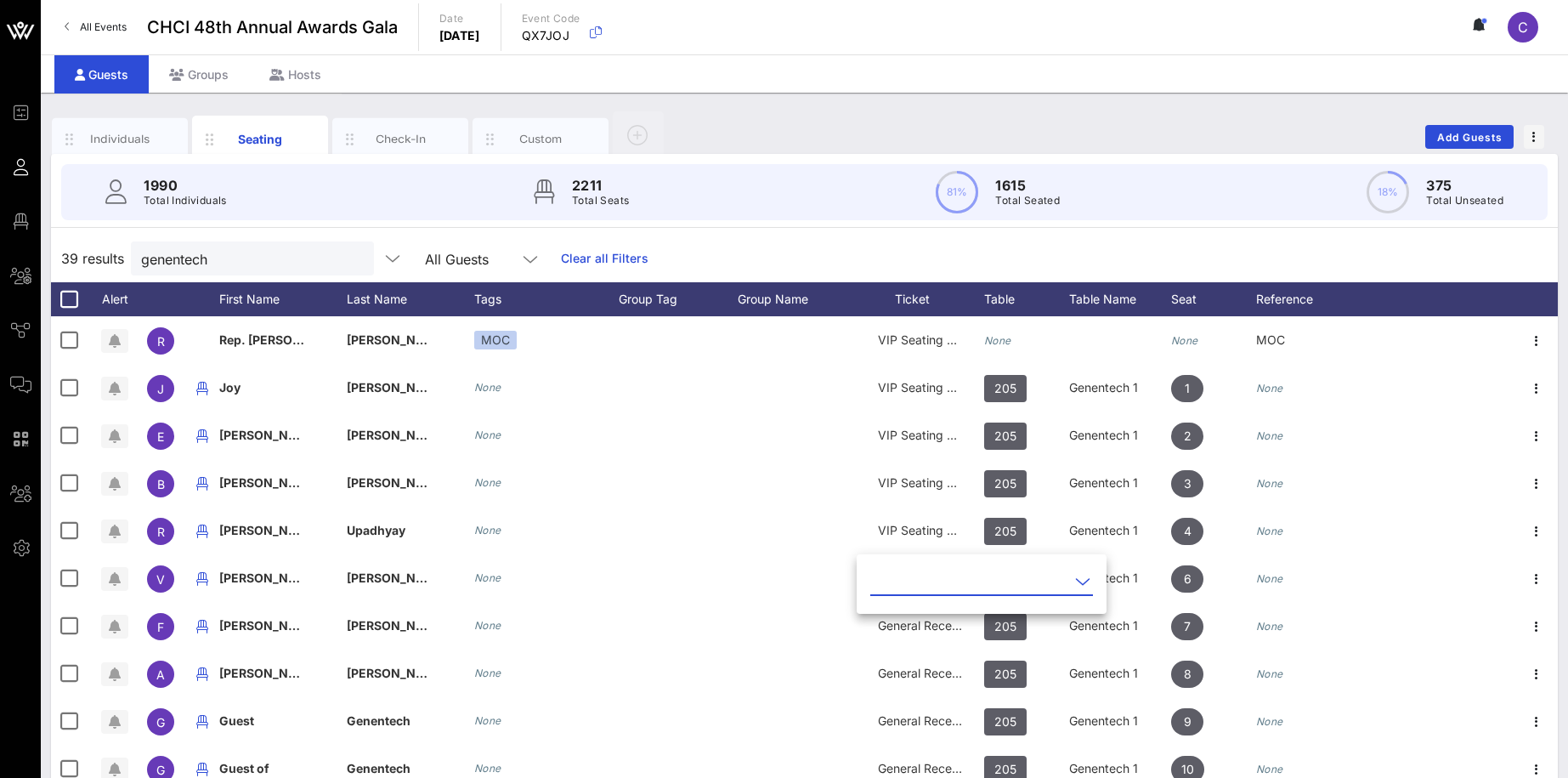
click at [1075, 579] on icon at bounding box center [1083, 582] width 16 height 21
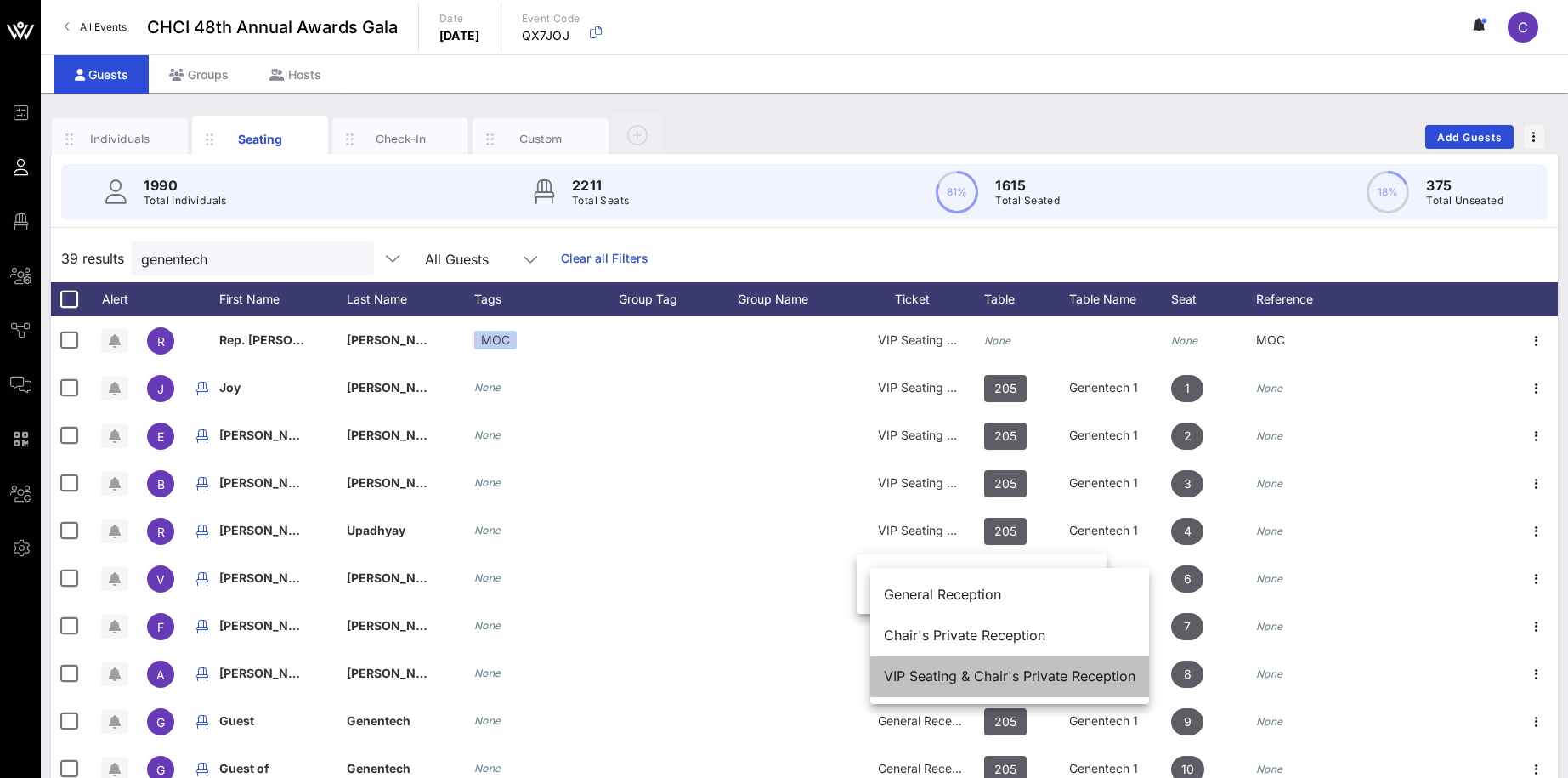
click at [973, 669] on div "VIP Seating & Chair's Private Reception" at bounding box center [1009, 676] width 251 height 16
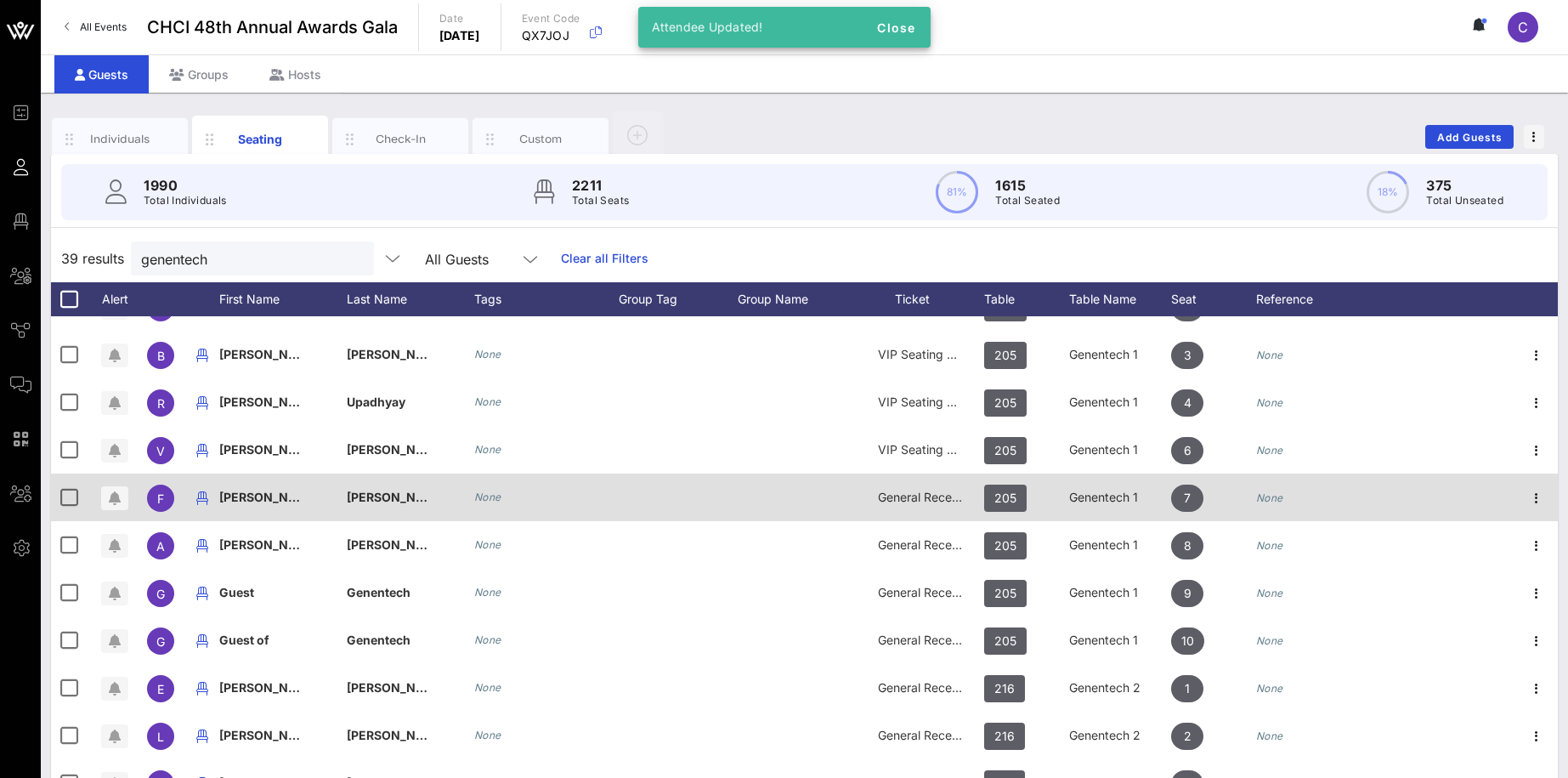
scroll to position [148, 0]
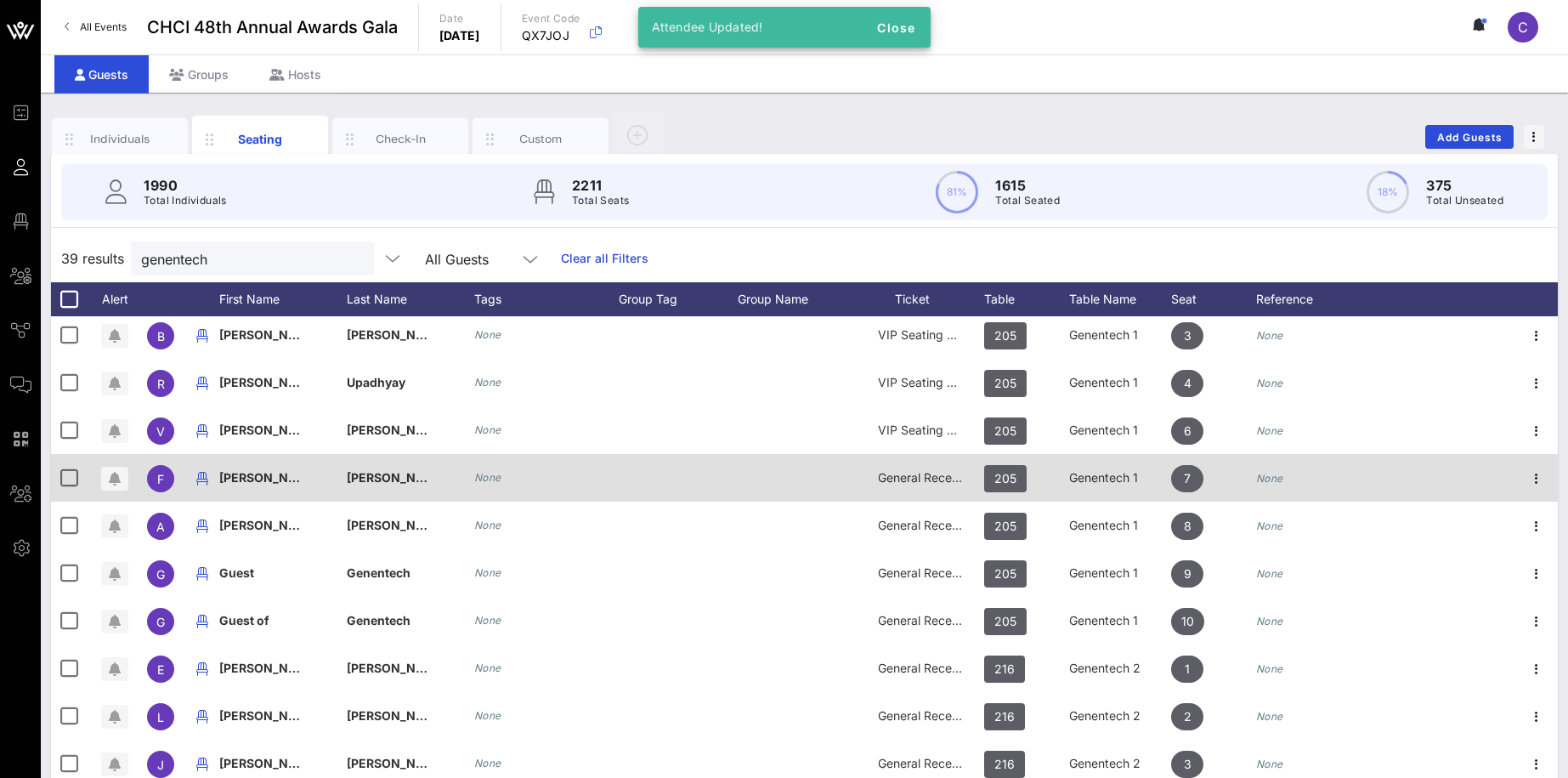
click at [971, 473] on div "General Reception" at bounding box center [920, 488] width 128 height 67
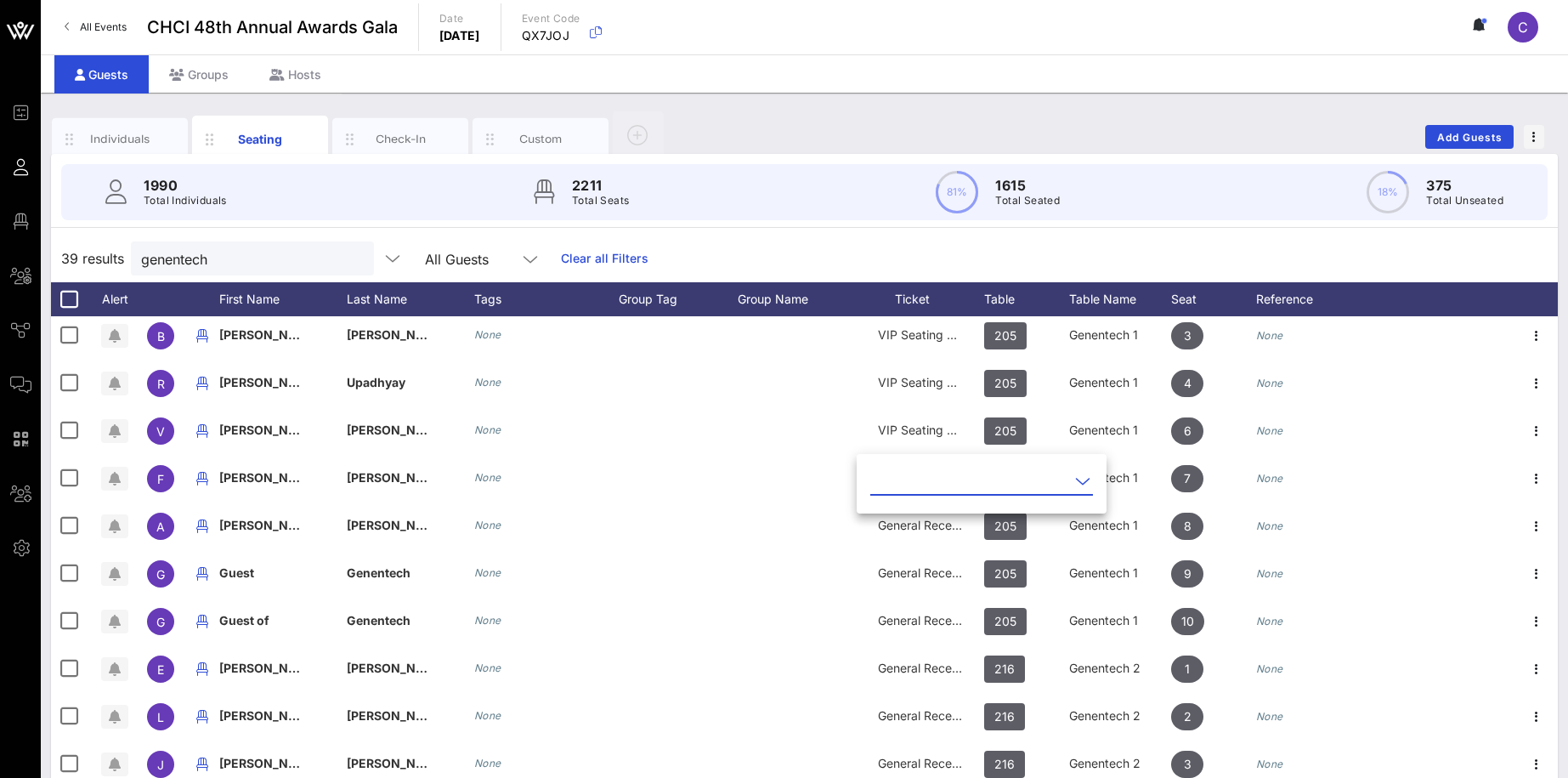
click at [1075, 477] on icon at bounding box center [1083, 481] width 16 height 21
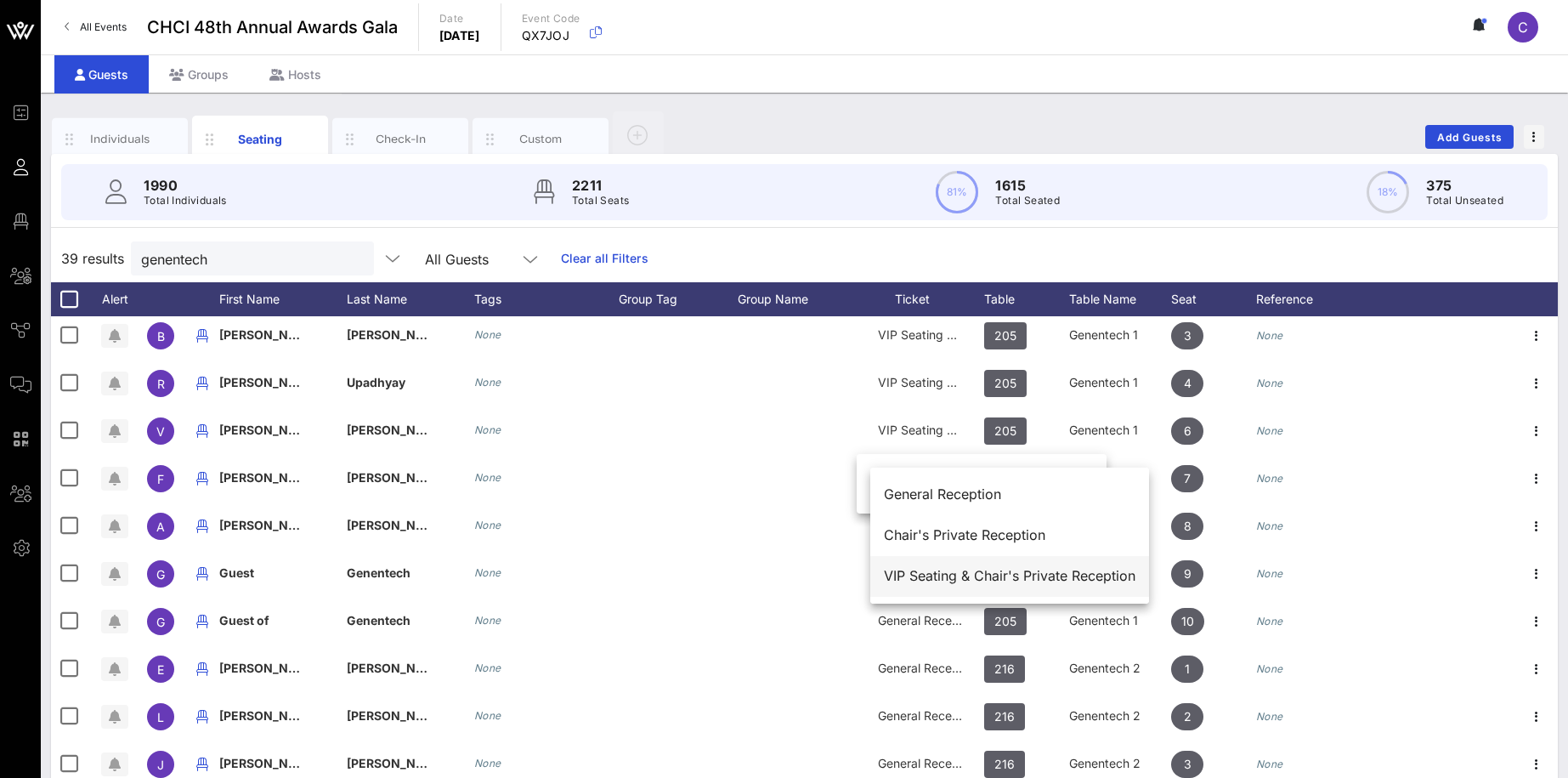
click at [992, 575] on div "VIP Seating & Chair's Private Reception" at bounding box center [1009, 576] width 251 height 16
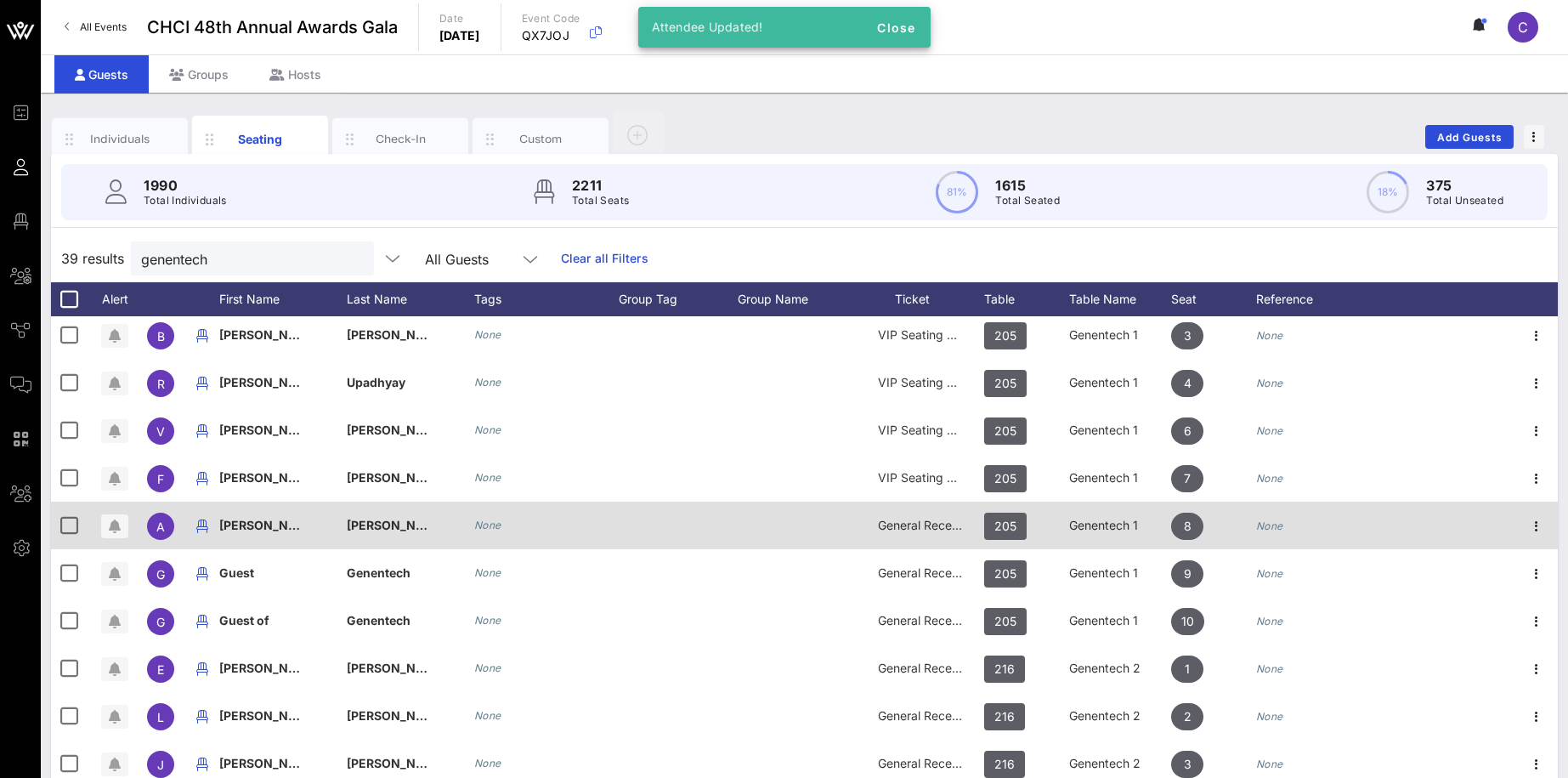
click at [968, 526] on div "General Reception" at bounding box center [920, 535] width 128 height 67
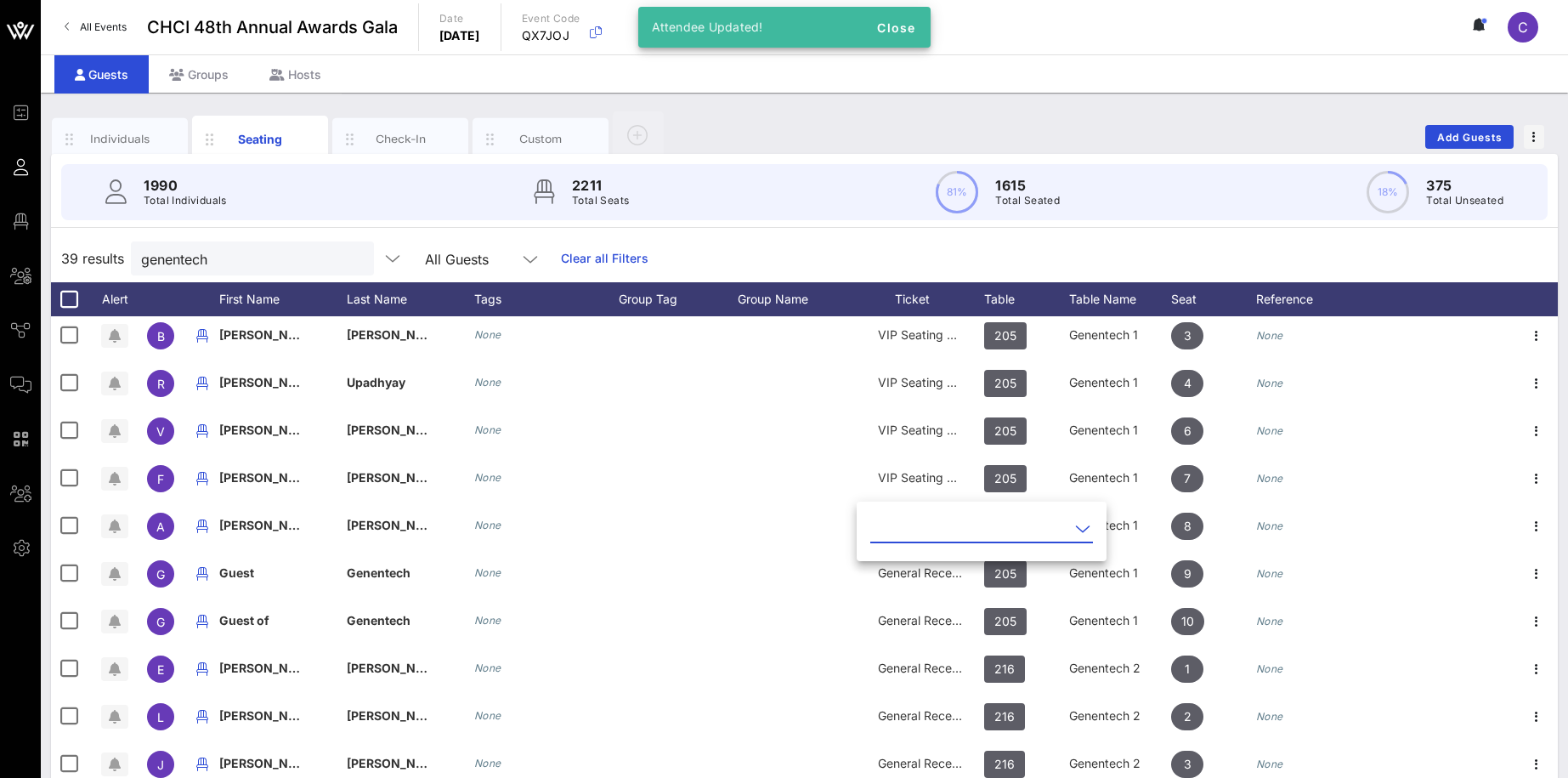
click at [1075, 531] on icon at bounding box center [1083, 529] width 16 height 21
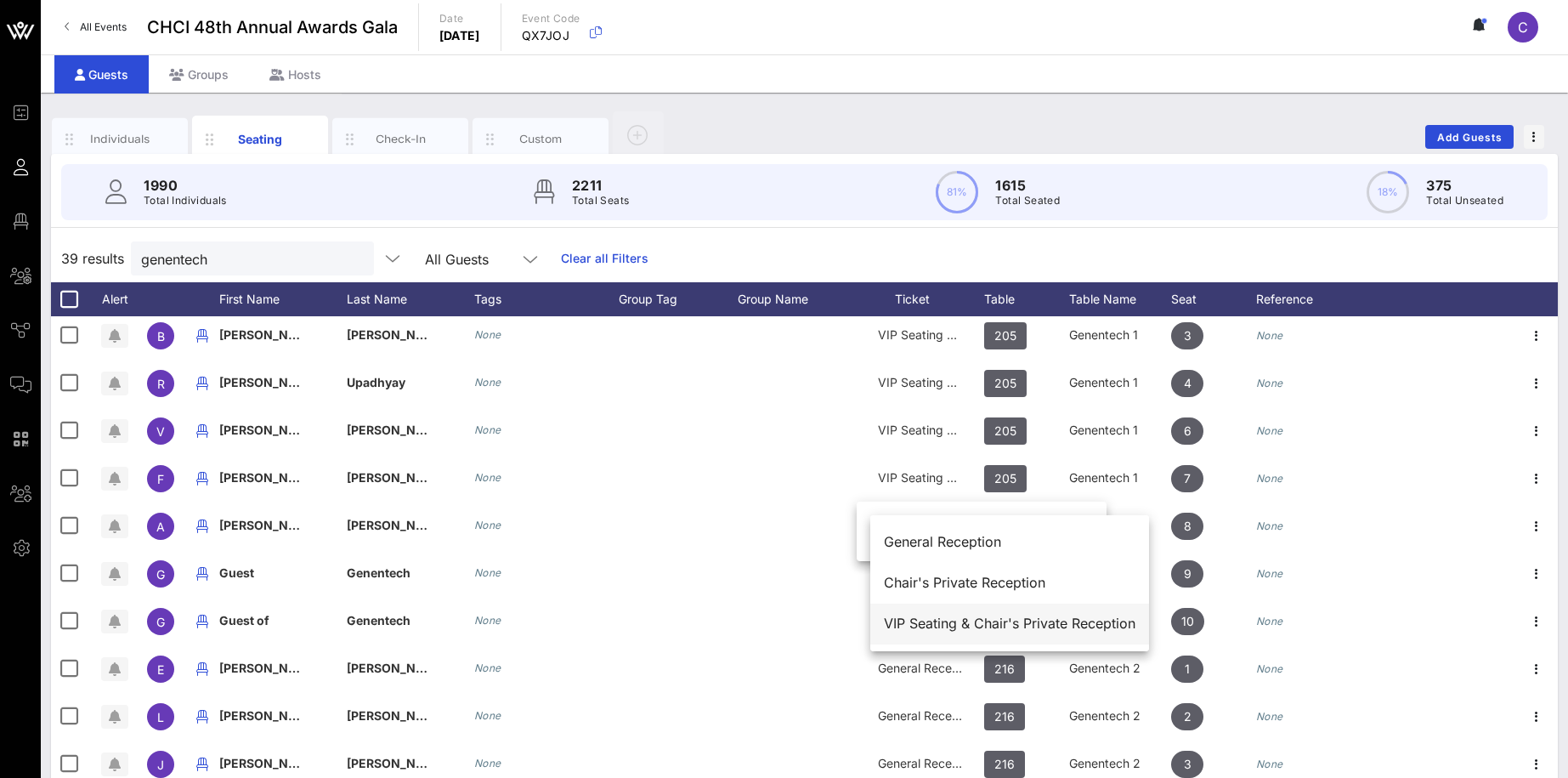
click at [967, 626] on div "VIP Seating & Chair's Private Reception" at bounding box center [1009, 623] width 251 height 16
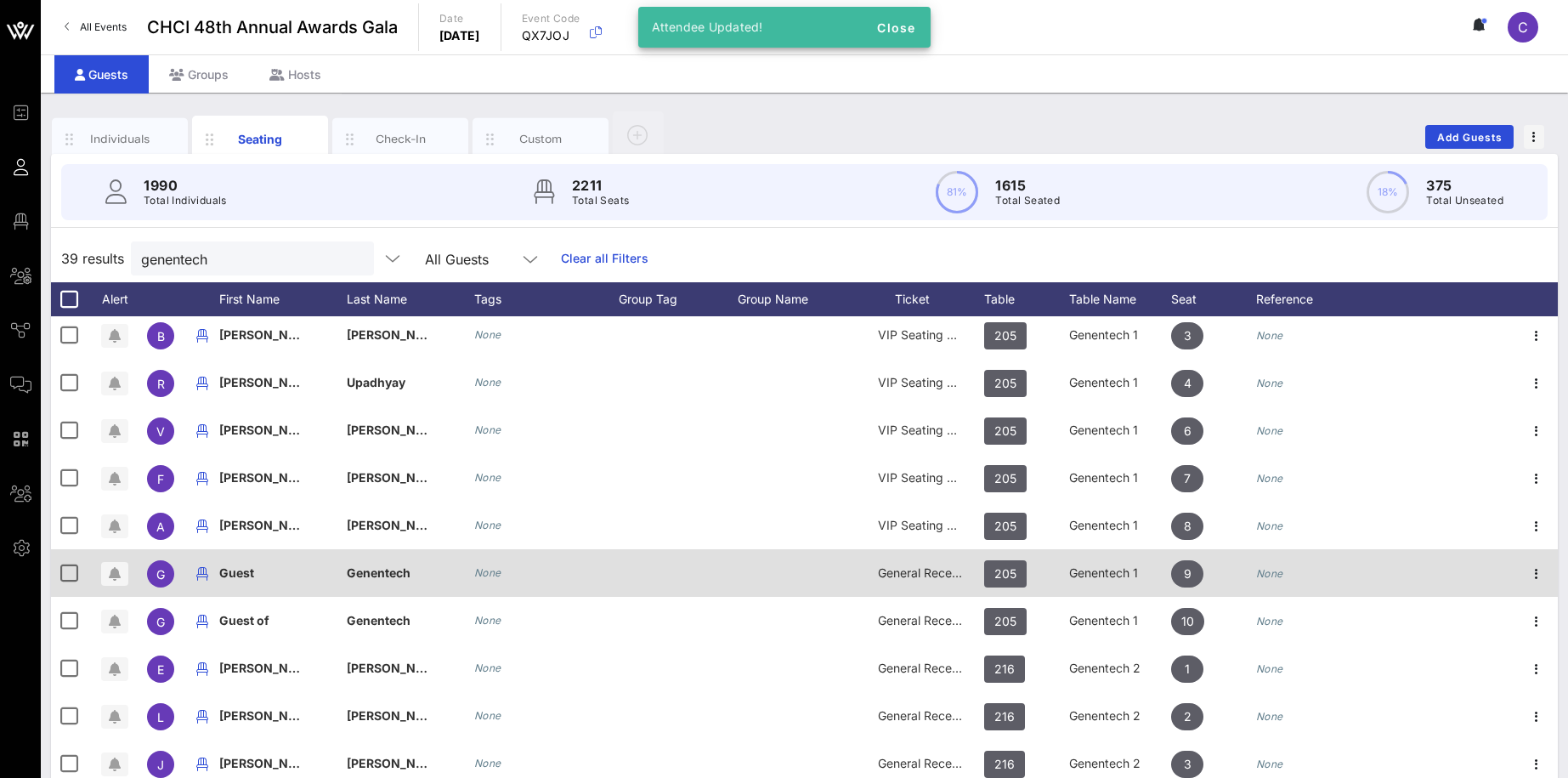
click at [967, 575] on div "General Reception" at bounding box center [920, 583] width 128 height 67
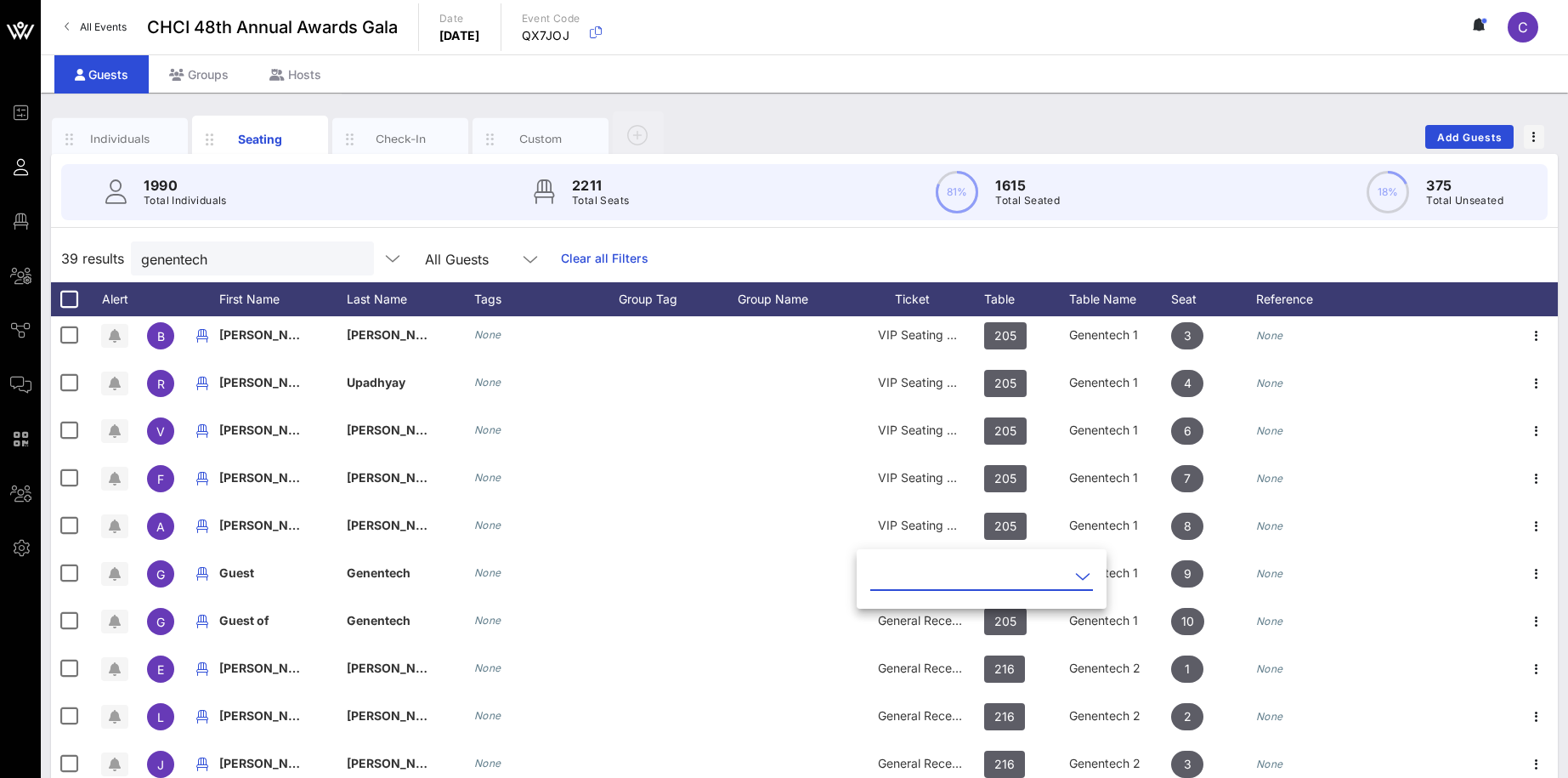
click at [1075, 578] on icon at bounding box center [1083, 577] width 16 height 21
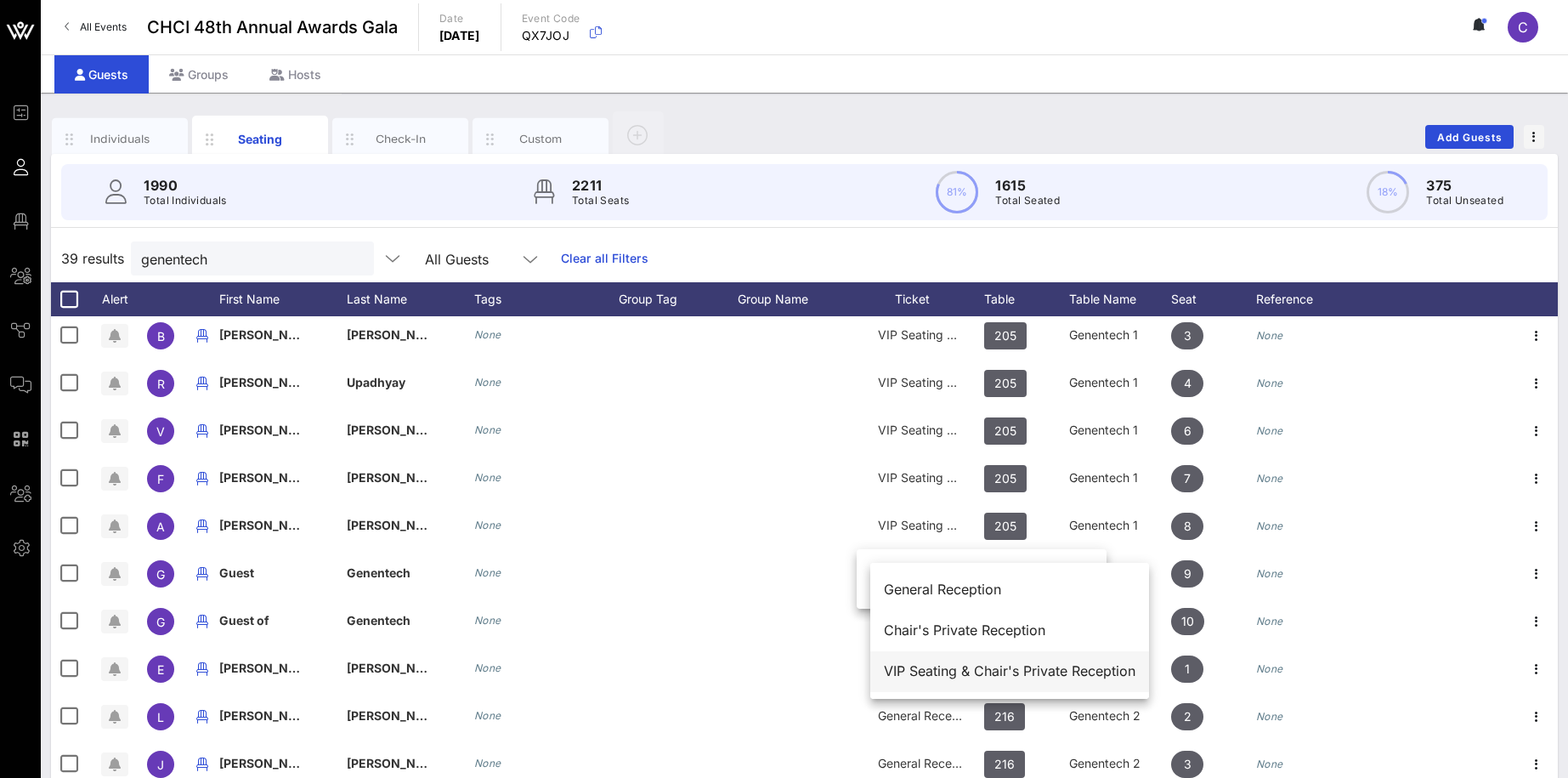
click at [992, 669] on div "VIP Seating & Chair's Private Reception" at bounding box center [1009, 671] width 251 height 16
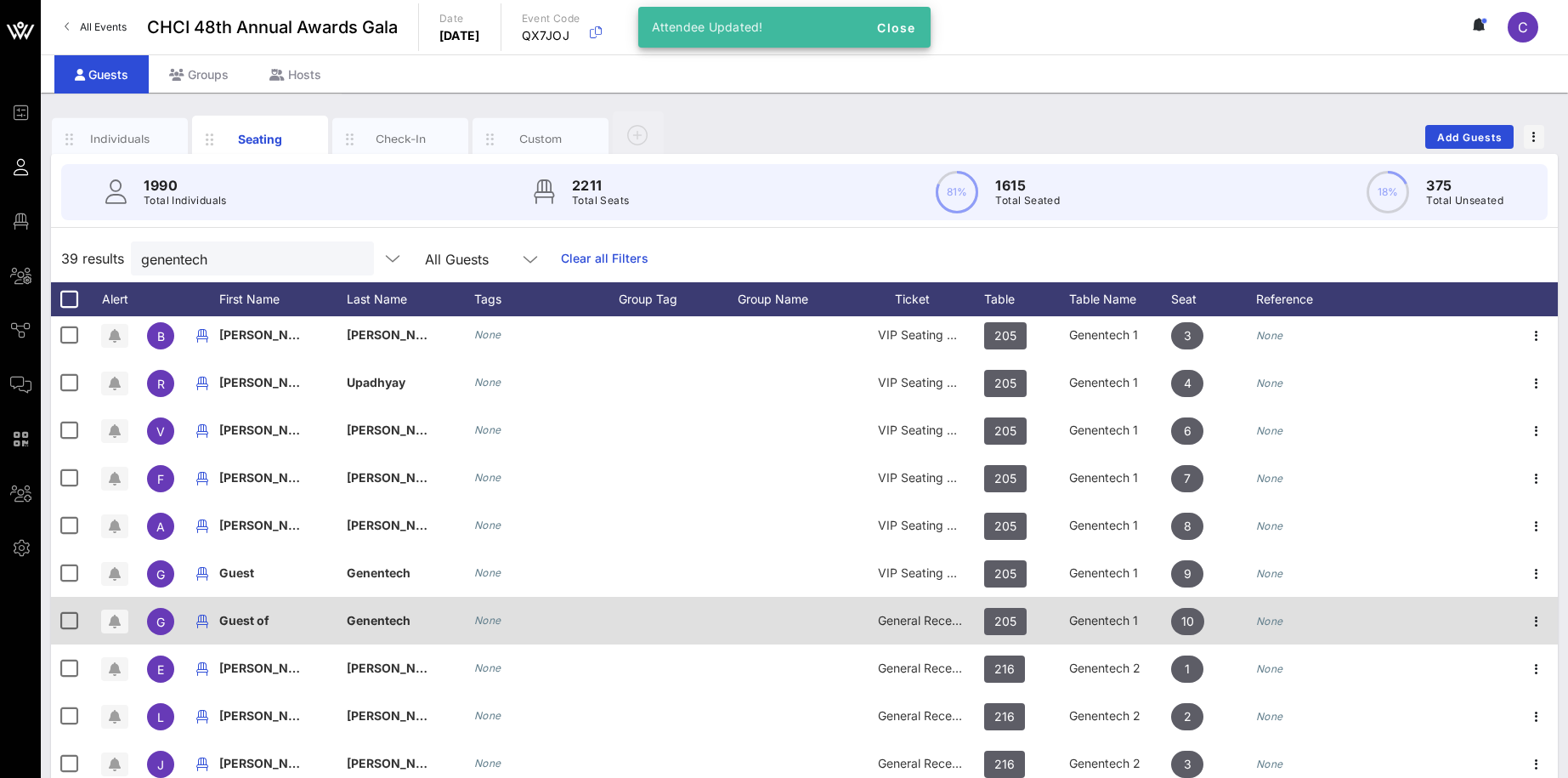
click at [966, 620] on div "General Reception" at bounding box center [920, 630] width 128 height 67
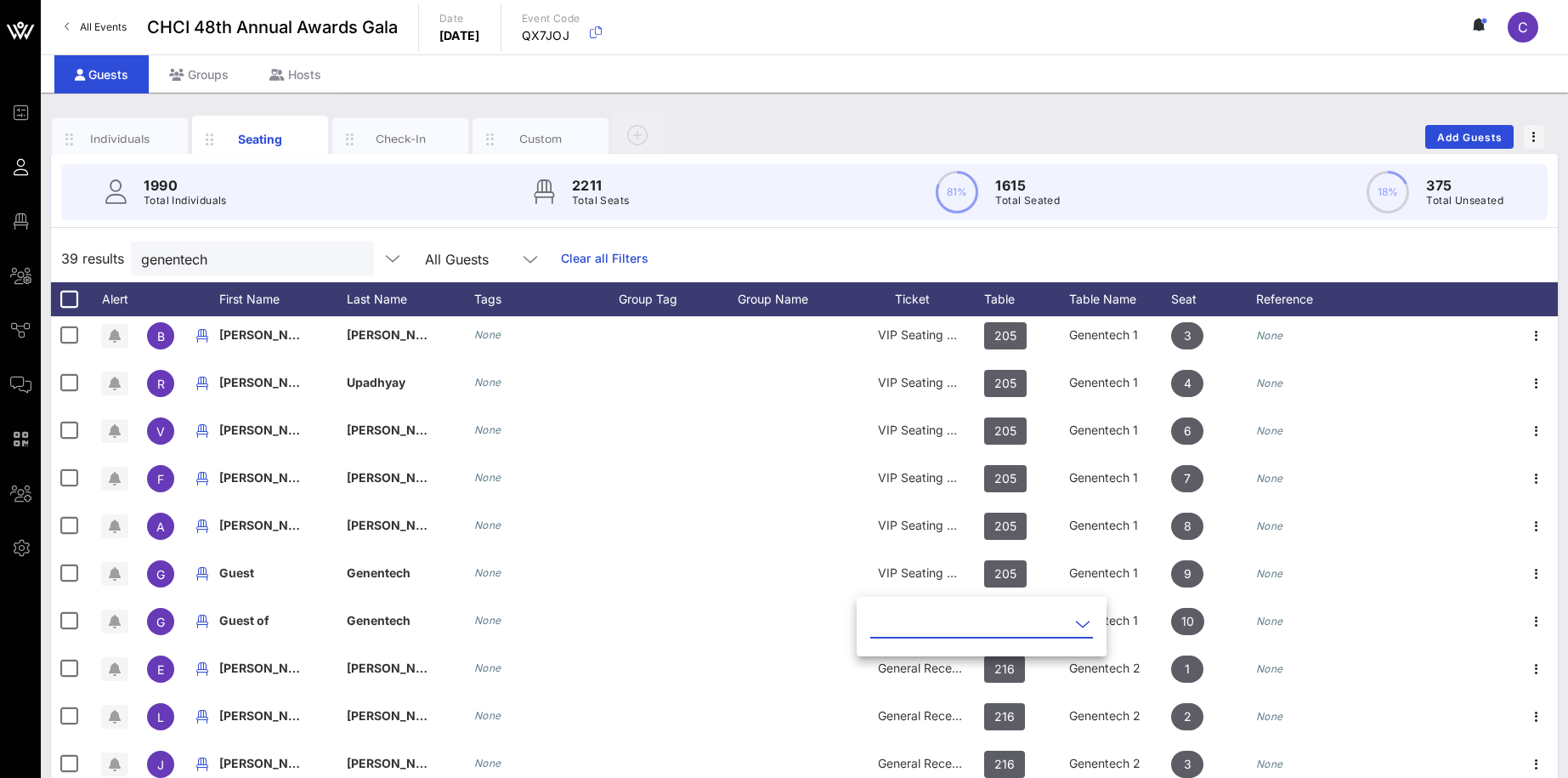
click at [1075, 623] on icon at bounding box center [1083, 624] width 16 height 21
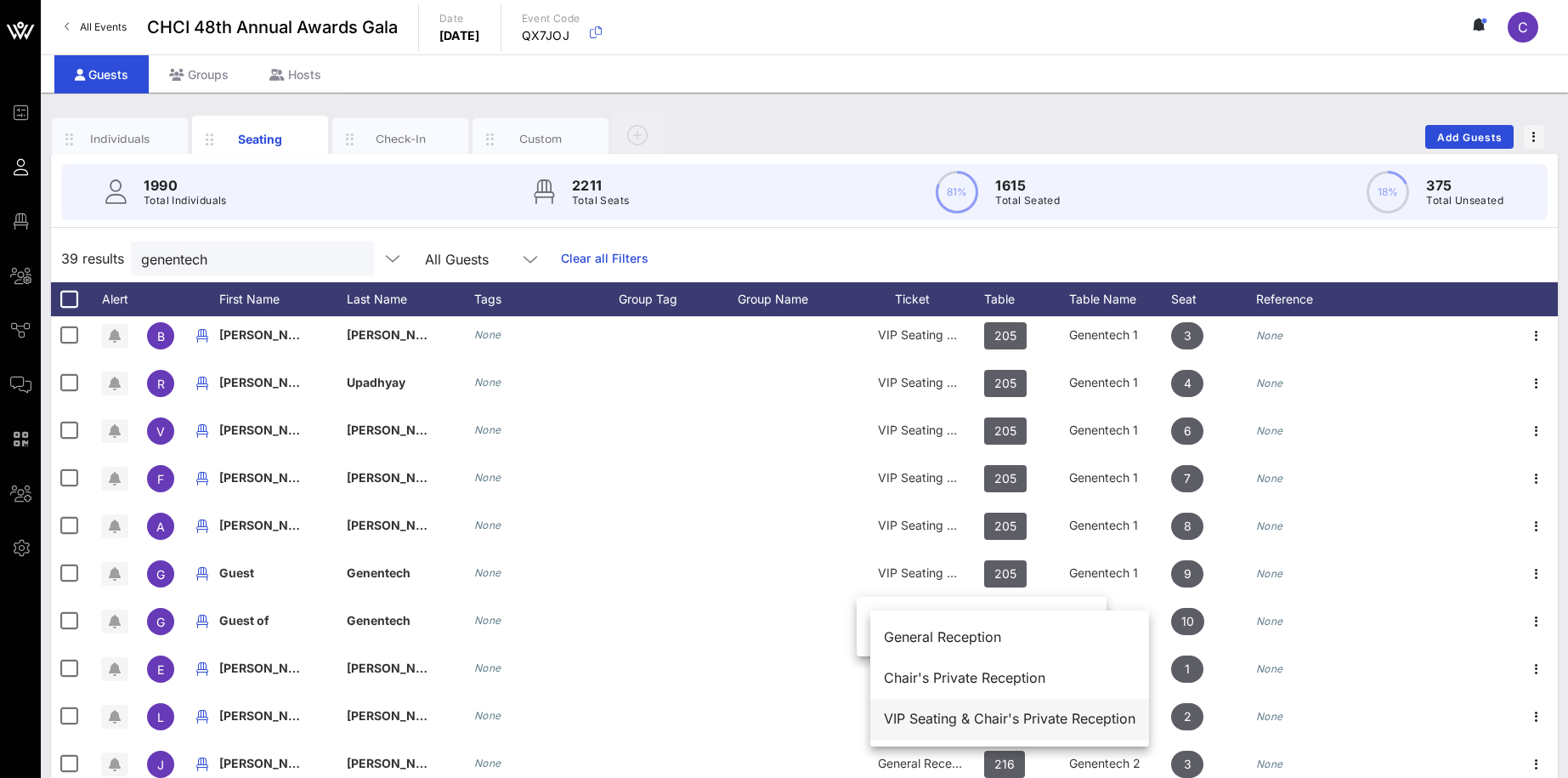
click at [1008, 714] on div "VIP Seating & Chair's Private Reception" at bounding box center [1009, 718] width 251 height 16
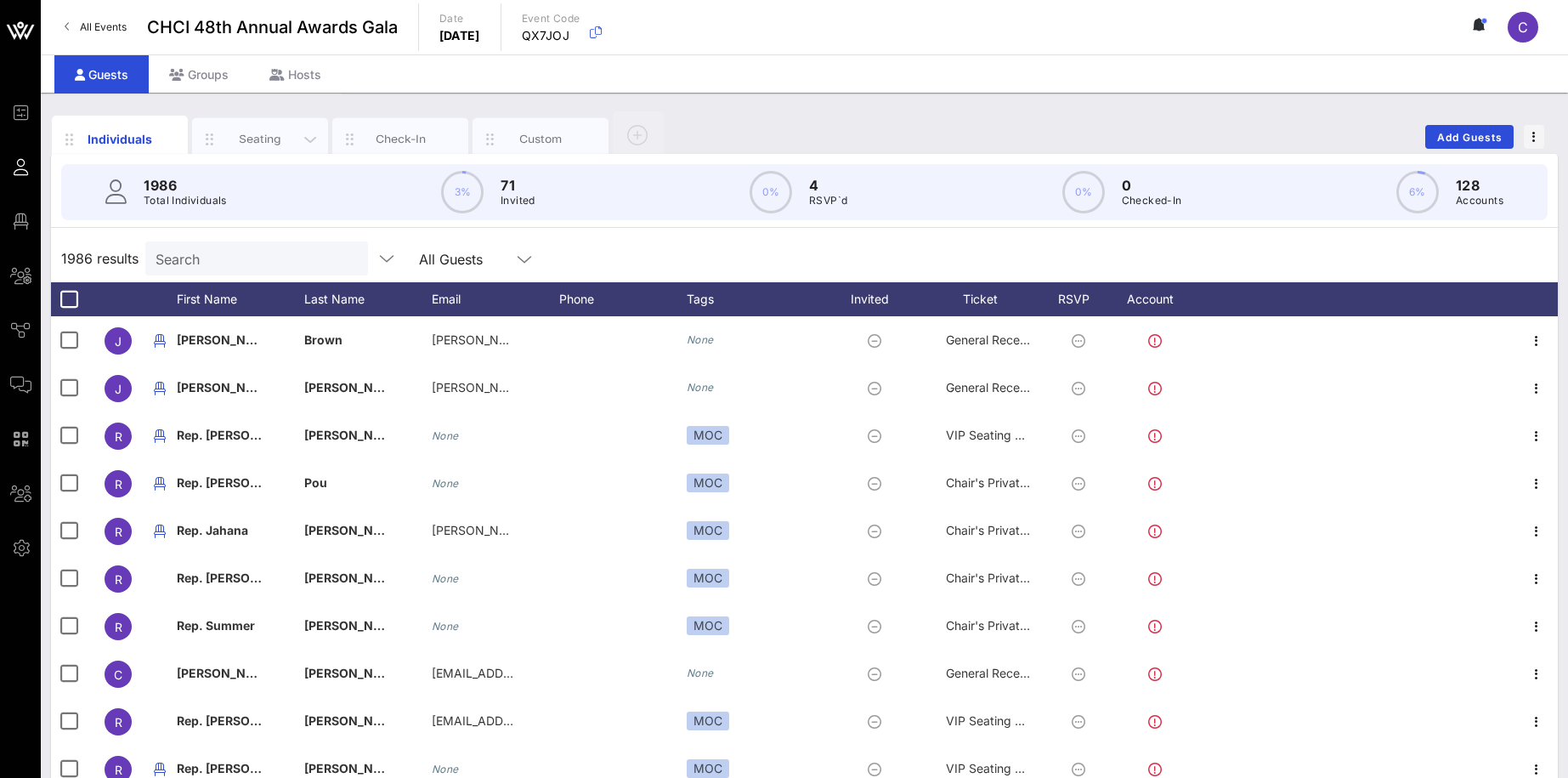
click at [268, 143] on div "Seating" at bounding box center [261, 139] width 76 height 16
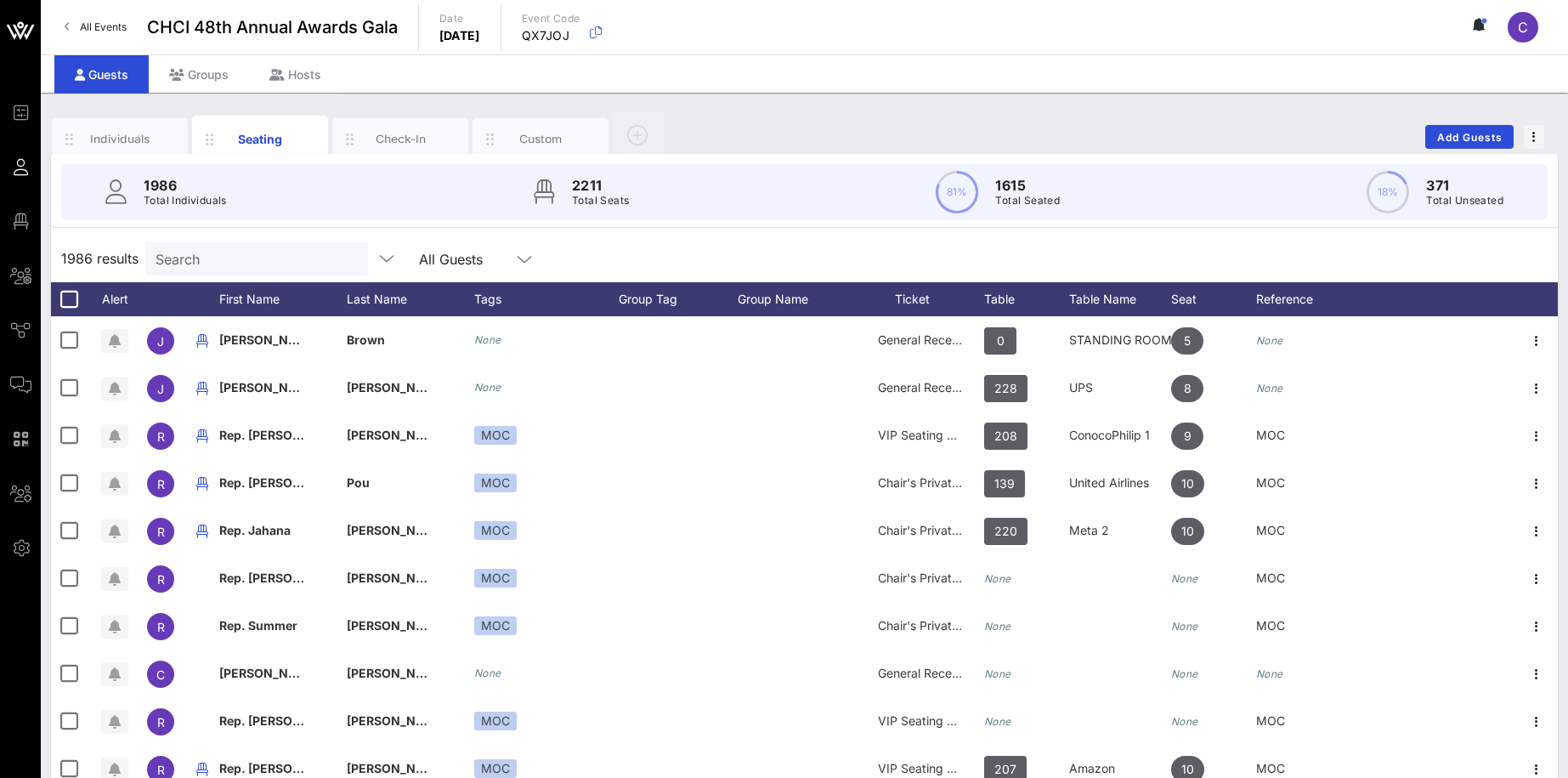
click at [248, 264] on input "Search" at bounding box center [255, 259] width 198 height 22
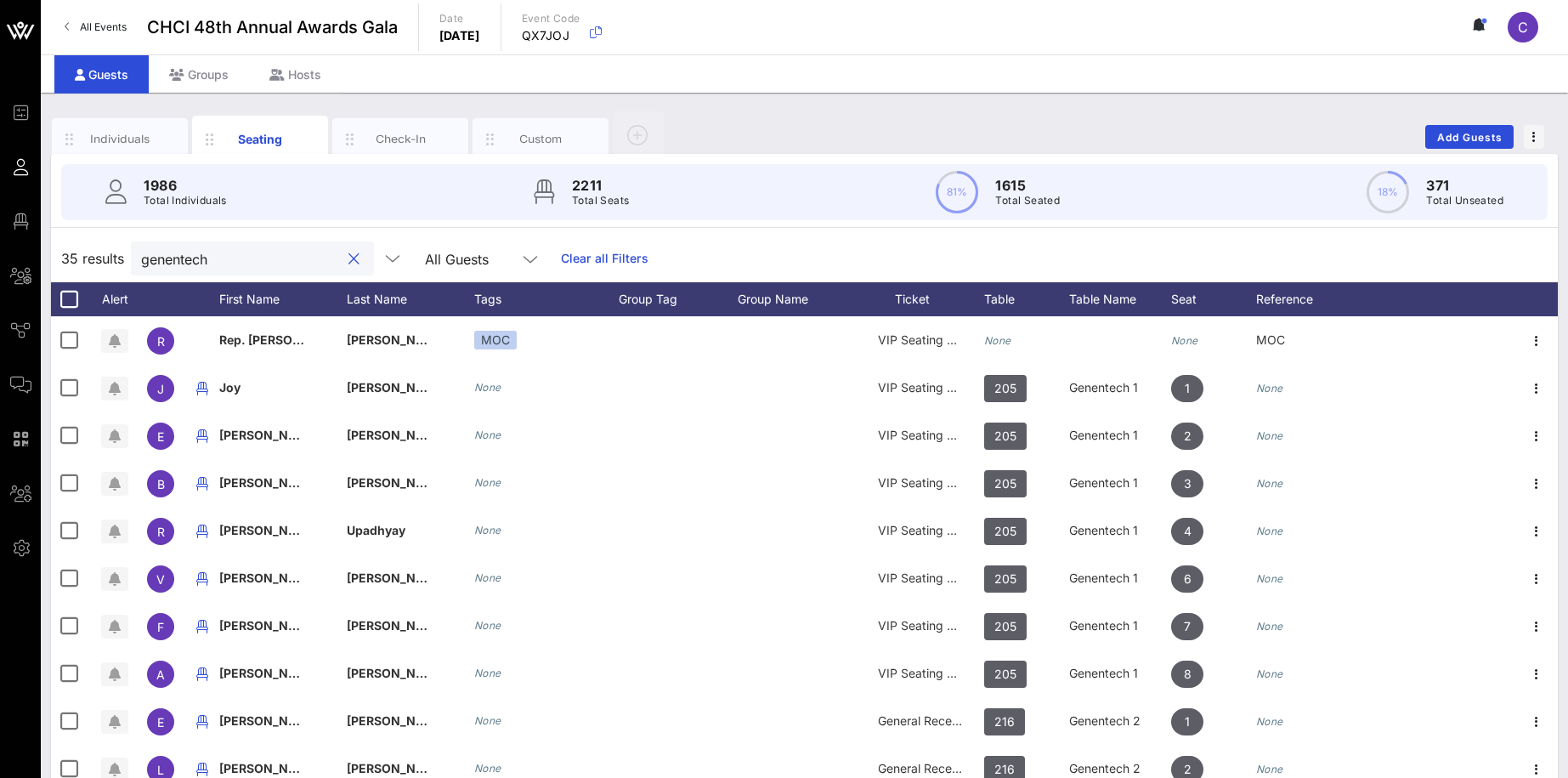
type input "genentech"
click at [728, 107] on div "Individuals Seating Check-In Custom Add Guests 1986 Total Individuals 2211 Tota…" at bounding box center [803, 467] width 1527 height 750
click at [958, 39] on div "All Events CHCI 48th Annual Awards Gala Date Thursday, Sep. 18, 2025 Event Code…" at bounding box center [803, 27] width 1527 height 54
